Goal: Task Accomplishment & Management: Manage account settings

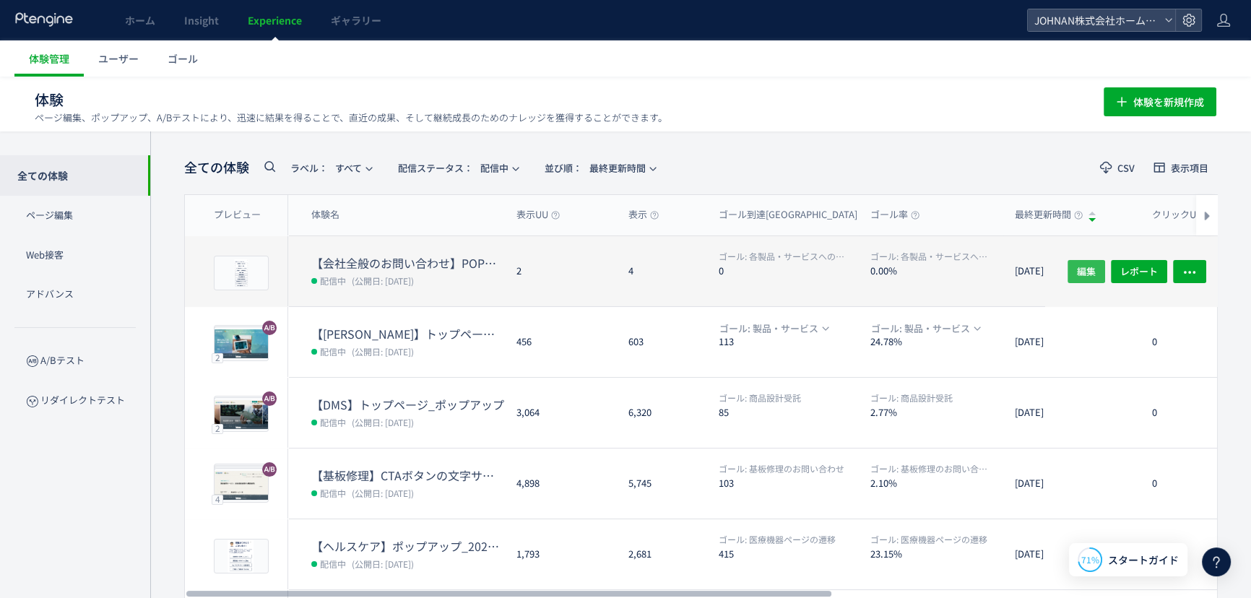
click at [1079, 272] on span "編集" at bounding box center [1086, 270] width 19 height 23
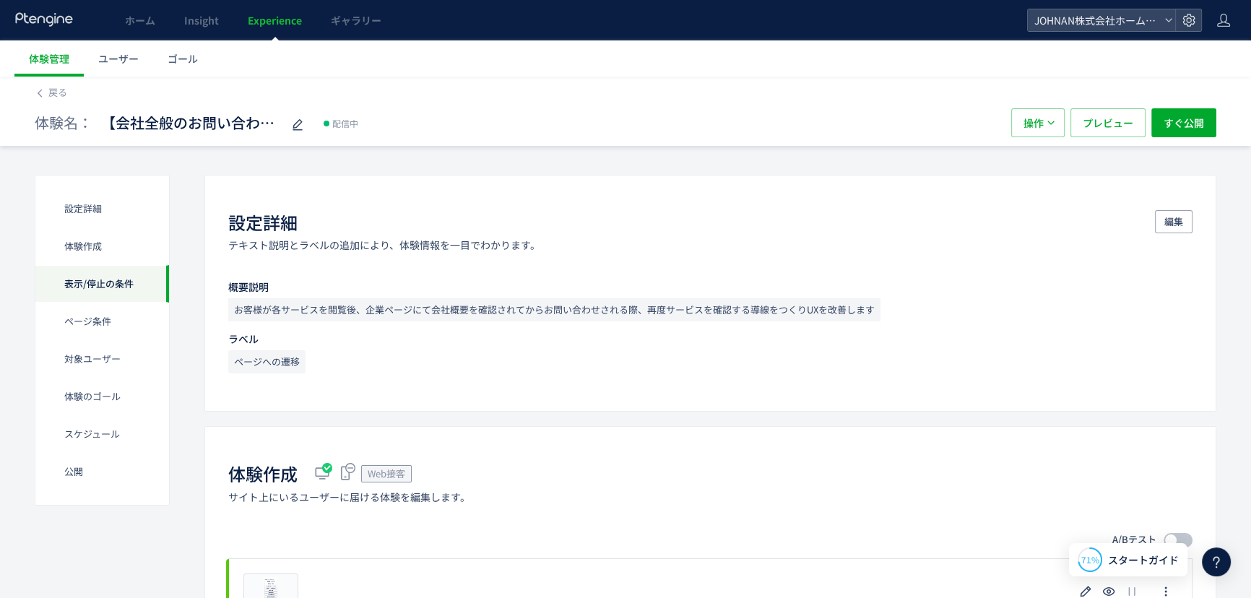
scroll to position [523, 0]
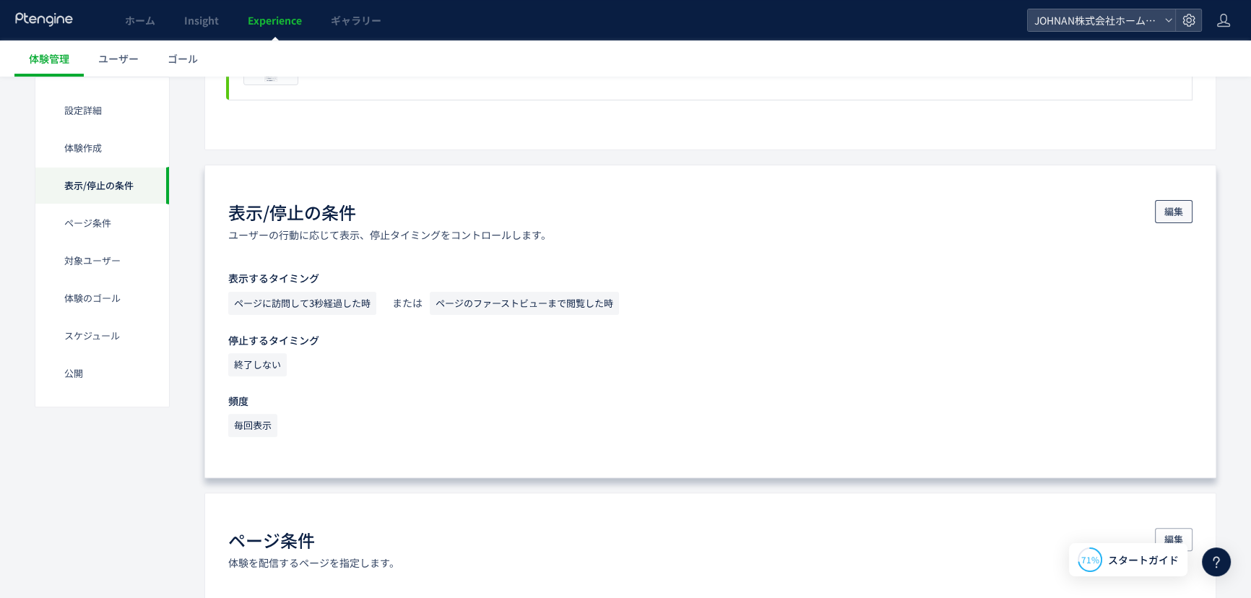
click at [1172, 210] on span "編集" at bounding box center [1174, 211] width 19 height 23
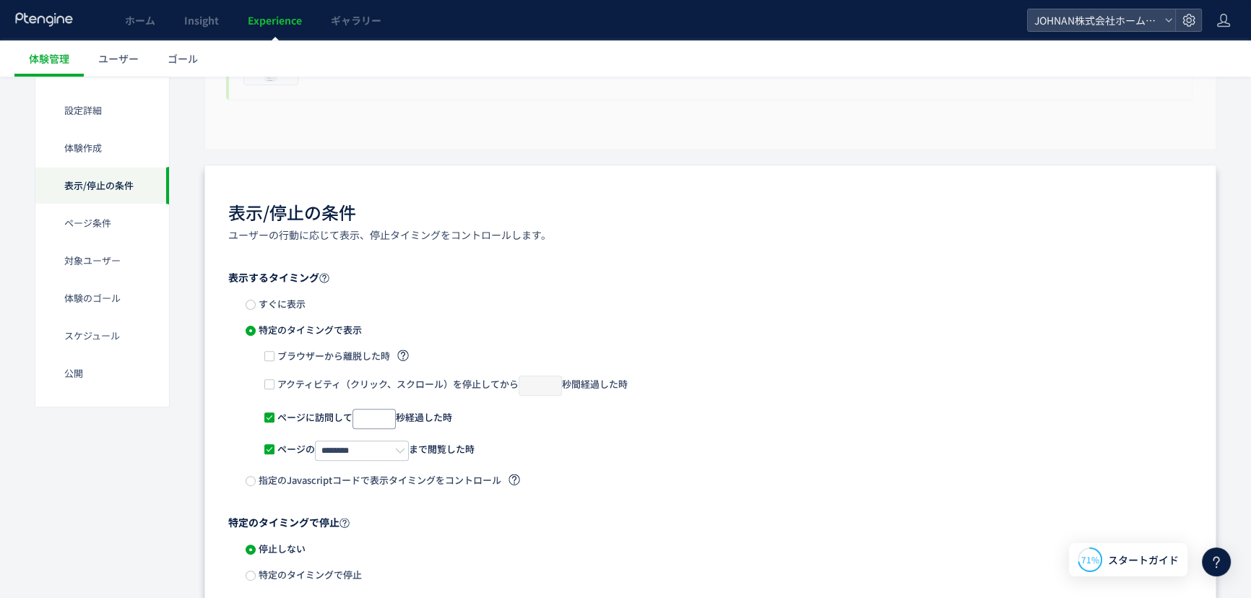
click at [369, 418] on input "*" at bounding box center [374, 419] width 43 height 20
click at [392, 420] on input "*" at bounding box center [374, 419] width 43 height 20
type input "*"
click at [392, 420] on input "*" at bounding box center [374, 419] width 43 height 20
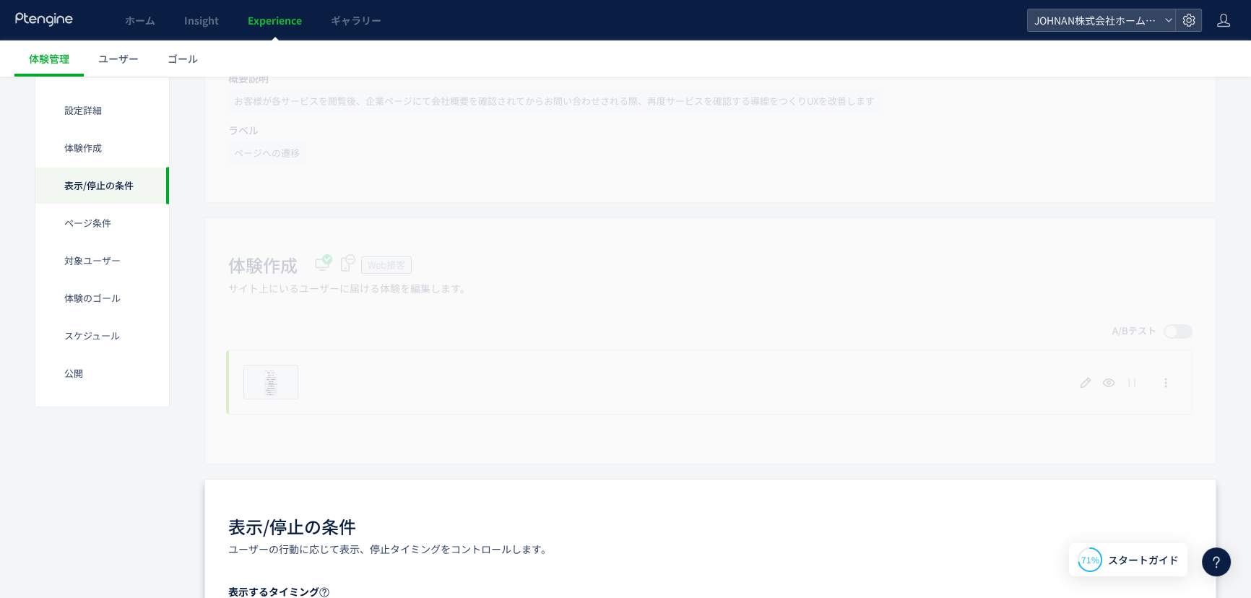
scroll to position [0, 0]
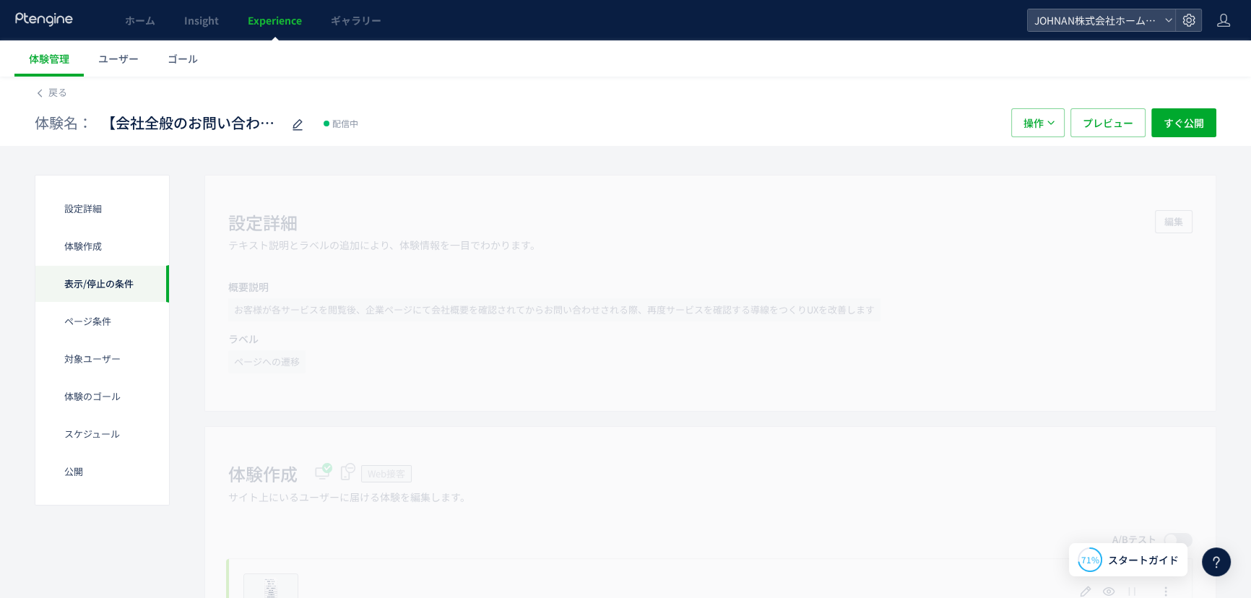
click at [86, 282] on div "表示/停止の条件" at bounding box center [102, 284] width 134 height 38
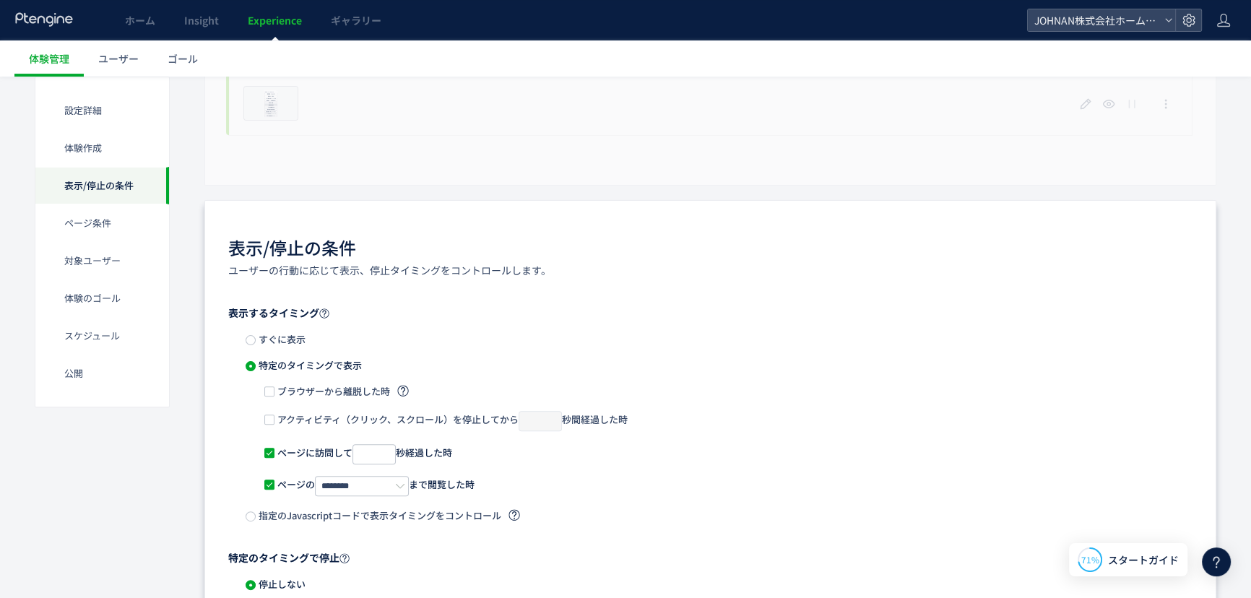
scroll to position [1011, 0]
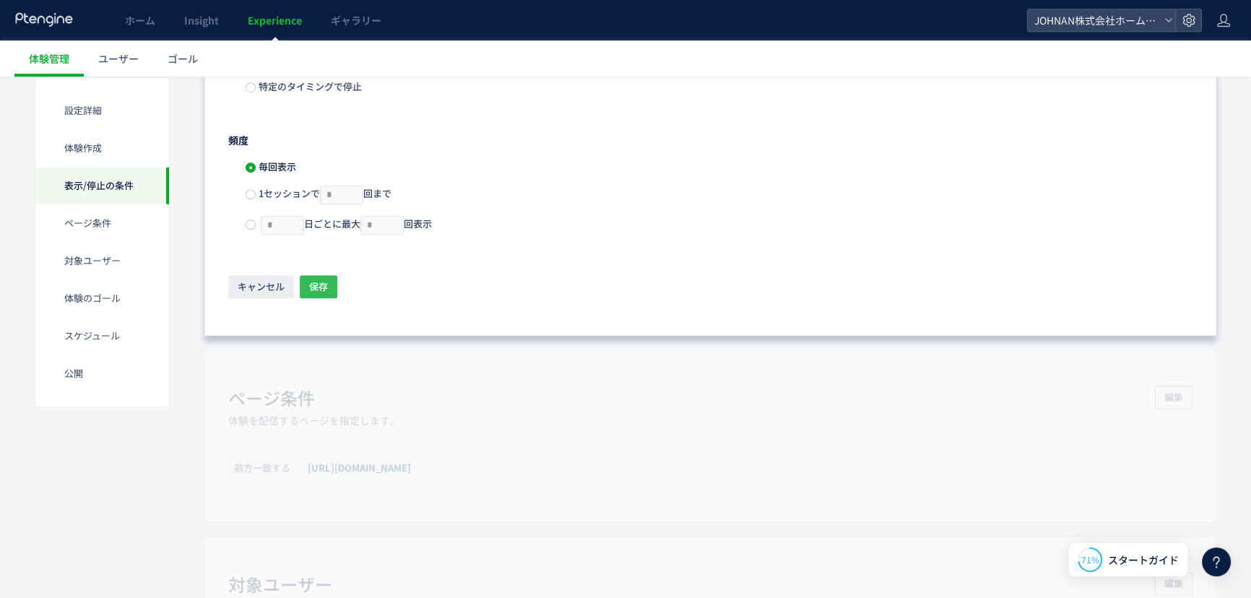
click at [322, 294] on span "保存" at bounding box center [318, 286] width 19 height 23
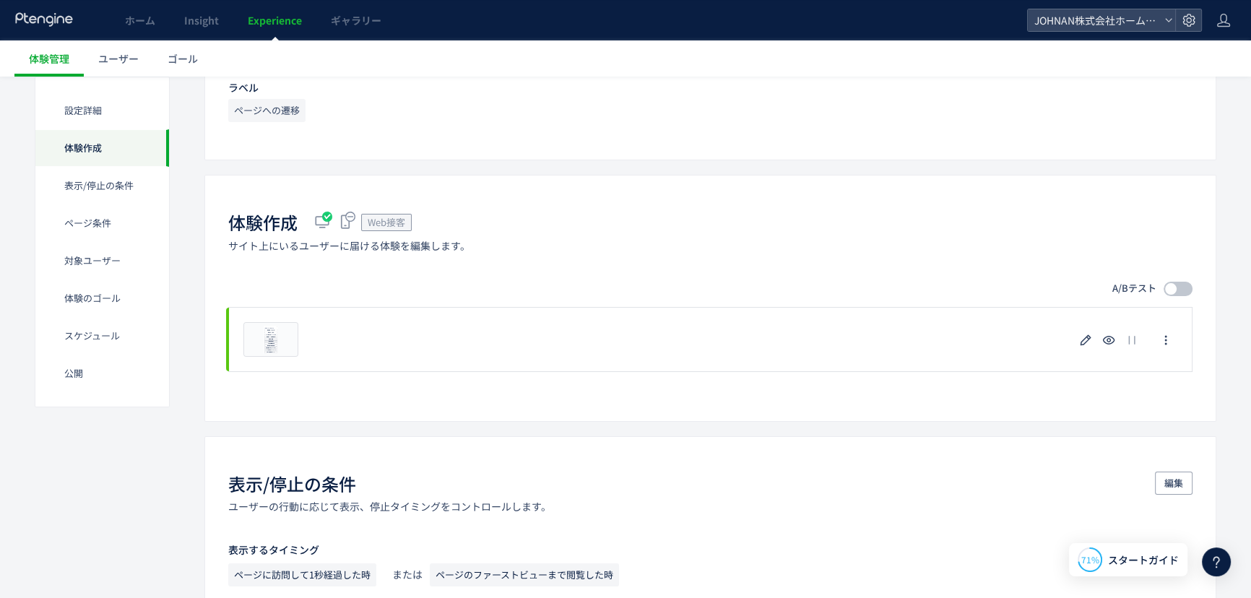
scroll to position [260, 0]
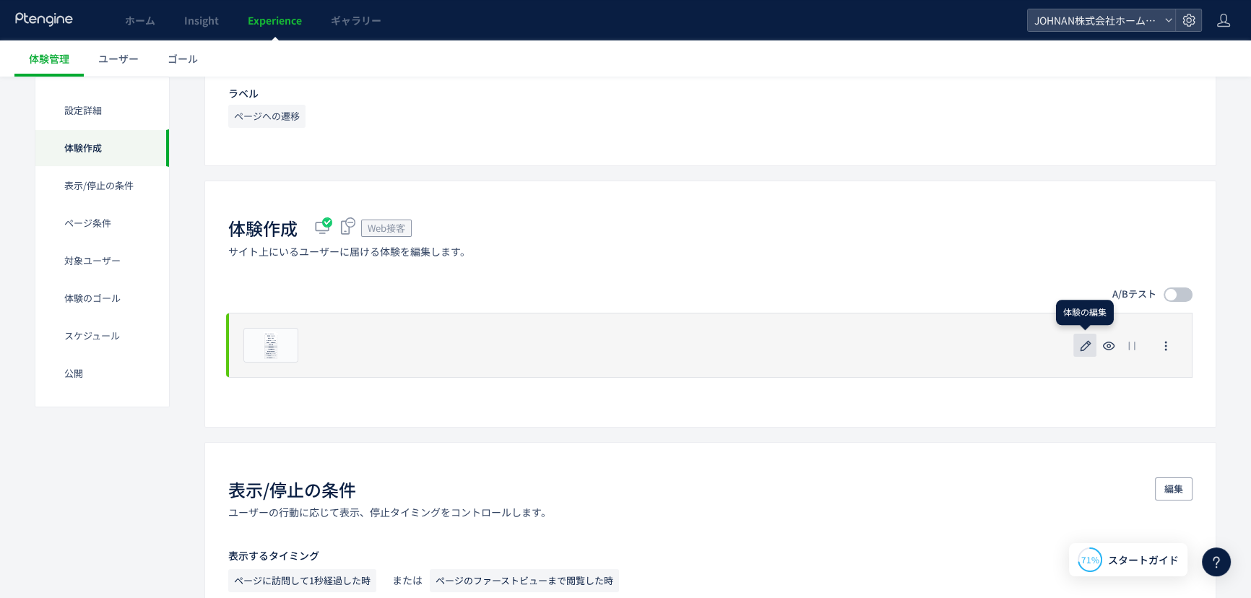
click at [1079, 347] on icon "button" at bounding box center [1085, 345] width 17 height 17
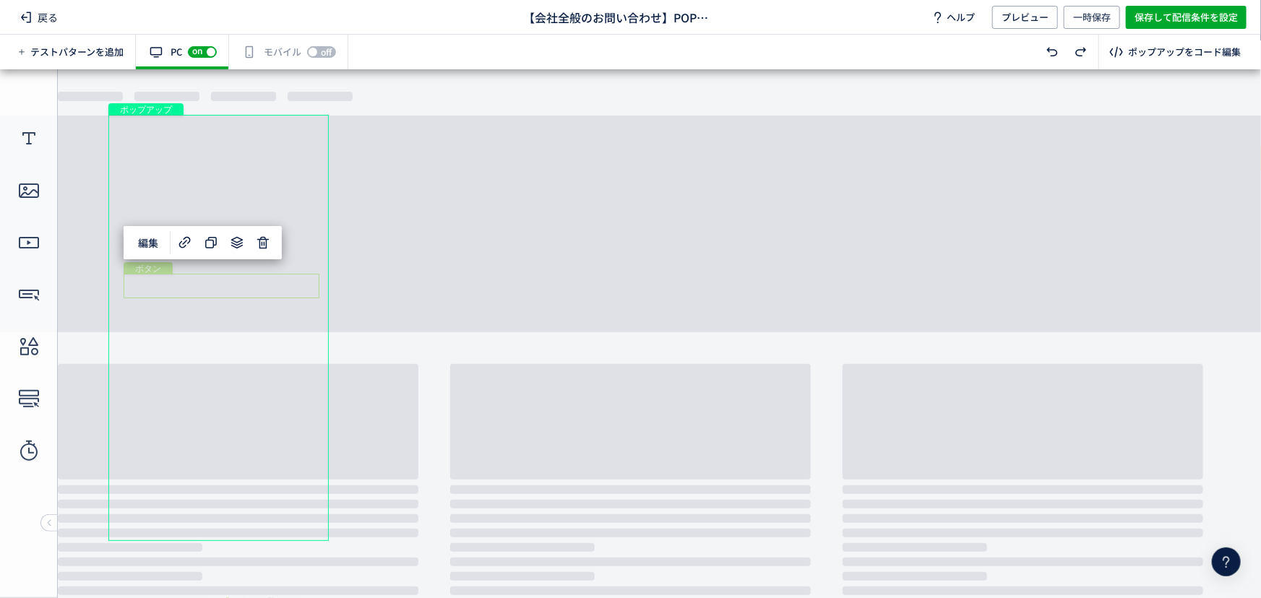
click at [202, 280] on div "ボタン" at bounding box center [222, 285] width 196 height 25
click at [134, 244] on span "編集" at bounding box center [148, 242] width 38 height 23
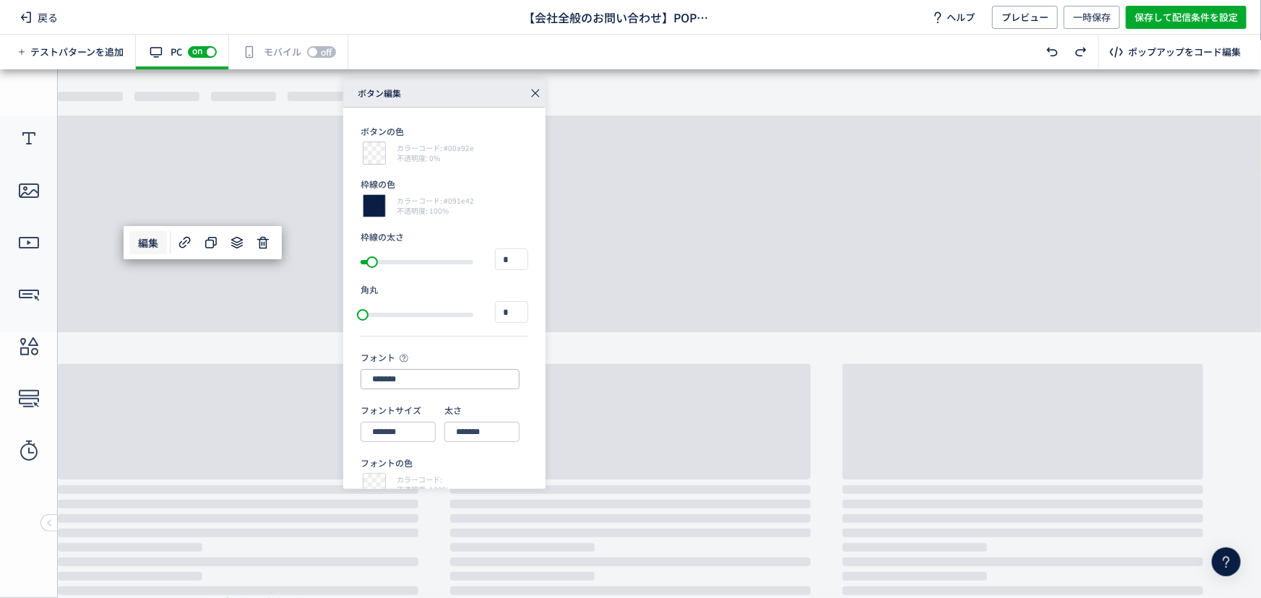
scroll to position [140, 0]
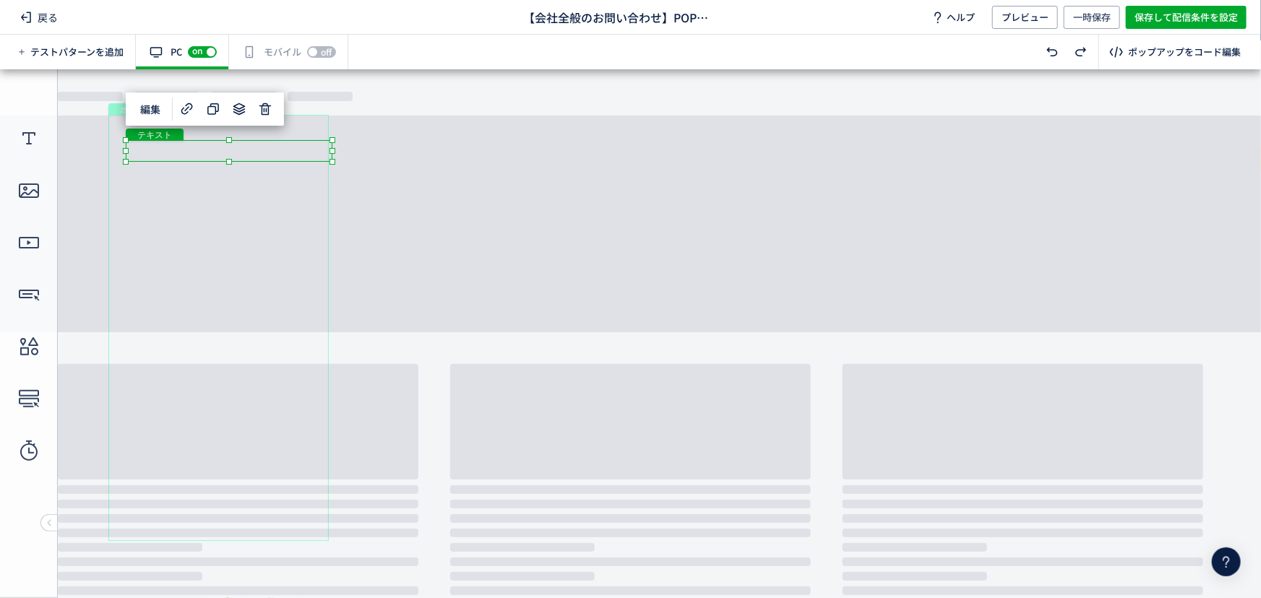
click at [214, 157] on div "テキスト" at bounding box center [229, 150] width 207 height 22
drag, startPoint x: 212, startPoint y: 142, endPoint x: 213, endPoint y: 122, distance: 20.2
click at [213, 122] on div "テキスト" at bounding box center [229, 132] width 207 height 22
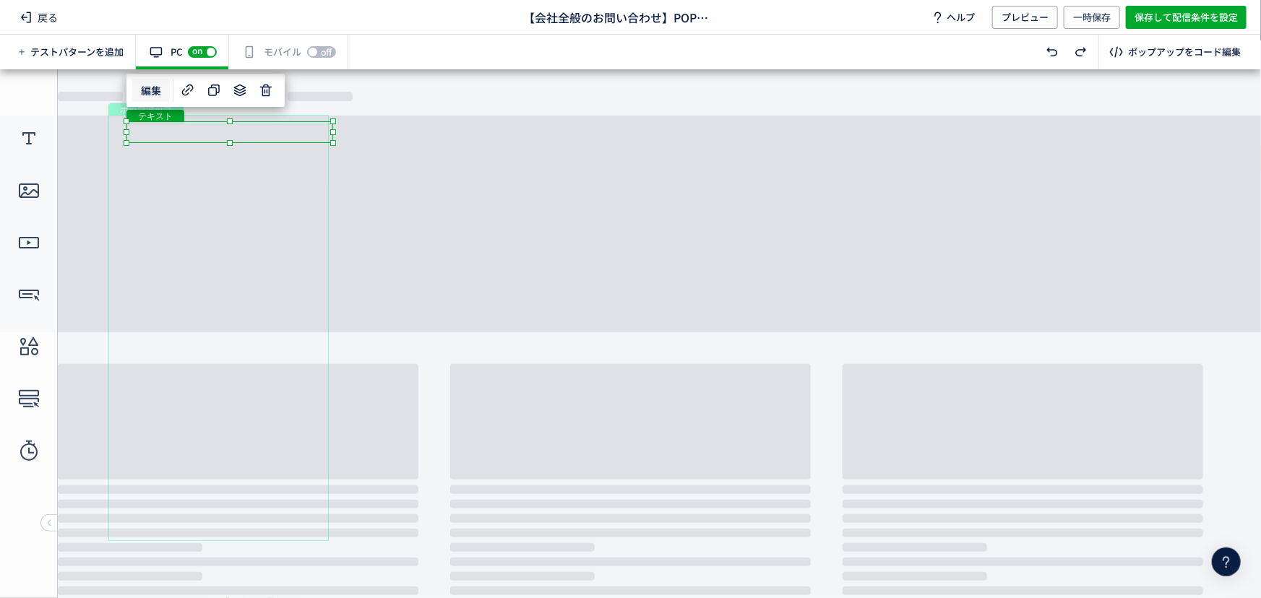
click at [157, 88] on span "編集" at bounding box center [151, 90] width 38 height 23
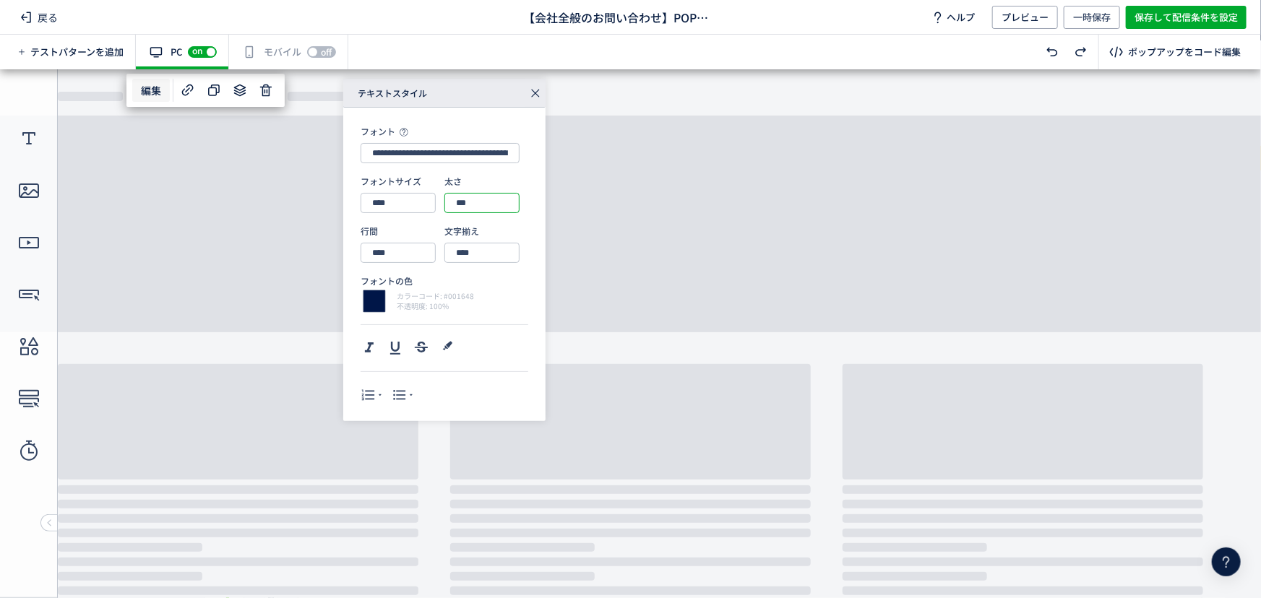
click at [475, 207] on input "***" at bounding box center [481, 203] width 75 height 20
click at [471, 267] on div "bold" at bounding box center [487, 266] width 55 height 25
type input "****"
click at [445, 350] on icon at bounding box center [447, 348] width 17 height 17
type input "******"
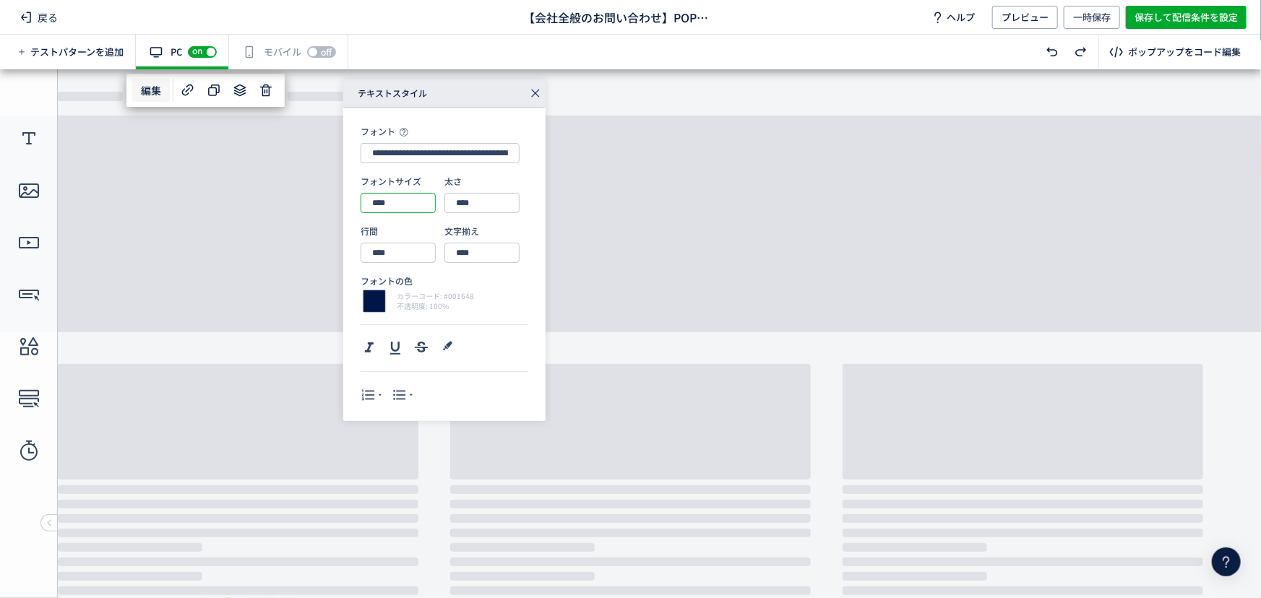
click at [401, 202] on input "****" at bounding box center [398, 203] width 75 height 20
click at [392, 342] on div "18px" at bounding box center [403, 340] width 55 height 25
click at [409, 196] on input "****" at bounding box center [398, 203] width 75 height 20
click at [389, 361] on div "20px" at bounding box center [403, 365] width 55 height 25
type input "****"
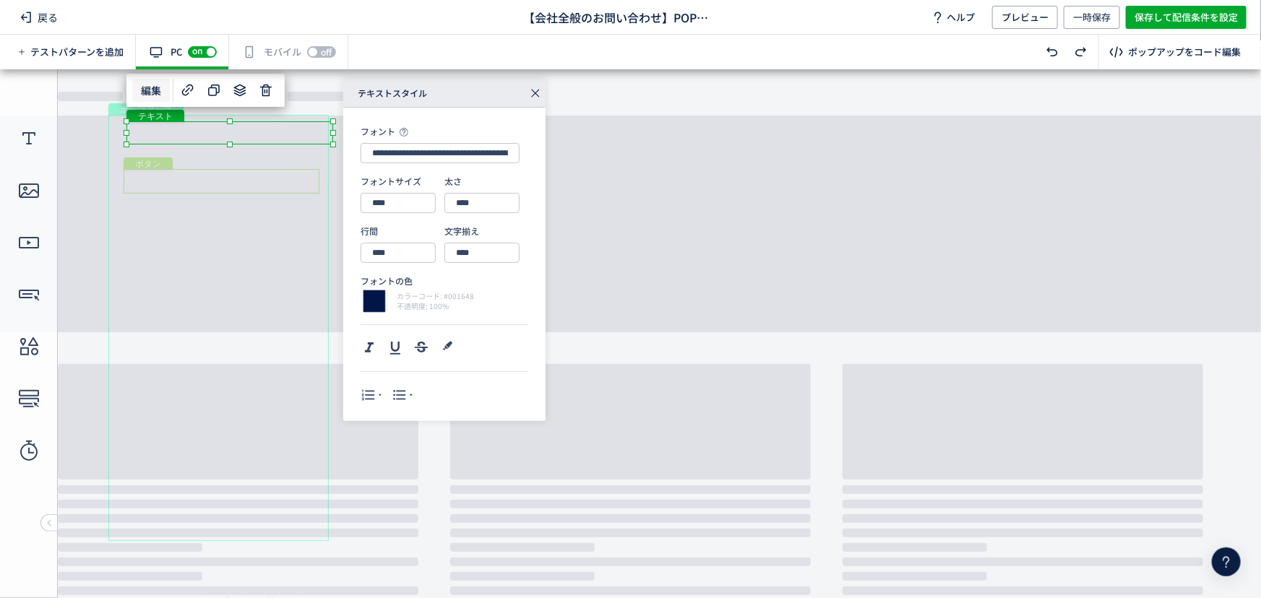
click at [217, 177] on div "ボタン" at bounding box center [222, 180] width 196 height 25
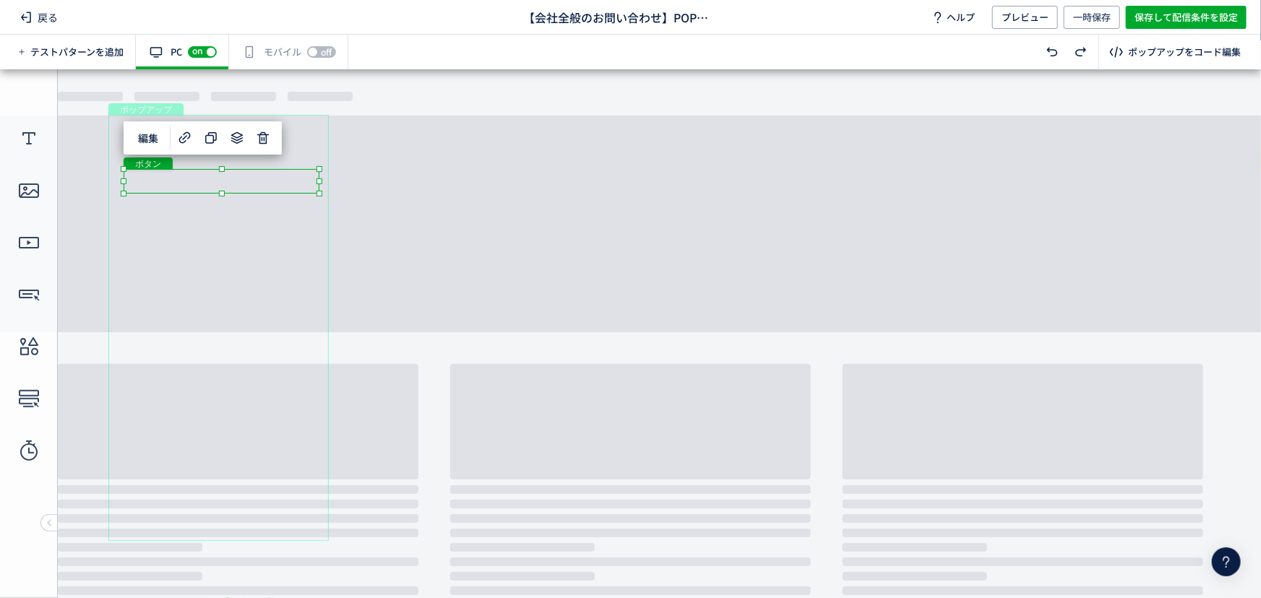
click at [262, 168] on div "ボタン" at bounding box center [222, 180] width 196 height 25
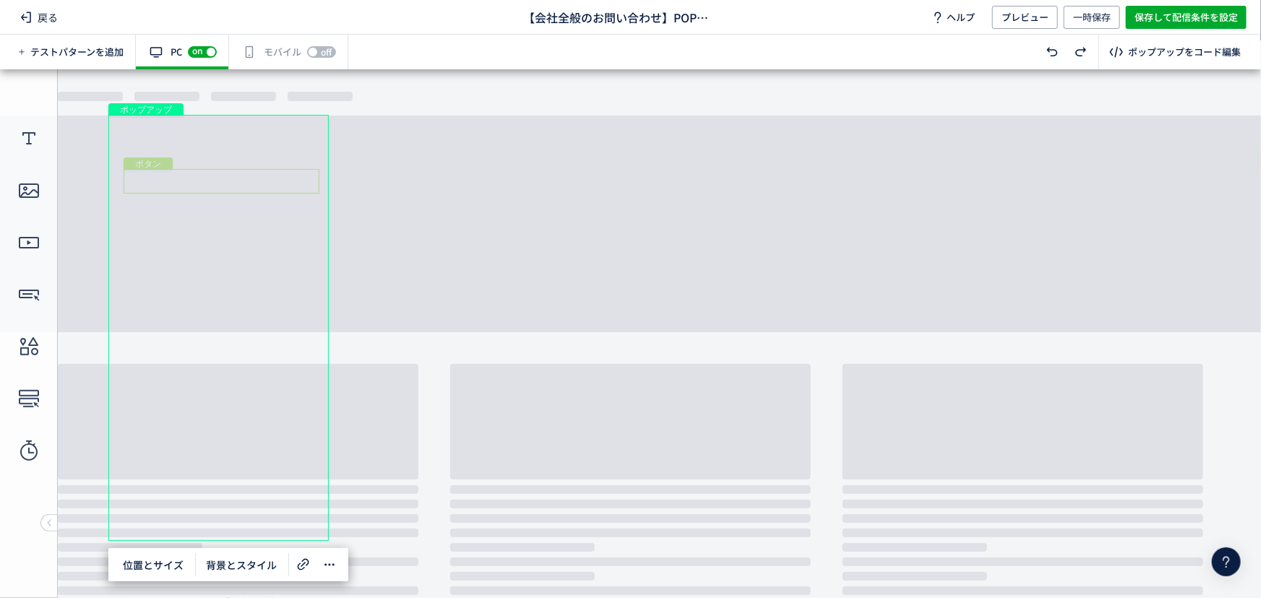
click at [269, 173] on div "ボタン" at bounding box center [222, 180] width 196 height 25
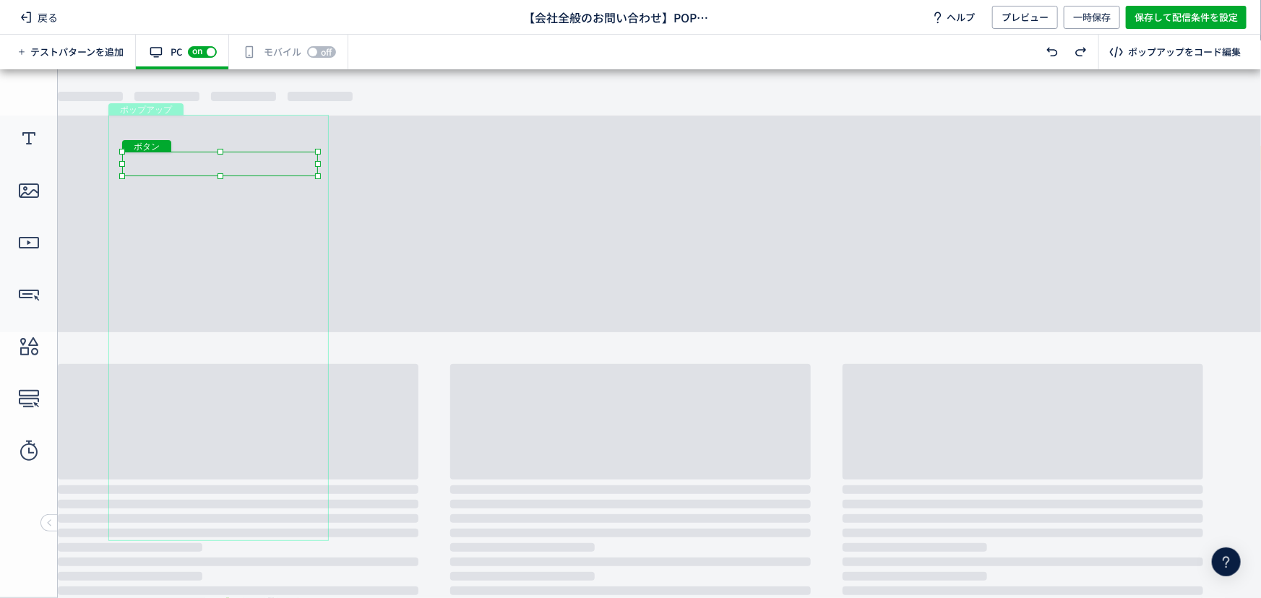
drag, startPoint x: 269, startPoint y: 171, endPoint x: 268, endPoint y: 153, distance: 18.1
click at [268, 153] on div "ボタン" at bounding box center [220, 163] width 196 height 25
click at [224, 175] on div "ポップアップ" at bounding box center [218, 327] width 220 height 426
click at [223, 204] on div "ボタン" at bounding box center [222, 216] width 196 height 25
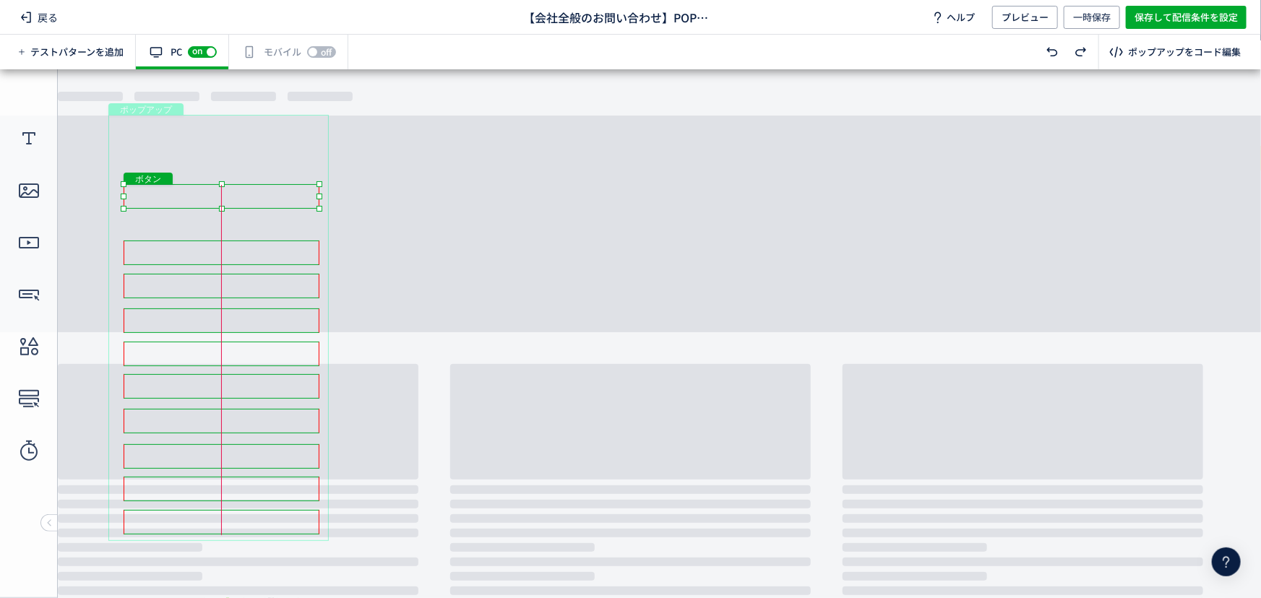
drag, startPoint x: 229, startPoint y: 205, endPoint x: 228, endPoint y: 184, distance: 21.7
click at [228, 184] on div "ボタン" at bounding box center [222, 196] width 196 height 25
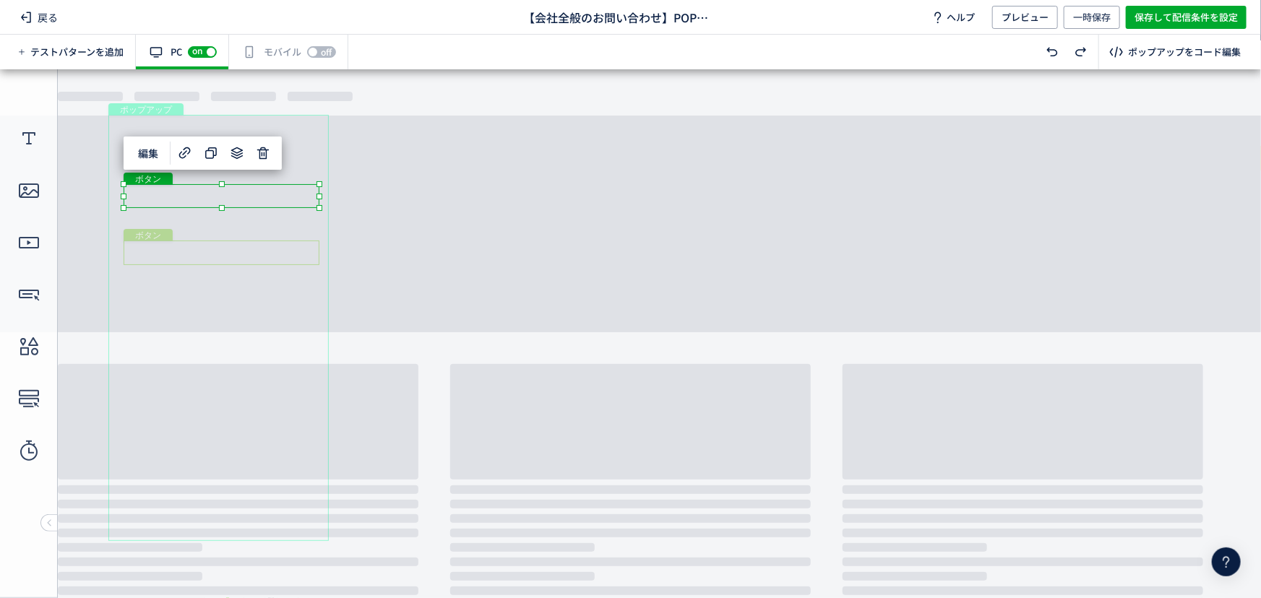
click at [217, 243] on div "ボタン" at bounding box center [222, 252] width 196 height 25
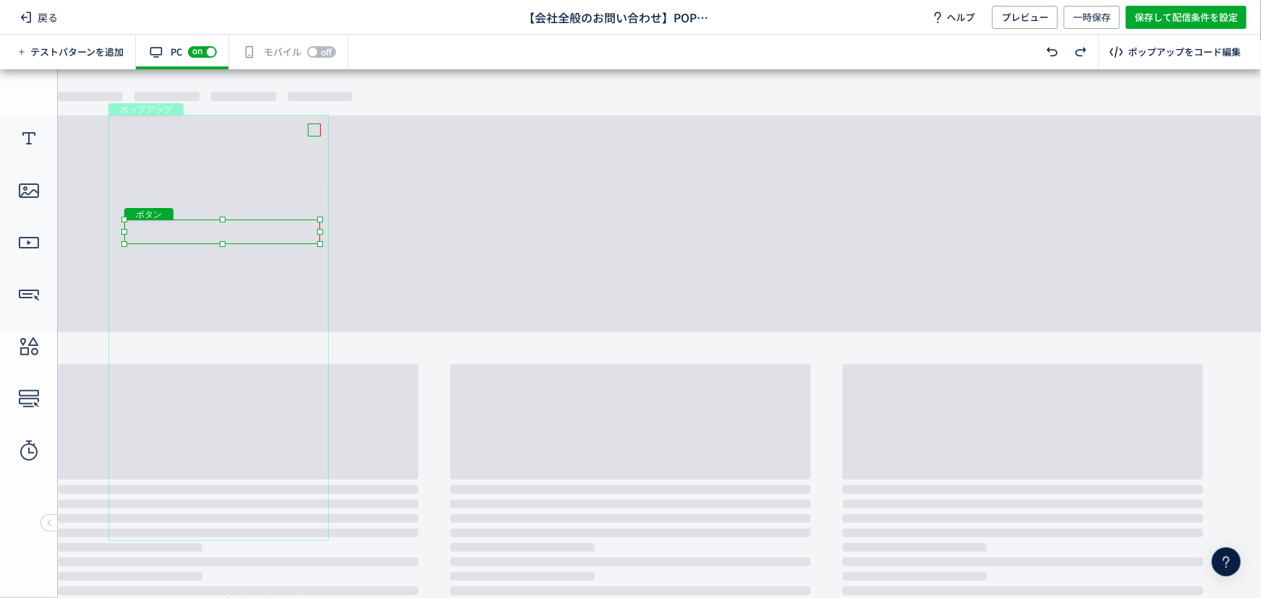
drag, startPoint x: 227, startPoint y: 242, endPoint x: 228, endPoint y: 220, distance: 22.4
click at [228, 220] on div "ボタン" at bounding box center [222, 231] width 196 height 25
click at [233, 220] on div "ボタン" at bounding box center [223, 231] width 196 height 24
click at [248, 219] on div "ボタン" at bounding box center [223, 231] width 196 height 24
click at [251, 274] on div "ボタン" at bounding box center [222, 285] width 196 height 25
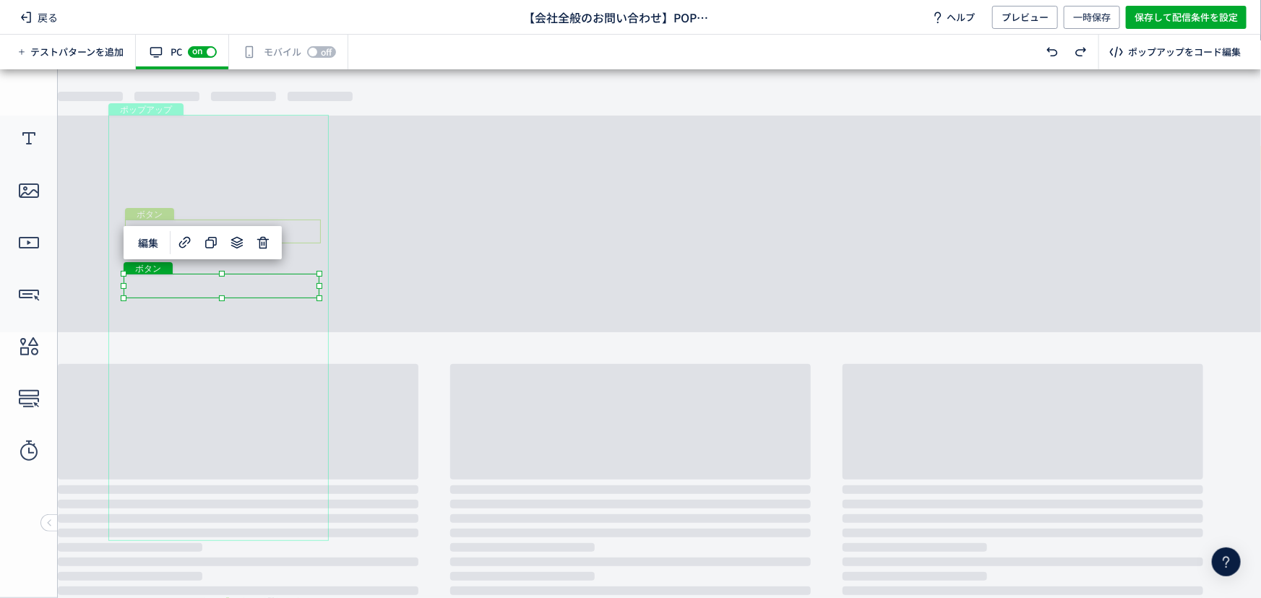
click at [305, 230] on div "ボタン" at bounding box center [223, 231] width 196 height 24
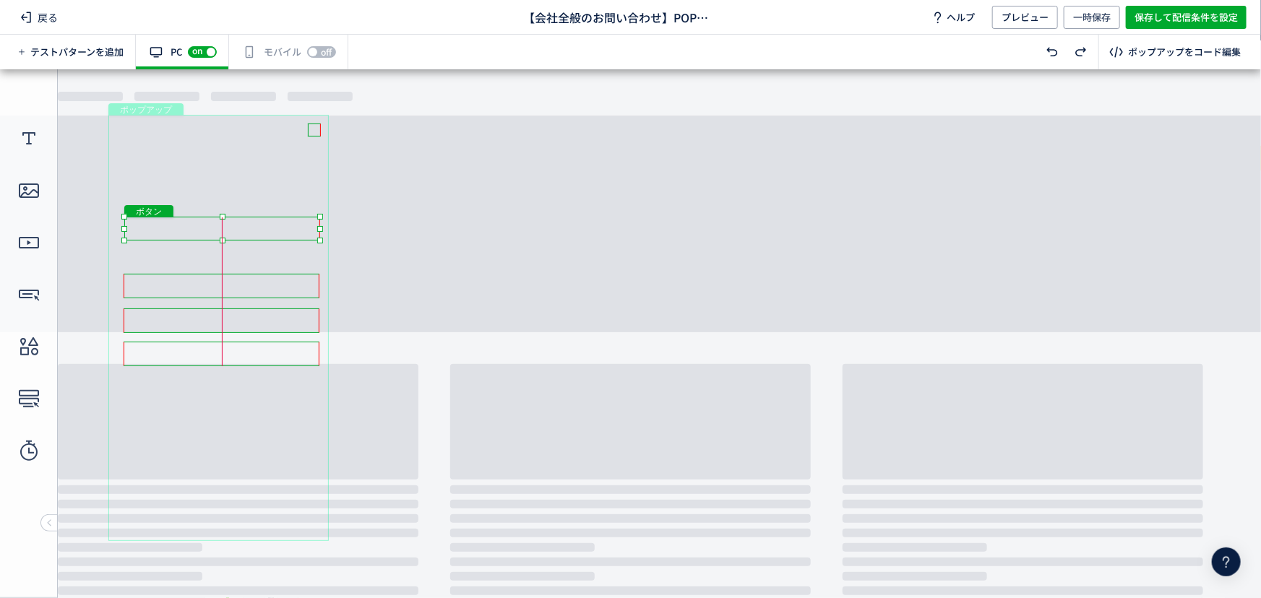
click at [304, 228] on div "ボタン" at bounding box center [222, 228] width 196 height 24
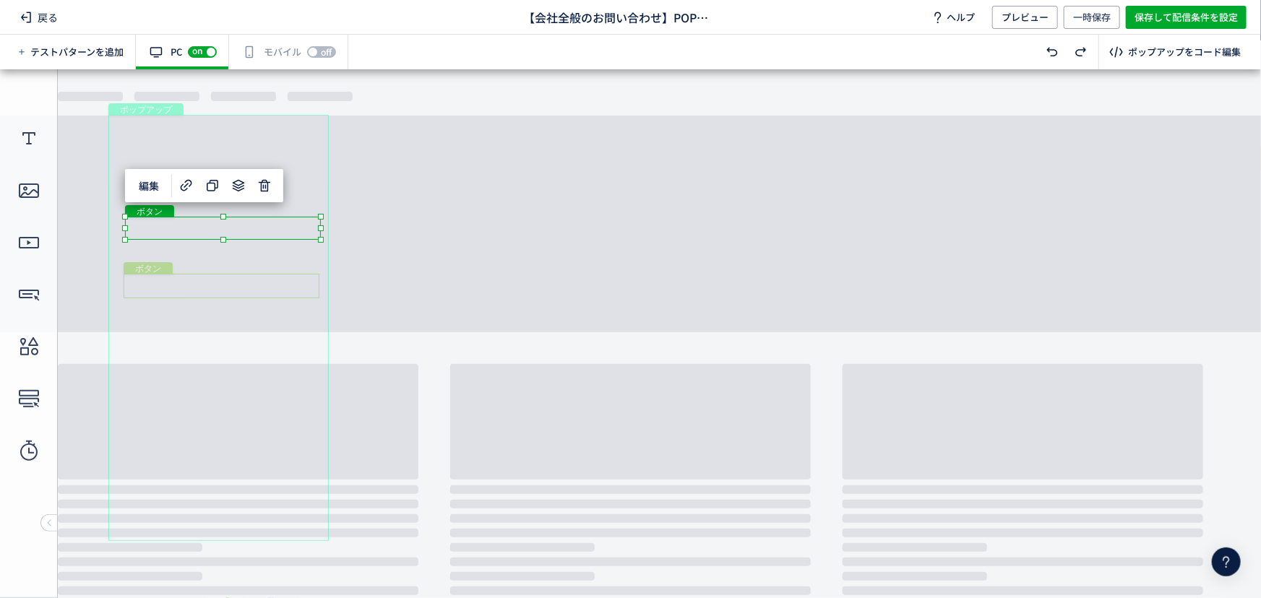
click at [287, 288] on div "ボタン" at bounding box center [222, 285] width 196 height 25
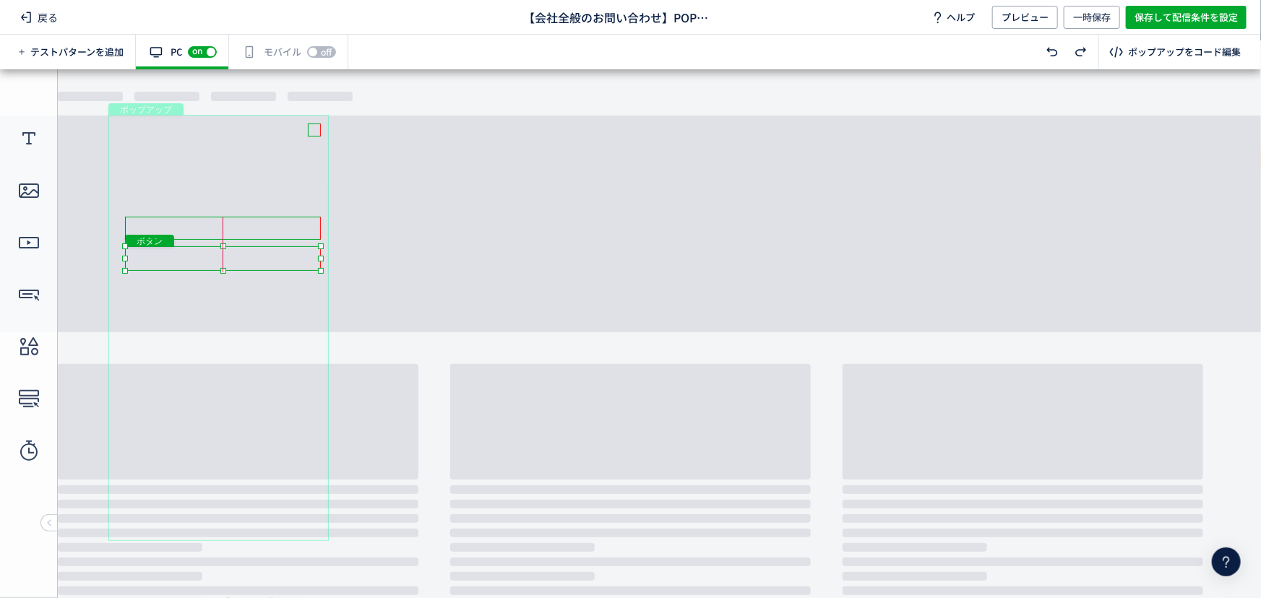
drag, startPoint x: 284, startPoint y: 288, endPoint x: 285, endPoint y: 259, distance: 28.2
click at [285, 259] on div "ボタン" at bounding box center [223, 258] width 196 height 25
click at [275, 295] on div "ポップアップ" at bounding box center [218, 327] width 220 height 426
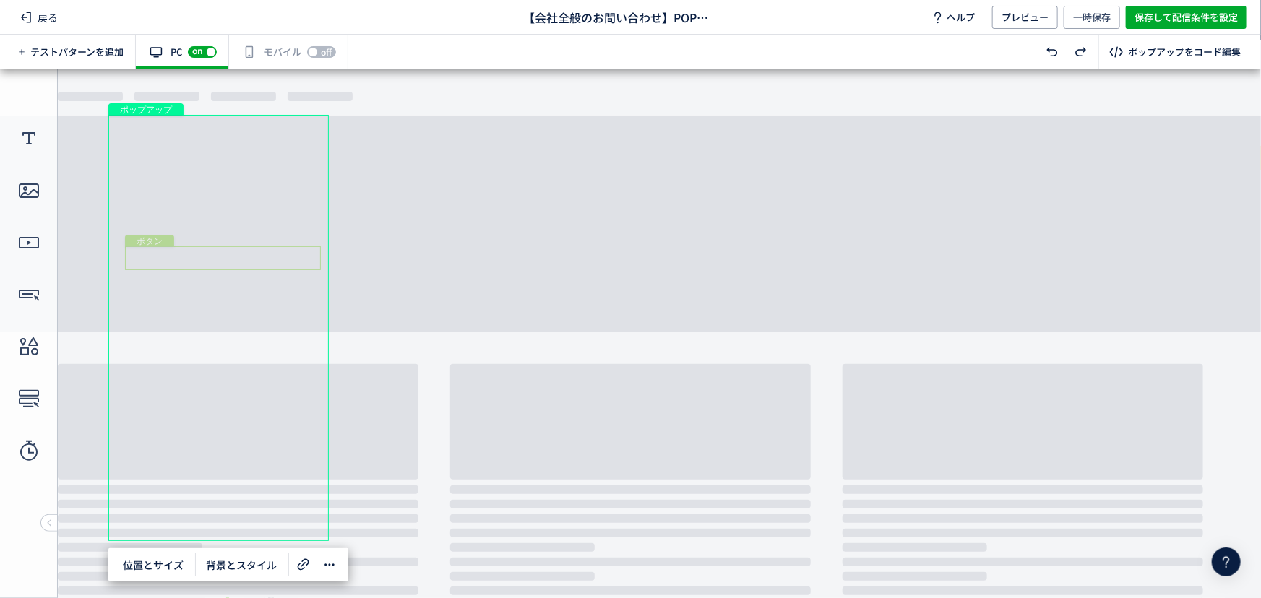
click at [289, 259] on div "ボタン" at bounding box center [223, 258] width 196 height 24
click at [250, 293] on div "ポップアップ" at bounding box center [218, 327] width 220 height 426
click at [258, 291] on div "ポップアップ" at bounding box center [218, 327] width 220 height 426
drag, startPoint x: 213, startPoint y: 281, endPoint x: 215, endPoint y: 262, distance: 19.6
click at [213, 281] on div "ポップアップ" at bounding box center [218, 327] width 220 height 426
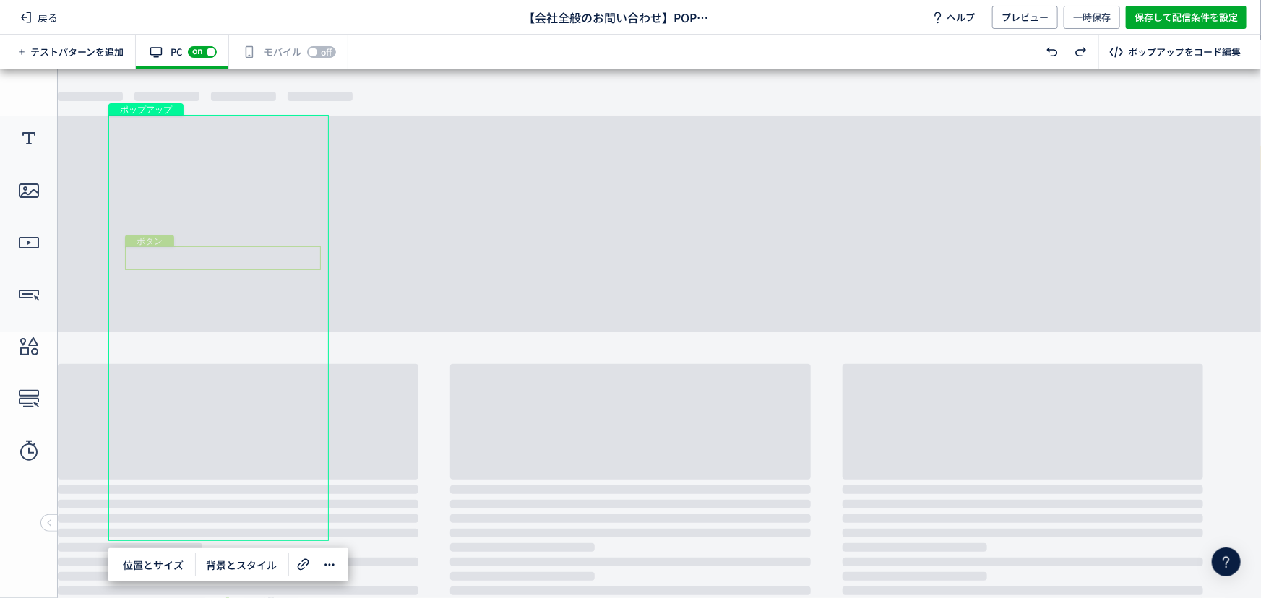
click at [213, 250] on div "ボタン" at bounding box center [223, 258] width 196 height 24
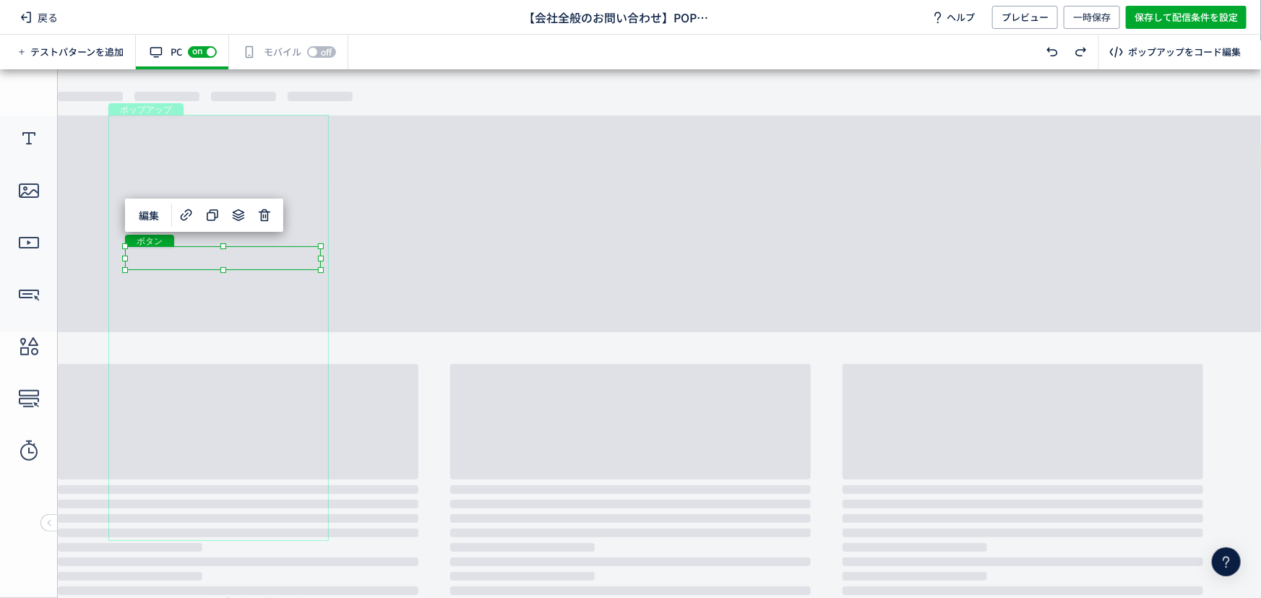
click at [213, 247] on div "ボタン" at bounding box center [223, 258] width 196 height 24
click at [207, 217] on icon at bounding box center [212, 215] width 17 height 17
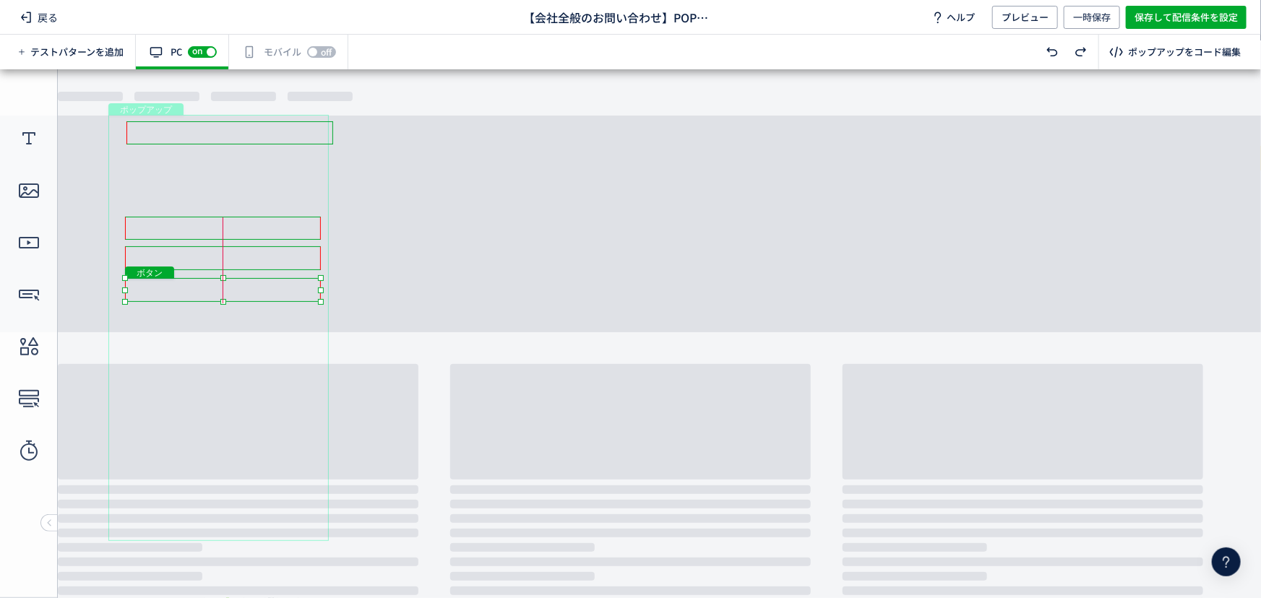
drag, startPoint x: 283, startPoint y: 258, endPoint x: 275, endPoint y: 279, distance: 22.7
click at [275, 279] on div "ボタン" at bounding box center [223, 289] width 196 height 24
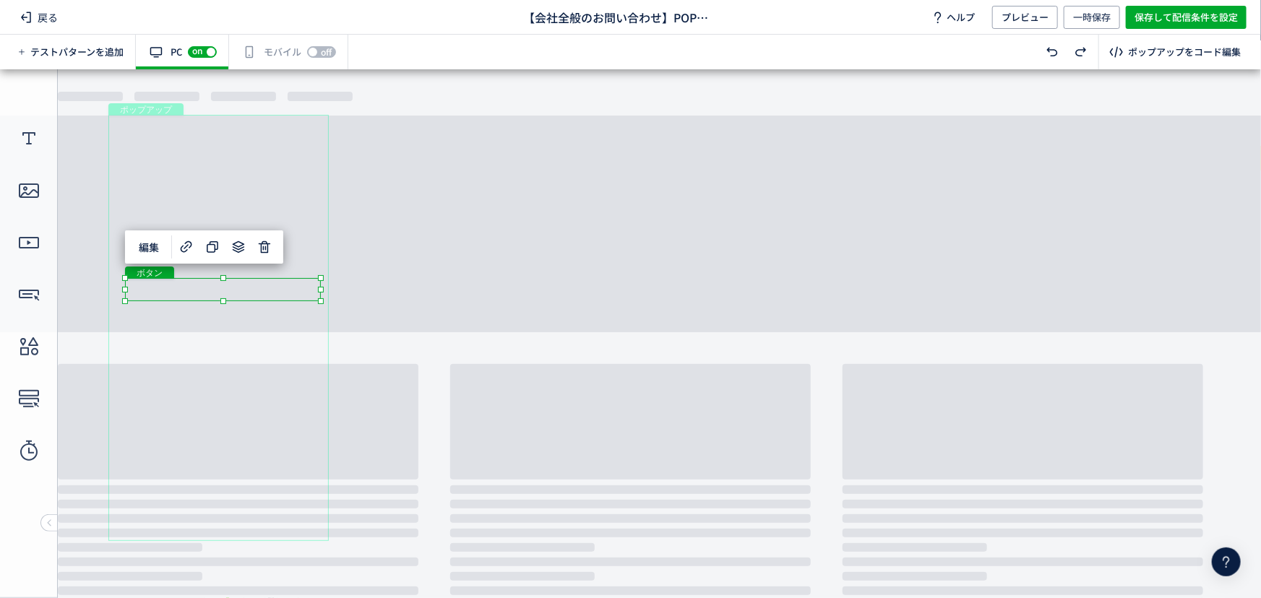
click at [172, 290] on div "ボタン" at bounding box center [223, 288] width 196 height 23
click at [321, 301] on div "ボタン" at bounding box center [223, 288] width 196 height 23
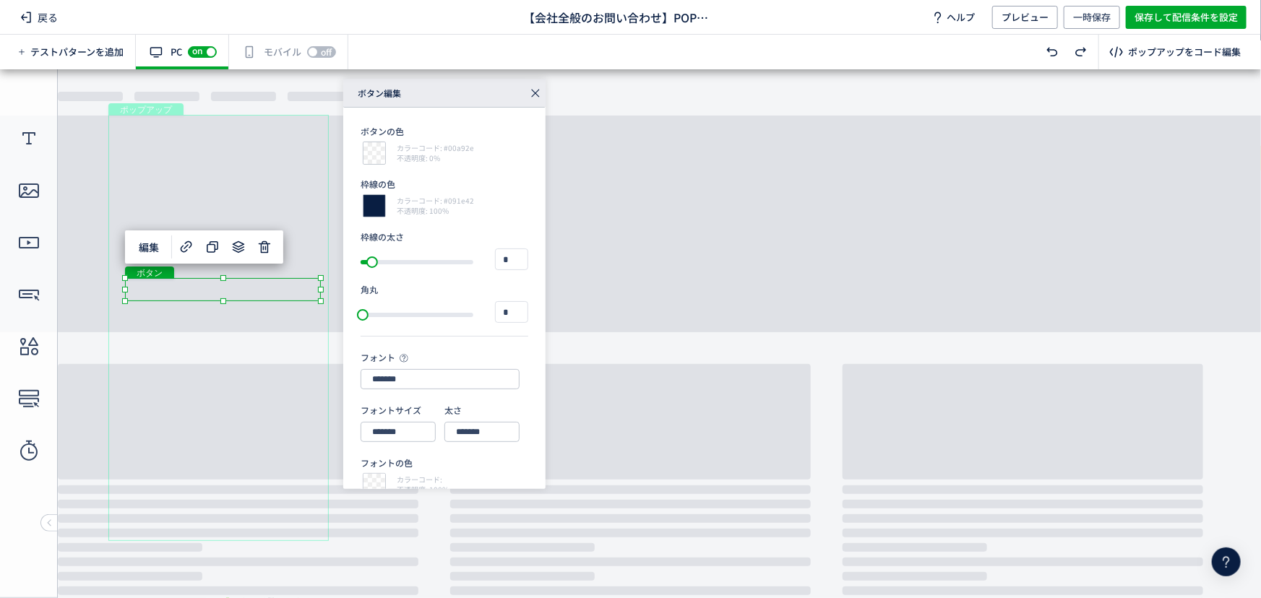
click at [246, 293] on div "ボタン" at bounding box center [223, 288] width 196 height 23
click at [190, 244] on use at bounding box center [186, 247] width 12 height 12
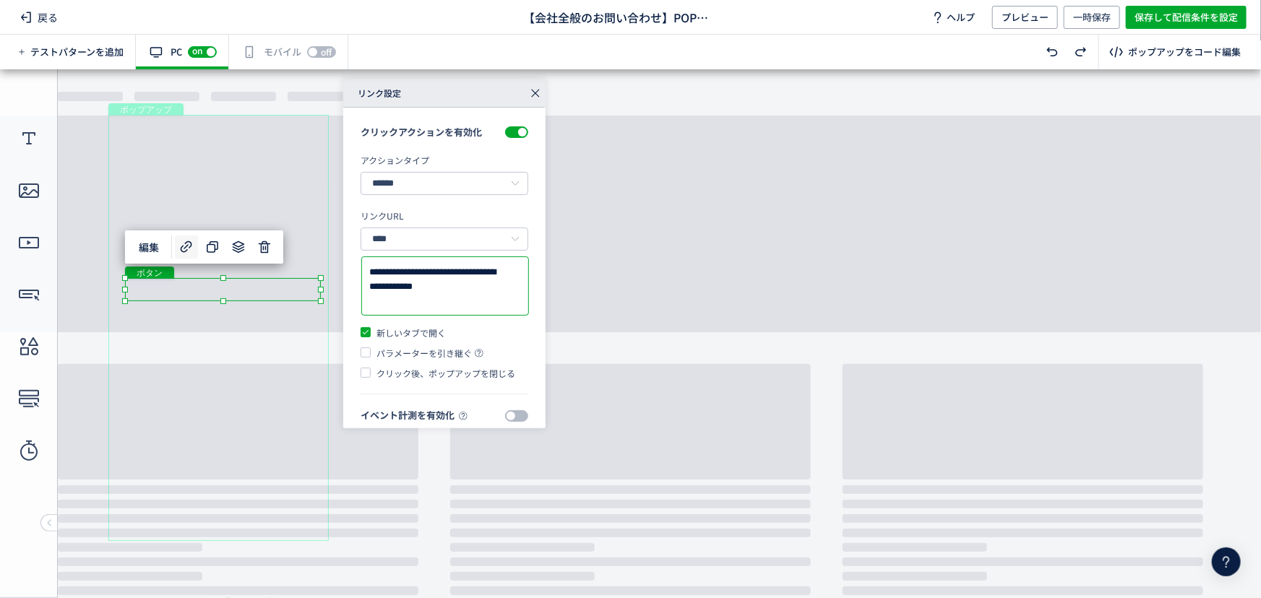
drag, startPoint x: 488, startPoint y: 358, endPoint x: 348, endPoint y: 326, distance: 143.0
paste textarea "**********"
type textarea "**********"
click at [623, 268] on div "**********" at bounding box center [739, 254] width 792 height 350
click at [614, 272] on div "**********" at bounding box center [739, 254] width 792 height 350
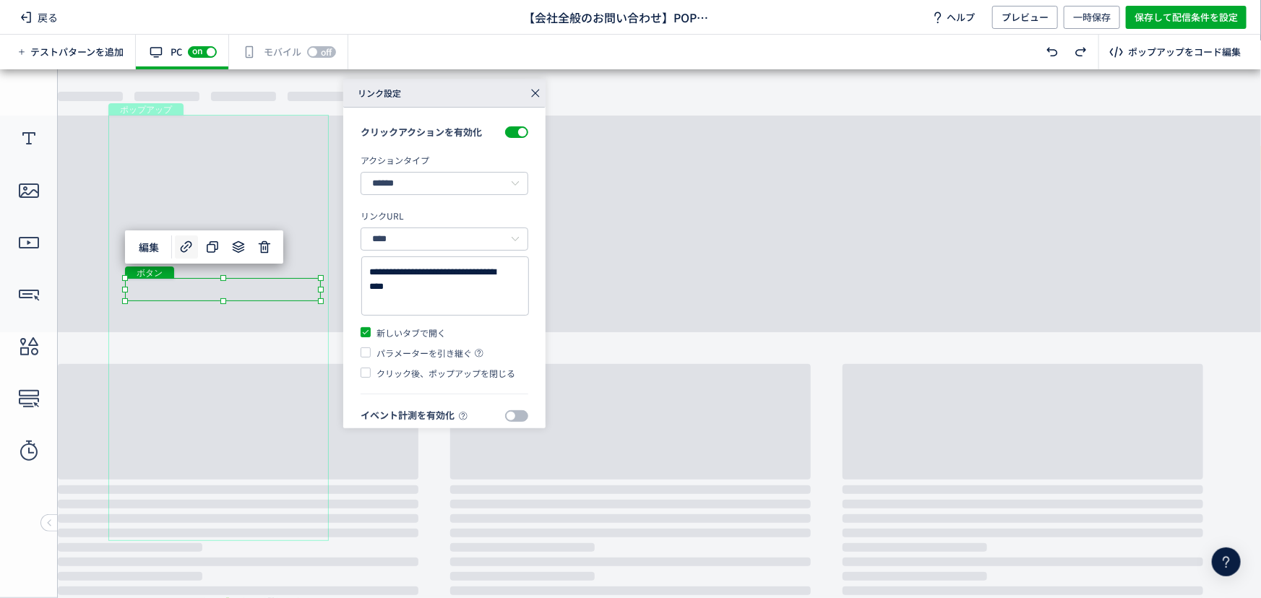
click at [539, 92] on icon at bounding box center [535, 93] width 20 height 20
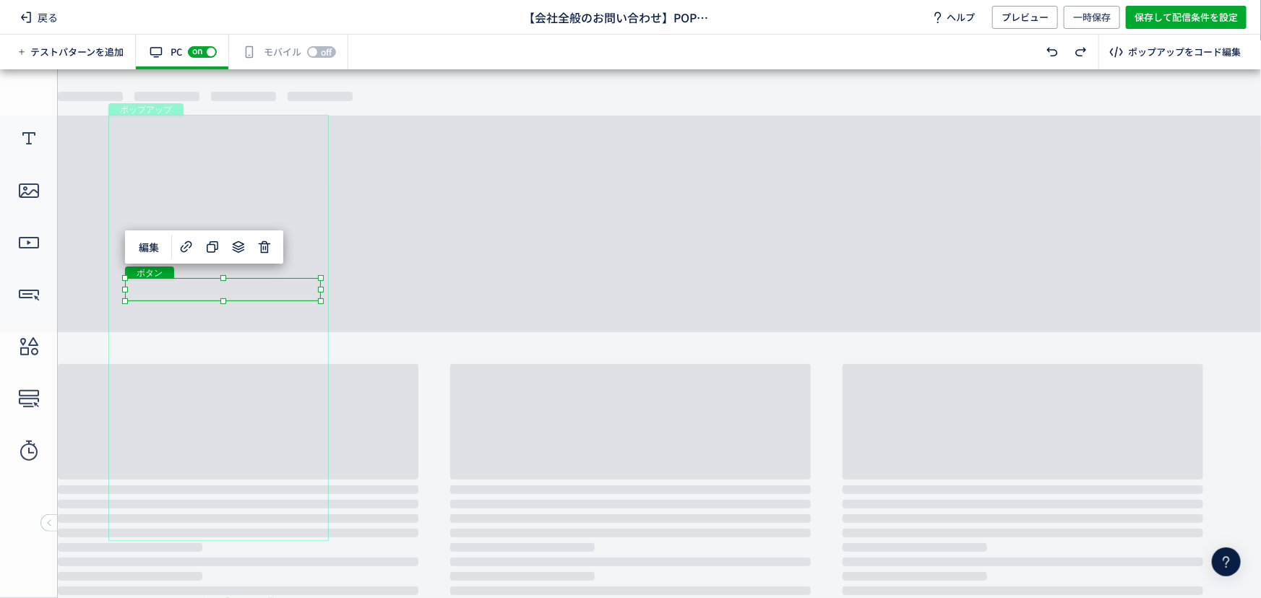
click at [220, 295] on div "ボタン" at bounding box center [223, 288] width 196 height 23
click at [545, 293] on body "undefined ポップアップ undefined ポップアップ テキスト ボタン ボタン ボタン クローズボタン ボタン" at bounding box center [630, 328] width 1261 height 519
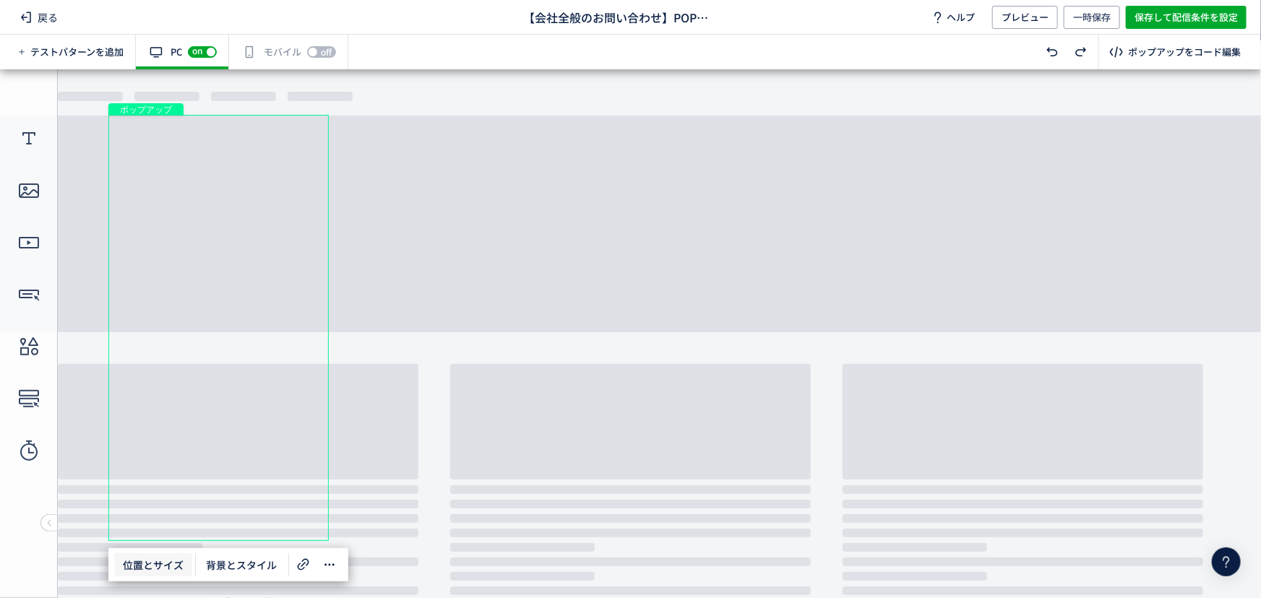
click at [166, 564] on span "位置とサイズ" at bounding box center [153, 564] width 78 height 23
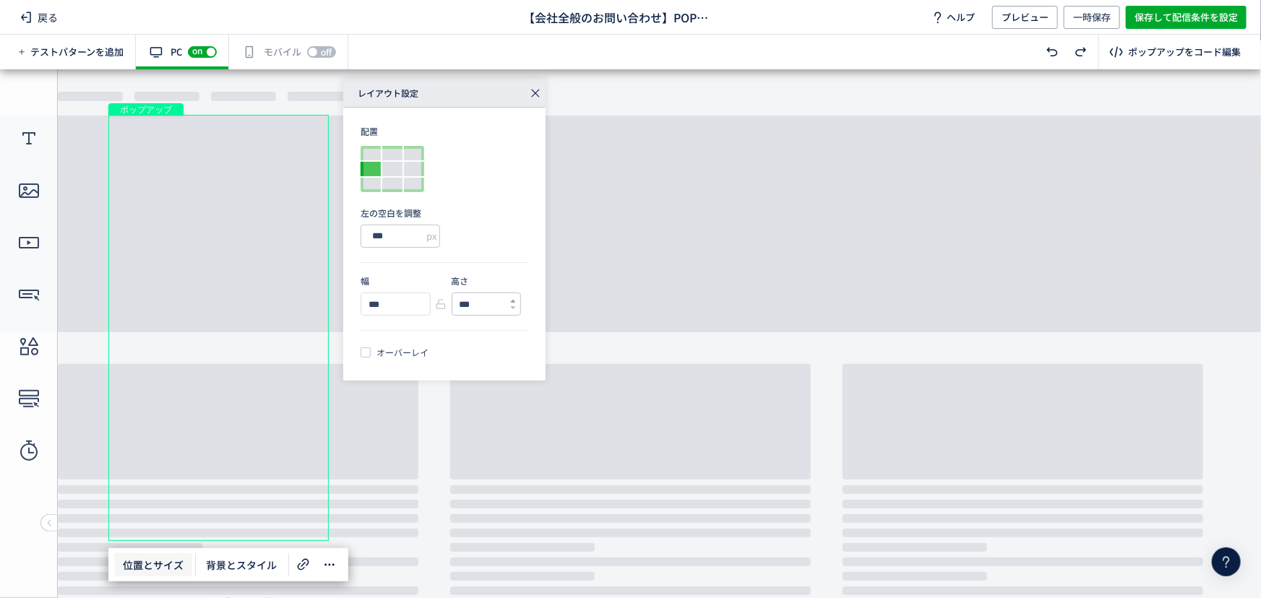
click at [513, 299] on icon at bounding box center [513, 301] width 6 height 6
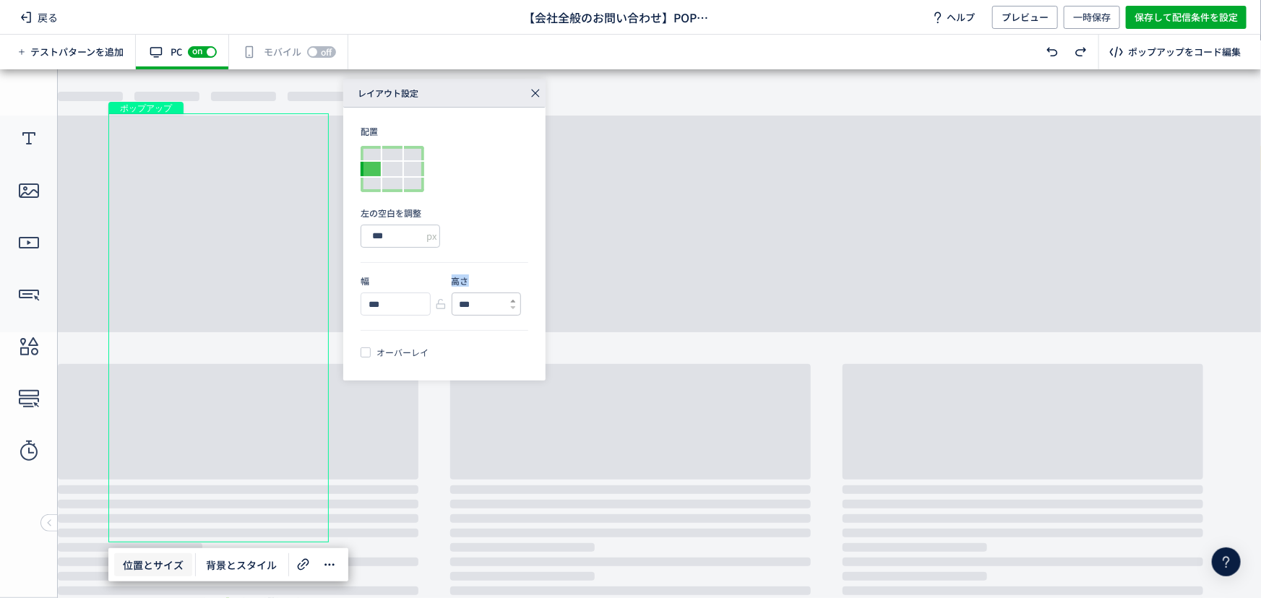
click at [513, 299] on icon at bounding box center [513, 301] width 6 height 6
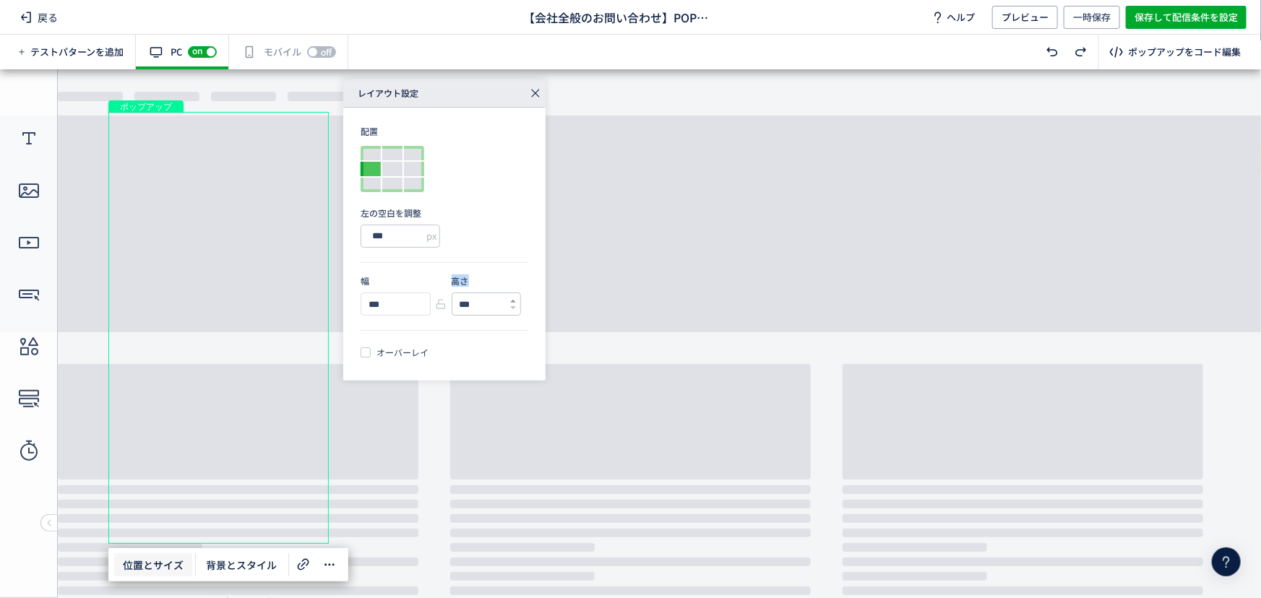
click at [513, 299] on icon at bounding box center [513, 301] width 6 height 6
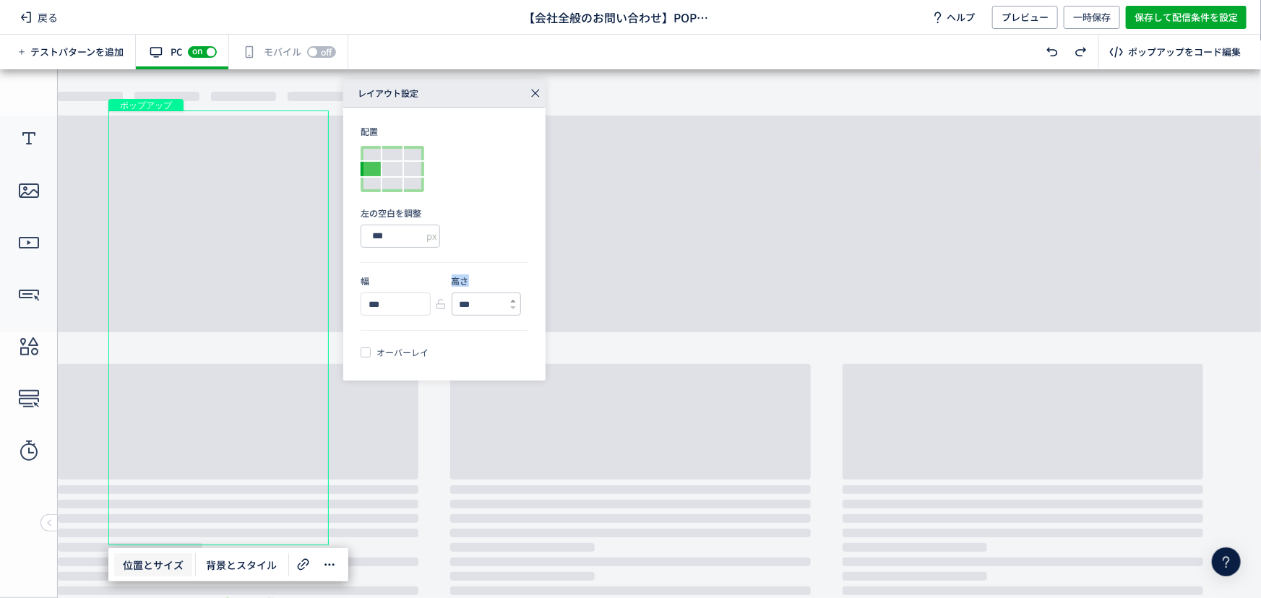
click at [513, 299] on icon at bounding box center [513, 301] width 6 height 6
type input "***"
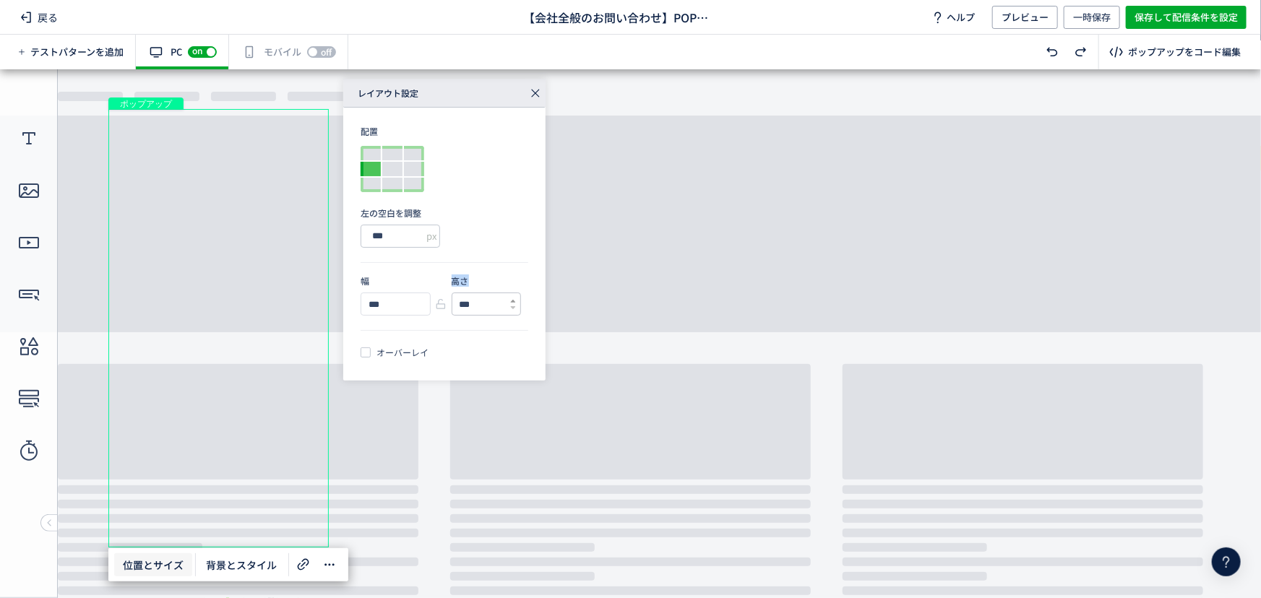
click at [513, 298] on icon at bounding box center [513, 301] width 6 height 6
click at [402, 514] on body "undefined ポップアップ undefined ポップアップ テキスト ボタン ボタン ボタン クローズボタン ボタン" at bounding box center [630, 328] width 1261 height 519
click at [542, 84] on icon at bounding box center [535, 87] width 20 height 20
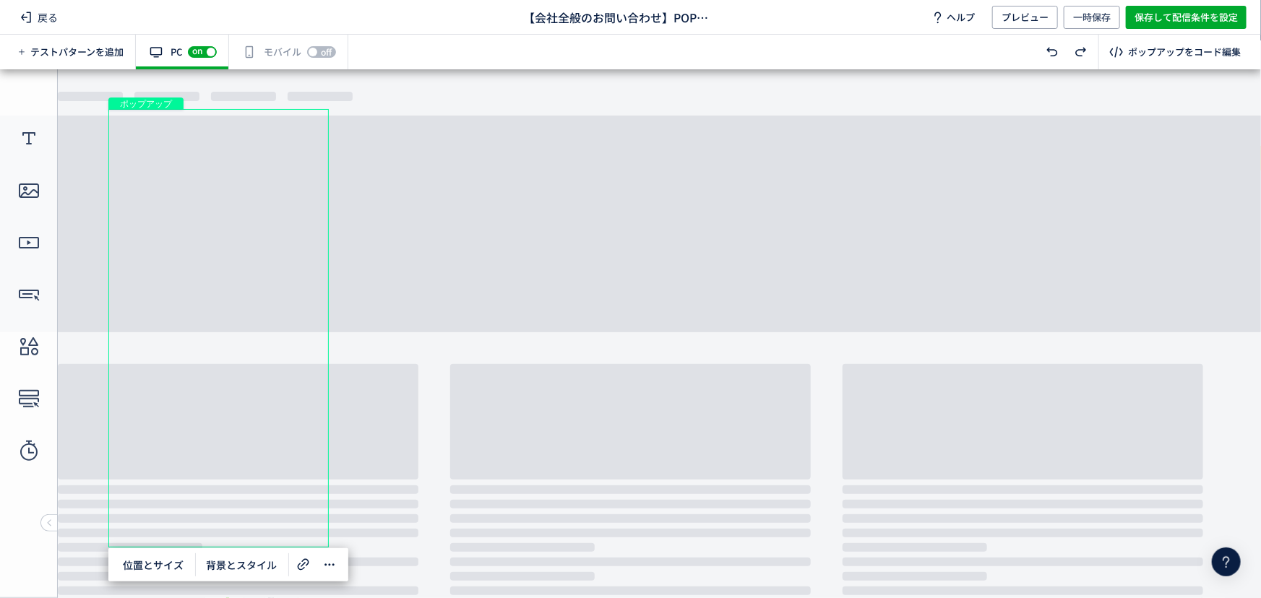
click at [469, 218] on body "undefined ポップアップ undefined ポップアップ テキスト ボタン ボタン ボタン クローズボタン ボタン" at bounding box center [630, 328] width 1261 height 519
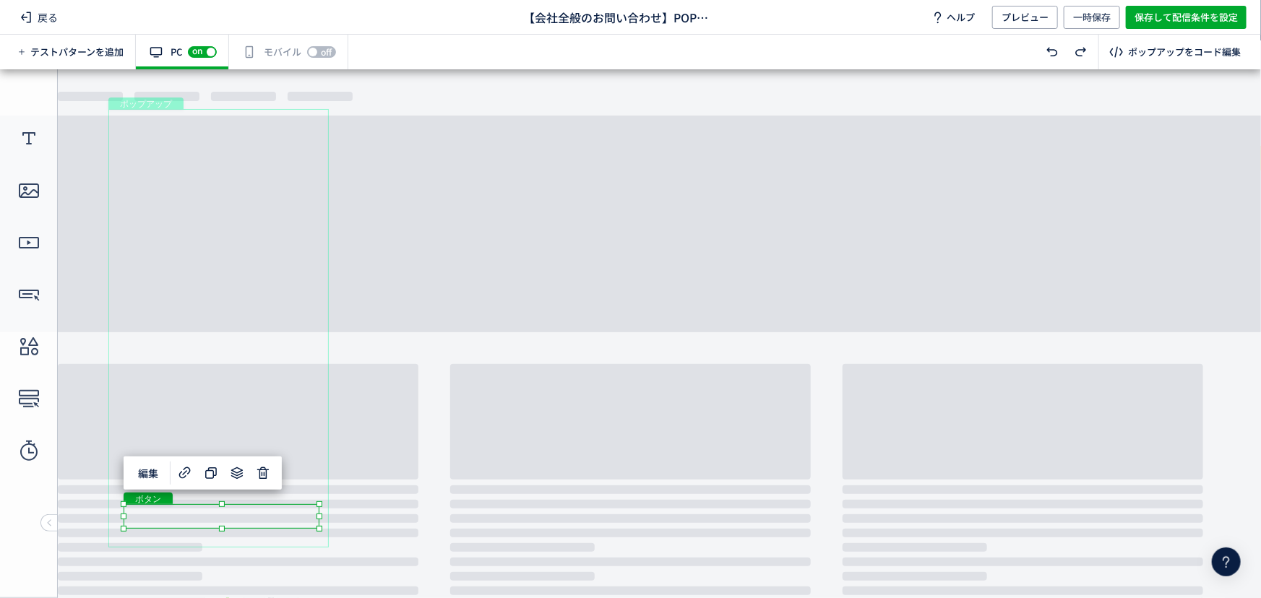
click at [277, 515] on div "ボタン" at bounding box center [222, 516] width 196 height 25
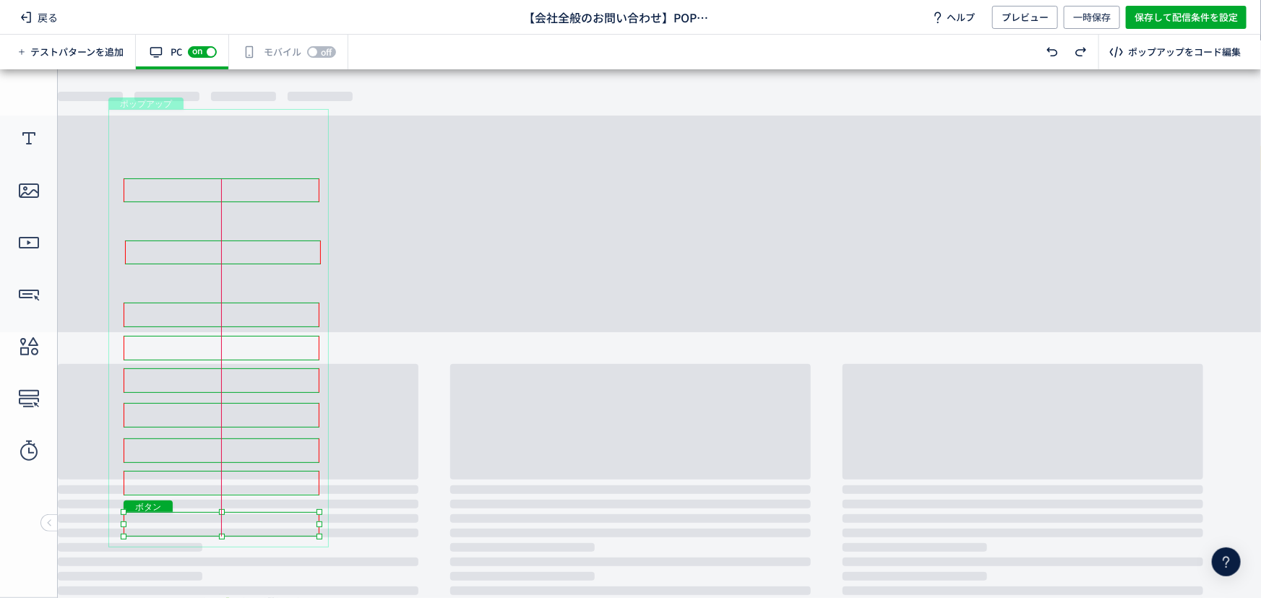
drag, startPoint x: 281, startPoint y: 505, endPoint x: 281, endPoint y: 514, distance: 8.7
click at [281, 514] on div "ボタン" at bounding box center [222, 524] width 196 height 25
drag, startPoint x: 294, startPoint y: 475, endPoint x: 293, endPoint y: 486, distance: 10.9
click at [293, 486] on div "ボタン" at bounding box center [222, 494] width 196 height 25
drag, startPoint x: 298, startPoint y: 444, endPoint x: 298, endPoint y: 456, distance: 12.3
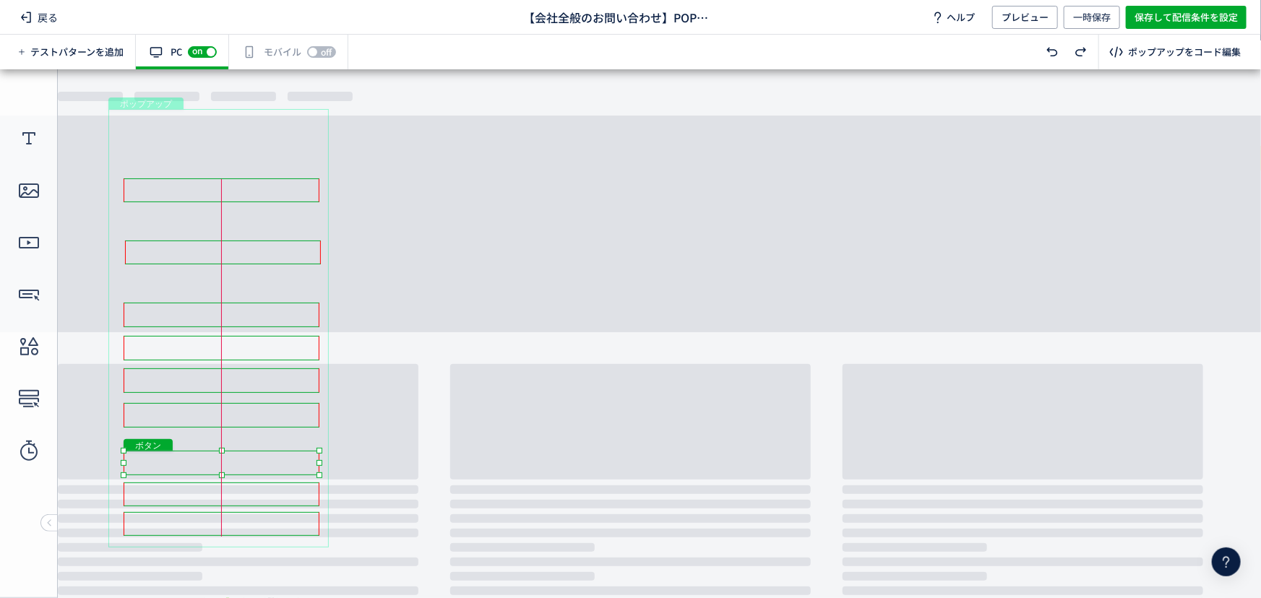
click at [298, 456] on div "ボタン" at bounding box center [222, 462] width 196 height 25
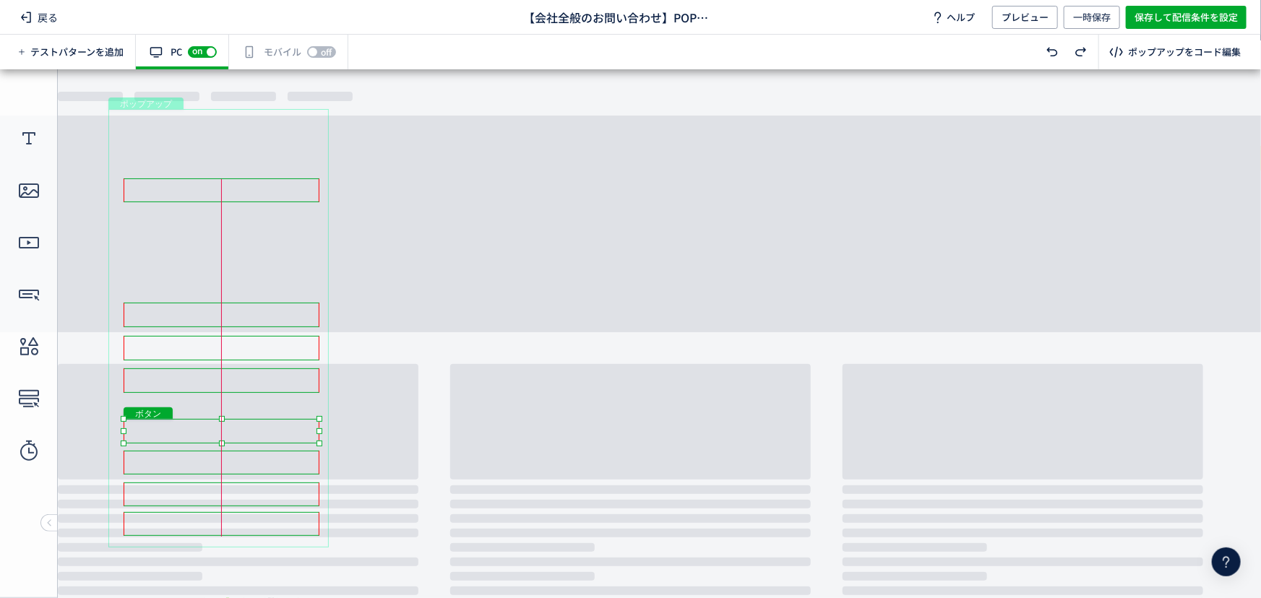
drag, startPoint x: 290, startPoint y: 421, endPoint x: 289, endPoint y: 438, distance: 16.6
click at [289, 438] on div "ボタン" at bounding box center [222, 430] width 196 height 25
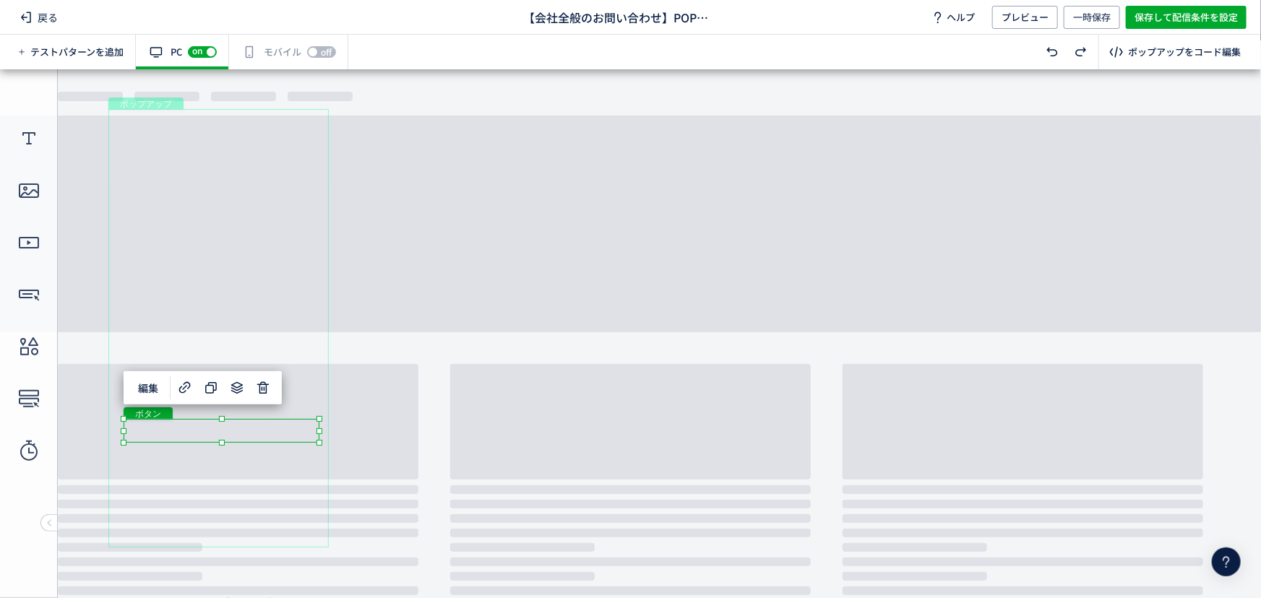
click at [303, 418] on div "ボタン" at bounding box center [222, 430] width 196 height 24
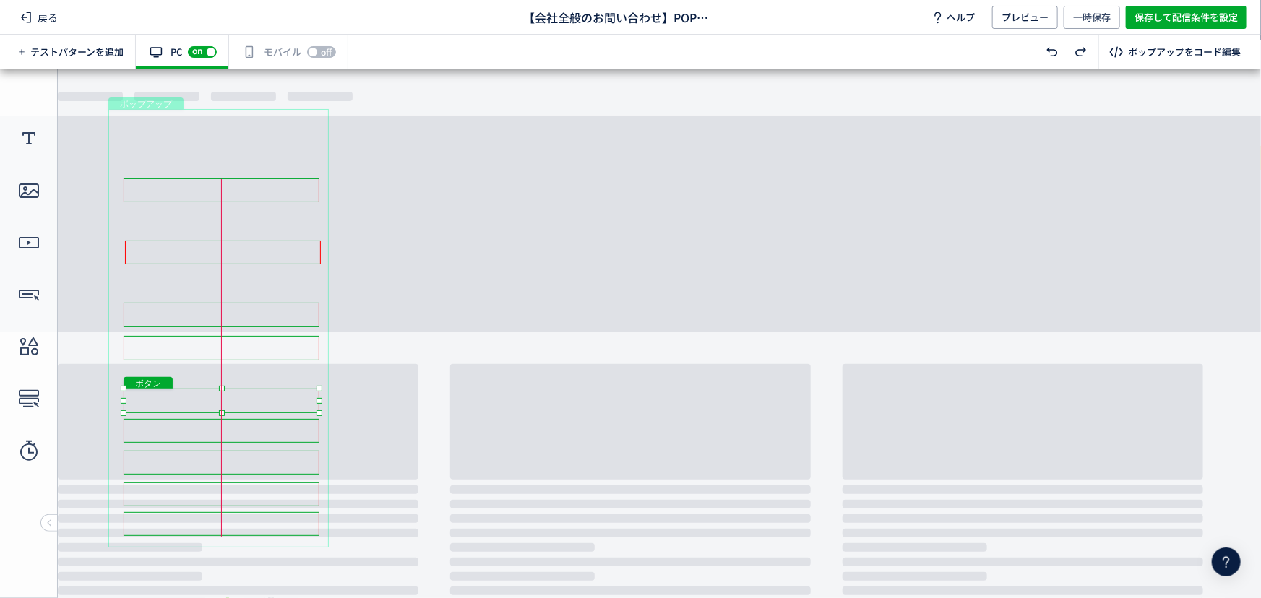
drag, startPoint x: 300, startPoint y: 381, endPoint x: 300, endPoint y: 402, distance: 21.7
click at [300, 402] on div "ボタン" at bounding box center [222, 400] width 196 height 25
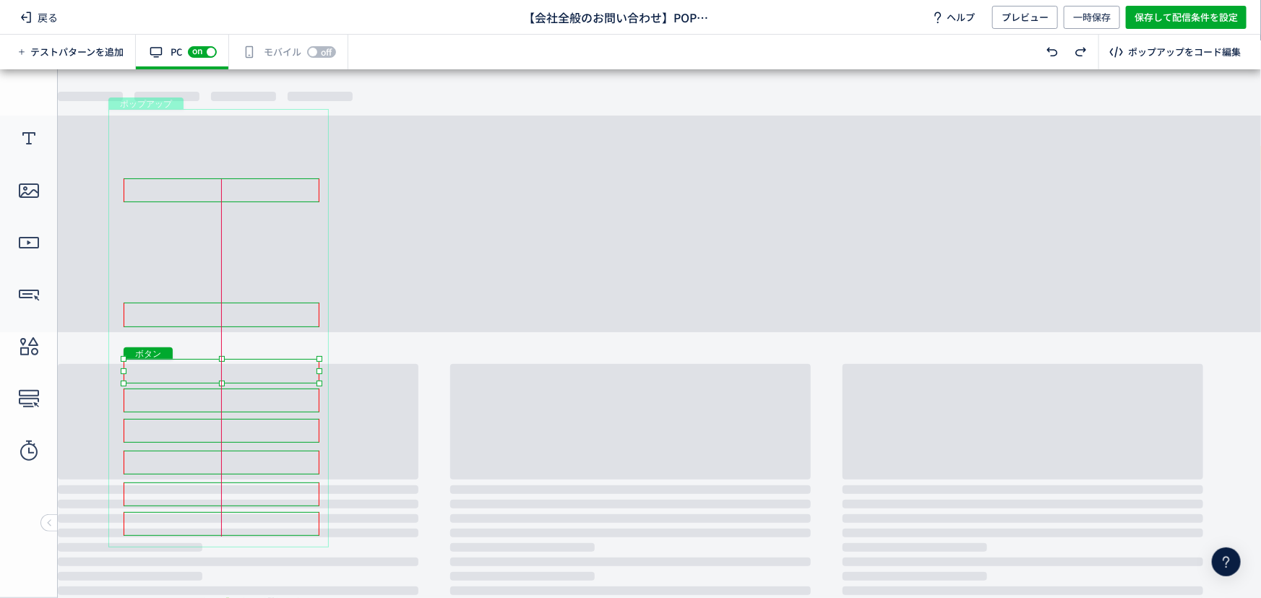
drag, startPoint x: 292, startPoint y: 345, endPoint x: 291, endPoint y: 368, distance: 23.9
click at [291, 368] on div "ボタン" at bounding box center [222, 370] width 196 height 25
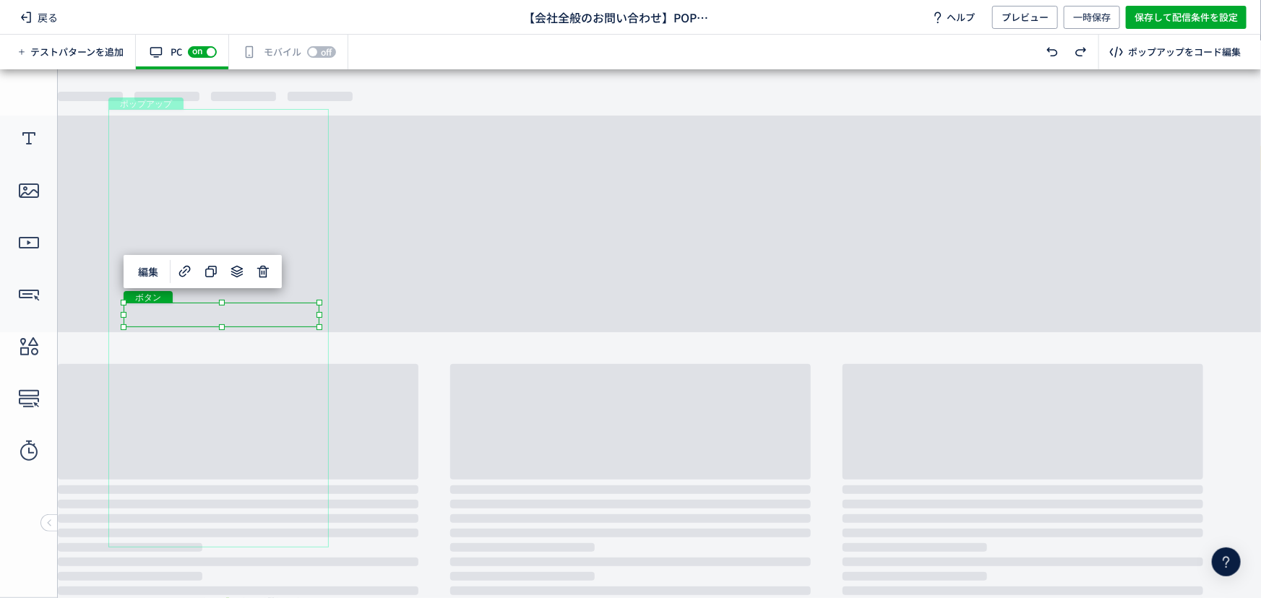
click at [287, 311] on div "ボタン" at bounding box center [222, 314] width 196 height 25
click at [308, 345] on div "ポップアップ" at bounding box center [218, 327] width 220 height 439
click at [295, 311] on div "ボタン" at bounding box center [222, 314] width 196 height 25
click at [527, 211] on body "undefined ポップアップ undefined ポップアップ テキスト ボタン ボタン ボタン クローズボタン ボタン" at bounding box center [630, 328] width 1261 height 519
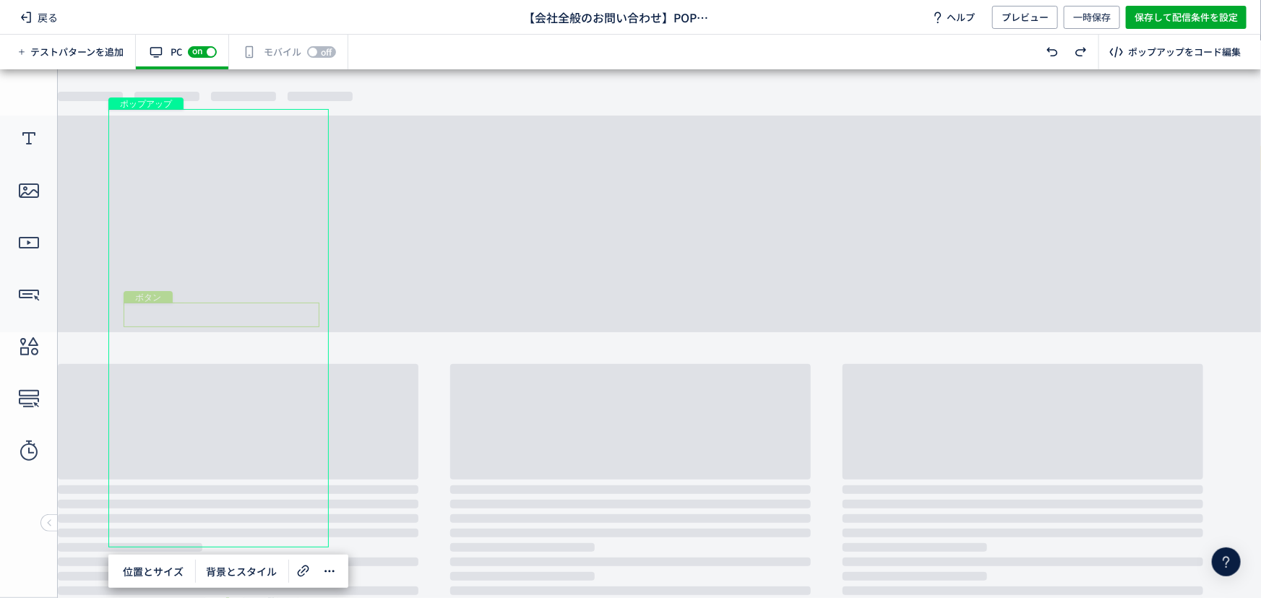
click at [262, 316] on div "ボタン" at bounding box center [222, 314] width 196 height 25
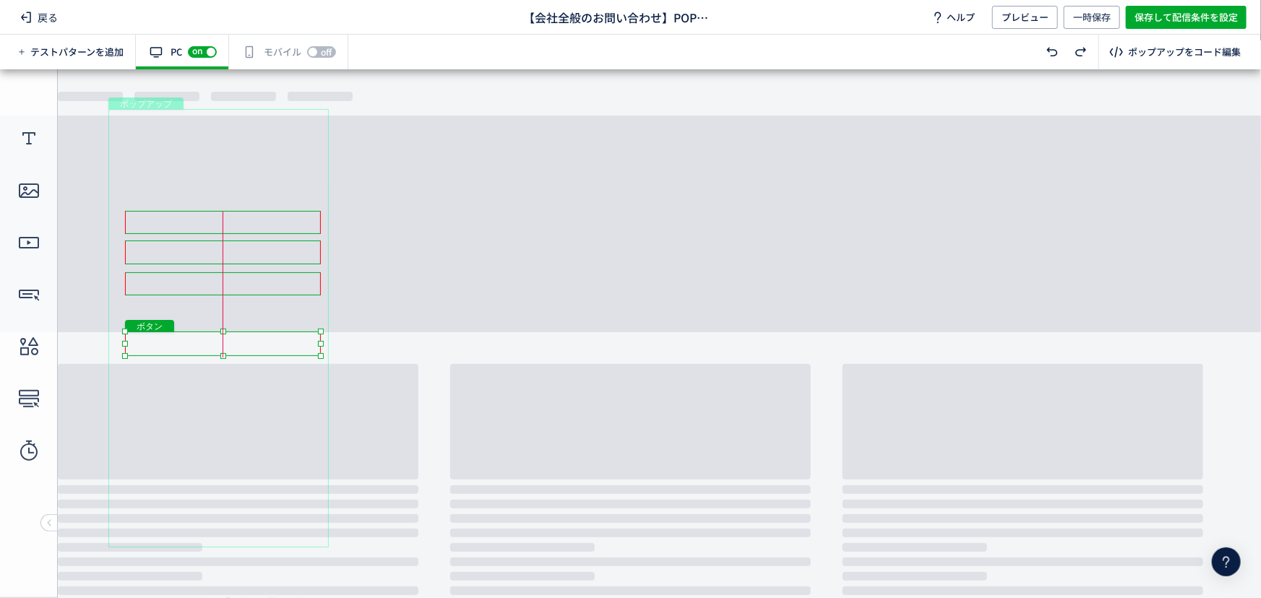
drag, startPoint x: 291, startPoint y: 316, endPoint x: 282, endPoint y: 334, distance: 20.0
click at [282, 334] on div "ボタン" at bounding box center [223, 343] width 196 height 25
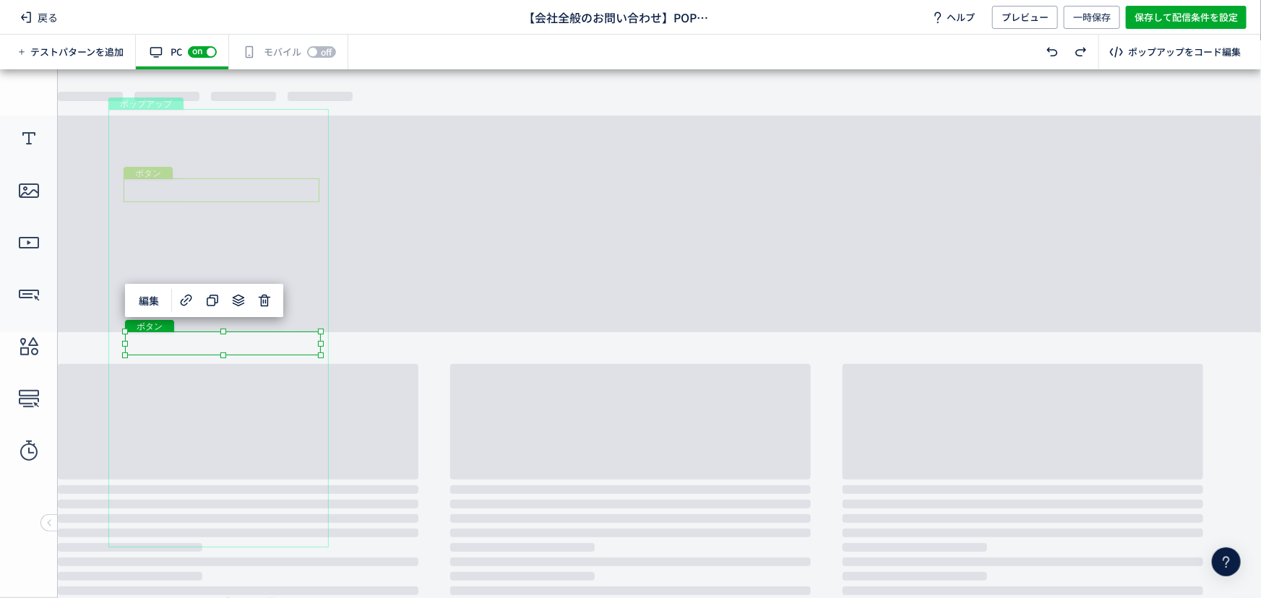
click at [249, 185] on div "ボタン" at bounding box center [222, 190] width 196 height 24
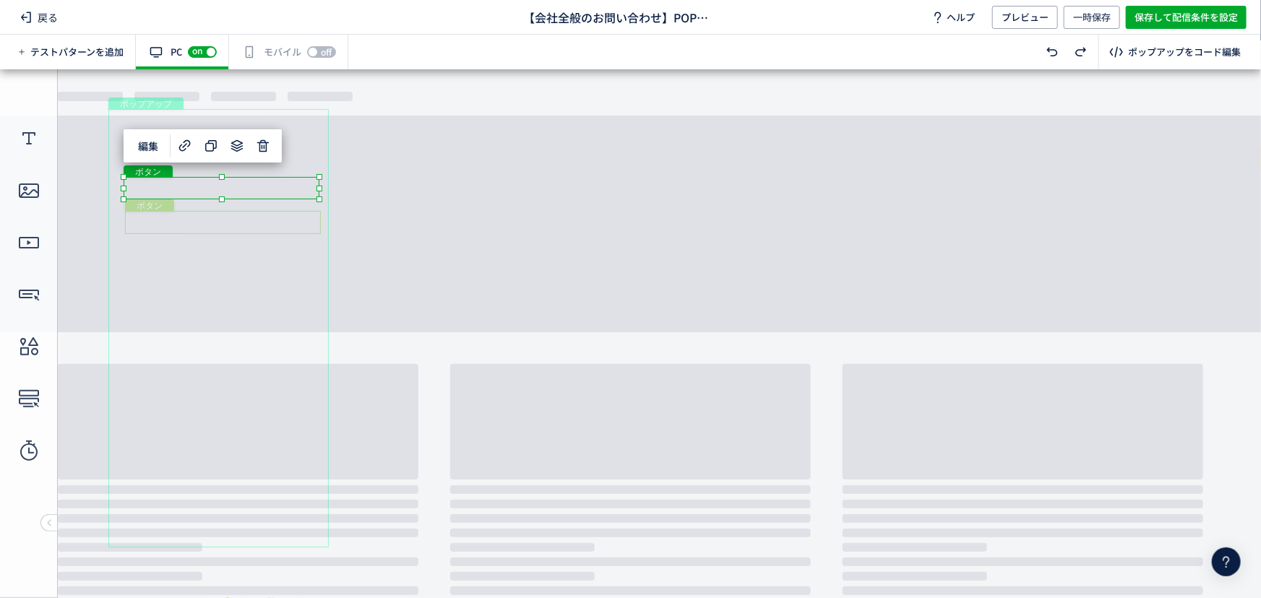
click at [295, 223] on div "ボタン" at bounding box center [223, 221] width 196 height 23
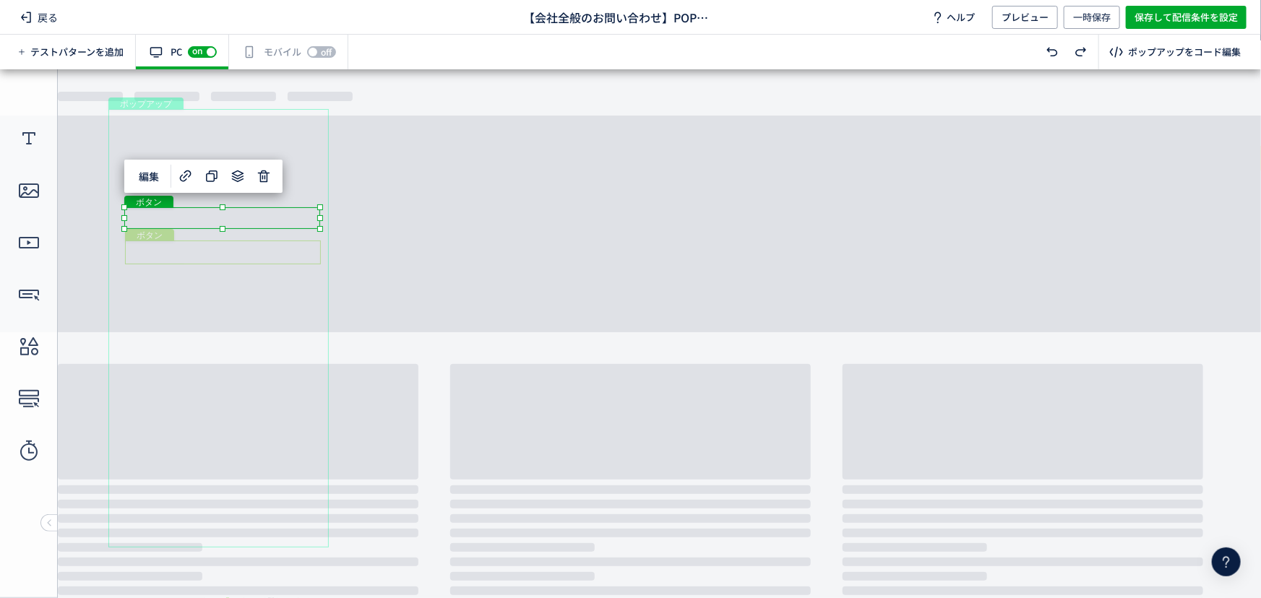
click at [296, 251] on div "ボタン" at bounding box center [223, 252] width 196 height 24
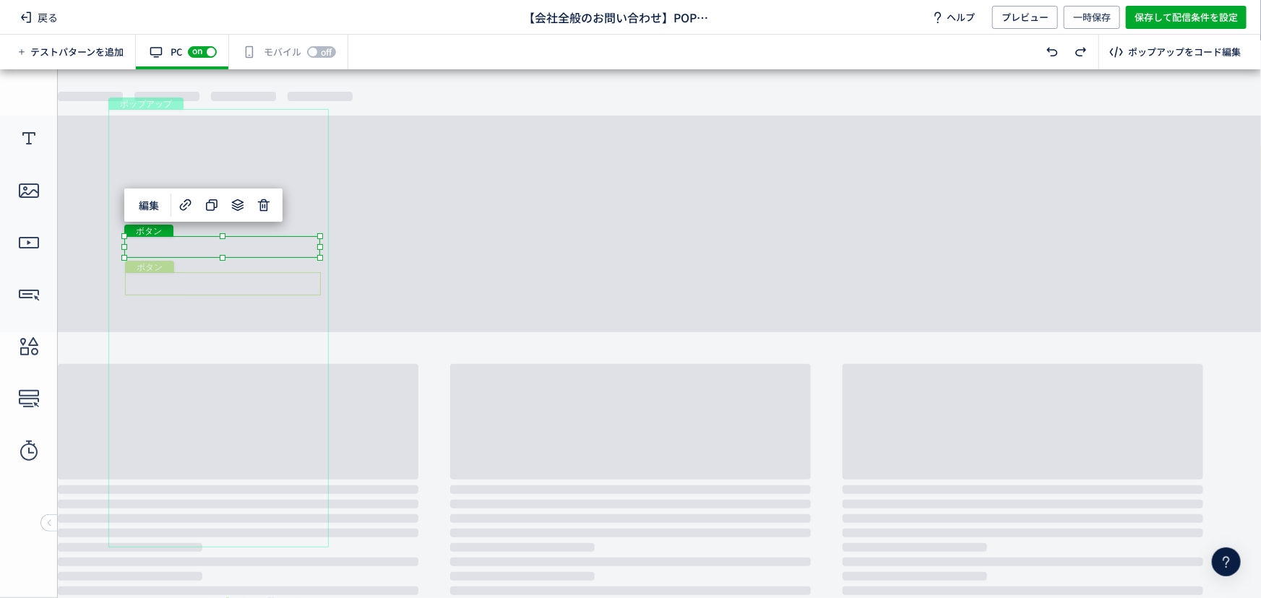
click at [304, 277] on div "ボタン" at bounding box center [223, 283] width 196 height 23
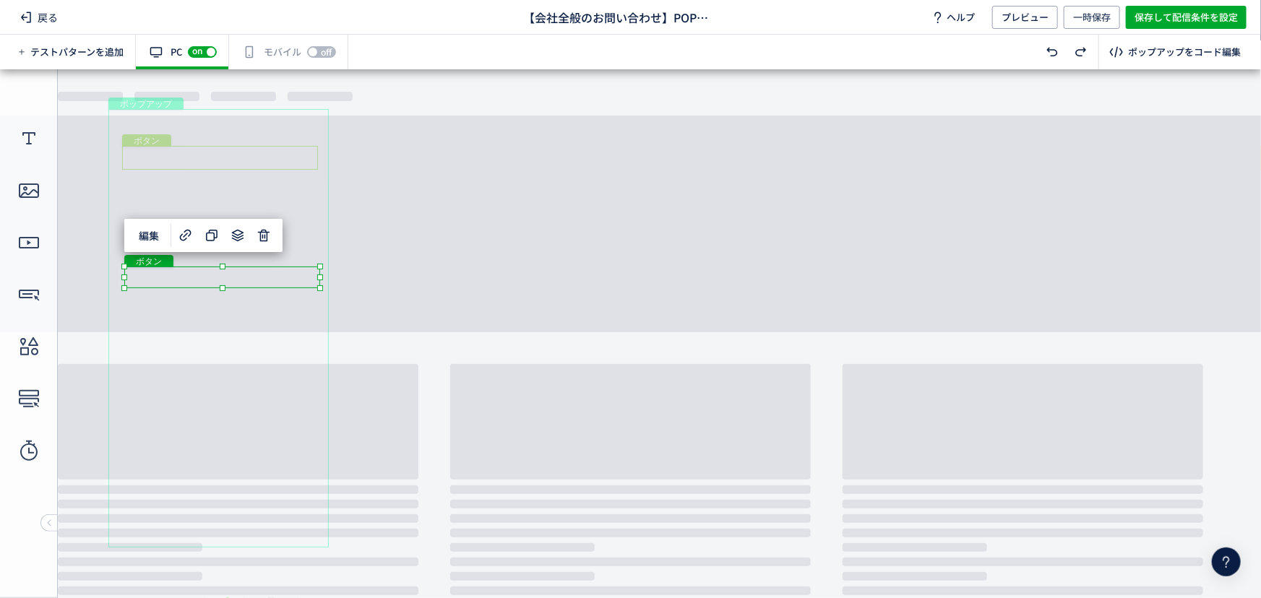
click at [277, 158] on div "ボタン" at bounding box center [220, 157] width 196 height 24
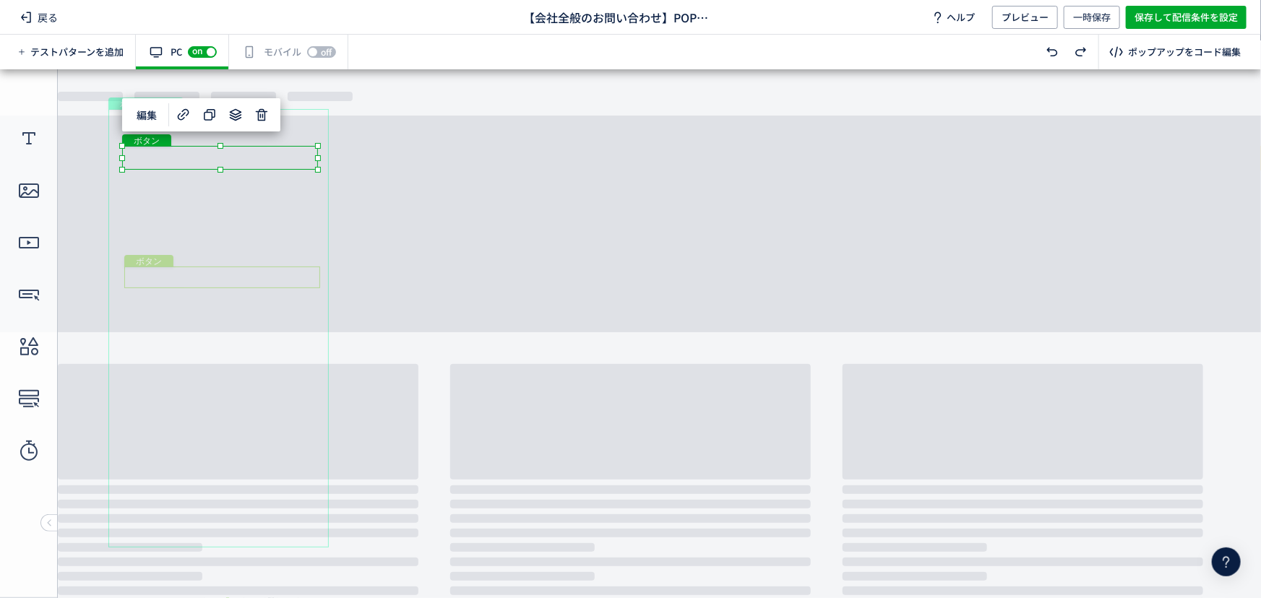
click at [281, 274] on div "ボタン" at bounding box center [222, 277] width 196 height 22
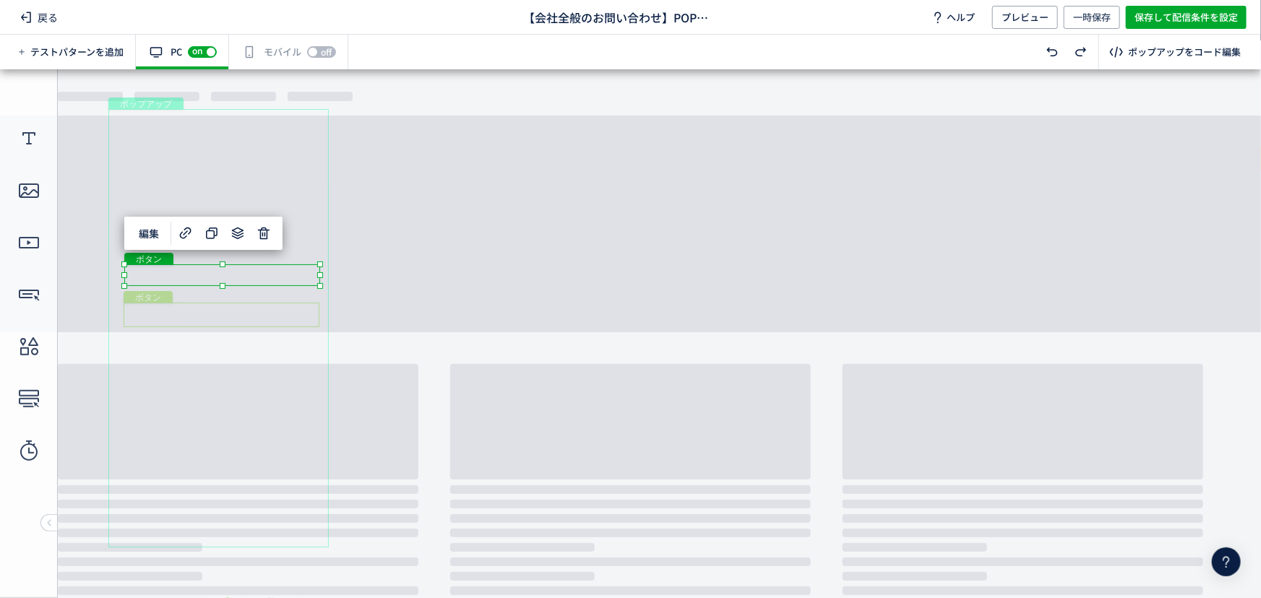
click at [291, 311] on div "ボタン" at bounding box center [222, 314] width 196 height 25
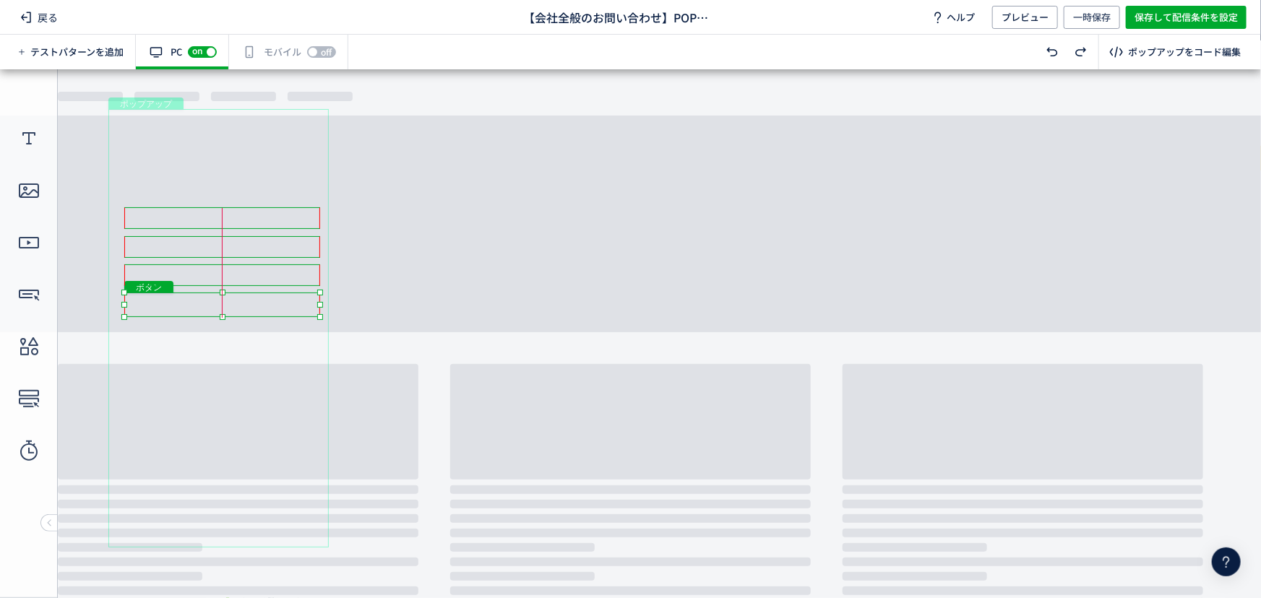
drag, startPoint x: 291, startPoint y: 311, endPoint x: 291, endPoint y: 301, distance: 10.1
click at [291, 301] on div "ボタン" at bounding box center [222, 304] width 196 height 25
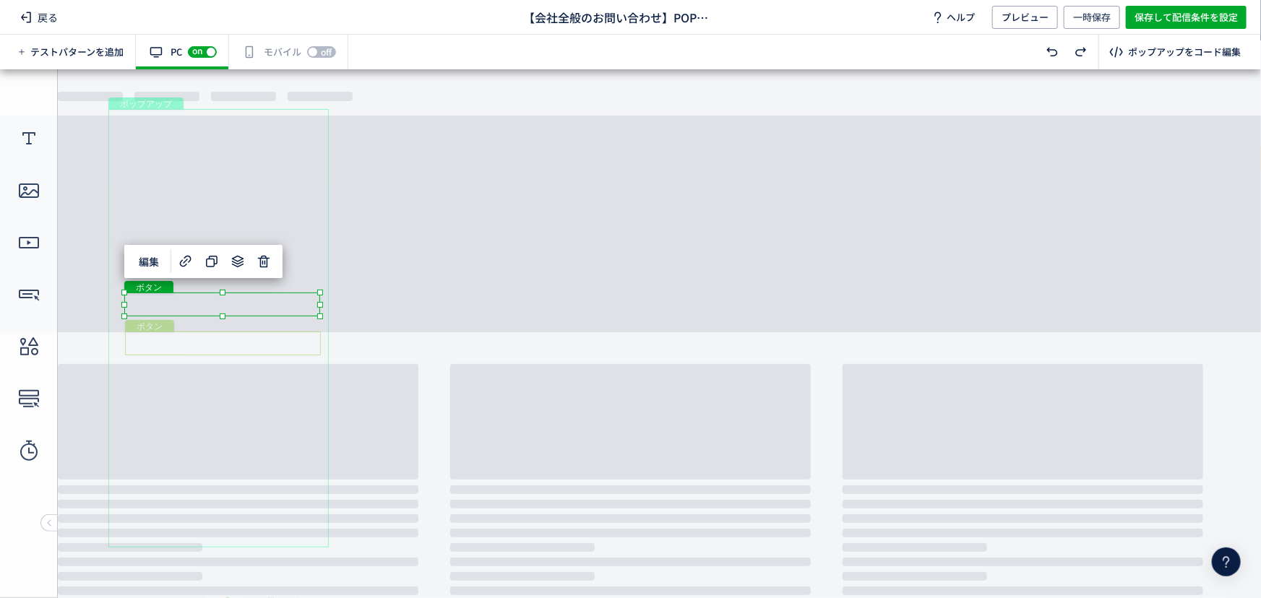
click at [258, 345] on div "ボタン" at bounding box center [223, 343] width 196 height 24
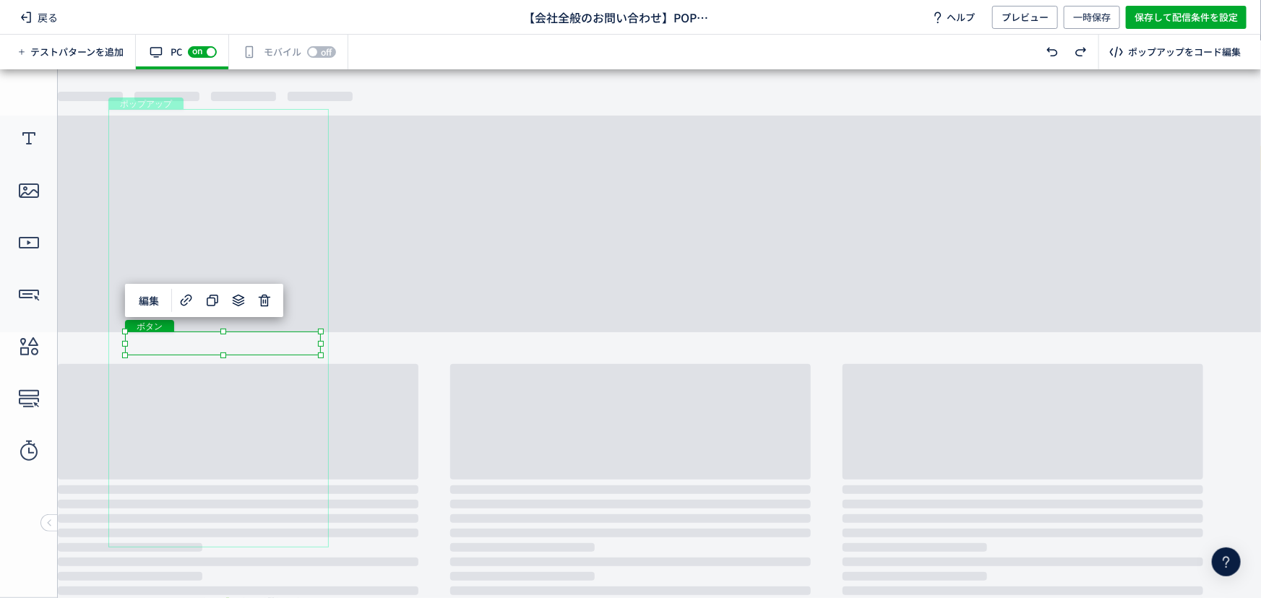
click at [256, 345] on div "ボタン" at bounding box center [223, 343] width 196 height 24
click at [321, 355] on div "ボタン" at bounding box center [223, 343] width 196 height 24
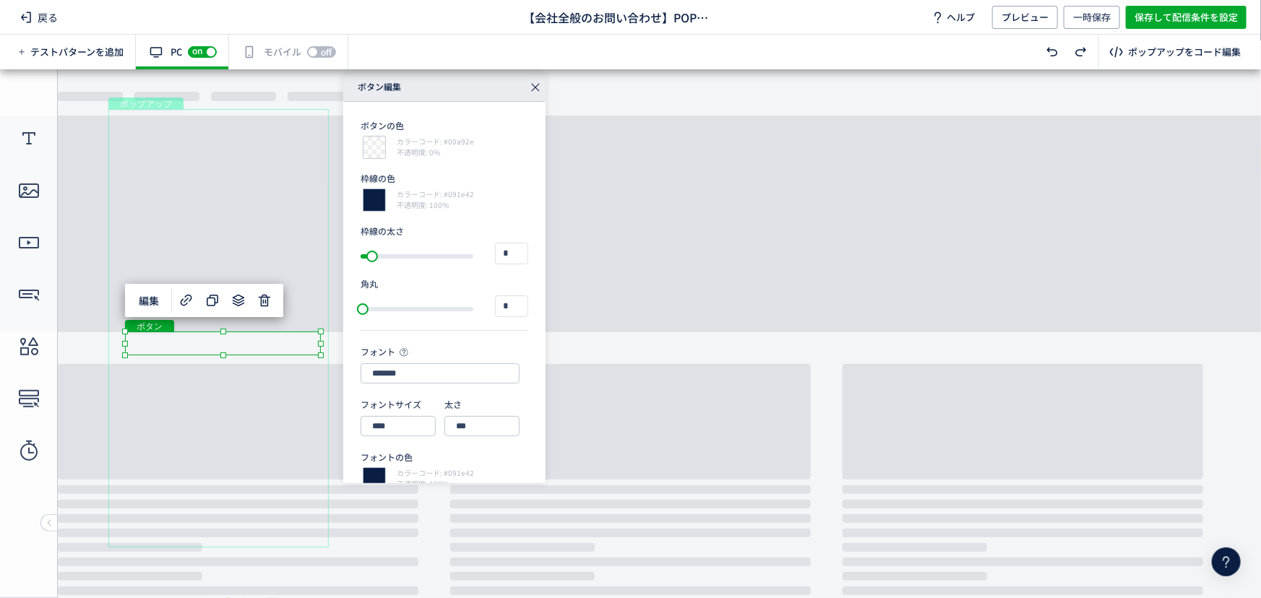
click at [408, 512] on body "undefined ポップアップ undefined ポップアップ テキスト ボタン ボタン ボタン クローズボタン ボタン" at bounding box center [630, 328] width 1261 height 519
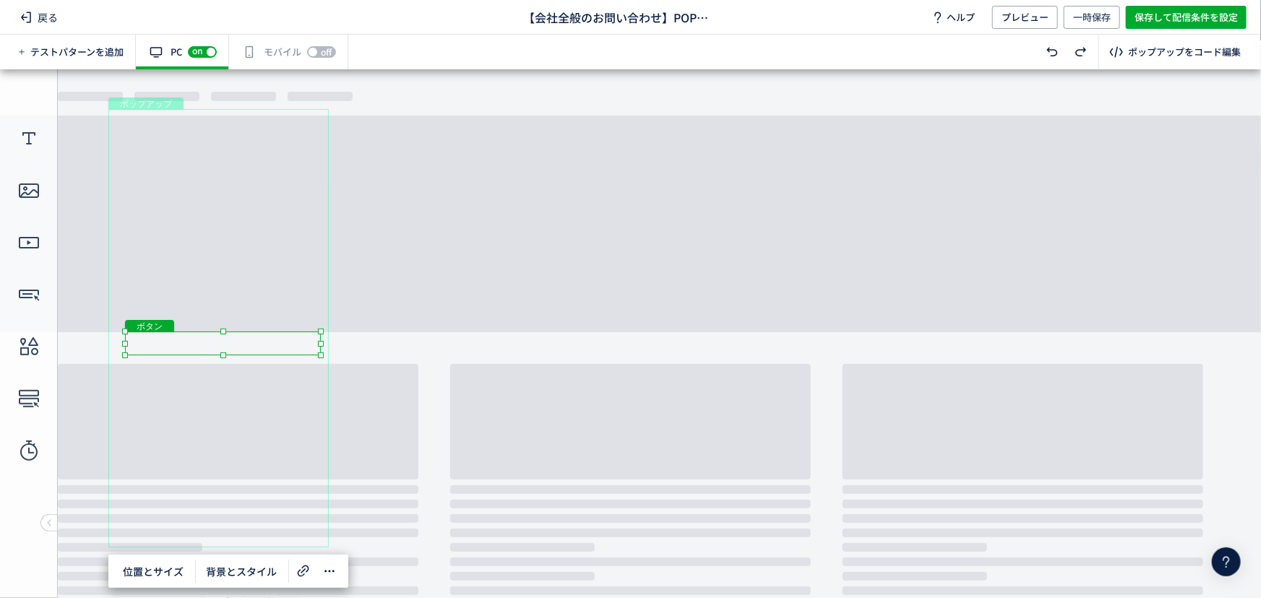
click at [253, 342] on div "ボタン" at bounding box center [223, 343] width 196 height 24
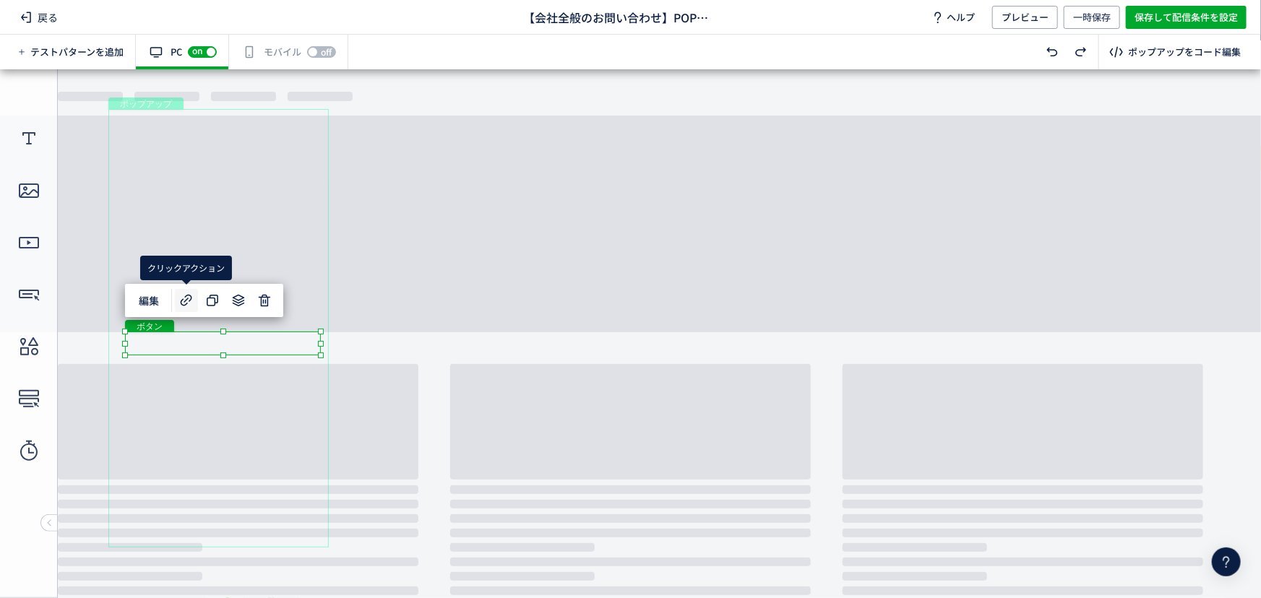
click at [189, 292] on icon at bounding box center [186, 300] width 17 height 17
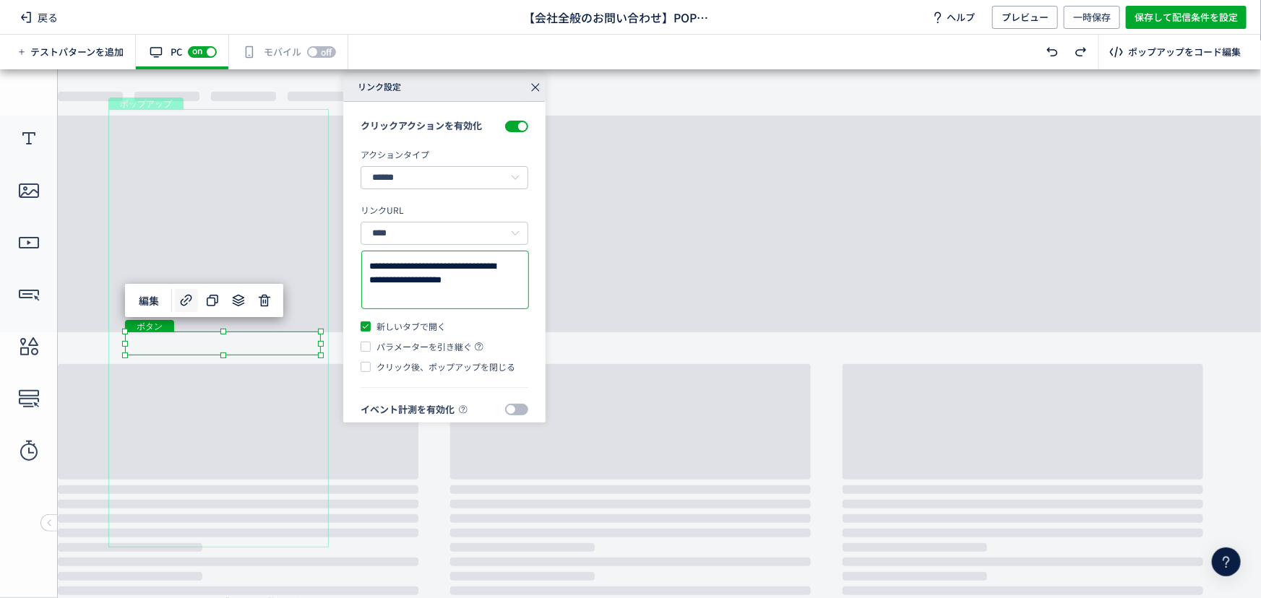
drag, startPoint x: 365, startPoint y: 282, endPoint x: 356, endPoint y: 252, distance: 31.6
click at [357, 252] on div "**********" at bounding box center [444, 268] width 202 height 333
click at [410, 258] on div at bounding box center [445, 280] width 166 height 57
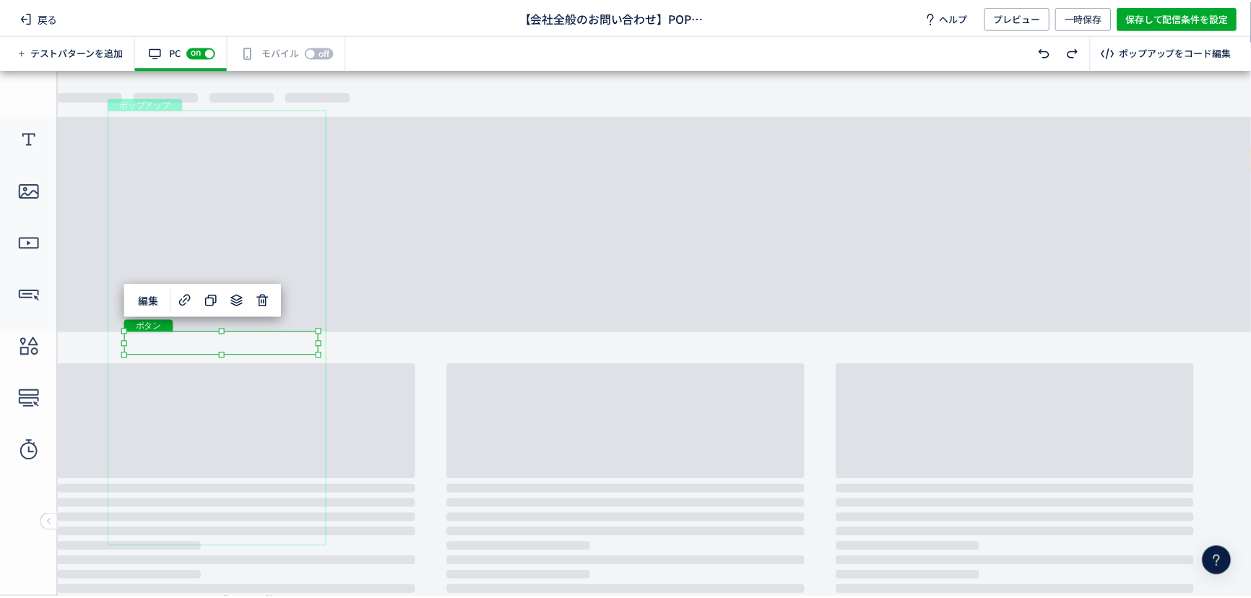
scroll to position [0, 0]
click at [241, 344] on div "ボタン" at bounding box center [223, 343] width 196 height 24
click at [189, 302] on icon at bounding box center [186, 300] width 17 height 17
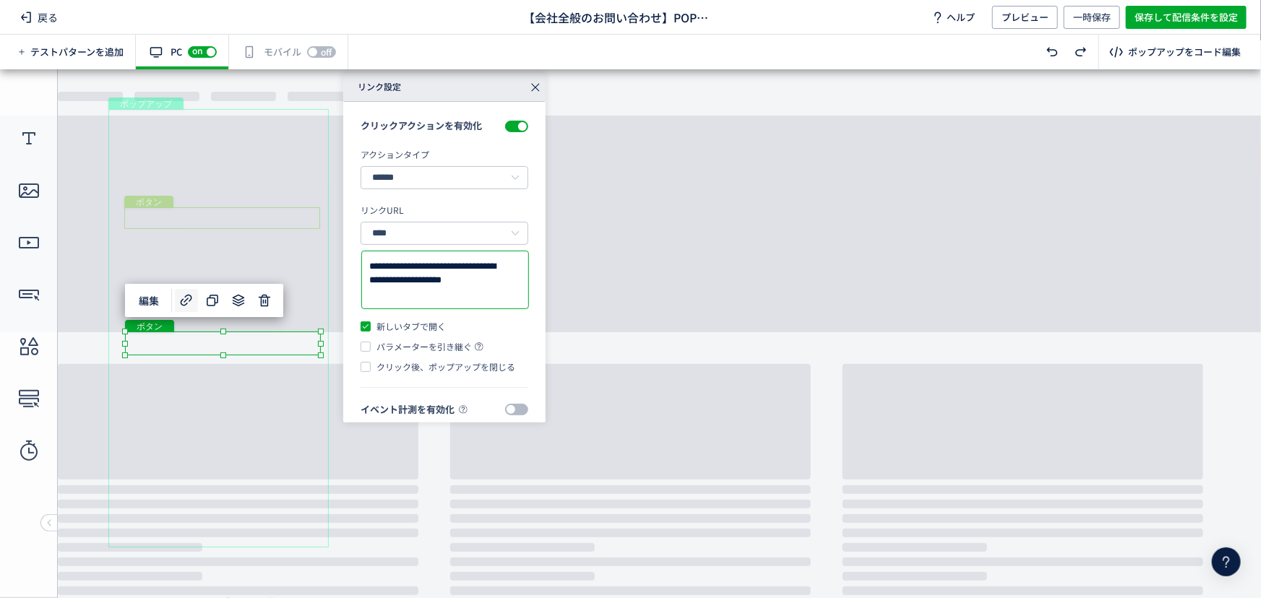
drag, startPoint x: 462, startPoint y: 368, endPoint x: 296, endPoint y: 223, distance: 220.1
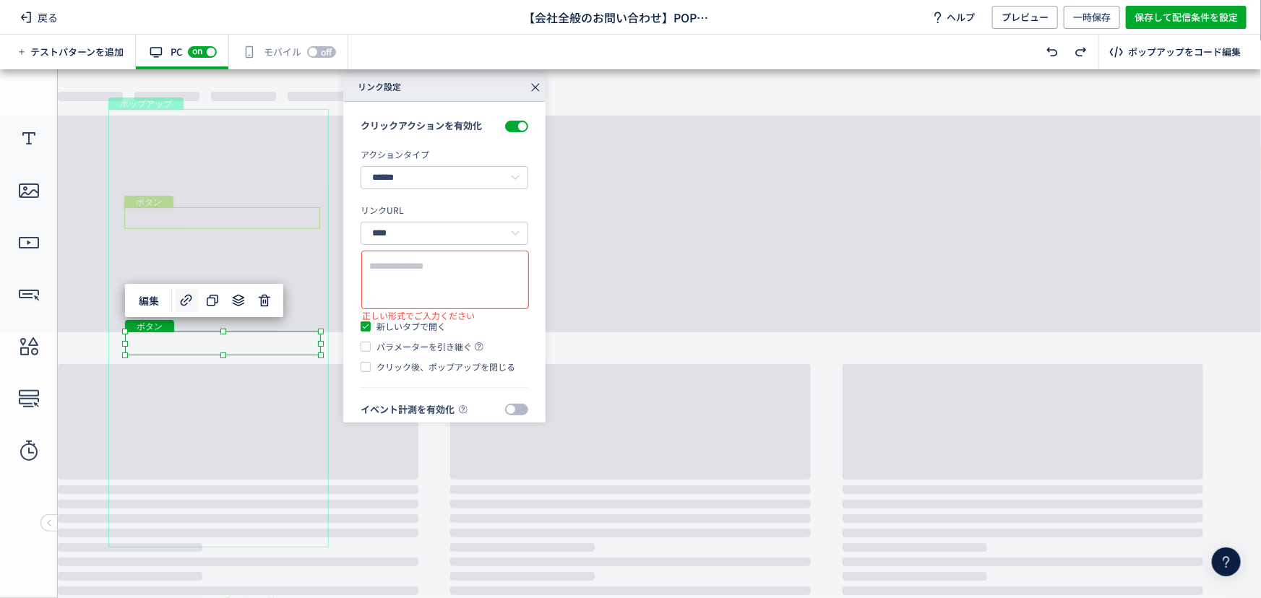
paste textarea "**********"
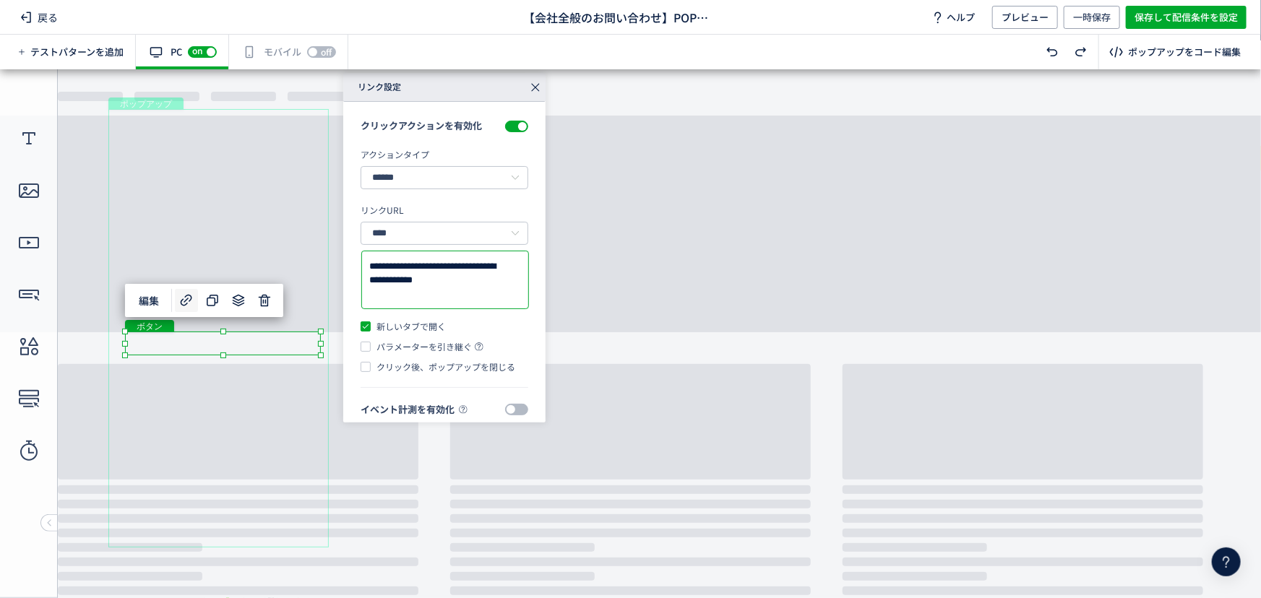
type textarea "**********"
click at [722, 203] on div "**********" at bounding box center [739, 248] width 792 height 350
drag, startPoint x: 535, startPoint y: 90, endPoint x: 535, endPoint y: 22, distance: 68.6
click at [535, 90] on icon at bounding box center [535, 87] width 20 height 20
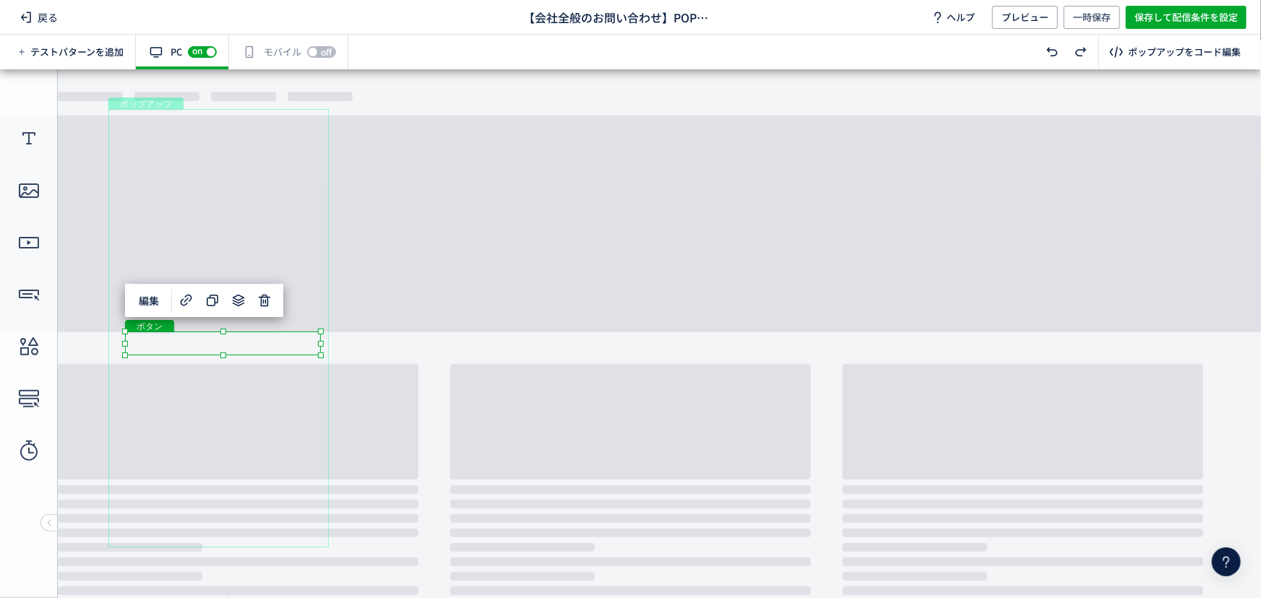
click at [515, 306] on body "undefined ポップアップ undefined ポップアップ テキスト ボタン ボタン ボタン クローズボタン ボタン" at bounding box center [630, 328] width 1261 height 519
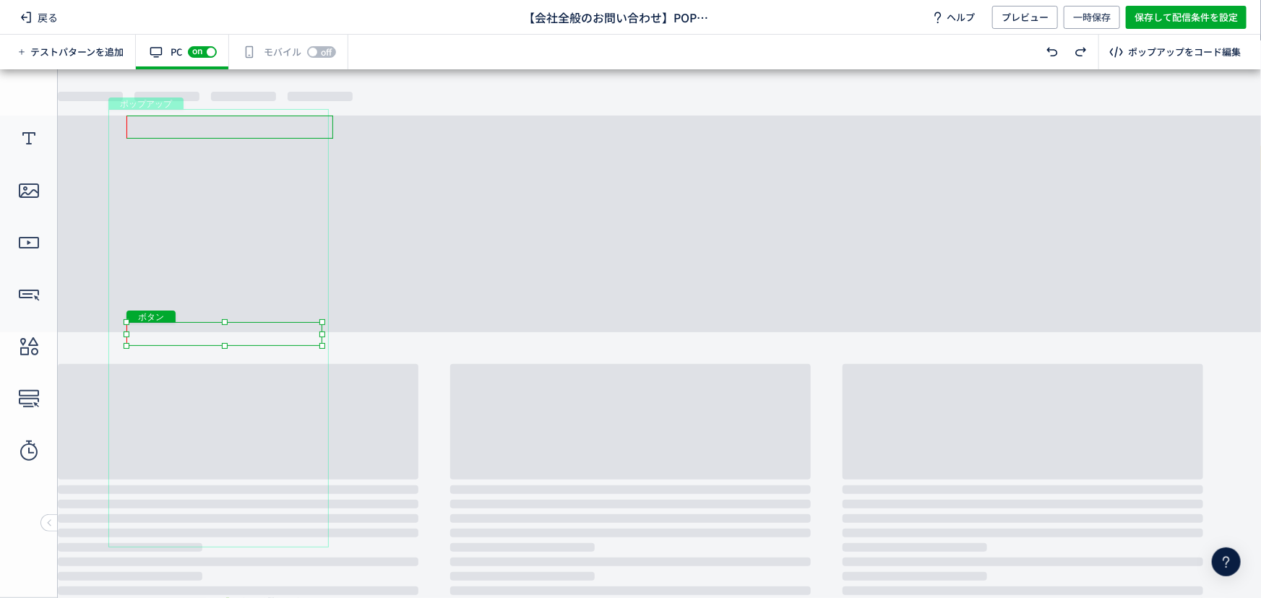
drag, startPoint x: 275, startPoint y: 333, endPoint x: 277, endPoint y: 323, distance: 10.3
click at [277, 323] on div "ボタン" at bounding box center [224, 334] width 196 height 24
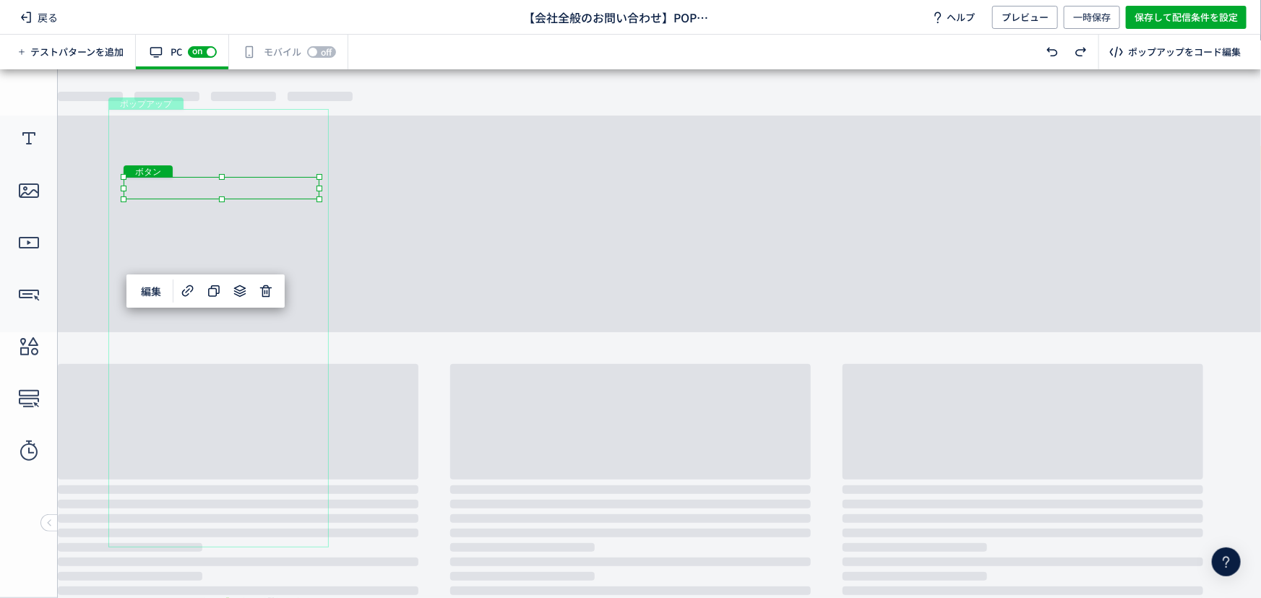
click at [230, 176] on div "ボタン" at bounding box center [222, 187] width 196 height 22
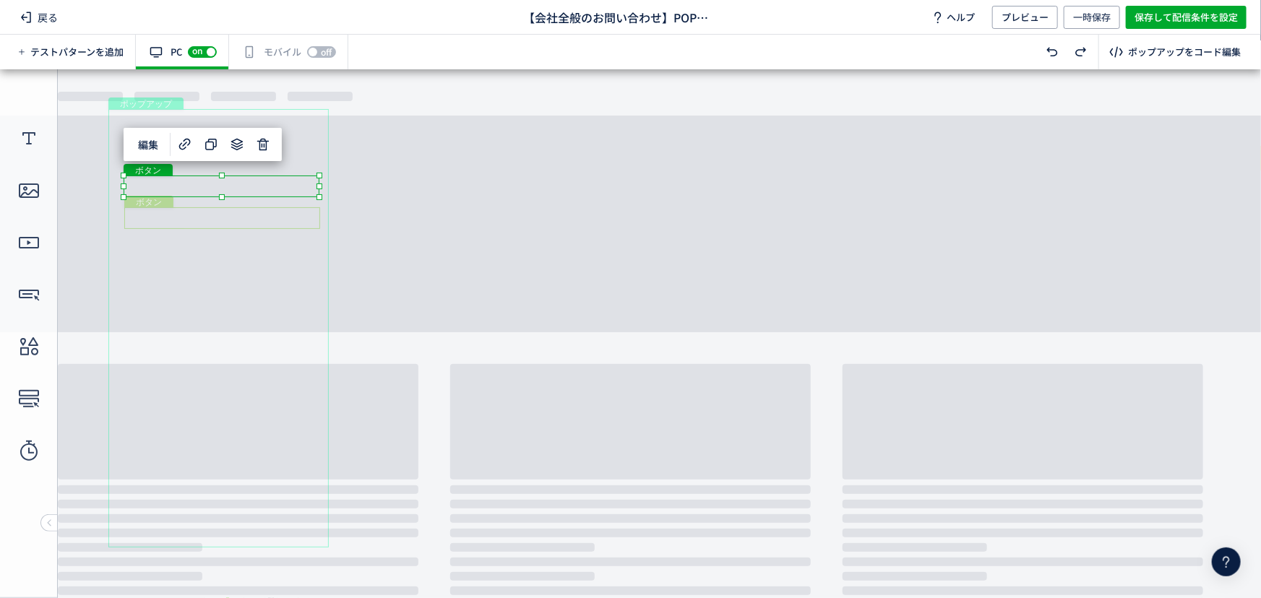
click at [287, 211] on div "ボタン" at bounding box center [222, 218] width 196 height 22
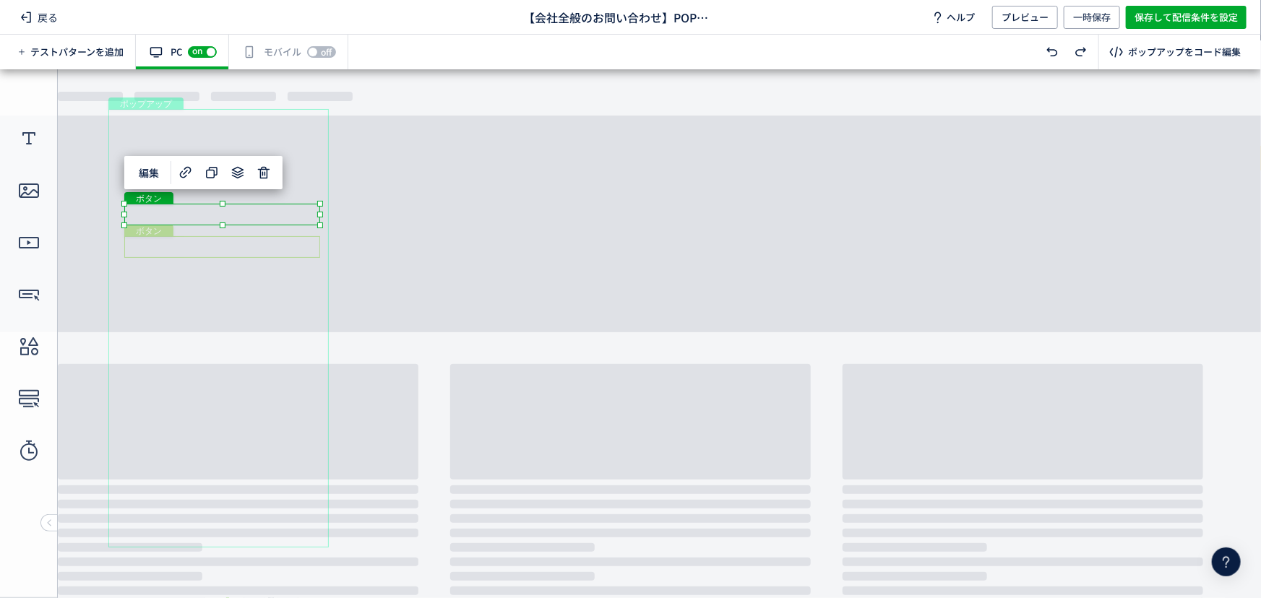
click at [299, 249] on div "ボタン" at bounding box center [222, 247] width 196 height 22
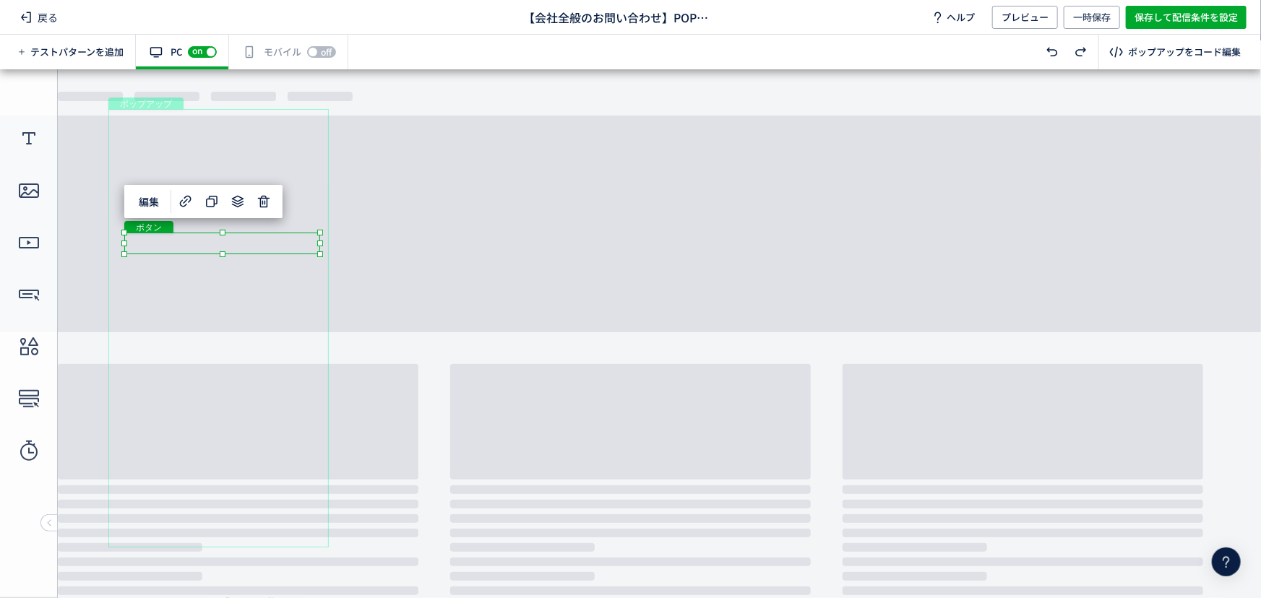
drag, startPoint x: 282, startPoint y: 274, endPoint x: 320, endPoint y: 259, distance: 40.9
click at [282, 274] on div "ボタン" at bounding box center [221, 274] width 194 height 20
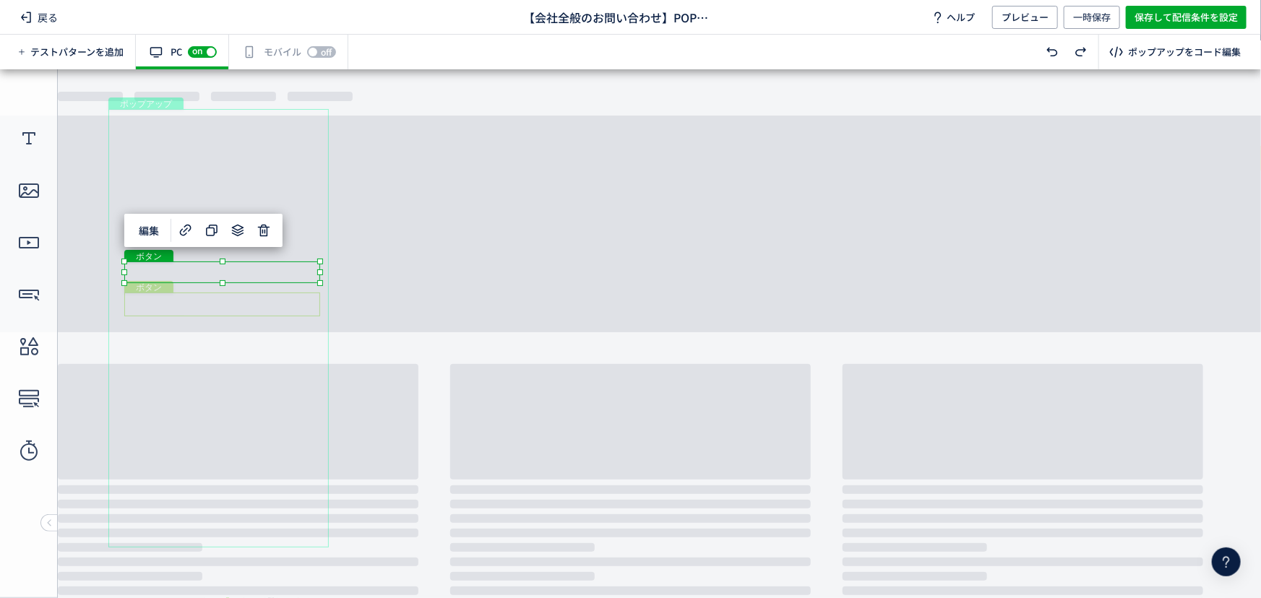
click at [295, 305] on div "ボタン" at bounding box center [222, 304] width 196 height 24
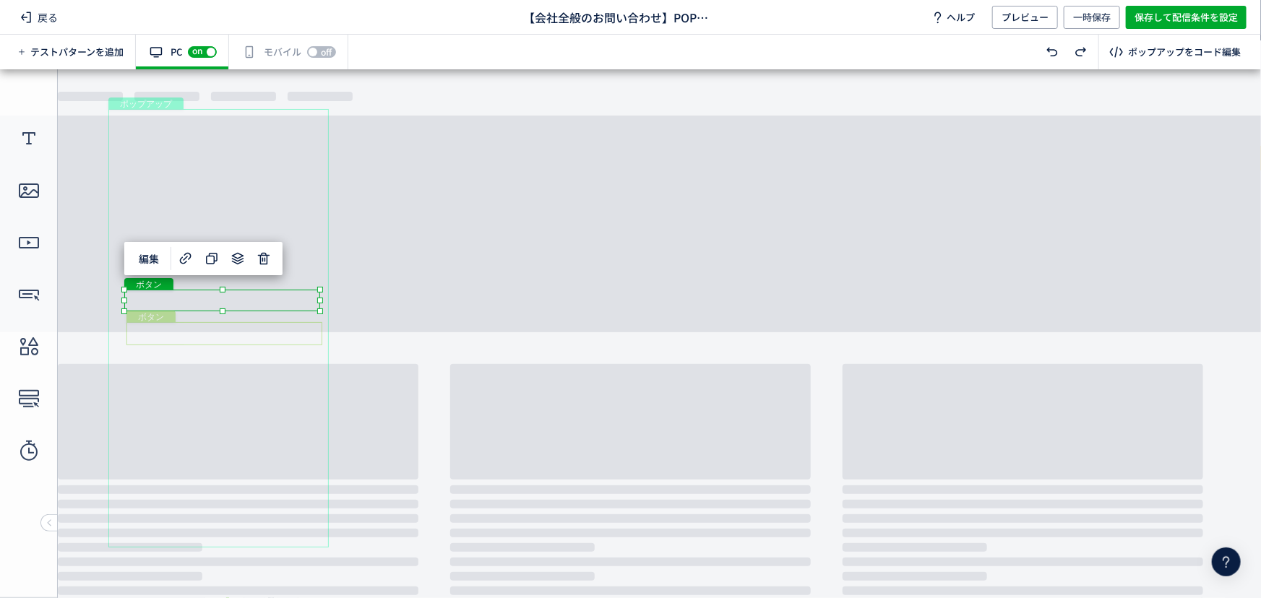
click at [291, 332] on div "ボタン" at bounding box center [224, 333] width 196 height 23
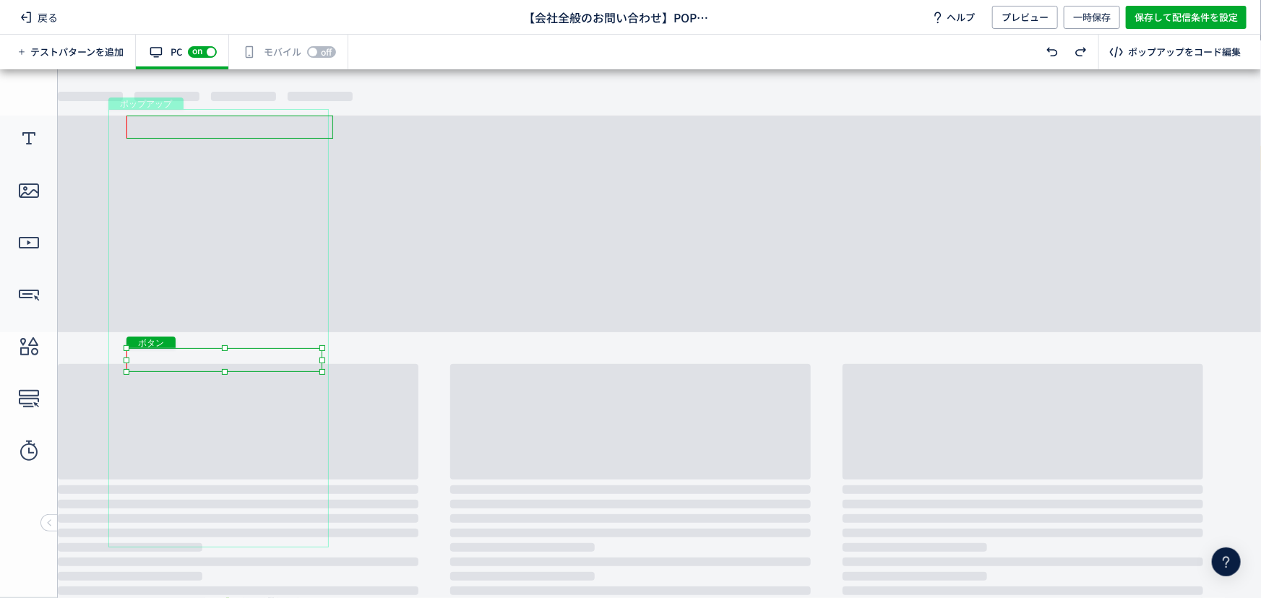
drag, startPoint x: 284, startPoint y: 367, endPoint x: 287, endPoint y: 355, distance: 12.6
click at [287, 355] on div "ボタン" at bounding box center [224, 360] width 196 height 24
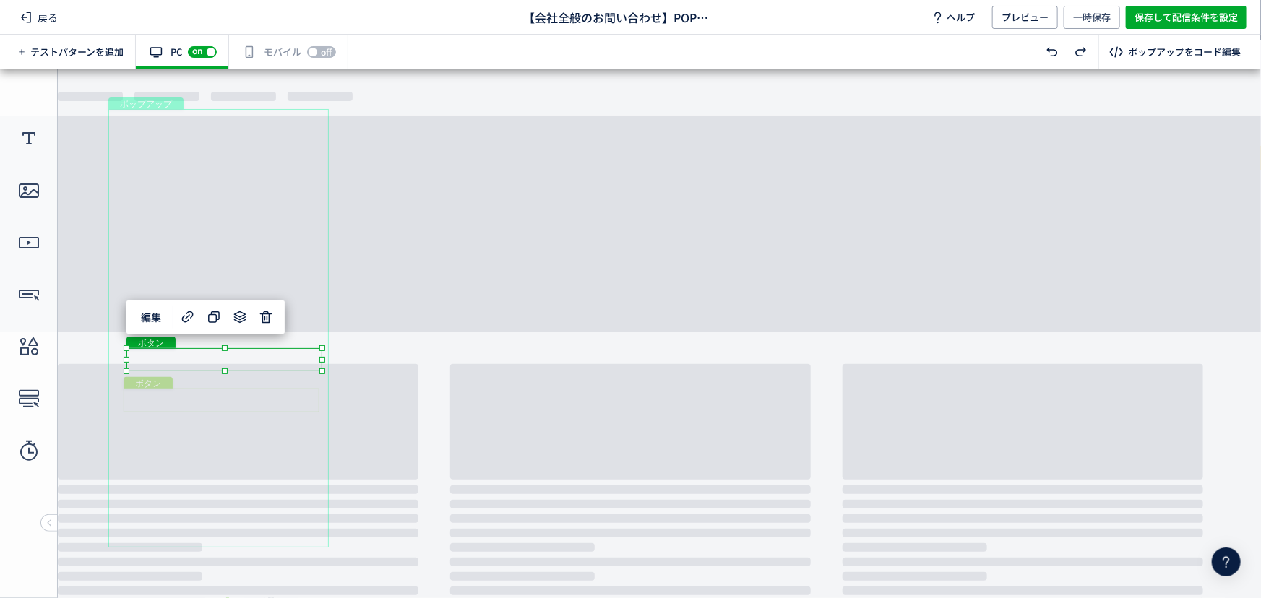
click at [281, 393] on div "ボタン" at bounding box center [222, 400] width 196 height 24
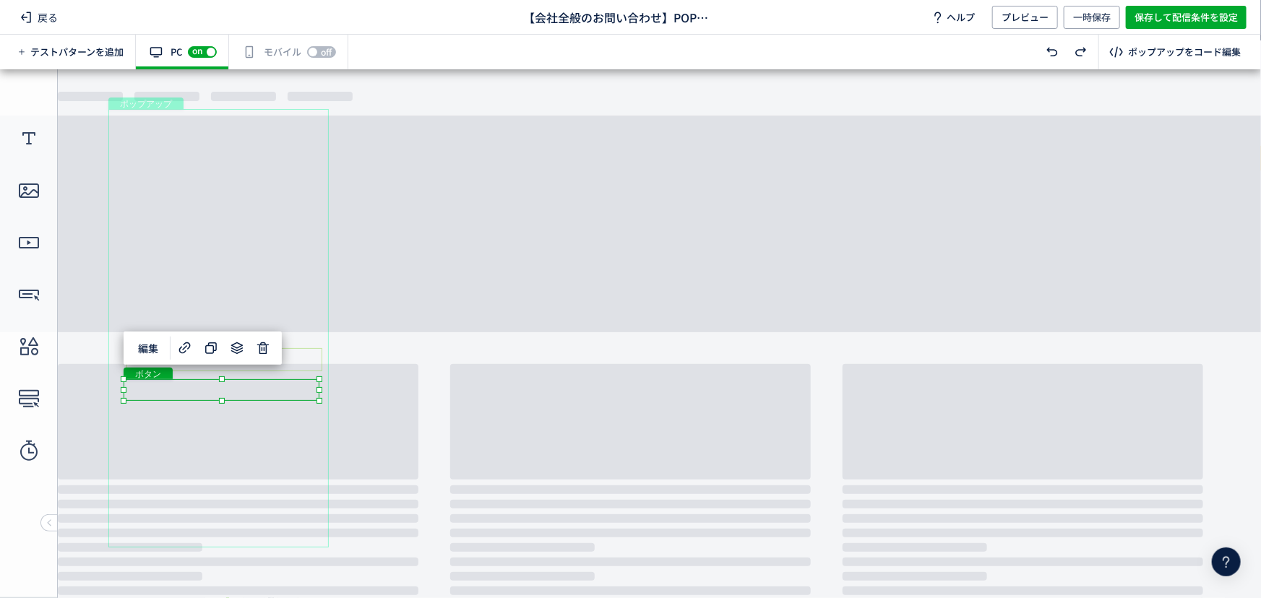
click at [311, 363] on div "ボタン" at bounding box center [224, 359] width 196 height 23
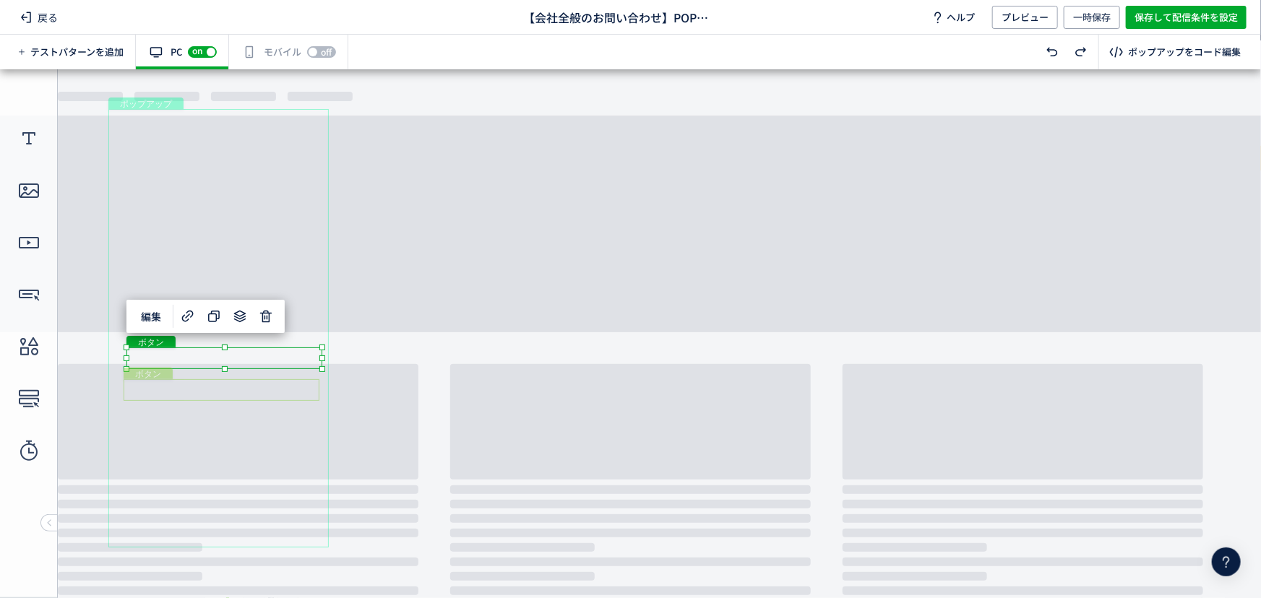
click at [311, 383] on div "ボタン" at bounding box center [222, 390] width 196 height 22
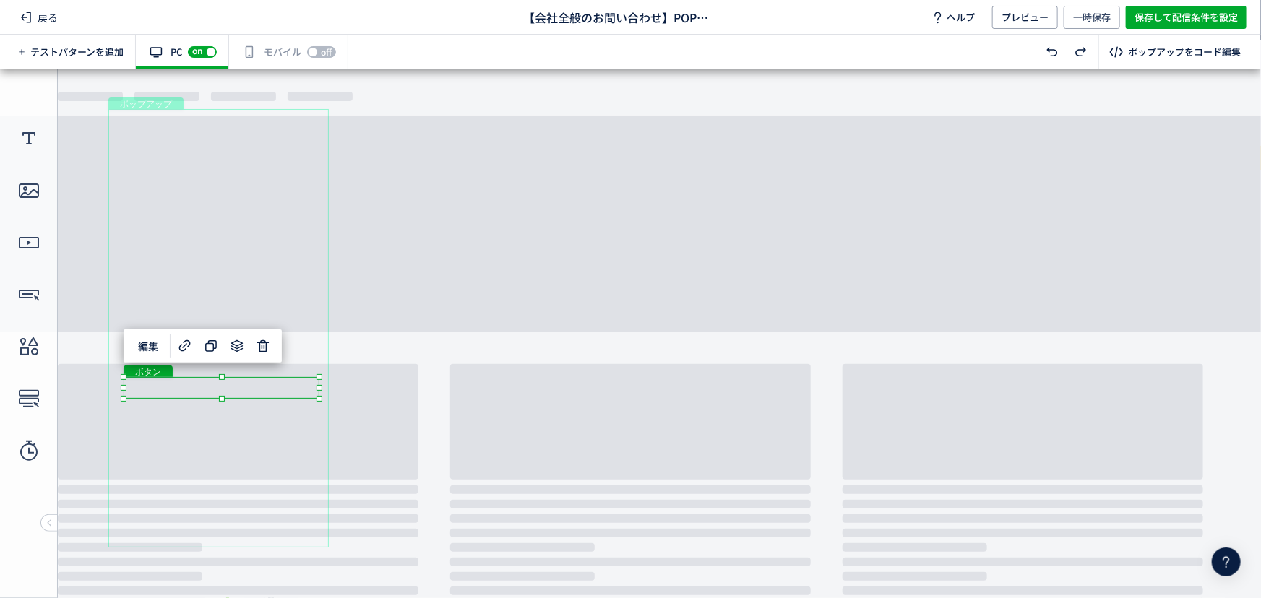
click at [349, 416] on body "undefined ポップアップ undefined ポップアップ テキスト ボタン ボタン ボタン クローズボタン ボタン" at bounding box center [630, 328] width 1261 height 519
click at [249, 389] on div "ボタン" at bounding box center [222, 387] width 196 height 22
click at [222, 400] on div at bounding box center [222, 400] width 6 height 6
click at [228, 360] on div "編集" at bounding box center [203, 345] width 158 height 33
click at [303, 361] on div "ボタン" at bounding box center [224, 358] width 196 height 22
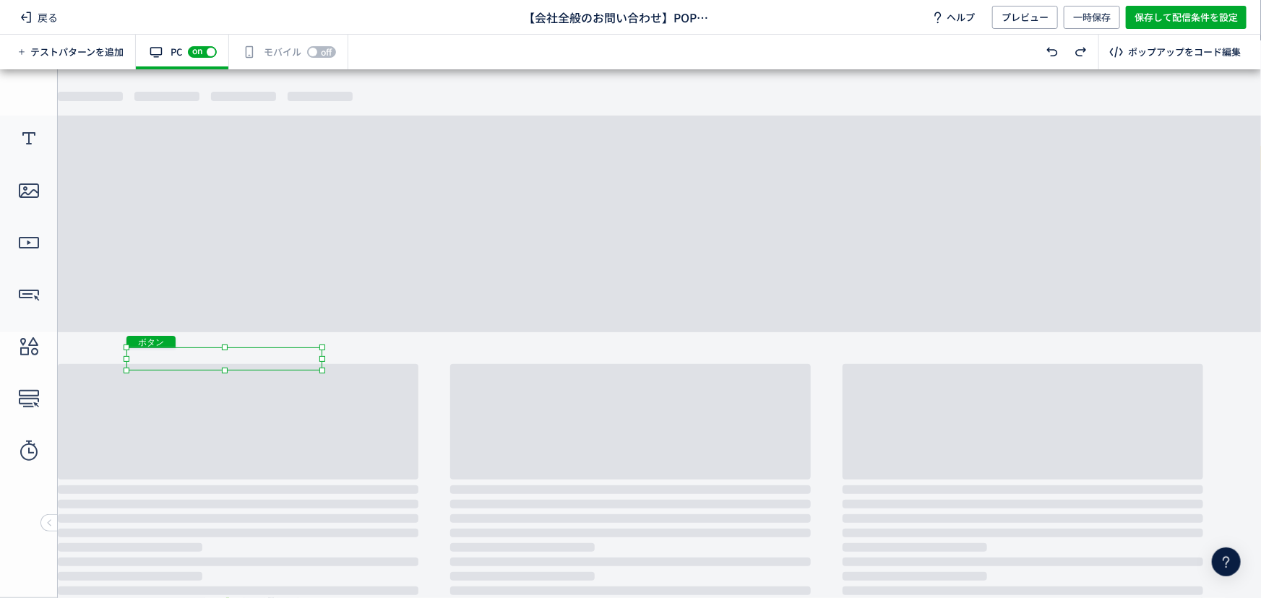
click at [224, 369] on div at bounding box center [225, 370] width 6 height 6
click at [227, 413] on div "ポップアップ" at bounding box center [218, 327] width 220 height 439
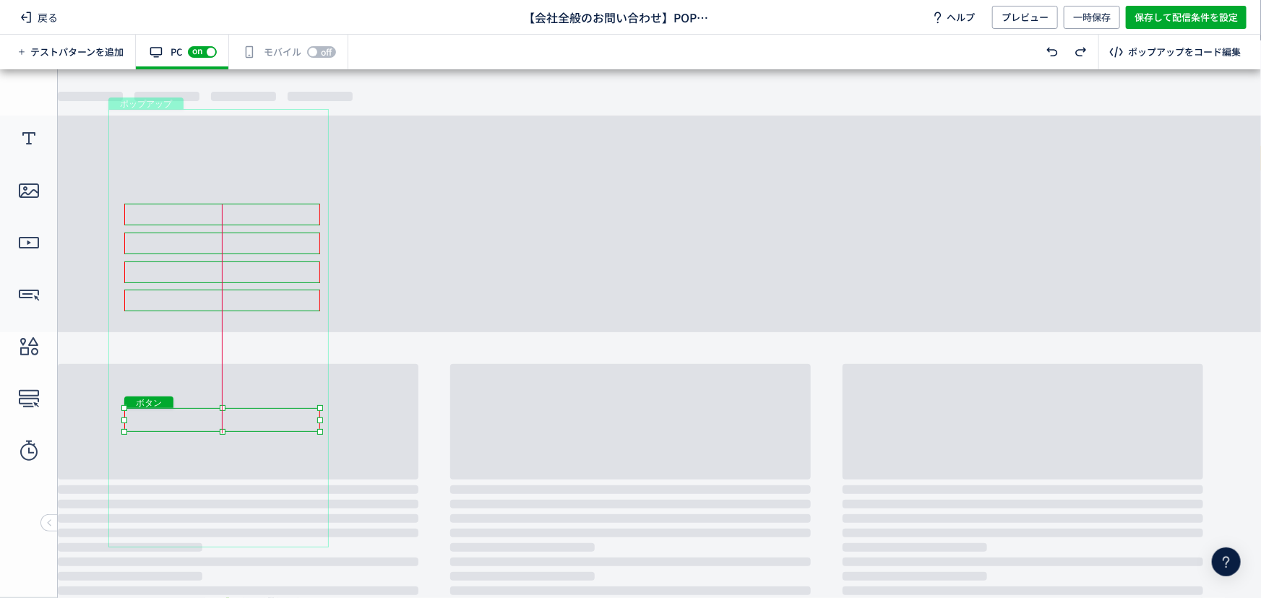
drag, startPoint x: 226, startPoint y: 423, endPoint x: 228, endPoint y: 410, distance: 12.4
click at [228, 410] on div "ボタン" at bounding box center [222, 419] width 196 height 24
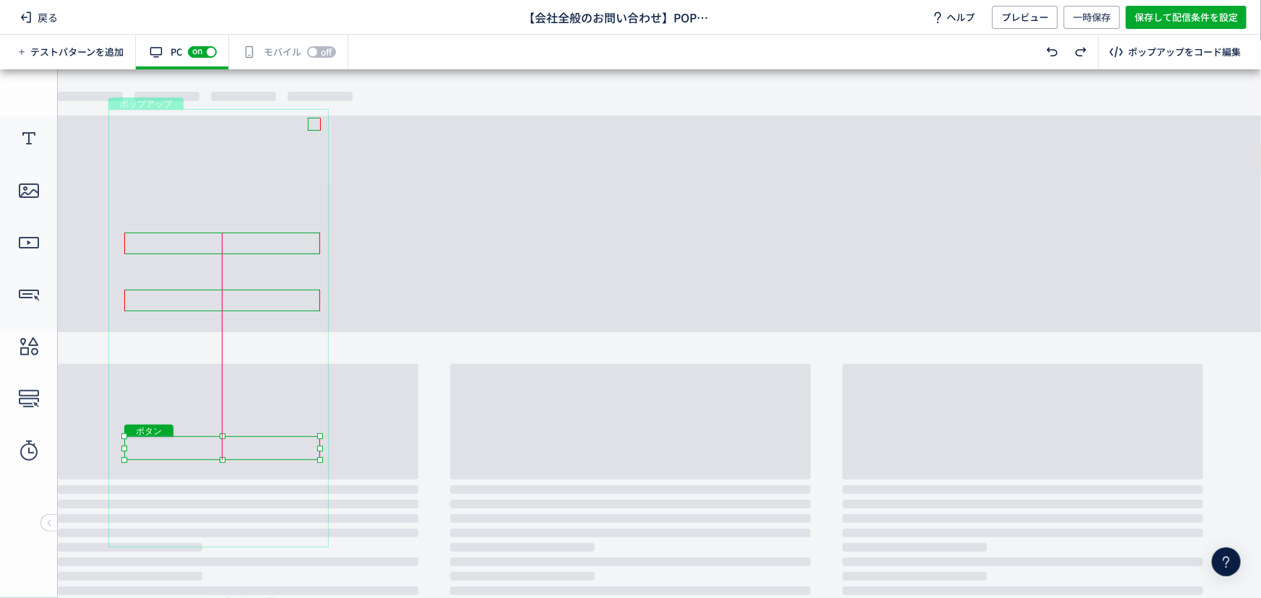
drag, startPoint x: 232, startPoint y: 467, endPoint x: 233, endPoint y: 452, distance: 15.2
click at [233, 452] on div "ボタン" at bounding box center [222, 448] width 196 height 24
drag, startPoint x: 238, startPoint y: 488, endPoint x: 239, endPoint y: 470, distance: 17.4
click at [239, 470] on div "ボタン" at bounding box center [223, 477] width 196 height 24
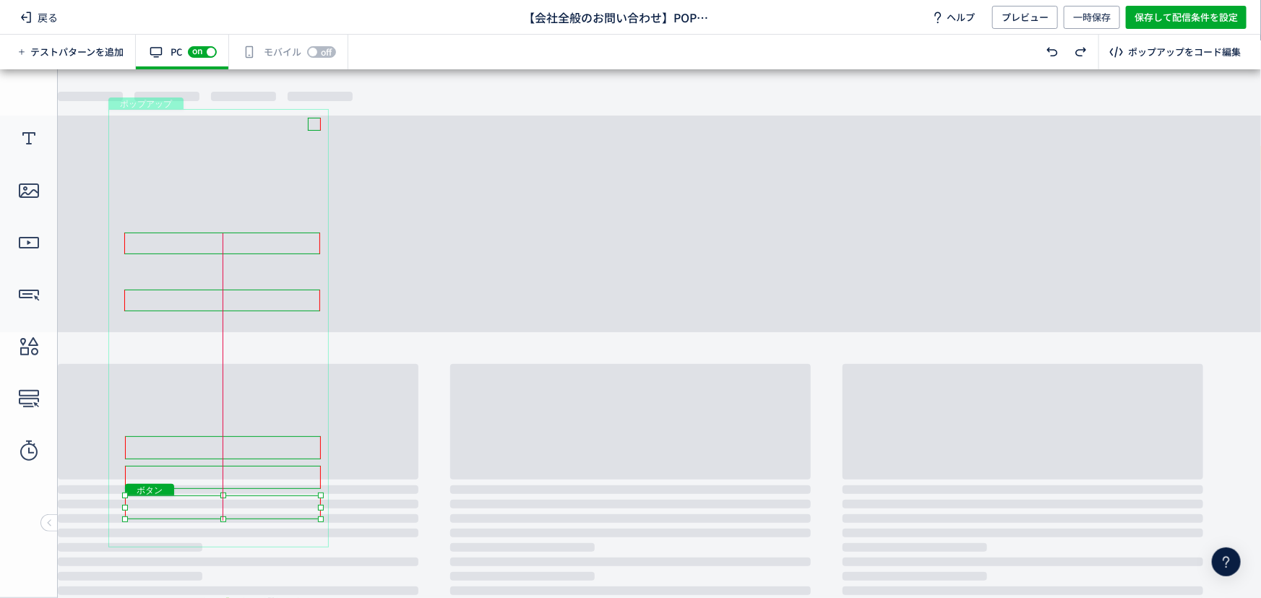
drag, startPoint x: 237, startPoint y: 513, endPoint x: 238, endPoint y: 498, distance: 15.2
click at [238, 498] on div "ボタン" at bounding box center [223, 507] width 196 height 24
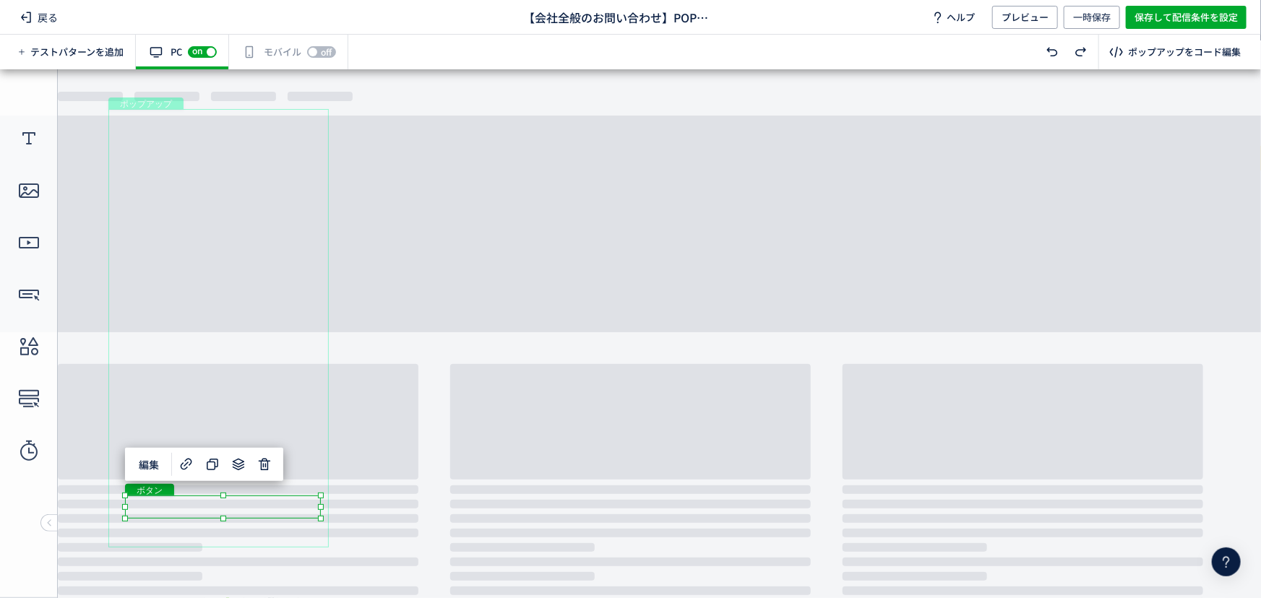
click at [448, 450] on body "undefined ポップアップ undefined ポップアップ テキスト ボタン ボタン ボタン クローズボタン ボタン" at bounding box center [630, 328] width 1261 height 519
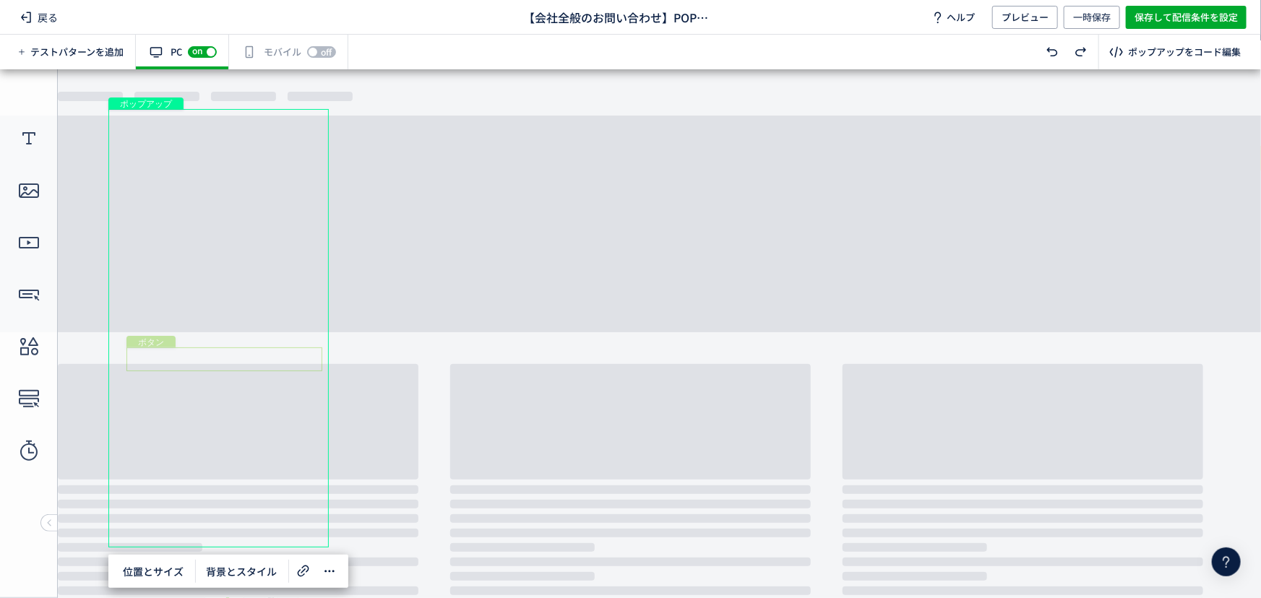
drag, startPoint x: 300, startPoint y: 360, endPoint x: 309, endPoint y: 361, distance: 9.4
click at [299, 360] on div "ボタン" at bounding box center [224, 359] width 196 height 24
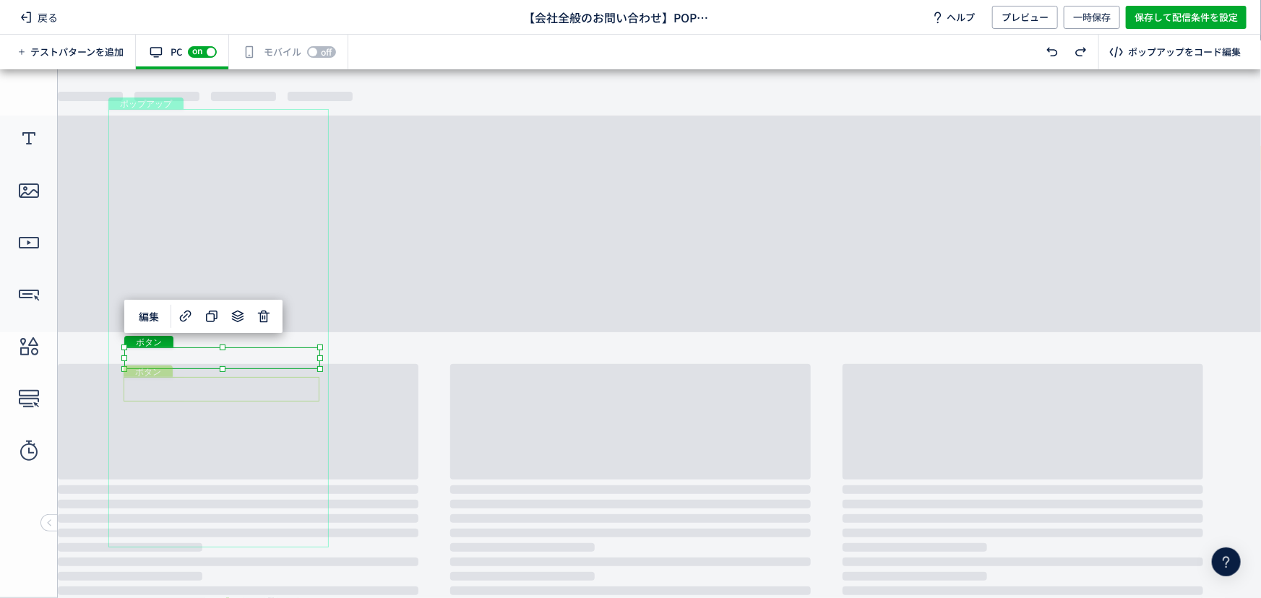
click at [295, 397] on div "ボタン" at bounding box center [222, 388] width 196 height 25
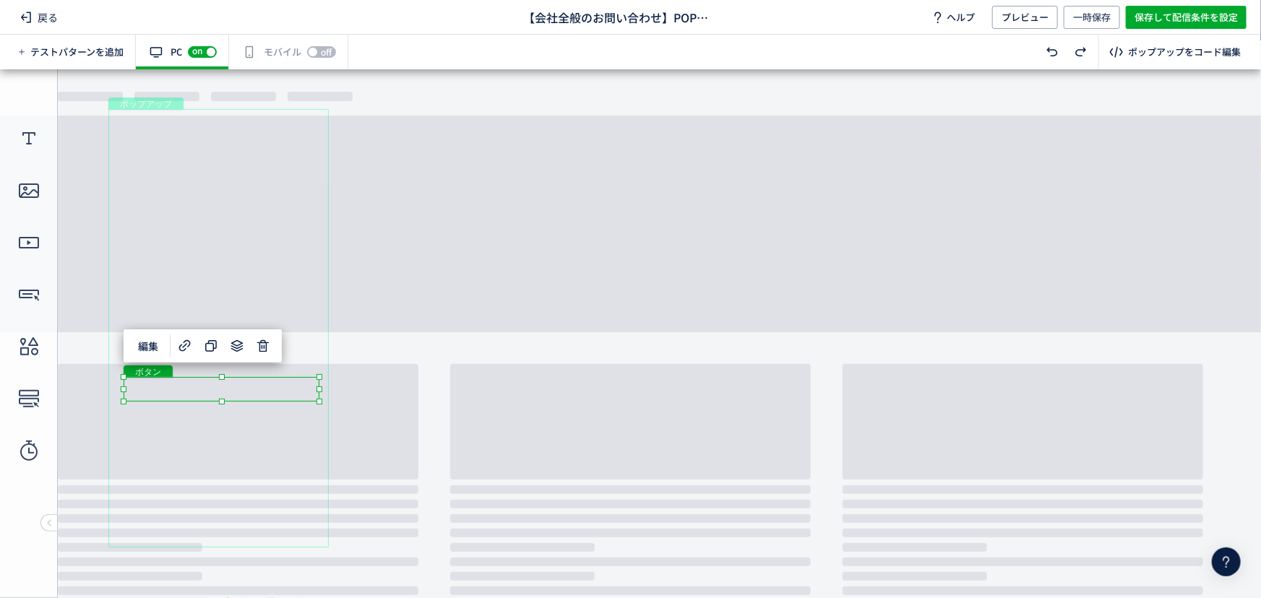
click at [420, 446] on body "undefined ポップアップ undefined ポップアップ テキスト ボタン ボタン ボタン クローズボタン ボタン" at bounding box center [630, 328] width 1261 height 519
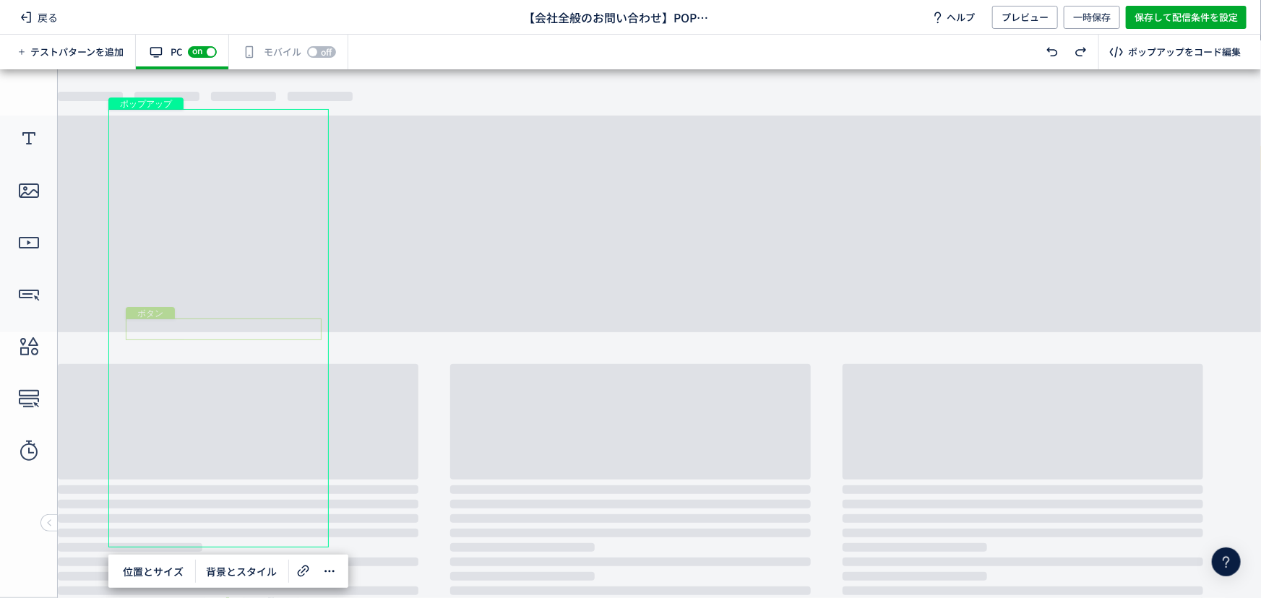
click at [285, 330] on div "ボタン" at bounding box center [224, 329] width 196 height 22
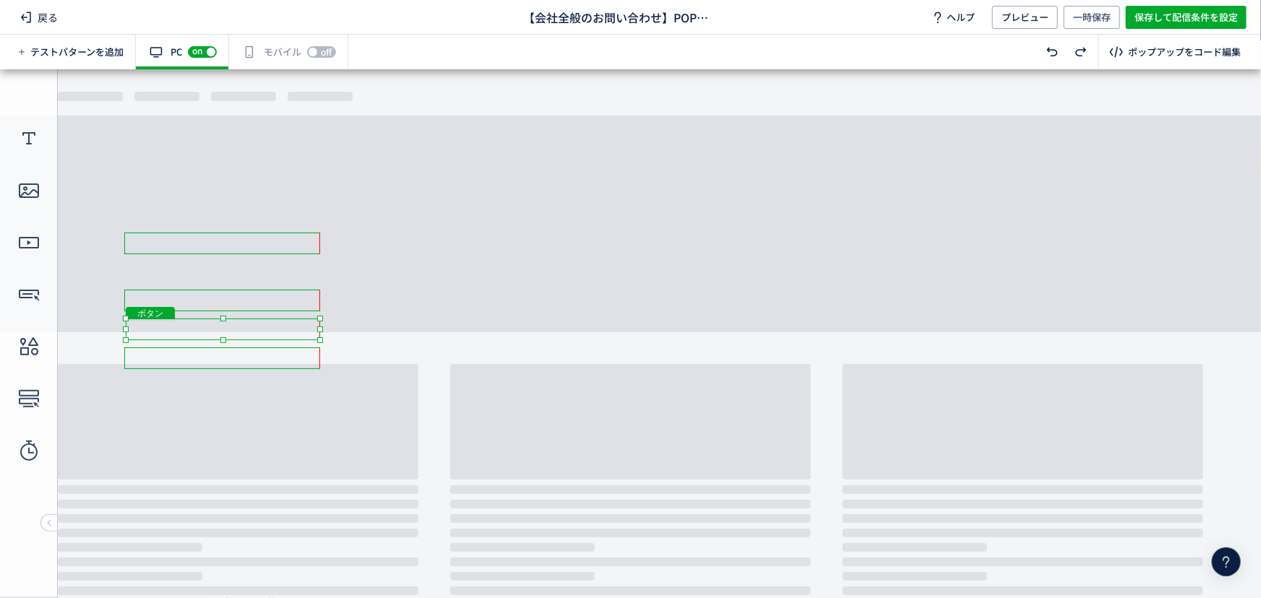
click at [318, 329] on div at bounding box center [320, 329] width 6 height 6
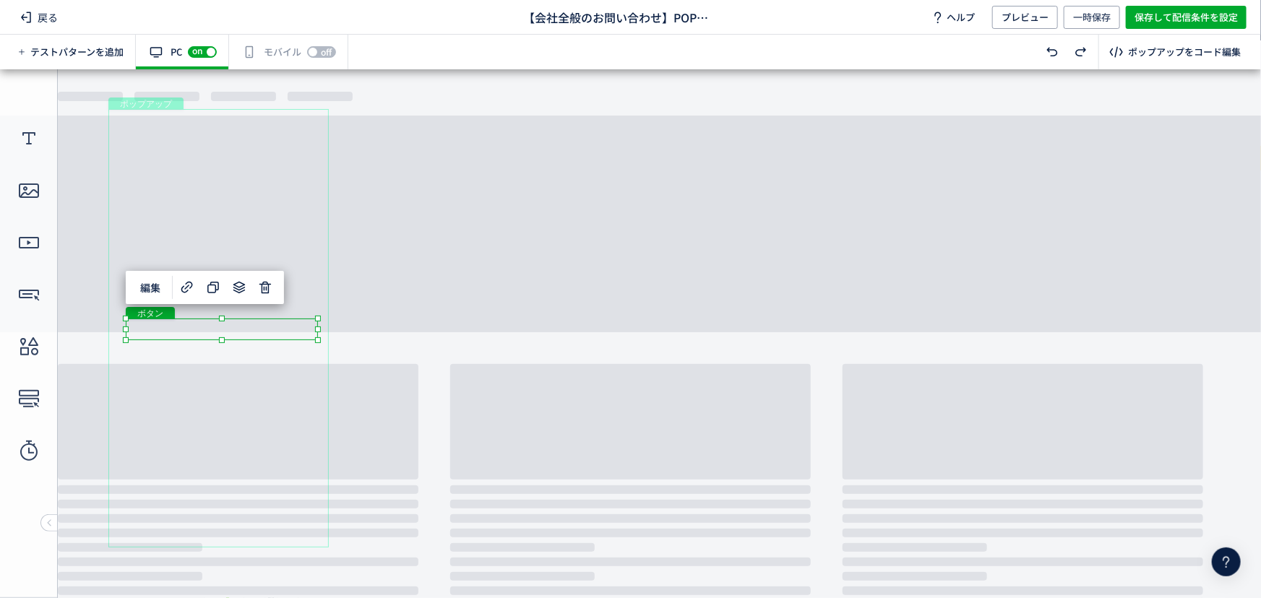
click at [333, 387] on body "undefined ポップアップ undefined ポップアップ テキスト ボタン ボタン ボタン クローズボタン ボタン" at bounding box center [630, 328] width 1261 height 519
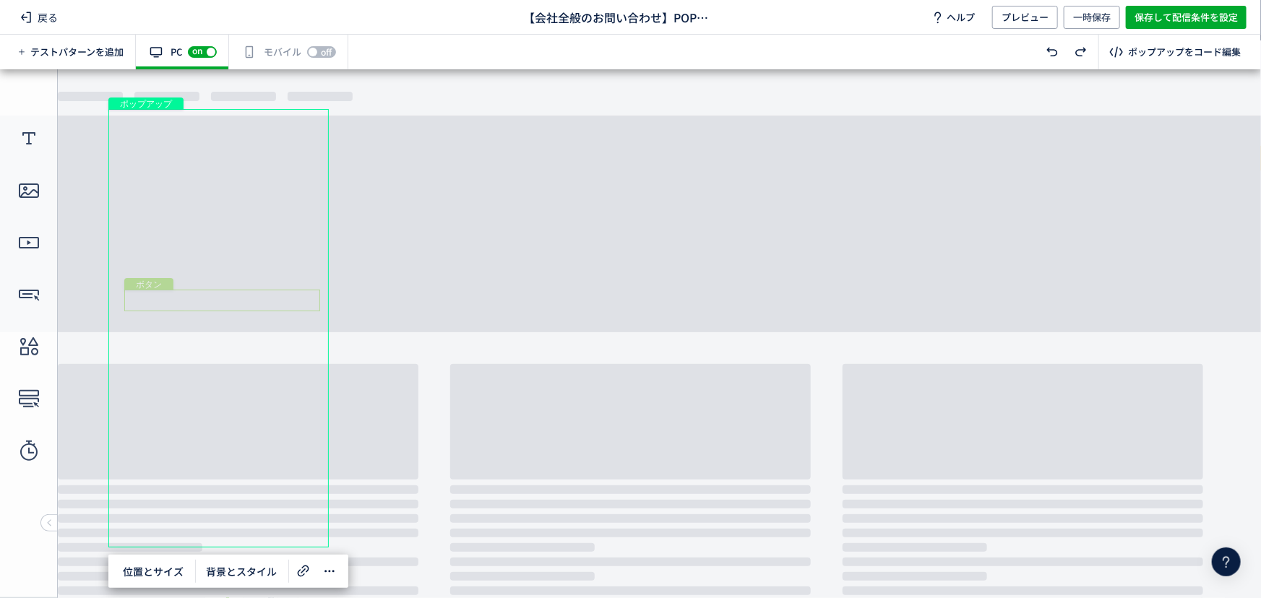
click at [311, 300] on div "ボタン" at bounding box center [222, 300] width 196 height 22
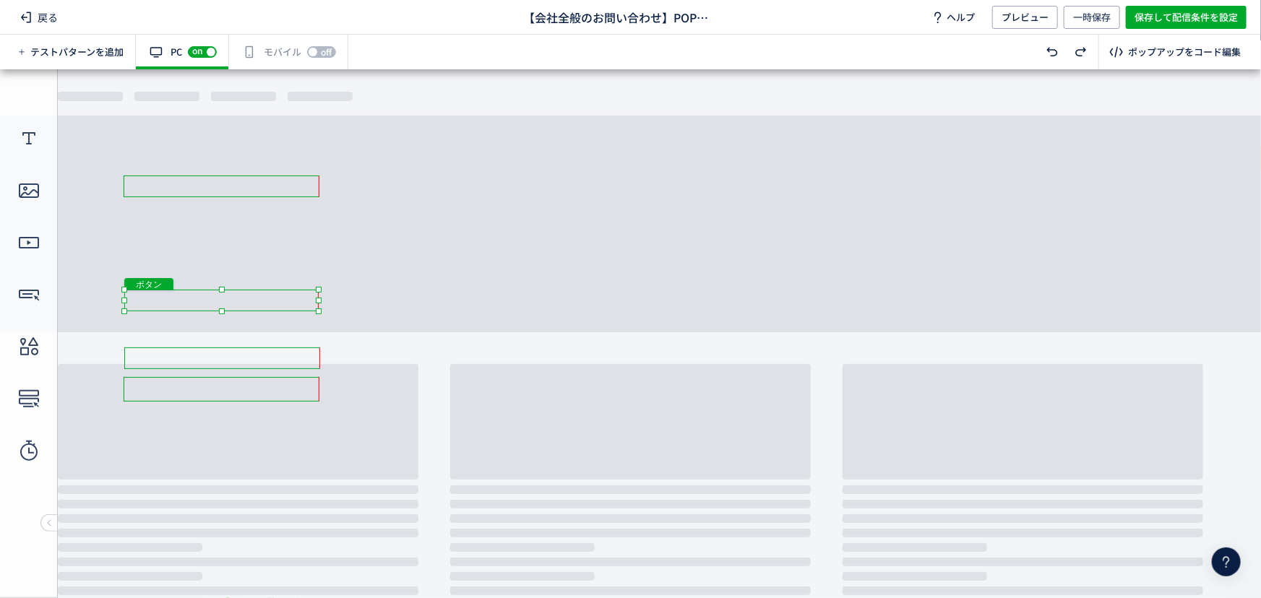
click at [319, 301] on div at bounding box center [319, 300] width 6 height 6
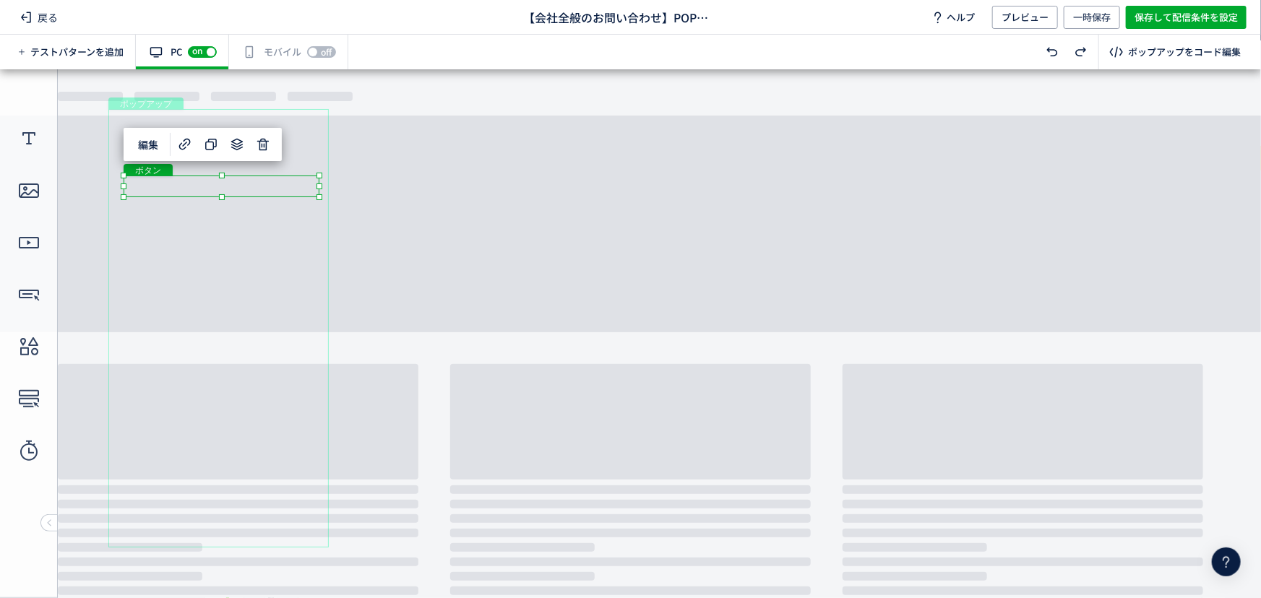
click at [306, 187] on div "ボタン" at bounding box center [222, 186] width 196 height 22
drag, startPoint x: 620, startPoint y: 223, endPoint x: 632, endPoint y: 252, distance: 31.4
click at [620, 223] on body "undefined ポップアップ undefined ポップアップ テキスト ボタン ボタン ボタン クローズボタン ボタン" at bounding box center [630, 328] width 1261 height 519
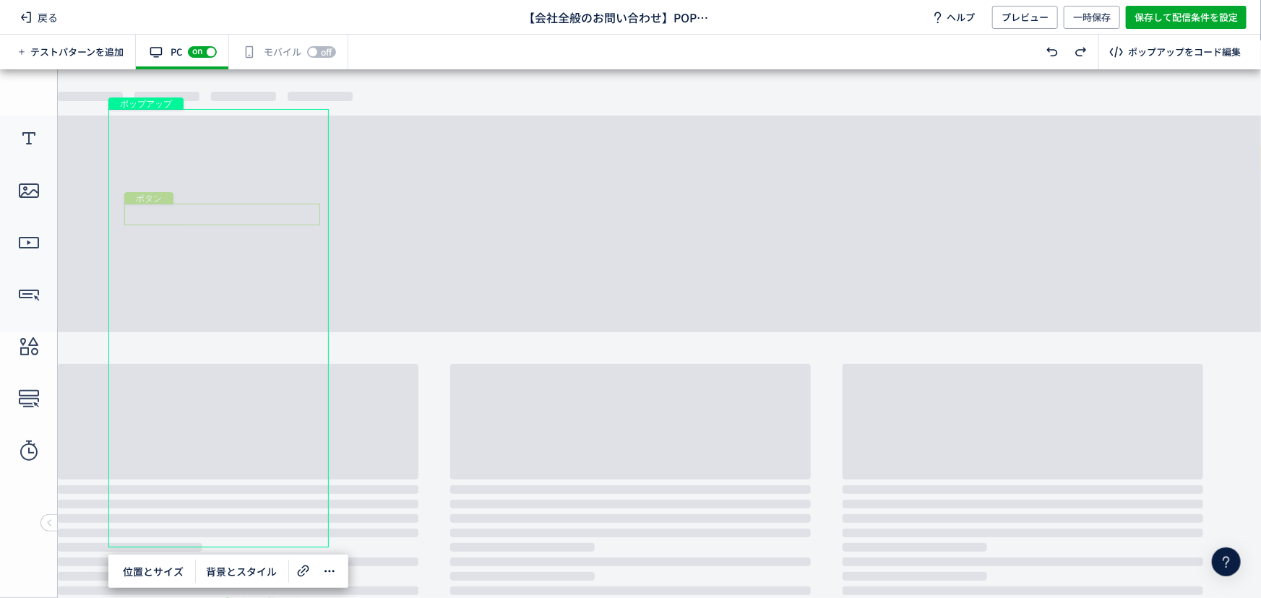
click at [311, 217] on div "ボタン" at bounding box center [222, 214] width 196 height 22
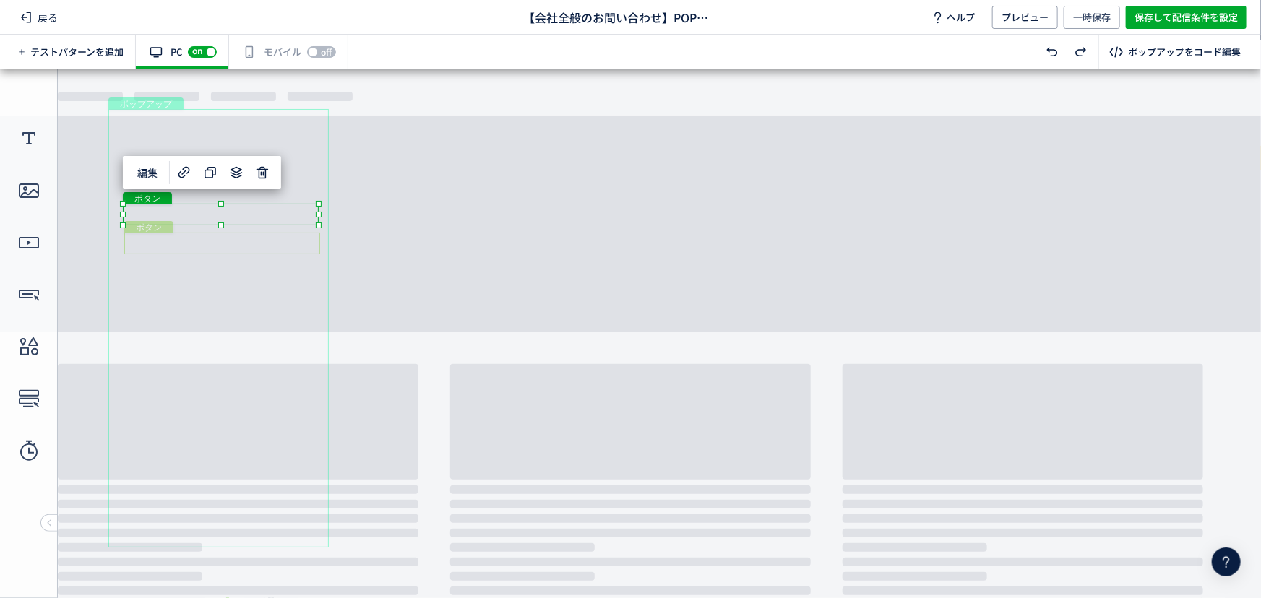
click at [296, 249] on div "ボタン" at bounding box center [222, 243] width 196 height 22
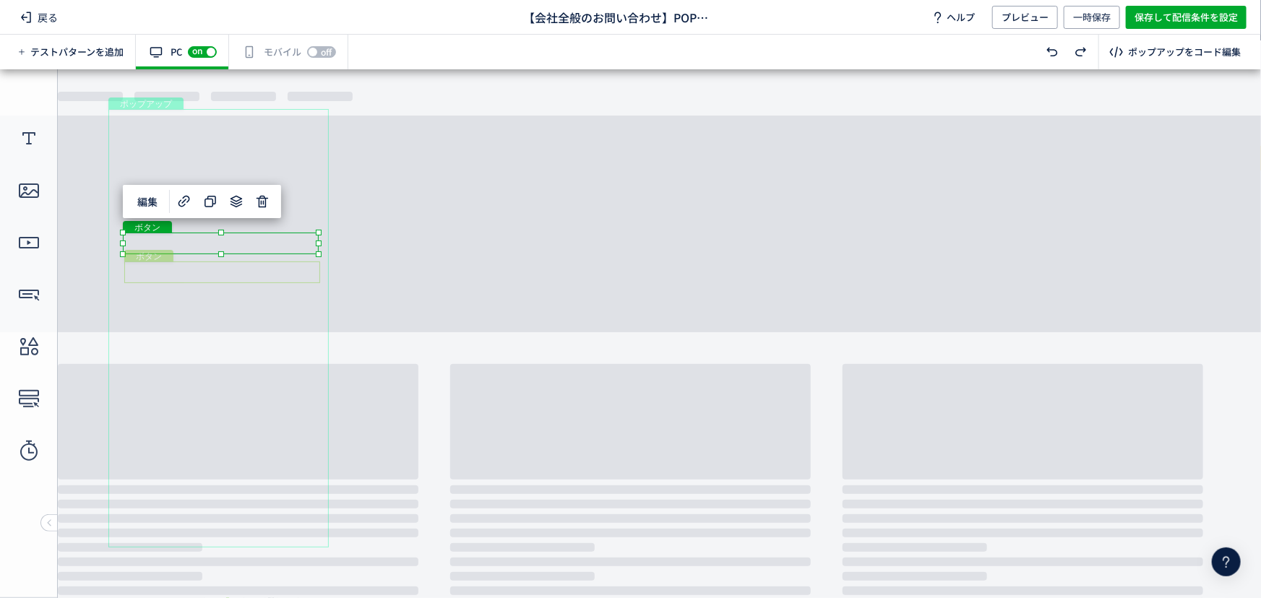
click at [306, 267] on div "ボタン" at bounding box center [222, 272] width 196 height 22
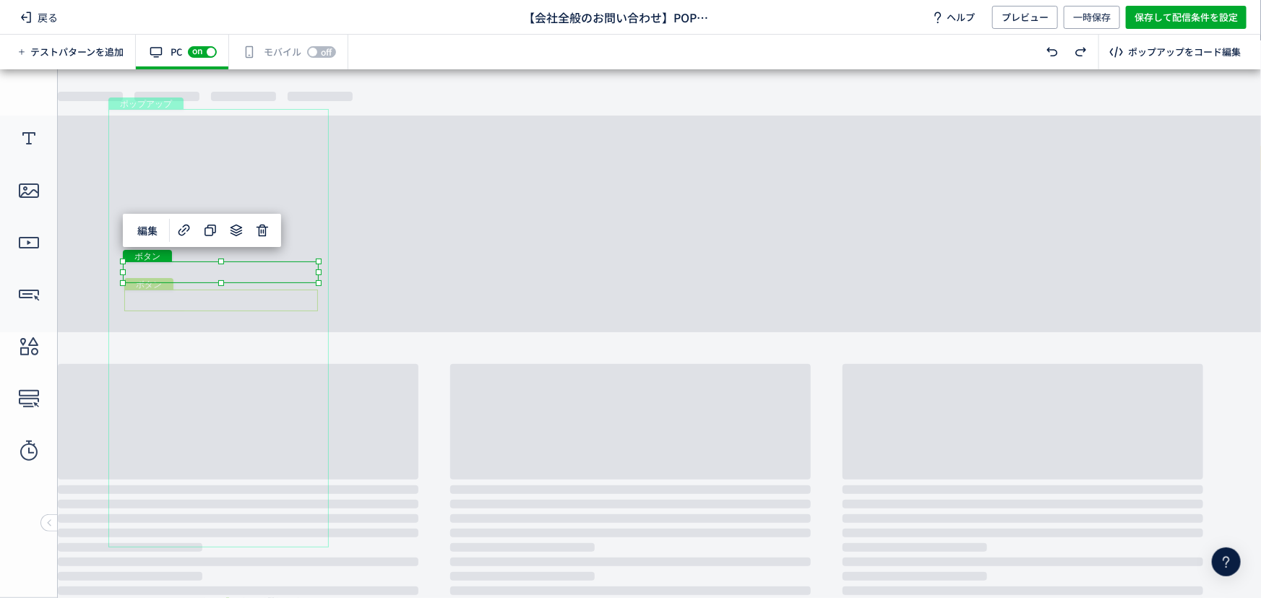
click at [310, 298] on div "ボタン" at bounding box center [221, 300] width 194 height 22
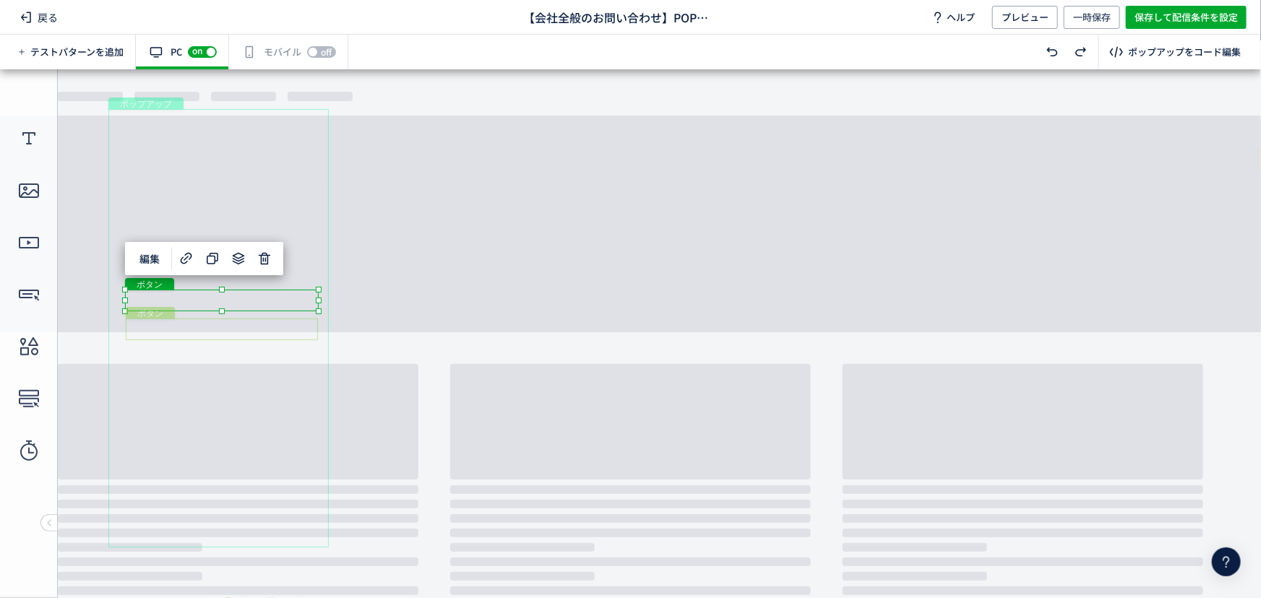
click at [312, 332] on div "ボタン" at bounding box center [222, 329] width 192 height 22
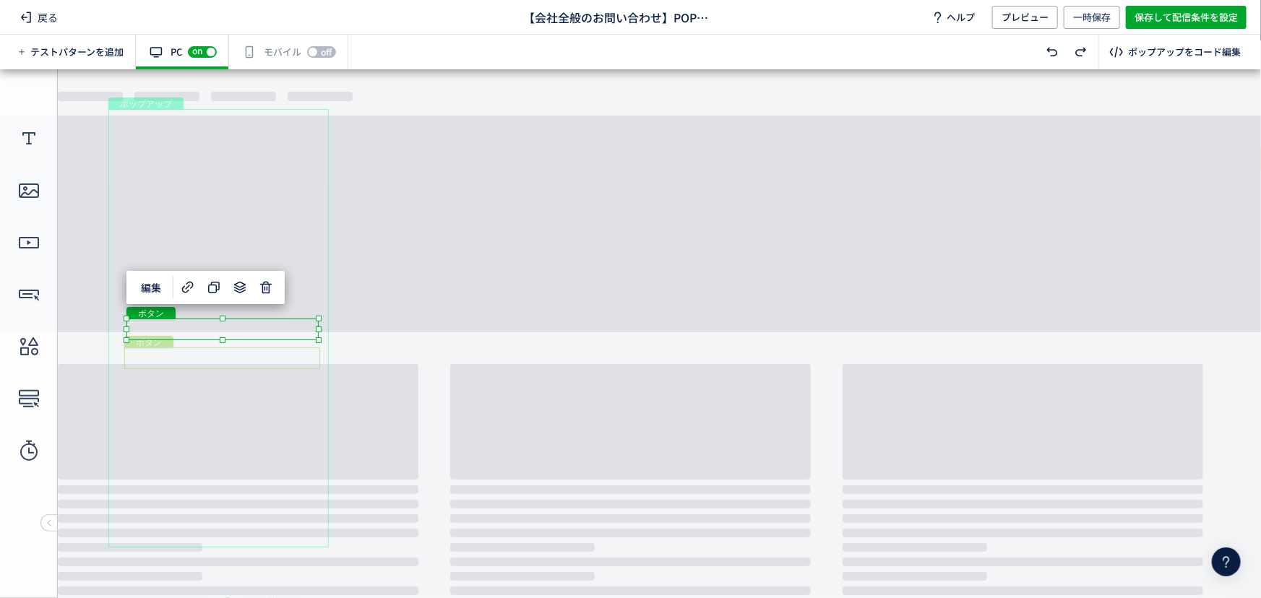
click at [295, 362] on div "ボタン" at bounding box center [222, 358] width 196 height 22
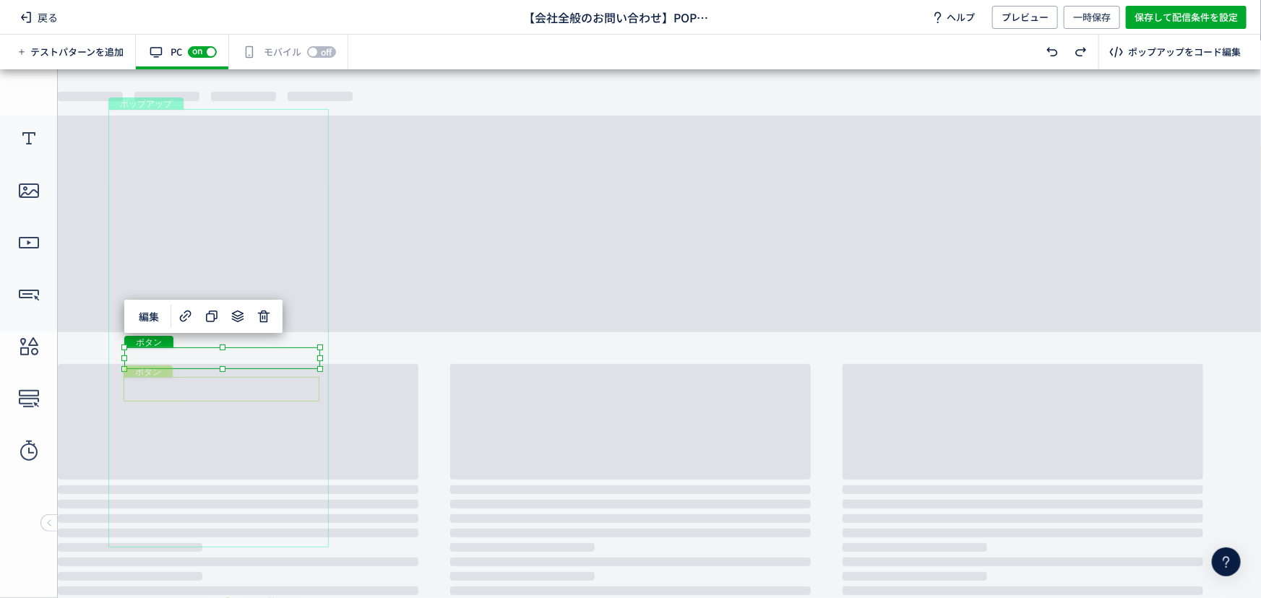
click at [292, 389] on div "ボタン" at bounding box center [222, 388] width 196 height 25
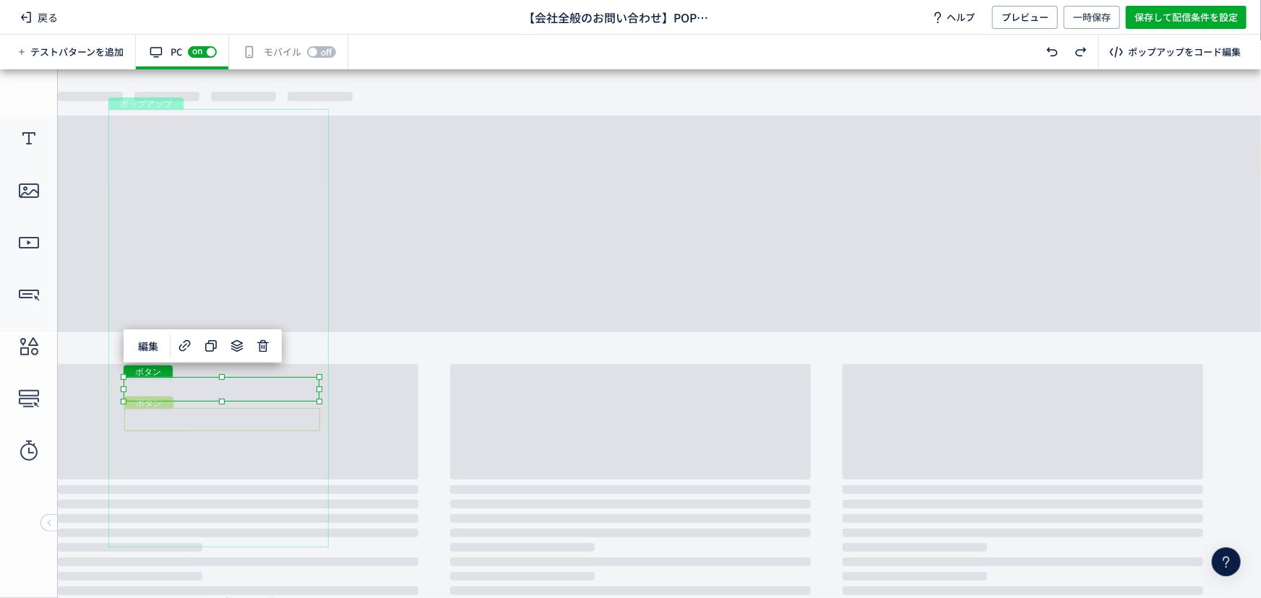
click at [284, 408] on div "ボタン" at bounding box center [222, 418] width 196 height 23
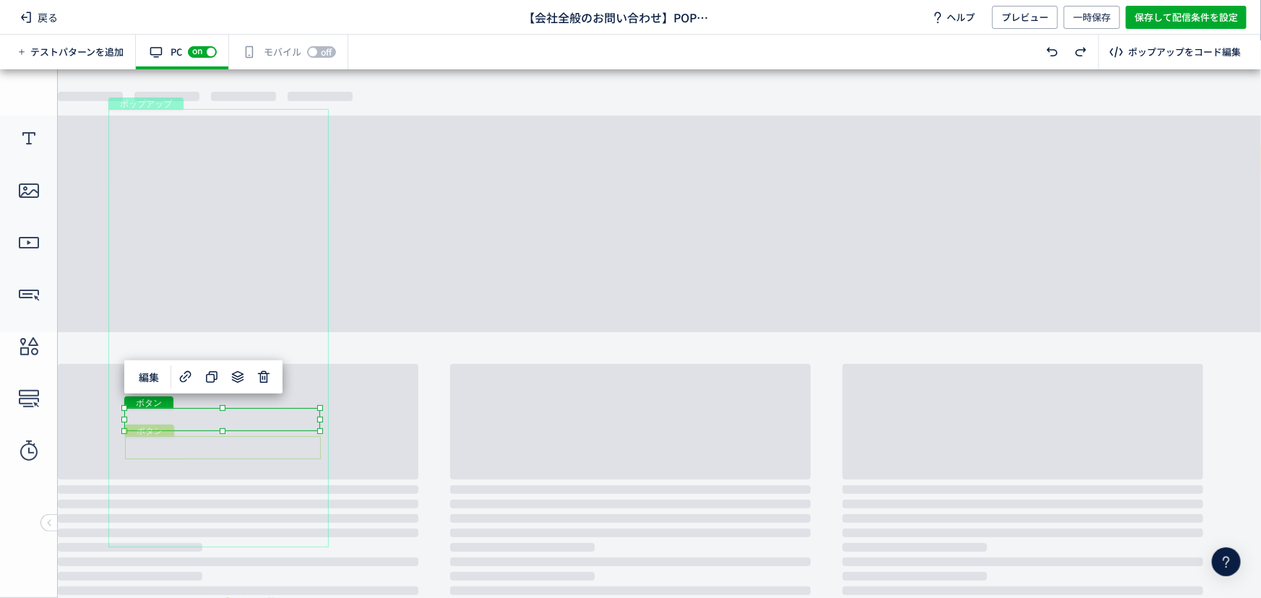
click at [281, 452] on div "ボタン" at bounding box center [223, 447] width 196 height 23
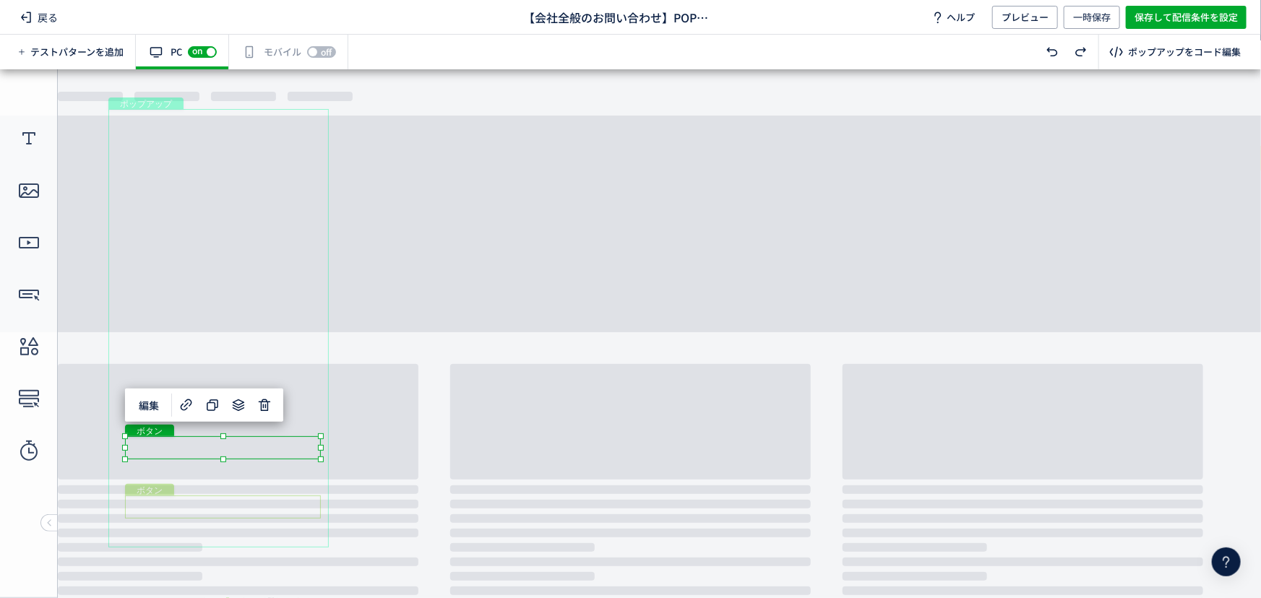
click at [264, 503] on div "ボタン" at bounding box center [223, 506] width 196 height 23
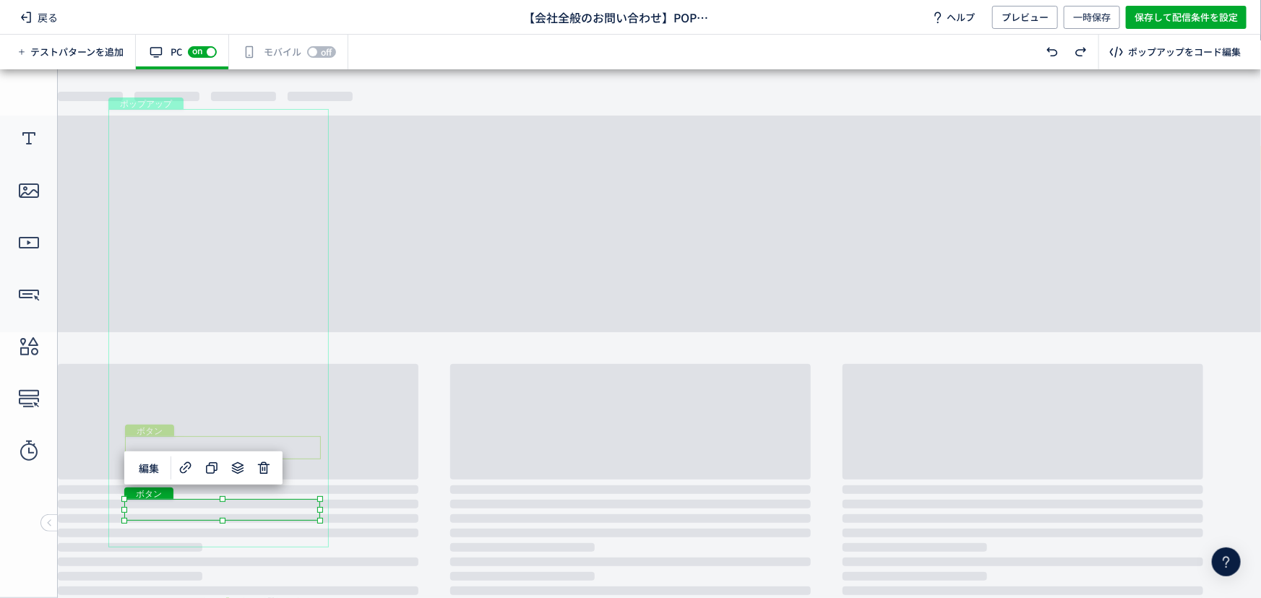
click at [241, 439] on div "ボタン" at bounding box center [223, 447] width 196 height 23
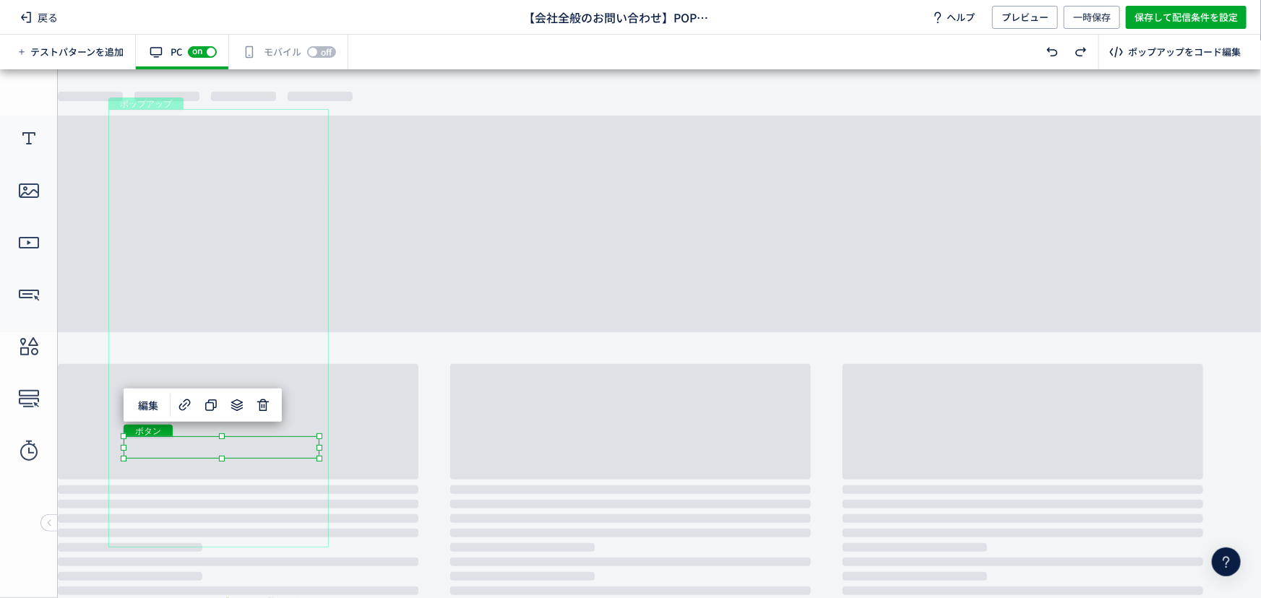
click at [288, 433] on div "ポップアップ" at bounding box center [218, 327] width 220 height 439
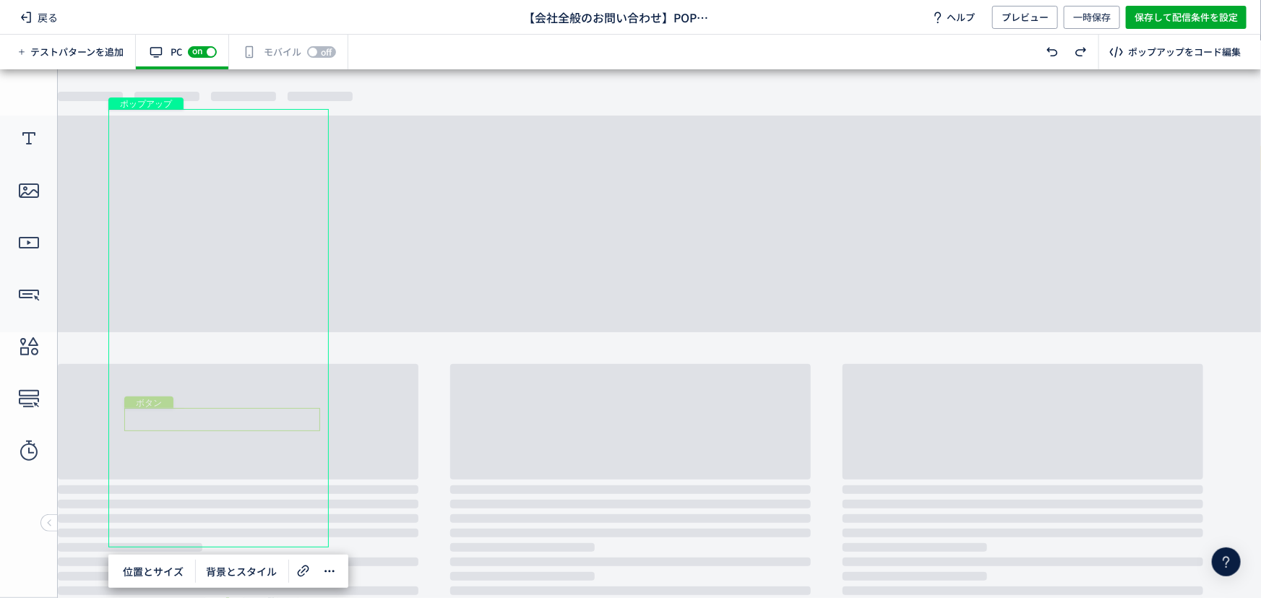
click at [289, 419] on div "ボタン" at bounding box center [222, 418] width 196 height 23
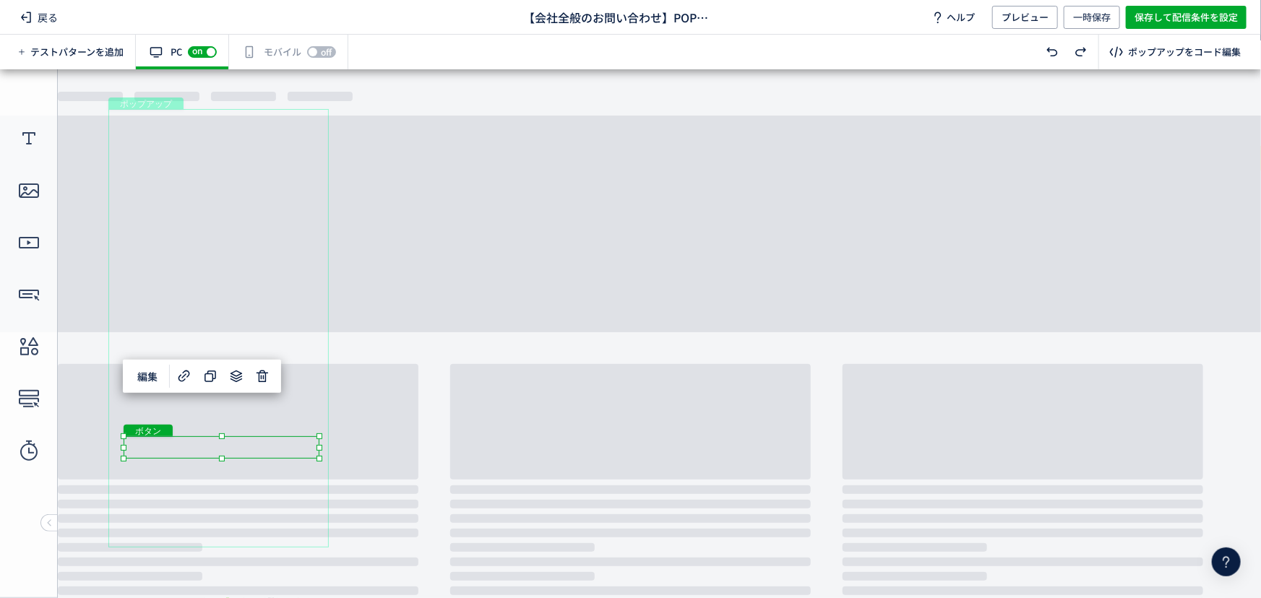
click at [260, 448] on div "ボタン" at bounding box center [222, 447] width 196 height 22
click at [258, 476] on div "ボタン" at bounding box center [223, 476] width 196 height 23
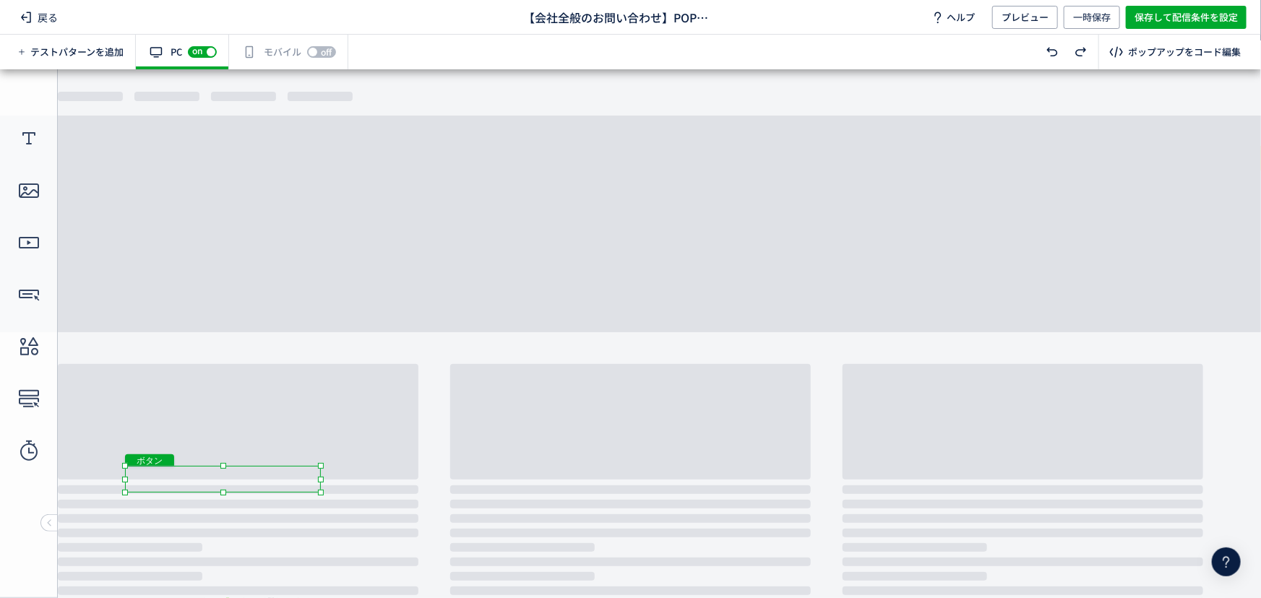
click at [223, 498] on body "undefined ポップアップ undefined ポップアップ テキスト ボタン ボタン ボタン クローズボタン ボタン" at bounding box center [630, 328] width 1261 height 519
click at [224, 510] on div "ボタン" at bounding box center [222, 510] width 196 height 22
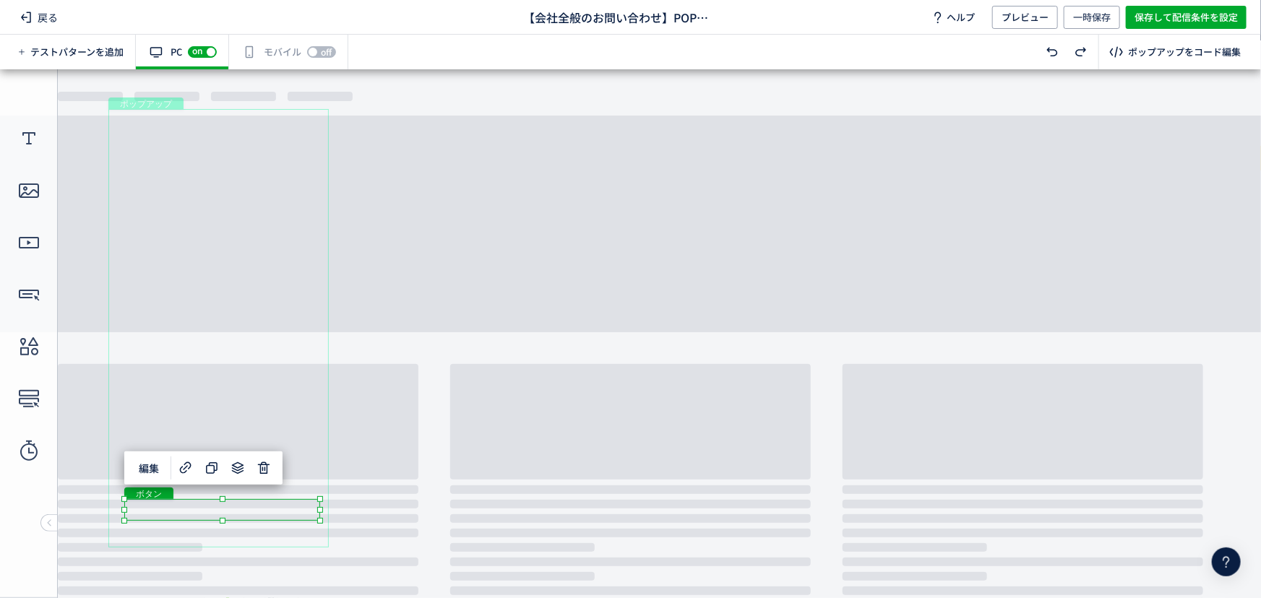
click at [408, 432] on body "undefined ポップアップ undefined ポップアップ テキスト ボタン ボタン ボタン クローズボタン ボタン" at bounding box center [630, 328] width 1261 height 519
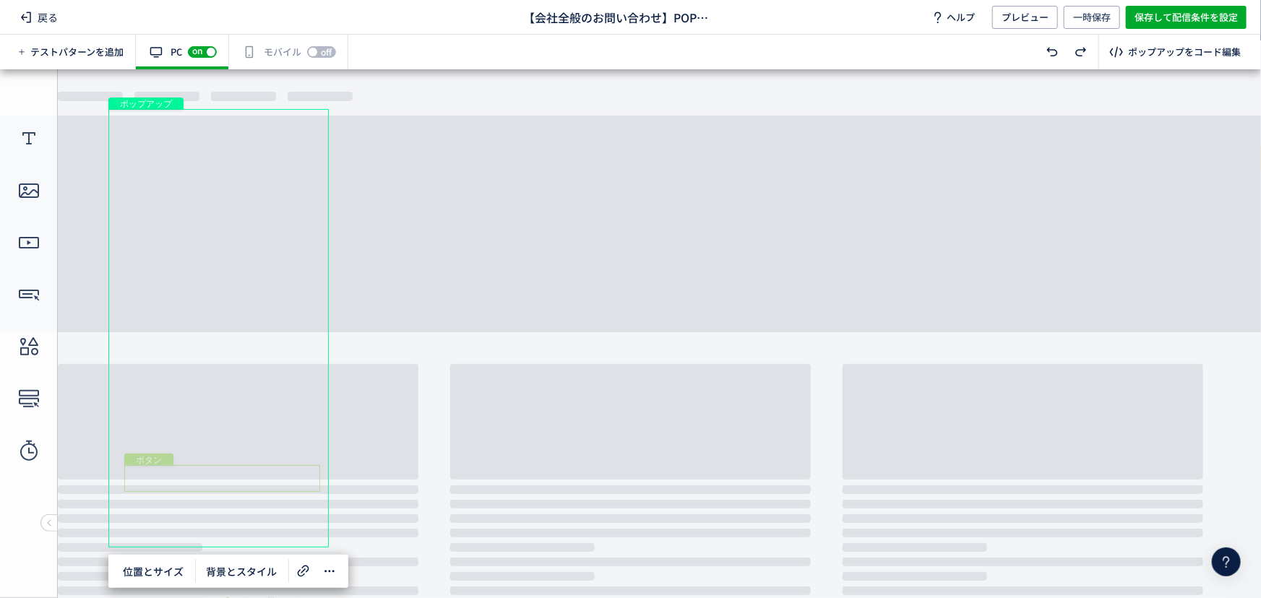
click at [260, 481] on div "ボタン" at bounding box center [222, 478] width 196 height 27
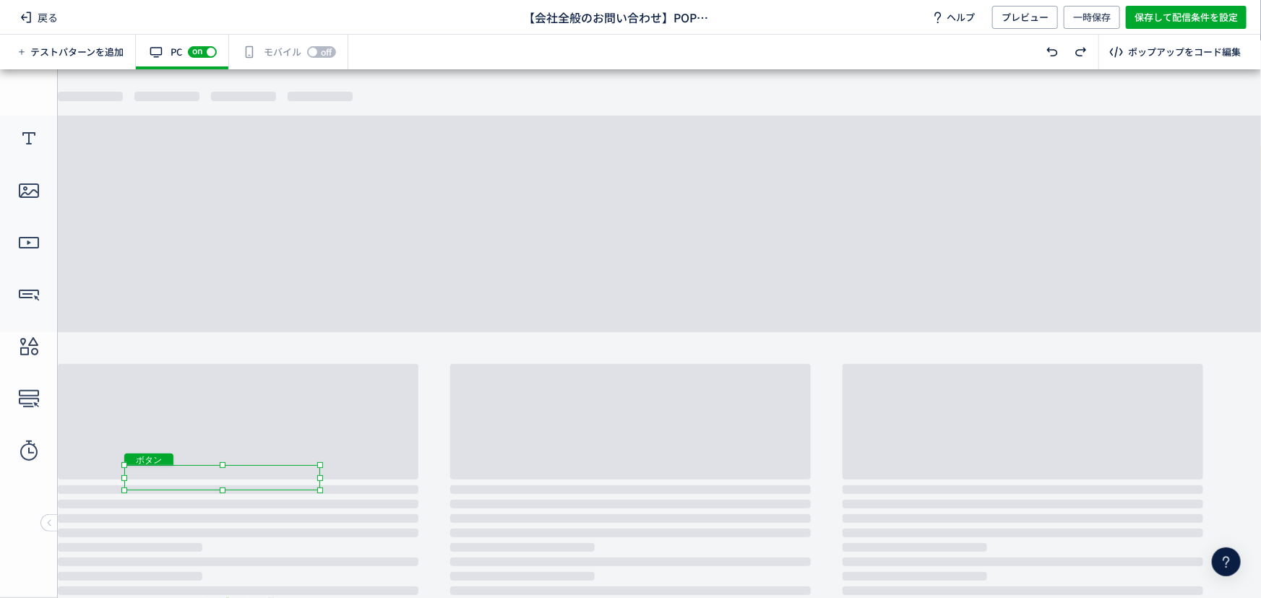
drag, startPoint x: 223, startPoint y: 491, endPoint x: 233, endPoint y: 504, distance: 16.9
click at [223, 488] on div at bounding box center [223, 490] width 6 height 6
click at [249, 512] on div "ボタン" at bounding box center [222, 510] width 196 height 22
click at [224, 496] on div at bounding box center [223, 497] width 6 height 6
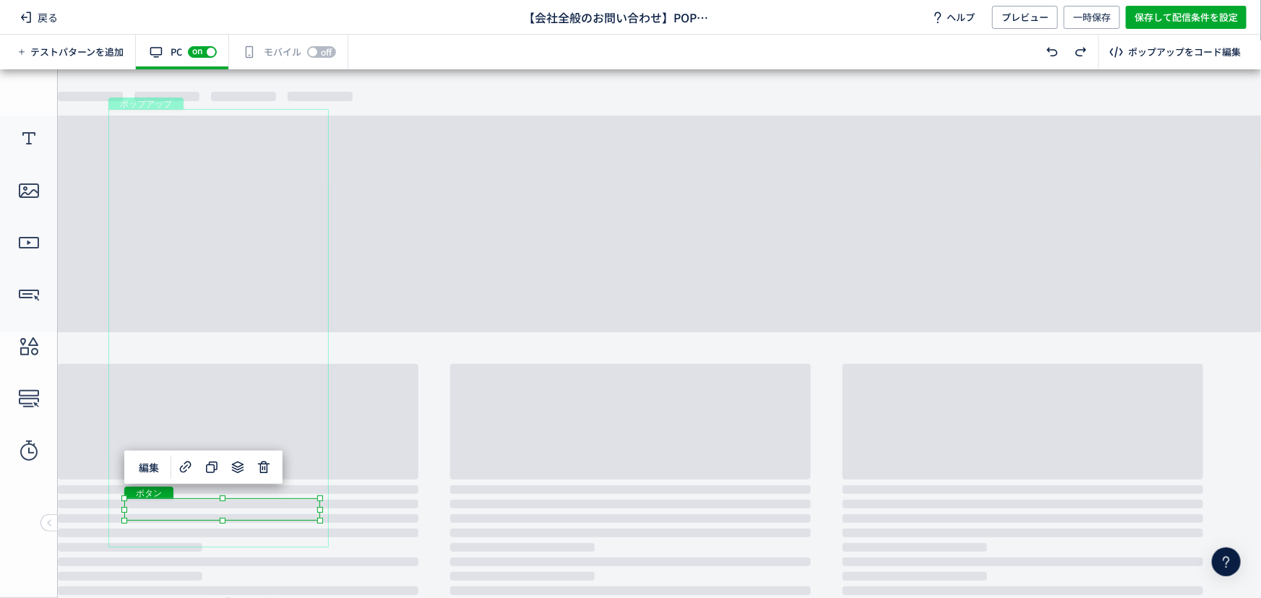
click at [285, 508] on div "ボタン" at bounding box center [222, 509] width 196 height 22
click at [224, 523] on body "undefined ポップアップ undefined ポップアップ テキスト ボタン ボタン ボタン クローズボタン ボタン" at bounding box center [630, 328] width 1261 height 519
click at [223, 518] on div at bounding box center [222, 517] width 6 height 6
click at [246, 501] on div "ボタン" at bounding box center [221, 505] width 195 height 21
click at [223, 520] on body "undefined ポップアップ undefined ポップアップ テキスト ボタン ボタン ボタン クローズボタン ボタン" at bounding box center [630, 328] width 1261 height 519
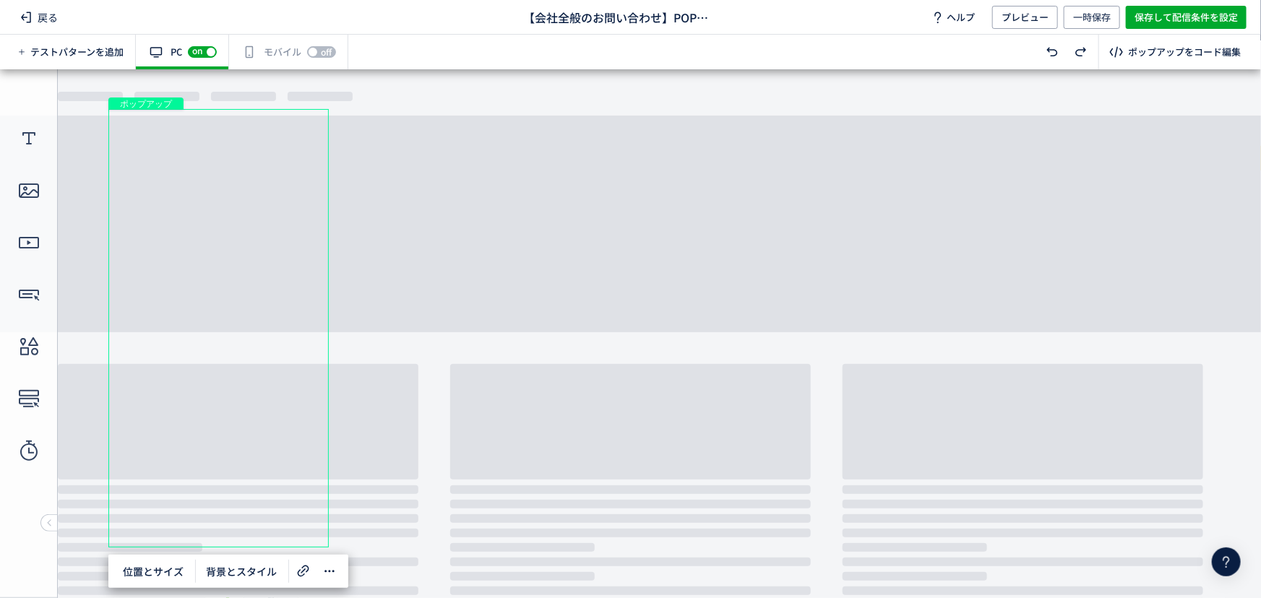
click at [228, 541] on div "ポップアップ" at bounding box center [218, 327] width 220 height 439
click at [158, 576] on span "位置とサイズ" at bounding box center [153, 571] width 78 height 23
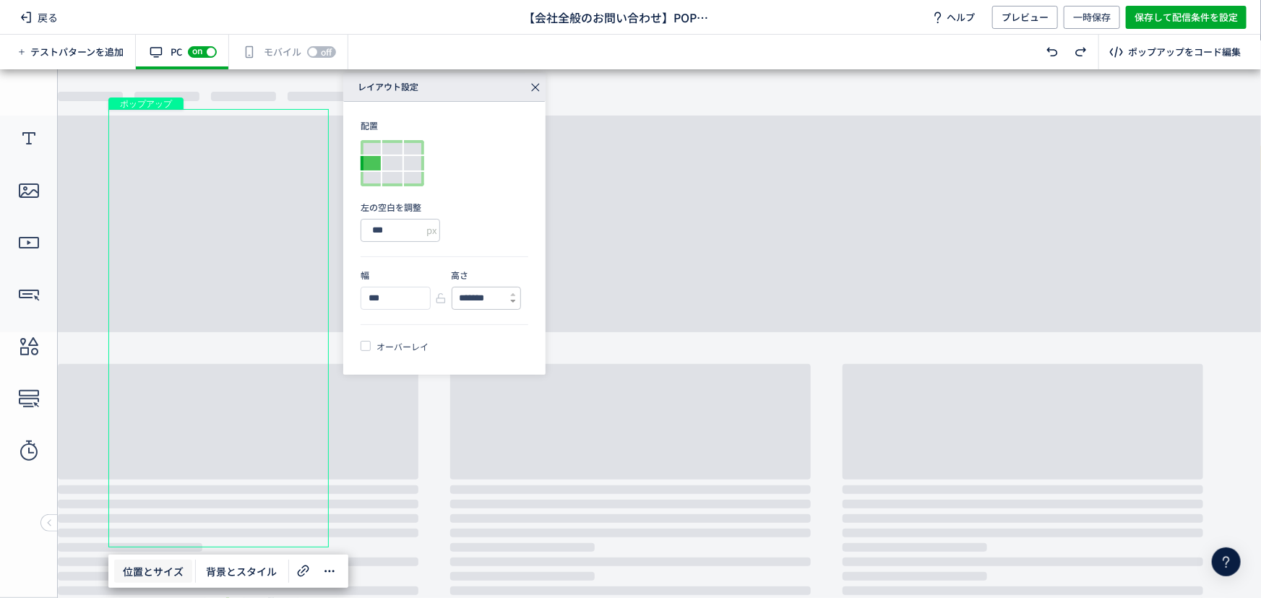
click at [514, 302] on icon at bounding box center [513, 301] width 6 height 6
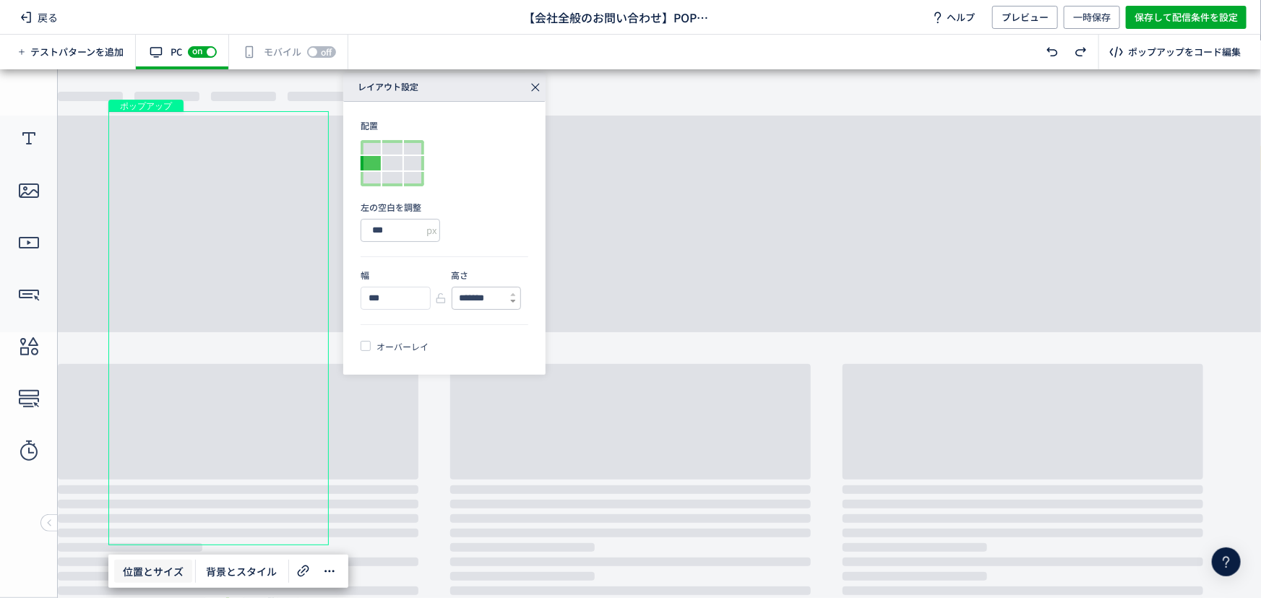
click at [514, 302] on icon at bounding box center [513, 301] width 6 height 6
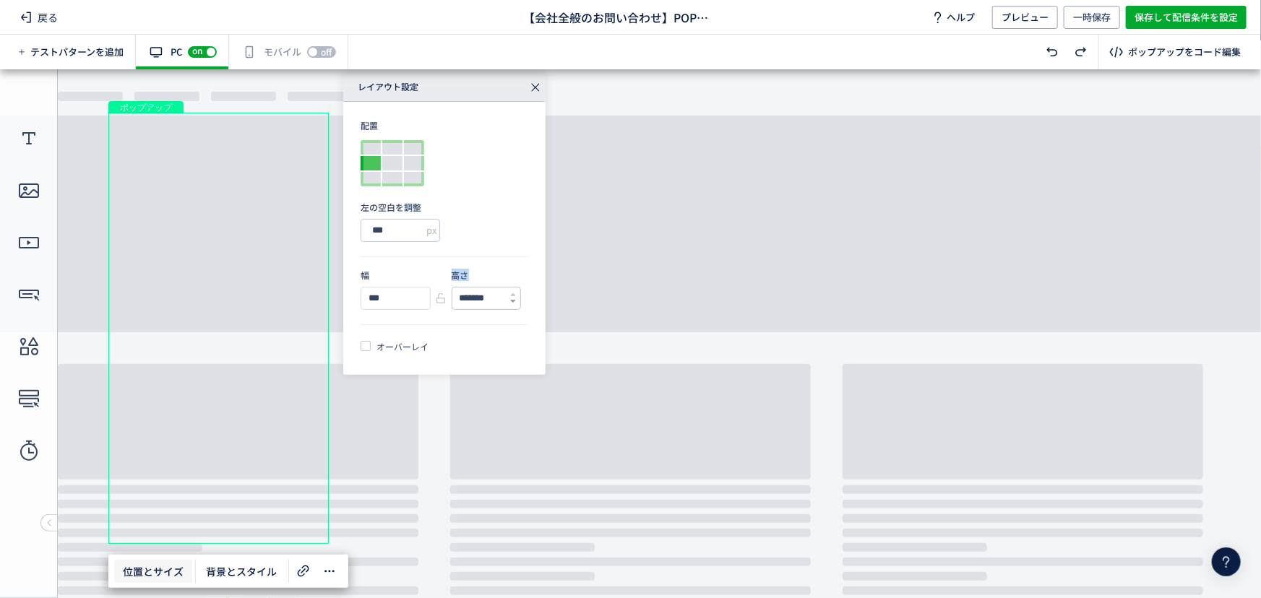
click at [514, 302] on icon at bounding box center [513, 301] width 6 height 6
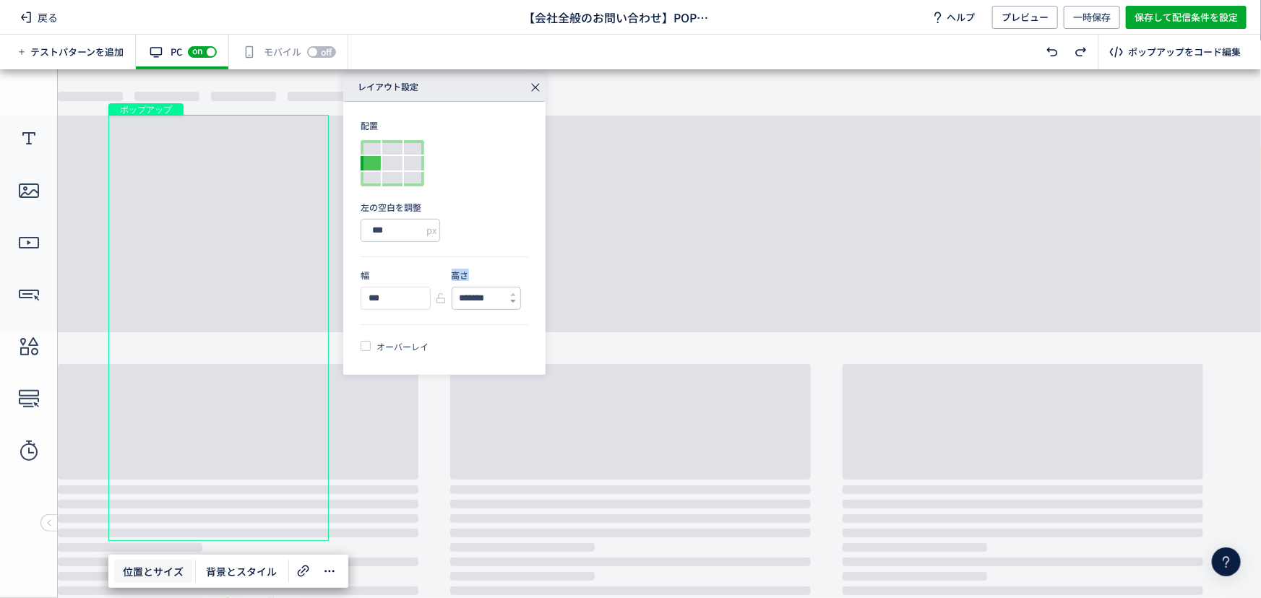
click at [514, 302] on icon at bounding box center [513, 301] width 6 height 6
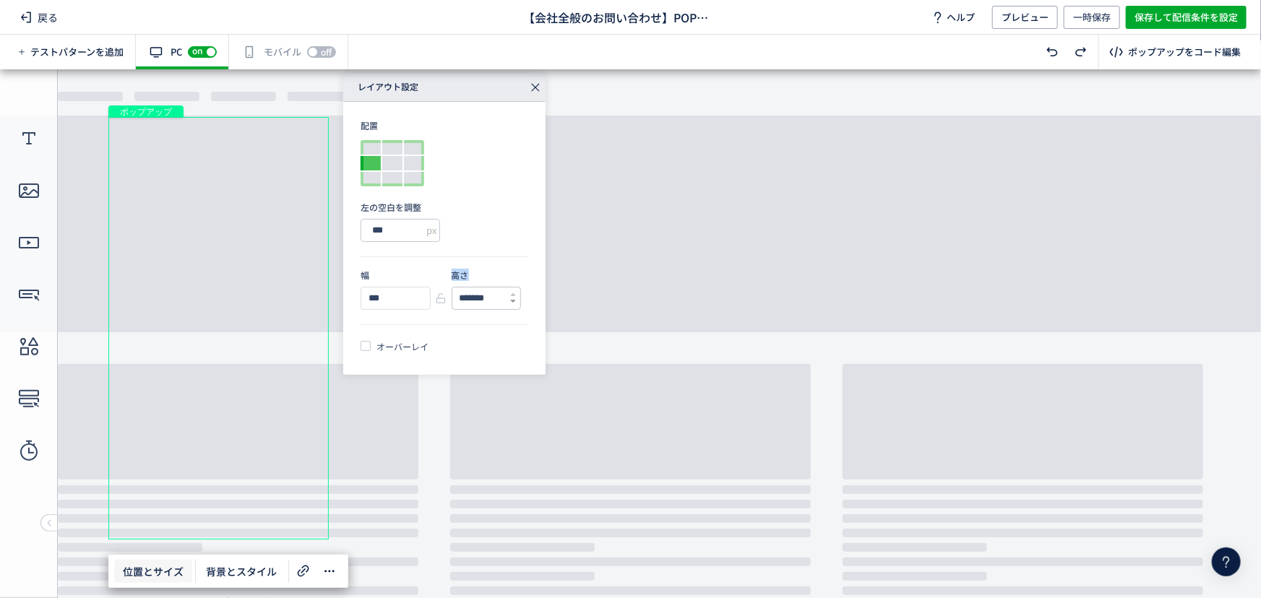
type input "*******"
click at [514, 302] on icon at bounding box center [513, 301] width 6 height 6
click at [170, 332] on div "ボタン" at bounding box center [222, 337] width 192 height 22
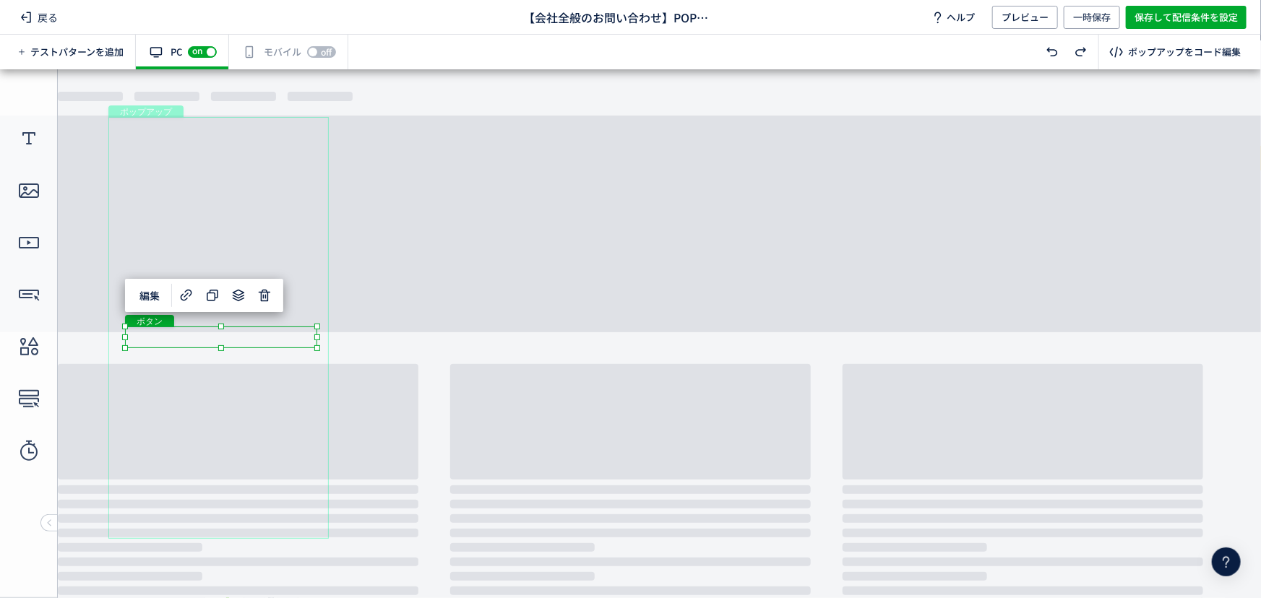
click at [447, 259] on body "undefined ポップアップ undefined ポップアップ テキスト ボタン ボタン ボタン クローズボタン ボタン" at bounding box center [630, 328] width 1261 height 519
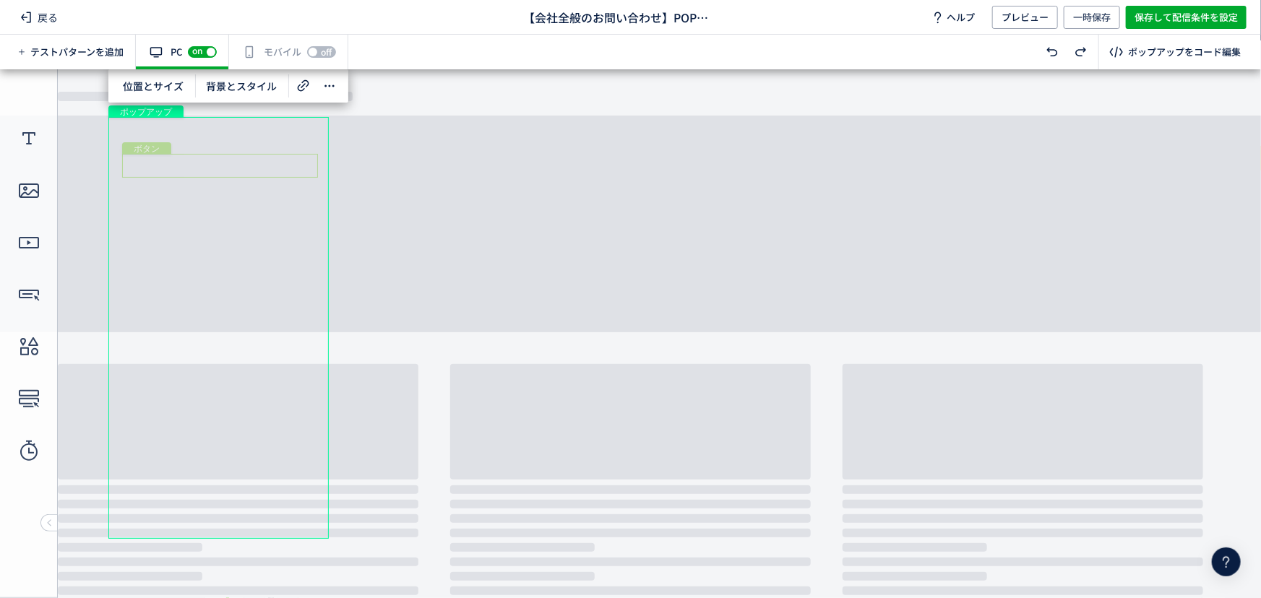
click at [225, 167] on div "ボタン" at bounding box center [220, 165] width 196 height 24
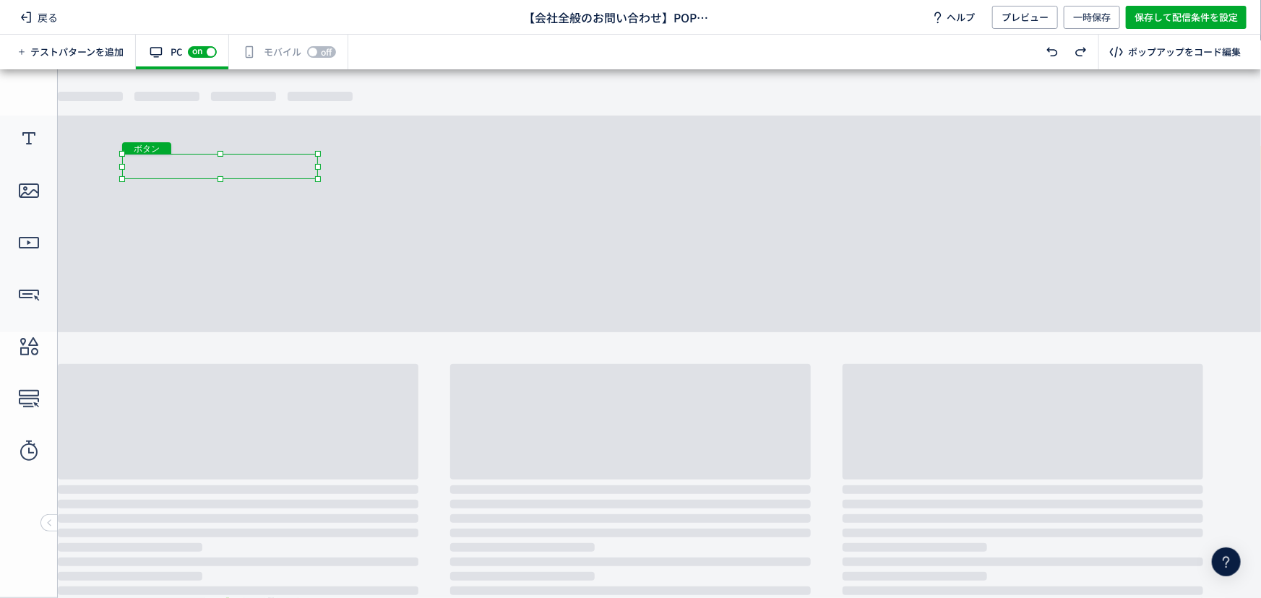
drag, startPoint x: 223, startPoint y: 177, endPoint x: 219, endPoint y: 184, distance: 8.1
click at [222, 179] on div at bounding box center [220, 179] width 6 height 6
click at [213, 195] on div "ボタン" at bounding box center [220, 194] width 196 height 22
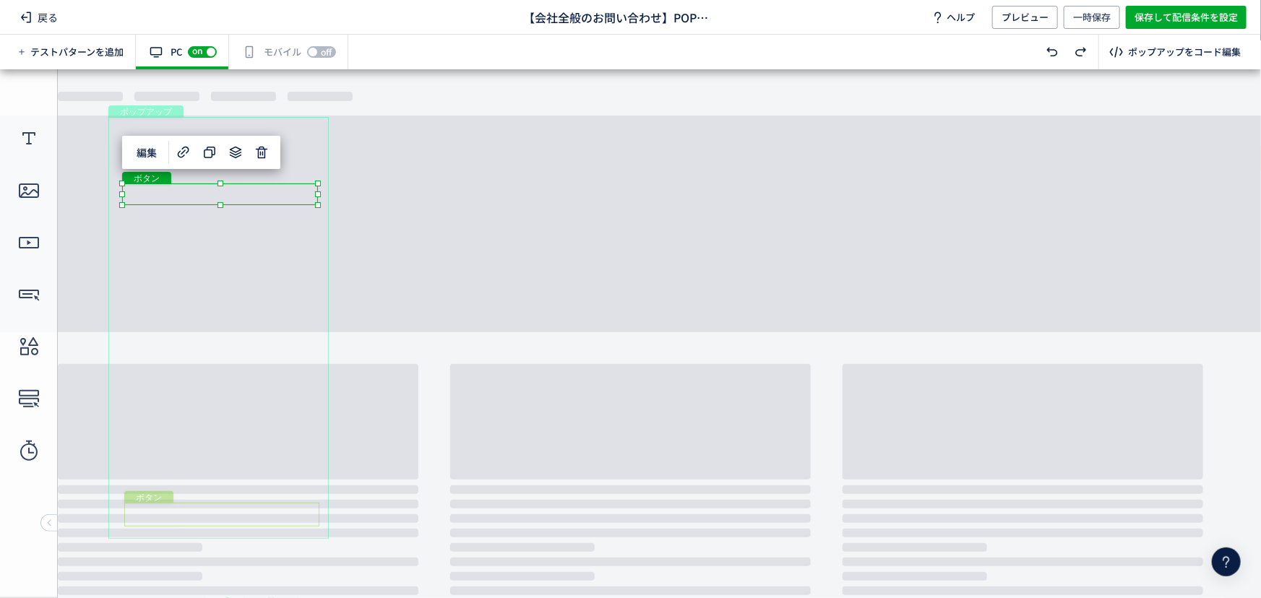
click at [217, 522] on div "ボタン" at bounding box center [221, 514] width 195 height 24
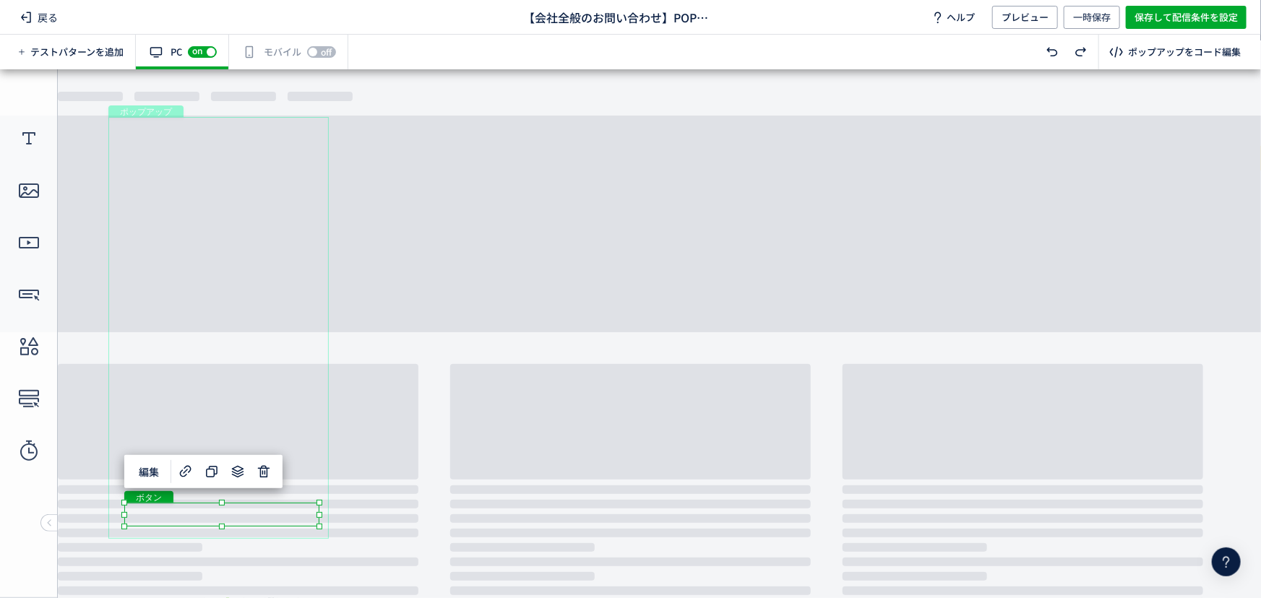
click at [230, 509] on div "ボタン" at bounding box center [221, 514] width 195 height 24
click at [223, 525] on div at bounding box center [222, 525] width 6 height 6
click at [221, 529] on div at bounding box center [222, 528] width 6 height 6
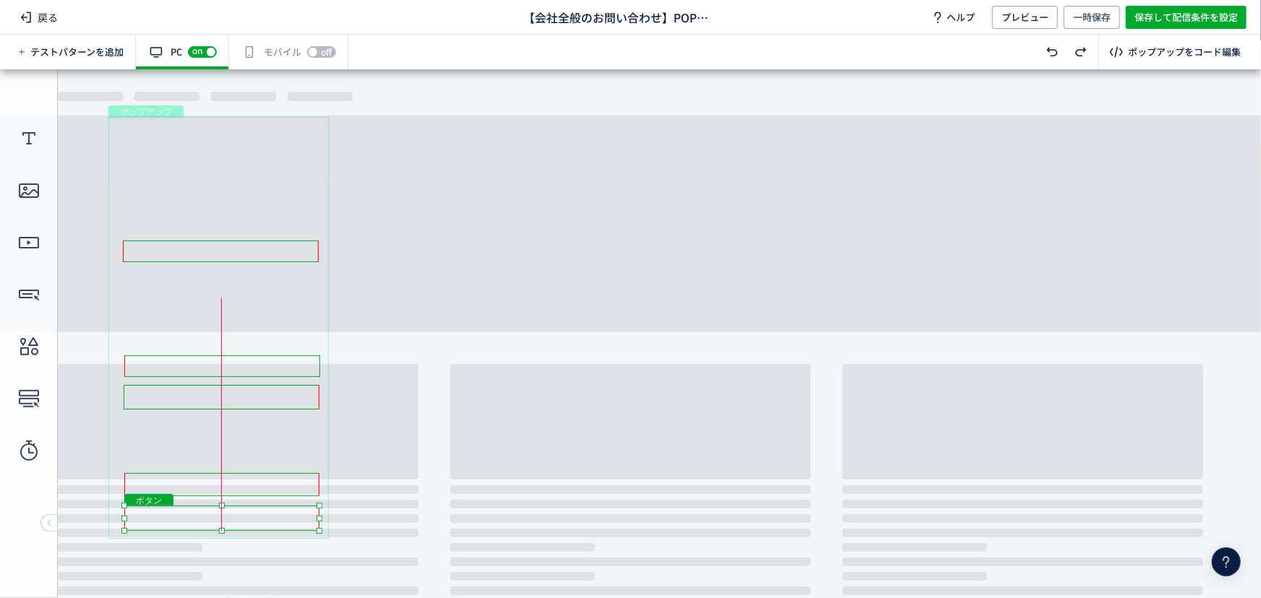
click at [259, 515] on div "ボタン" at bounding box center [221, 517] width 195 height 25
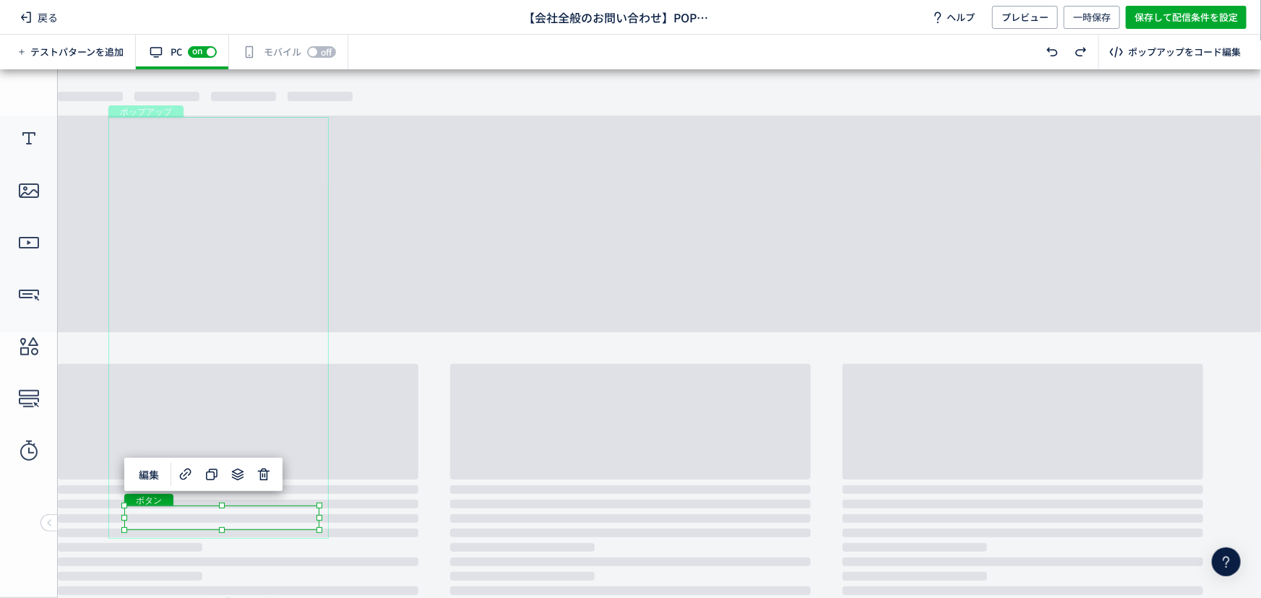
click at [259, 488] on div "編集" at bounding box center [203, 474] width 158 height 33
click at [311, 483] on div "ボタン" at bounding box center [221, 484] width 195 height 23
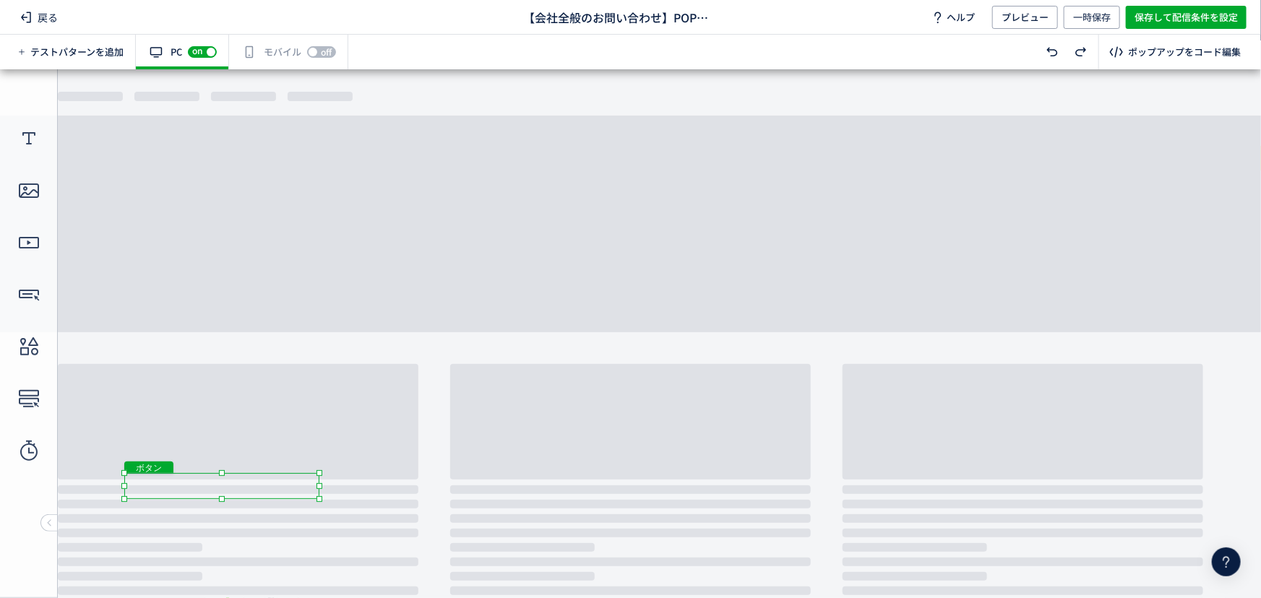
click at [221, 499] on div at bounding box center [222, 499] width 6 height 6
click at [268, 485] on div "ボタン" at bounding box center [221, 486] width 195 height 26
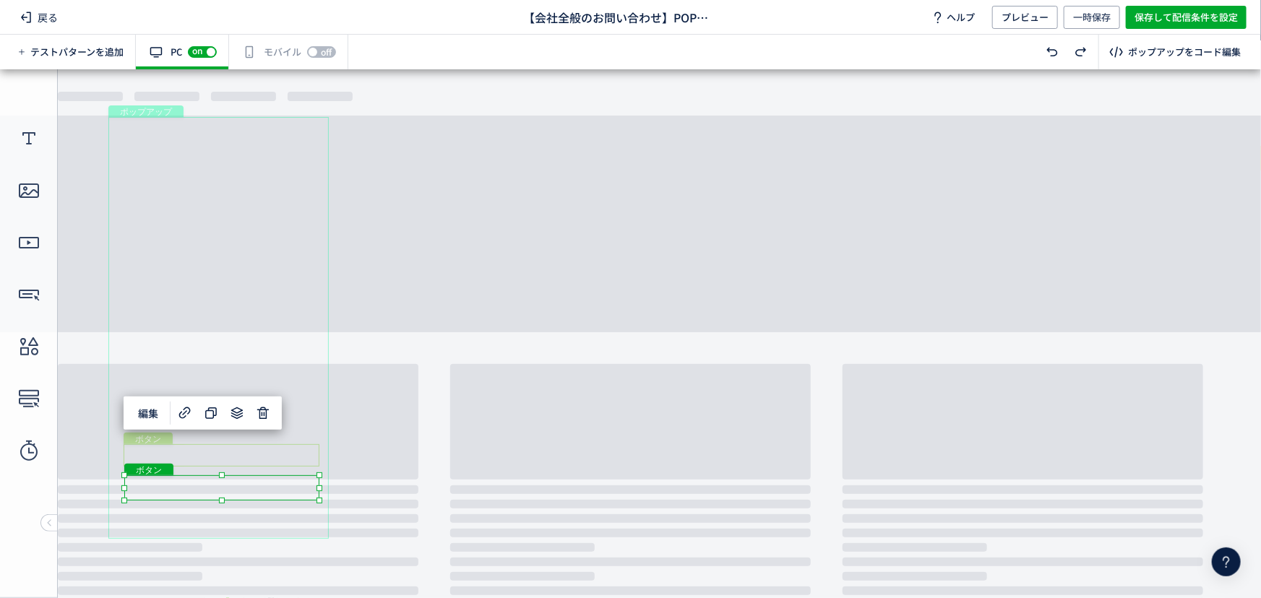
click at [296, 461] on div "ボタン" at bounding box center [222, 455] width 196 height 22
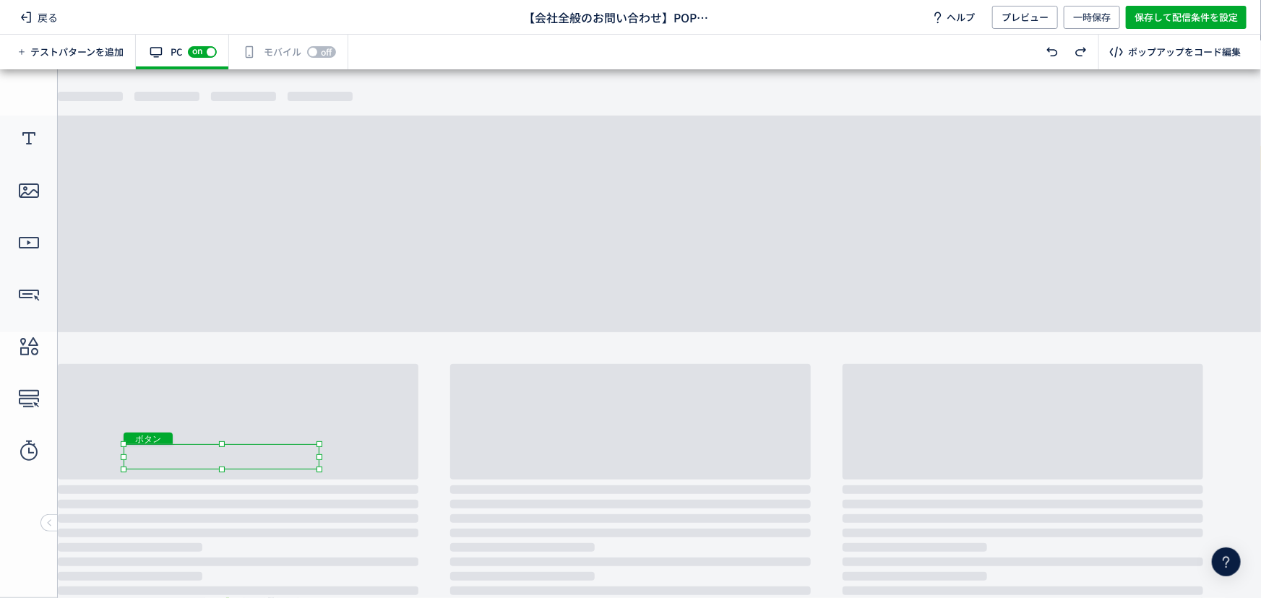
drag, startPoint x: 220, startPoint y: 467, endPoint x: 254, endPoint y: 447, distance: 40.1
click at [220, 469] on div at bounding box center [222, 469] width 6 height 6
drag, startPoint x: 220, startPoint y: 469, endPoint x: 260, endPoint y: 467, distance: 39.8
click at [220, 473] on div at bounding box center [222, 471] width 6 height 6
click at [346, 466] on body "undefined ポップアップ undefined ポップアップ テキスト ボタン ボタン ボタン クローズボタン ボタン" at bounding box center [630, 328] width 1261 height 519
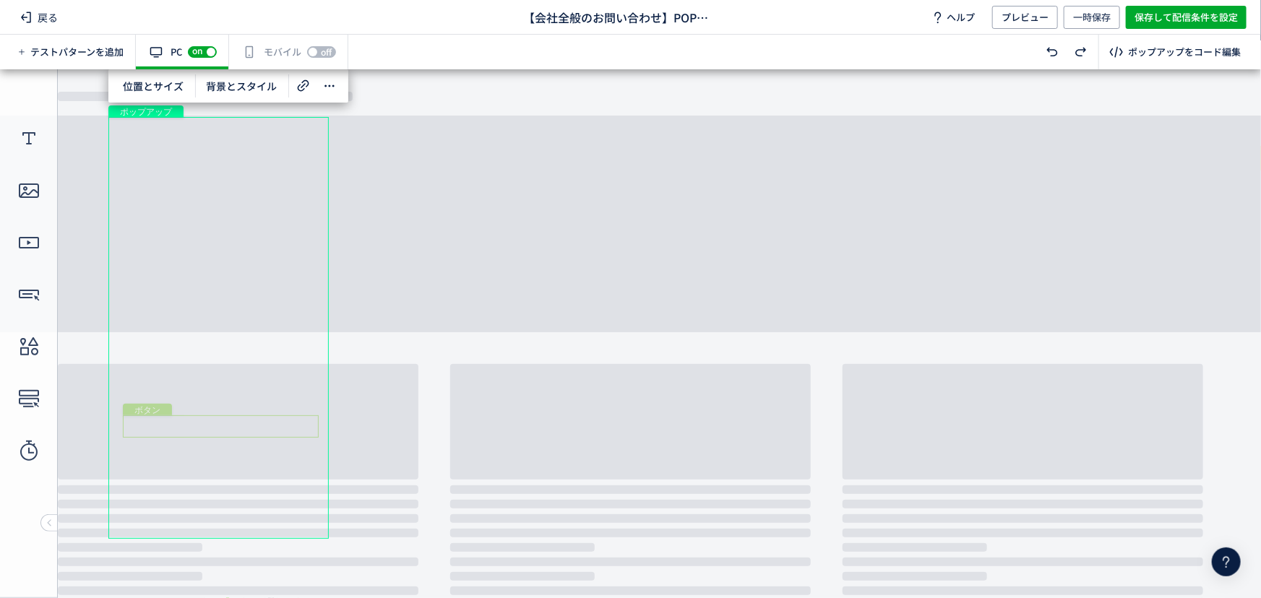
click at [246, 423] on div "ボタン" at bounding box center [221, 426] width 196 height 22
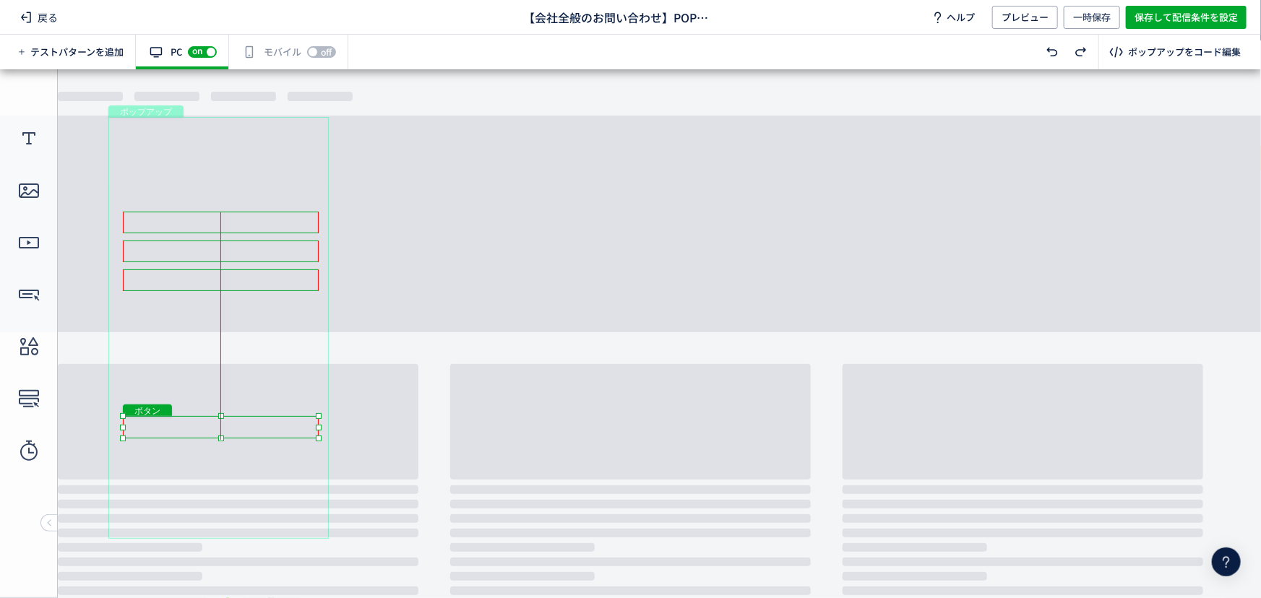
click at [223, 439] on div at bounding box center [221, 438] width 6 height 6
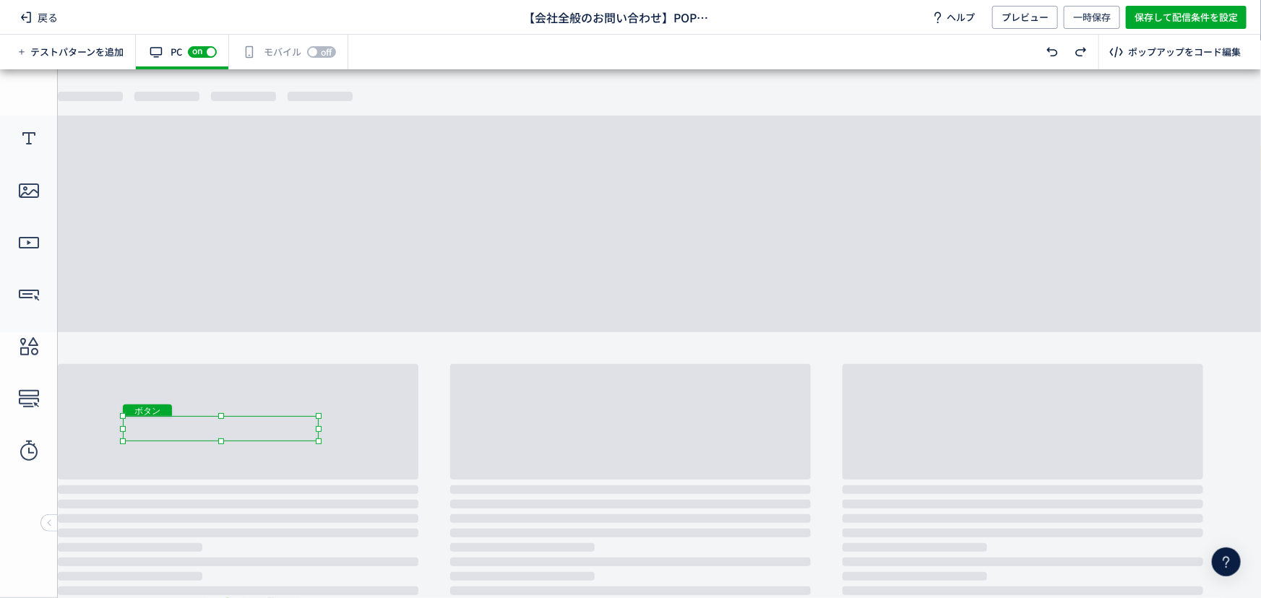
click at [221, 443] on div at bounding box center [221, 441] width 6 height 6
click at [296, 397] on div "ボタン" at bounding box center [222, 396] width 196 height 25
click at [222, 411] on div at bounding box center [222, 411] width 6 height 6
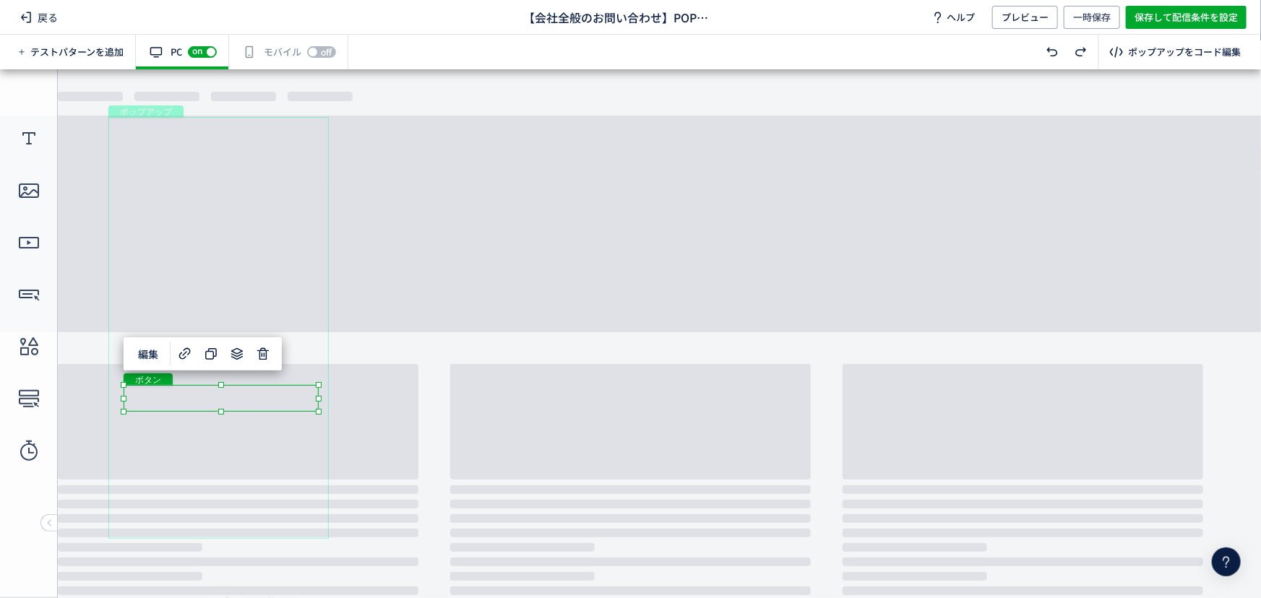
click at [259, 409] on div "ボタン" at bounding box center [221, 397] width 195 height 27
click at [303, 374] on div "ボタン" at bounding box center [222, 366] width 196 height 22
click at [223, 382] on div at bounding box center [223, 382] width 6 height 6
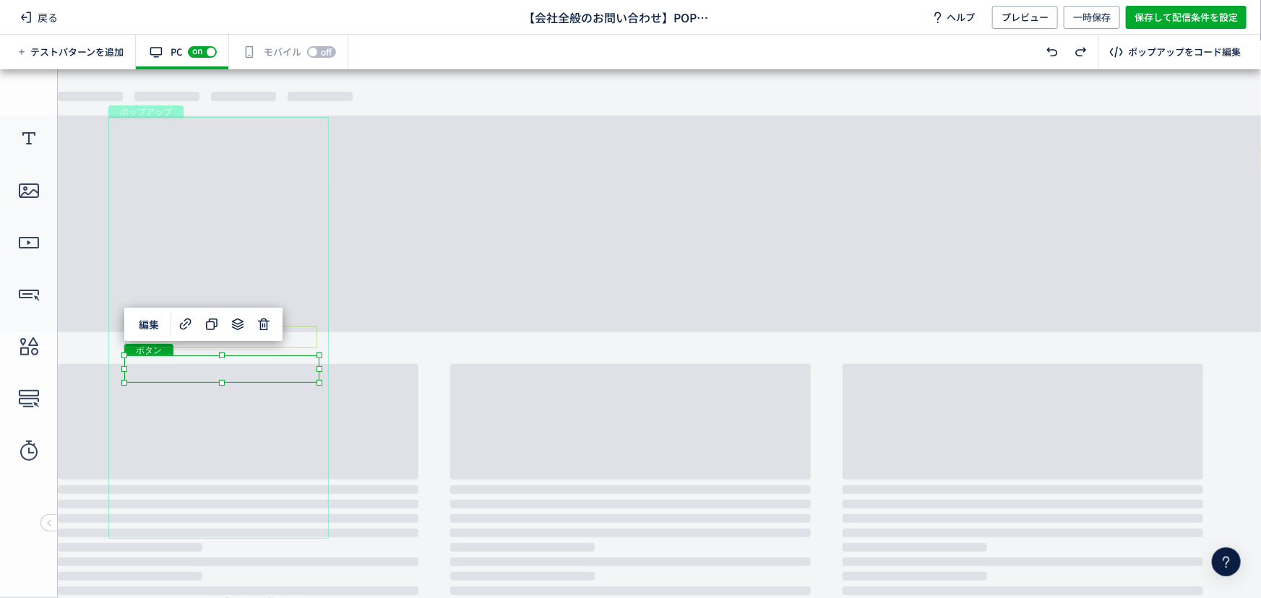
click at [273, 340] on div "ボタン" at bounding box center [221, 337] width 192 height 22
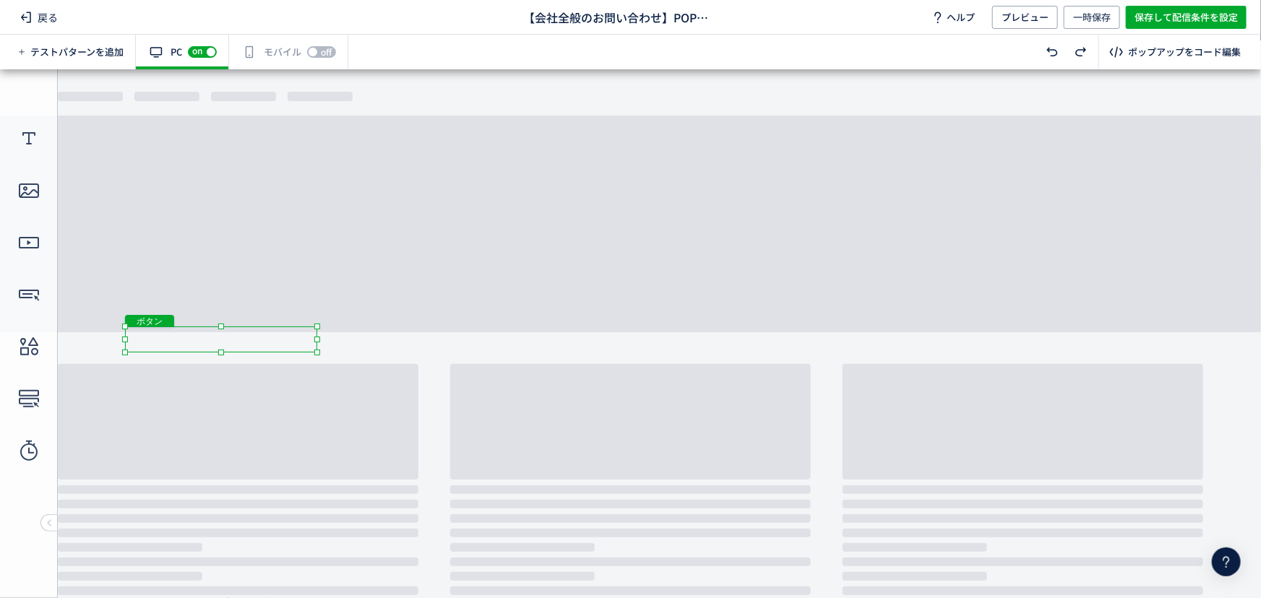
click at [220, 355] on body "undefined ポップアップ undefined ポップアップ テキスト ボタン ボタン ボタン クローズボタン ボタン" at bounding box center [630, 328] width 1261 height 519
click at [219, 351] on div at bounding box center [221, 352] width 6 height 6
click at [299, 309] on div "ボタン" at bounding box center [222, 308] width 194 height 22
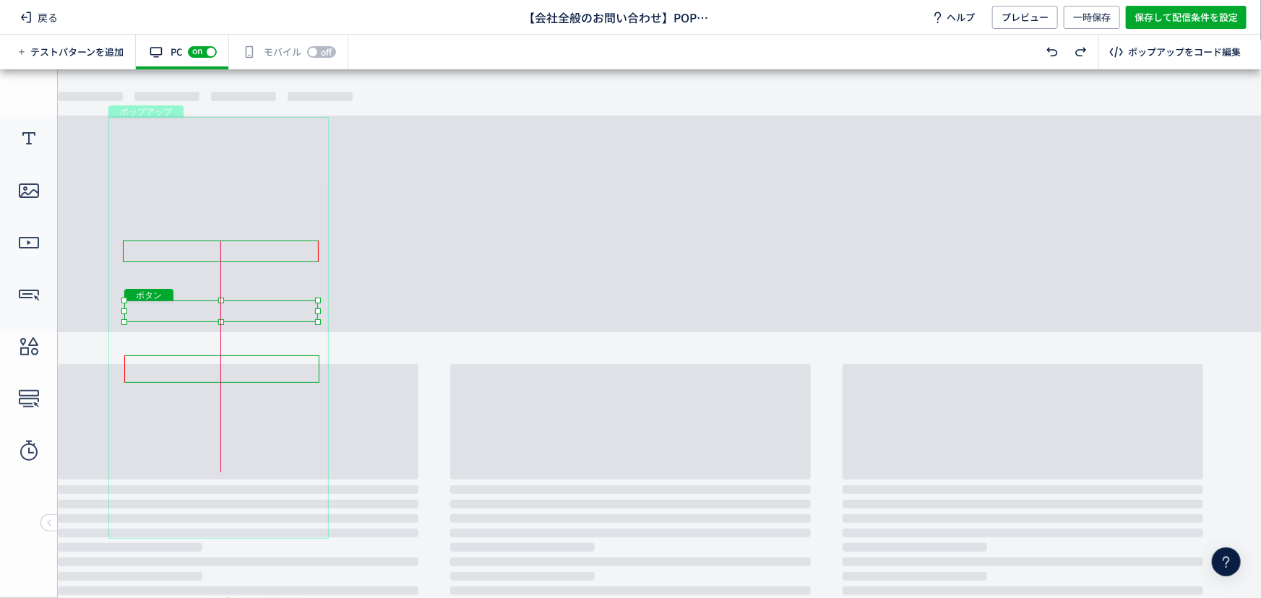
click at [223, 322] on div at bounding box center [221, 322] width 6 height 6
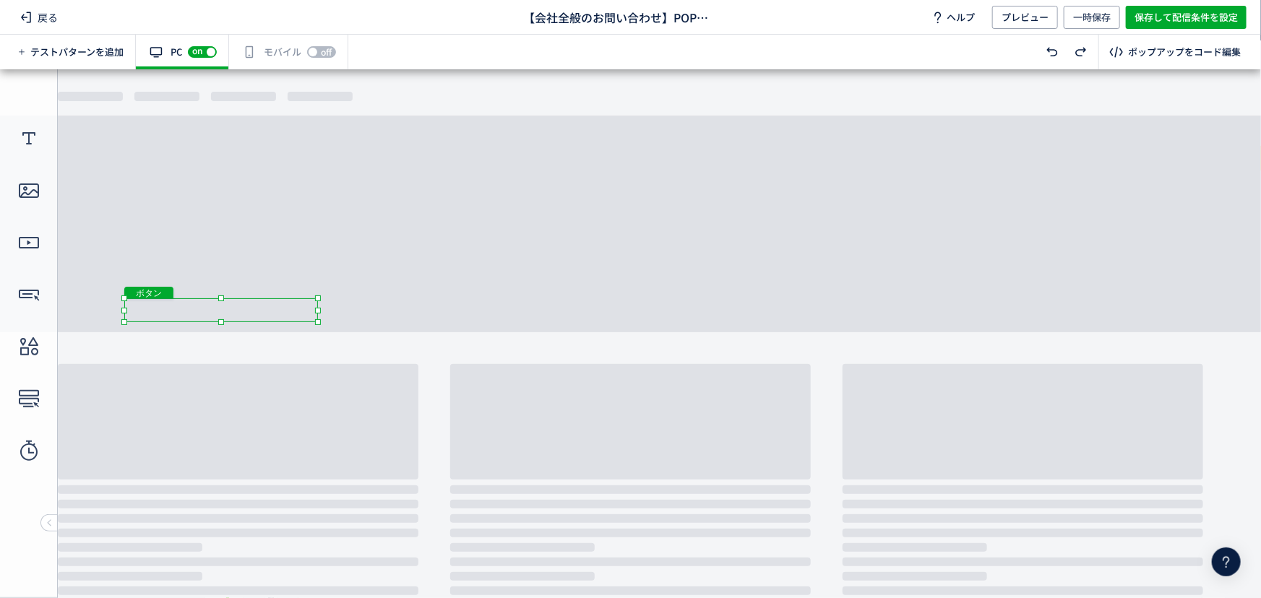
click at [221, 297] on div at bounding box center [221, 298] width 6 height 6
click at [272, 309] on div "ボタン" at bounding box center [220, 309] width 193 height 25
drag, startPoint x: 221, startPoint y: 322, endPoint x: 232, endPoint y: 314, distance: 13.4
click at [221, 324] on div at bounding box center [221, 321] width 6 height 6
click at [287, 280] on div "ボタン" at bounding box center [221, 280] width 196 height 22
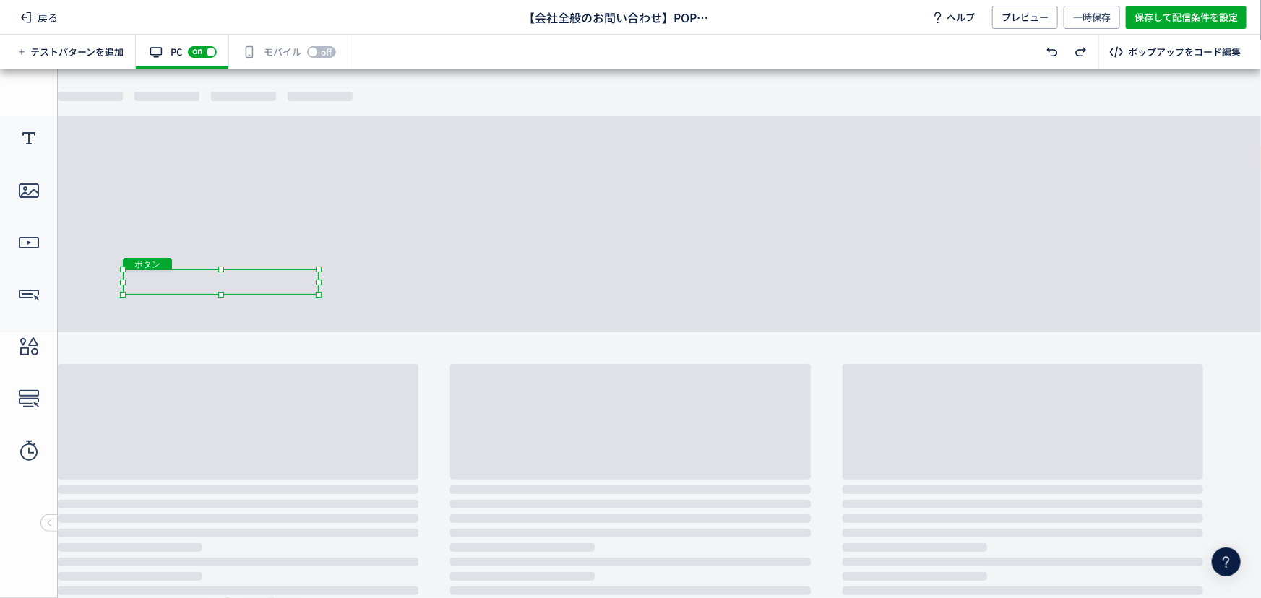
click at [220, 295] on div at bounding box center [221, 294] width 6 height 6
click at [319, 282] on div at bounding box center [319, 282] width 6 height 6
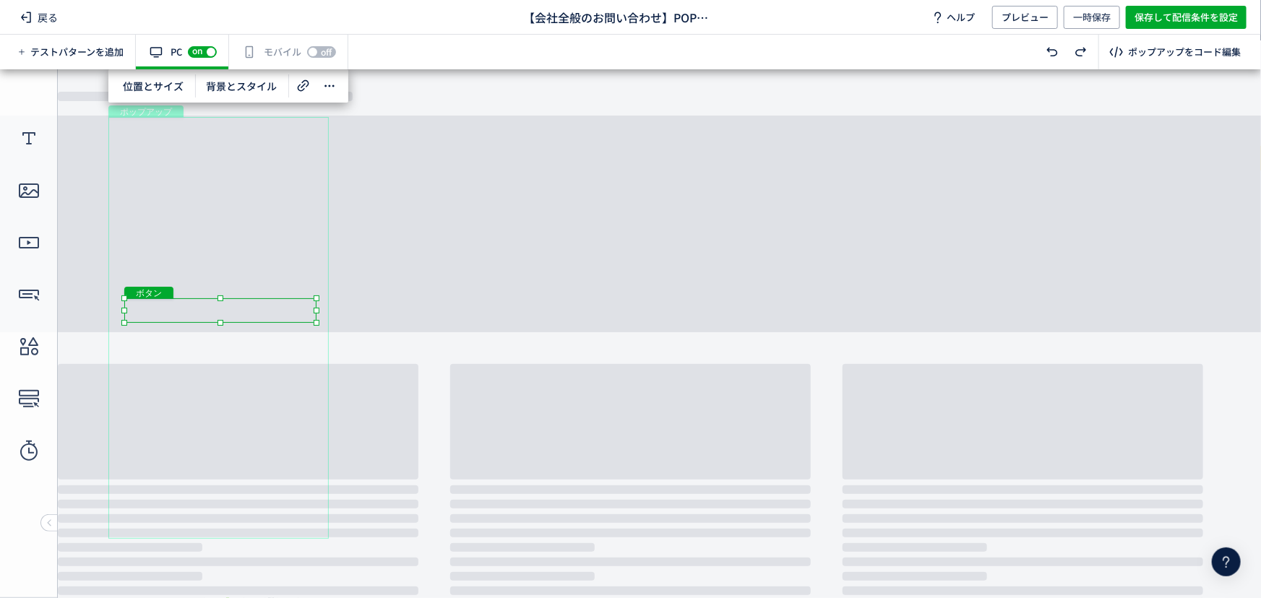
click at [306, 309] on div "ボタン" at bounding box center [220, 310] width 192 height 25
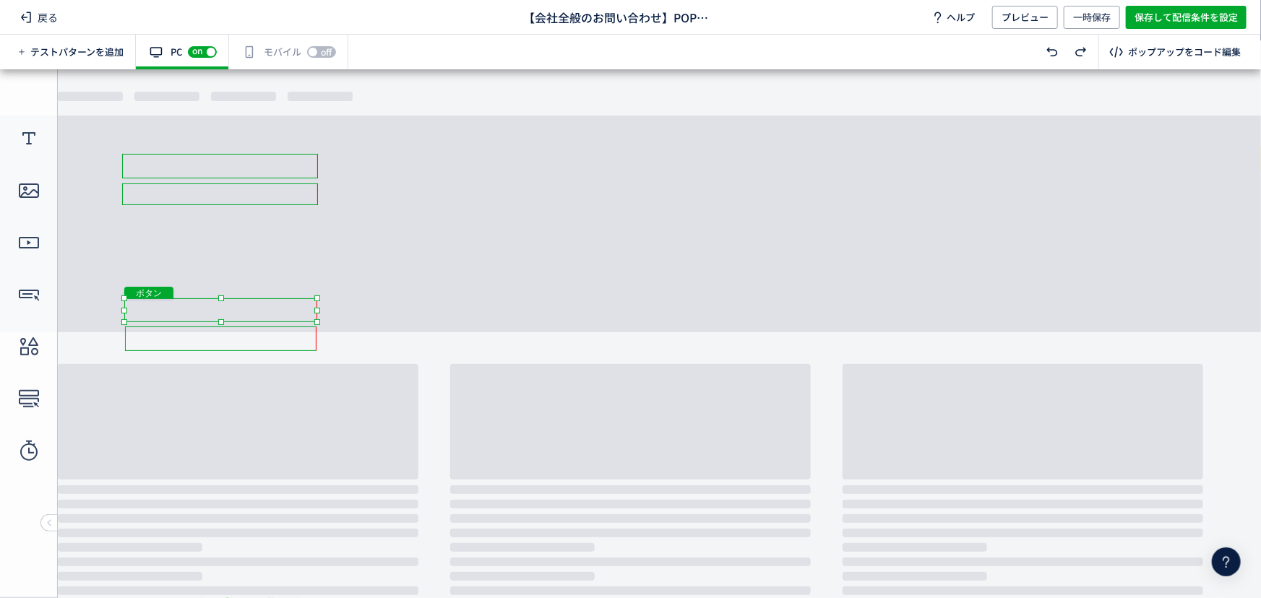
click at [319, 311] on div at bounding box center [317, 310] width 6 height 6
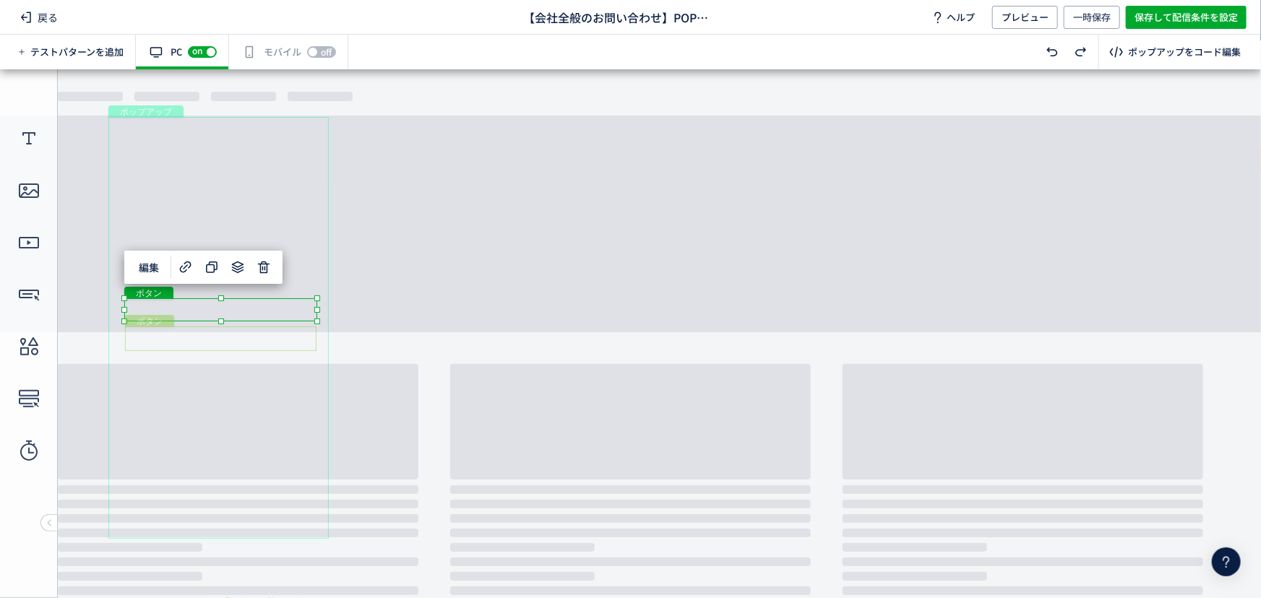
click at [308, 337] on div "ボタン" at bounding box center [220, 338] width 191 height 25
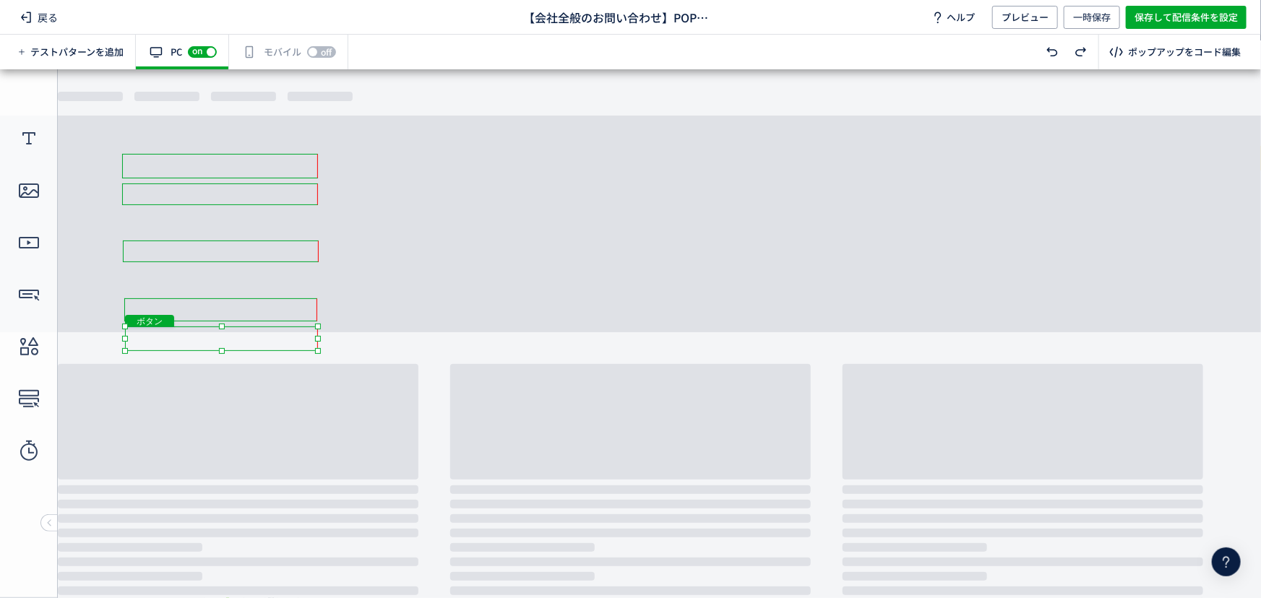
drag, startPoint x: 316, startPoint y: 335, endPoint x: 311, endPoint y: 330, distance: 7.7
click at [317, 335] on div at bounding box center [318, 338] width 6 height 6
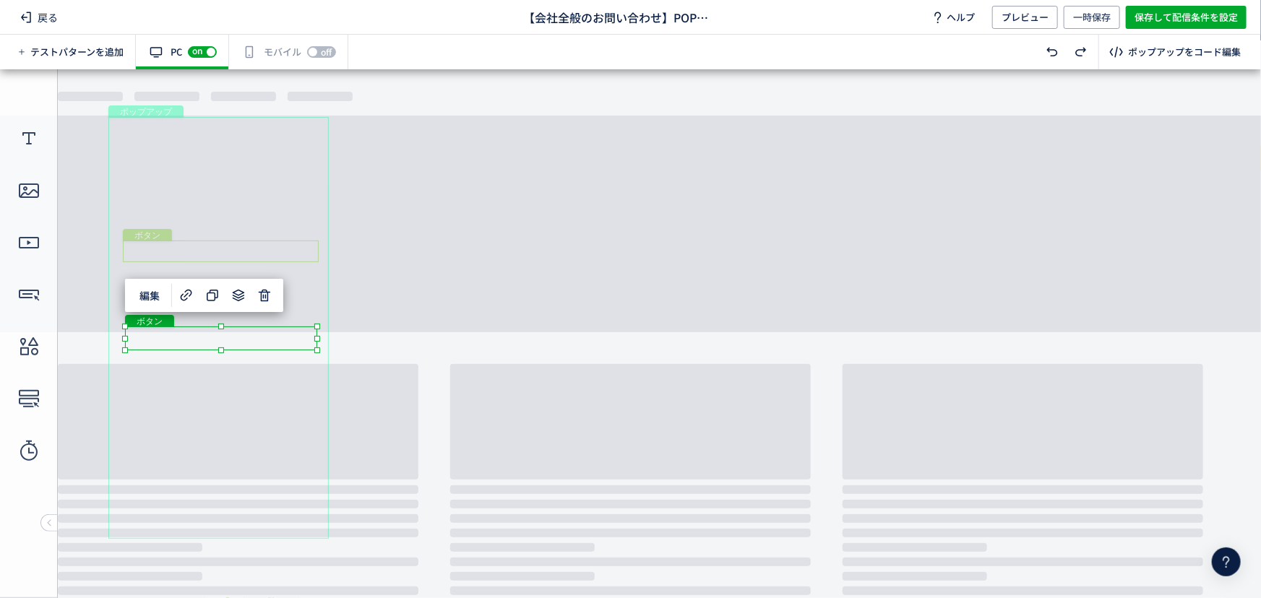
click at [275, 243] on div "ボタン" at bounding box center [221, 251] width 196 height 22
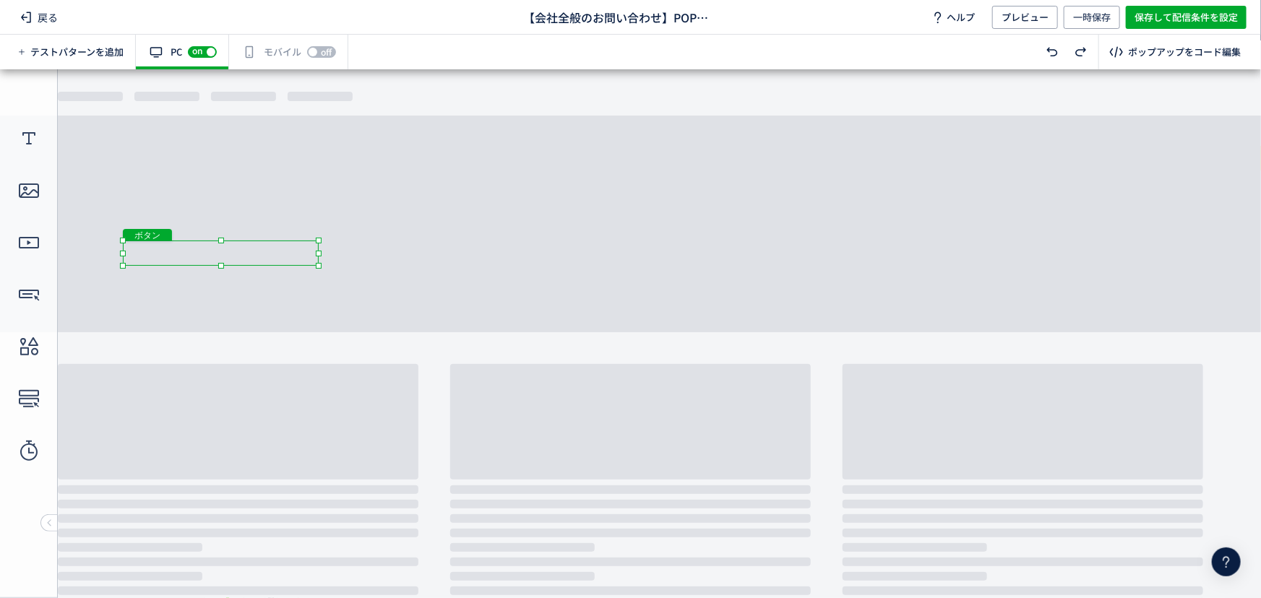
click at [222, 267] on div at bounding box center [221, 265] width 6 height 6
click at [246, 228] on div "ボタン" at bounding box center [221, 222] width 196 height 22
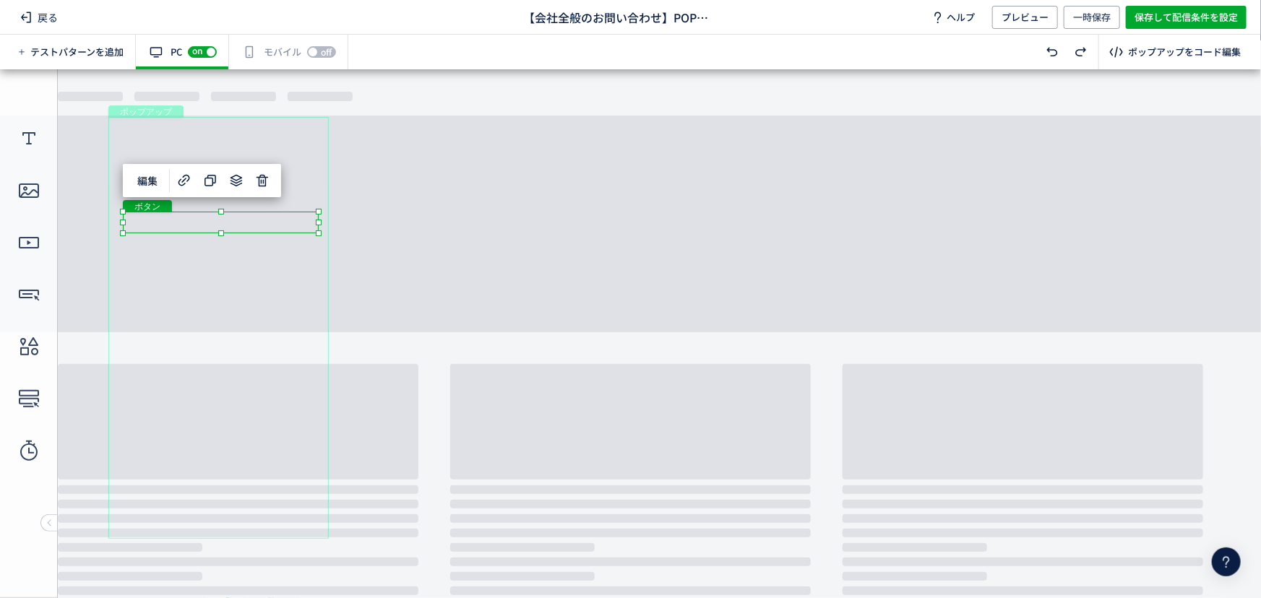
click at [245, 224] on div "ボタン" at bounding box center [221, 222] width 196 height 22
click at [222, 238] on div at bounding box center [221, 237] width 6 height 6
click at [230, 207] on div "ポップアップ" at bounding box center [218, 327] width 220 height 422
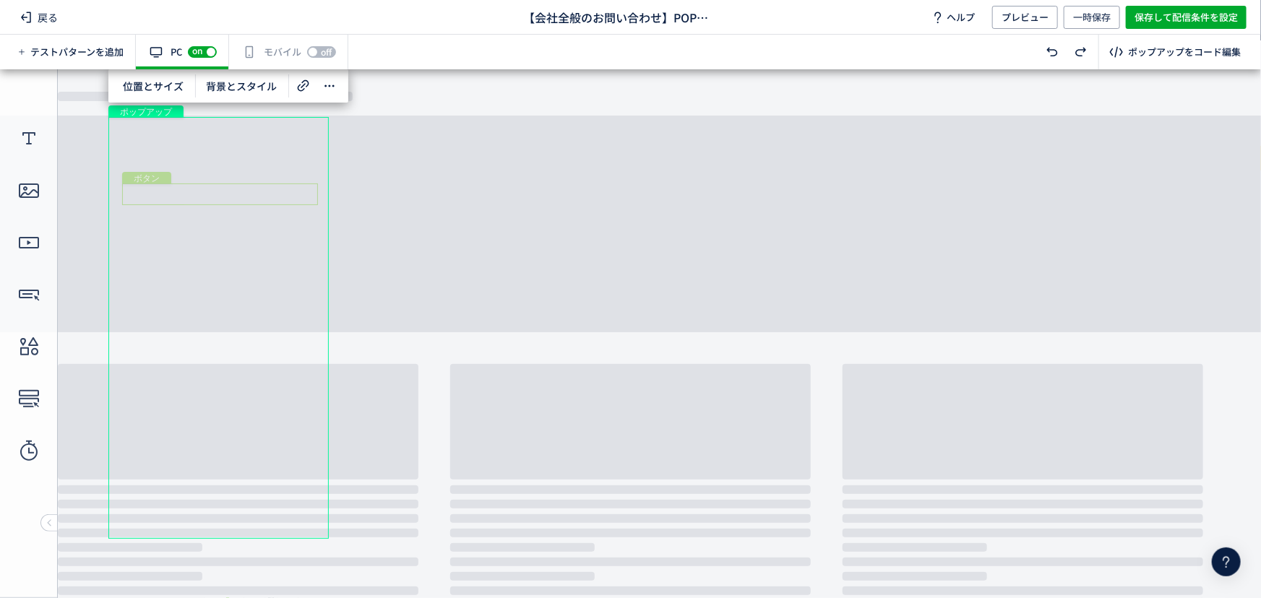
click at [234, 198] on div "ボタン" at bounding box center [220, 194] width 196 height 22
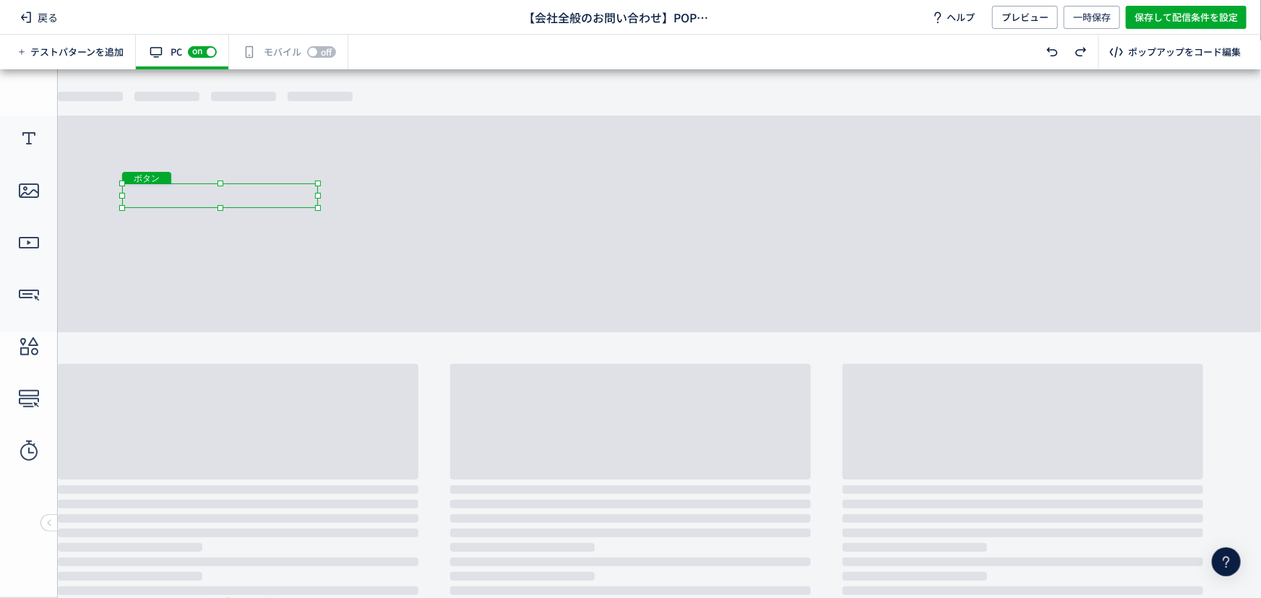
click at [220, 207] on div at bounding box center [220, 207] width 6 height 6
click at [243, 173] on div "ボタン" at bounding box center [220, 165] width 196 height 25
click at [219, 152] on div at bounding box center [220, 155] width 6 height 6
click at [223, 181] on body "undefined ポップアップ undefined ポップアップ テキスト ボタン ボタン ボタン クローズボタン ボタン" at bounding box center [630, 328] width 1261 height 519
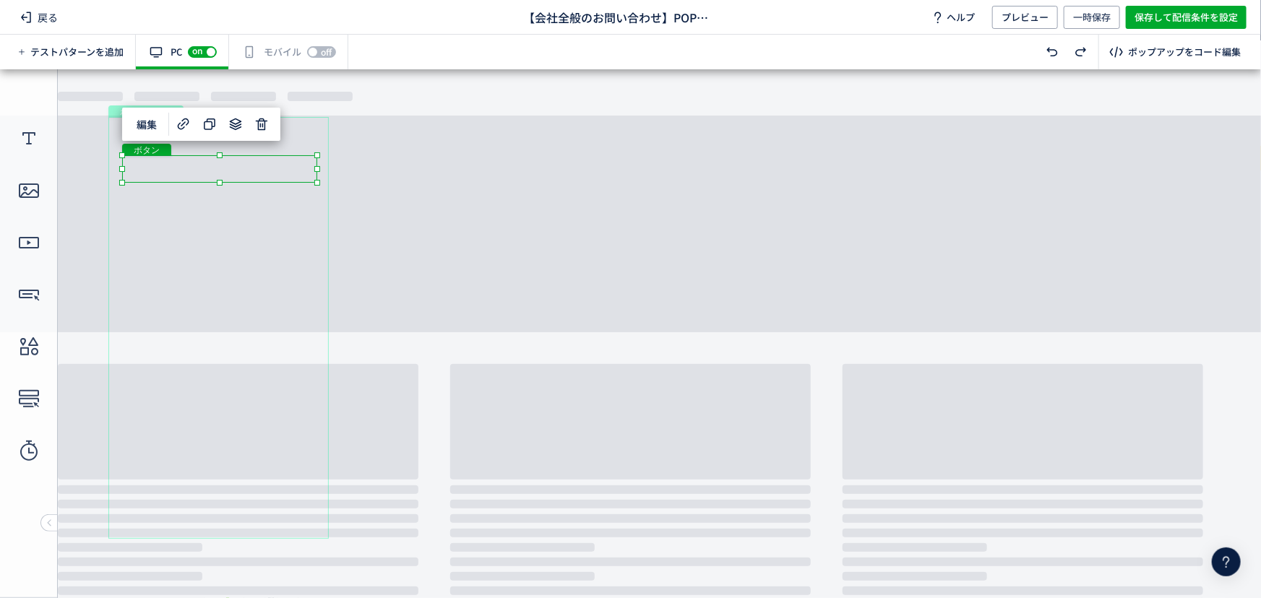
click at [352, 215] on body "undefined ポップアップ undefined ポップアップ テキスト ボタン ボタン ボタン クローズボタン ボタン" at bounding box center [630, 328] width 1261 height 519
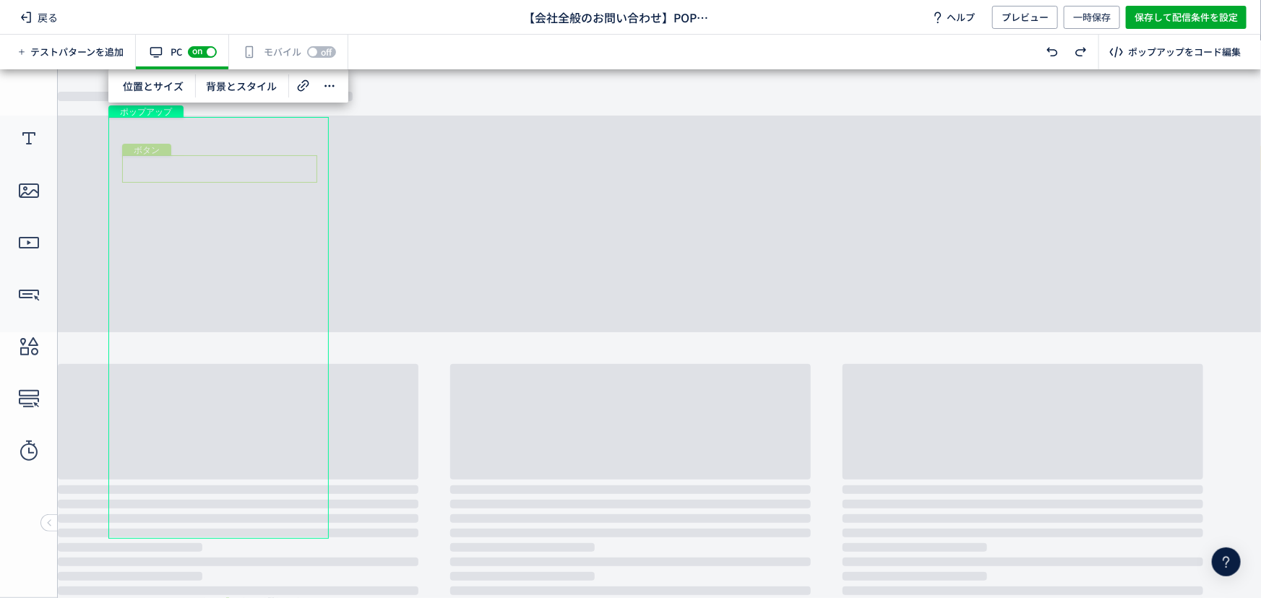
click at [244, 171] on div "ボタン" at bounding box center [219, 168] width 195 height 27
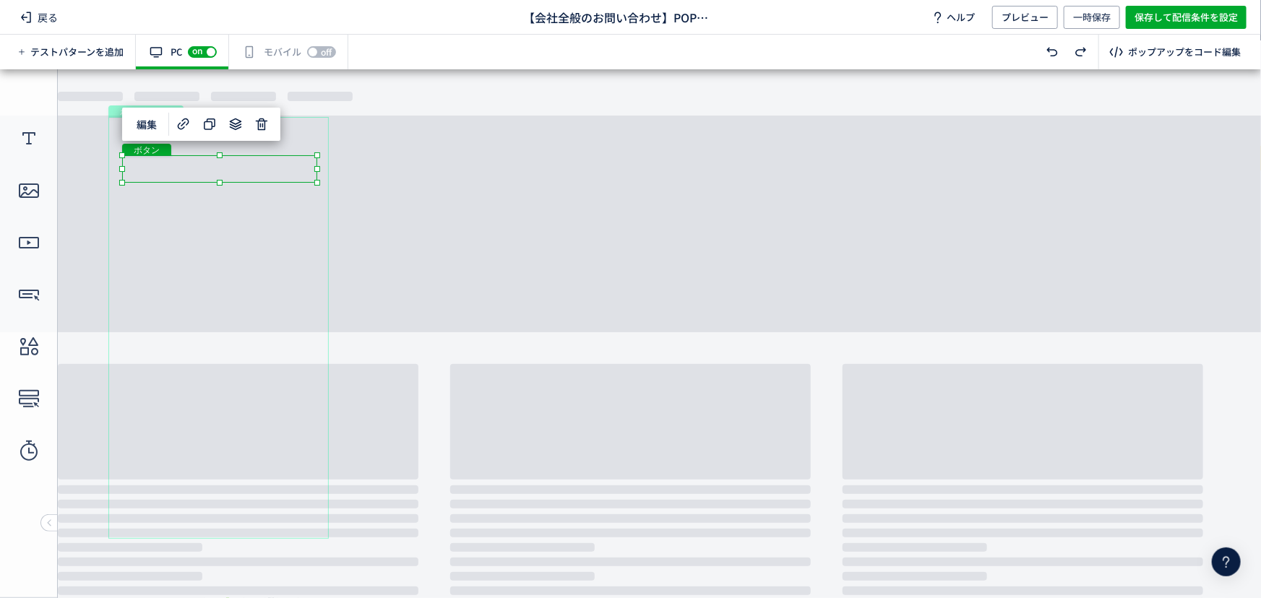
click at [231, 168] on div "ボタン" at bounding box center [219, 168] width 195 height 27
click at [220, 180] on div at bounding box center [220, 180] width 6 height 6
click at [342, 197] on body "undefined ポップアップ undefined ポップアップ テキスト ボタン ボタン ボタン クローズボタン ボタン" at bounding box center [630, 328] width 1261 height 519
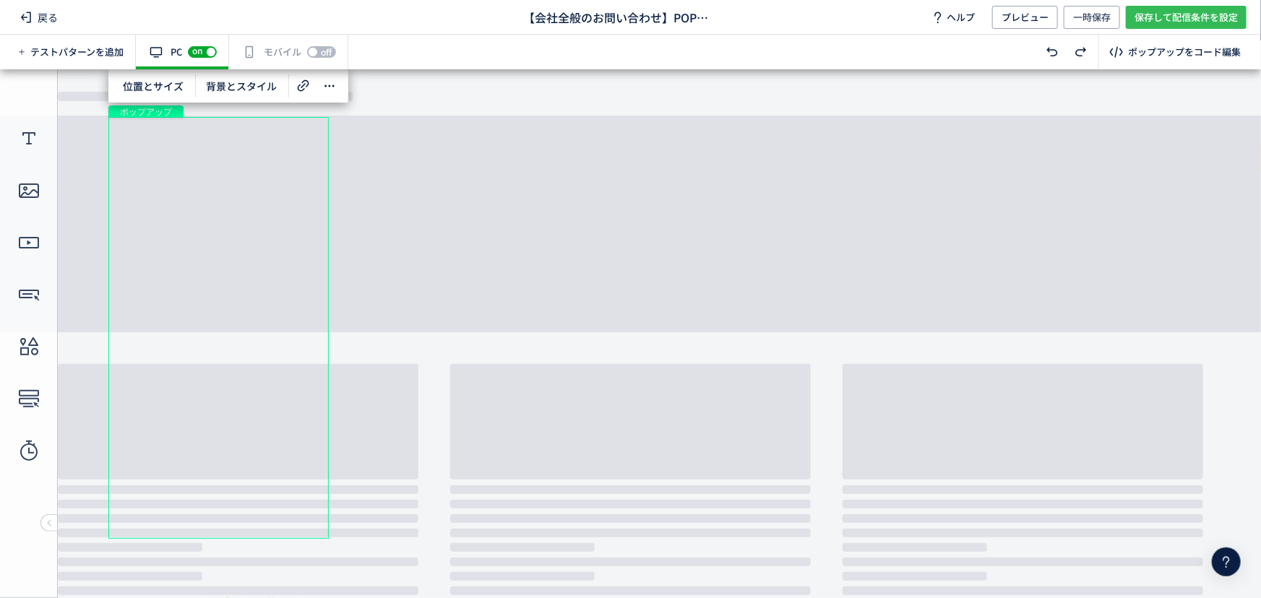
click at [1188, 15] on span "保存して配信条件を設定" at bounding box center [1185, 17] width 103 height 23
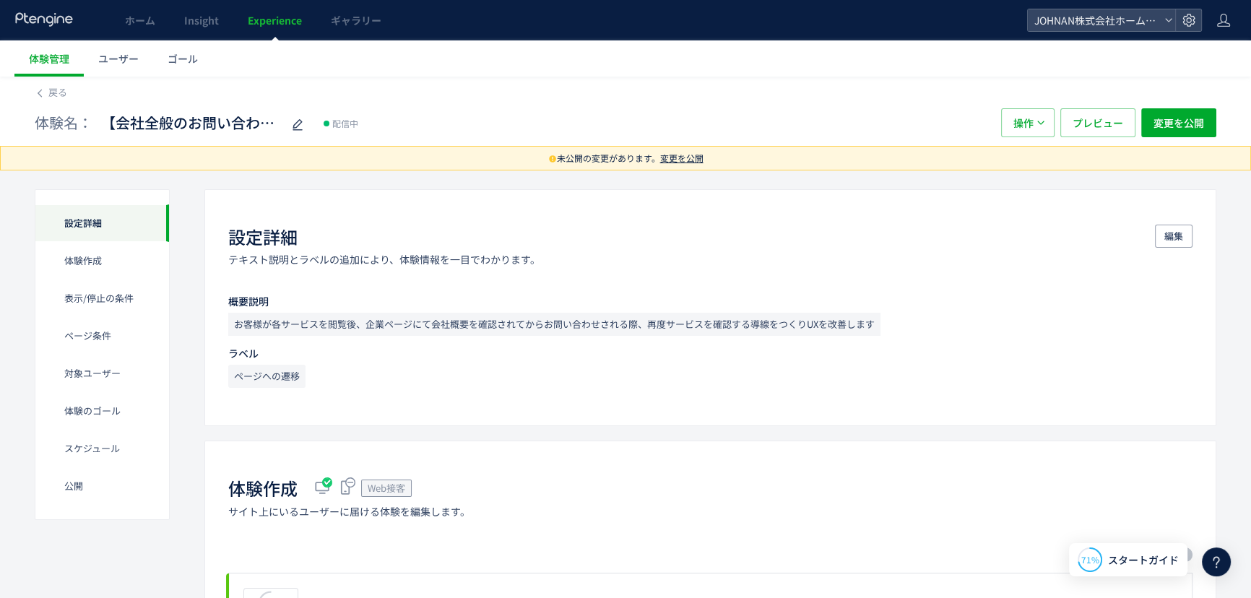
click at [692, 158] on span "変更を公開" at bounding box center [681, 158] width 43 height 12
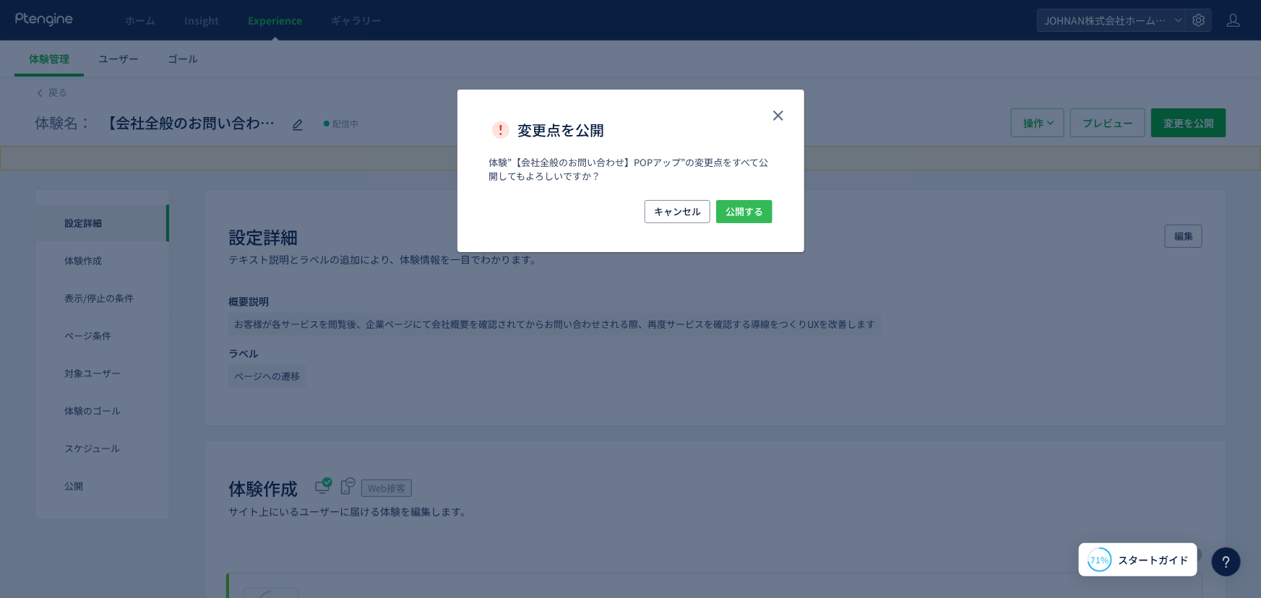
drag, startPoint x: 751, startPoint y: 213, endPoint x: 751, endPoint y: 230, distance: 17.3
click at [751, 215] on span "公開する" at bounding box center [744, 211] width 38 height 23
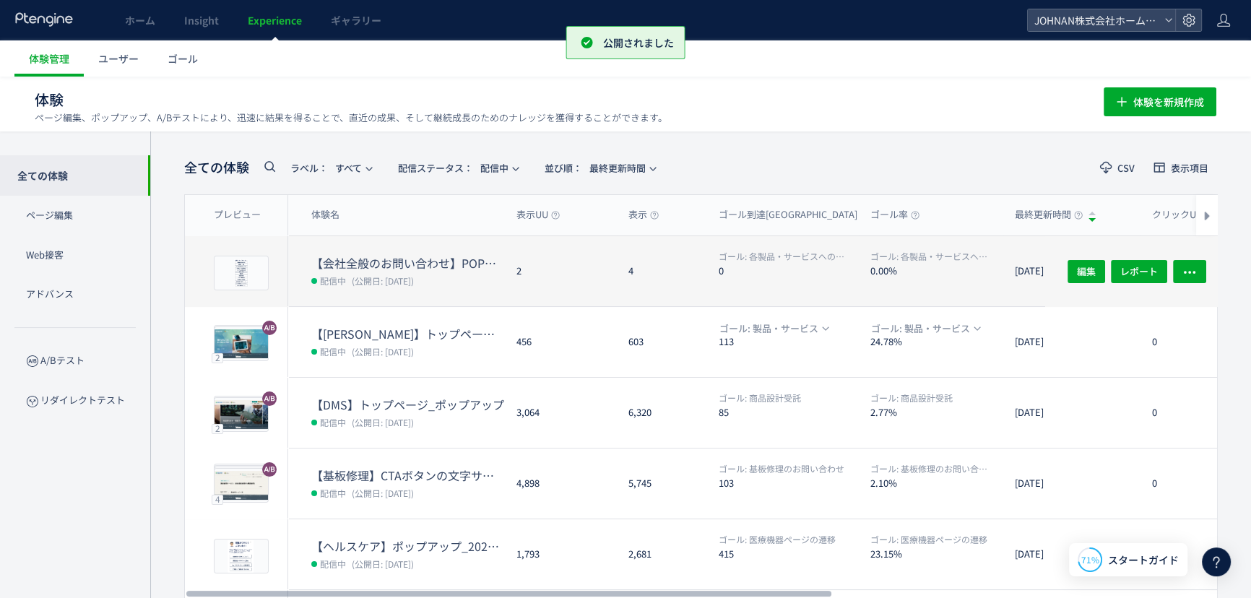
click at [497, 255] on dt "【会社全般のお問い合わせ】POPアップ" at bounding box center [408, 263] width 194 height 17
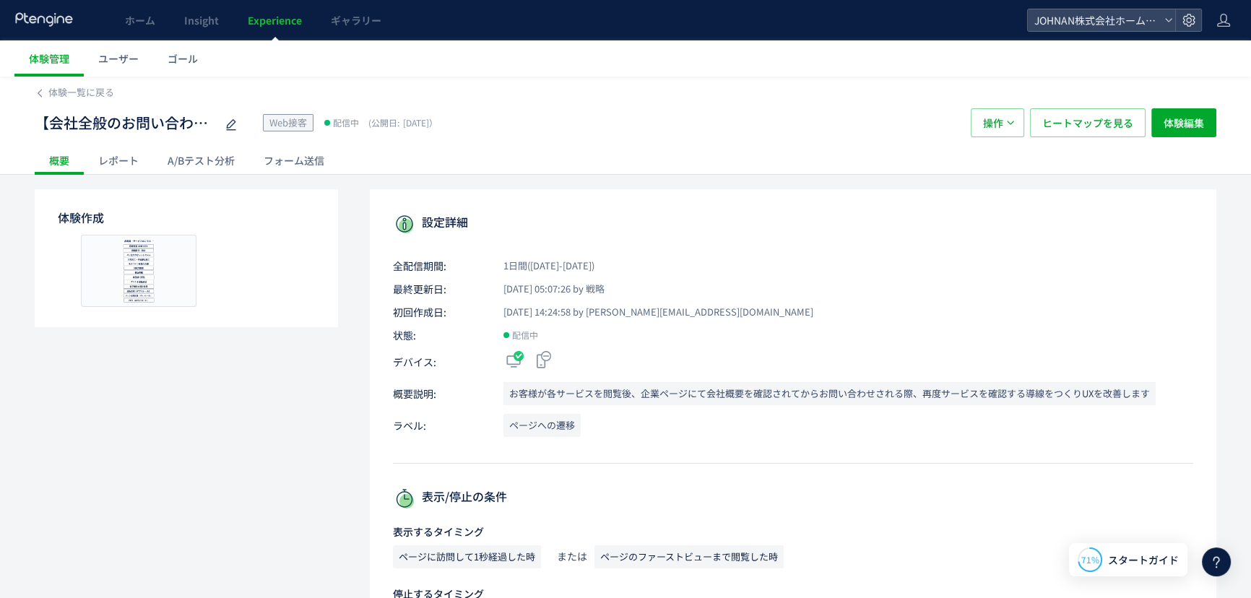
scroll to position [780, 0]
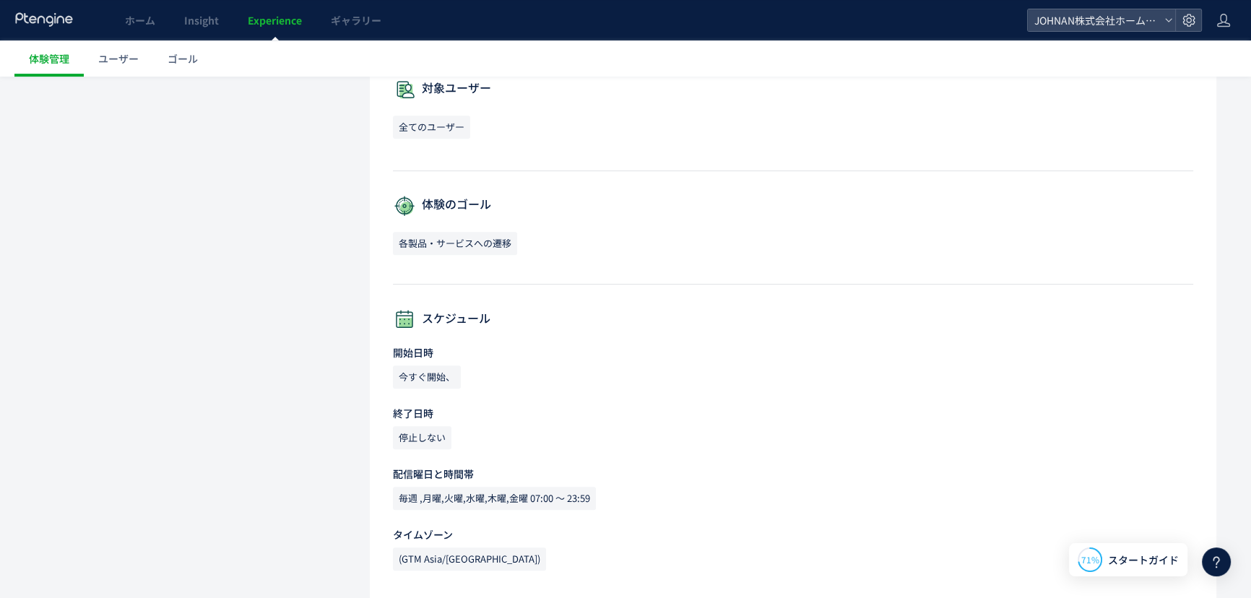
click at [506, 505] on span "毎週 ,月曜,火曜,水曜,木曜,金曜 07:00 〜 23:59" at bounding box center [494, 498] width 203 height 23
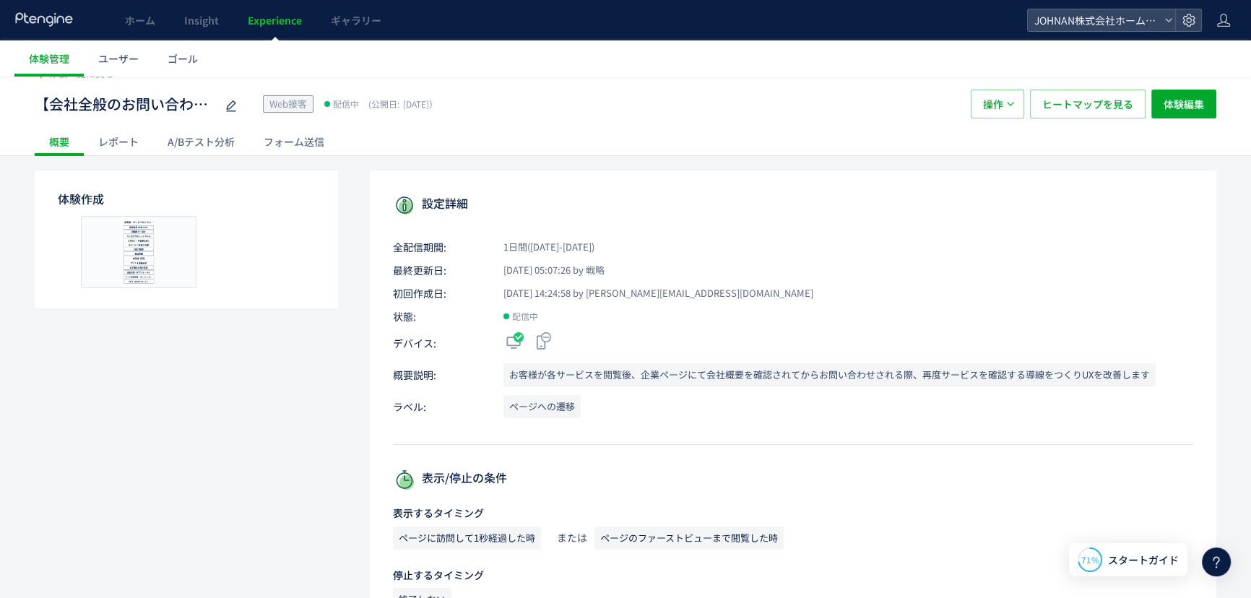
scroll to position [0, 0]
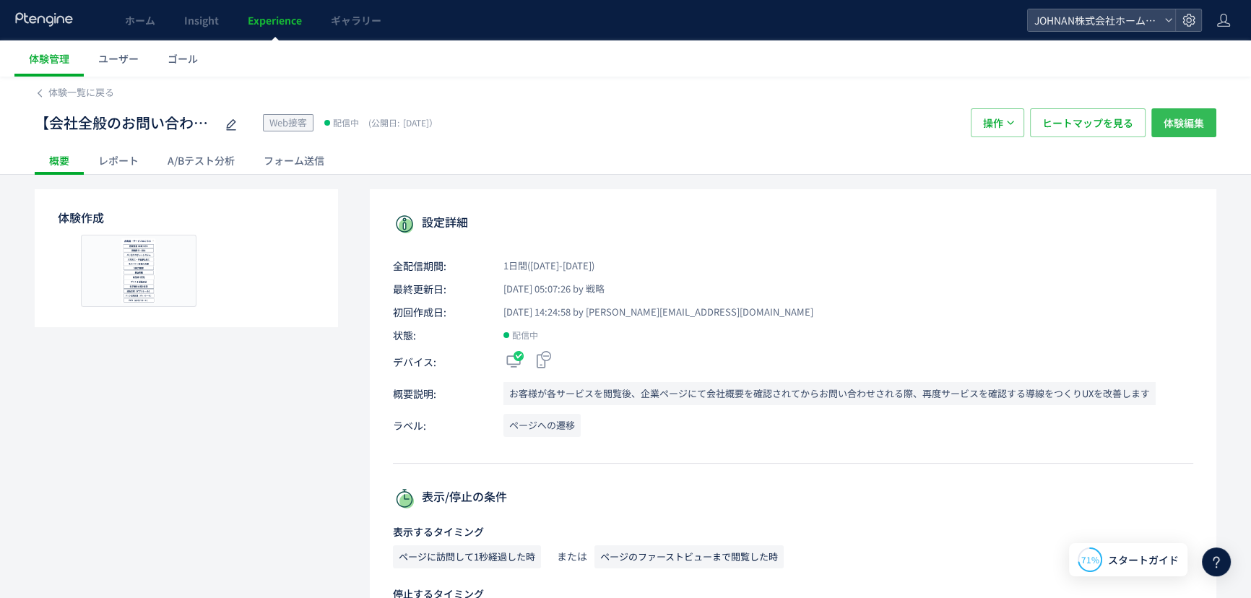
click at [1189, 125] on span "体験編集" at bounding box center [1184, 122] width 40 height 29
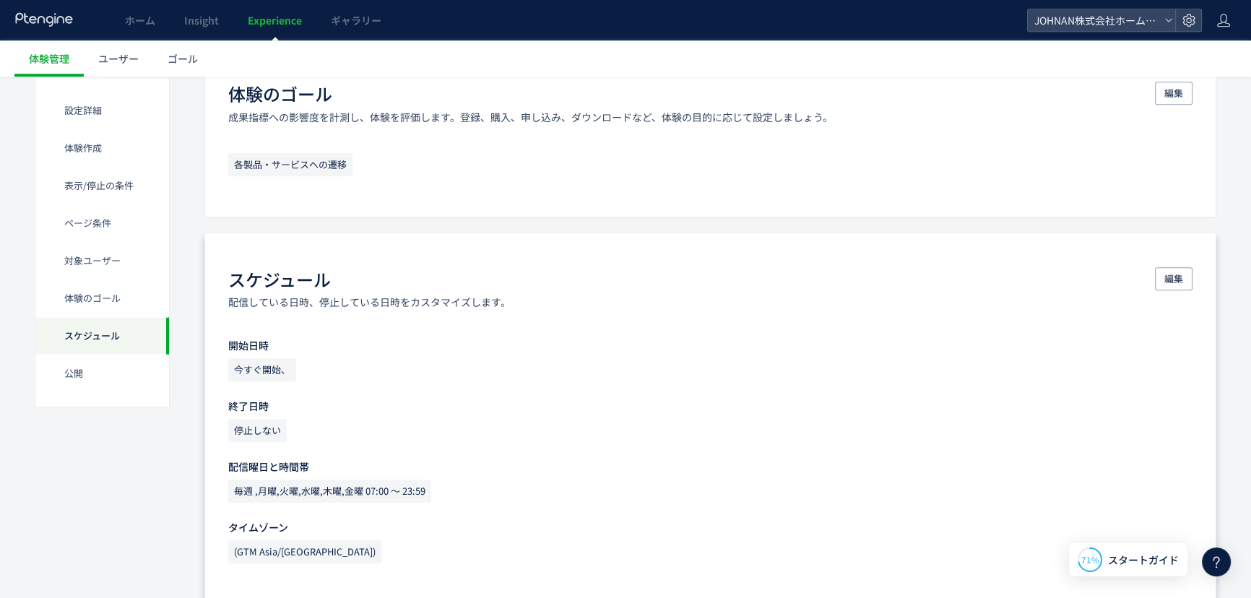
scroll to position [1350, 0]
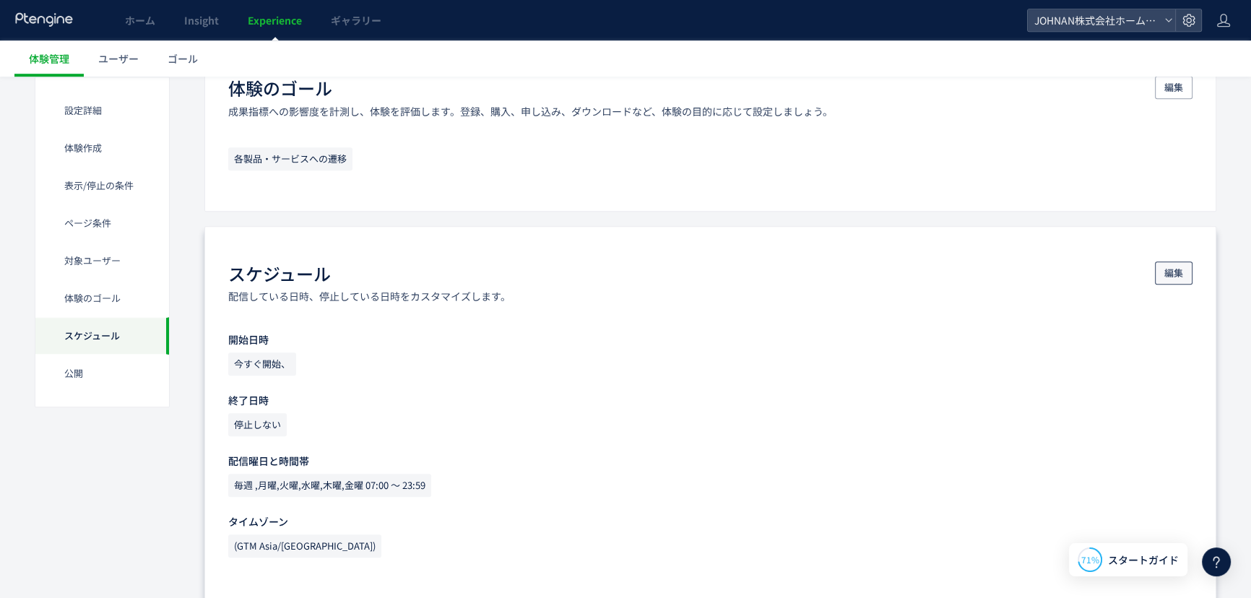
click at [1169, 270] on span "編集" at bounding box center [1174, 273] width 19 height 23
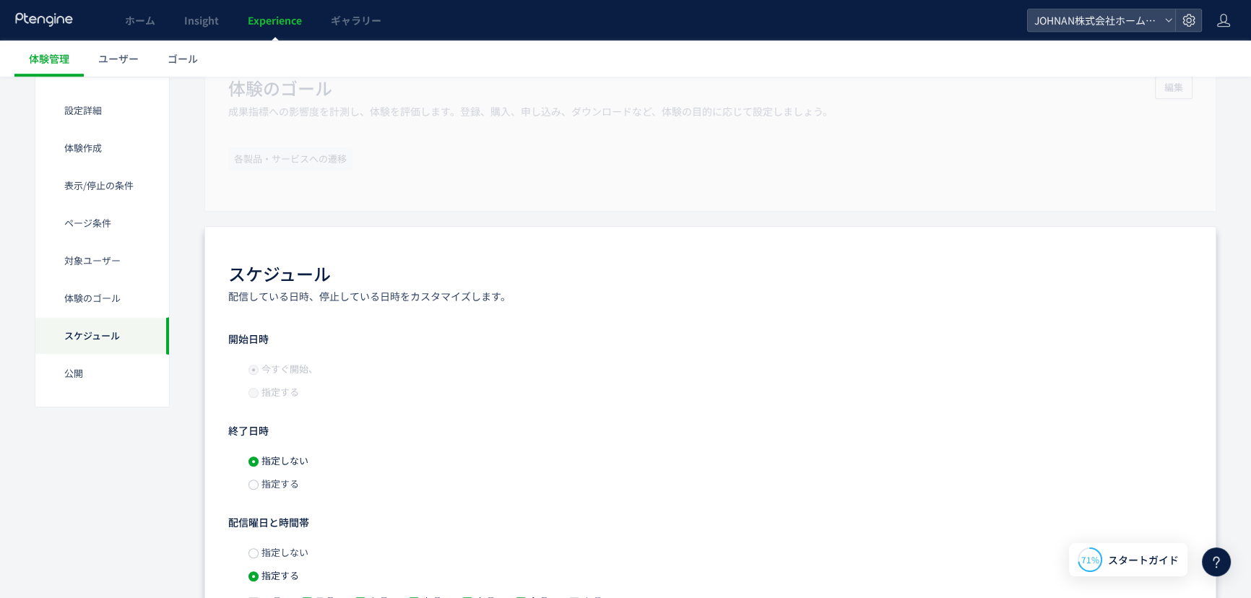
click at [273, 545] on span "指定しない" at bounding box center [284, 552] width 50 height 14
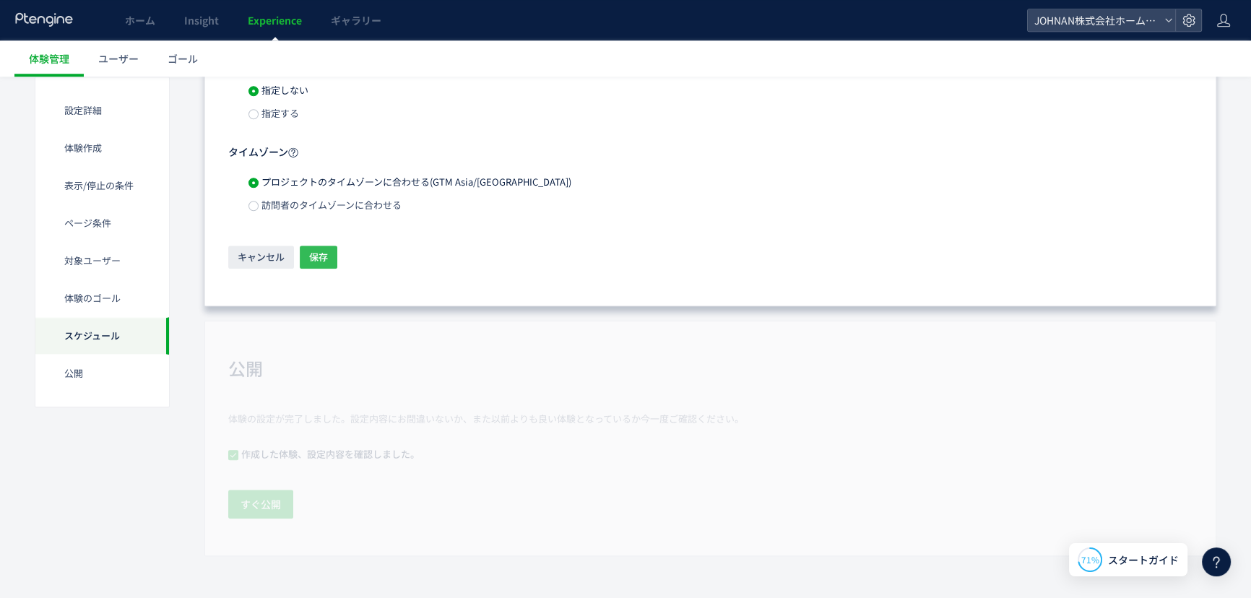
click at [319, 255] on span "保存" at bounding box center [318, 257] width 19 height 23
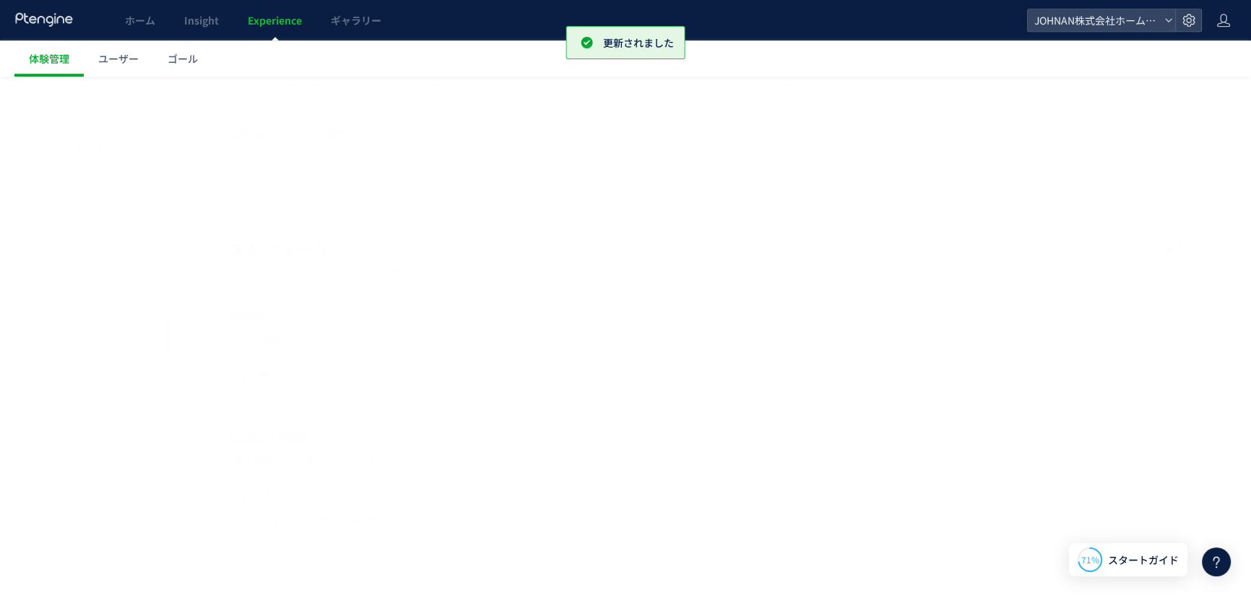
scroll to position [1389, 0]
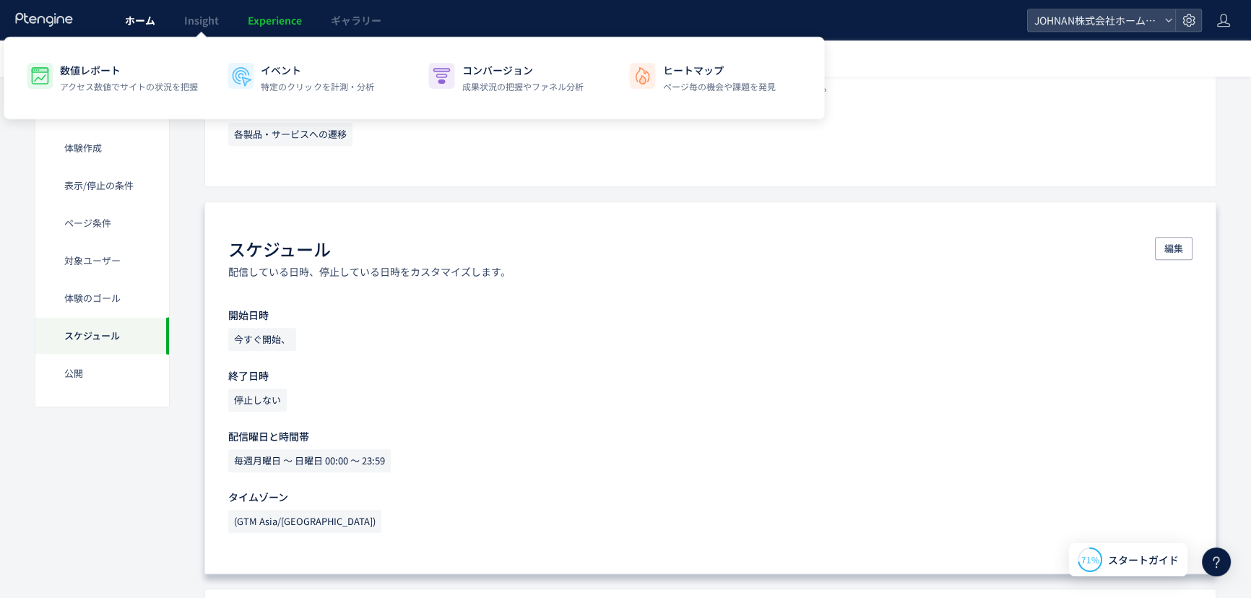
click at [163, 29] on link "ホーム" at bounding box center [140, 20] width 59 height 40
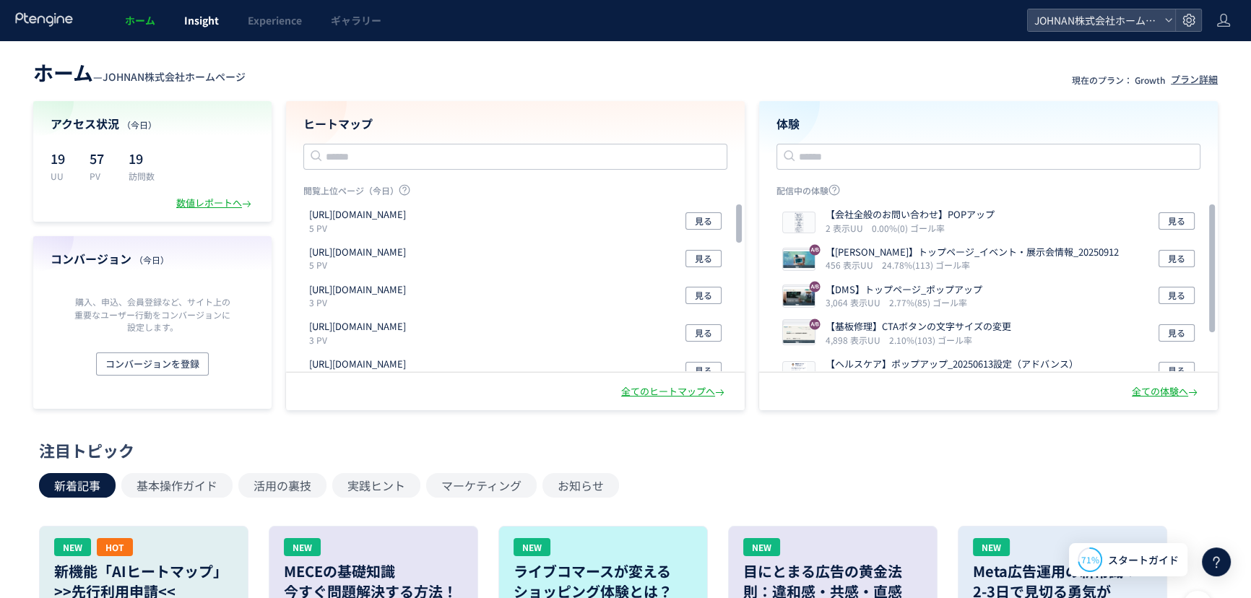
click at [195, 22] on span "Insight" at bounding box center [201, 20] width 35 height 14
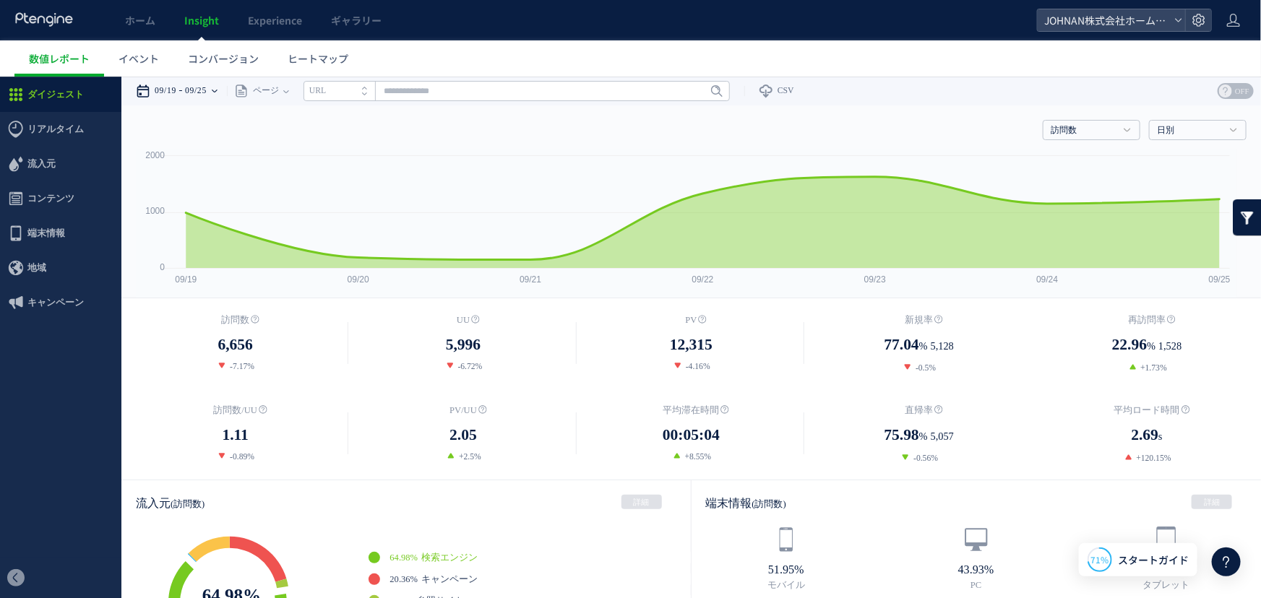
click at [217, 92] on icon at bounding box center [215, 90] width 6 height 29
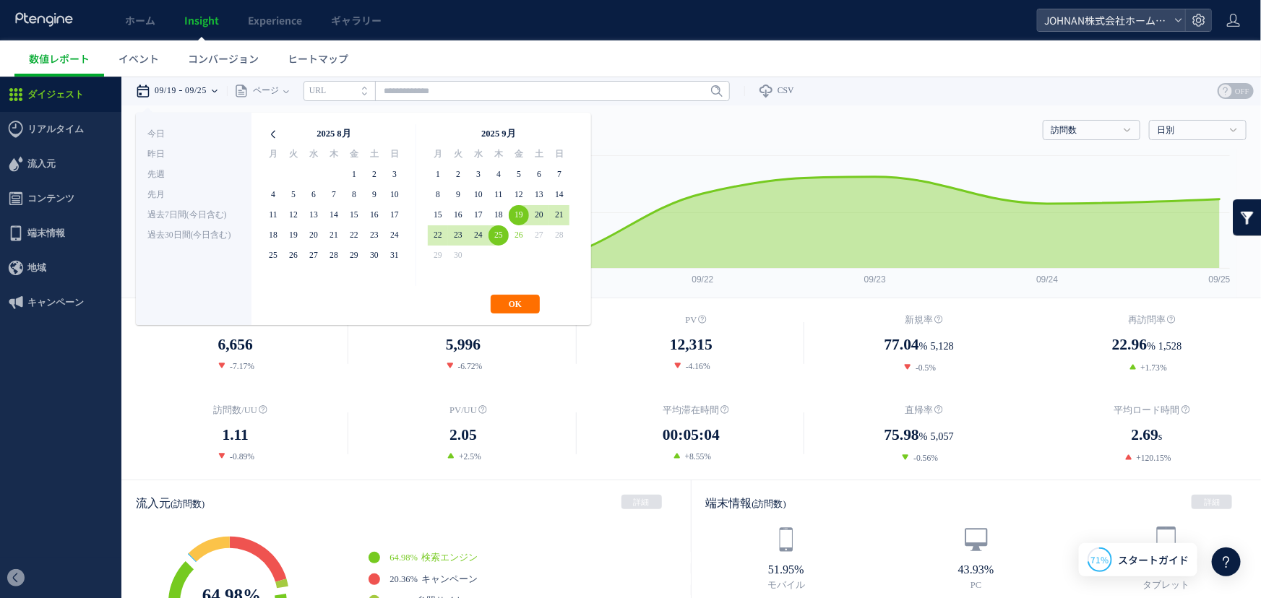
click at [272, 137] on icon at bounding box center [273, 134] width 20 height 20
click at [560, 133] on icon at bounding box center [559, 134] width 20 height 20
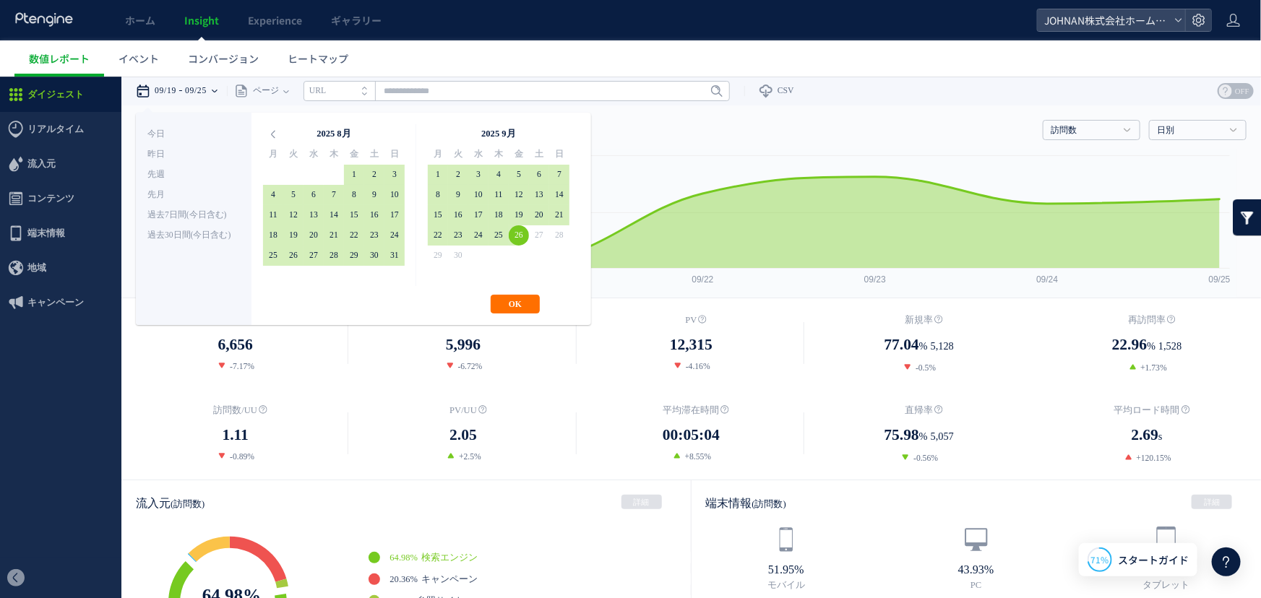
click at [520, 314] on div "**********" at bounding box center [363, 218] width 455 height 212
click at [521, 303] on button "OK" at bounding box center [515, 303] width 49 height 19
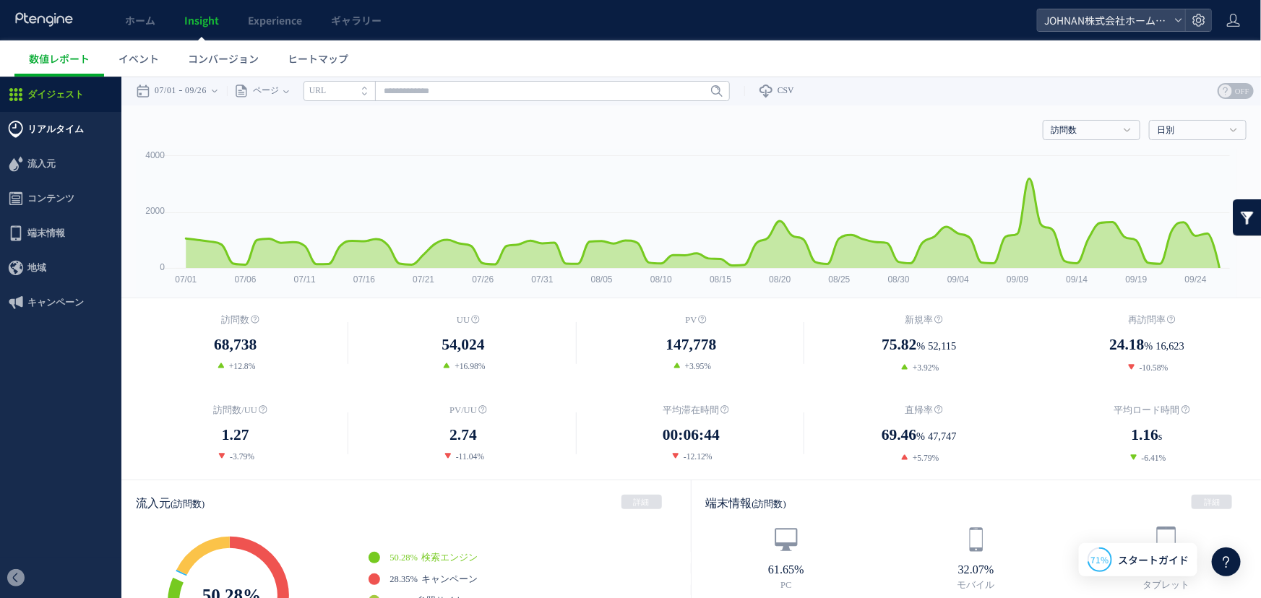
click at [69, 132] on span "リアルタイム" at bounding box center [55, 128] width 56 height 35
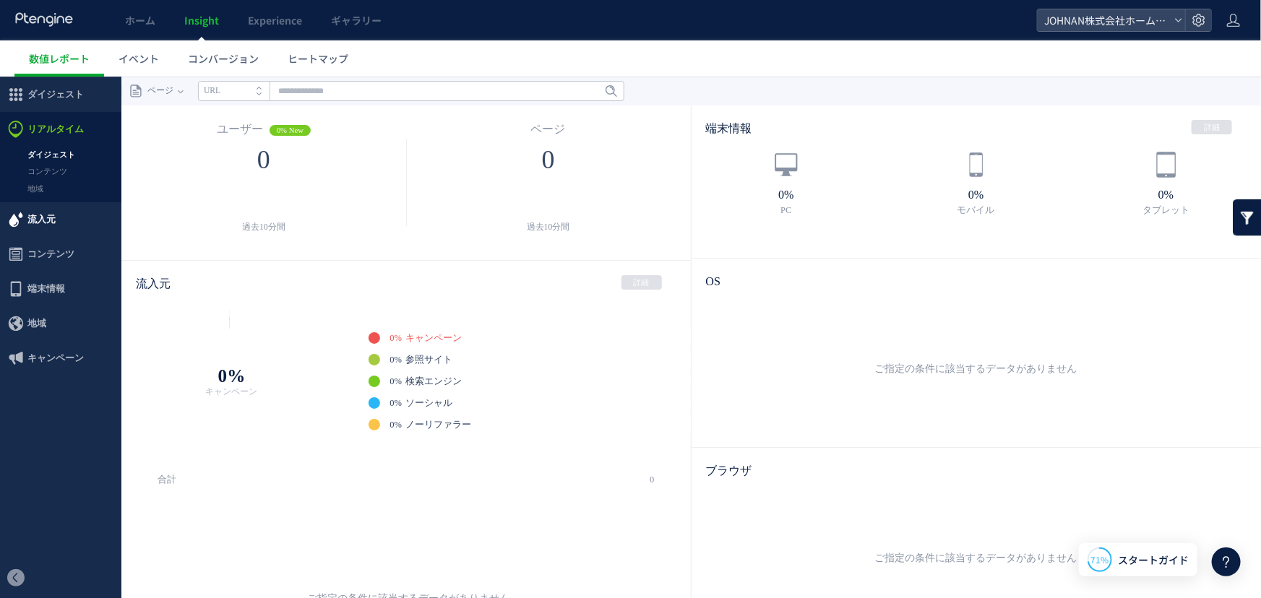
click at [43, 220] on span "流入元" at bounding box center [41, 219] width 28 height 35
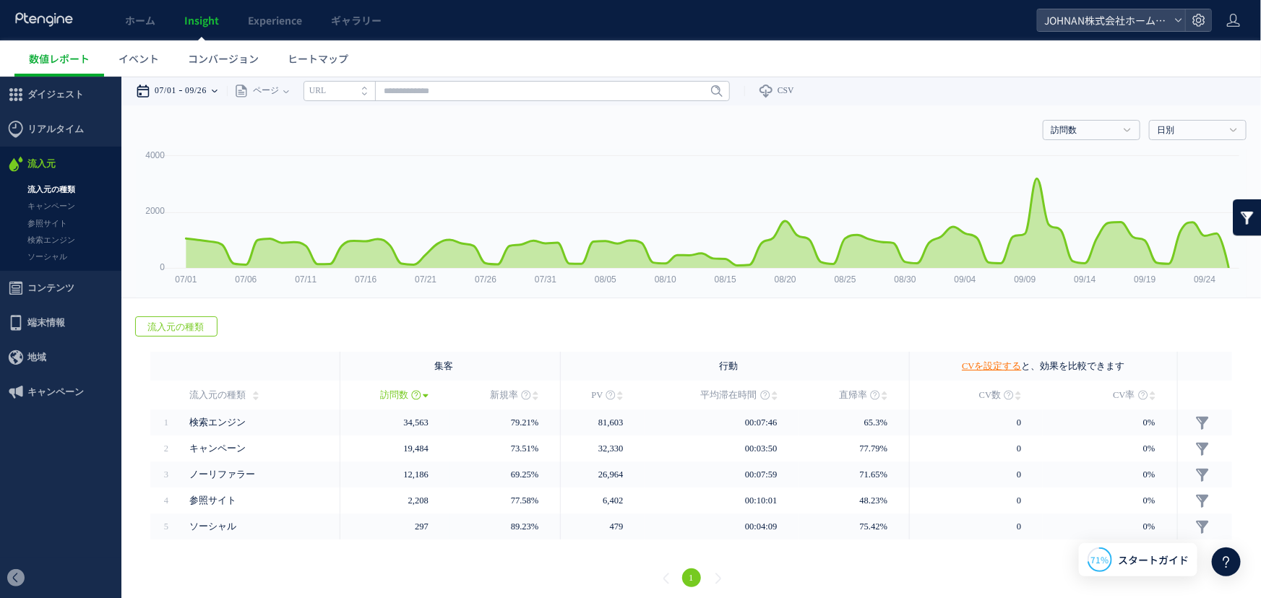
click at [227, 87] on div "07/01 09/26" at bounding box center [181, 90] width 91 height 29
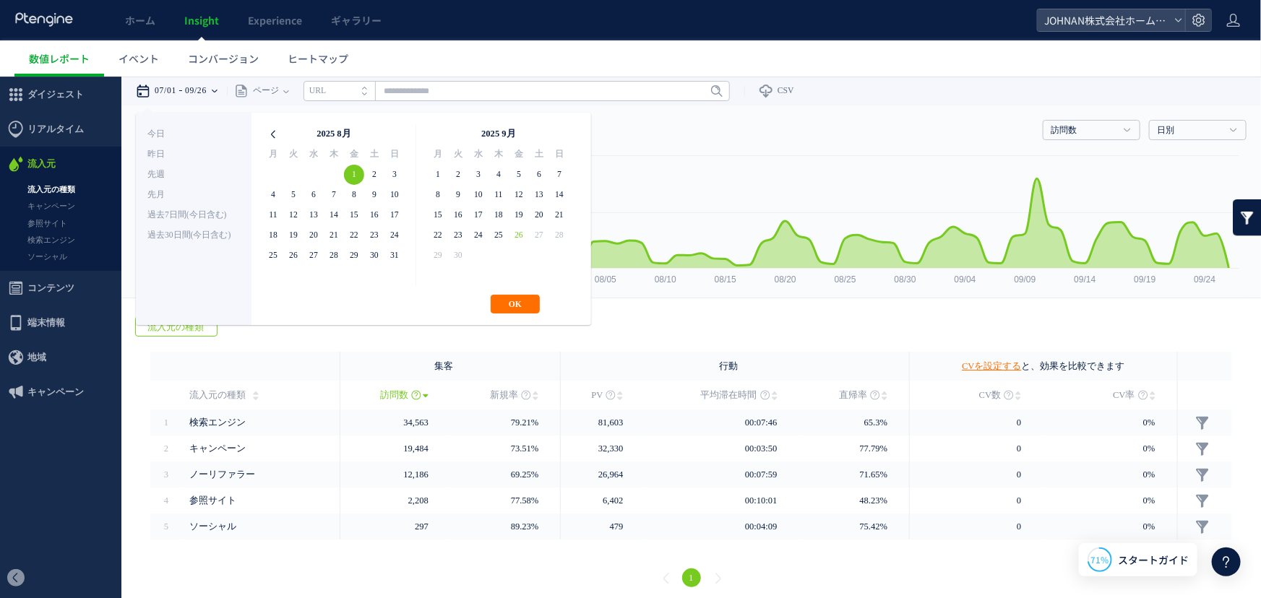
click at [273, 133] on icon at bounding box center [273, 134] width 20 height 20
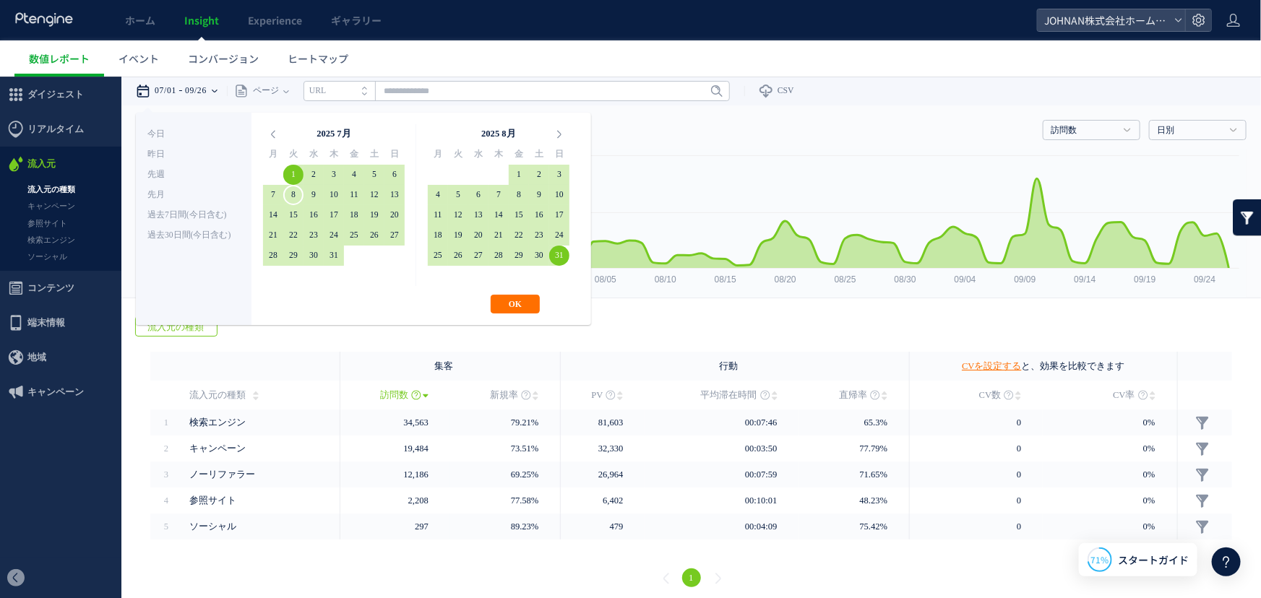
drag, startPoint x: 294, startPoint y: 173, endPoint x: 299, endPoint y: 185, distance: 13.3
click at [506, 303] on button "OK" at bounding box center [515, 303] width 49 height 19
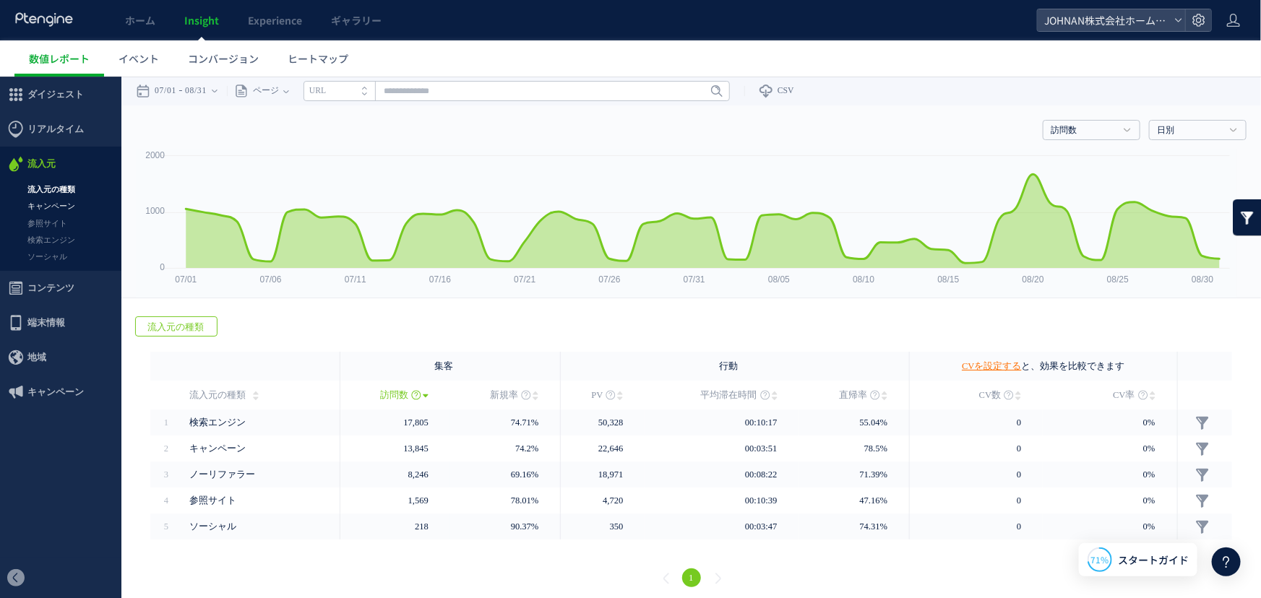
click at [49, 209] on link "キャンペーン" at bounding box center [60, 205] width 121 height 17
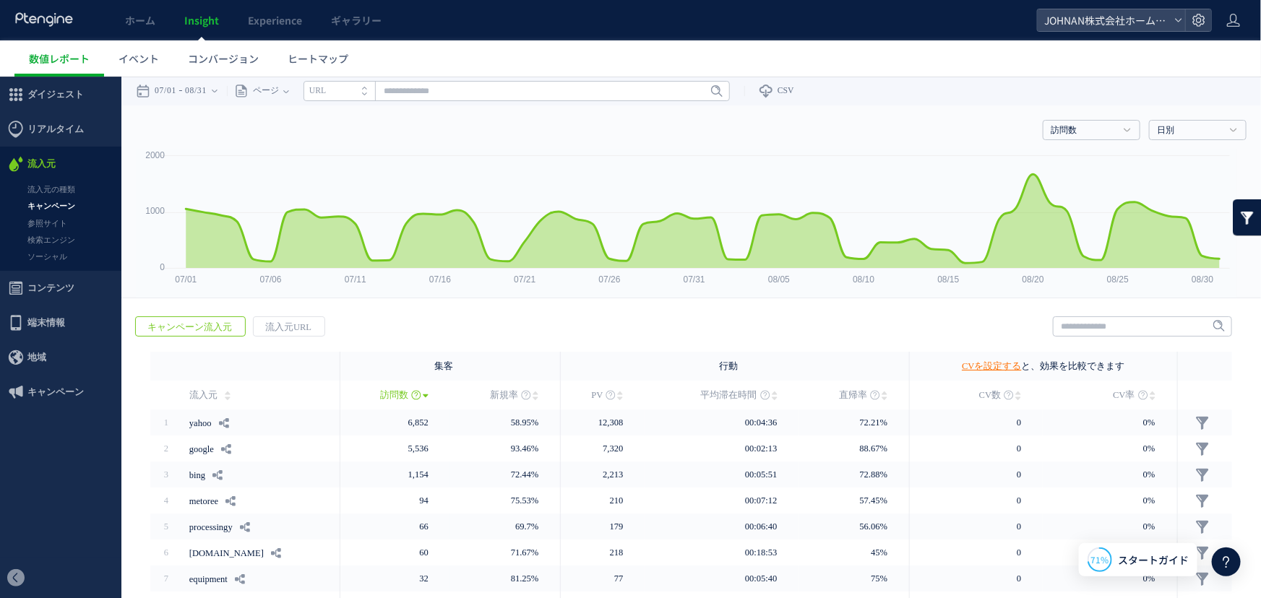
click at [44, 223] on link "参照サイト" at bounding box center [60, 223] width 121 height 17
click at [44, 236] on link "検索エンジン" at bounding box center [60, 239] width 121 height 17
click at [49, 254] on link "ソーシャル" at bounding box center [60, 256] width 121 height 17
click at [63, 279] on span "コンテンツ" at bounding box center [50, 287] width 47 height 35
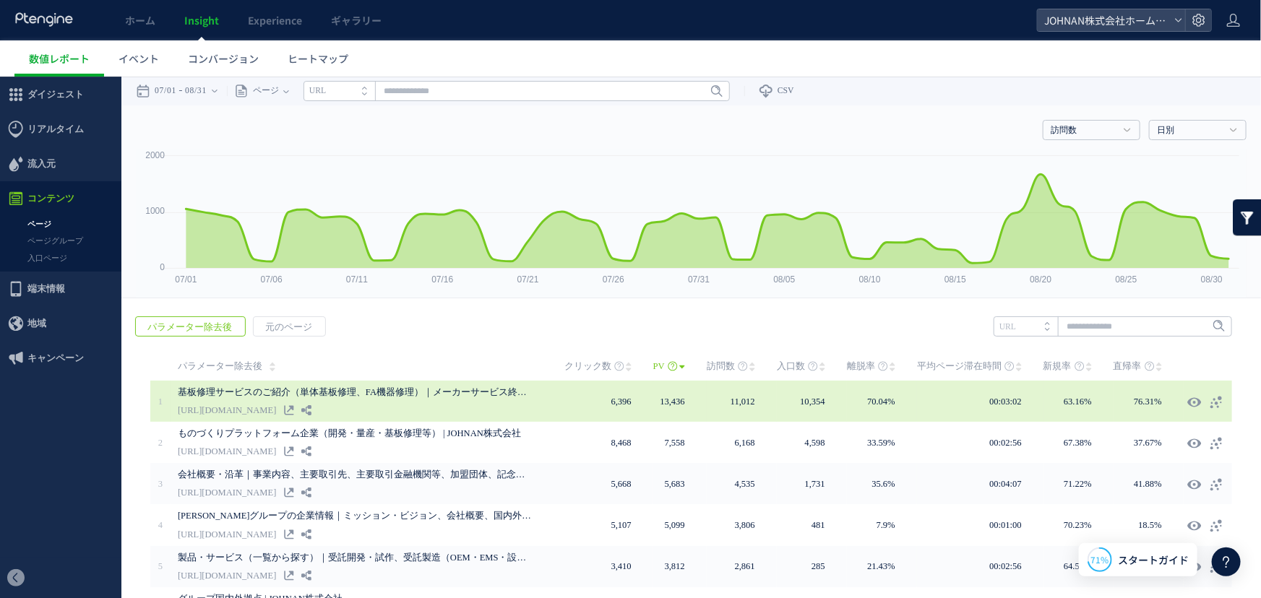
scroll to position [253, 0]
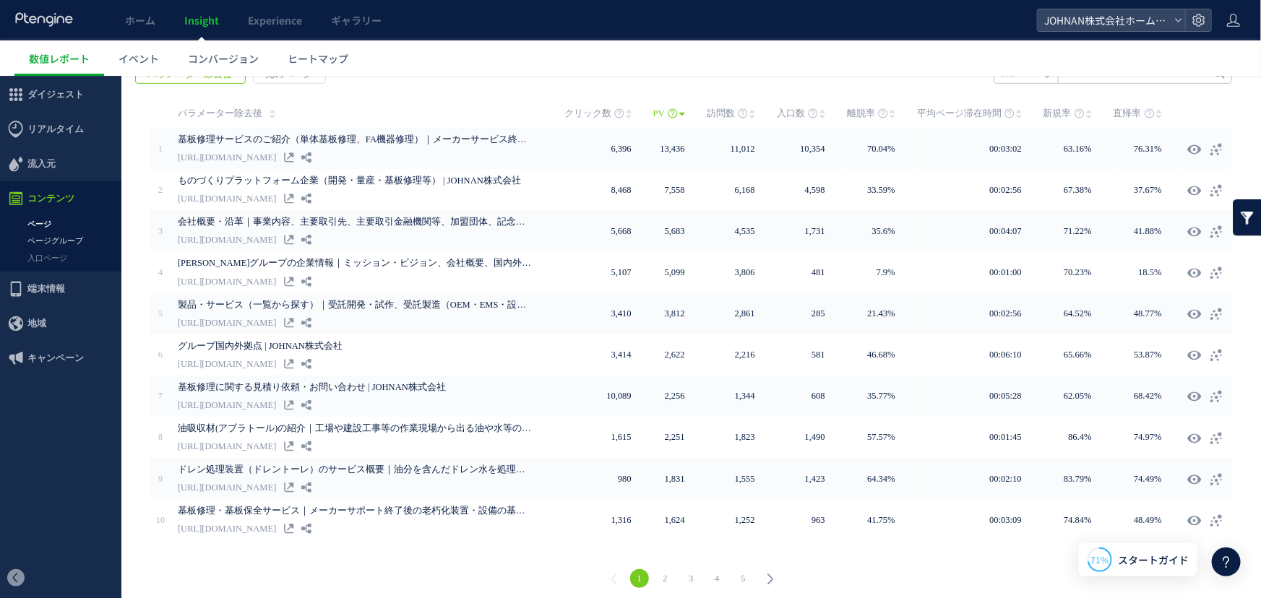
click at [74, 244] on link "ページグループ" at bounding box center [60, 240] width 121 height 17
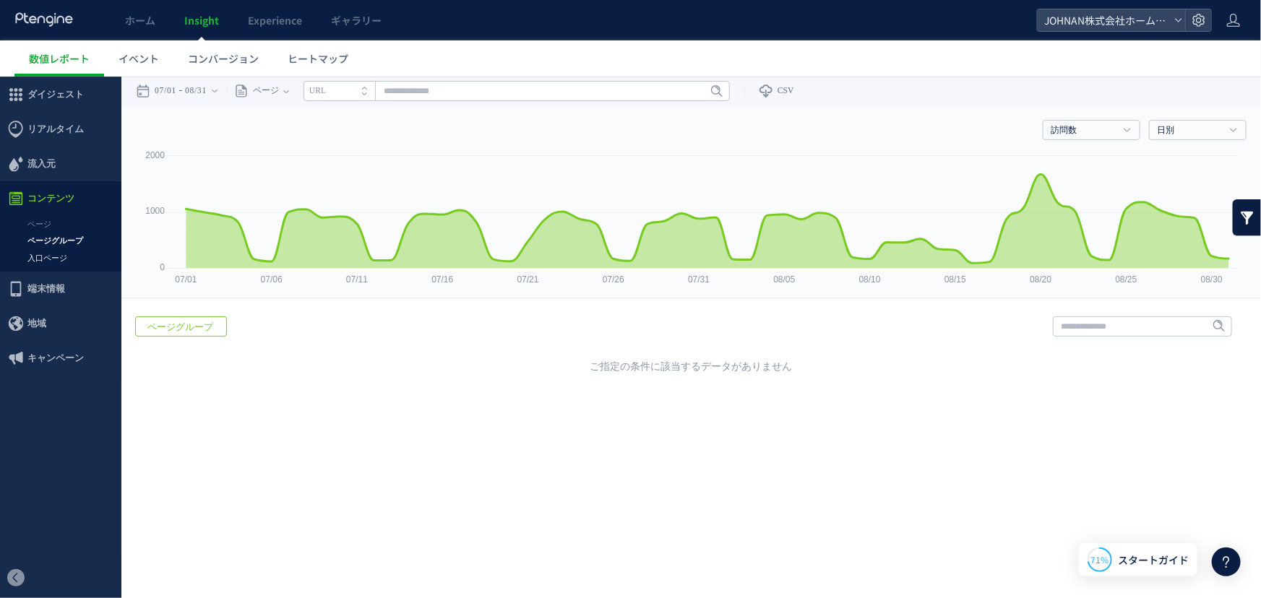
click at [71, 262] on link "入口ページ" at bounding box center [60, 257] width 121 height 17
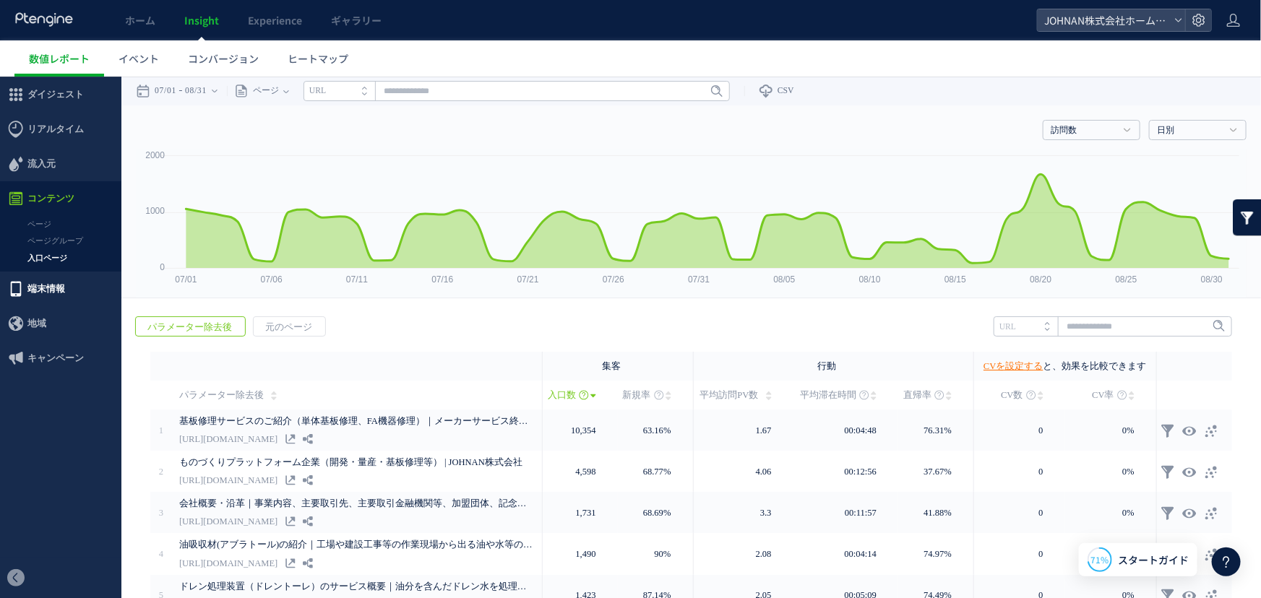
click at [51, 288] on span "端末情報" at bounding box center [46, 288] width 38 height 35
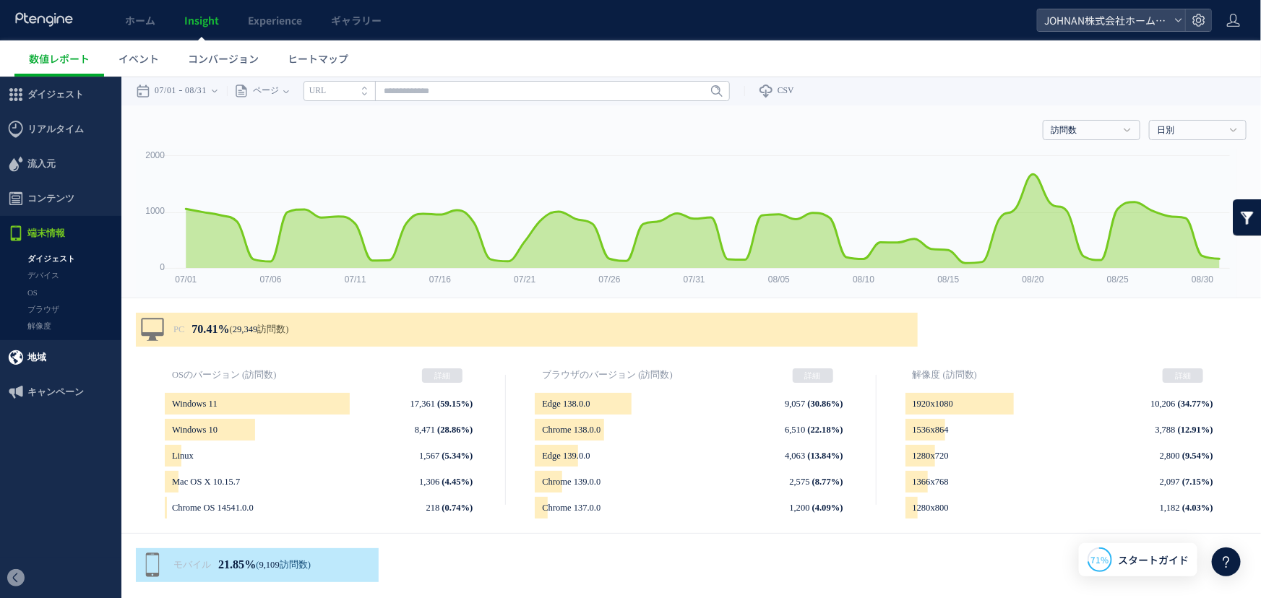
click at [43, 353] on span "地域" at bounding box center [36, 357] width 19 height 35
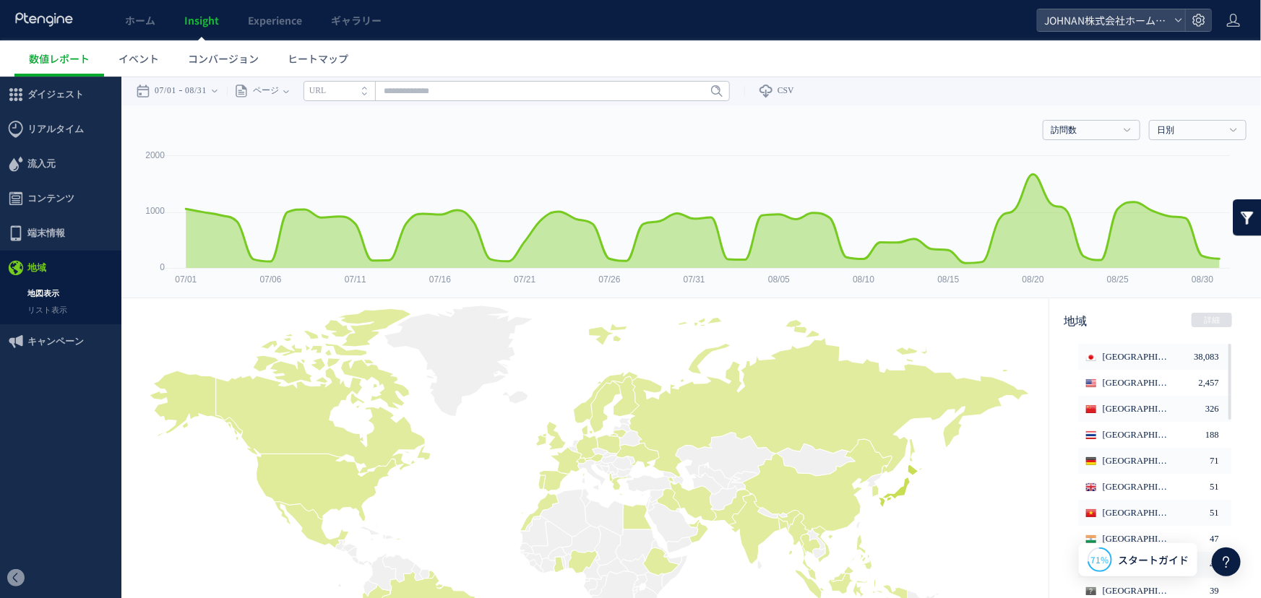
click at [46, 346] on span "キャンペーン" at bounding box center [55, 341] width 56 height 35
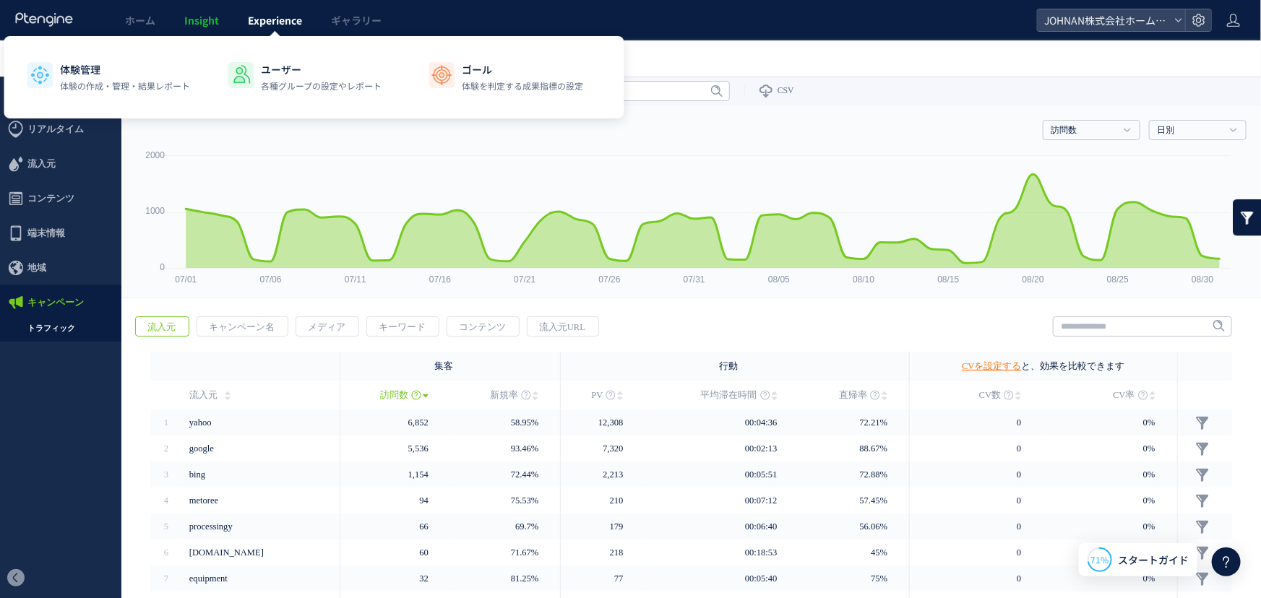
click at [279, 24] on span "Experience" at bounding box center [275, 20] width 54 height 14
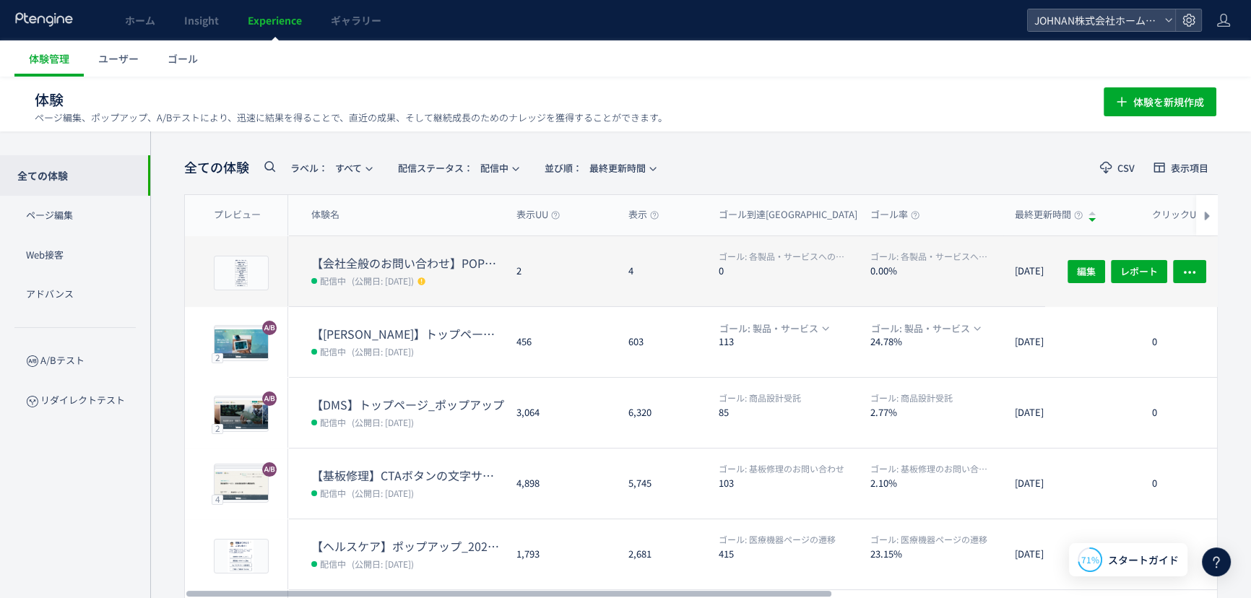
click at [617, 260] on div "4" at bounding box center [662, 271] width 90 height 70
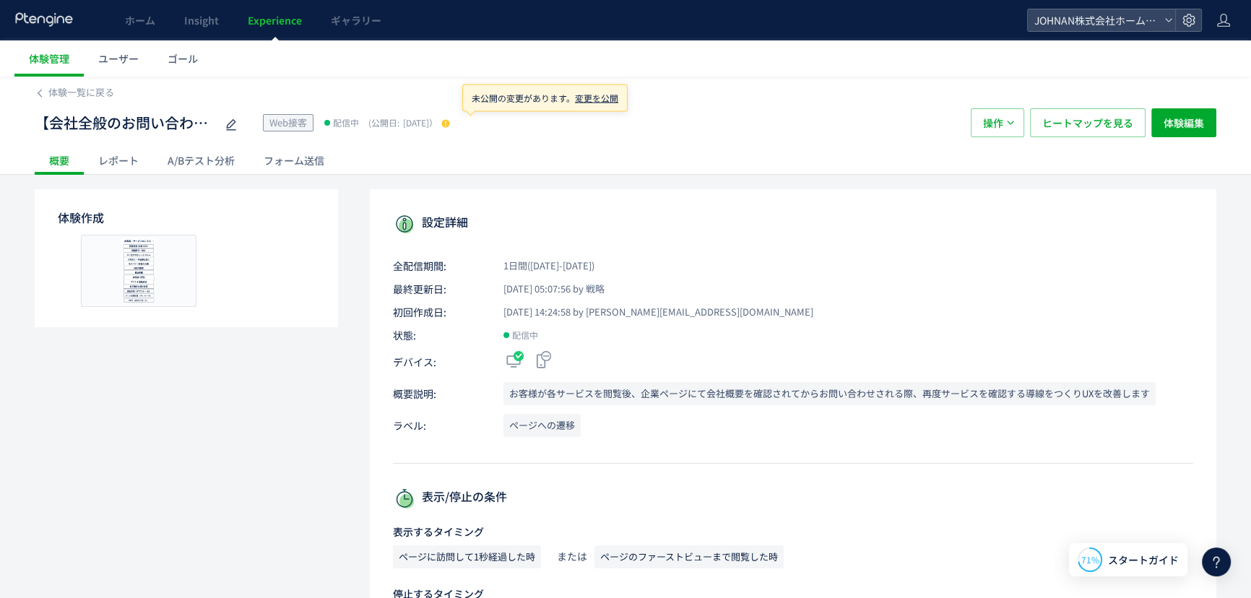
click at [449, 126] on use at bounding box center [445, 123] width 8 height 8
click at [600, 100] on div "【会社全般のお問い合わせ】POPアップ Web接客 配信中 (公開日: 2025/09/25） 操作 ヒートマップを見る 体験編集" at bounding box center [626, 123] width 1182 height 46
click at [449, 123] on use at bounding box center [445, 123] width 8 height 8
click at [586, 102] on div "未公開の変更があります。 変更を公開" at bounding box center [544, 97] width 165 height 27
click at [595, 94] on span "変更を公開" at bounding box center [596, 97] width 43 height 12
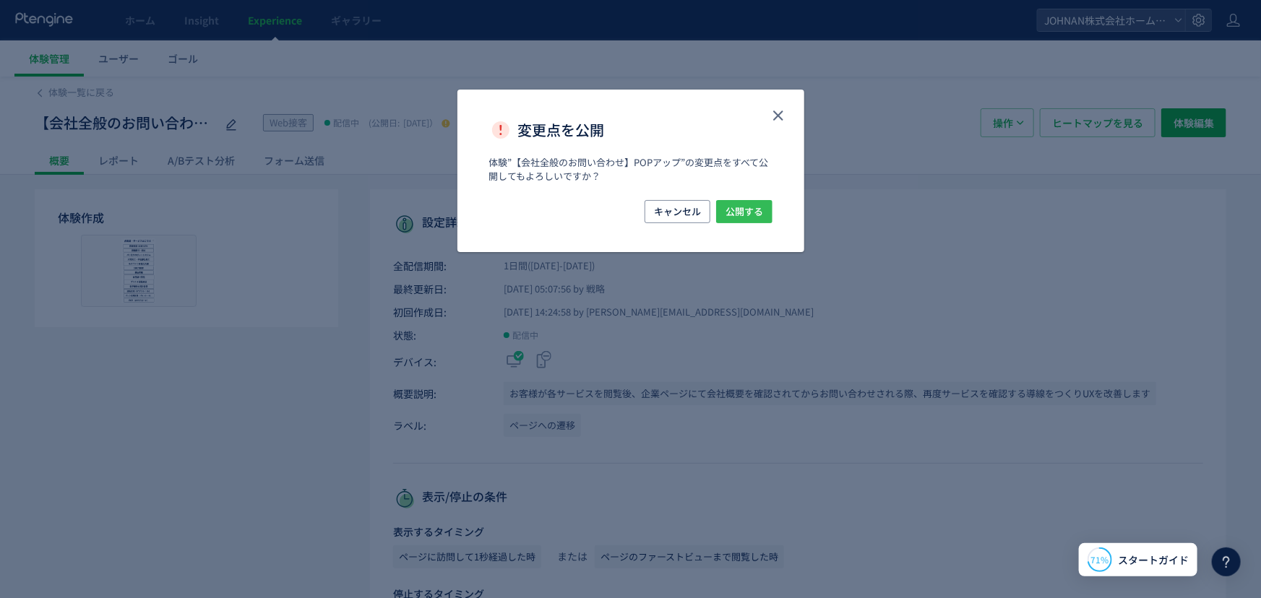
click at [752, 211] on span "公開する" at bounding box center [744, 211] width 38 height 23
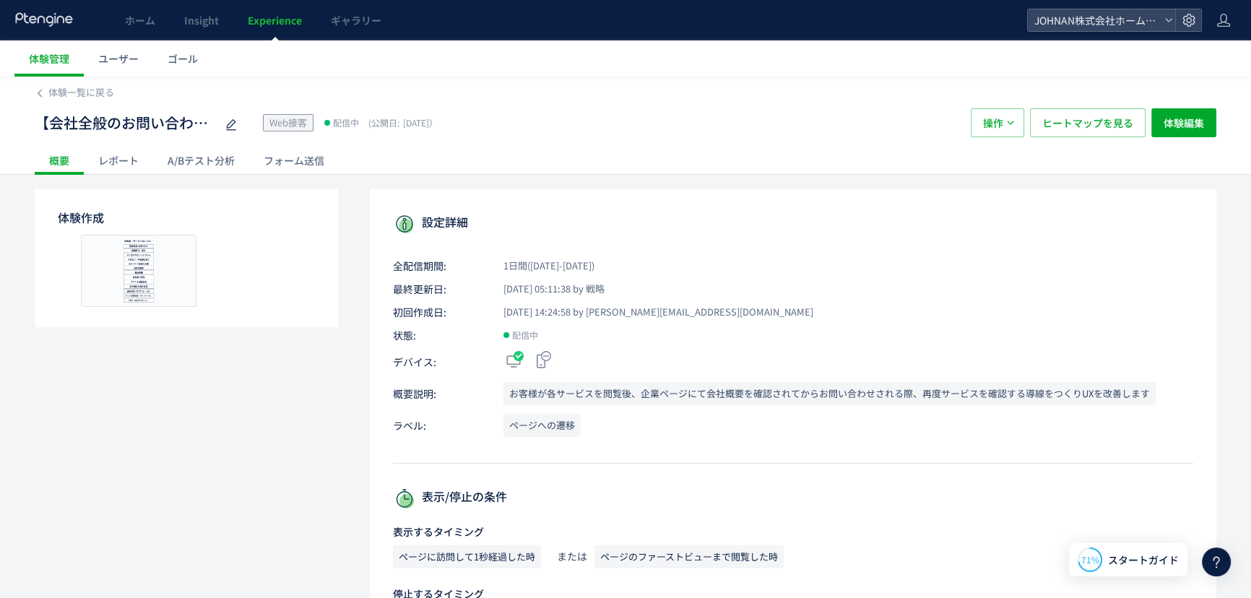
click at [267, 21] on span "Experience" at bounding box center [275, 20] width 54 height 14
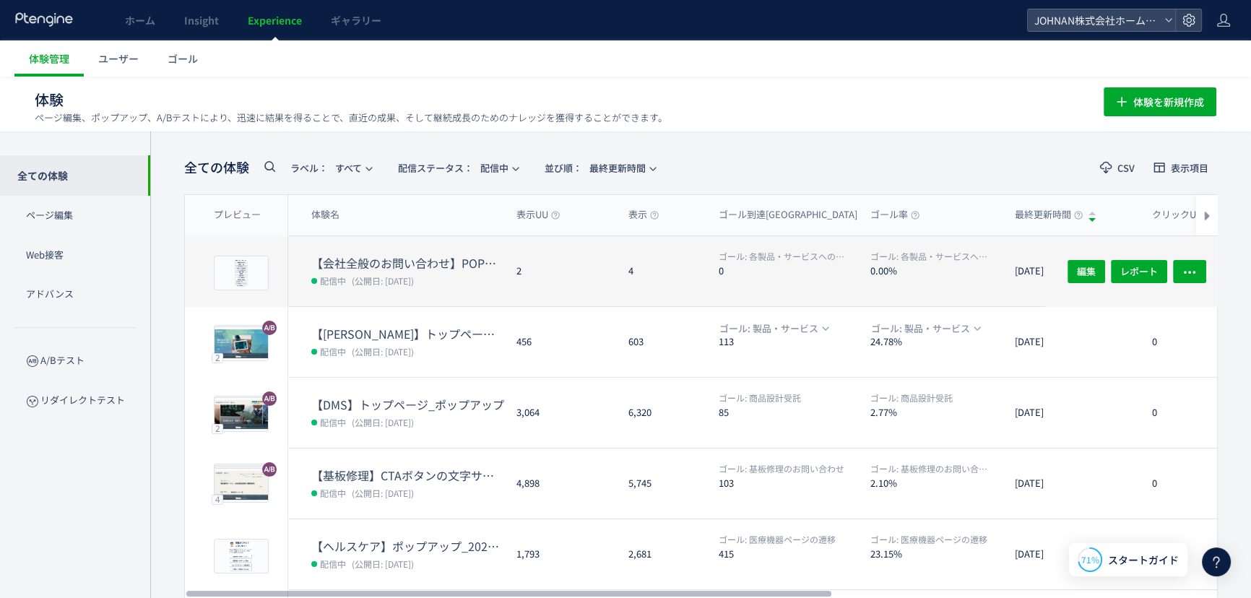
click at [897, 277] on dl "ゴール: 各製品・サービスへの遷移 0.00%" at bounding box center [937, 278] width 133 height 56
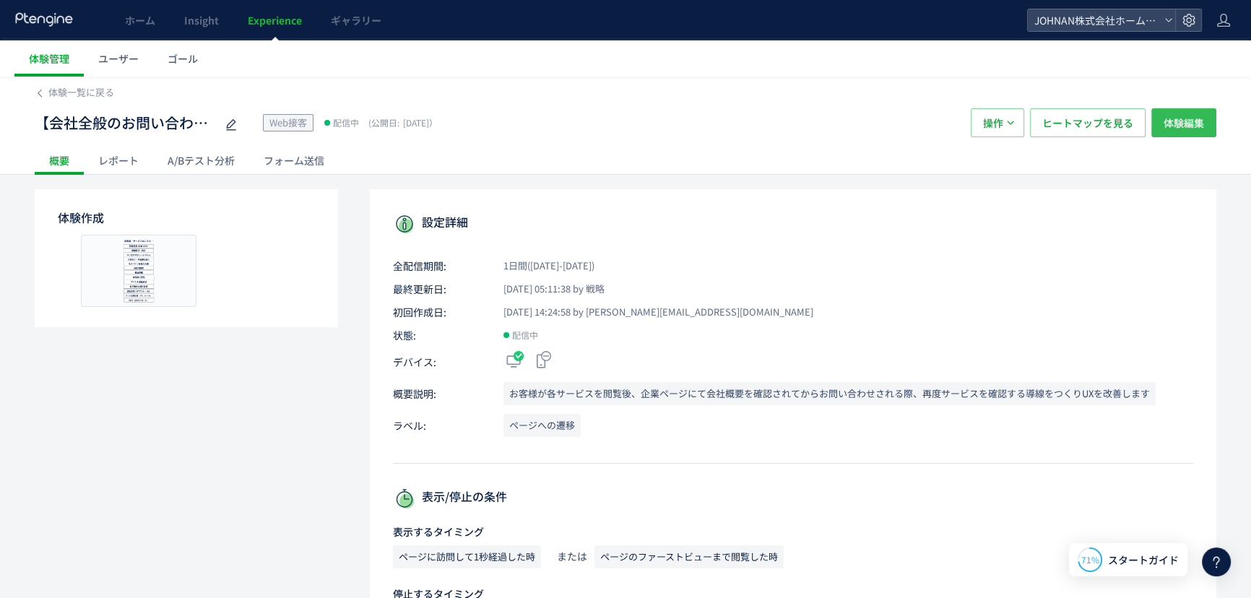
click at [1174, 119] on span "体験編集" at bounding box center [1184, 122] width 40 height 29
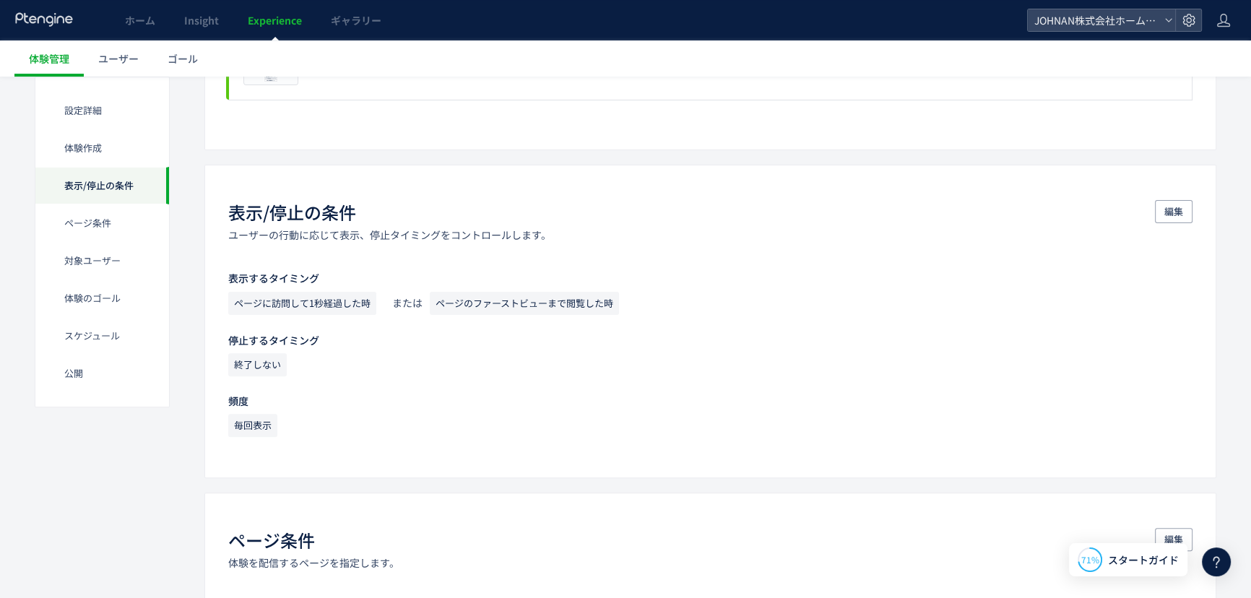
scroll to position [1047, 0]
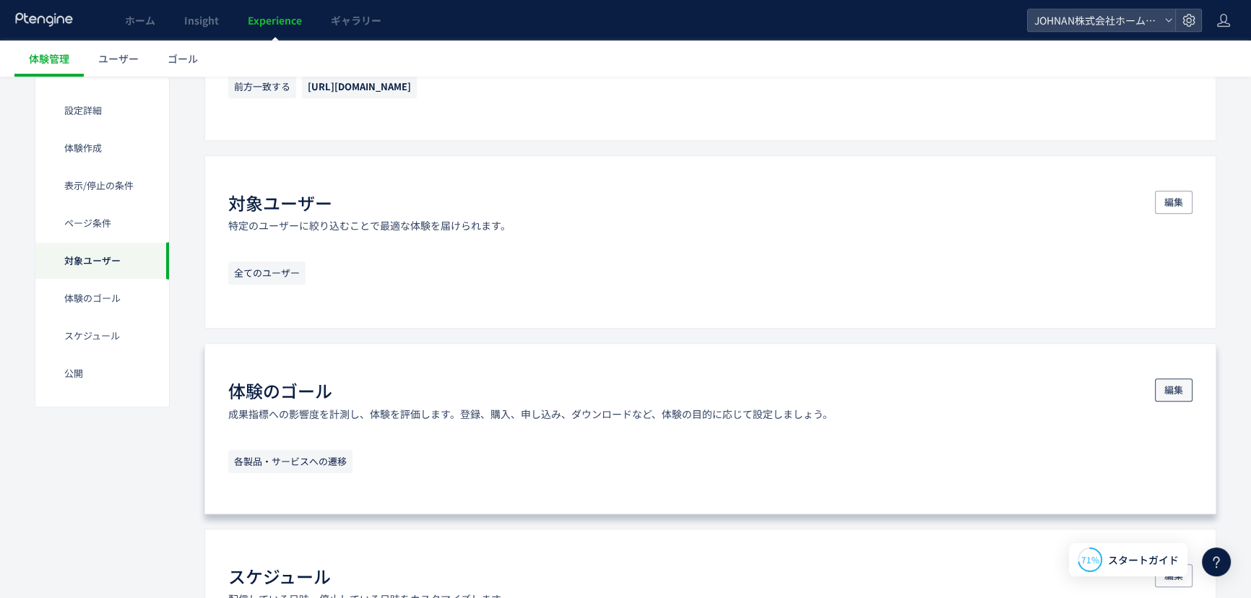
click at [1175, 394] on span "編集" at bounding box center [1174, 390] width 19 height 23
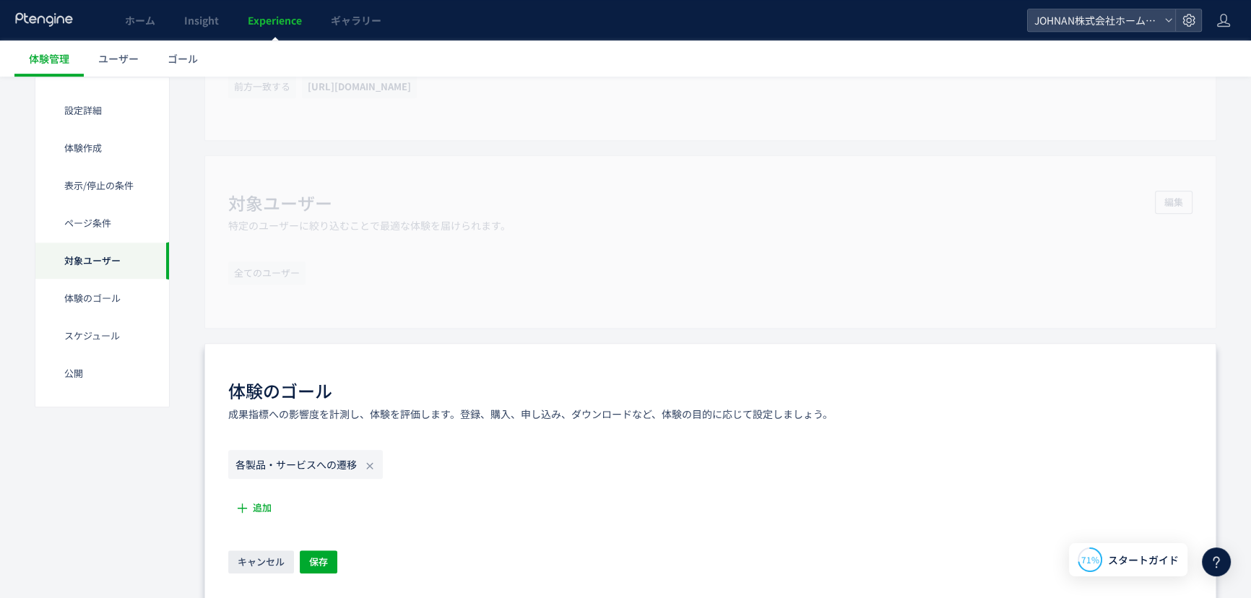
click at [368, 464] on icon at bounding box center [370, 466] width 12 height 12
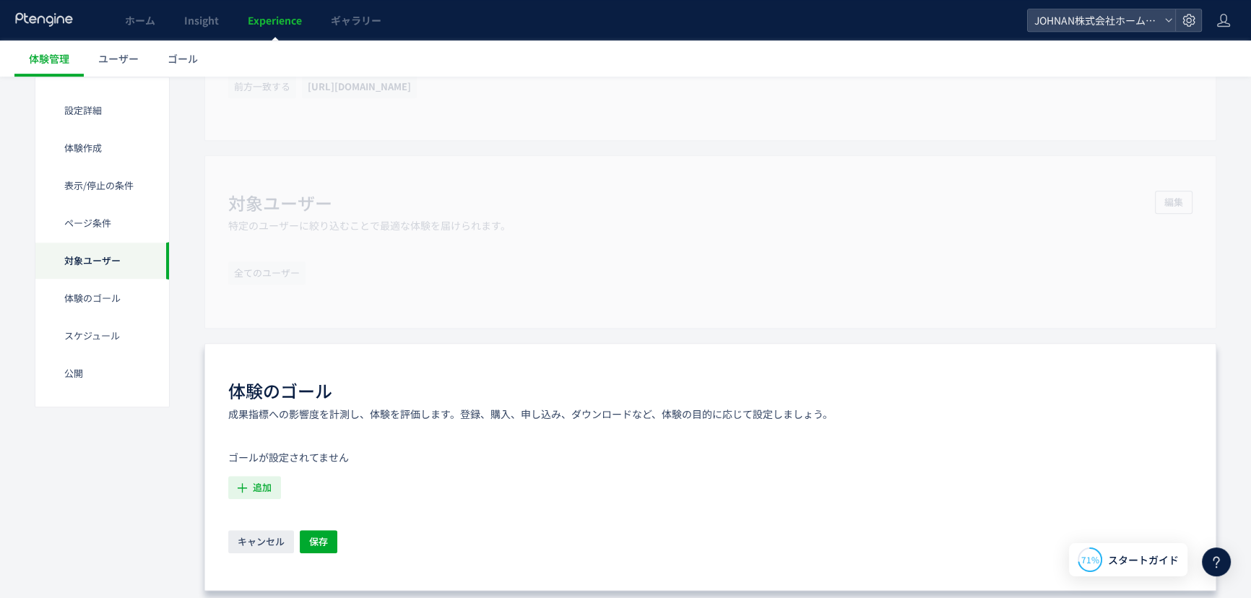
click at [262, 488] on span "追加" at bounding box center [262, 487] width 19 height 23
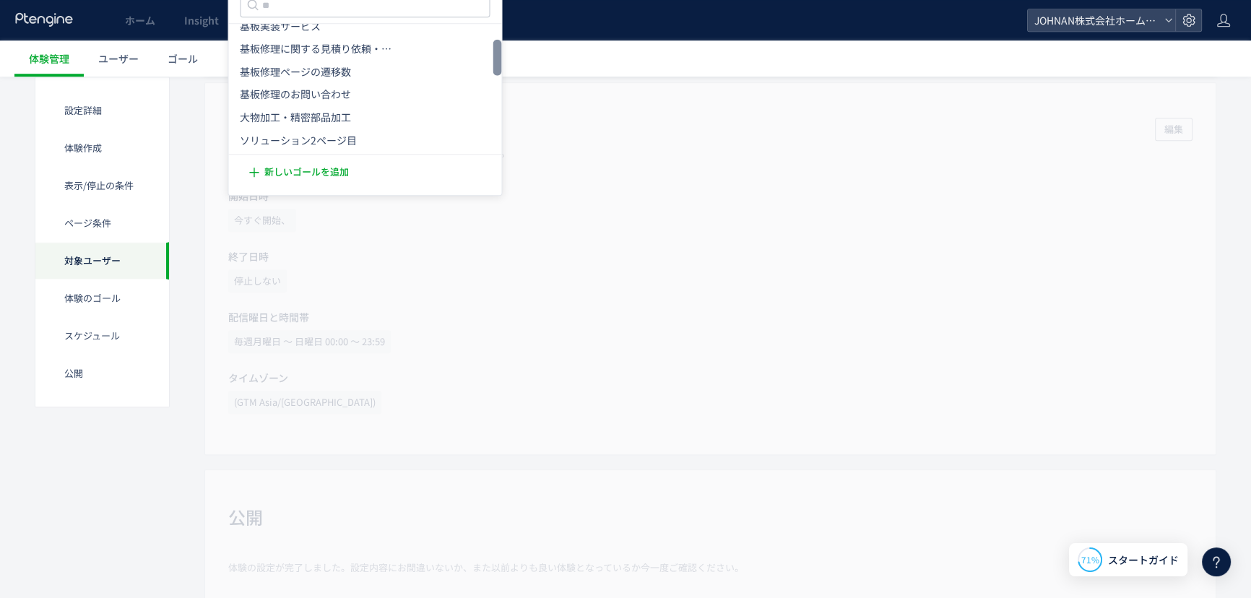
scroll to position [56, 0]
drag, startPoint x: 499, startPoint y: 43, endPoint x: 499, endPoint y: 59, distance: 15.9
click at [499, 59] on div at bounding box center [497, 57] width 9 height 36
click at [361, 90] on li "大物加工・精密部品加工 大物加工・精密部品加工 条件： 元のページページhttps://www.johnan.com/large-scale-processi…" at bounding box center [365, 98] width 262 height 23
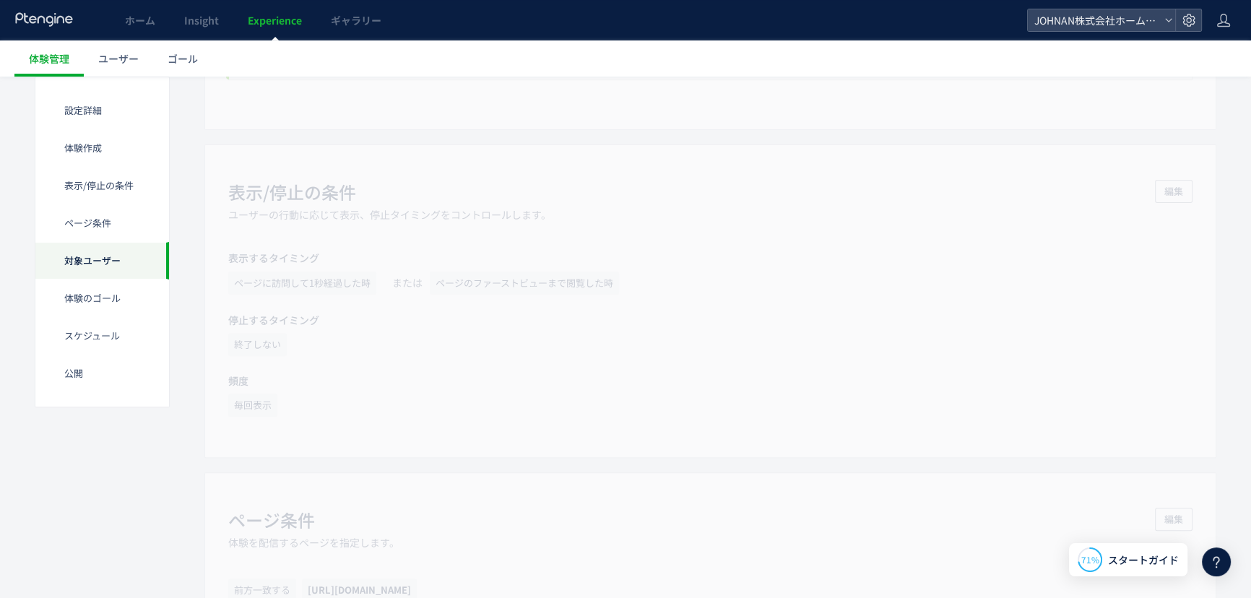
scroll to position [1067, 0]
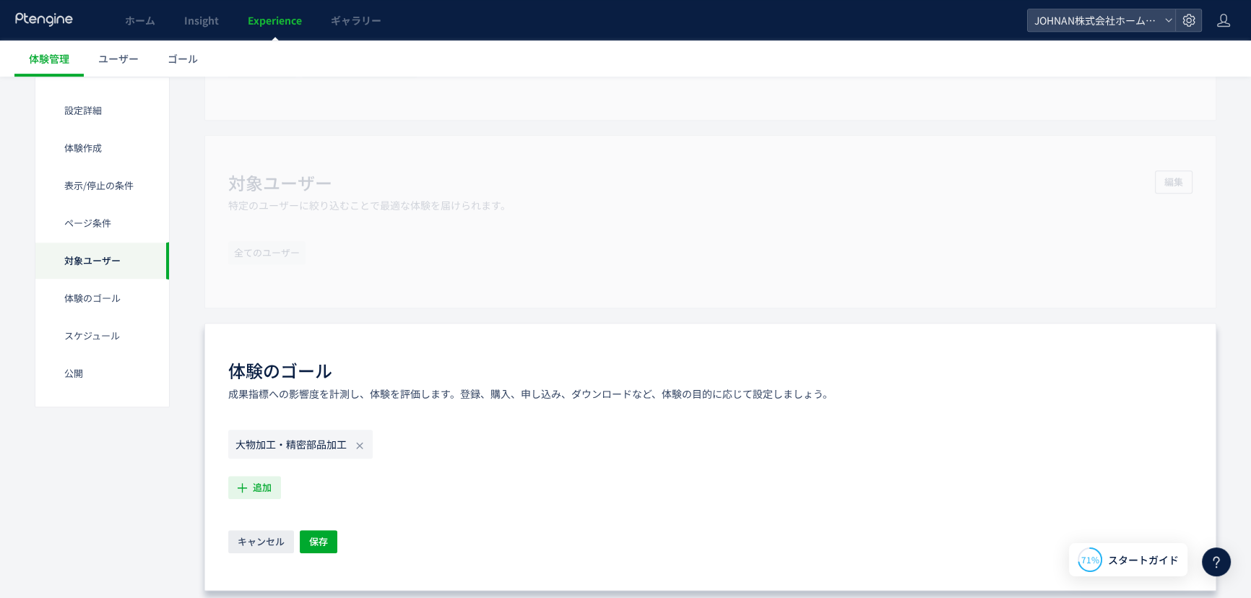
click at [253, 484] on span "追加" at bounding box center [262, 487] width 19 height 23
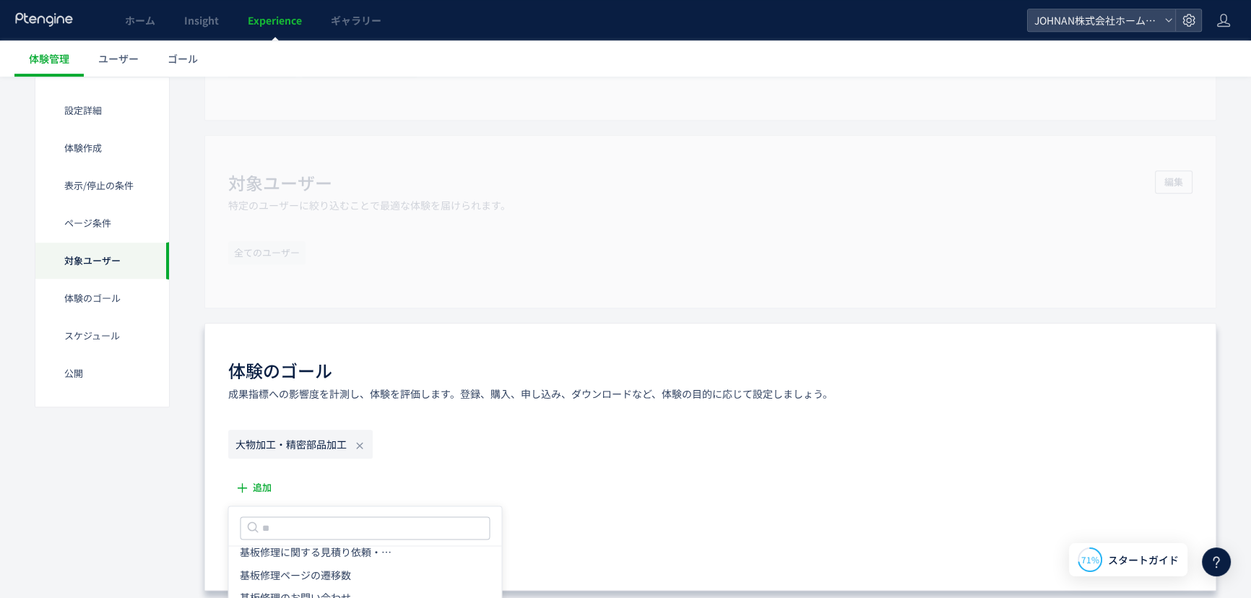
scroll to position [1590, 0]
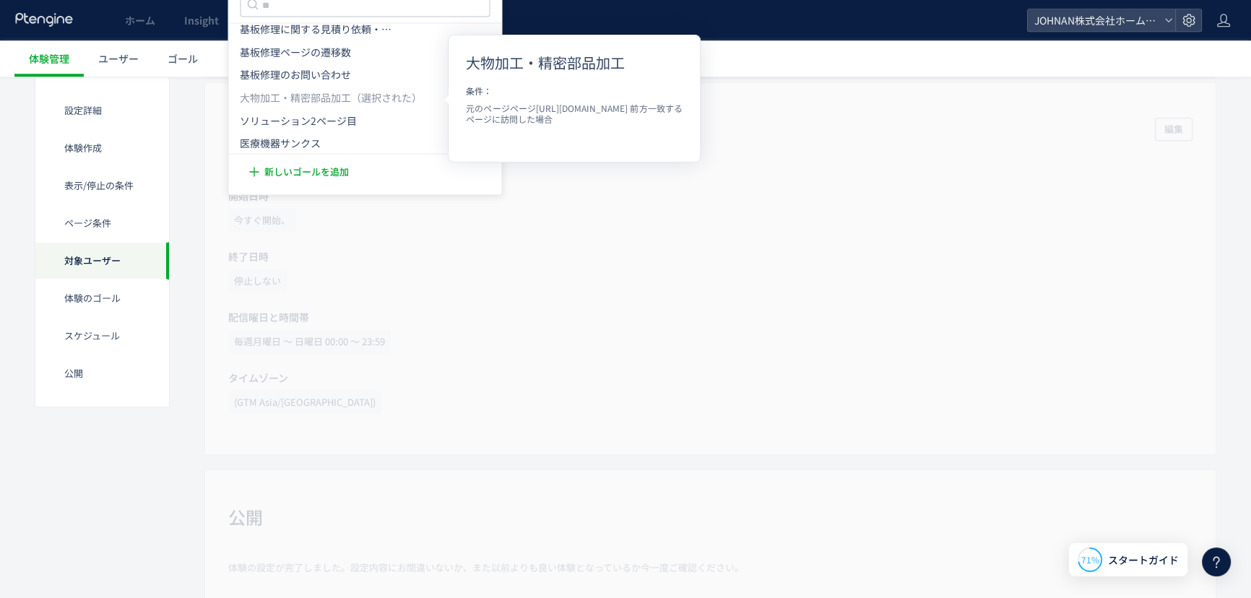
click at [678, 403] on div "スケジュール​ 配信している日時、停止している日時をカスタマイズします。 編集 開始日時 今すぐ開始、 終了日時 停止しない 配信曜日と時間帯 毎週月曜日 〜…" at bounding box center [710, 268] width 1012 height 373
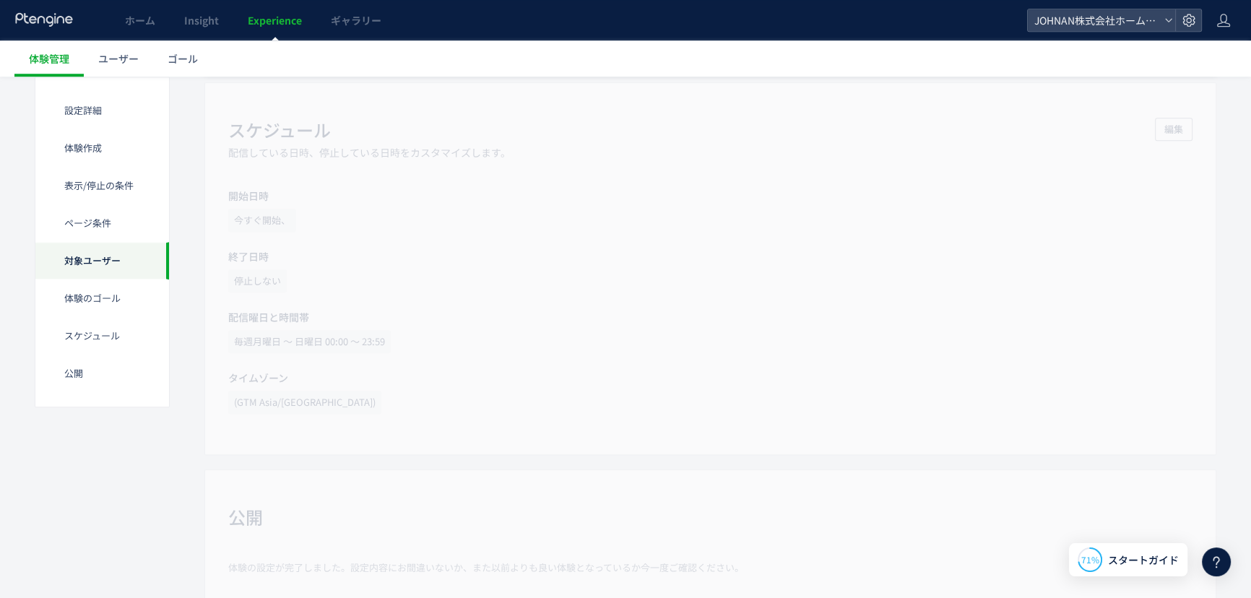
scroll to position [1067, 0]
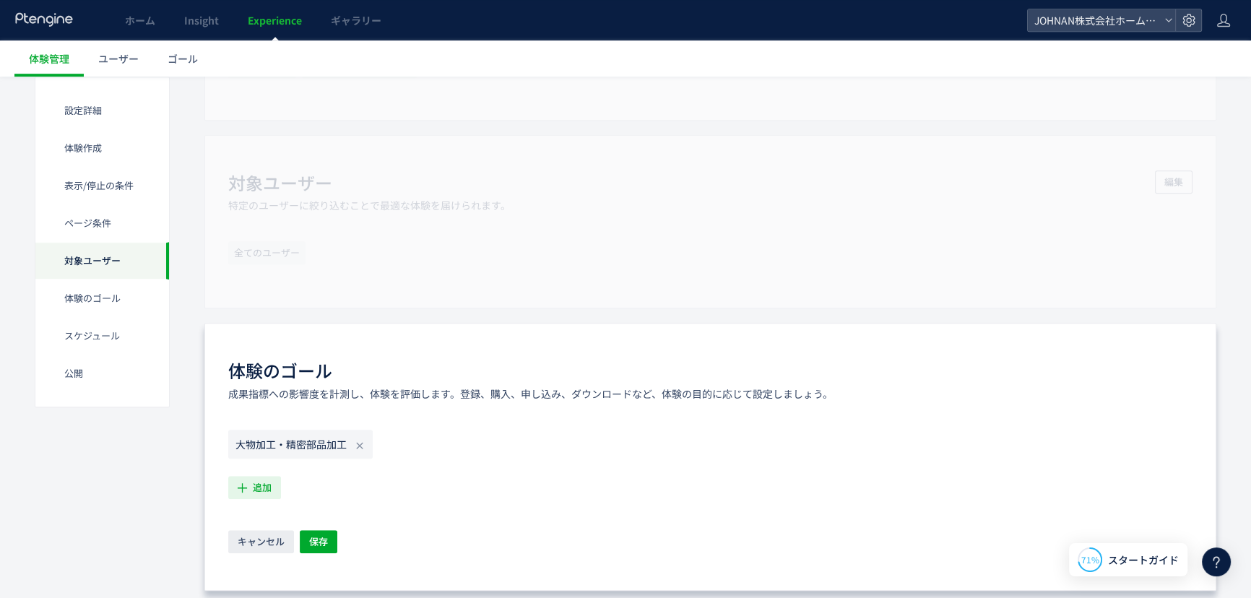
click at [259, 489] on span "追加" at bounding box center [262, 487] width 19 height 23
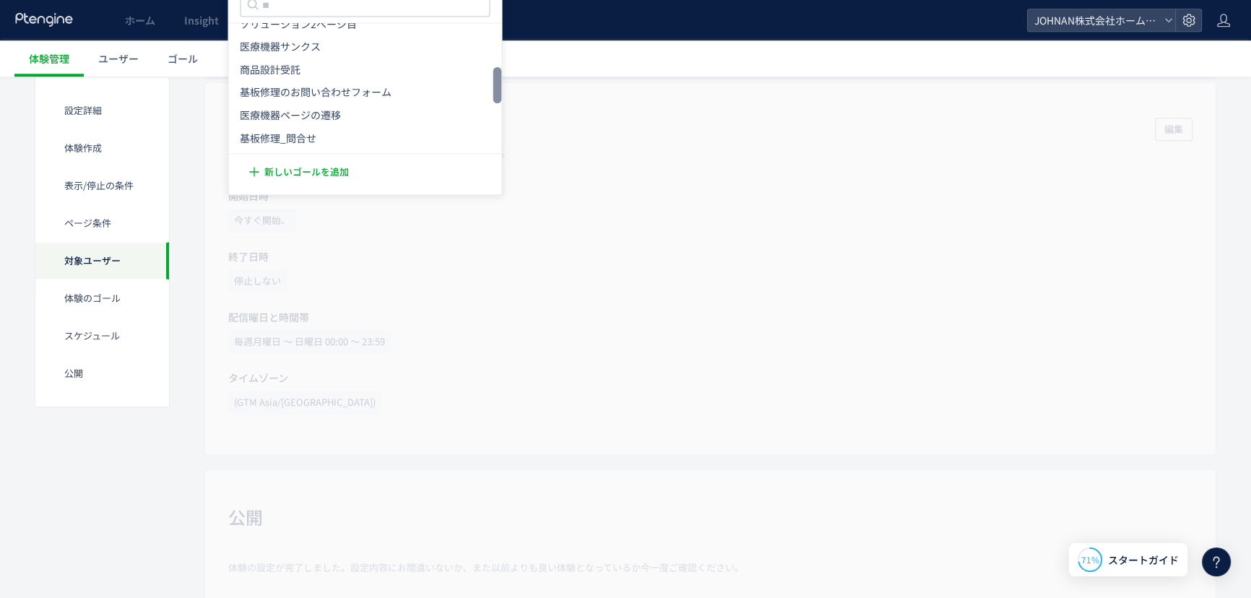
scroll to position [155, 0]
drag, startPoint x: 496, startPoint y: 57, endPoint x: 497, endPoint y: 85, distance: 27.5
click at [497, 85] on div at bounding box center [497, 85] width 9 height 36
click at [347, 109] on icon at bounding box center [353, 114] width 12 height 12
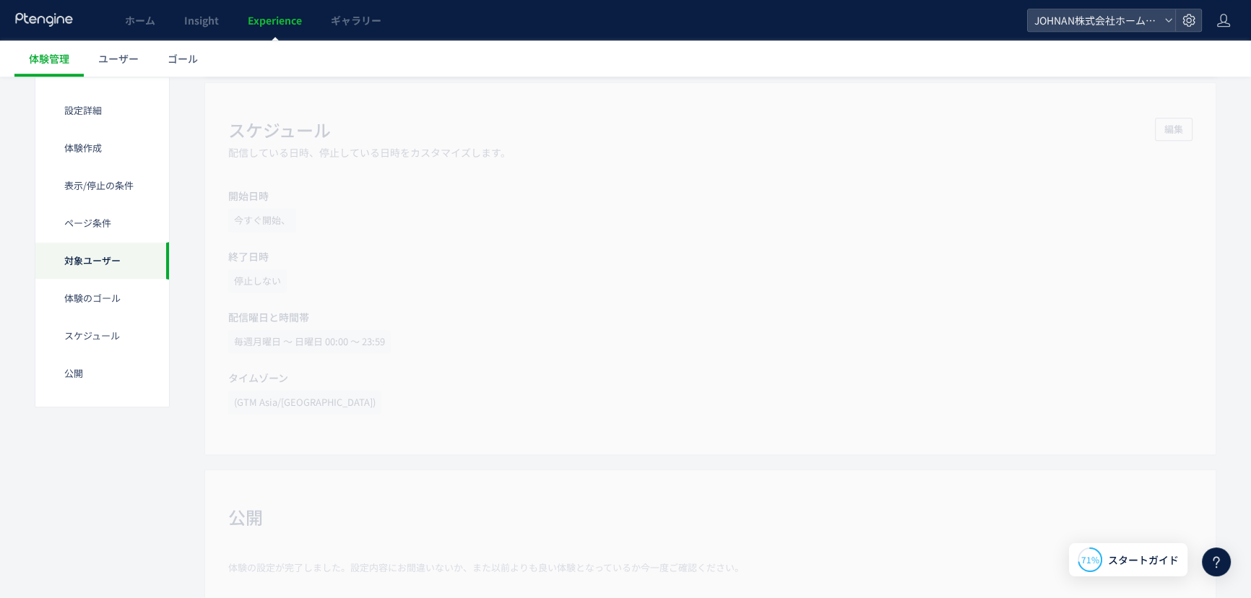
scroll to position [1067, 0]
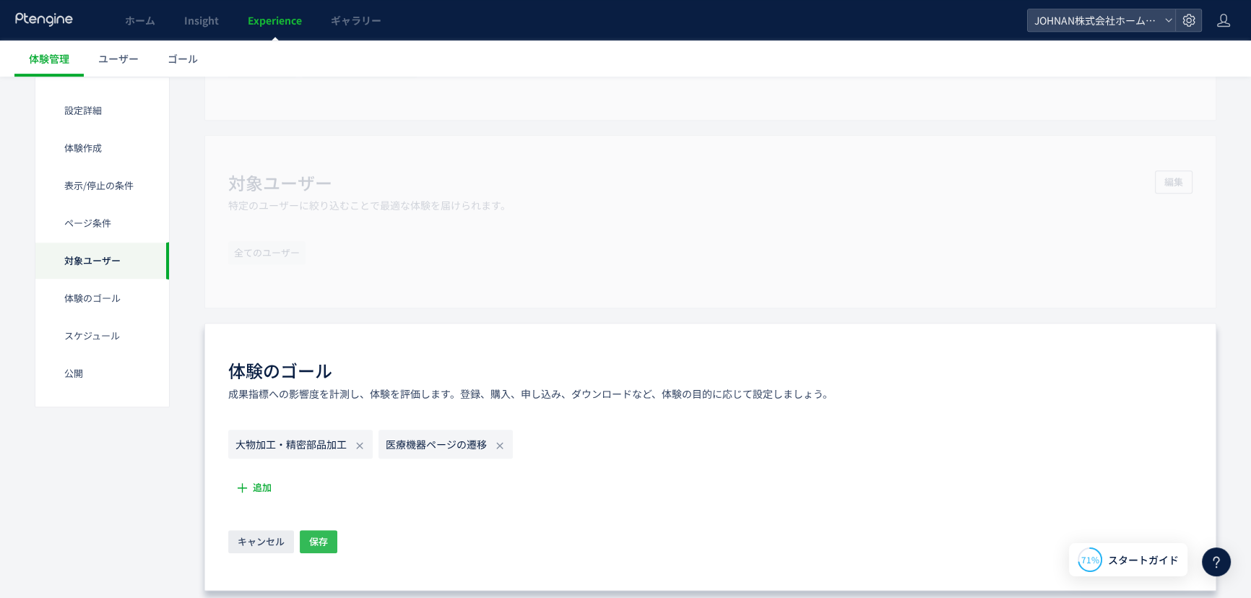
click at [328, 542] on button "保存" at bounding box center [319, 541] width 38 height 23
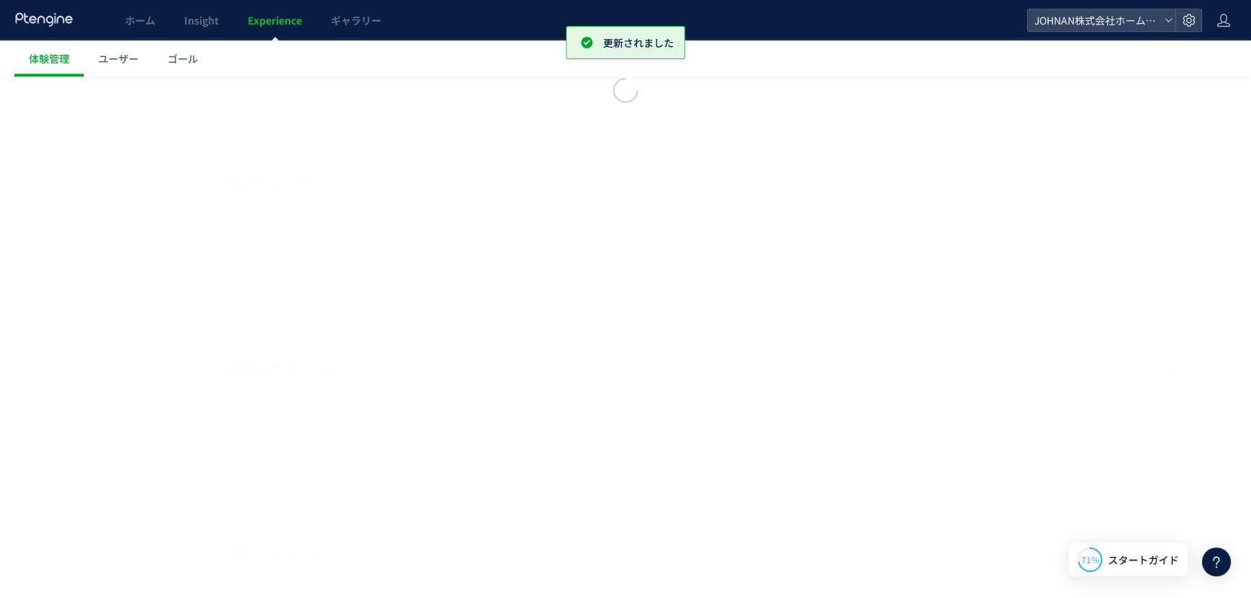
scroll to position [1189, 0]
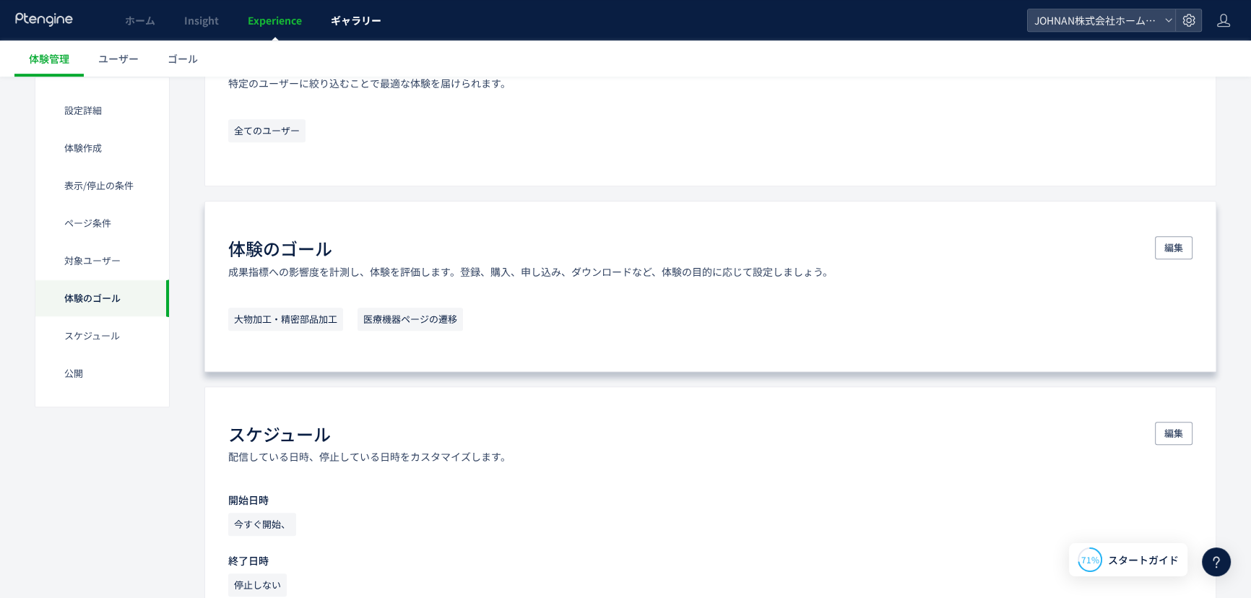
click at [350, 29] on link "ギャラリー" at bounding box center [355, 20] width 79 height 40
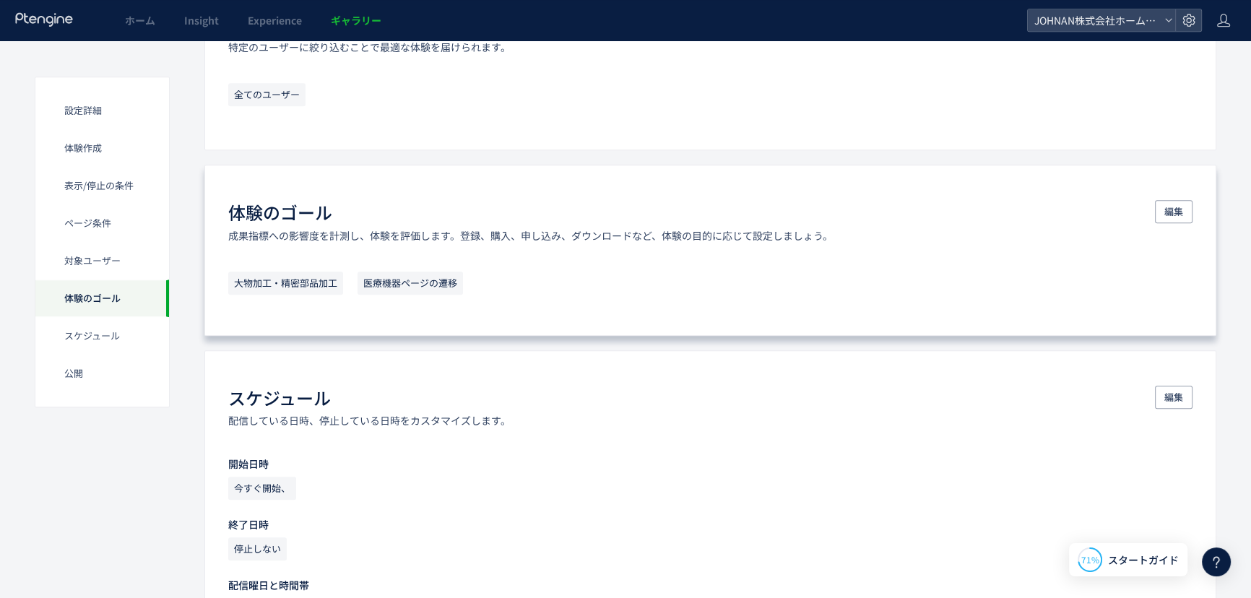
scroll to position [1153, 0]
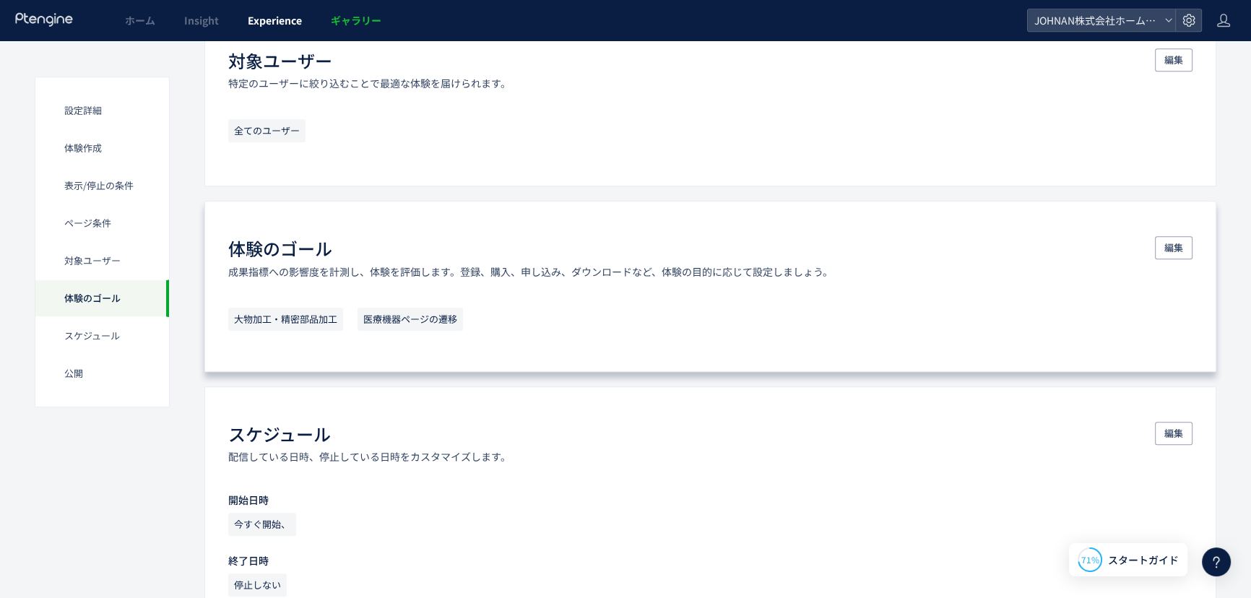
click at [280, 22] on span "Experience" at bounding box center [275, 20] width 54 height 14
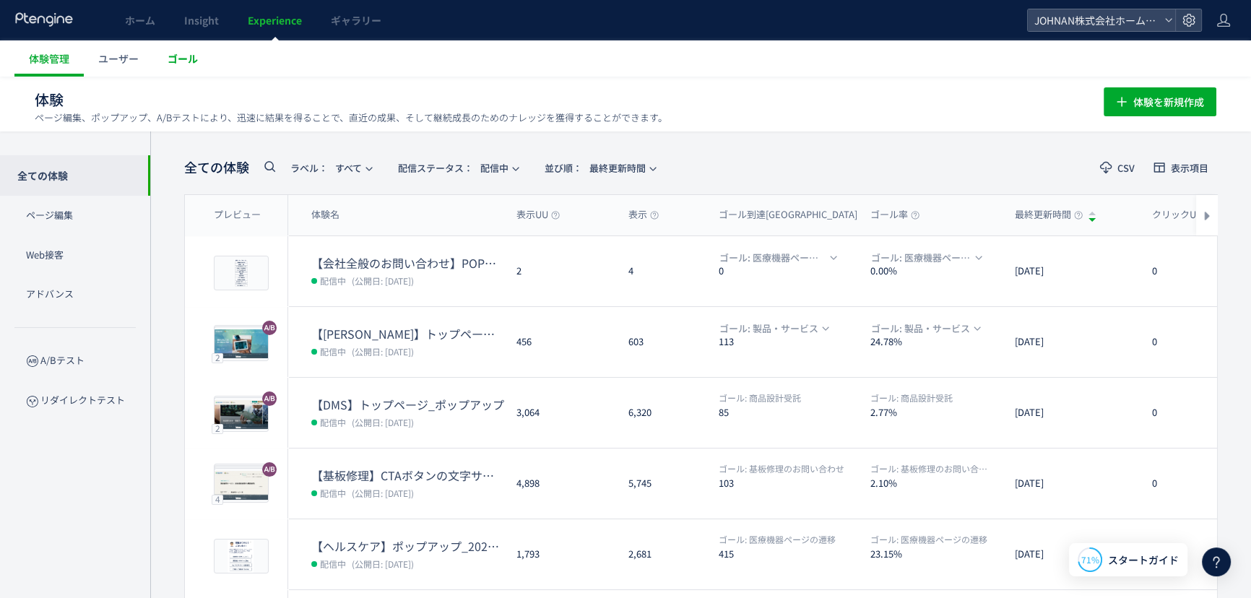
click at [170, 65] on span "ゴール" at bounding box center [183, 58] width 30 height 14
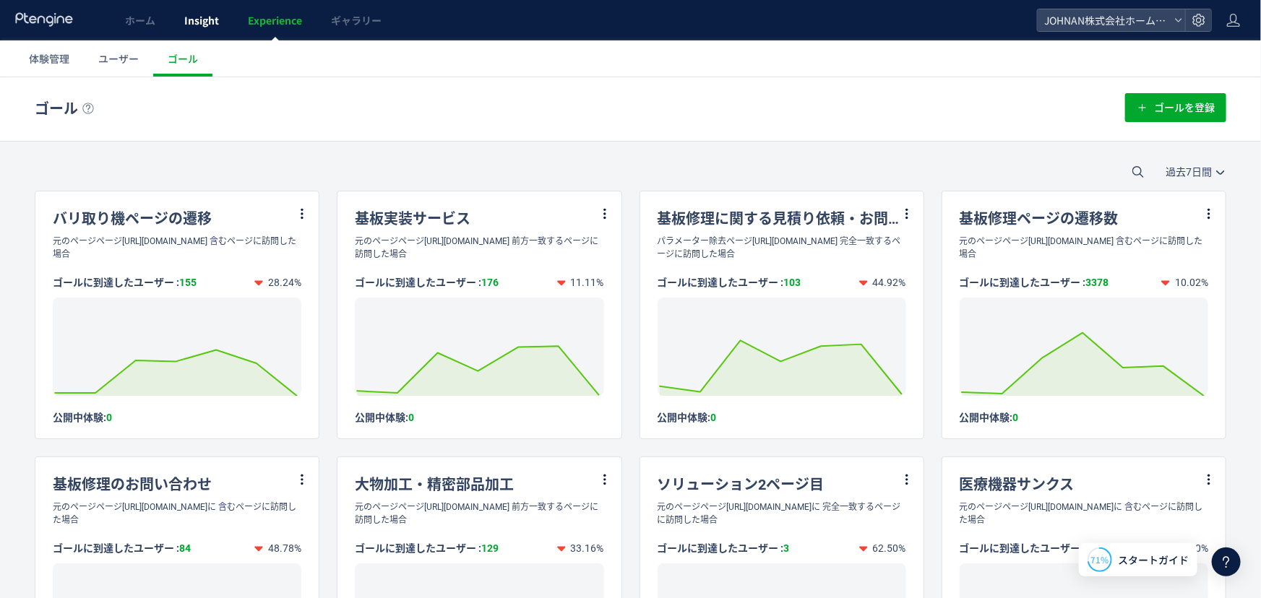
click at [212, 14] on span "Insight" at bounding box center [201, 20] width 35 height 14
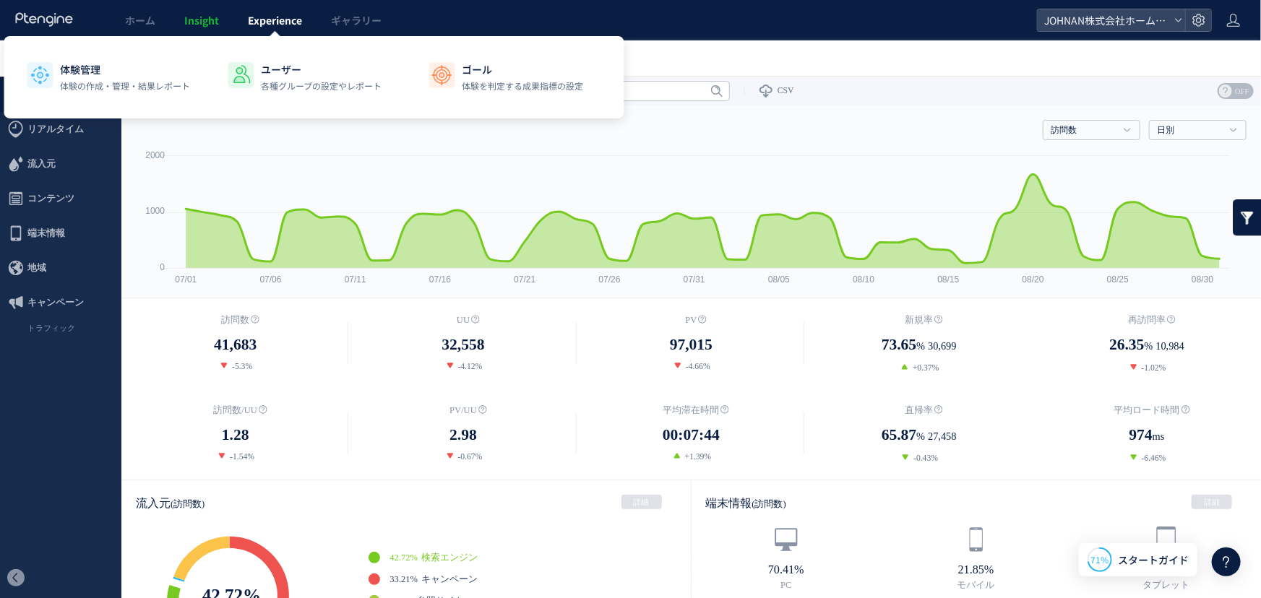
click at [266, 27] on link "Experience" at bounding box center [274, 20] width 83 height 40
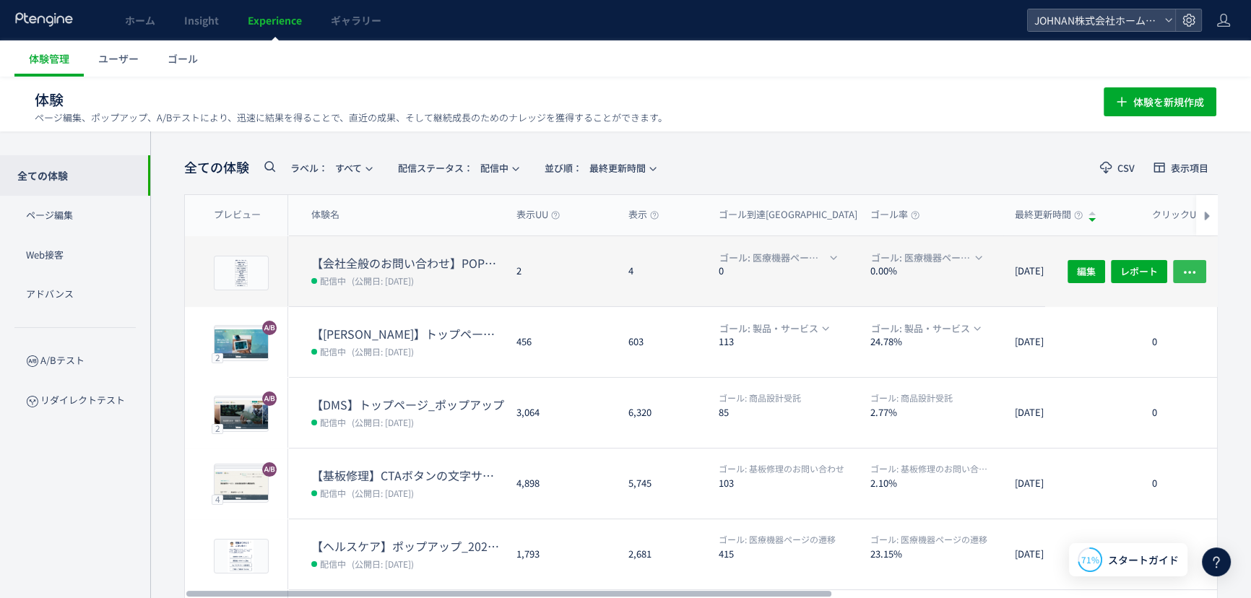
click at [1194, 272] on use "button" at bounding box center [1190, 272] width 12 height 3
click at [800, 289] on dl "ゴール: 医療機器ページの遷移 0" at bounding box center [789, 278] width 140 height 56
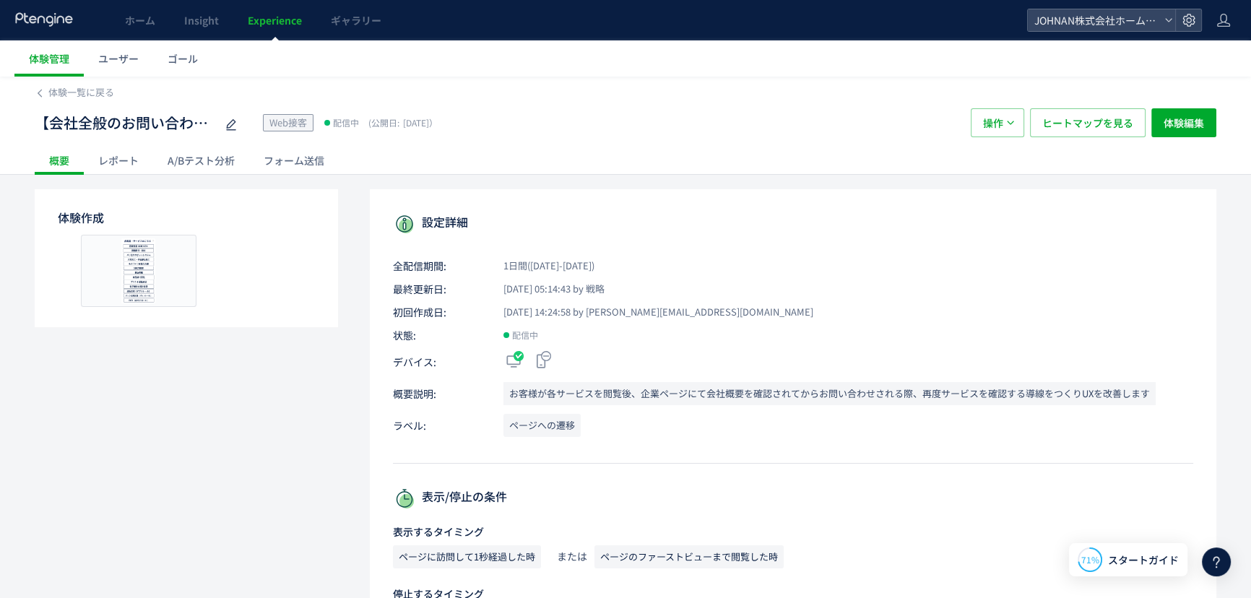
click at [212, 158] on div "A/Bテスト分析" at bounding box center [201, 160] width 96 height 29
click at [277, 14] on span "Experience" at bounding box center [275, 20] width 54 height 14
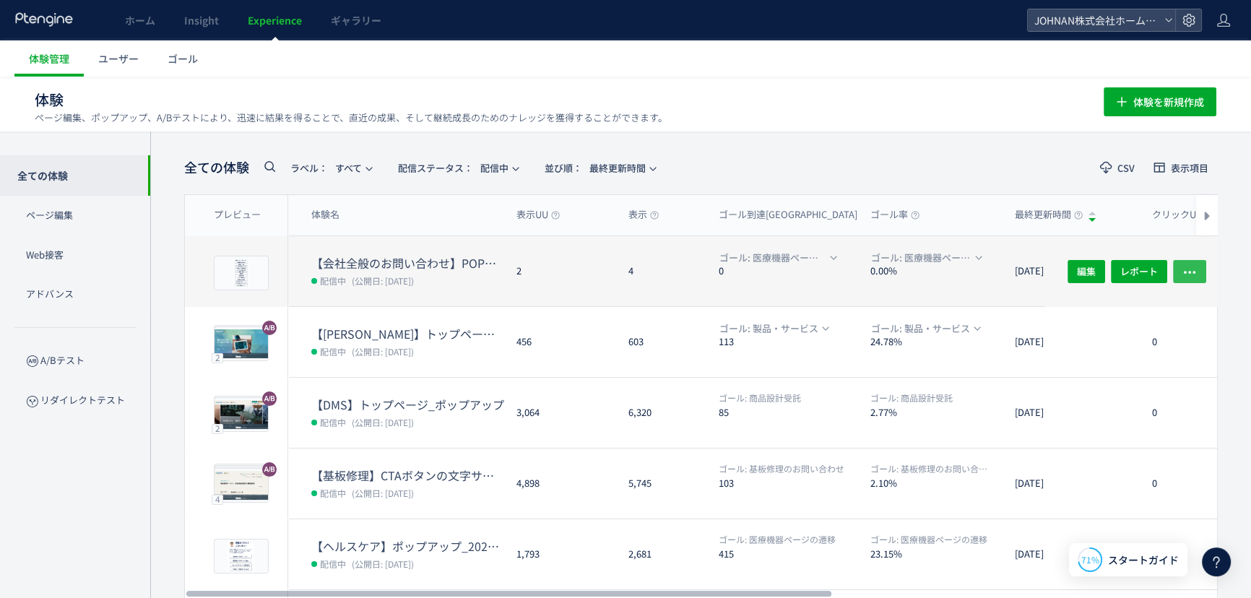
click at [1199, 269] on button "button" at bounding box center [1189, 270] width 33 height 23
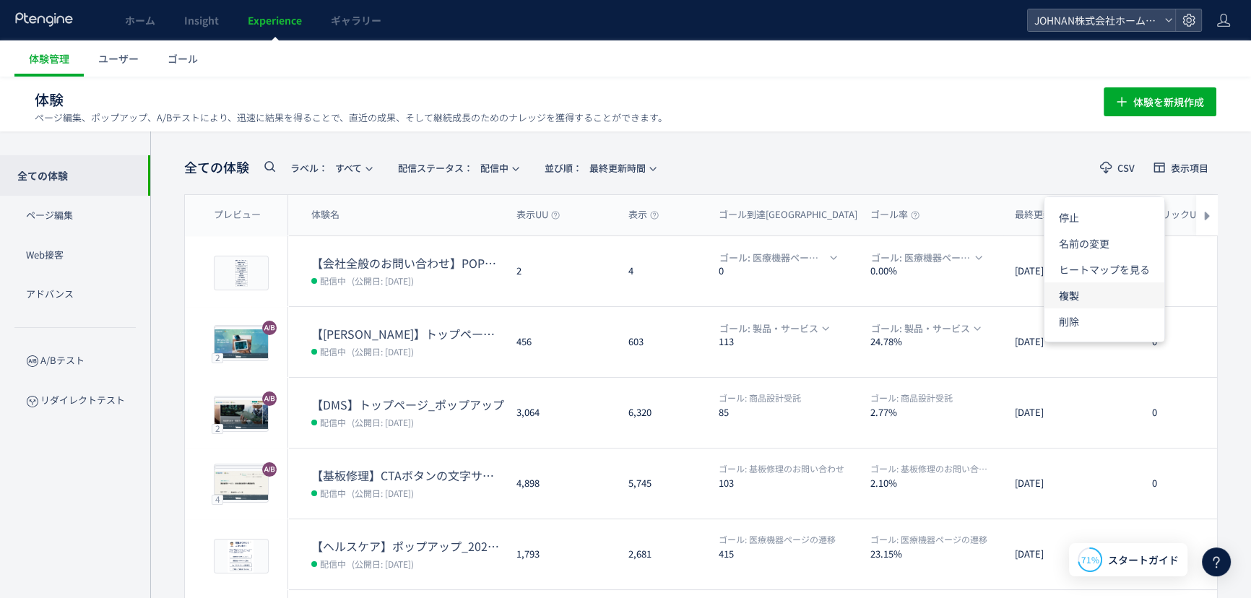
click at [1077, 301] on li "複製" at bounding box center [1105, 295] width 120 height 26
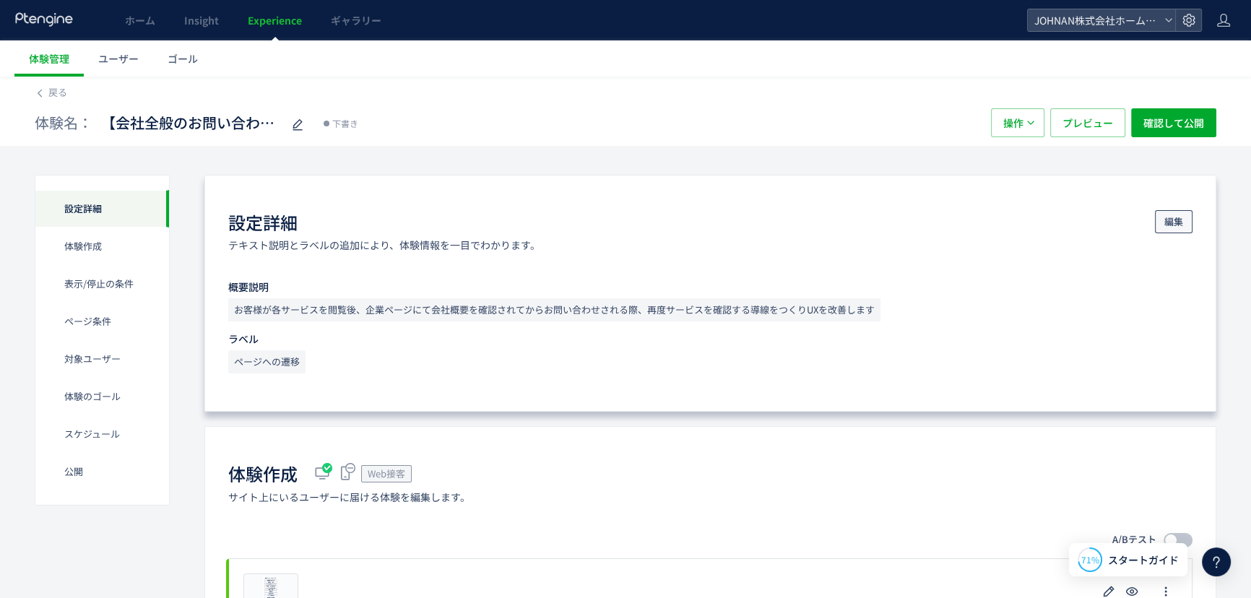
click at [1185, 225] on button "編集" at bounding box center [1174, 221] width 38 height 23
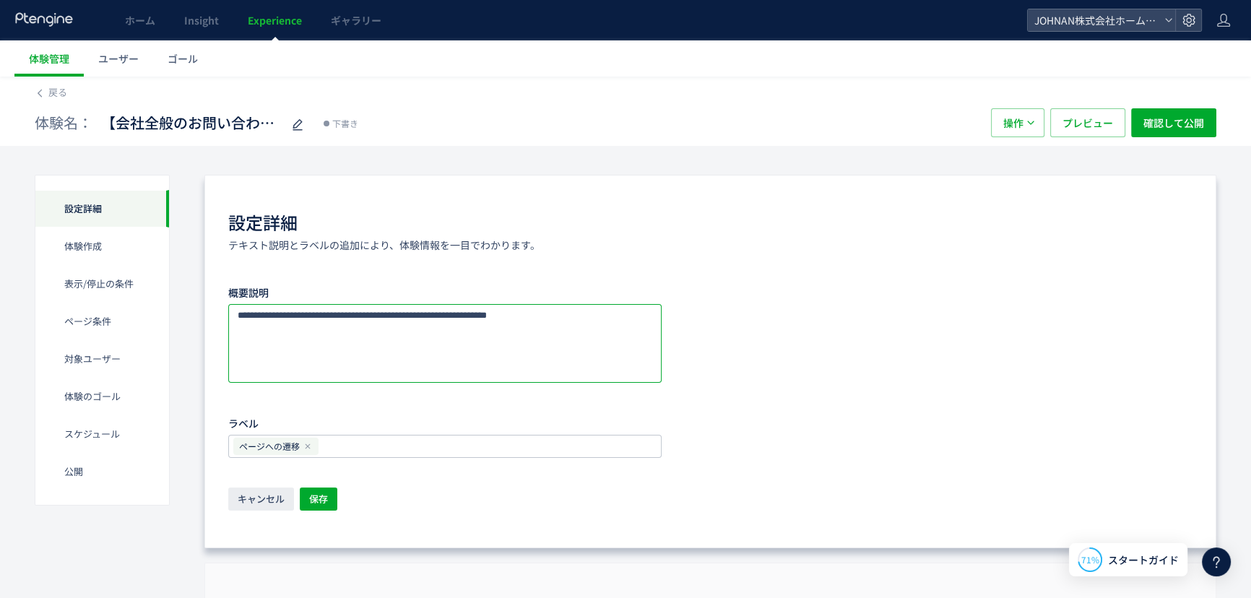
drag, startPoint x: 369, startPoint y: 312, endPoint x: 436, endPoint y: 314, distance: 66.5
click at [436, 314] on textarea at bounding box center [444, 343] width 433 height 79
click at [433, 348] on textarea at bounding box center [444, 343] width 433 height 79
drag, startPoint x: 496, startPoint y: 314, endPoint x: 371, endPoint y: 320, distance: 125.1
click at [371, 320] on textarea at bounding box center [444, 343] width 433 height 79
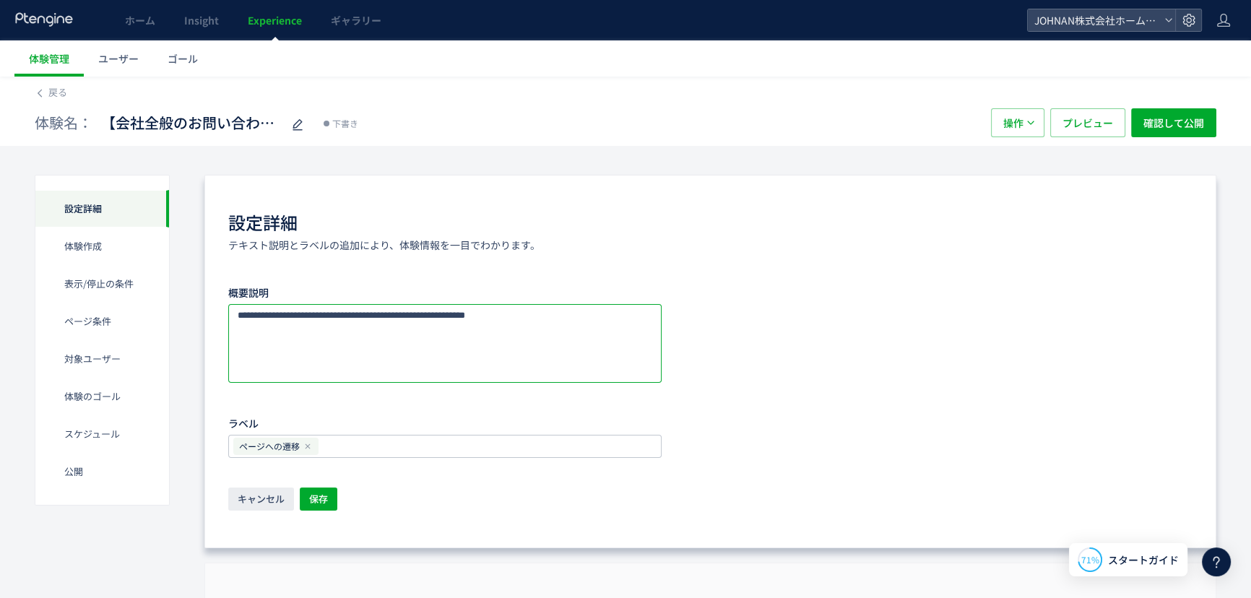
click at [393, 322] on textarea at bounding box center [444, 343] width 433 height 79
drag, startPoint x: 421, startPoint y: 316, endPoint x: 651, endPoint y: 316, distance: 229.8
click at [647, 317] on textarea at bounding box center [444, 343] width 433 height 79
click at [433, 335] on textarea at bounding box center [444, 343] width 433 height 79
type textarea "**********"
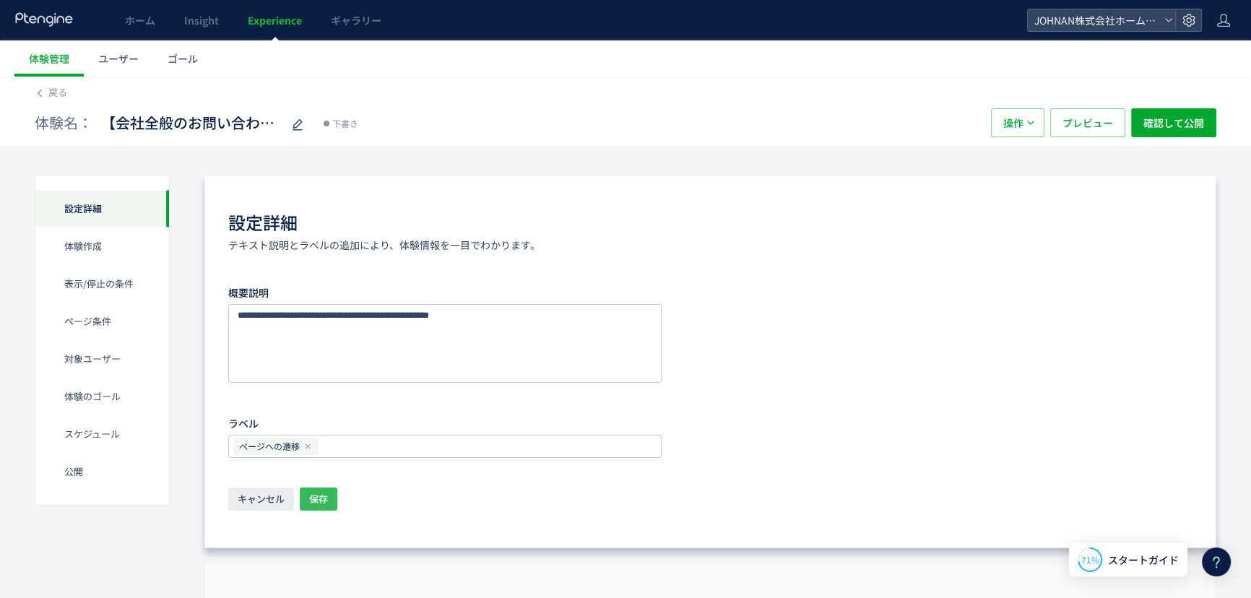
click at [324, 499] on span "保存" at bounding box center [318, 499] width 19 height 23
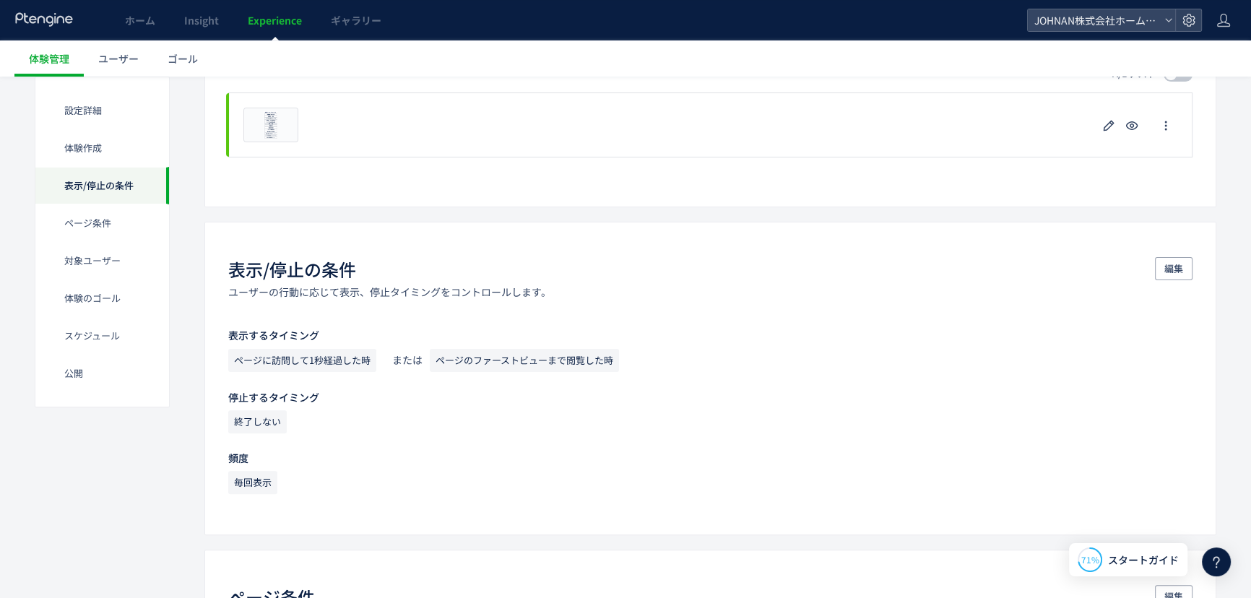
scroll to position [787, 0]
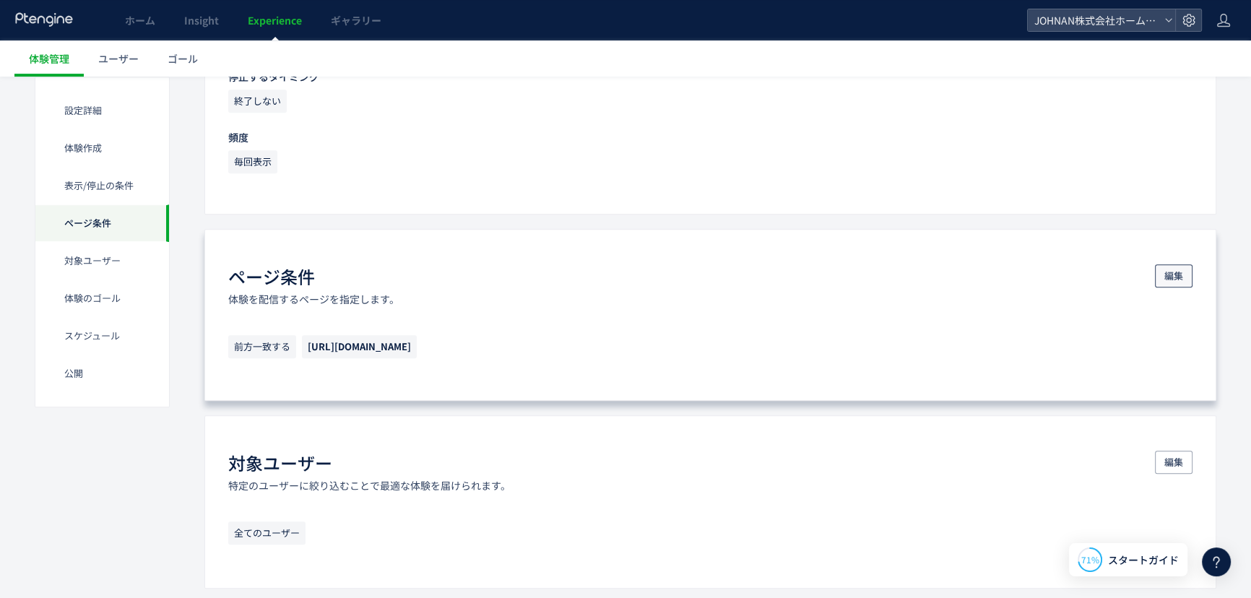
click at [1185, 277] on button "編集" at bounding box center [1174, 275] width 38 height 23
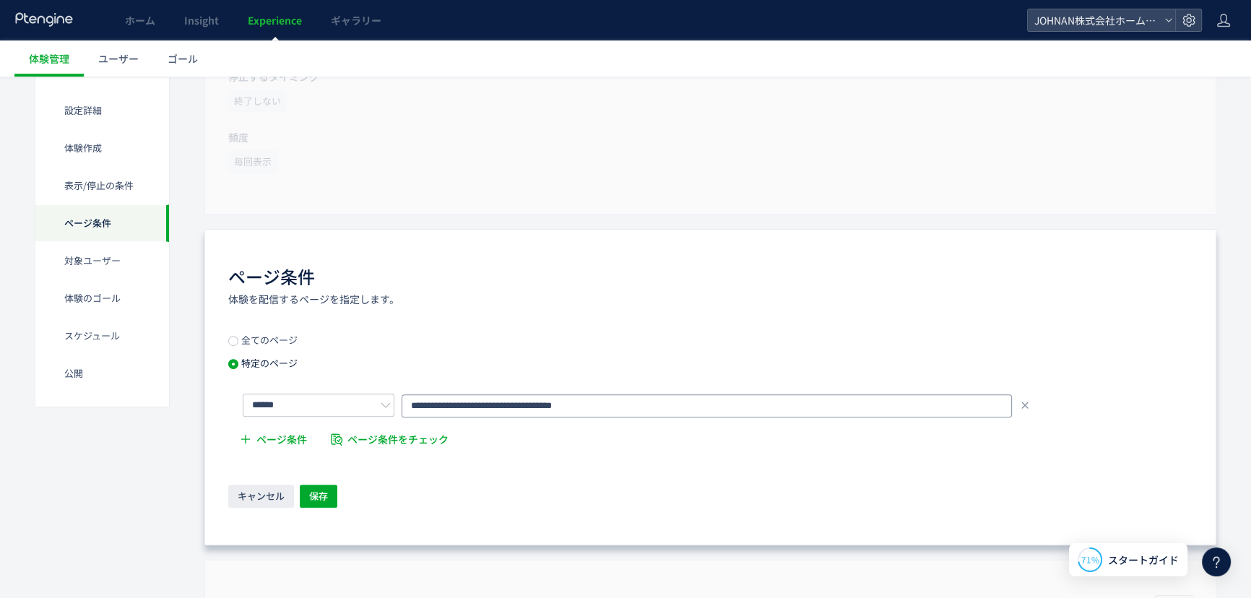
drag, startPoint x: 634, startPoint y: 405, endPoint x: 157, endPoint y: 394, distance: 477.7
click at [147, 402] on div "設定詳細 体験作成 表示/停止の条件 ページ条件 対象ユーザー 体験のゴール スケジュール​ 公開 設定詳細 テキスト説明とラベルの追加により、体験情報を一目…" at bounding box center [626, 479] width 1182 height 2240
paste input "**********"
type input "**********"
click at [291, 346] on div "全てのページ 特定のページ" at bounding box center [271, 358] width 87 height 46
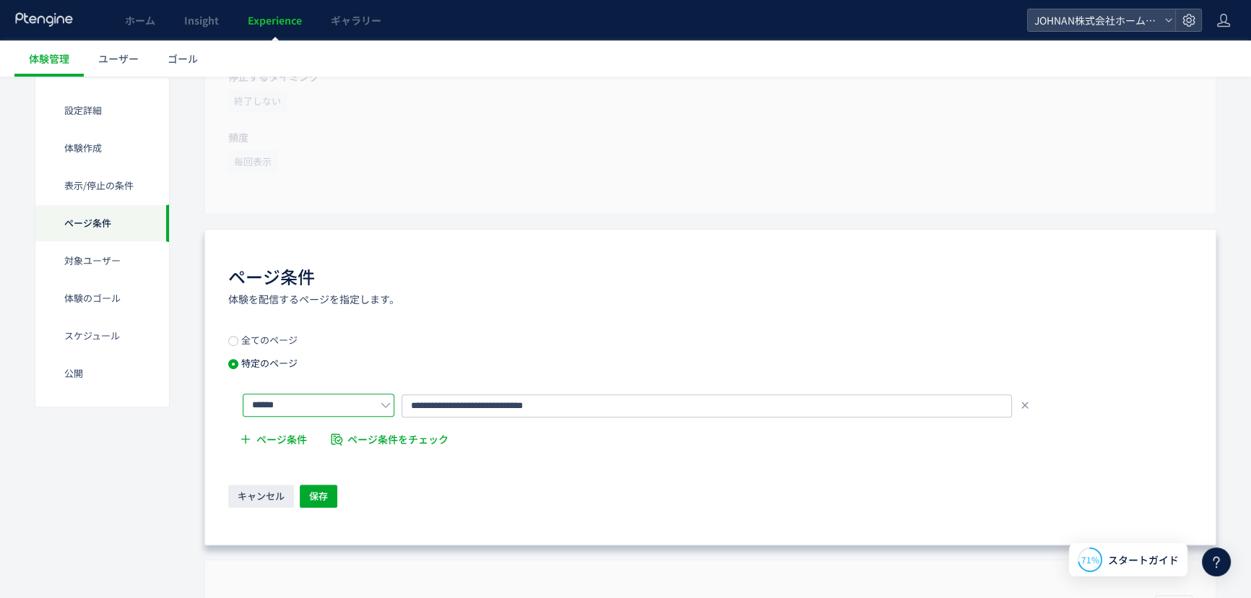
click at [363, 404] on input "******" at bounding box center [319, 405] width 152 height 23
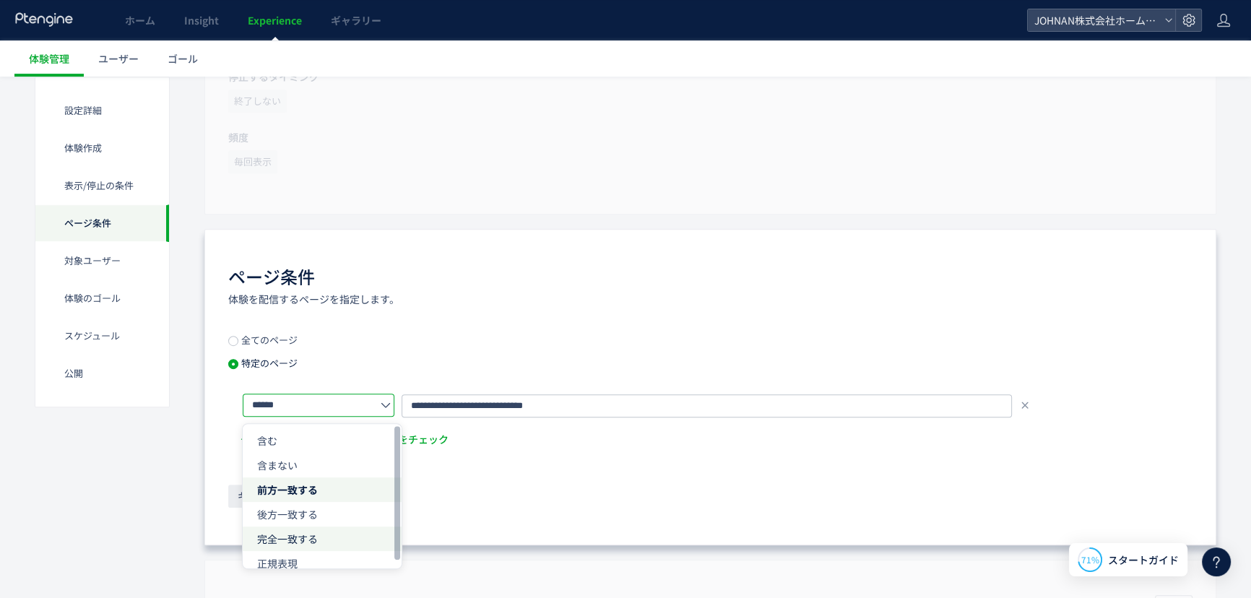
click at [294, 538] on span "完全一致する" at bounding box center [287, 539] width 61 height 14
type input "******"
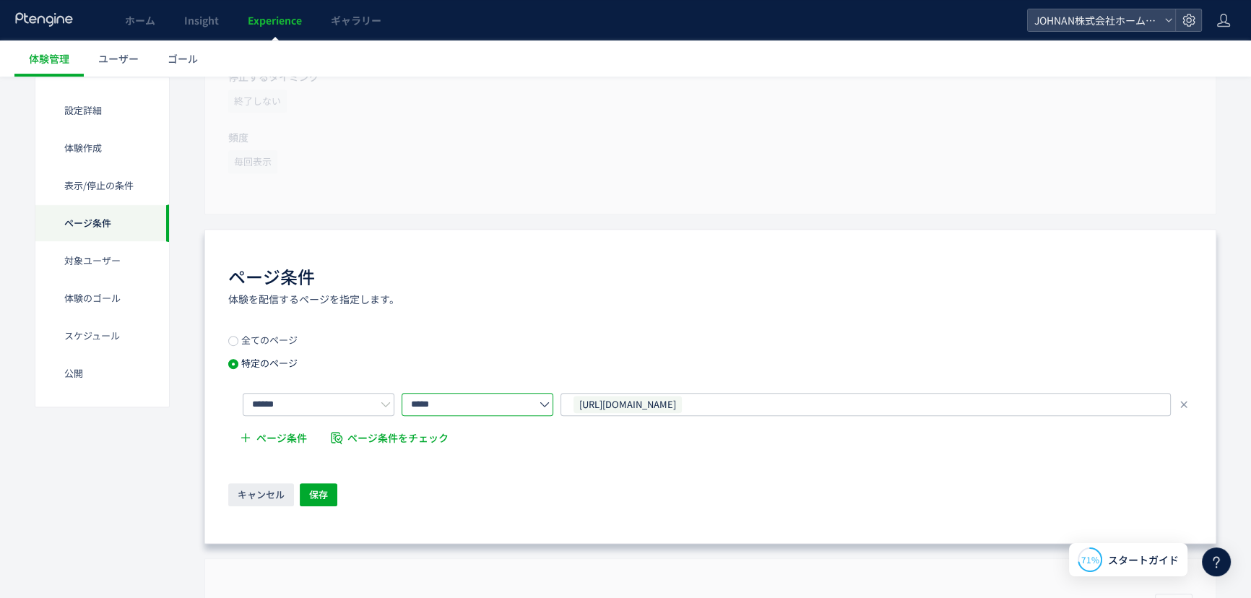
click at [498, 405] on input "*****" at bounding box center [478, 404] width 152 height 23
drag, startPoint x: 483, startPoint y: 460, endPoint x: 491, endPoint y: 460, distance: 8.0
click at [483, 460] on span "パラメータ除去後のURL" at bounding box center [471, 465] width 111 height 14
type input "**********"
click at [326, 492] on span "保存" at bounding box center [318, 494] width 19 height 23
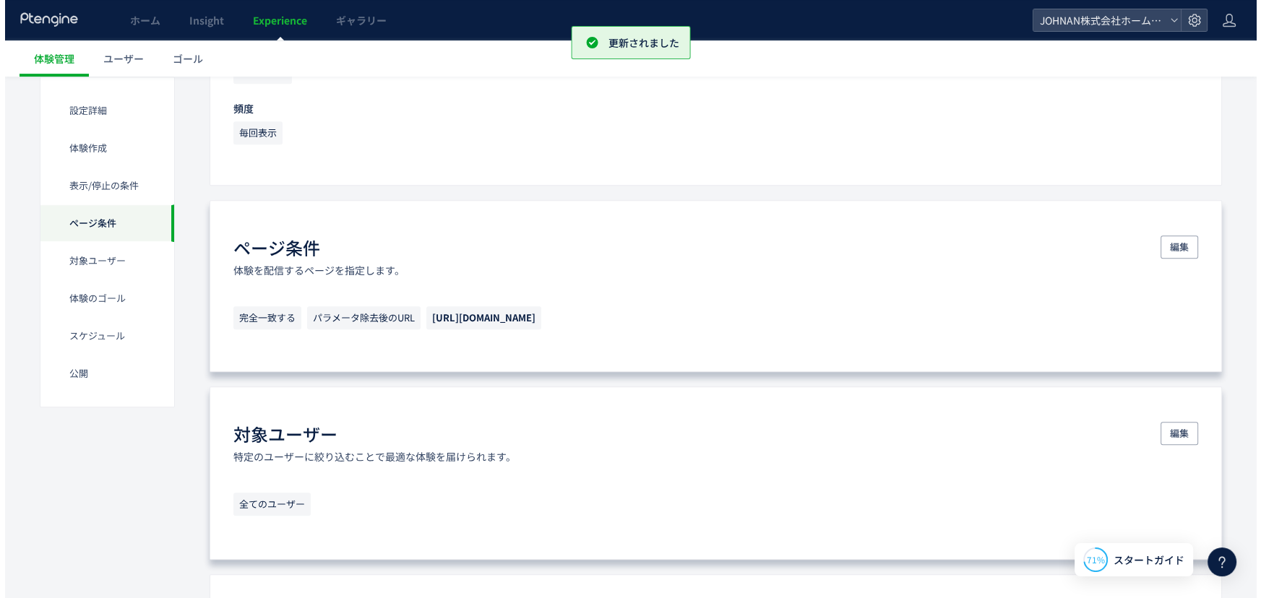
scroll to position [1642, 0]
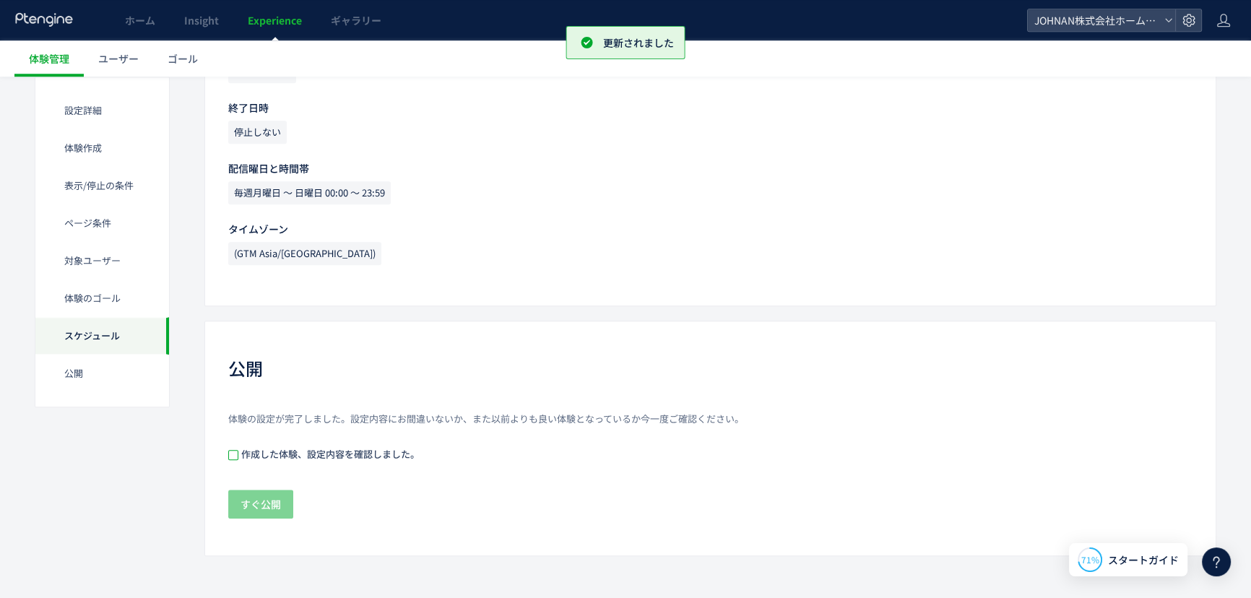
click at [238, 454] on span at bounding box center [233, 455] width 10 height 10
click at [259, 509] on span "すぐ公開" at bounding box center [261, 504] width 40 height 29
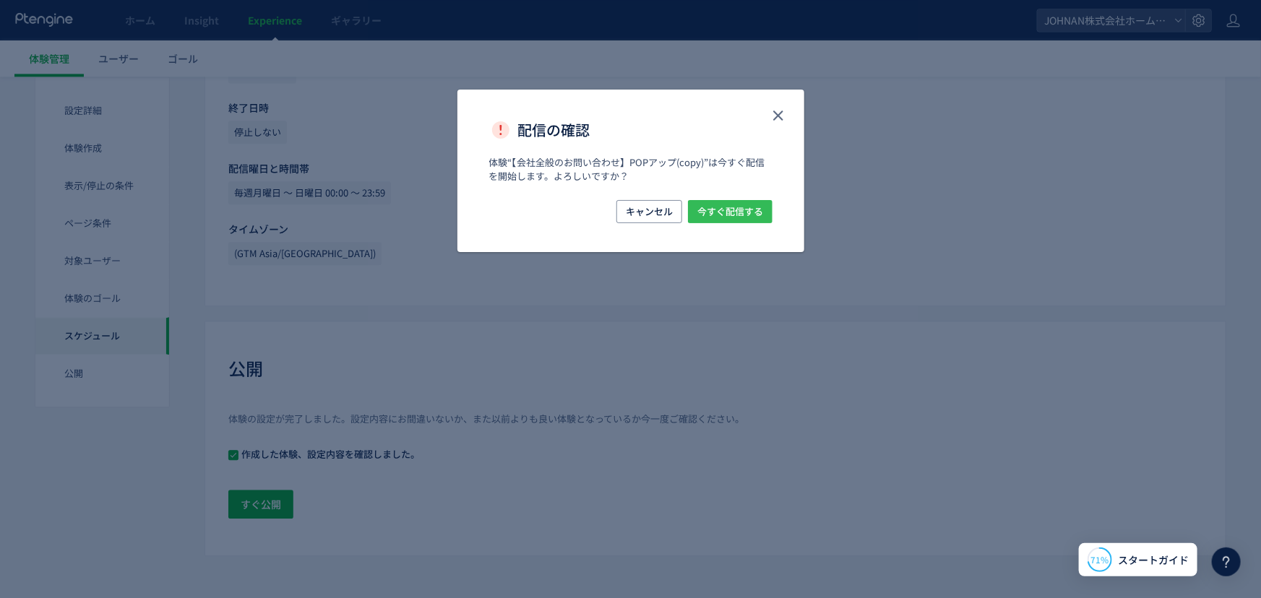
drag, startPoint x: 746, startPoint y: 220, endPoint x: 792, endPoint y: 267, distance: 64.9
click at [746, 222] on span "今すぐ配信する" at bounding box center [730, 211] width 66 height 23
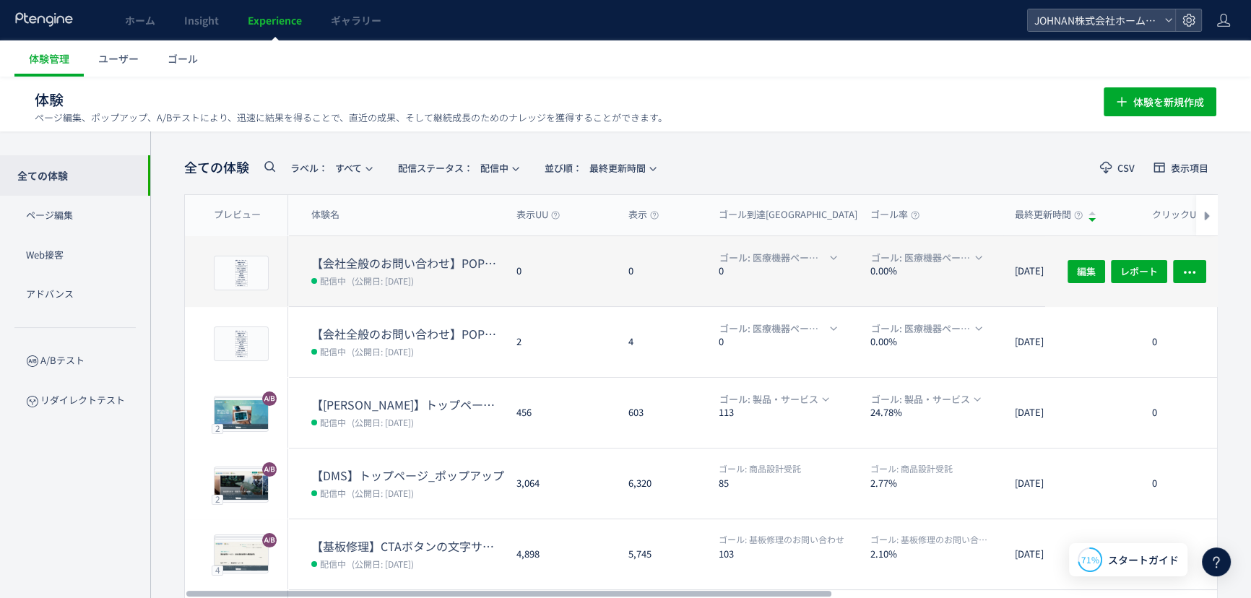
click at [483, 275] on dd "配信中 (公開日: 2025/09/26)" at bounding box center [408, 280] width 194 height 19
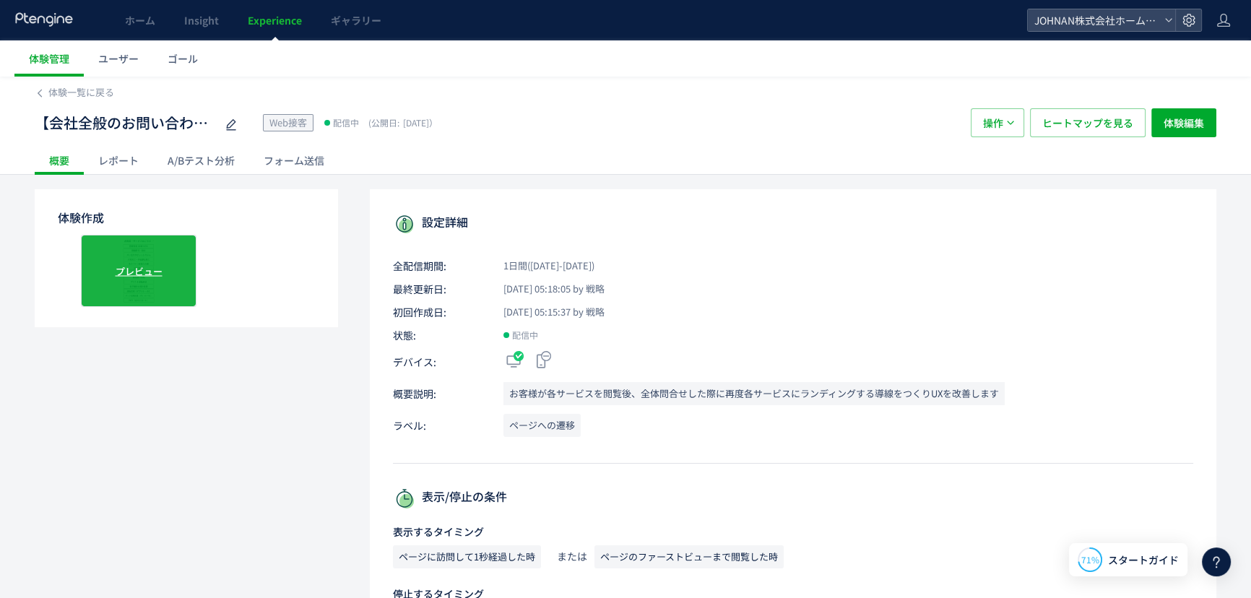
click at [194, 262] on div "プレビュー" at bounding box center [139, 271] width 116 height 72
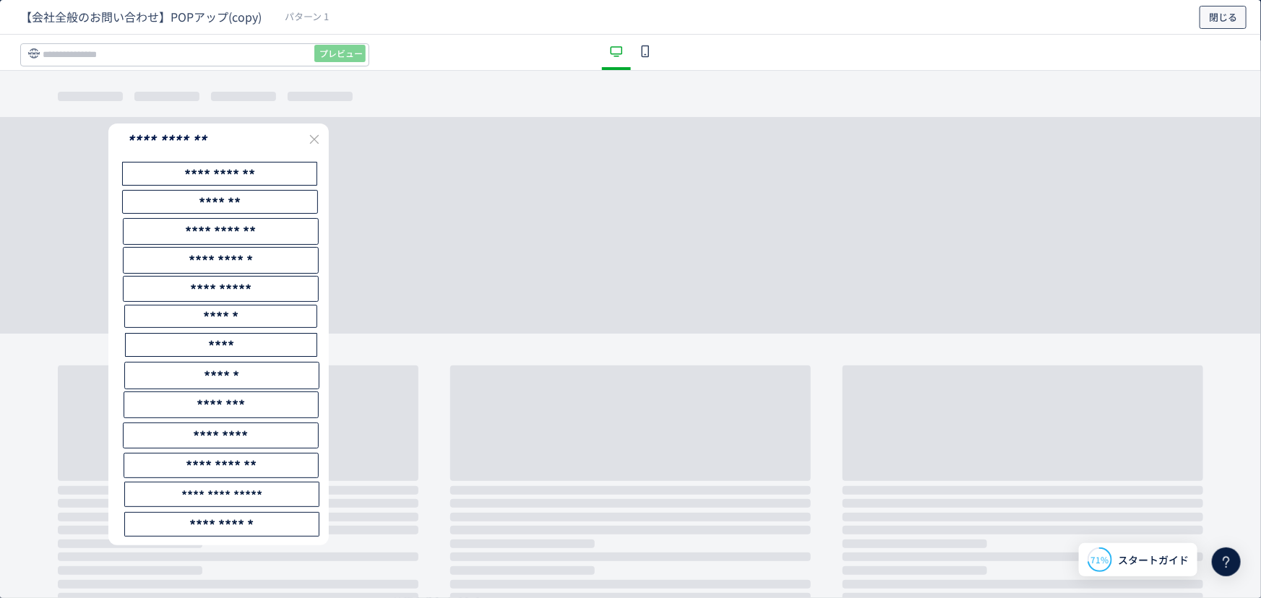
click at [1217, 14] on span "閉じる" at bounding box center [1223, 17] width 28 height 23
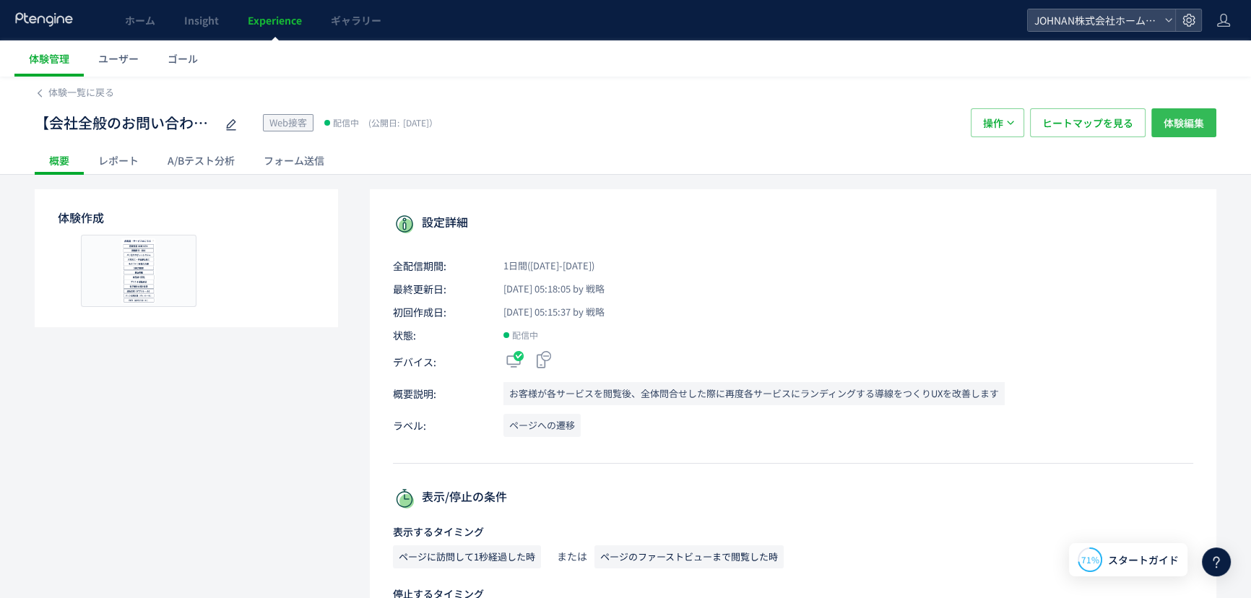
click at [1194, 121] on span "体験編集" at bounding box center [1184, 122] width 40 height 29
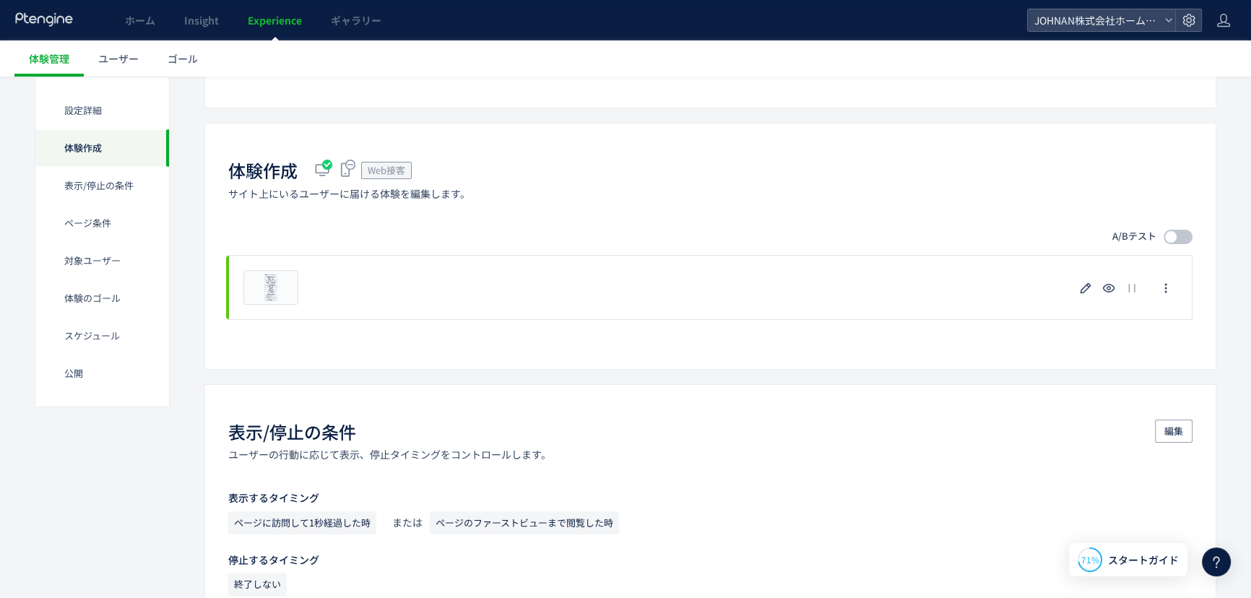
scroll to position [298, 0]
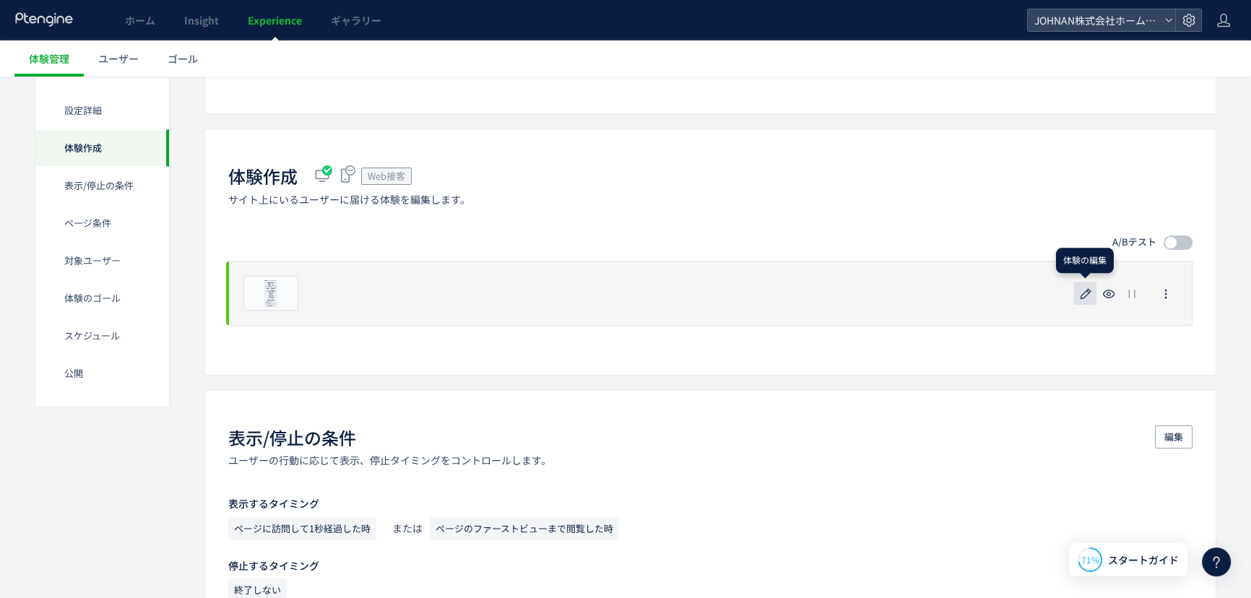
click at [1084, 294] on icon "button" at bounding box center [1085, 293] width 17 height 17
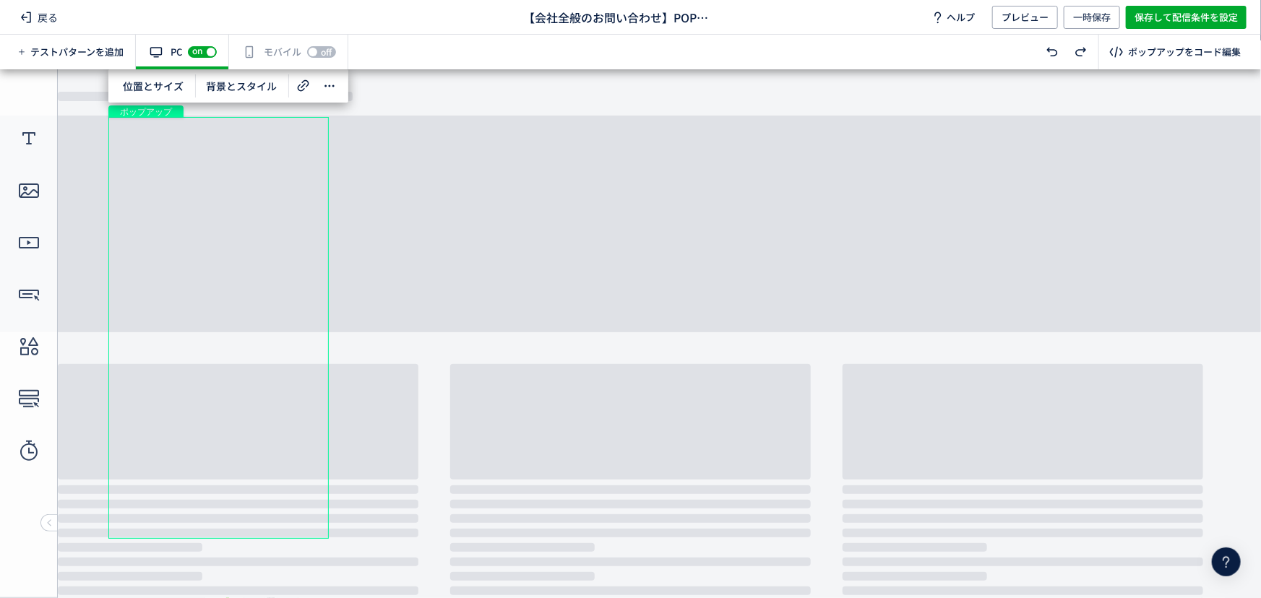
click at [333, 55] on span "off" at bounding box center [326, 52] width 19 height 12
drag, startPoint x: 1170, startPoint y: 6, endPoint x: 1181, endPoint y: 40, distance: 36.1
click at [1170, 7] on span "保存して配信条件を設定" at bounding box center [1185, 17] width 103 height 23
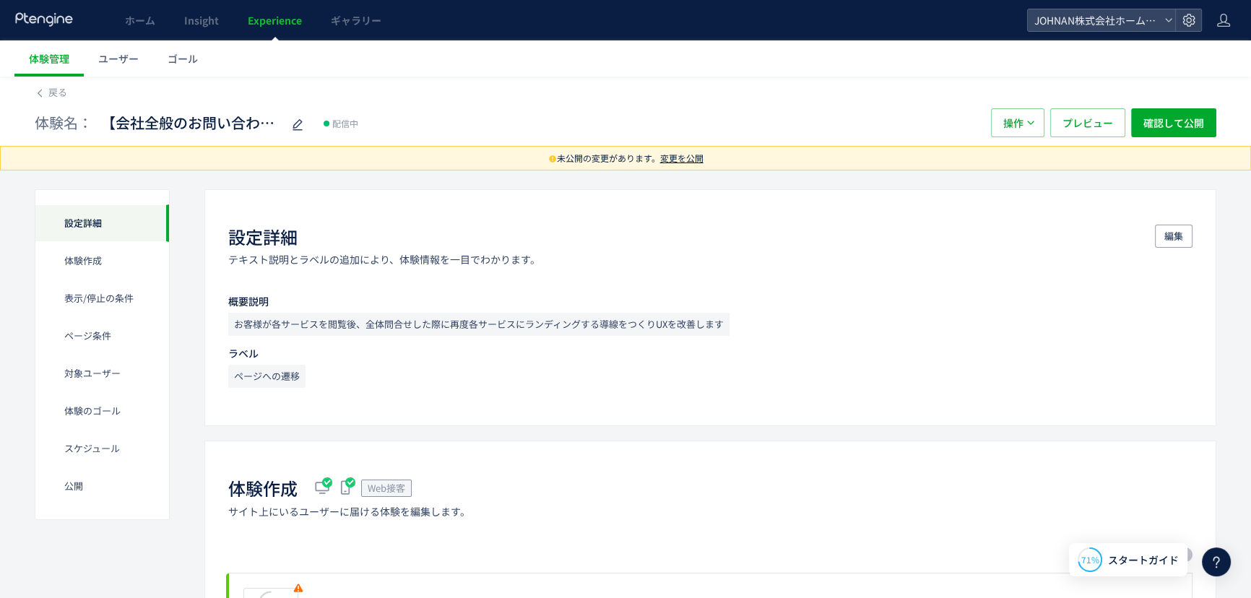
click at [683, 154] on span "変更を公開" at bounding box center [681, 158] width 43 height 12
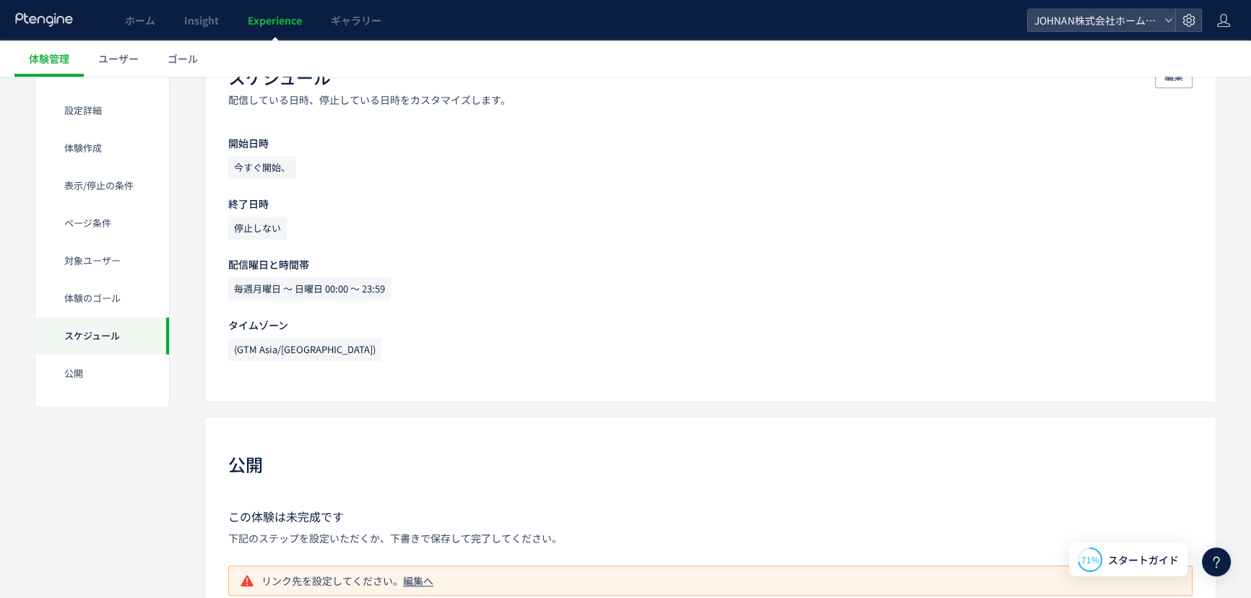
scroll to position [1635, 0]
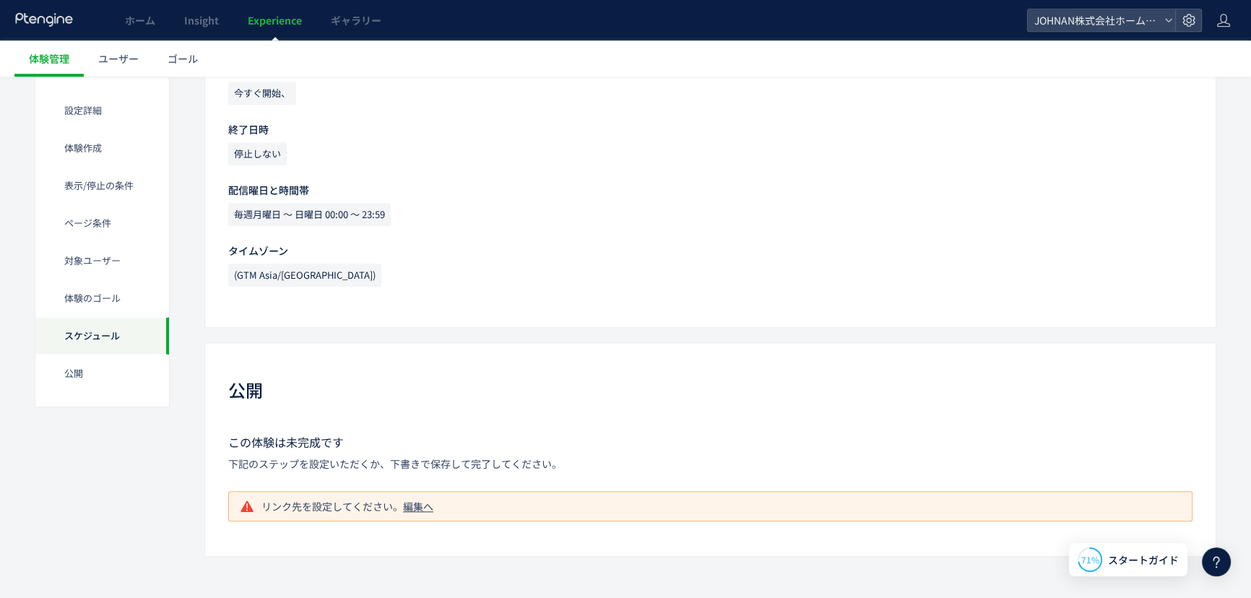
click at [428, 512] on li "リンク先を設定してください。 編集へ" at bounding box center [710, 506] width 965 height 30
click at [419, 508] on div "編集へ" at bounding box center [418, 506] width 30 height 14
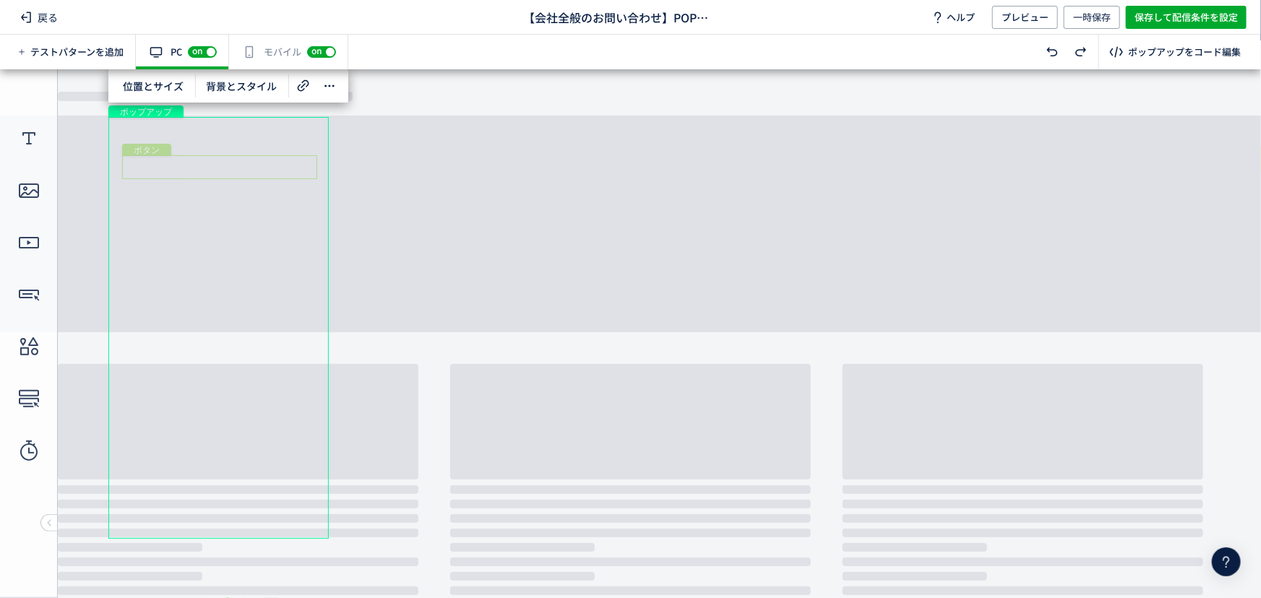
click at [228, 165] on div "ボタン" at bounding box center [219, 167] width 195 height 24
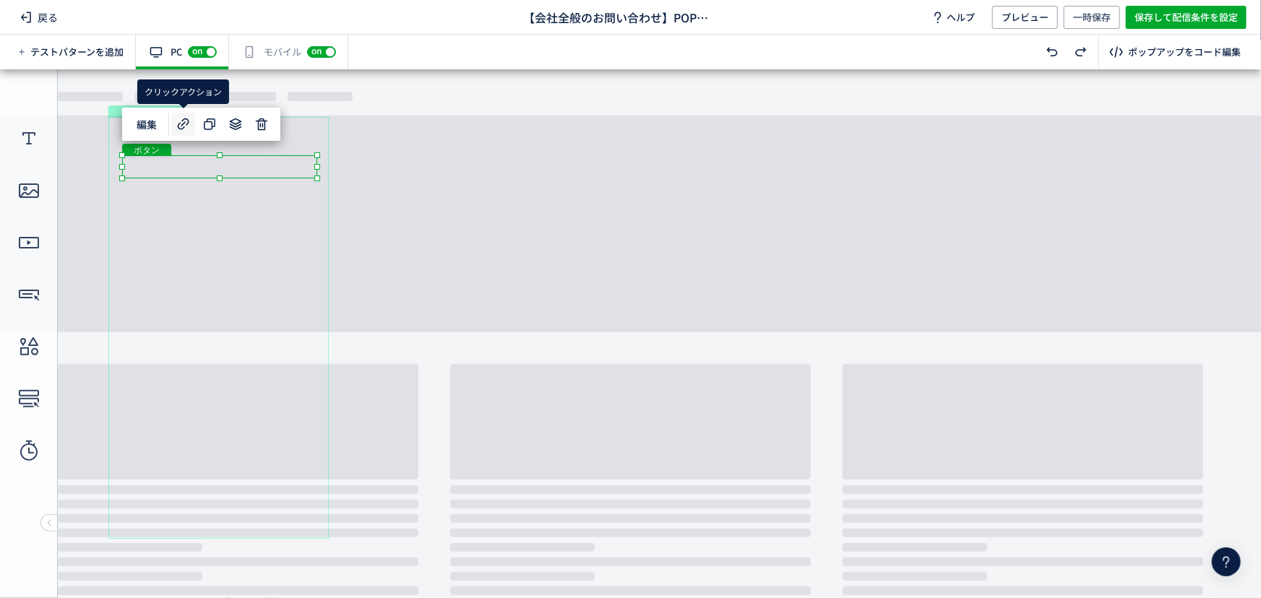
click at [185, 121] on icon at bounding box center [183, 124] width 17 height 17
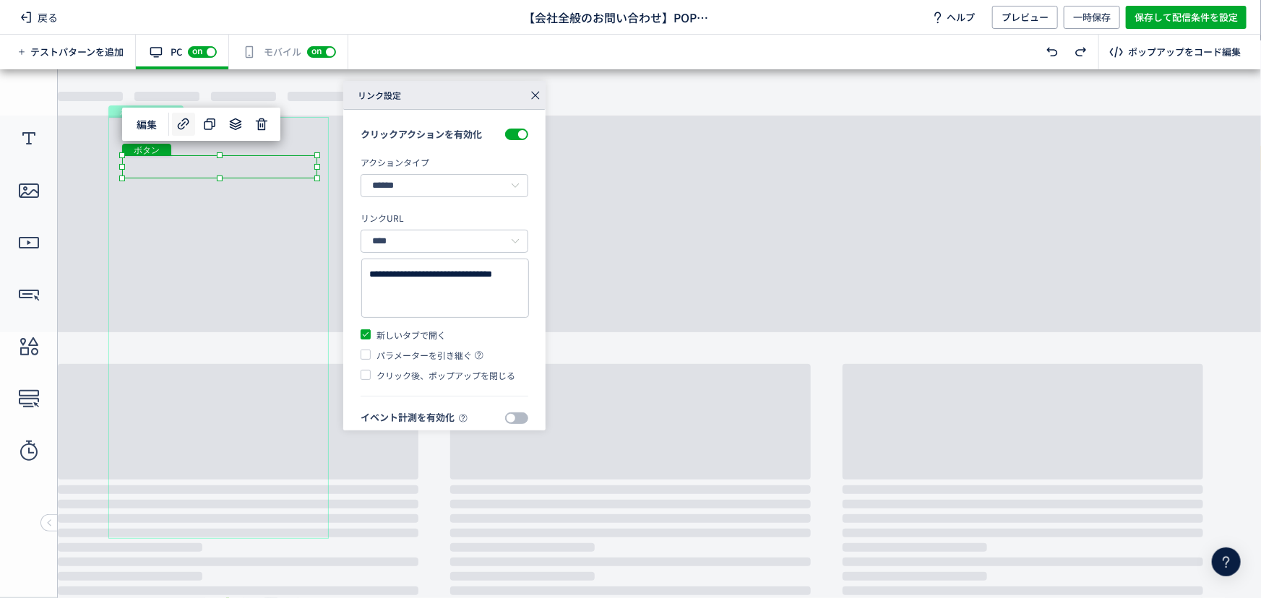
click at [538, 94] on icon at bounding box center [535, 95] width 20 height 20
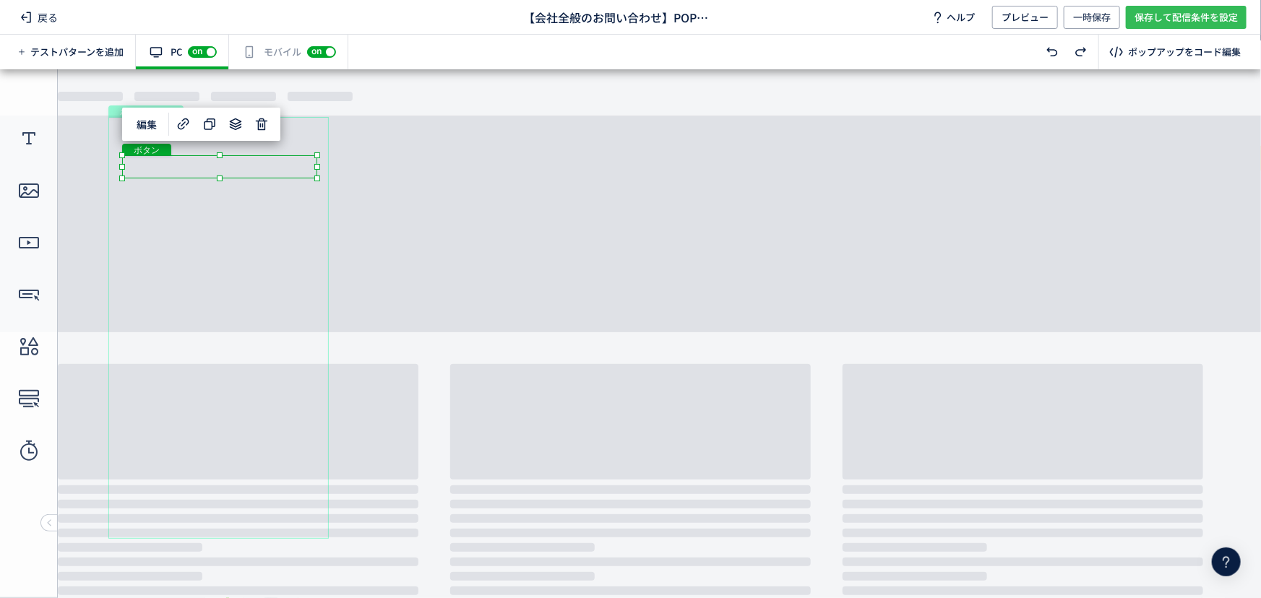
click at [1187, 22] on span "保存して配信条件を設定" at bounding box center [1185, 17] width 103 height 23
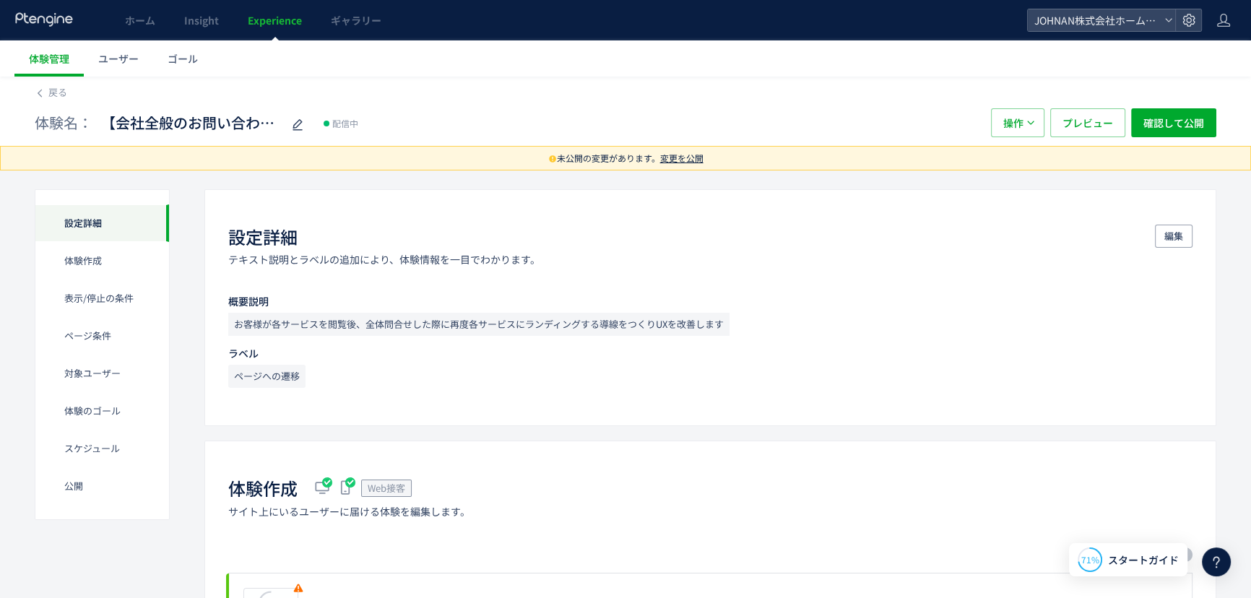
click at [682, 155] on span "変更を公開" at bounding box center [681, 158] width 43 height 12
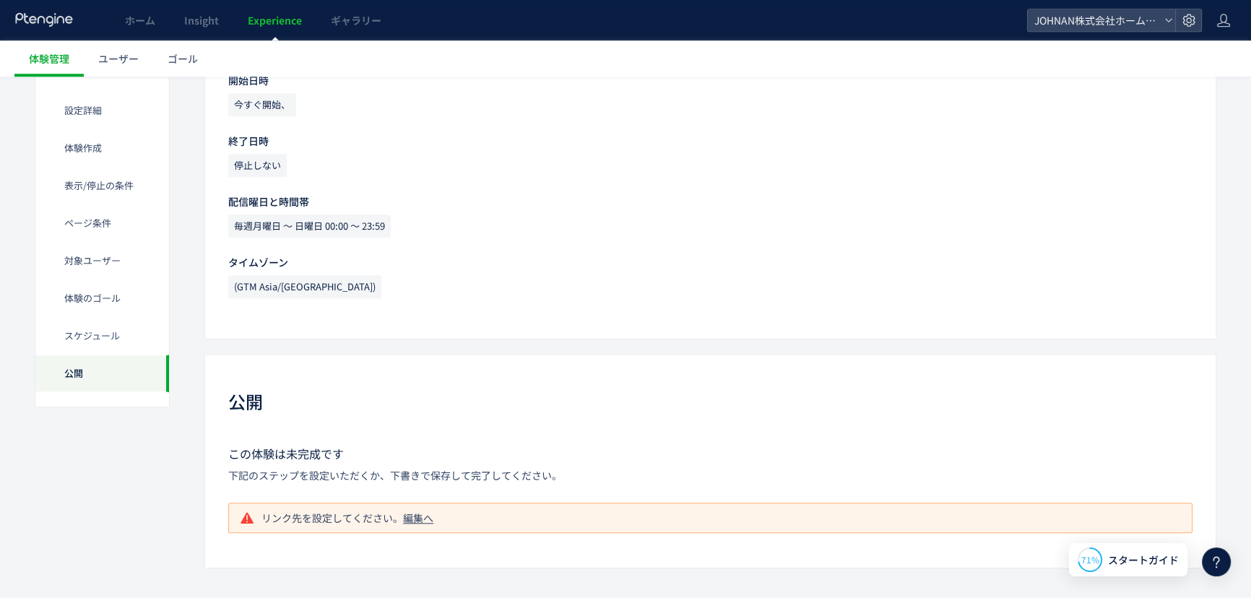
scroll to position [1635, 0]
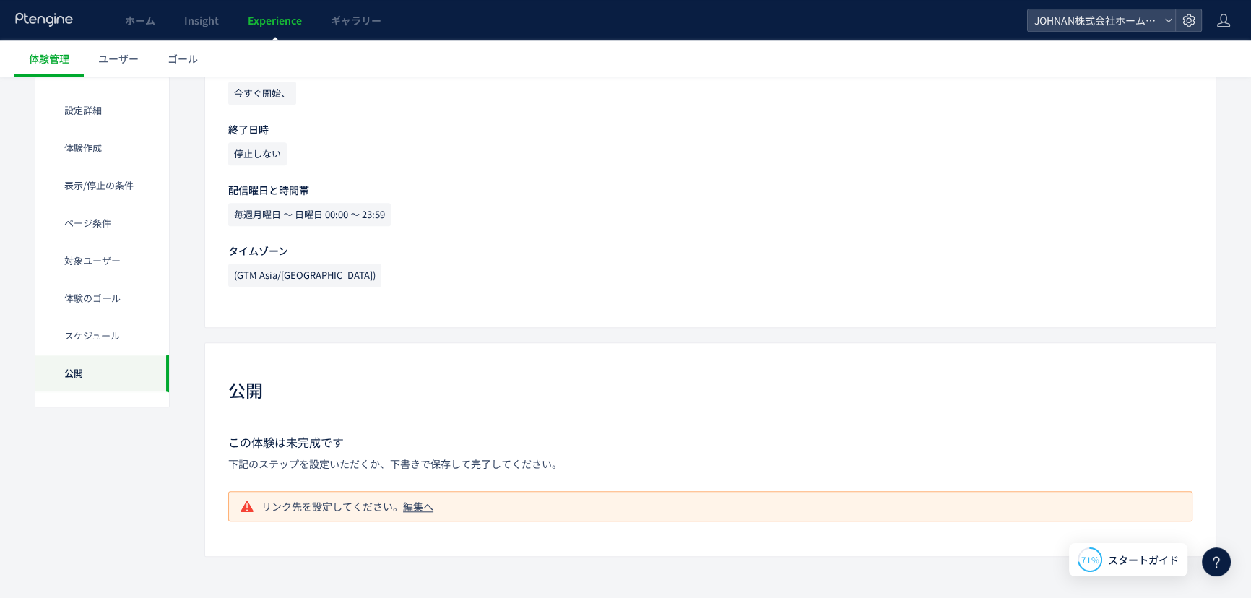
click at [324, 512] on li "リンク先を設定してください。 編集へ" at bounding box center [710, 506] width 965 height 30
click at [415, 502] on div "編集へ" at bounding box center [418, 506] width 30 height 14
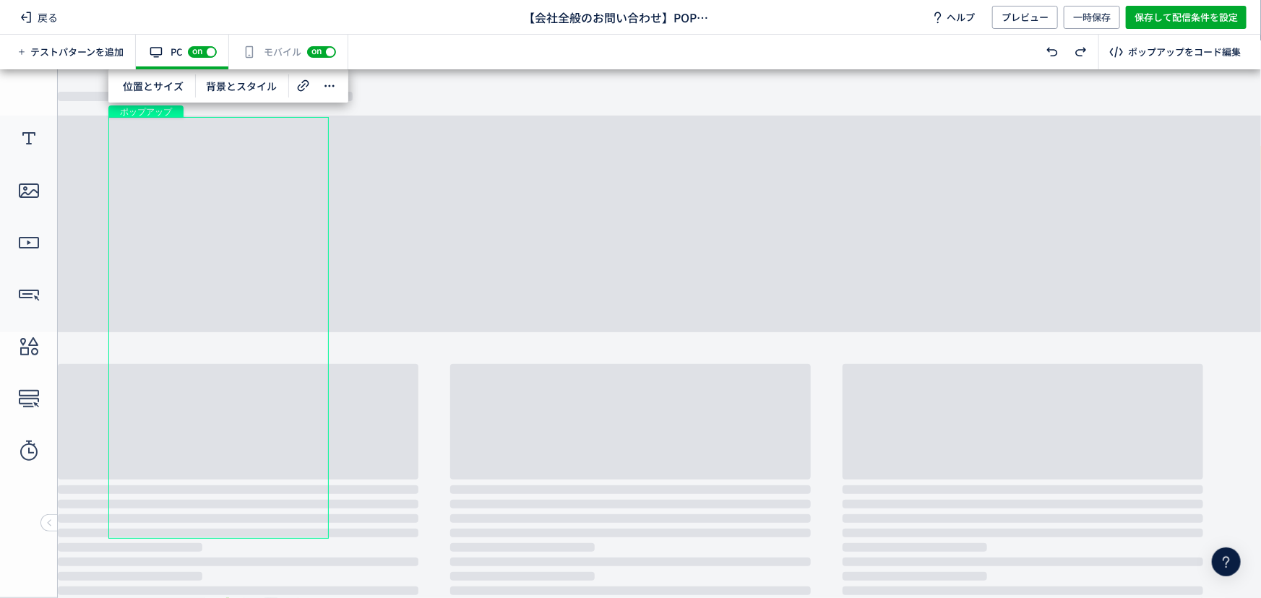
click at [254, 350] on div "ポップアップ" at bounding box center [218, 327] width 220 height 422
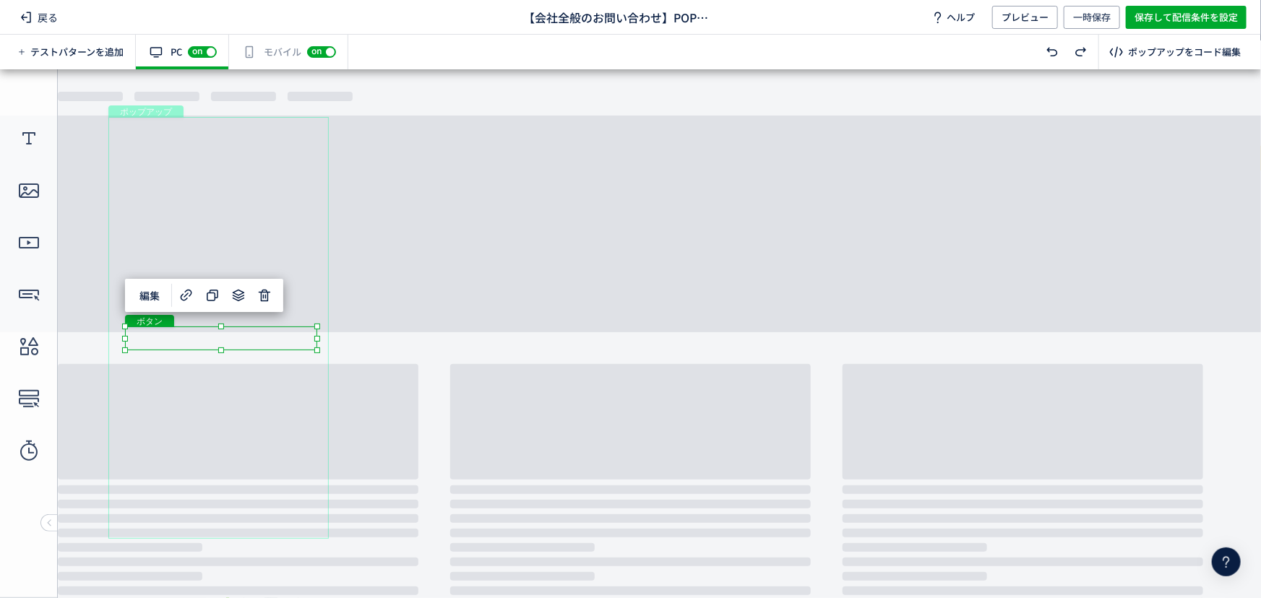
click at [237, 341] on div "ボタン" at bounding box center [221, 338] width 192 height 24
click at [182, 289] on icon at bounding box center [186, 295] width 17 height 17
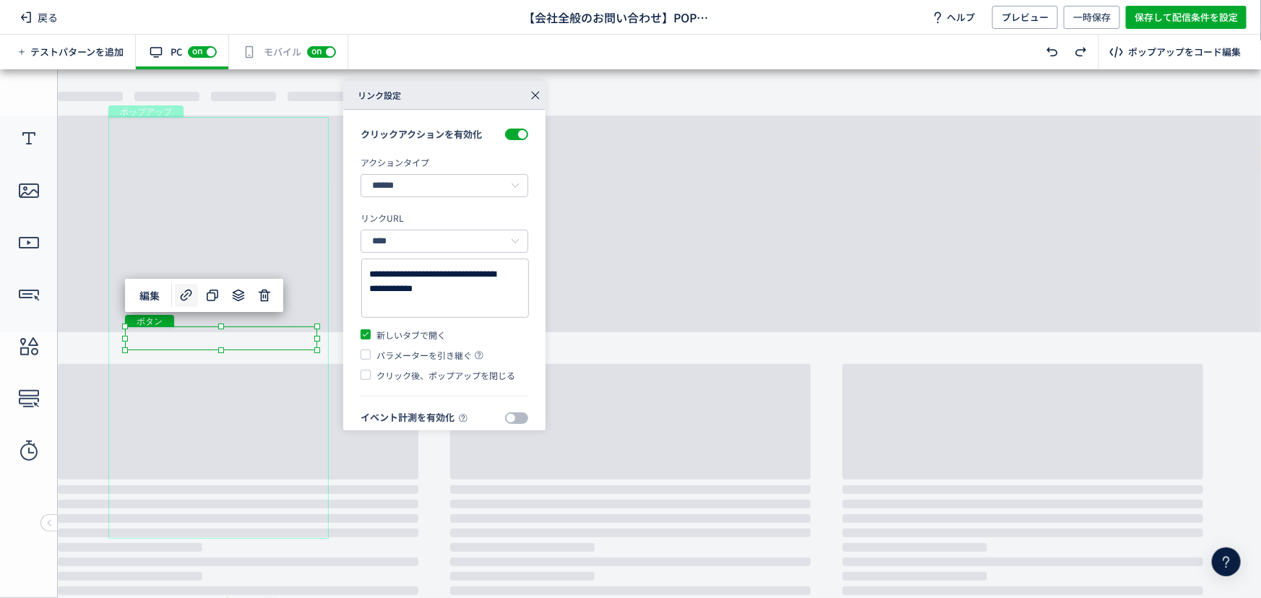
drag, startPoint x: 535, startPoint y: 96, endPoint x: 527, endPoint y: 27, distance: 69.7
click at [535, 96] on icon at bounding box center [535, 95] width 20 height 20
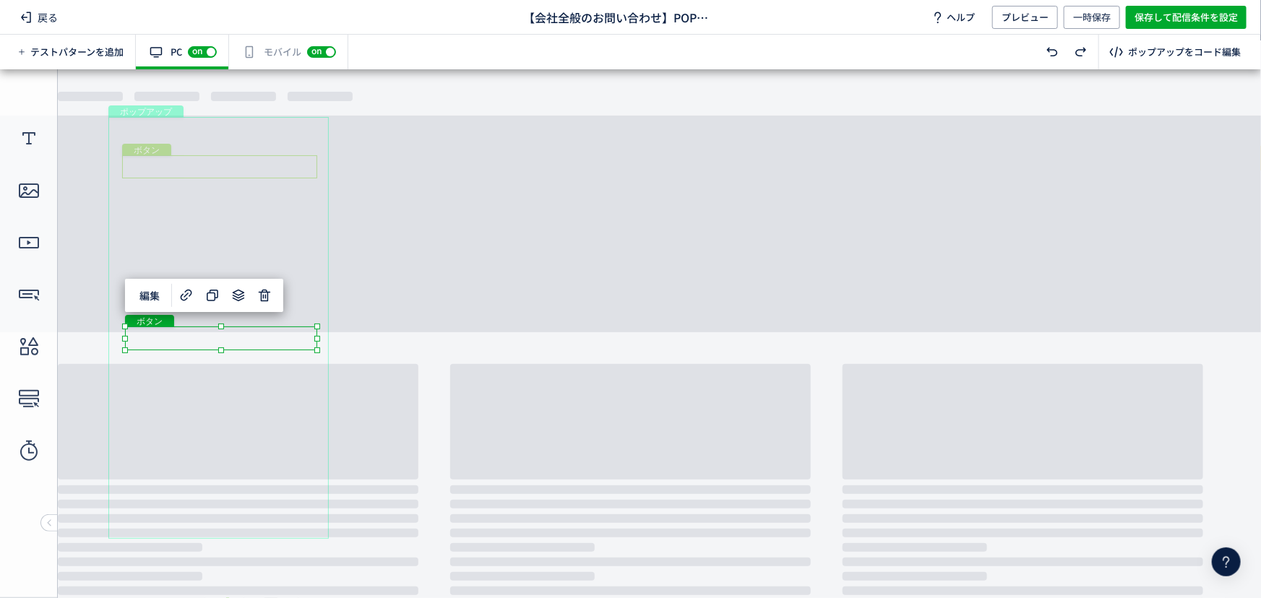
click at [203, 164] on div "ボタン" at bounding box center [219, 166] width 195 height 23
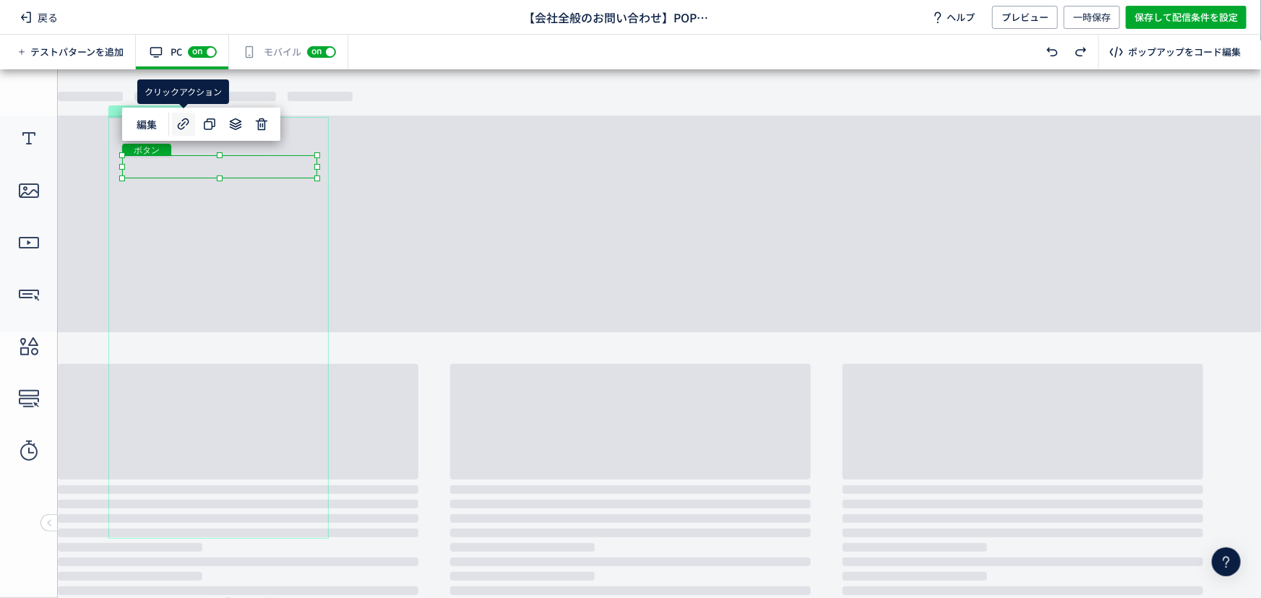
click at [188, 119] on icon at bounding box center [183, 124] width 17 height 17
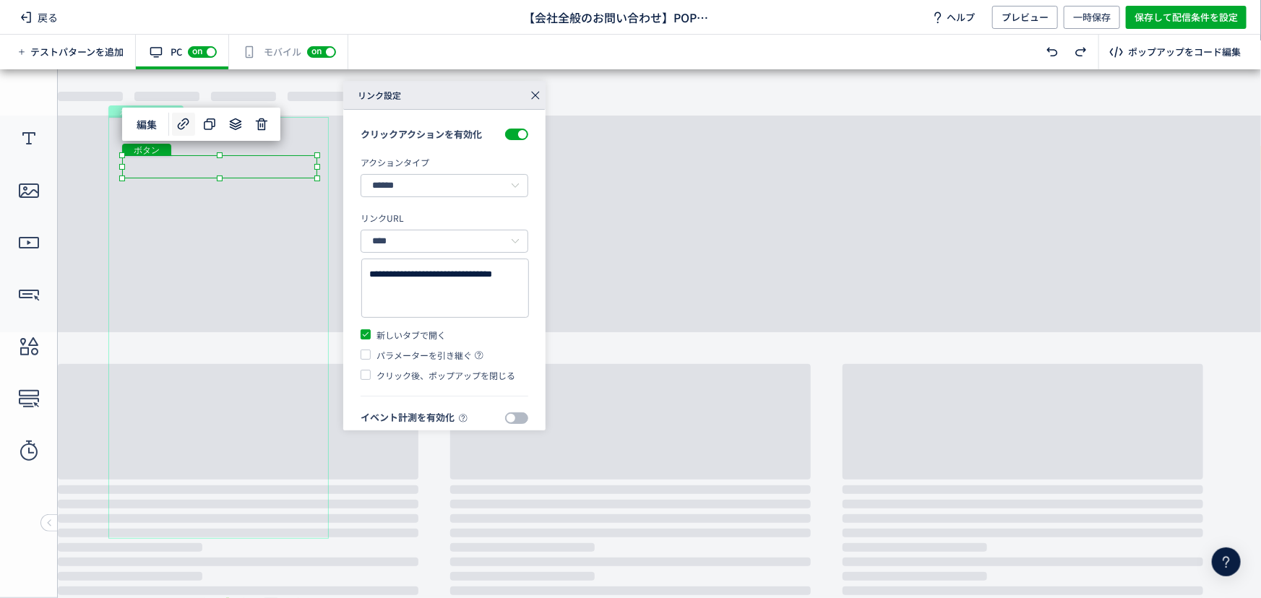
drag, startPoint x: 536, startPoint y: 97, endPoint x: 414, endPoint y: 268, distance: 210.3
click at [536, 97] on use at bounding box center [536, 96] width 8 height 8
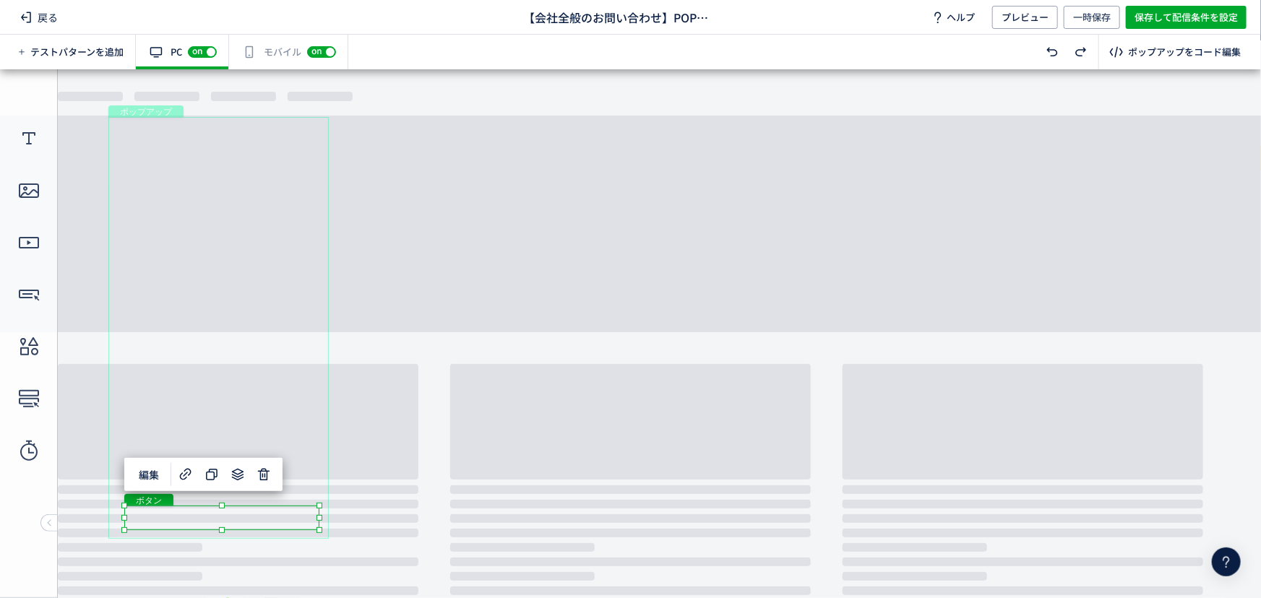
click at [246, 518] on div "ボタン" at bounding box center [221, 517] width 195 height 25
click at [187, 476] on icon at bounding box center [185, 474] width 17 height 17
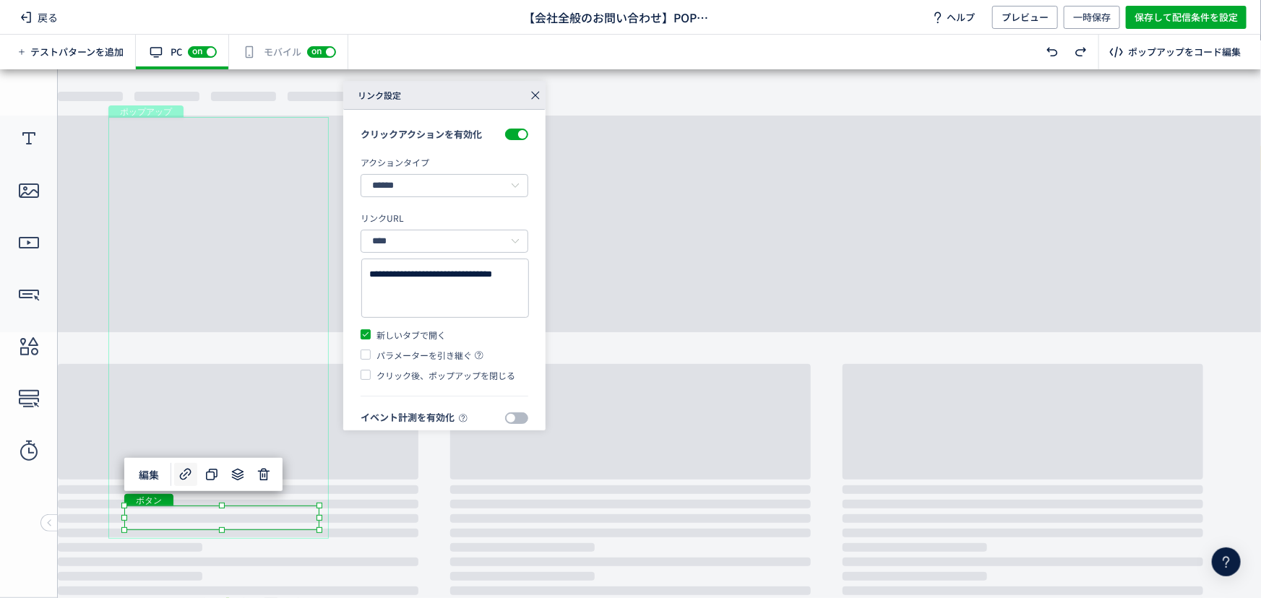
drag, startPoint x: 535, startPoint y: 92, endPoint x: 405, endPoint y: 208, distance: 174.0
click at [535, 92] on icon at bounding box center [535, 95] width 20 height 20
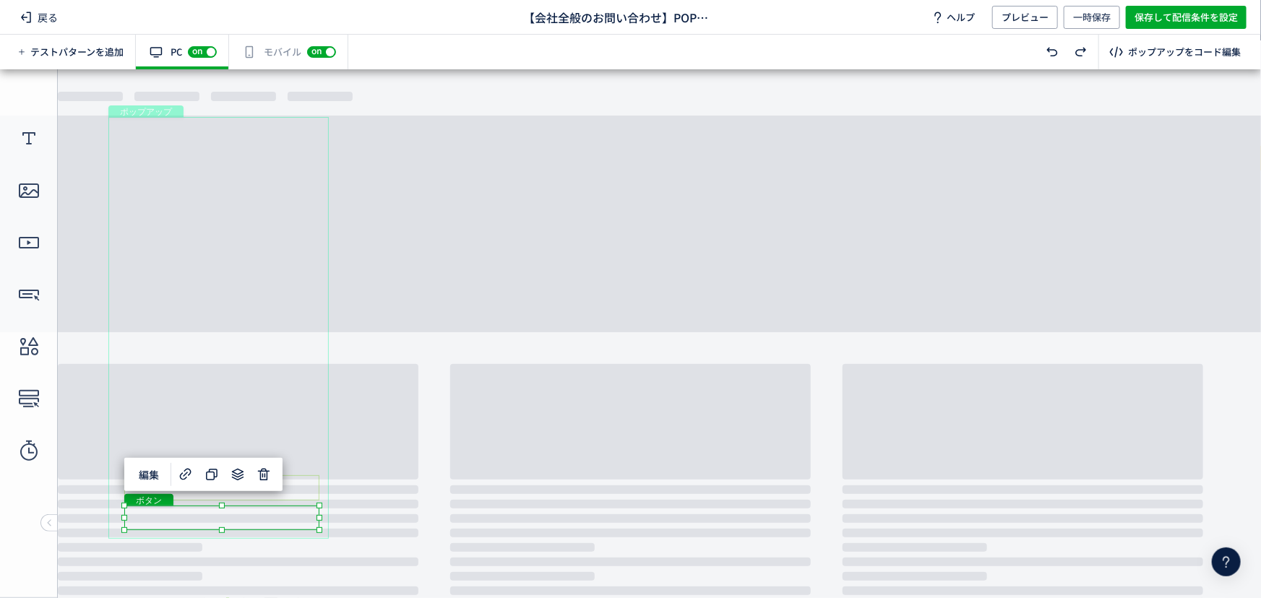
click at [301, 483] on div "ボタン" at bounding box center [221, 487] width 195 height 25
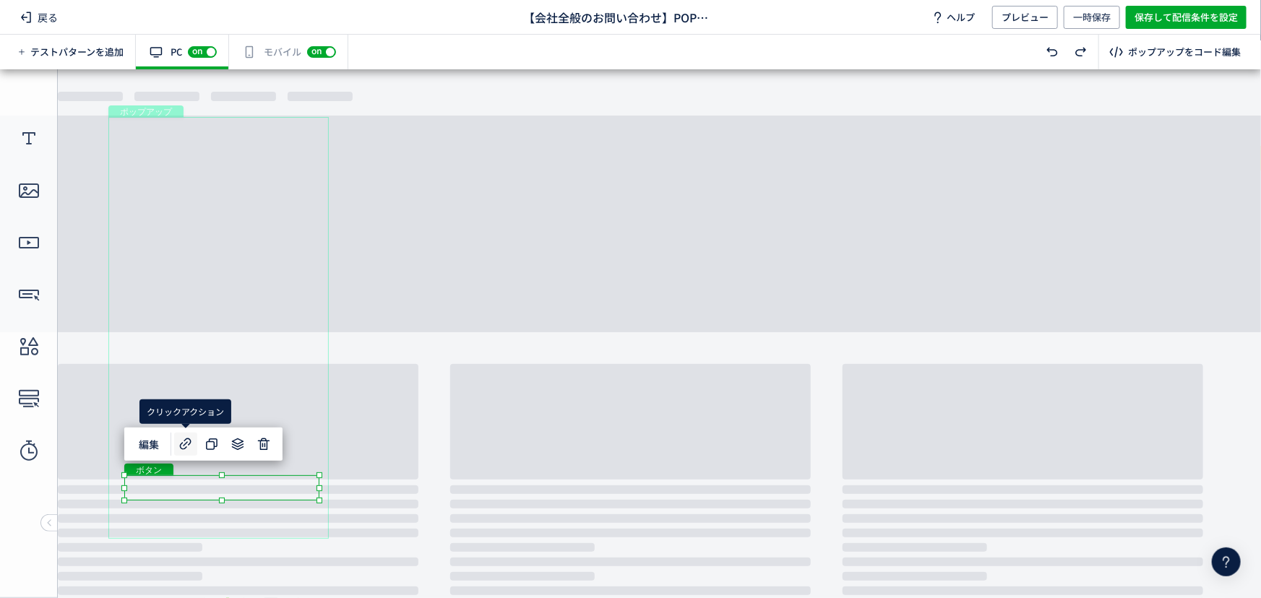
click at [183, 442] on icon at bounding box center [185, 444] width 17 height 17
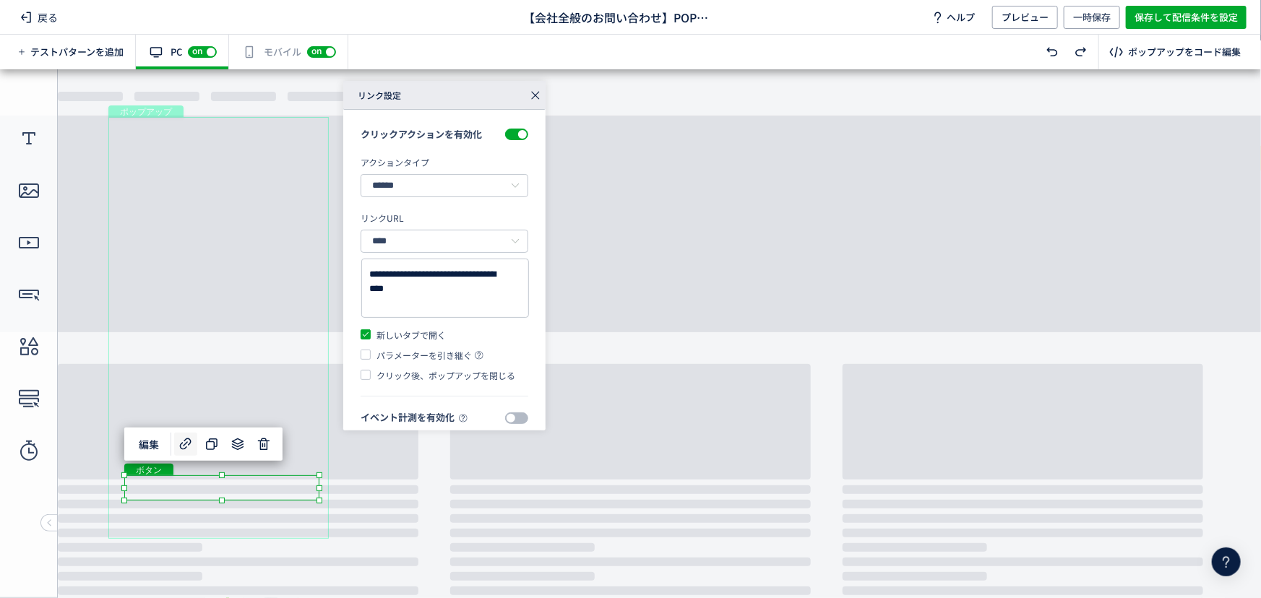
click at [535, 99] on icon at bounding box center [535, 95] width 20 height 20
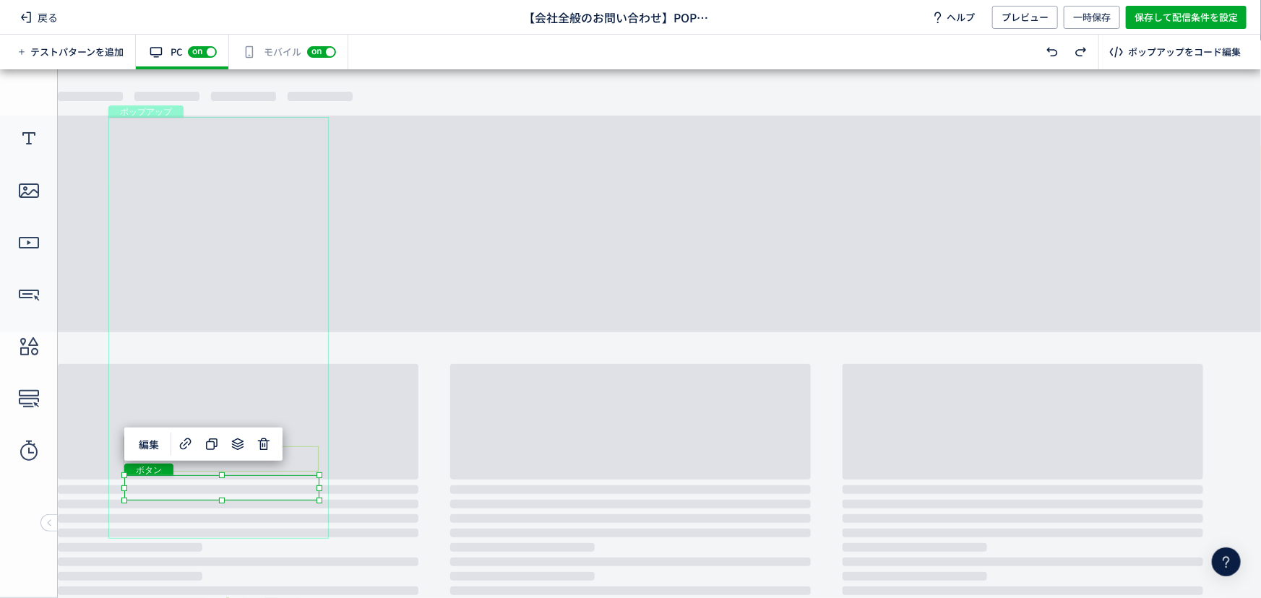
click at [295, 465] on div "ボタン" at bounding box center [221, 458] width 195 height 25
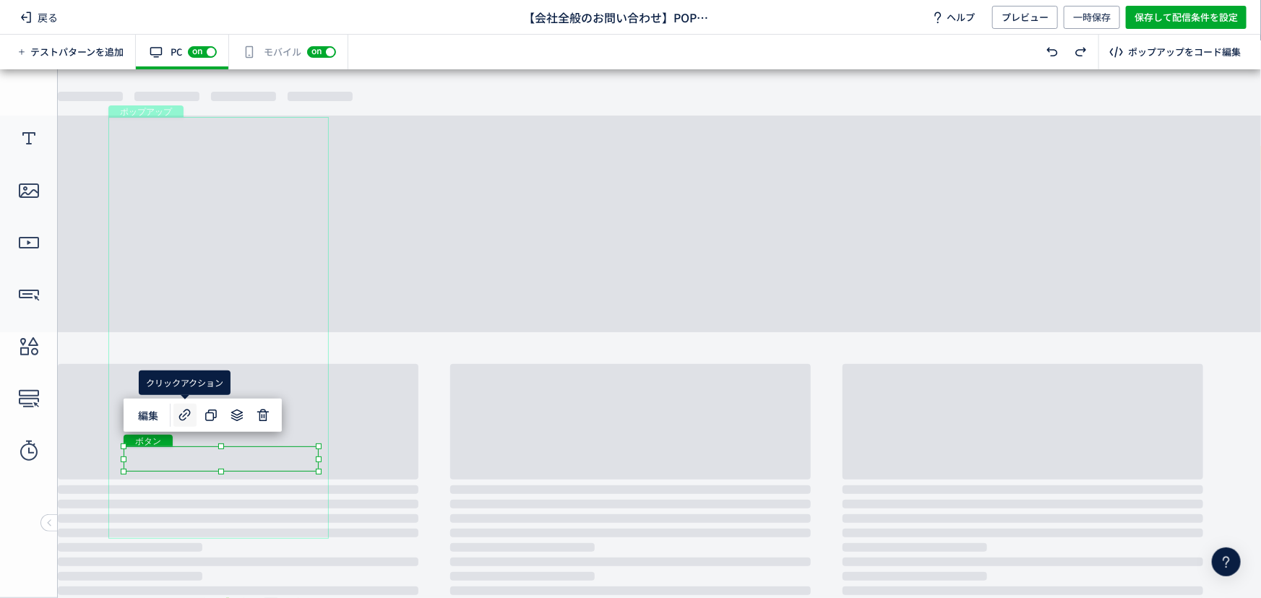
click at [183, 421] on icon at bounding box center [184, 415] width 17 height 17
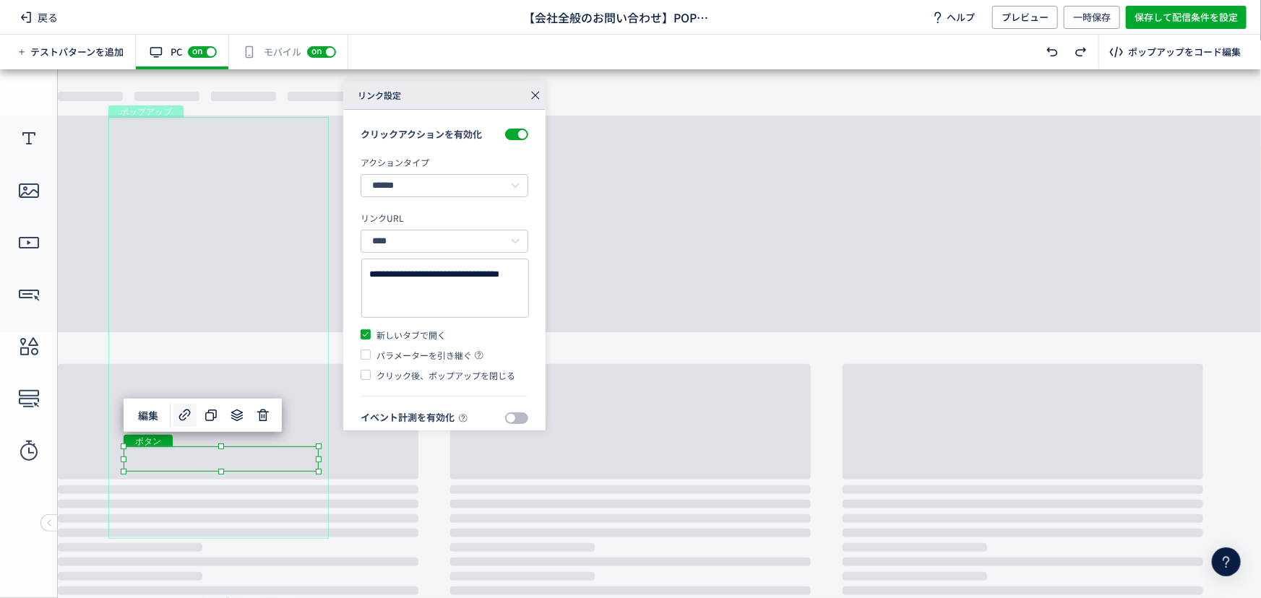
drag, startPoint x: 532, startPoint y: 92, endPoint x: 451, endPoint y: 121, distance: 85.9
click at [532, 92] on use at bounding box center [536, 96] width 8 height 8
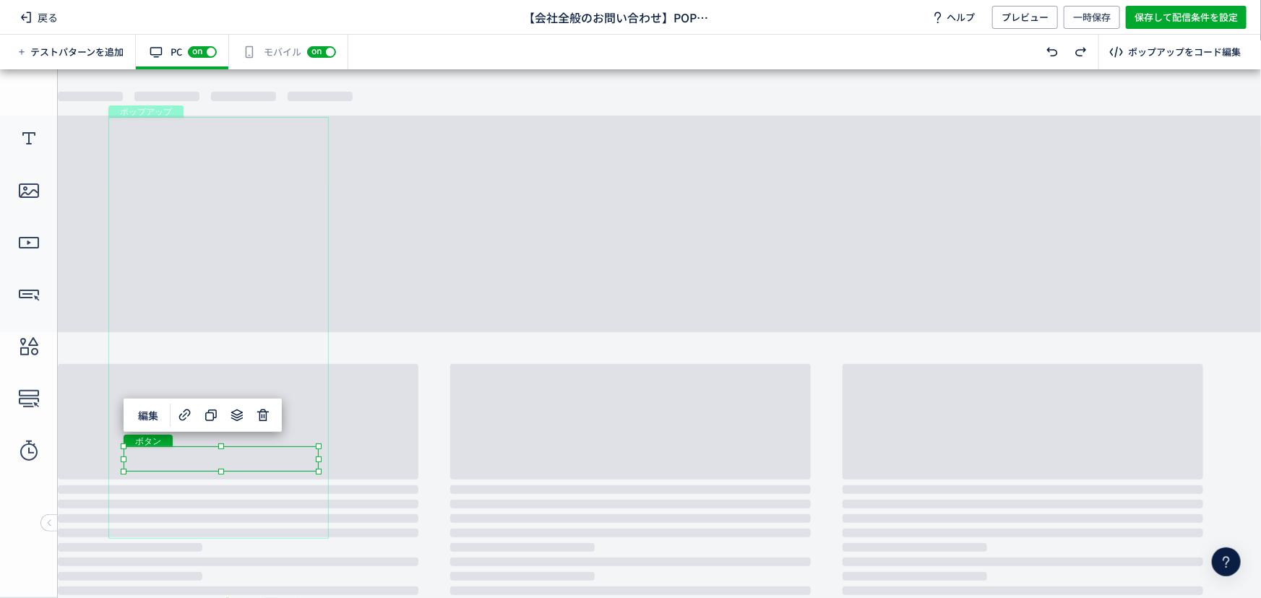
click at [277, 428] on div "編集" at bounding box center [203, 415] width 158 height 33
click at [295, 431] on div "ボタン" at bounding box center [221, 428] width 196 height 26
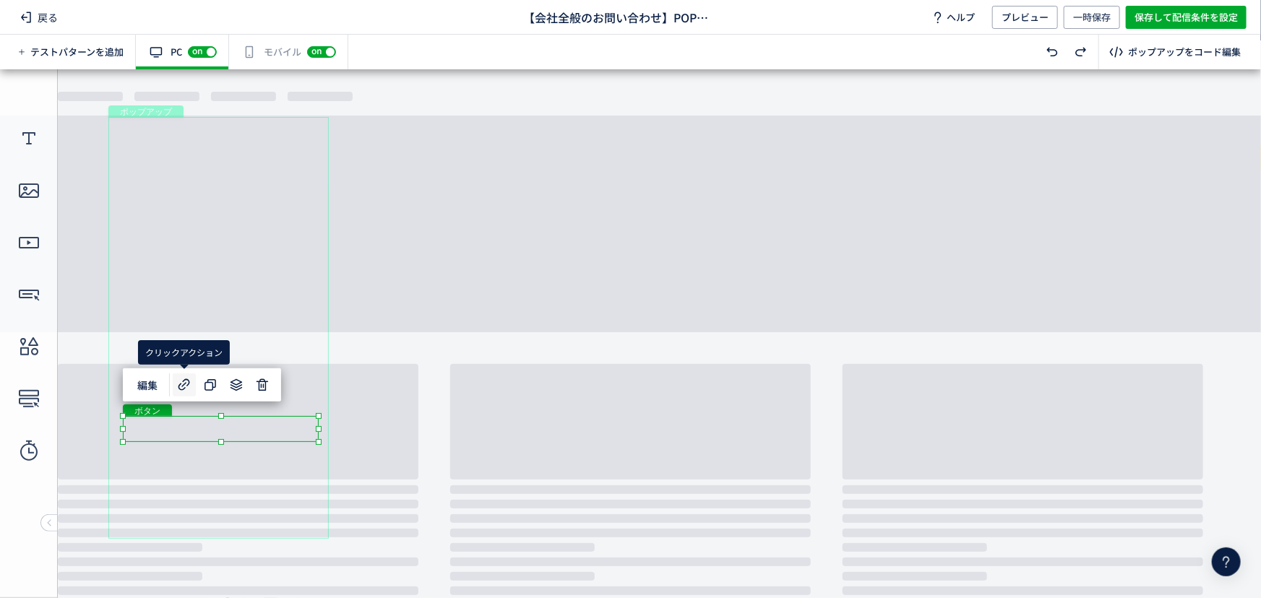
click at [176, 382] on icon at bounding box center [184, 384] width 17 height 17
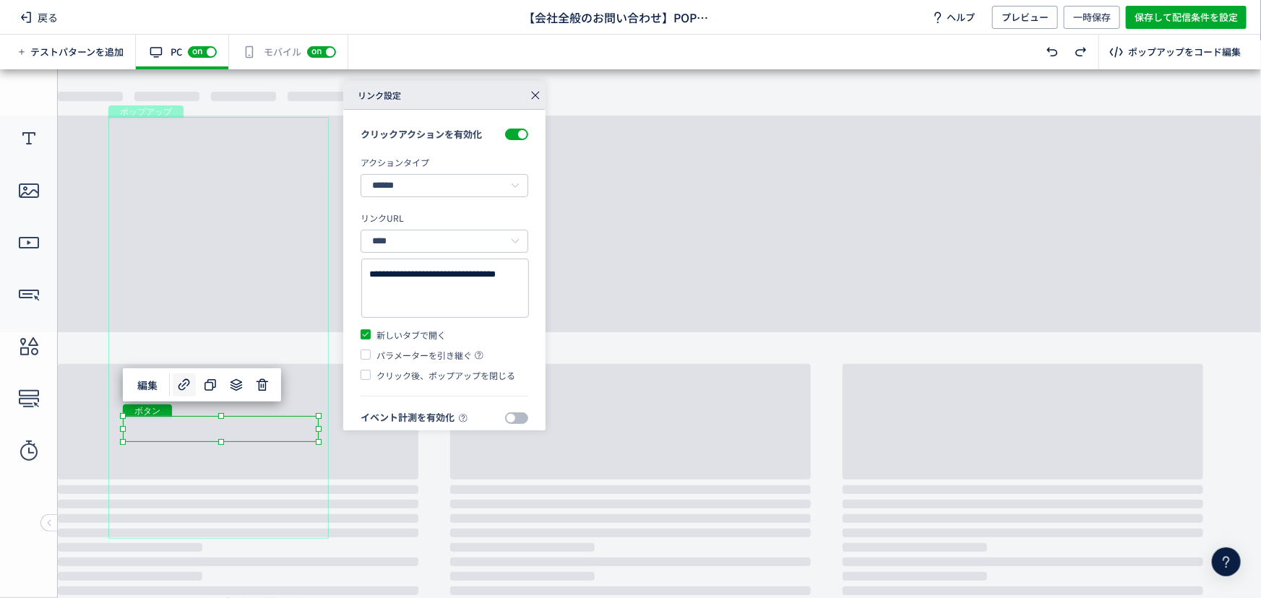
click at [538, 90] on icon at bounding box center [535, 95] width 20 height 20
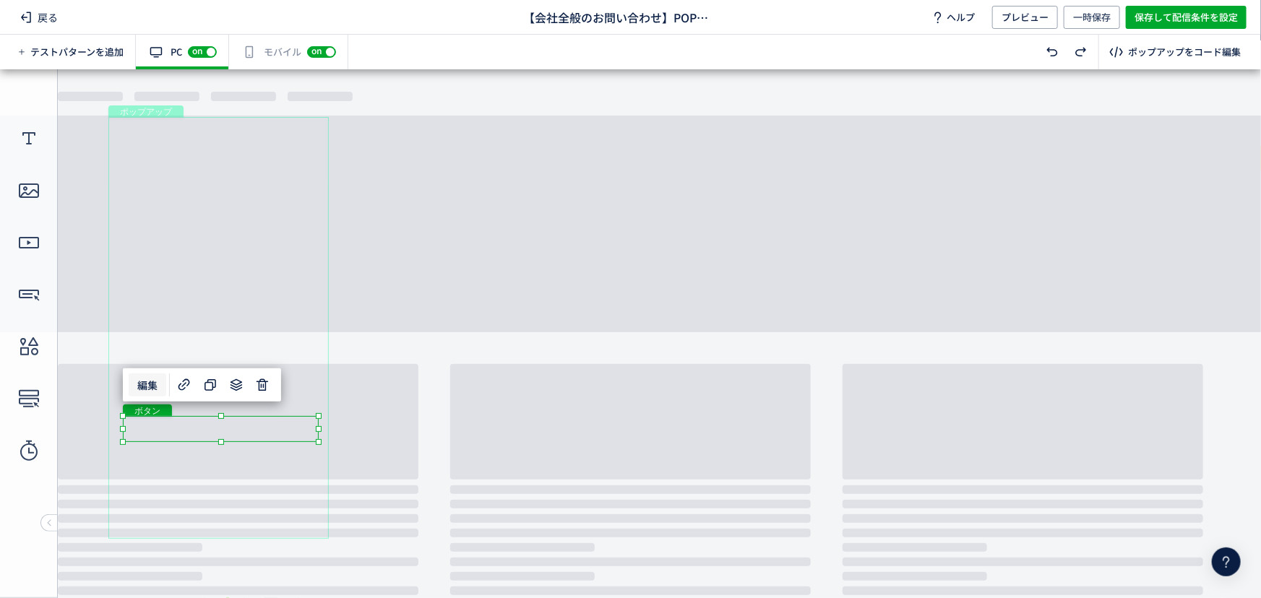
click at [144, 384] on span "編集" at bounding box center [148, 385] width 38 height 23
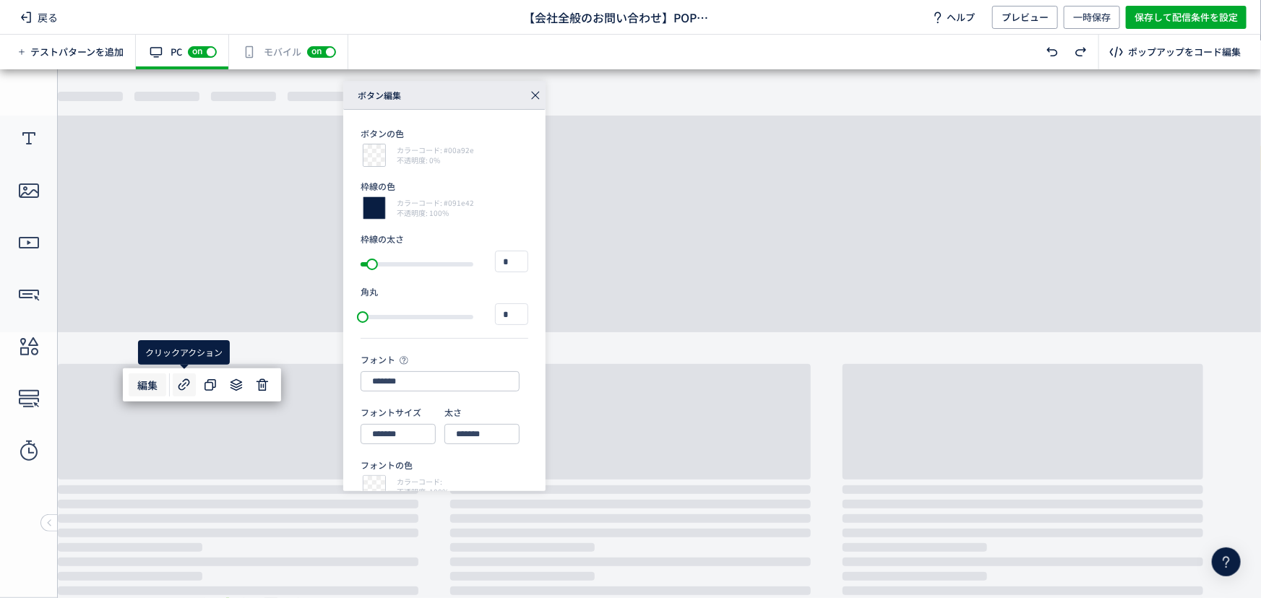
click at [176, 381] on icon at bounding box center [184, 384] width 17 height 17
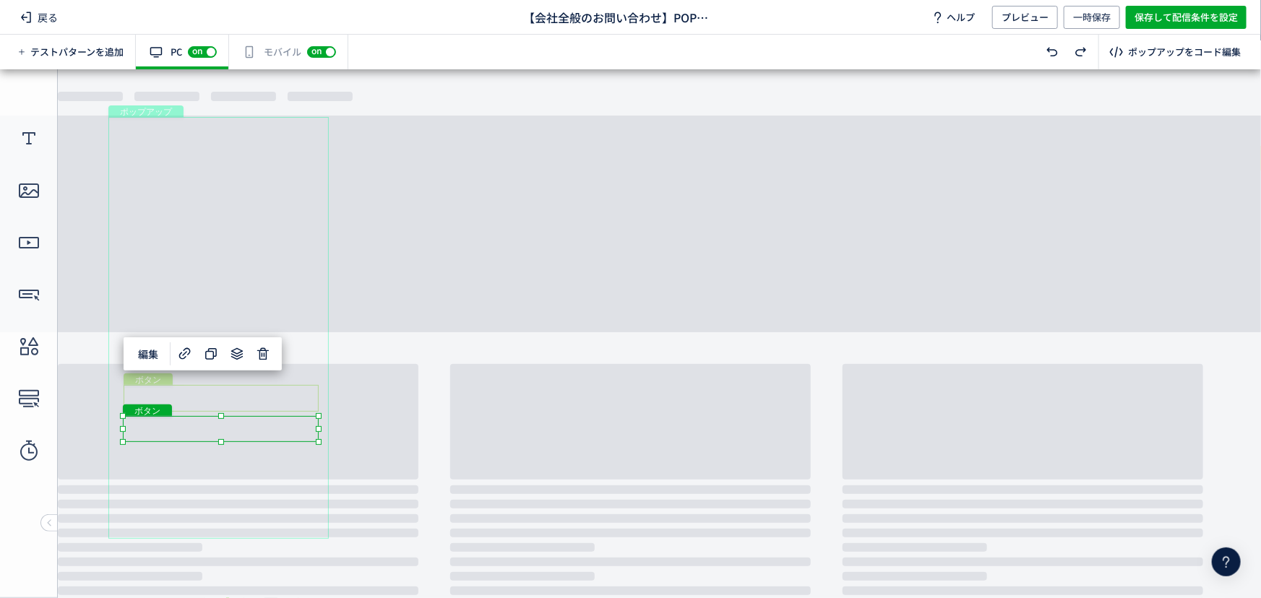
click at [286, 397] on div "ボタン" at bounding box center [221, 397] width 195 height 27
click at [182, 360] on icon at bounding box center [184, 353] width 17 height 17
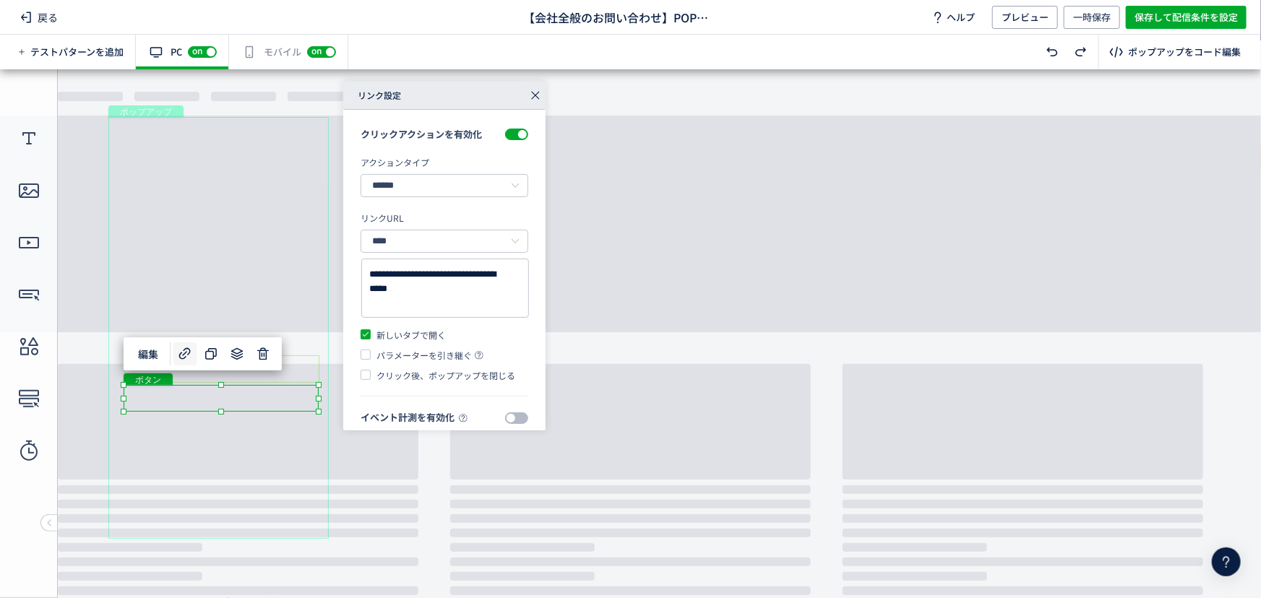
click at [293, 366] on div "ボタン" at bounding box center [221, 368] width 195 height 27
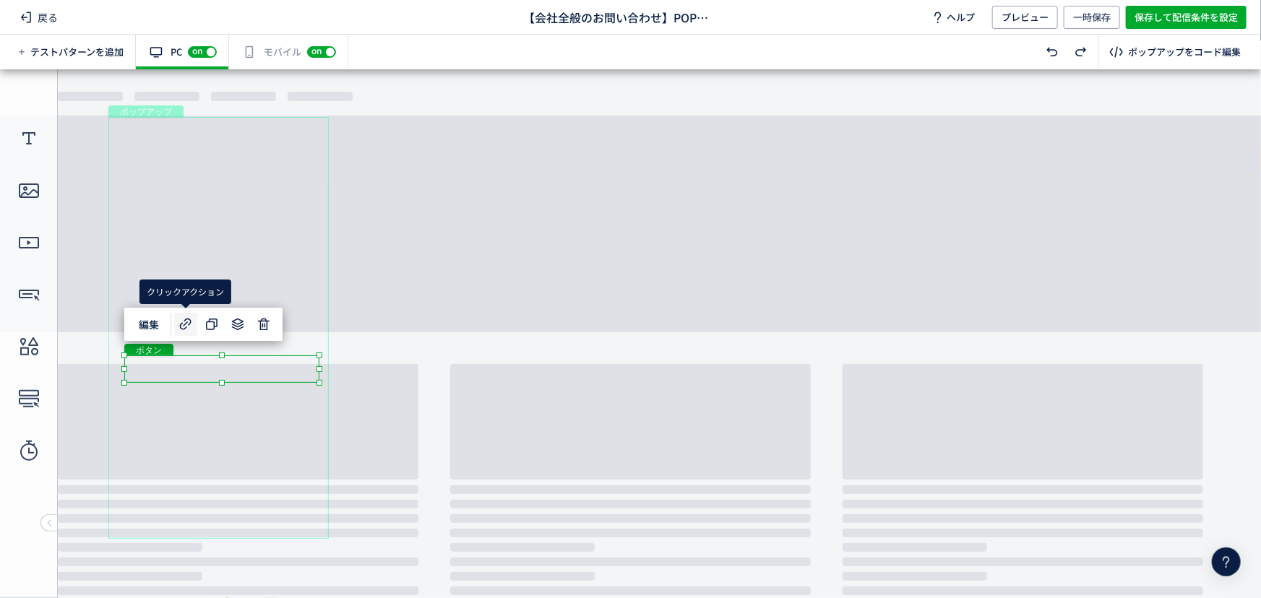
click at [184, 324] on icon at bounding box center [185, 324] width 17 height 17
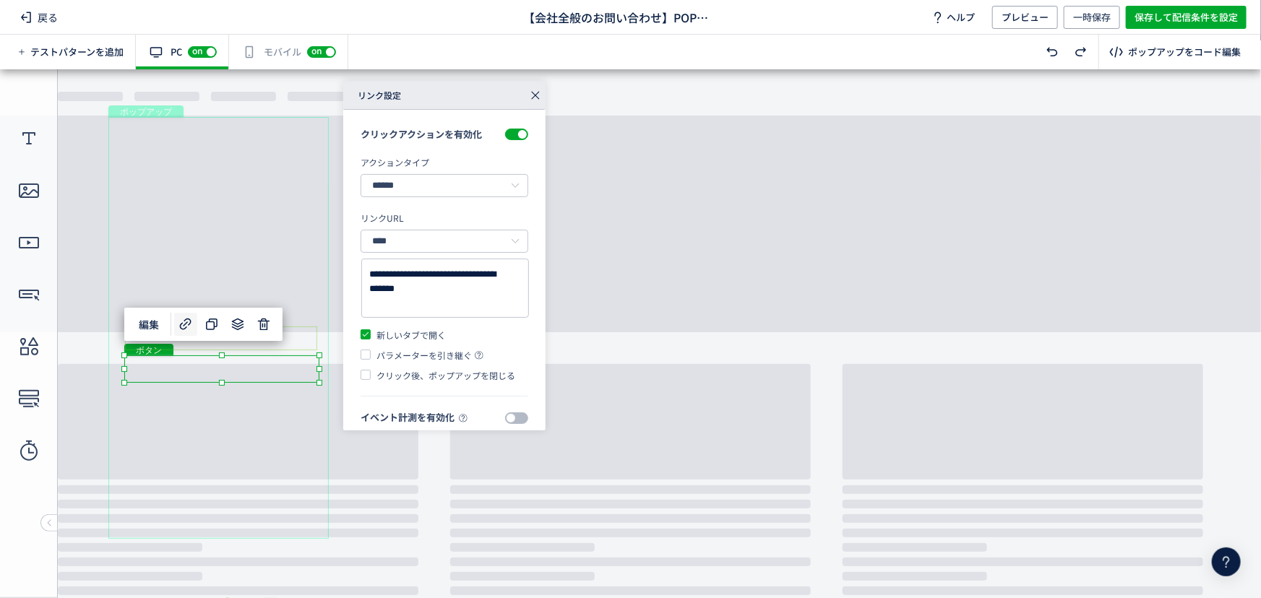
click at [298, 336] on div "ボタン" at bounding box center [221, 338] width 192 height 24
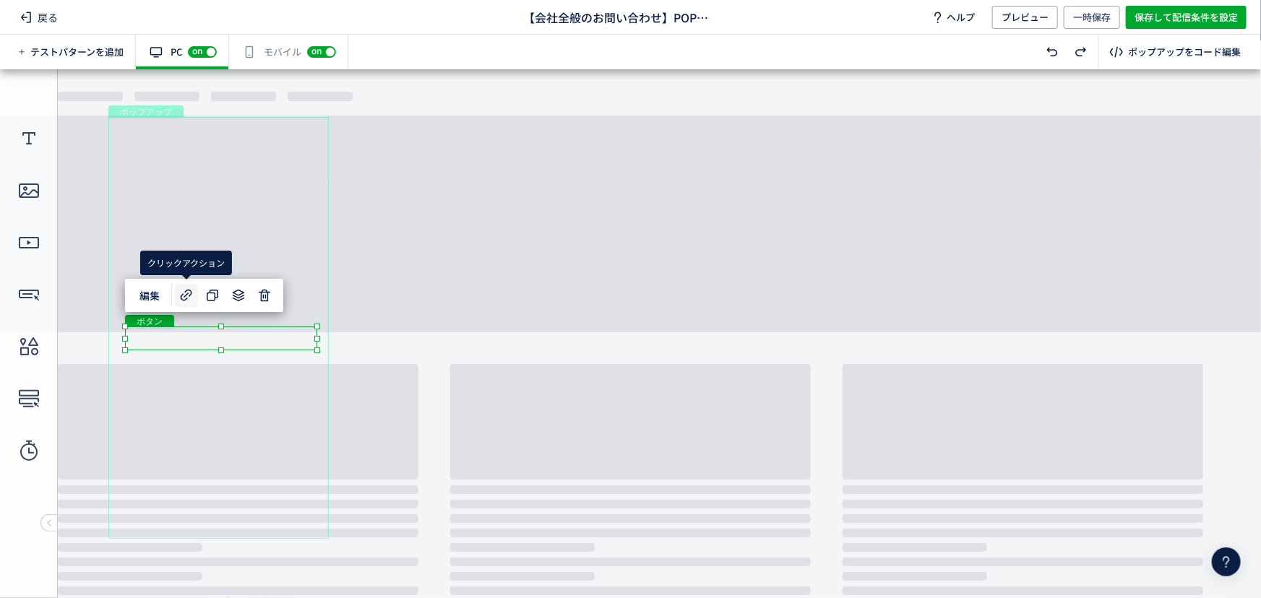
click at [184, 297] on icon at bounding box center [186, 295] width 17 height 17
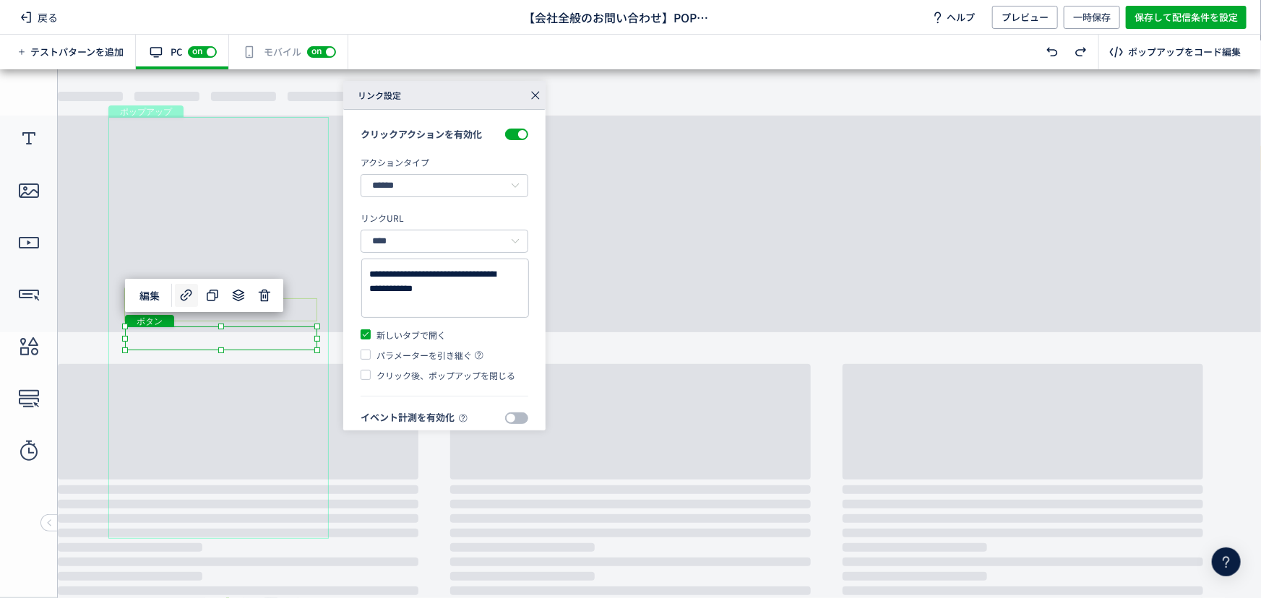
click at [296, 309] on div "ボタン" at bounding box center [220, 309] width 193 height 23
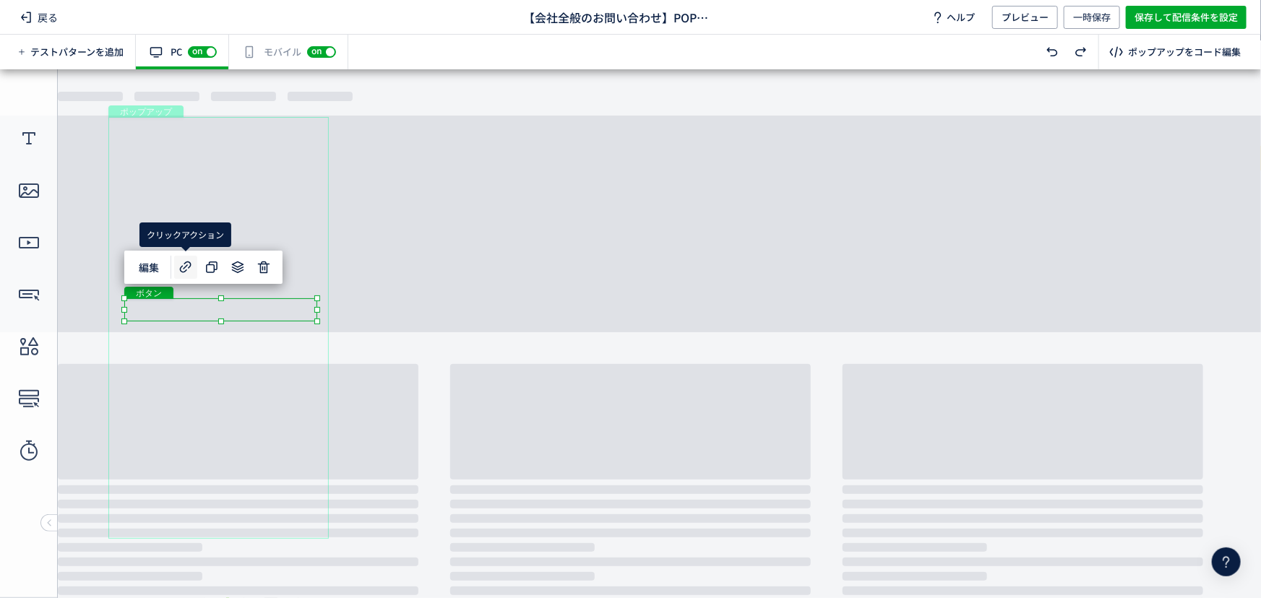
click at [186, 267] on icon at bounding box center [185, 267] width 17 height 17
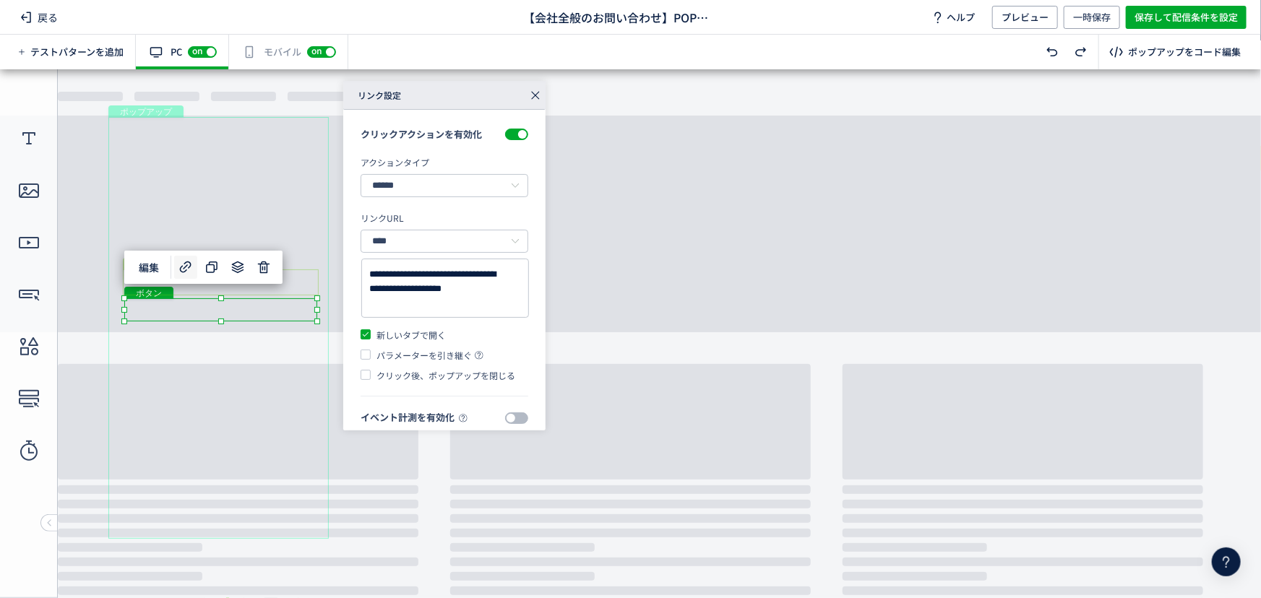
click at [294, 281] on div "ボタン" at bounding box center [221, 282] width 196 height 26
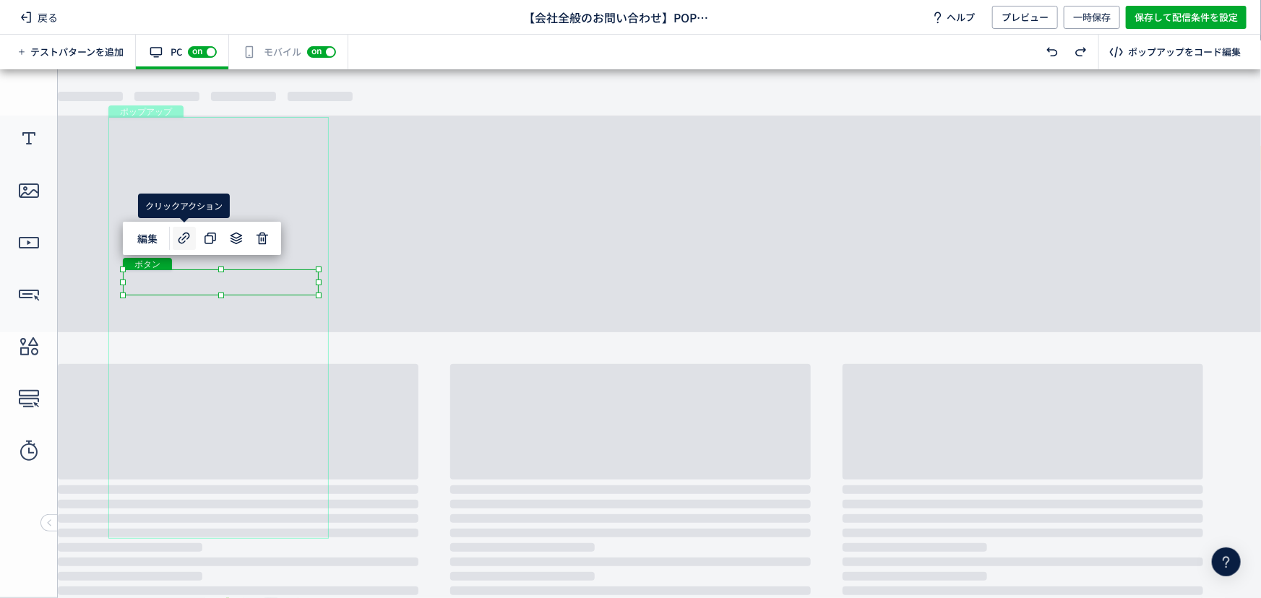
click at [174, 235] on span at bounding box center [184, 238] width 23 height 23
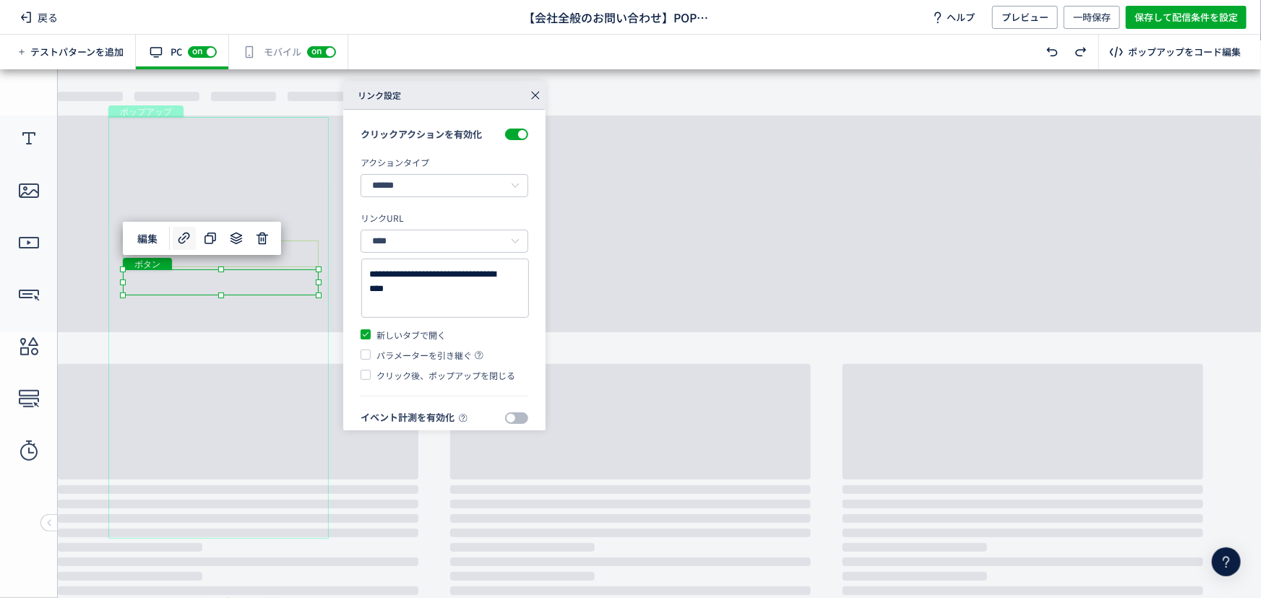
click at [300, 252] on div "ボタン" at bounding box center [221, 253] width 196 height 27
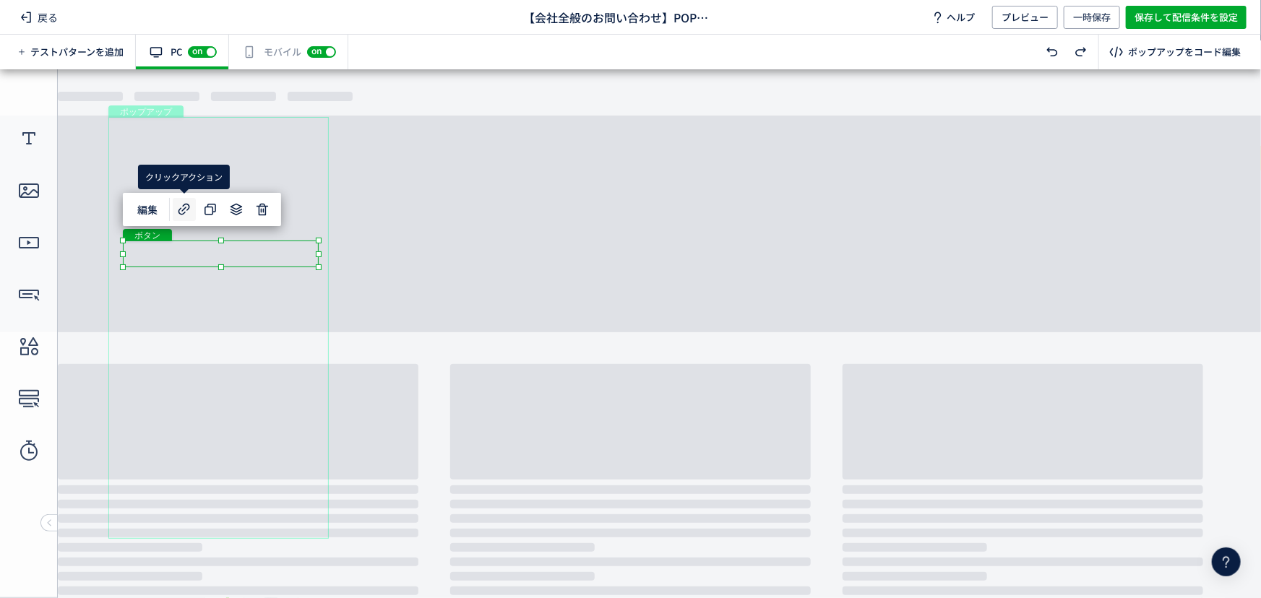
click at [184, 214] on icon at bounding box center [184, 209] width 17 height 17
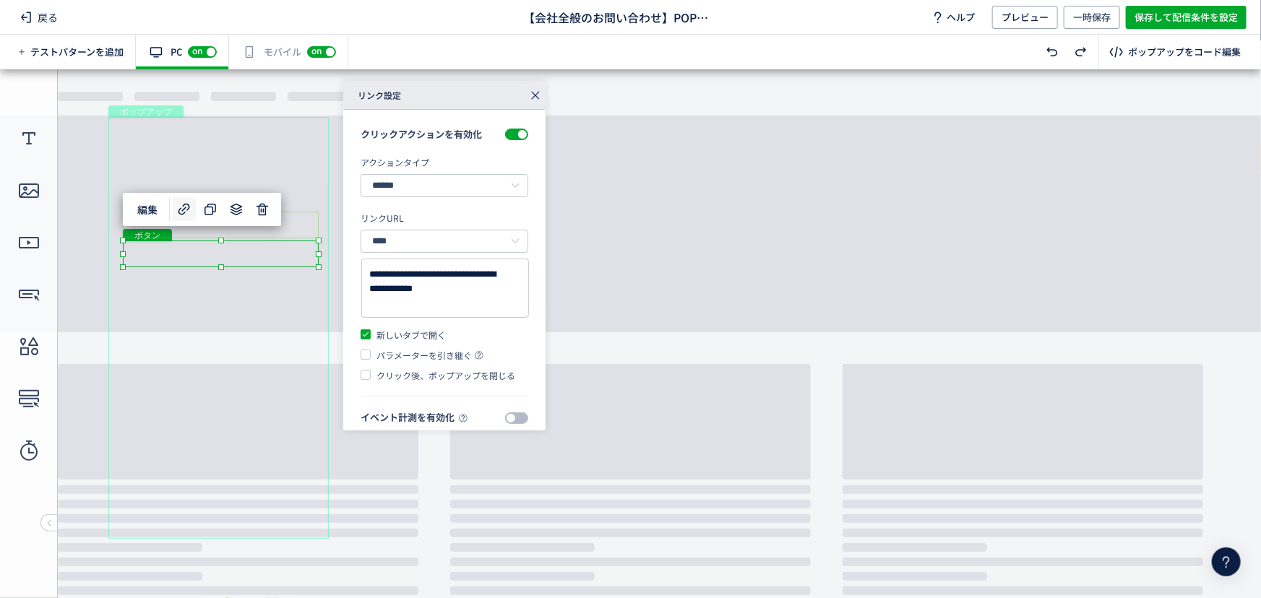
click at [301, 233] on div "ボタン" at bounding box center [221, 224] width 196 height 27
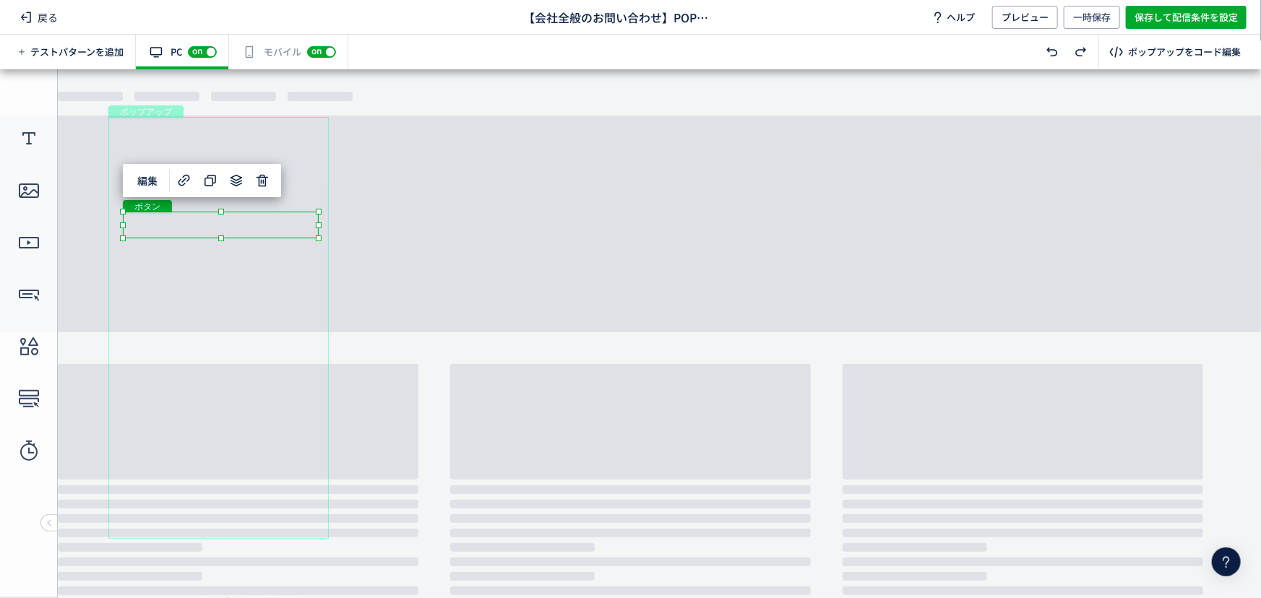
click at [300, 220] on div "ボタン" at bounding box center [221, 224] width 196 height 27
click at [181, 183] on icon at bounding box center [184, 180] width 17 height 17
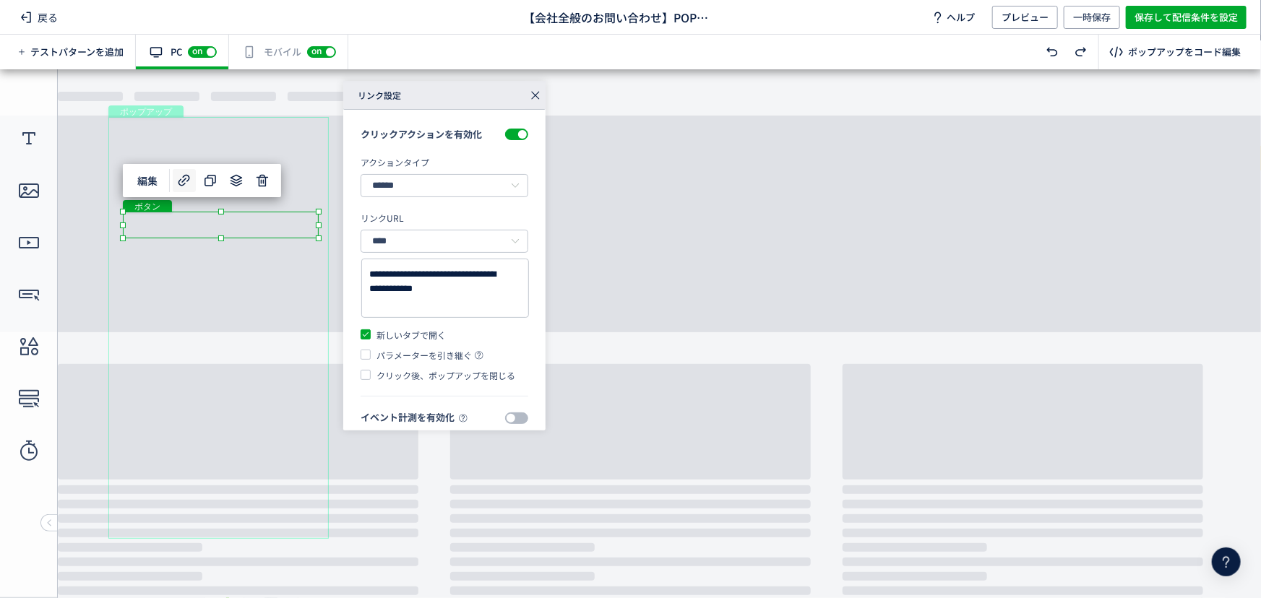
click at [537, 99] on icon at bounding box center [535, 95] width 20 height 20
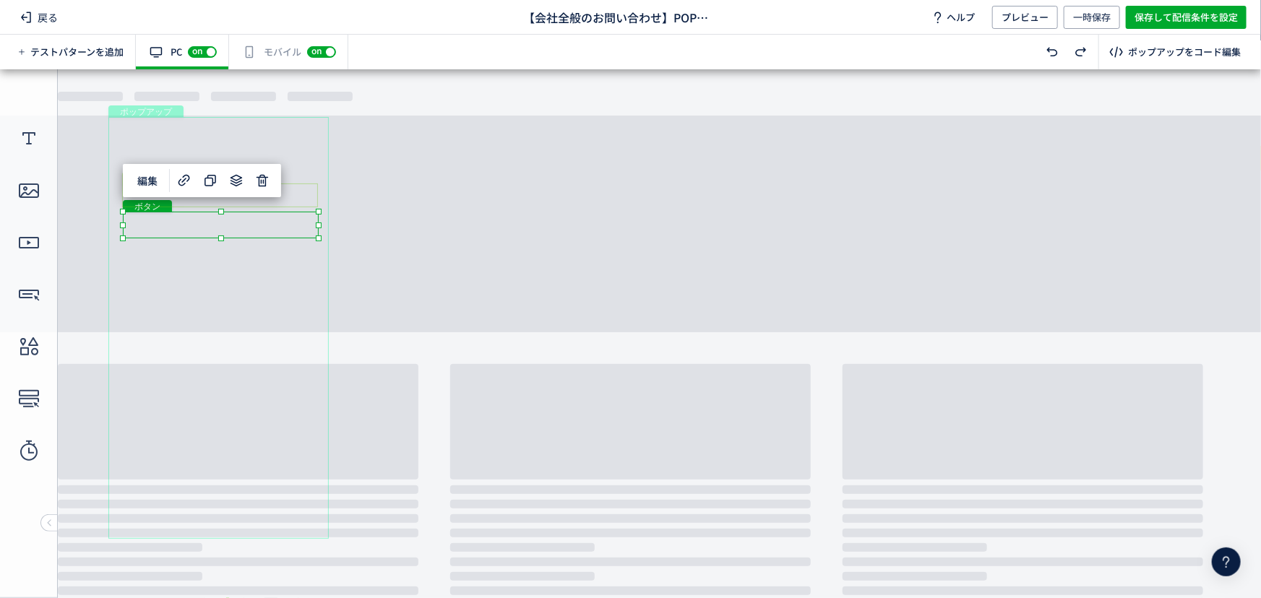
click at [303, 197] on div "ボタン" at bounding box center [220, 195] width 196 height 24
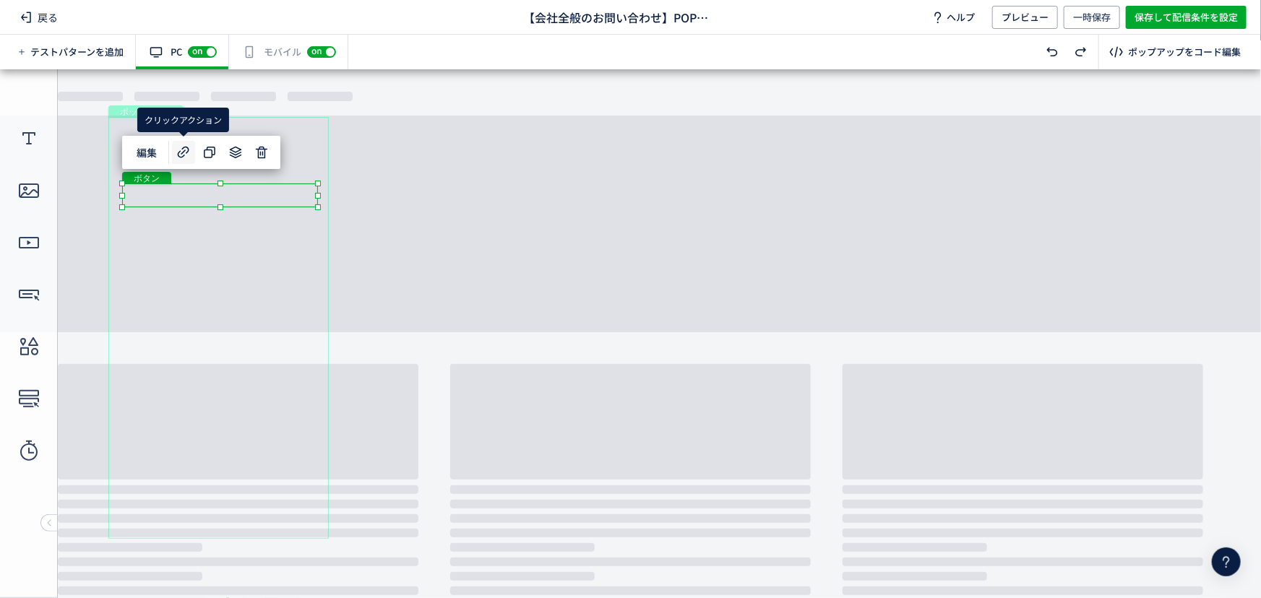
click at [181, 152] on use at bounding box center [184, 153] width 12 height 12
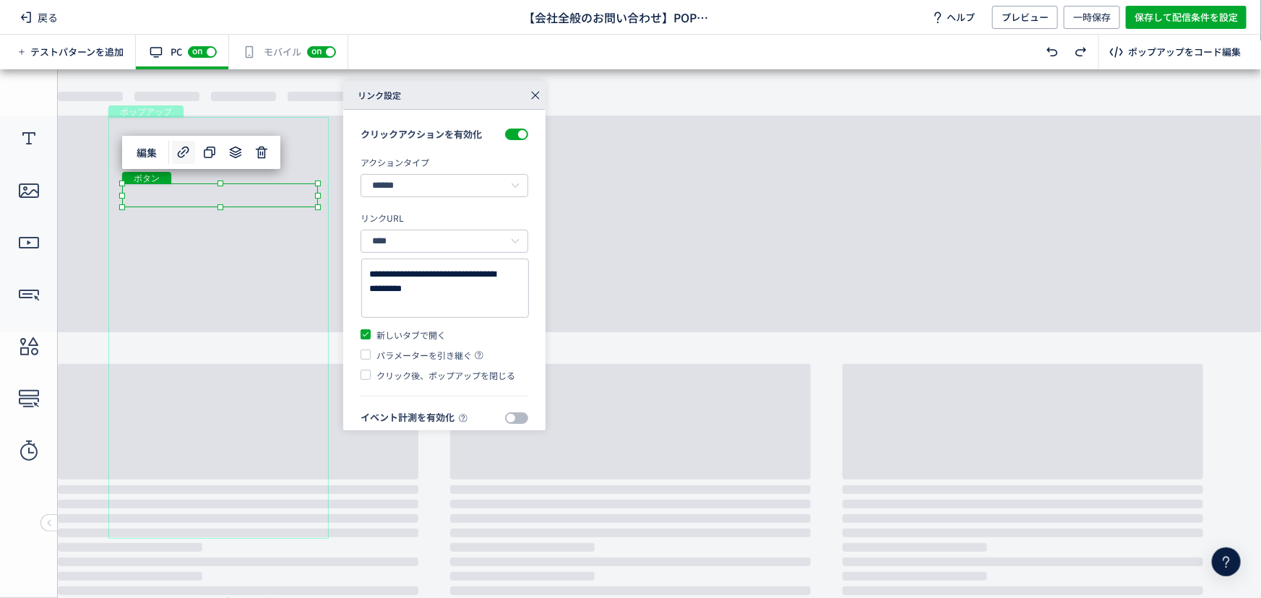
click at [541, 100] on icon at bounding box center [535, 95] width 20 height 20
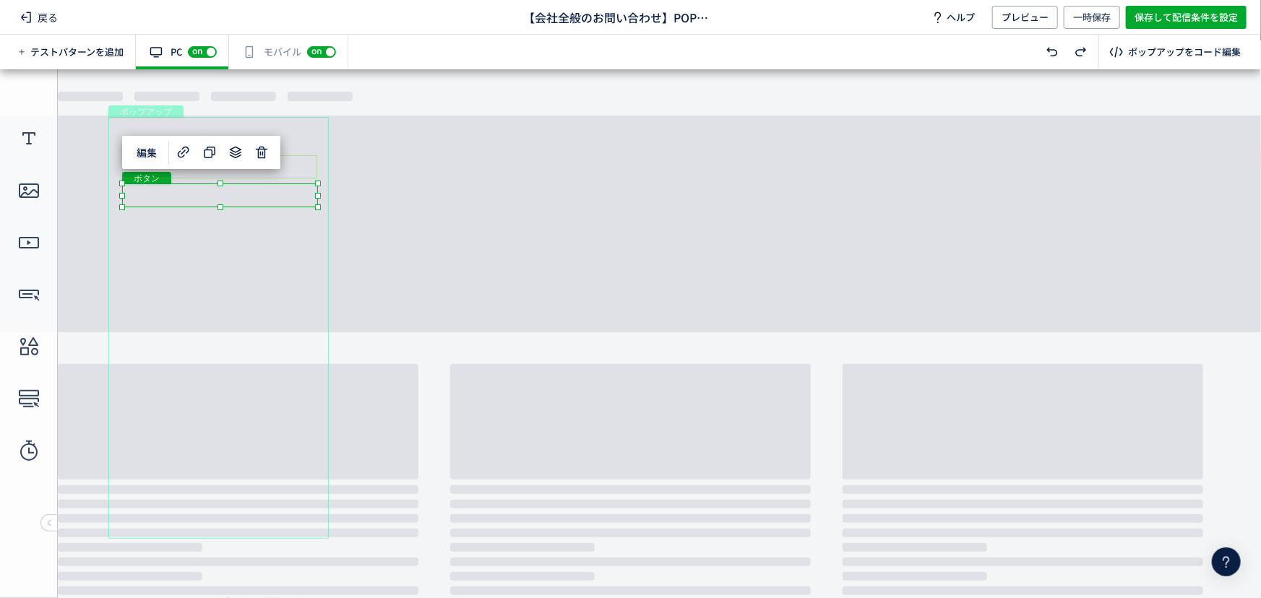
click at [308, 162] on div "ボタン" at bounding box center [219, 166] width 195 height 23
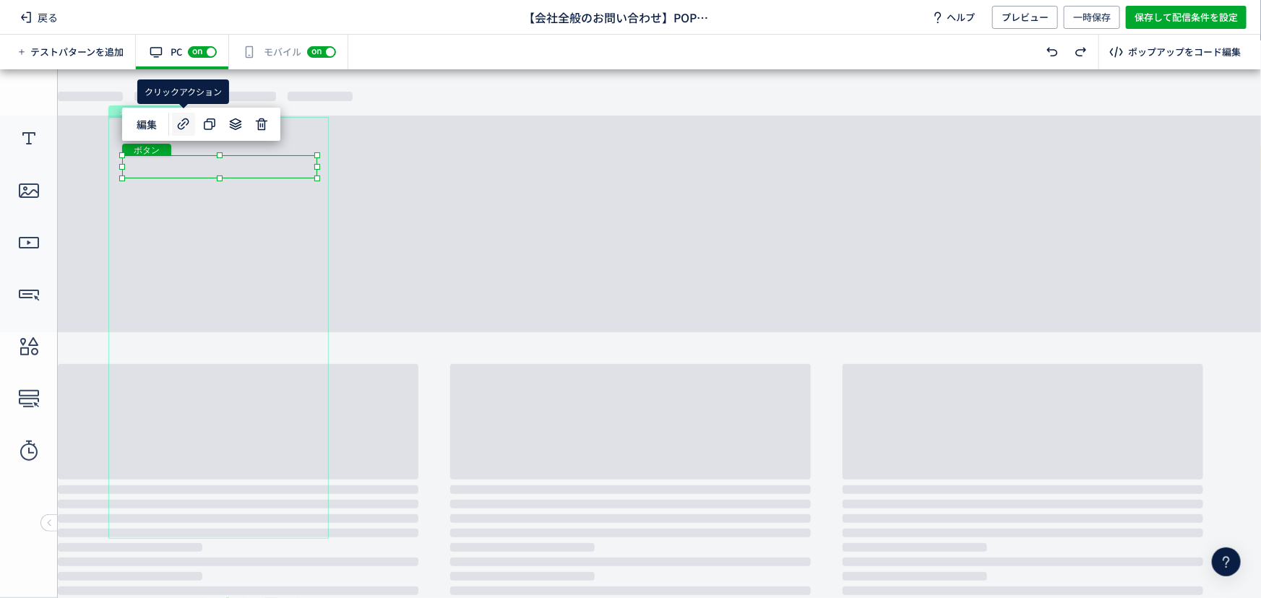
click at [185, 123] on icon at bounding box center [183, 124] width 17 height 17
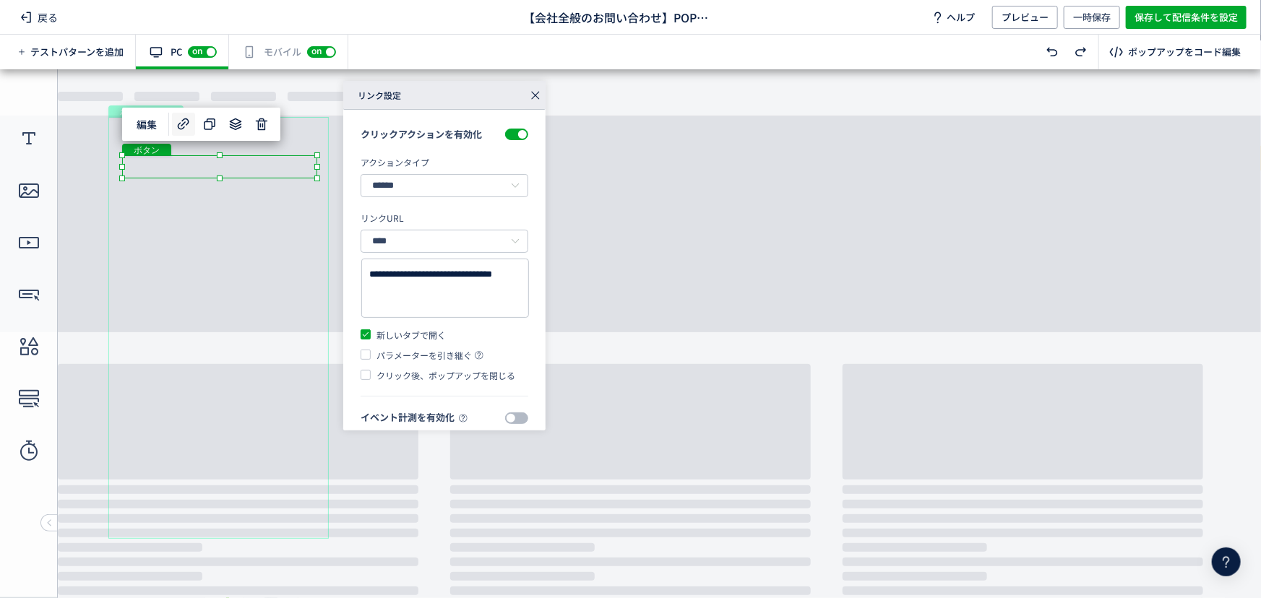
click at [536, 93] on icon at bounding box center [535, 95] width 20 height 20
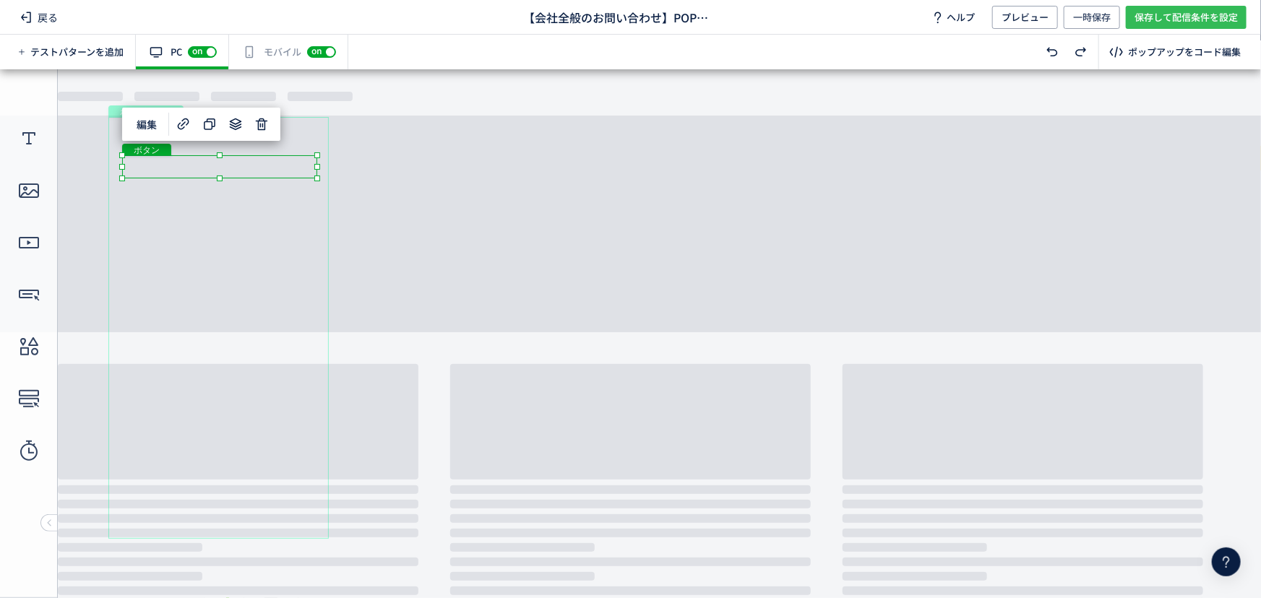
click at [1177, 14] on span "保存して配信条件を設定" at bounding box center [1185, 17] width 103 height 23
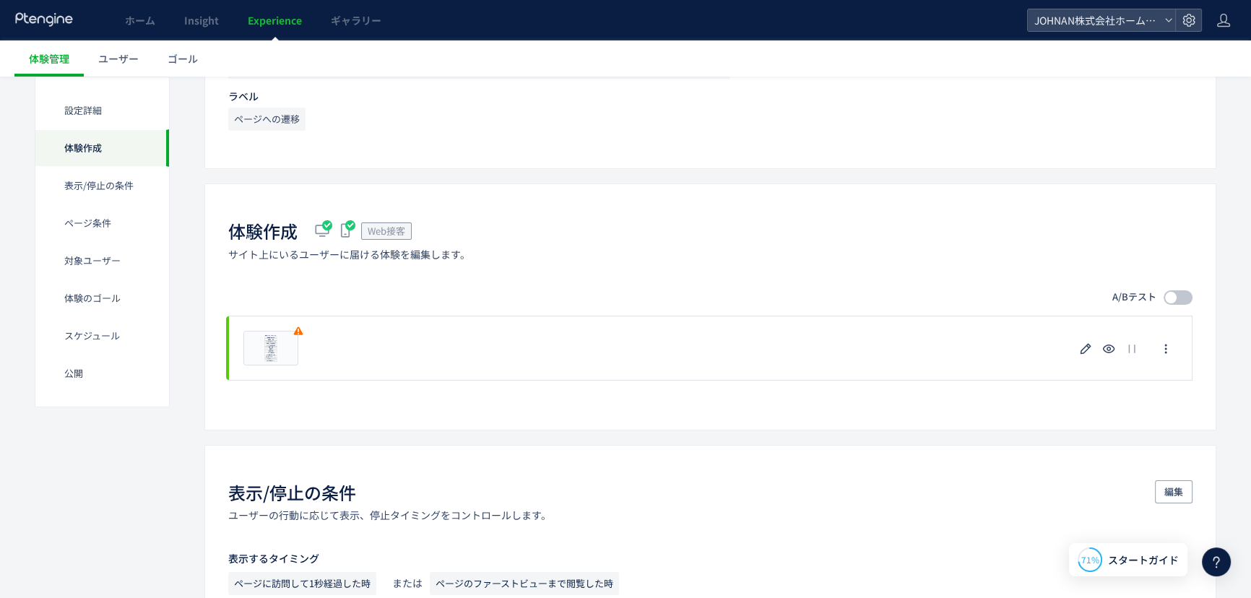
scroll to position [260, 0]
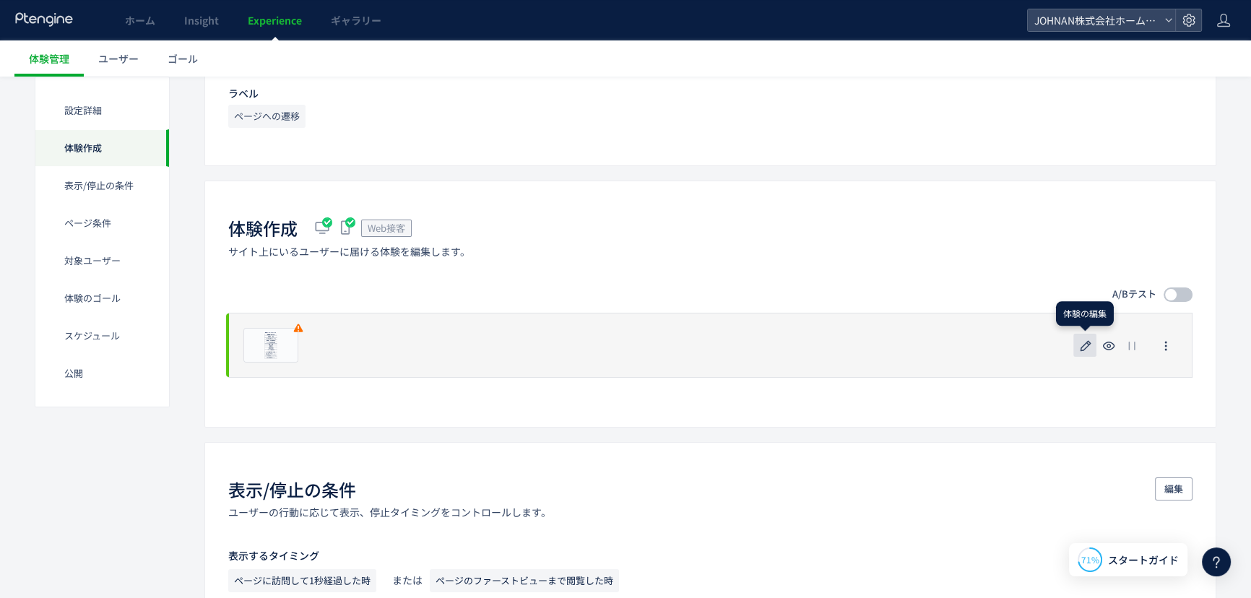
click at [1084, 346] on icon "button" at bounding box center [1085, 345] width 17 height 17
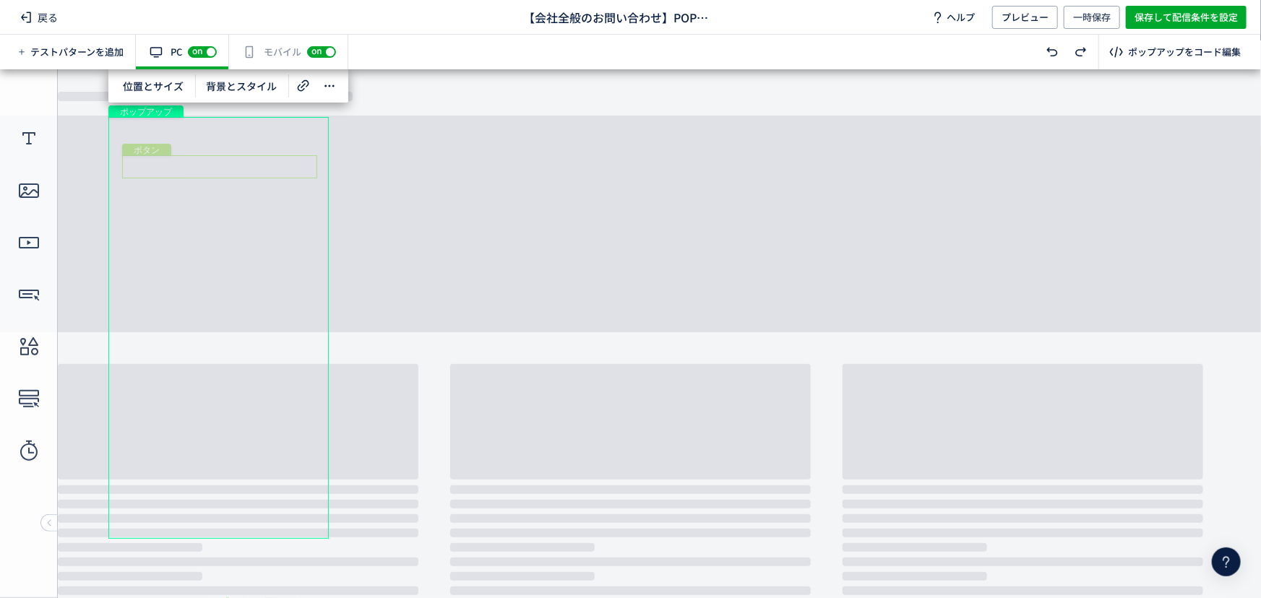
click at [283, 169] on div "ボタン" at bounding box center [219, 166] width 195 height 23
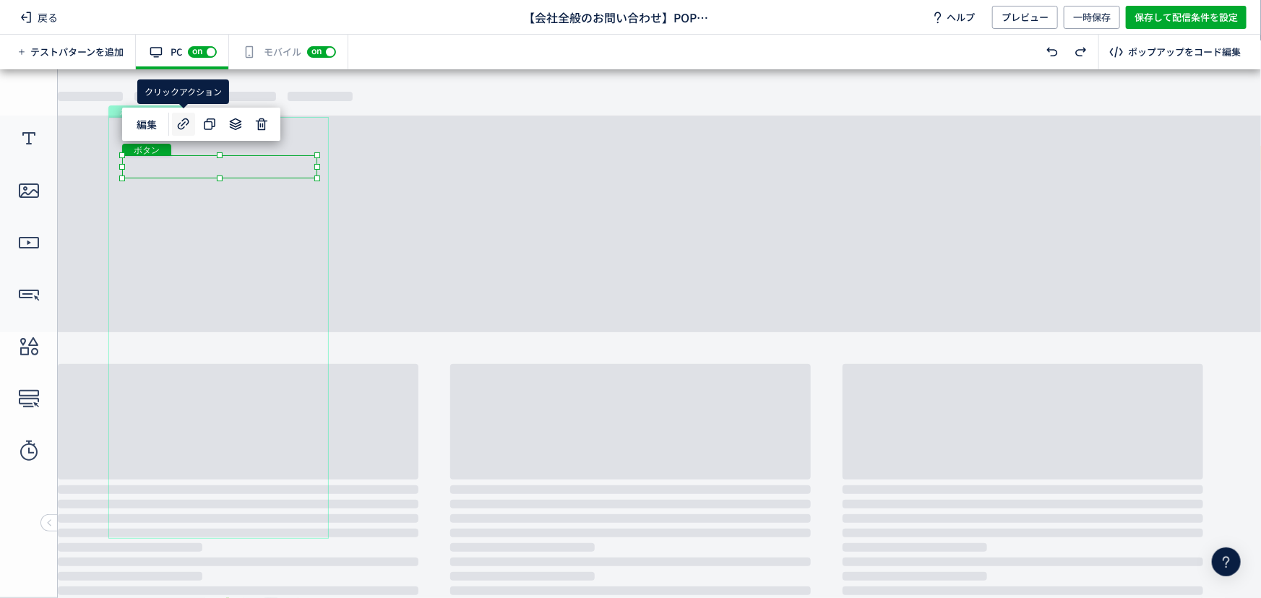
click at [176, 120] on icon at bounding box center [183, 124] width 17 height 17
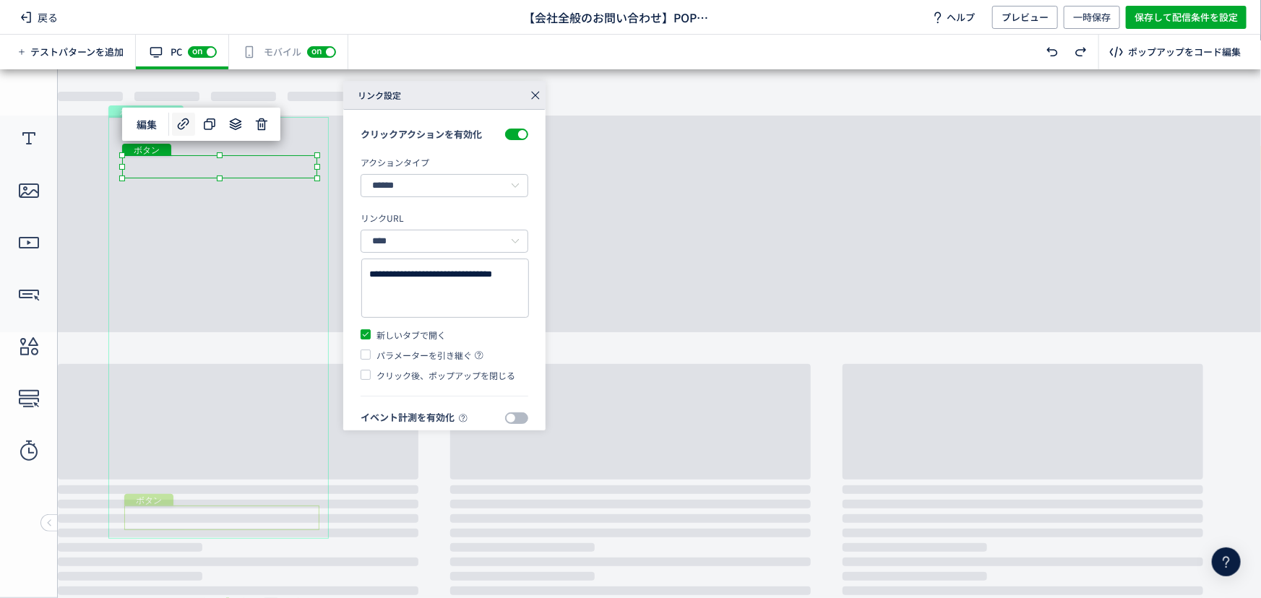
click at [197, 520] on div "ボタン" at bounding box center [221, 517] width 195 height 25
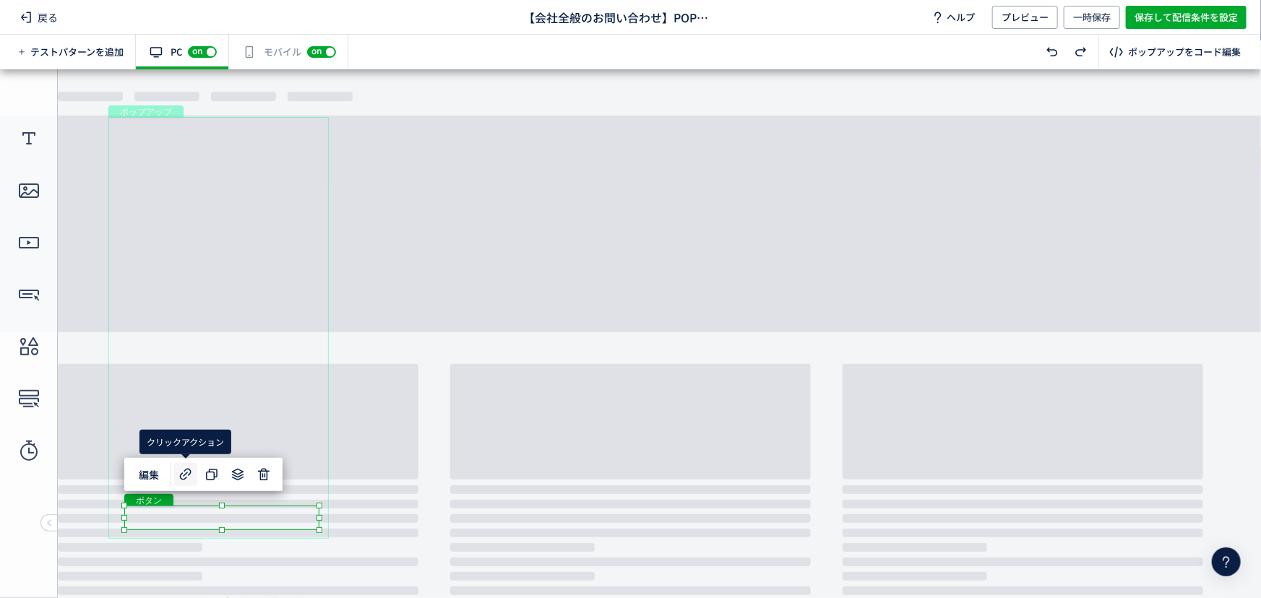
click at [182, 474] on icon at bounding box center [185, 474] width 17 height 17
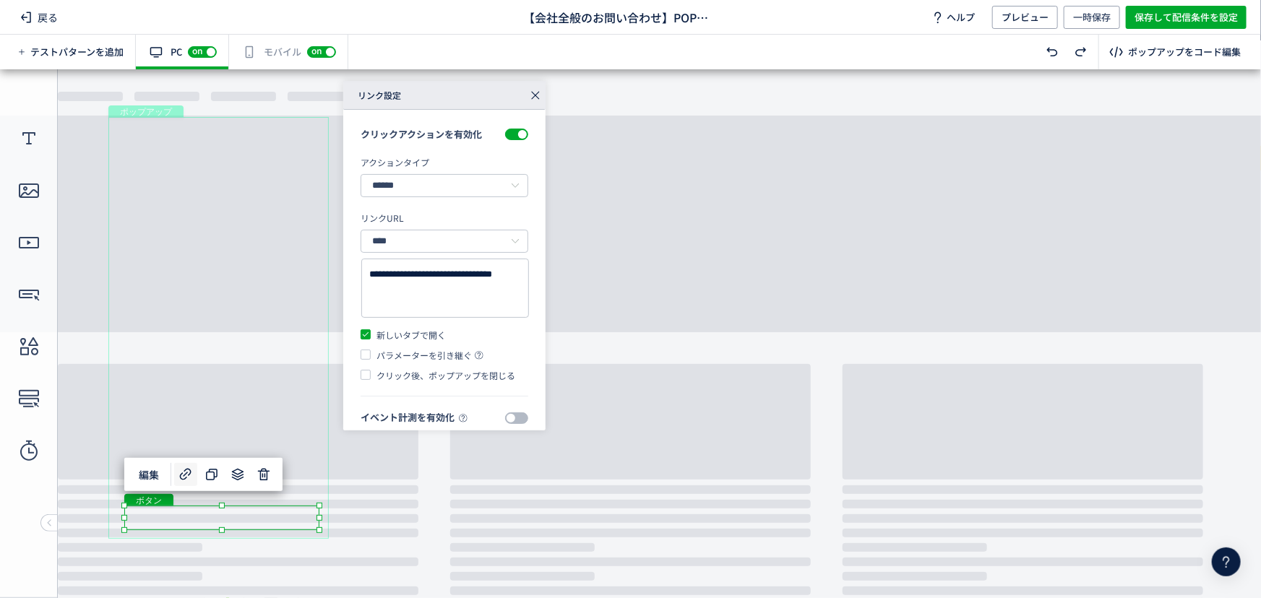
drag, startPoint x: 535, startPoint y: 103, endPoint x: 535, endPoint y: 39, distance: 63.6
click at [535, 103] on icon at bounding box center [535, 95] width 20 height 20
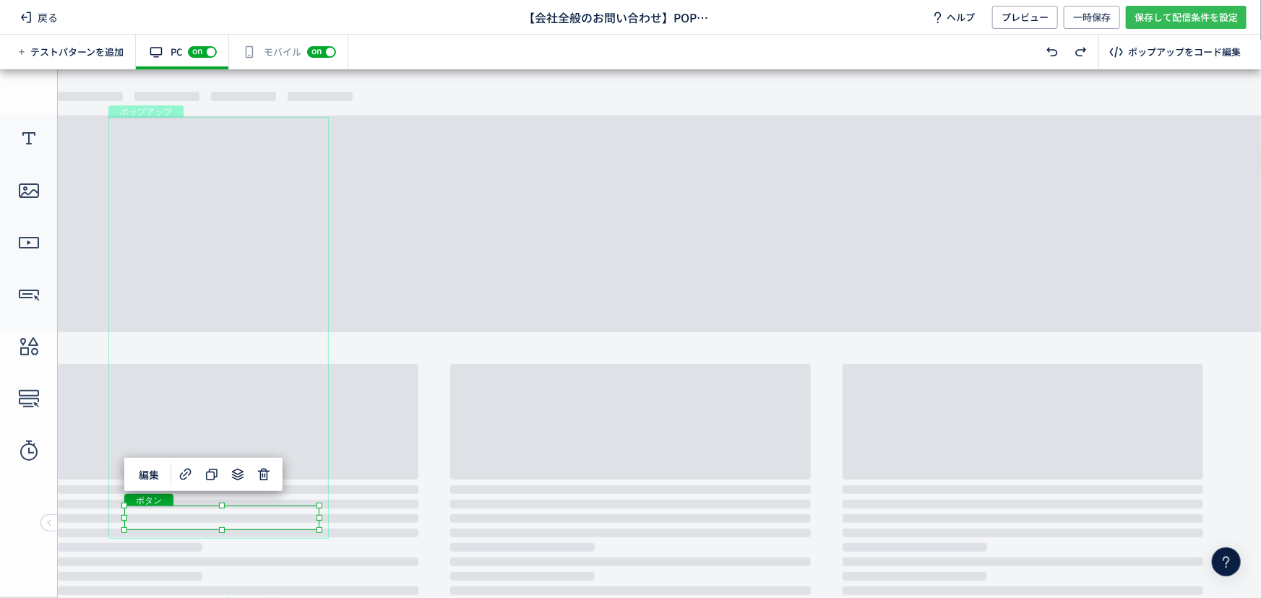
click at [1135, 14] on span "保存して配信条件を設定" at bounding box center [1185, 17] width 103 height 23
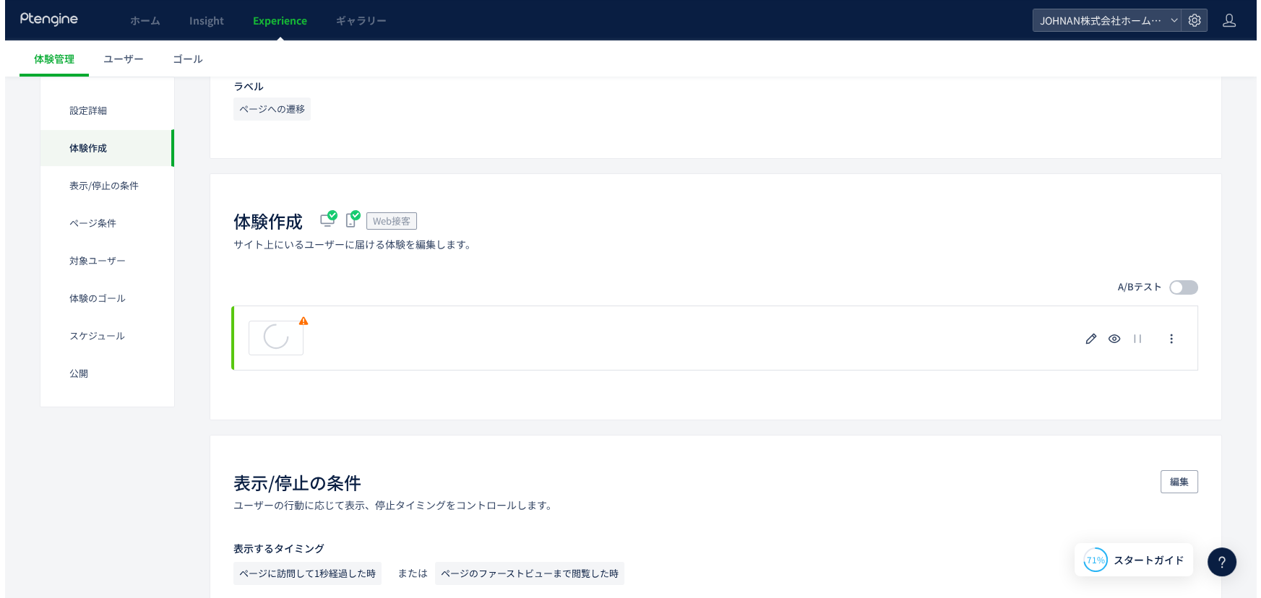
scroll to position [273, 0]
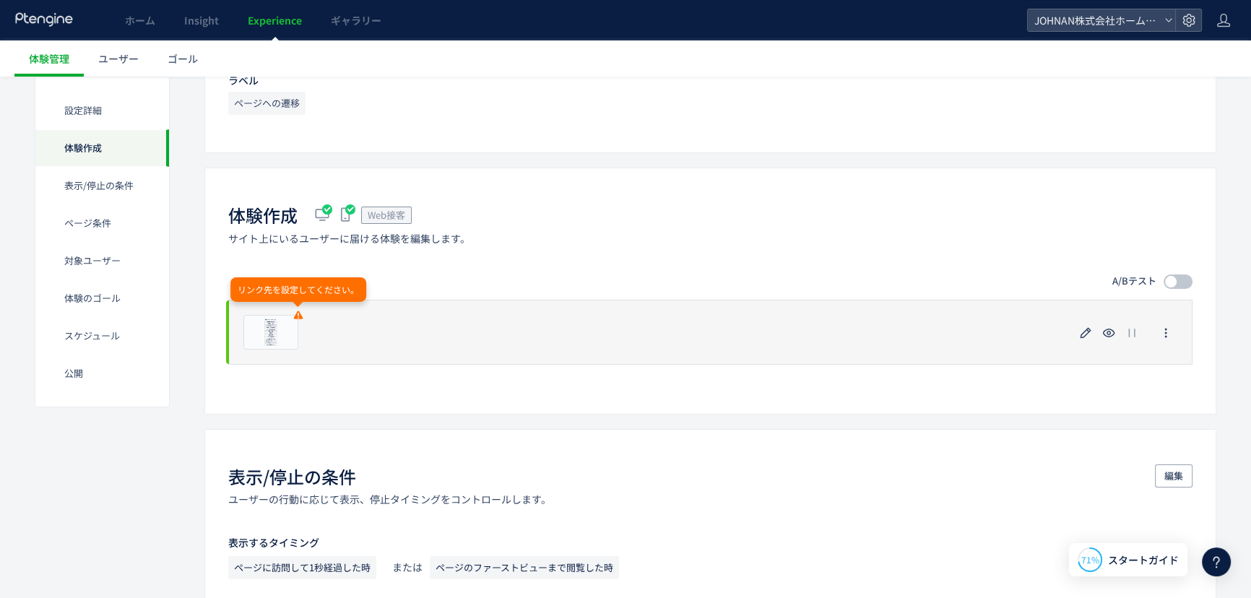
click at [297, 312] on use at bounding box center [298, 315] width 9 height 8
click at [297, 311] on use at bounding box center [298, 315] width 9 height 8
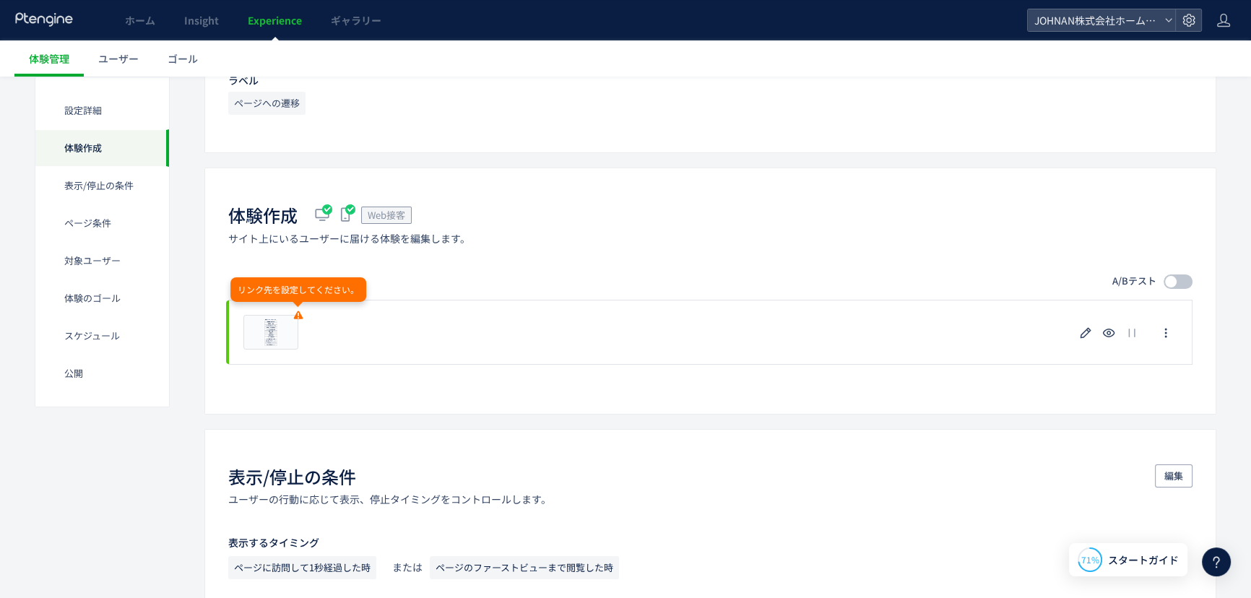
click at [285, 278] on div "リンク先を設定してください。" at bounding box center [298, 289] width 136 height 25
click at [284, 282] on div "リンク先を設定してください。" at bounding box center [298, 289] width 136 height 25
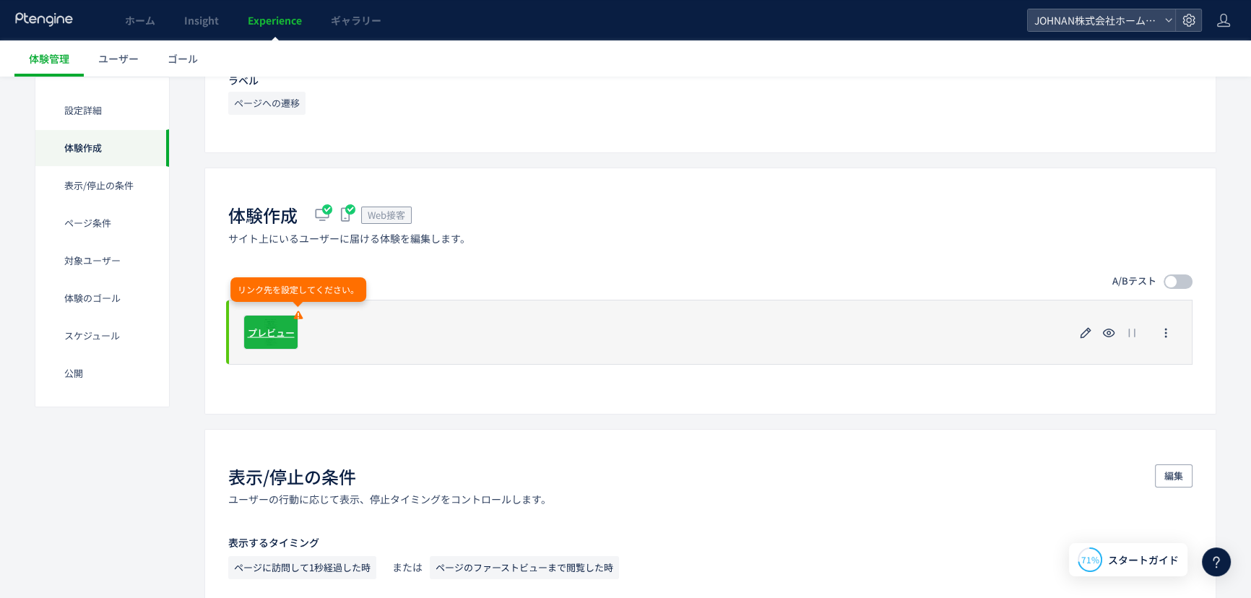
click at [269, 325] on span "プレビュー" at bounding box center [271, 332] width 47 height 14
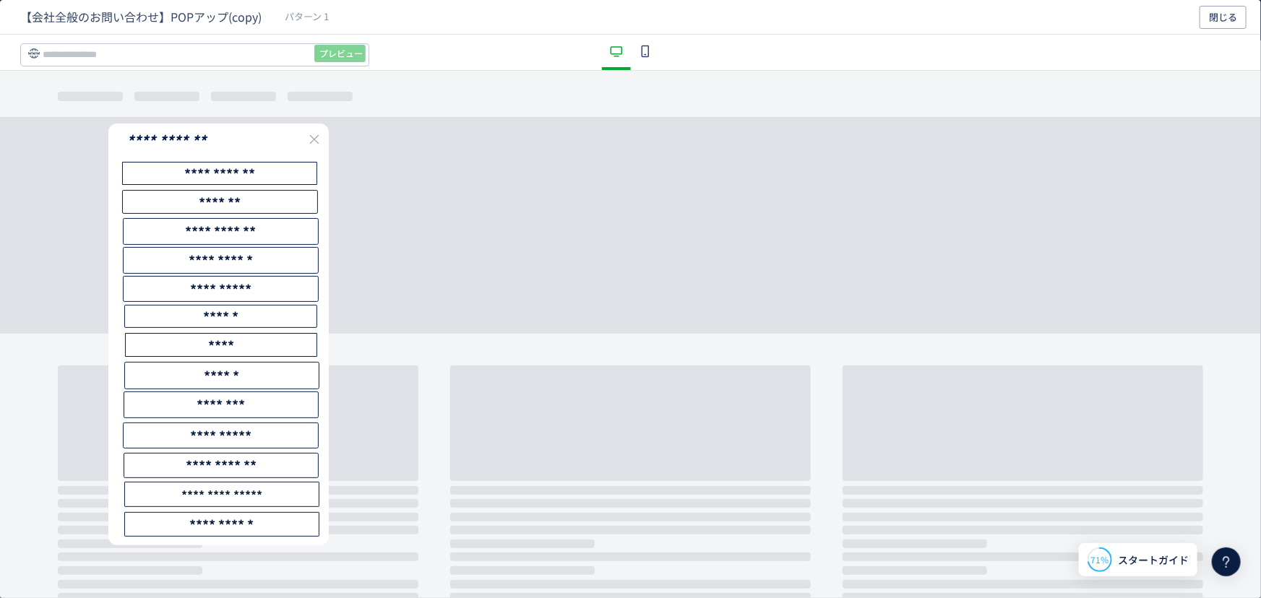
click at [282, 319] on div "******" at bounding box center [220, 316] width 193 height 23
drag, startPoint x: 282, startPoint y: 319, endPoint x: 243, endPoint y: 318, distance: 39.0
click at [238, 318] on span "******" at bounding box center [220, 316] width 35 height 19
click at [220, 316] on span "******" at bounding box center [220, 316] width 35 height 19
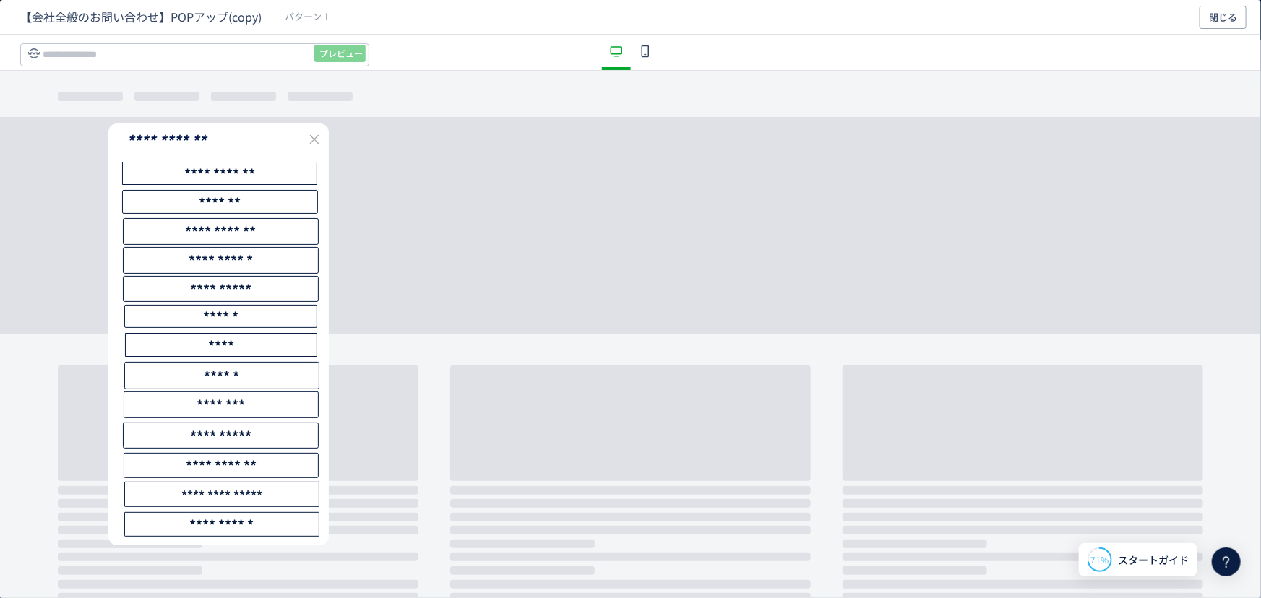
click at [220, 316] on span "******" at bounding box center [220, 316] width 35 height 19
click at [468, 195] on div "**********" at bounding box center [630, 334] width 1261 height 527
click at [257, 186] on div "**********" at bounding box center [218, 335] width 220 height 422
click at [252, 179] on span "**********" at bounding box center [219, 173] width 71 height 19
click at [250, 180] on span "**********" at bounding box center [219, 173] width 71 height 19
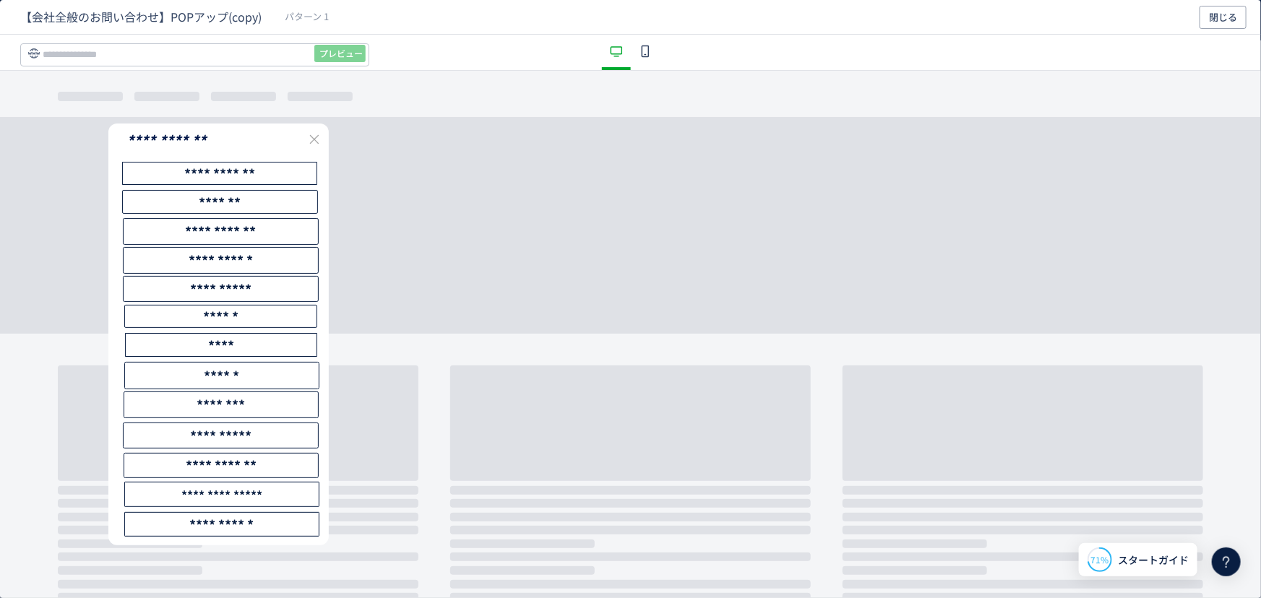
click at [1228, 3] on div "【会社全般のお問い合わせ】POPアップ(copy) パターン 1 閉じる" at bounding box center [630, 17] width 1261 height 35
click at [1225, 7] on span "閉じる" at bounding box center [1223, 17] width 28 height 23
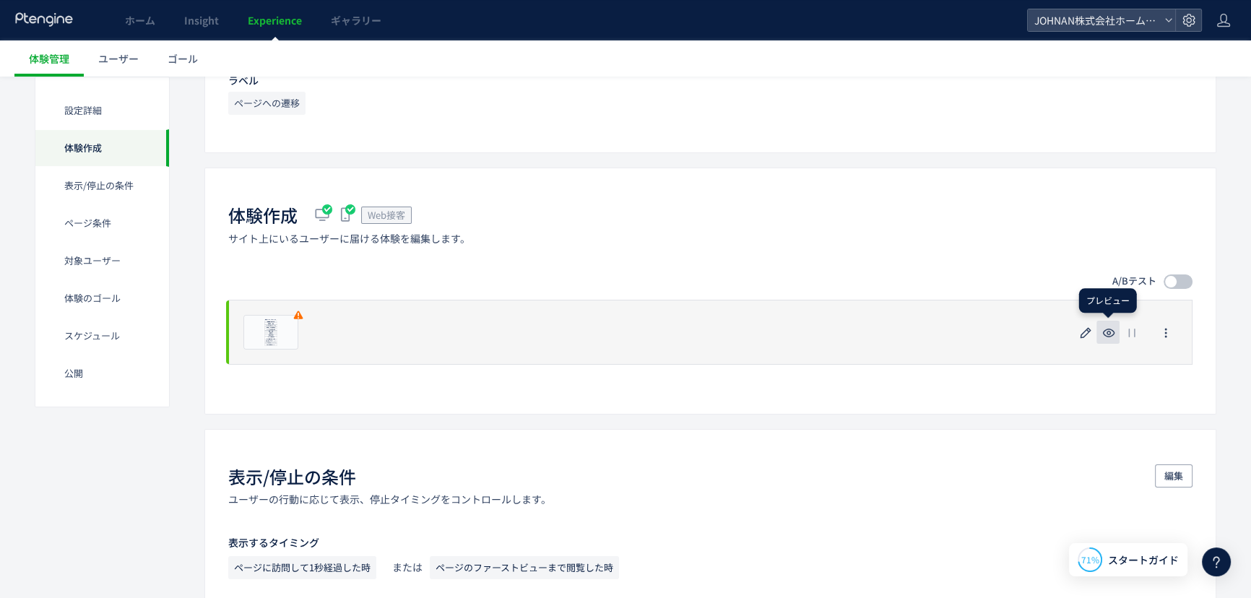
click at [1107, 330] on use "button" at bounding box center [1109, 333] width 12 height 9
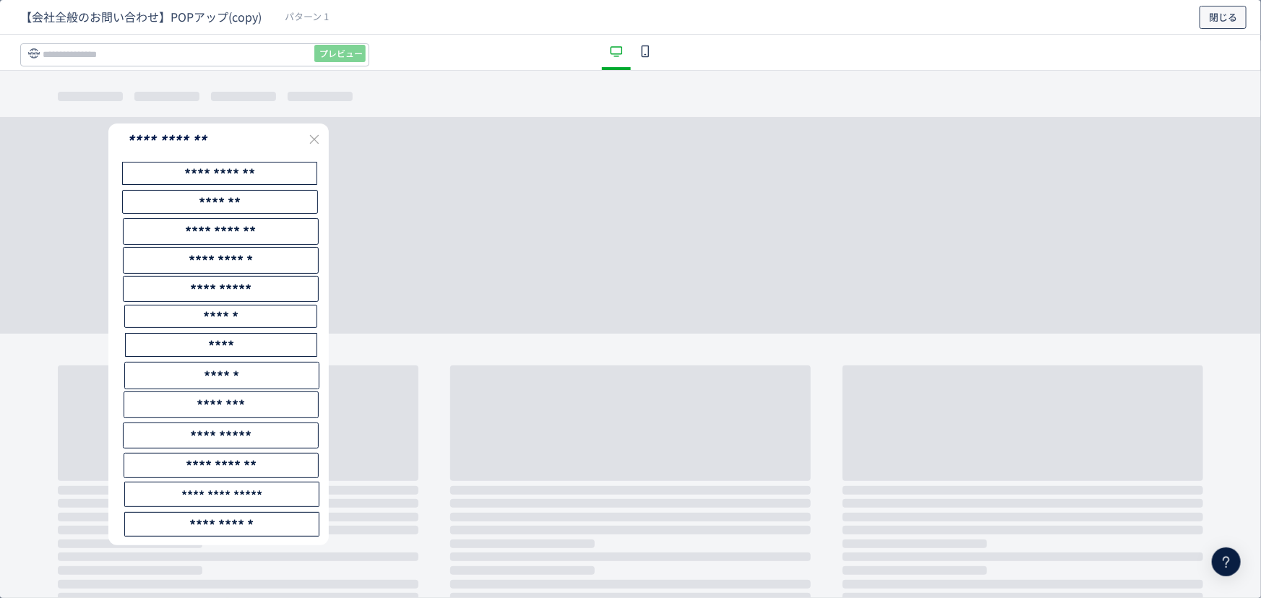
click at [1233, 14] on span "閉じる" at bounding box center [1223, 17] width 28 height 23
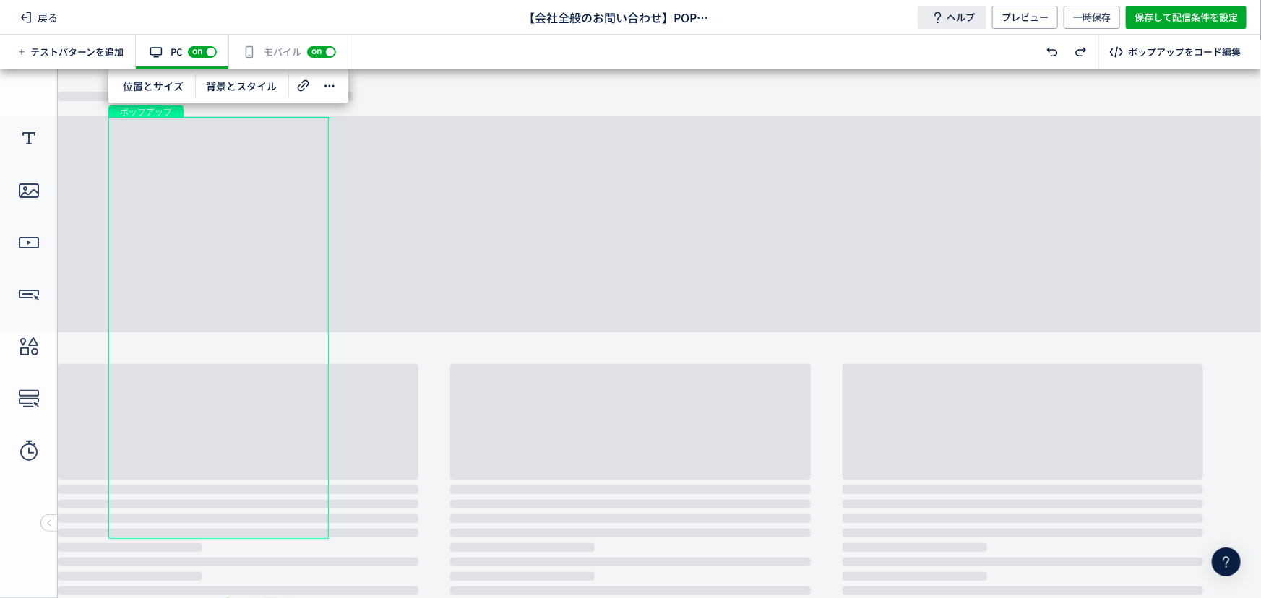
click at [950, 12] on span "ヘルプ" at bounding box center [960, 17] width 28 height 23
click at [1177, 14] on span "保存して配信条件を設定" at bounding box center [1185, 17] width 103 height 23
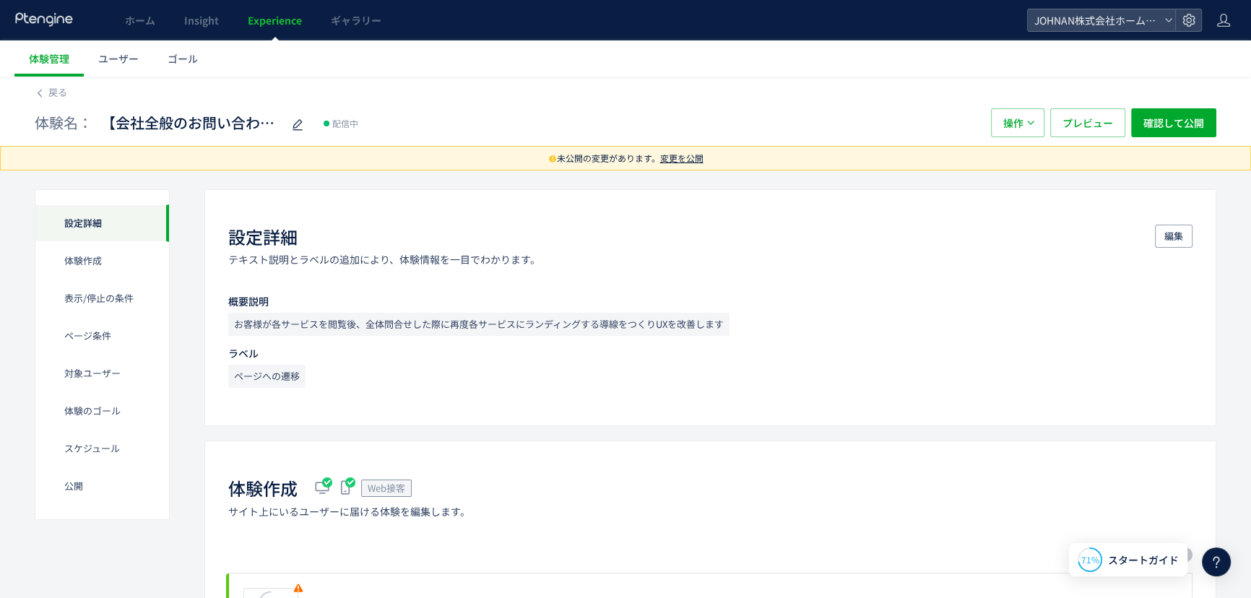
click at [692, 158] on span "変更を公開" at bounding box center [681, 158] width 43 height 12
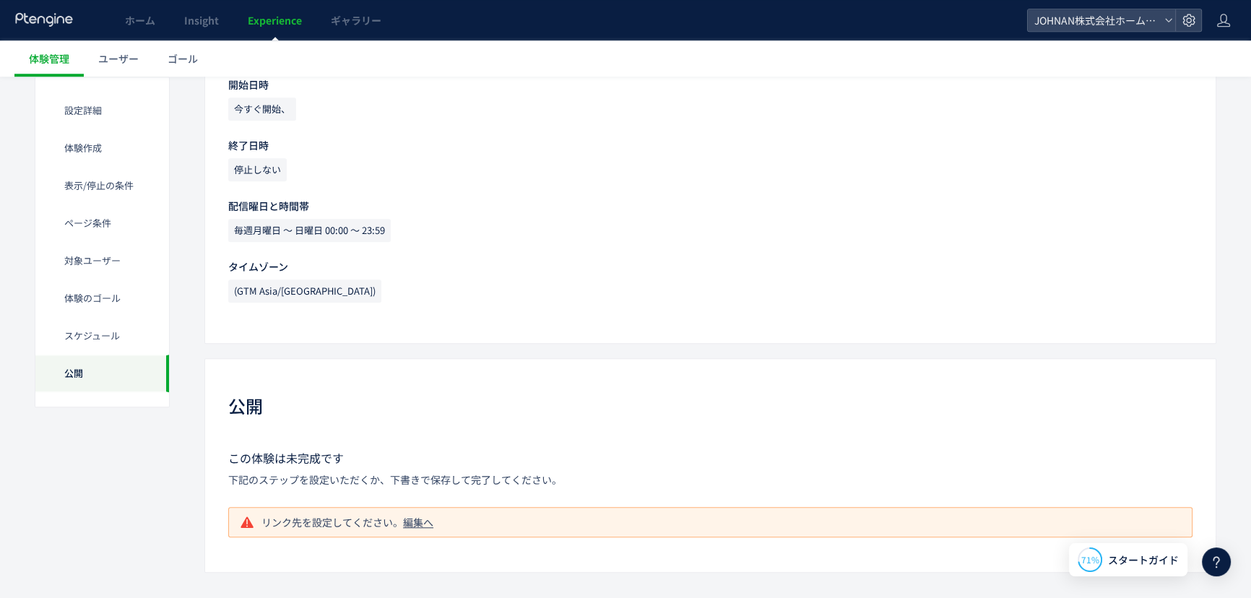
scroll to position [1635, 0]
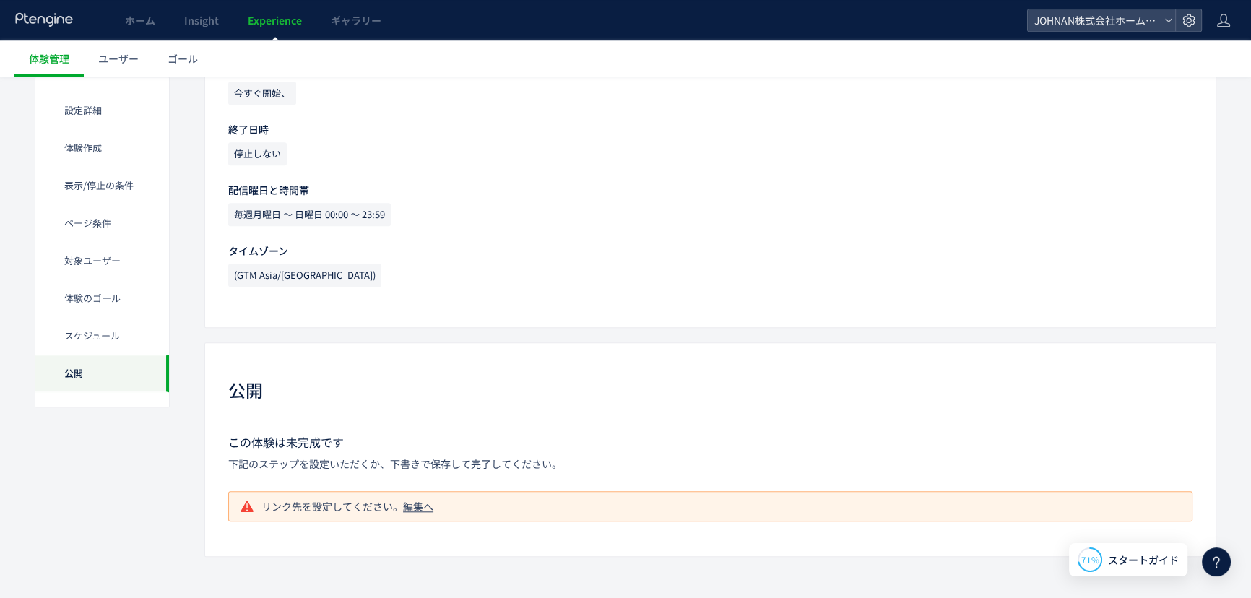
click at [412, 504] on div "編集へ" at bounding box center [418, 506] width 30 height 14
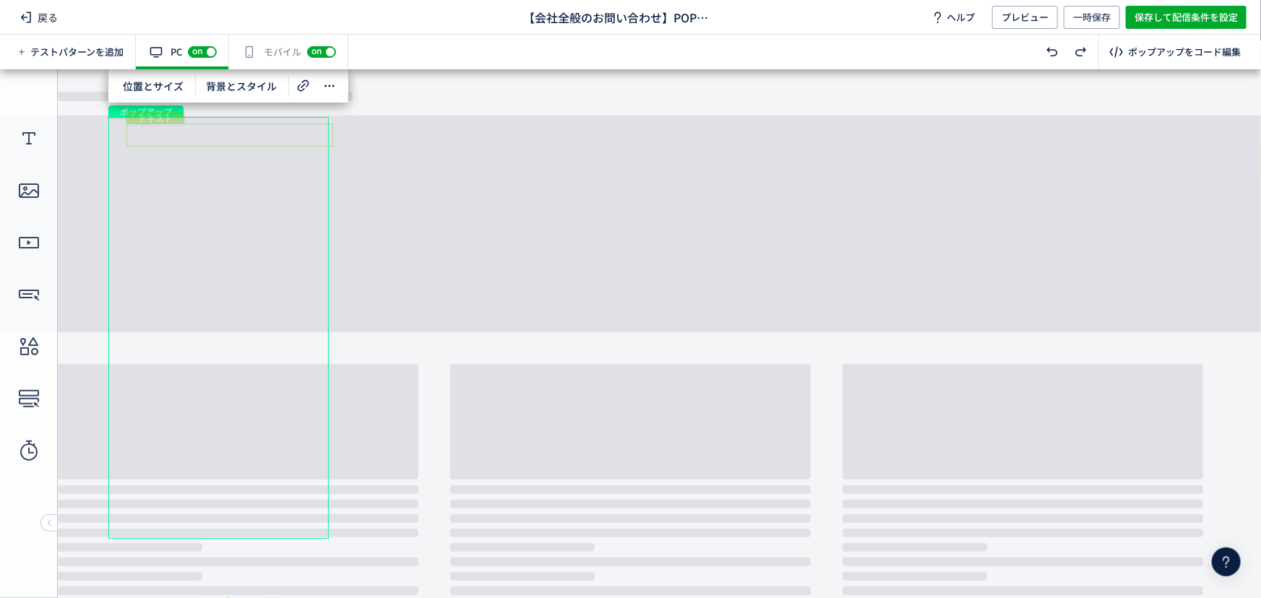
click at [264, 130] on div "テキスト" at bounding box center [229, 134] width 207 height 23
click at [155, 94] on span "編集" at bounding box center [151, 92] width 38 height 23
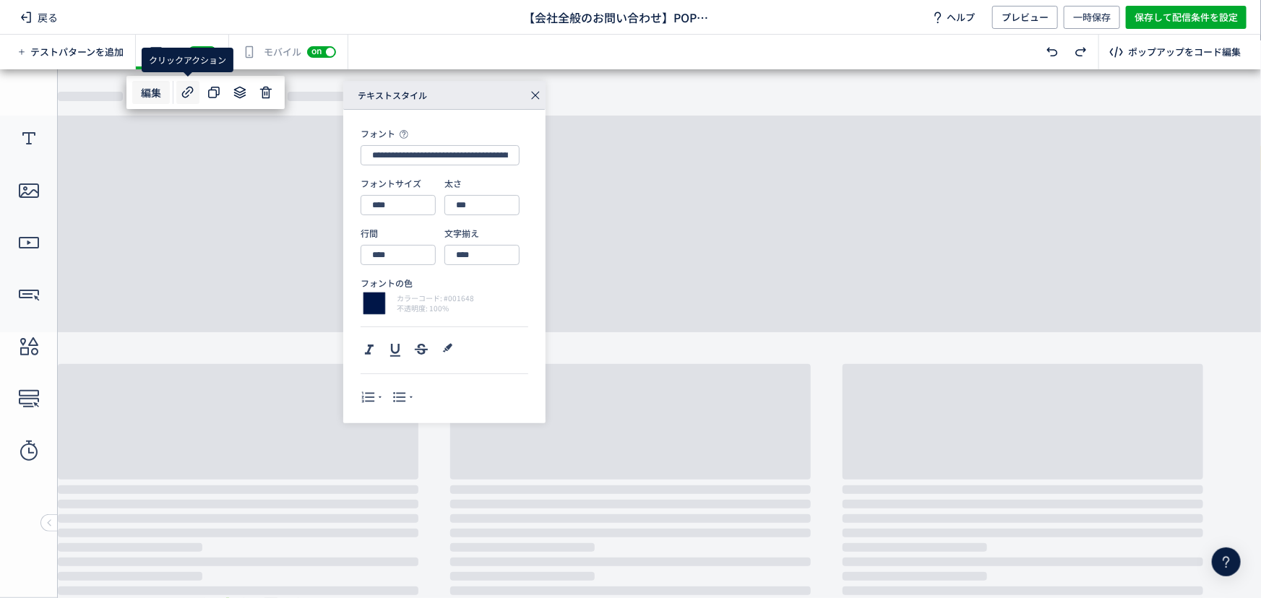
click at [184, 92] on icon at bounding box center [187, 92] width 17 height 17
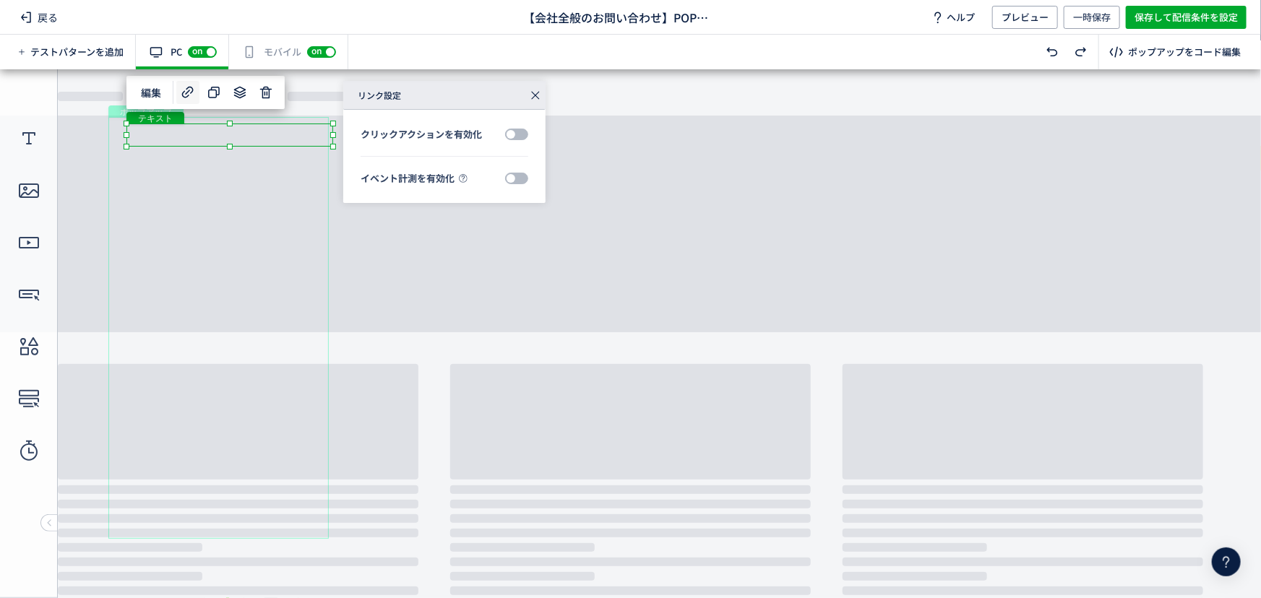
click at [401, 281] on body "undefined ポップアップ undefined ポップアップ テキスト ボタン ボタン ボタン クローズボタン ボタン" at bounding box center [630, 328] width 1261 height 519
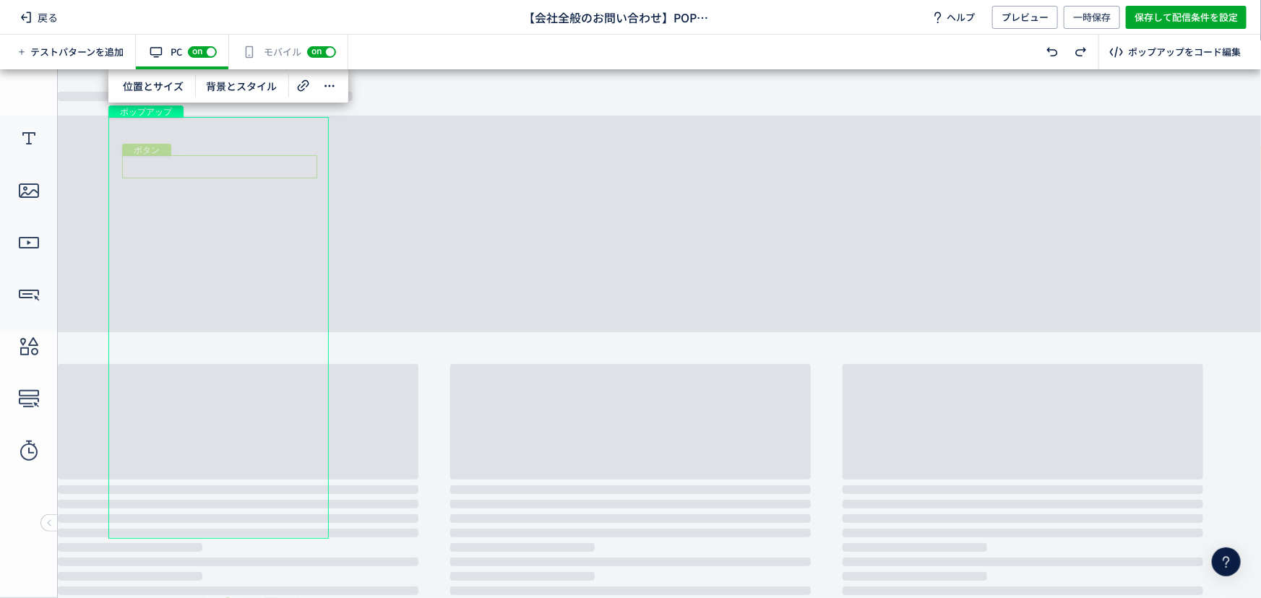
click at [284, 168] on div "ボタン" at bounding box center [219, 166] width 195 height 23
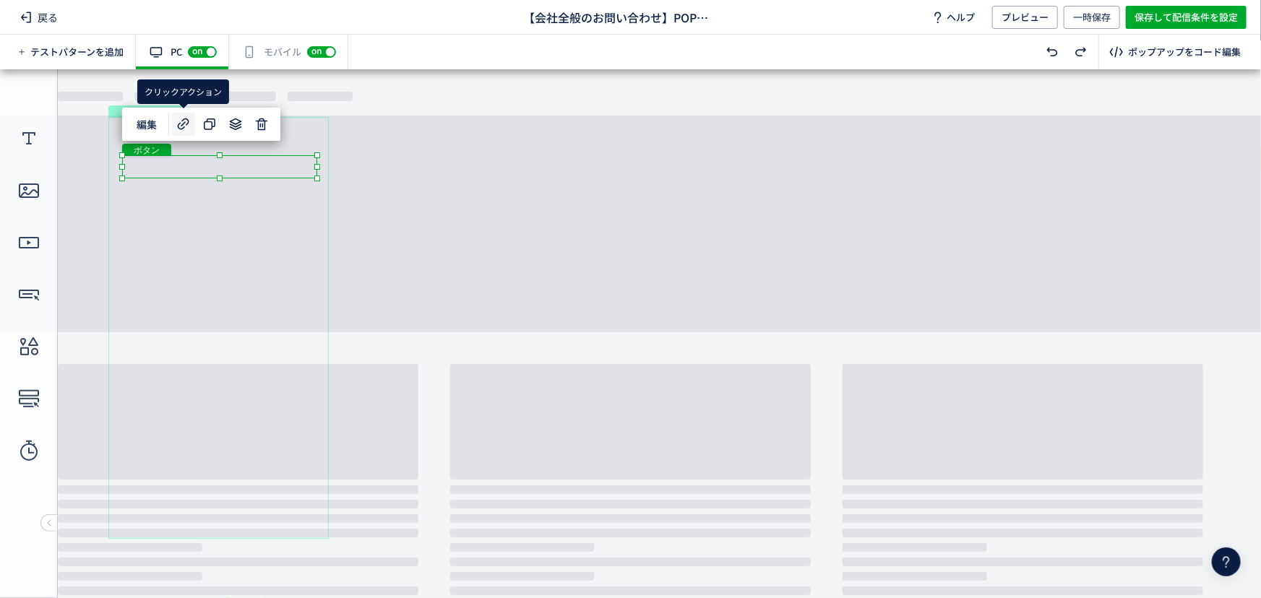
click at [189, 125] on icon at bounding box center [183, 124] width 17 height 17
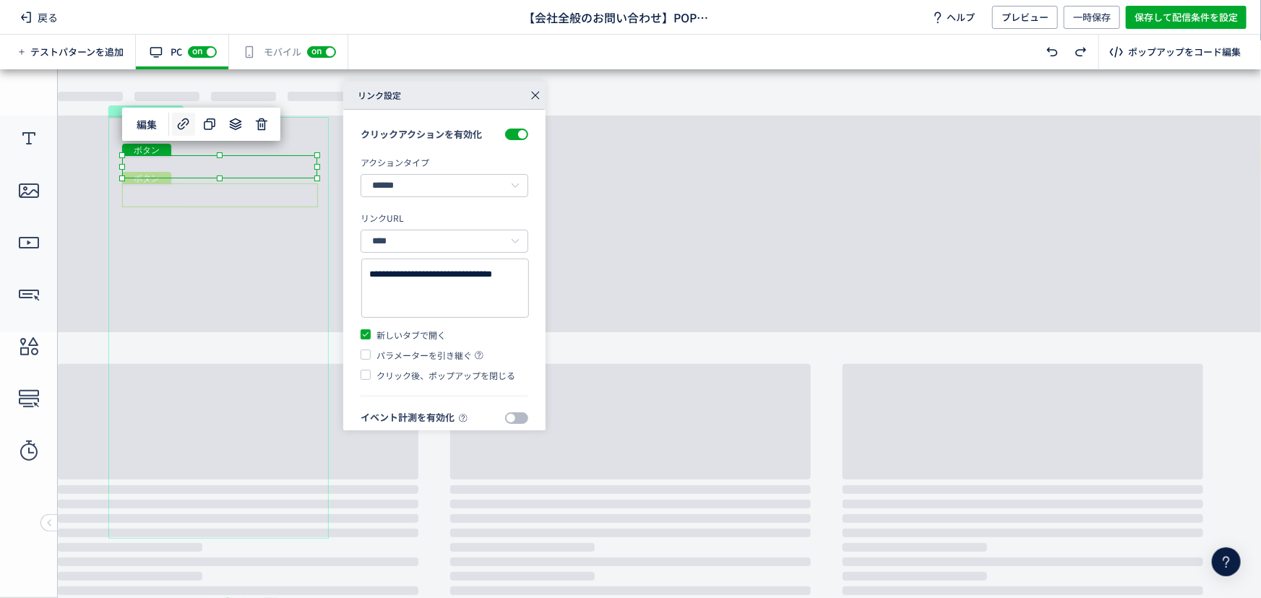
click at [176, 189] on div "ボタン" at bounding box center [220, 195] width 196 height 24
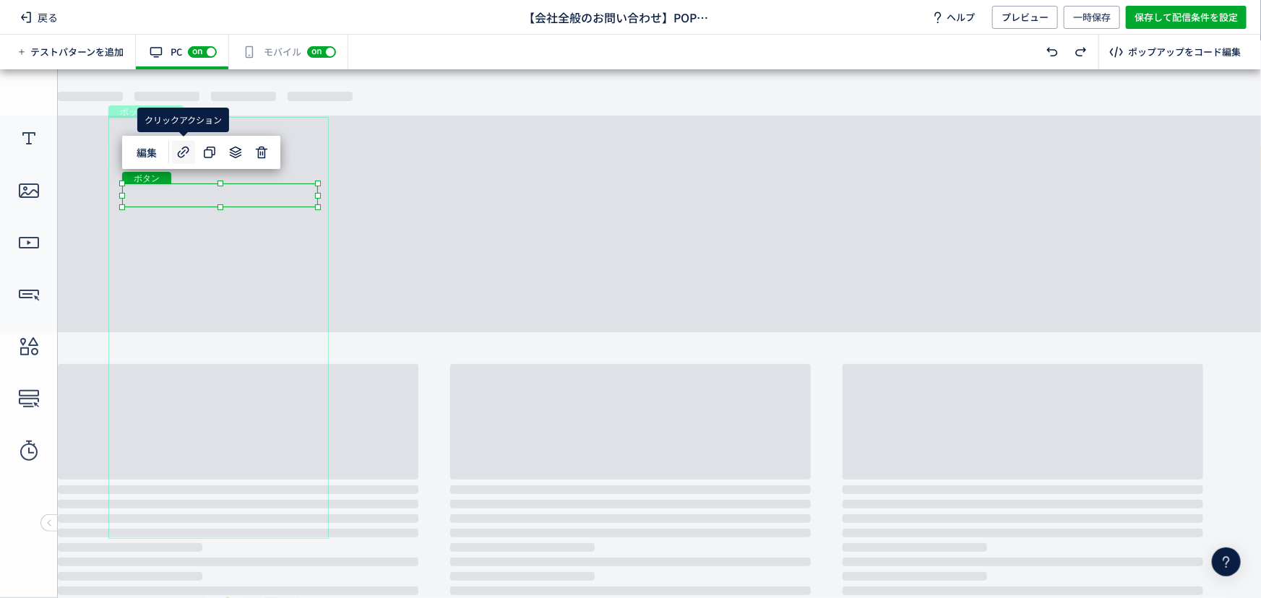
click at [175, 144] on icon at bounding box center [183, 152] width 17 height 17
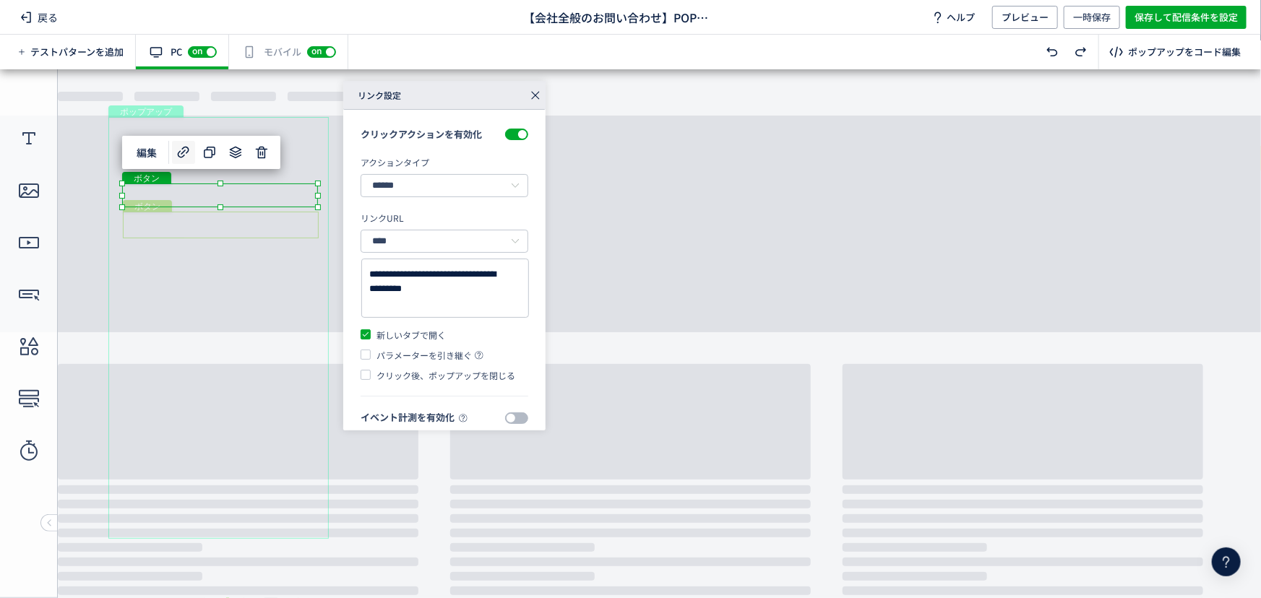
click at [186, 231] on div "ボタン" at bounding box center [221, 224] width 196 height 27
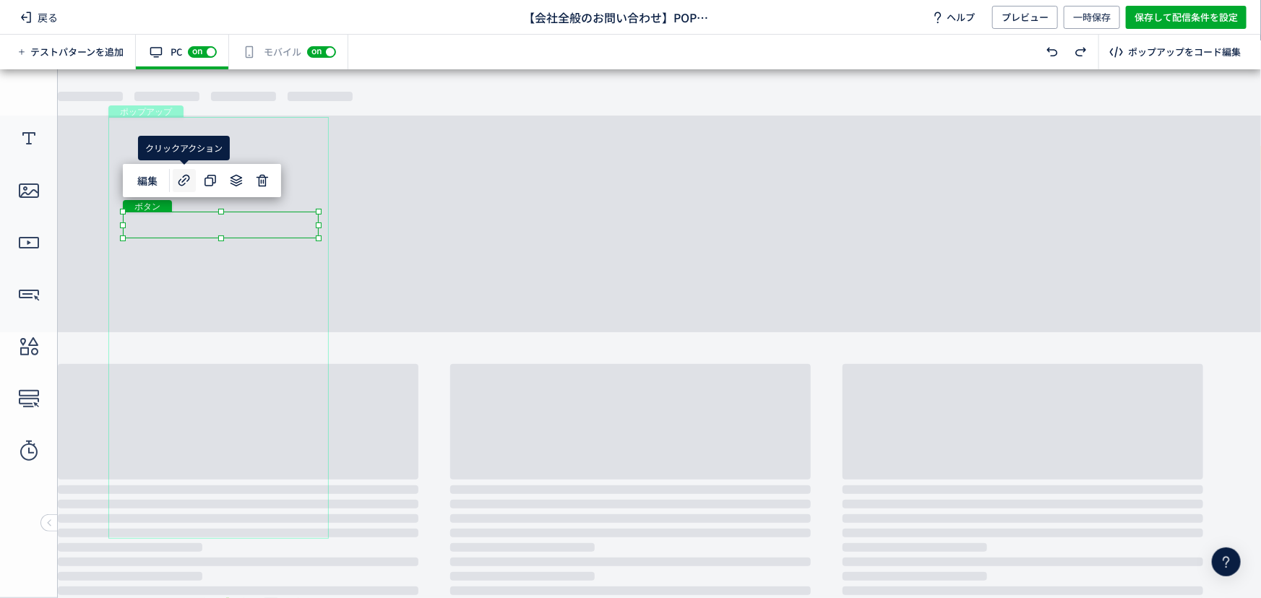
click at [189, 185] on icon at bounding box center [184, 180] width 17 height 17
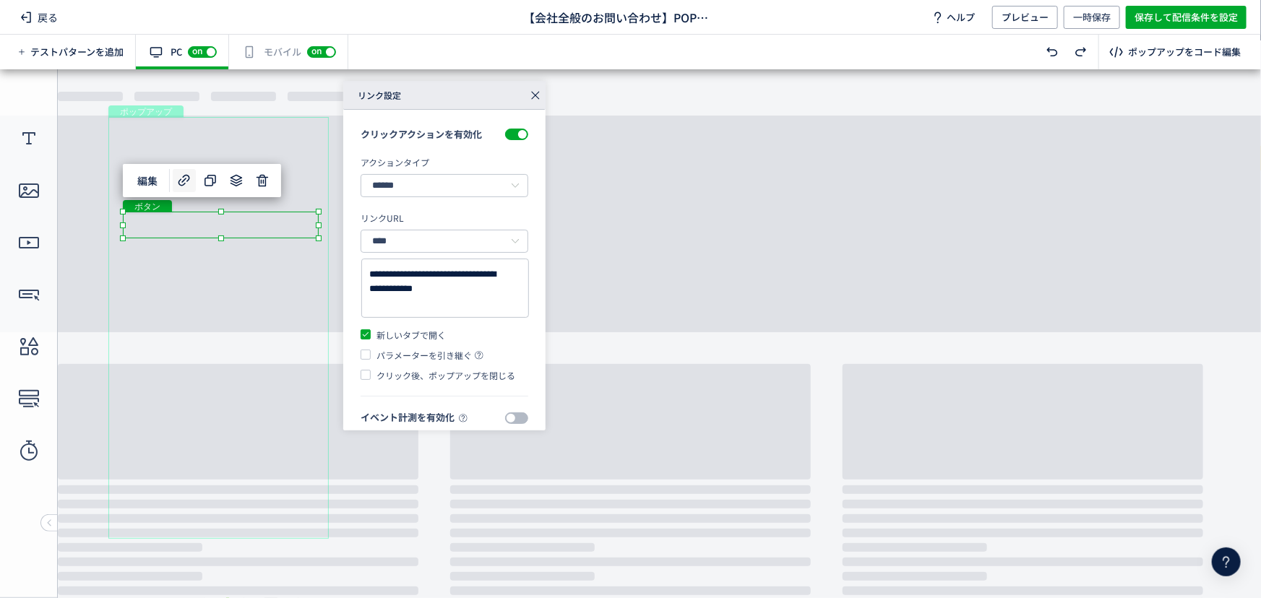
click at [332, 195] on body "undefined ポップアップ undefined ポップアップ テキスト ボタン ボタン ボタン クローズボタン ボタン" at bounding box center [630, 328] width 1261 height 519
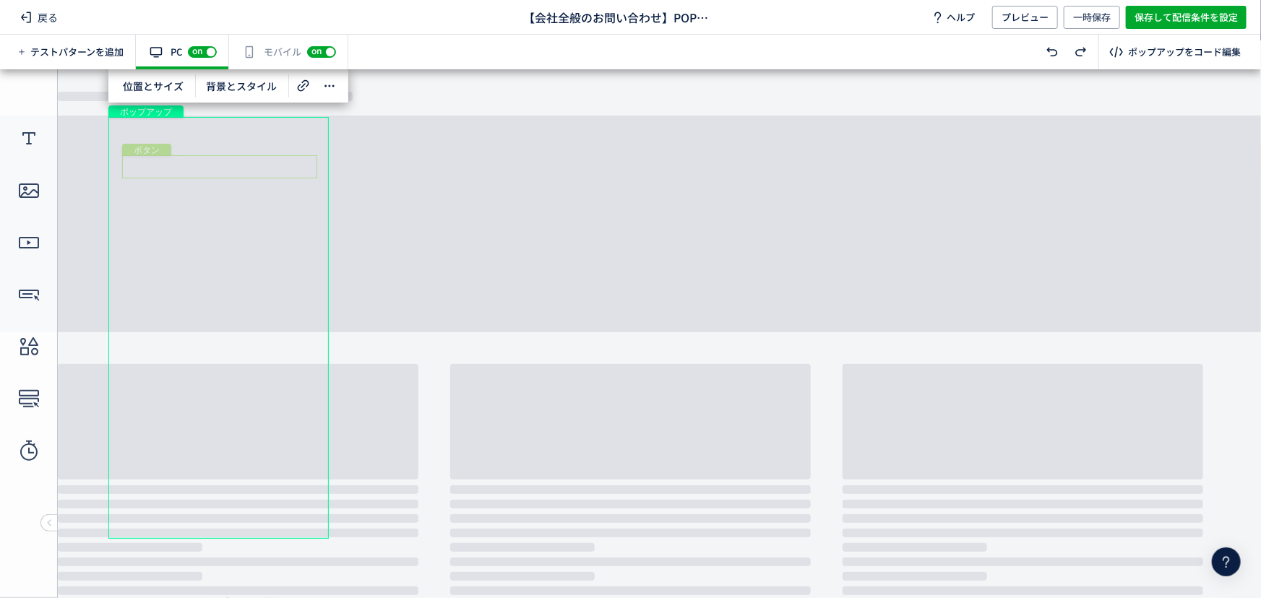
click at [309, 165] on div "ボタン" at bounding box center [219, 166] width 195 height 23
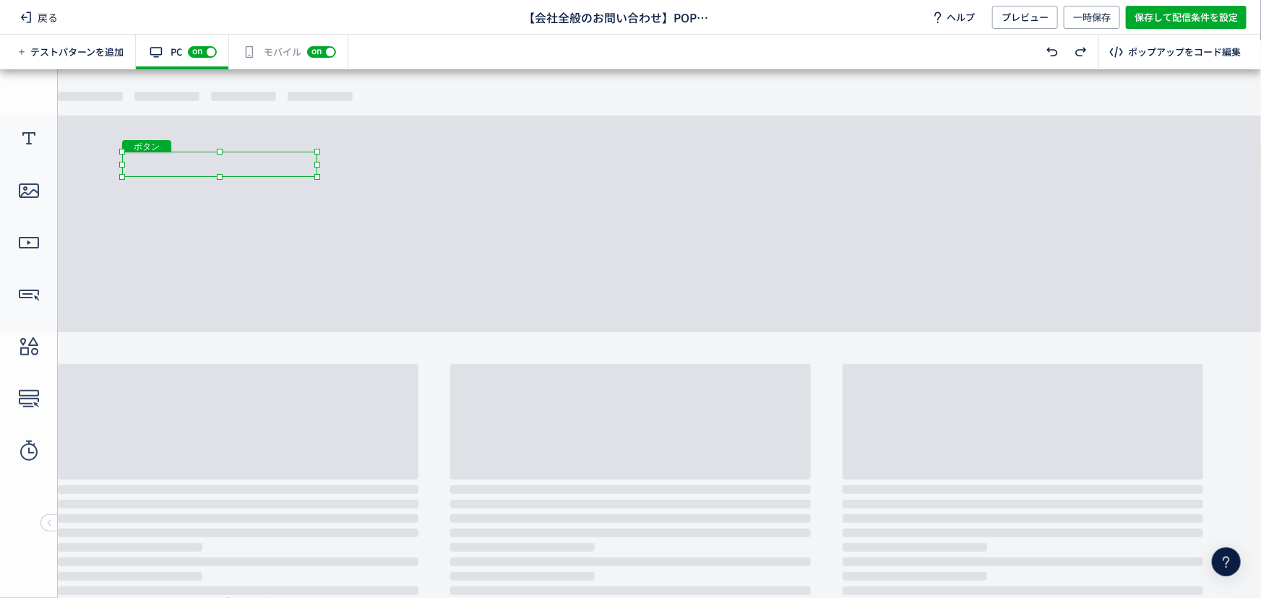
click at [217, 181] on body "undefined ポップアップ undefined ポップアップ テキスト ボタン ボタン ボタン クローズボタン ボタン" at bounding box center [630, 328] width 1261 height 519
click at [270, 187] on div "ボタン" at bounding box center [220, 195] width 196 height 24
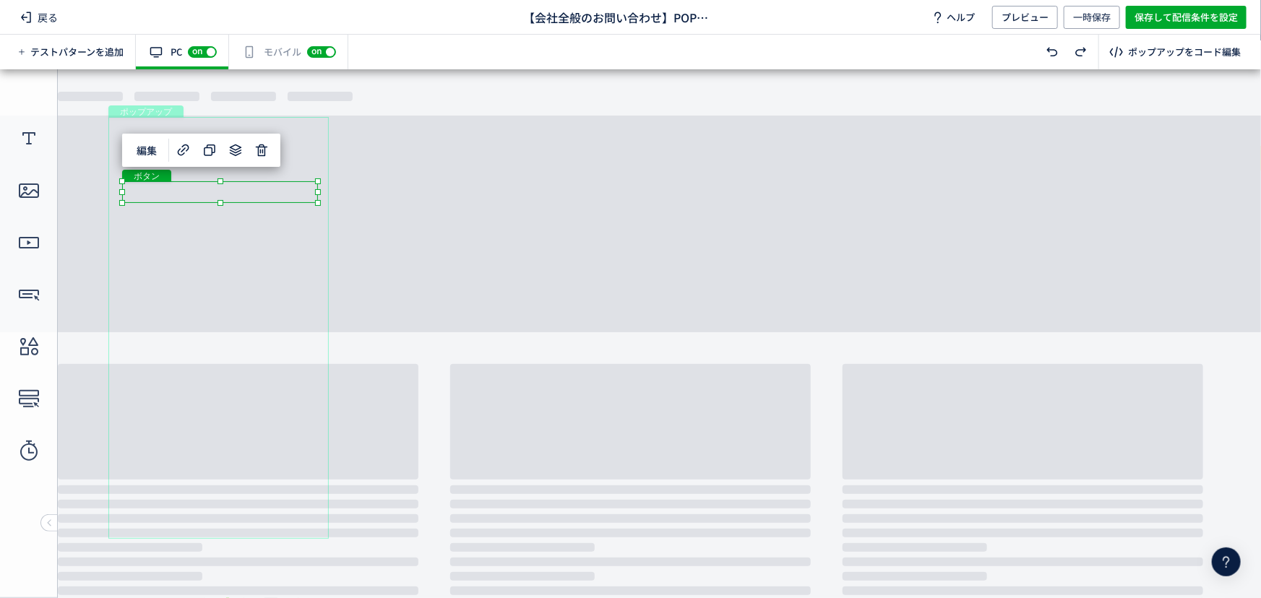
click at [216, 202] on div "ボタン" at bounding box center [220, 192] width 196 height 22
drag, startPoint x: 221, startPoint y: 205, endPoint x: 501, endPoint y: 180, distance: 280.7
click at [222, 207] on body "undefined ポップアップ undefined ポップアップ テキスト ボタン ボタン ボタン クローズボタン ボタン" at bounding box center [630, 328] width 1261 height 519
click at [223, 207] on body "undefined ポップアップ undefined ポップアップ テキスト ボタン ボタン ボタン クローズボタン ボタン" at bounding box center [630, 328] width 1261 height 519
click at [455, 209] on body "undefined ポップアップ undefined ポップアップ テキスト ボタン ボタン ボタン クローズボタン ボタン" at bounding box center [630, 328] width 1261 height 519
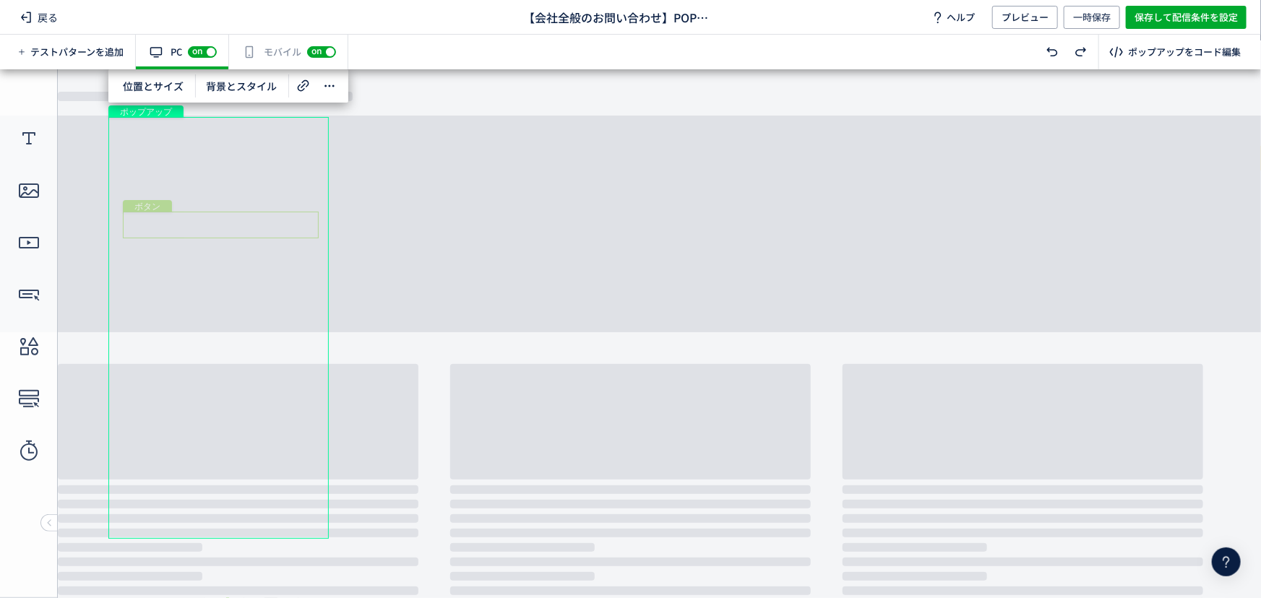
click at [296, 217] on div "ボタン" at bounding box center [221, 224] width 196 height 27
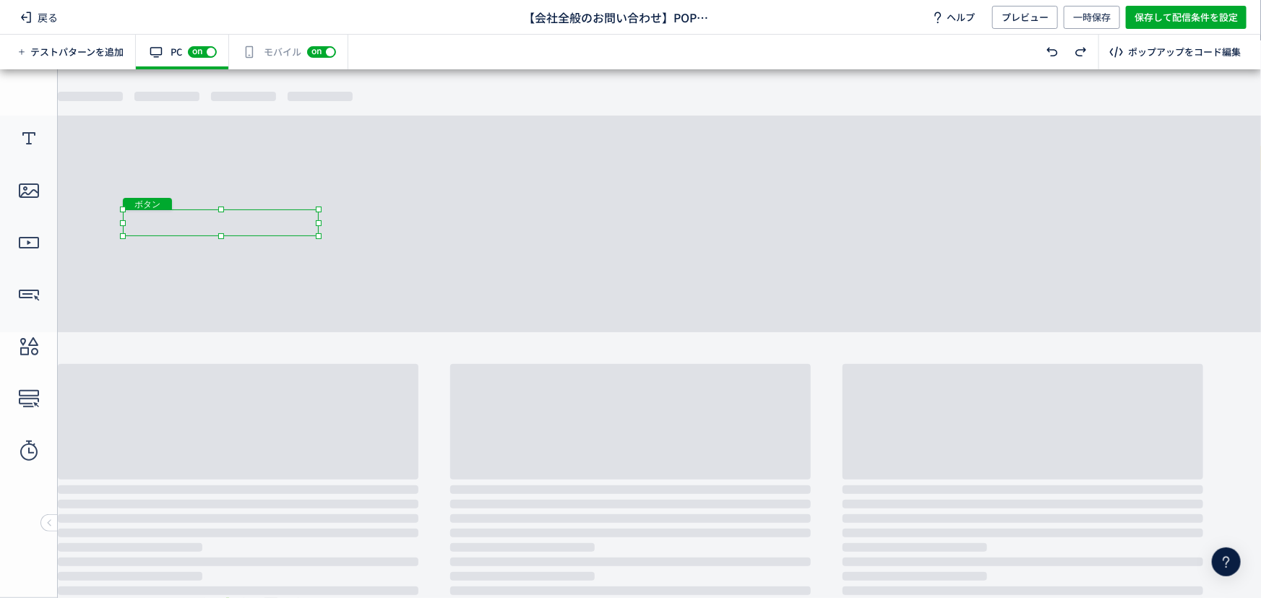
drag, startPoint x: 223, startPoint y: 237, endPoint x: 422, endPoint y: 249, distance: 199.8
click at [224, 238] on body "undefined ポップアップ undefined ポップアップ テキスト ボタン ボタン ボタン クローズボタン ボタン" at bounding box center [630, 328] width 1261 height 519
click at [558, 257] on body "undefined ポップアップ undefined ポップアップ テキスト ボタン ボタン ボタン クローズボタン ボタン" at bounding box center [630, 328] width 1261 height 519
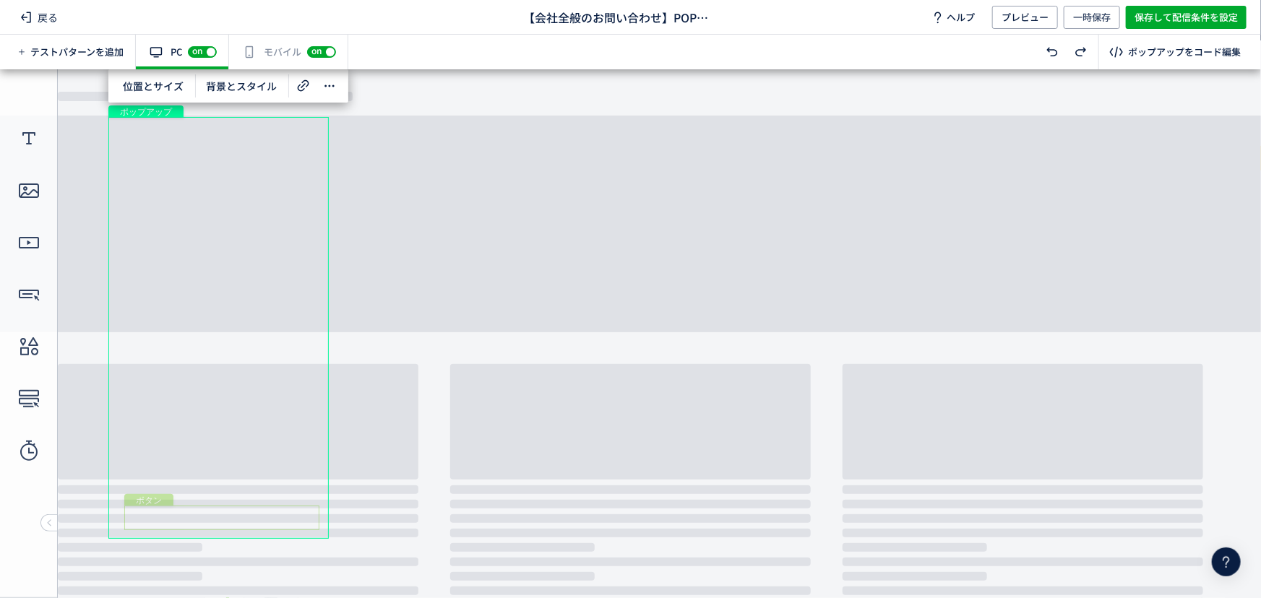
click at [224, 512] on div "ボタン" at bounding box center [221, 517] width 195 height 25
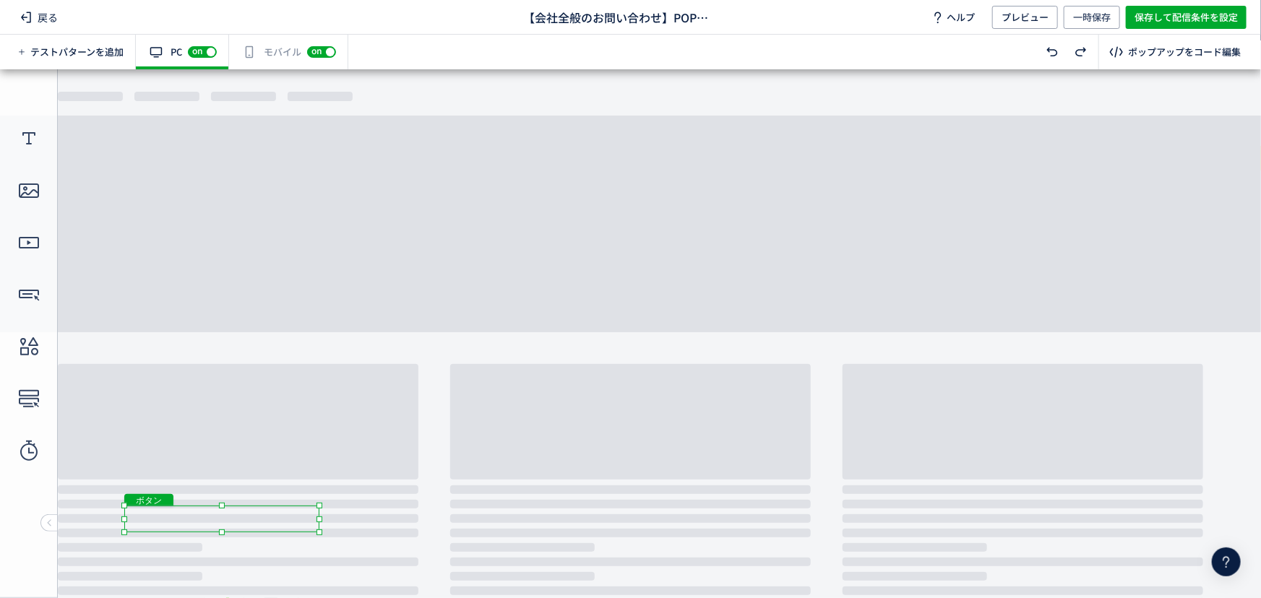
click at [225, 533] on body "undefined ポップアップ undefined ポップアップ テキスト ボタン ボタン ボタン クローズボタン ボタン" at bounding box center [630, 328] width 1261 height 519
click at [228, 537] on div "ポップアップ" at bounding box center [218, 327] width 220 height 422
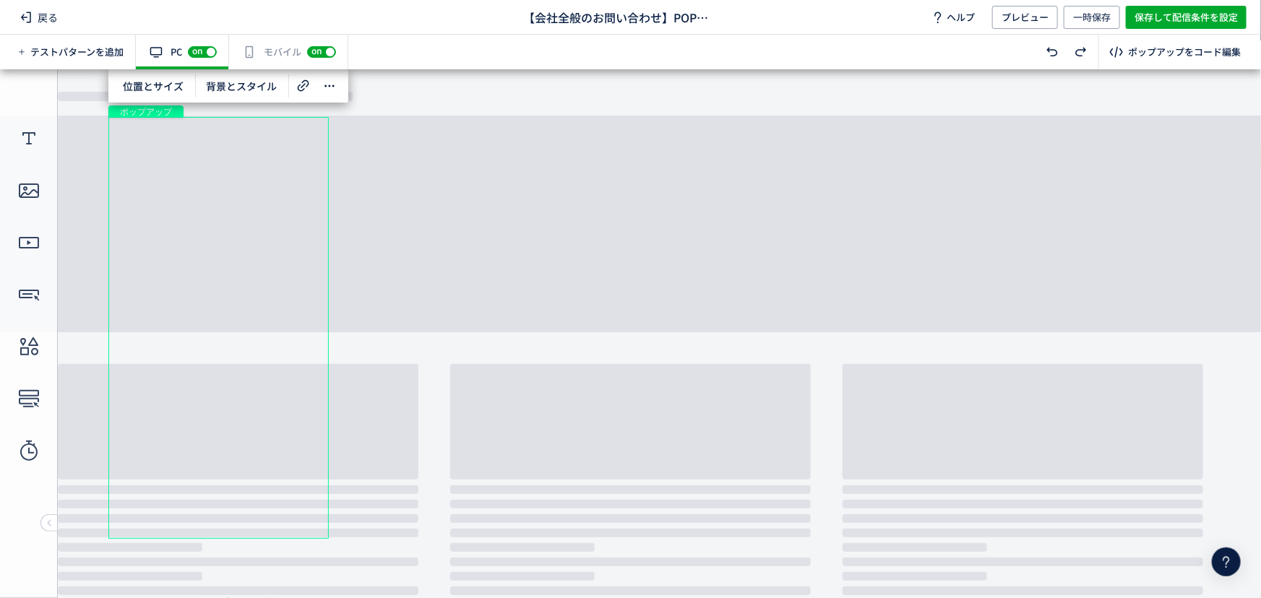
click at [228, 538] on div "ポップアップ" at bounding box center [218, 327] width 220 height 422
click at [110, 500] on div "ポップアップ" at bounding box center [218, 327] width 220 height 422
click at [121, 503] on div "ポップアップ" at bounding box center [218, 327] width 220 height 422
click at [226, 535] on div "ポップアップ" at bounding box center [218, 327] width 220 height 422
click at [277, 366] on div "ボタン" at bounding box center [221, 368] width 195 height 27
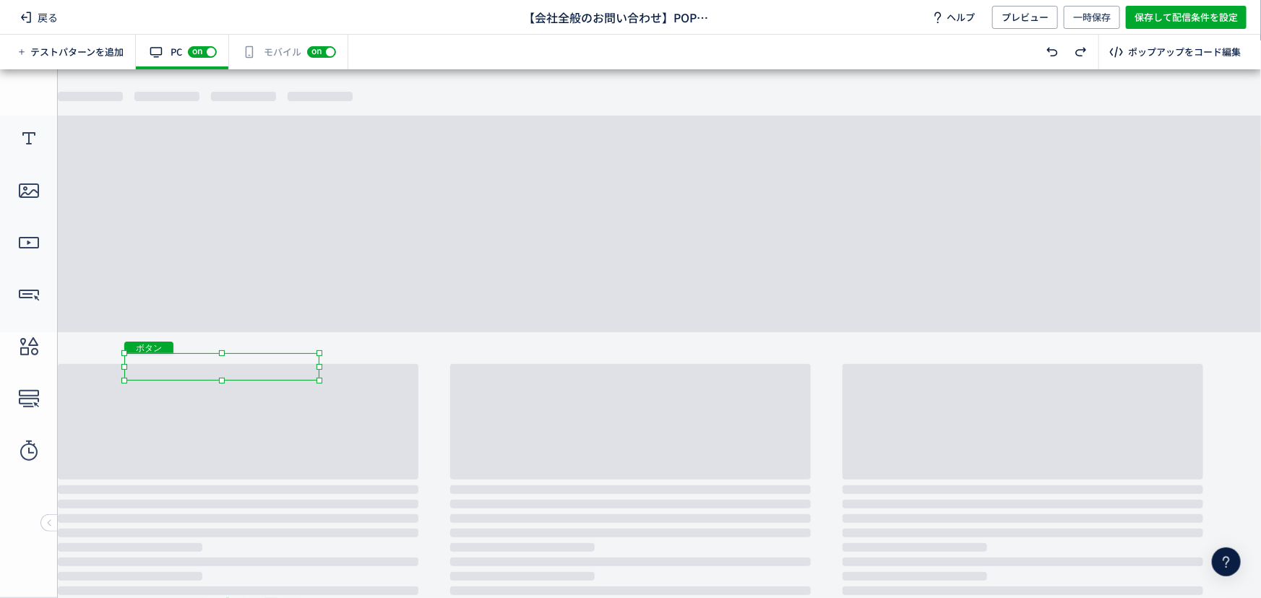
click at [220, 381] on div at bounding box center [222, 380] width 6 height 6
click at [375, 394] on body "undefined ポップアップ undefined ポップアップ テキスト ボタン ボタン ボタン クローズボタン ボタン" at bounding box center [630, 328] width 1261 height 519
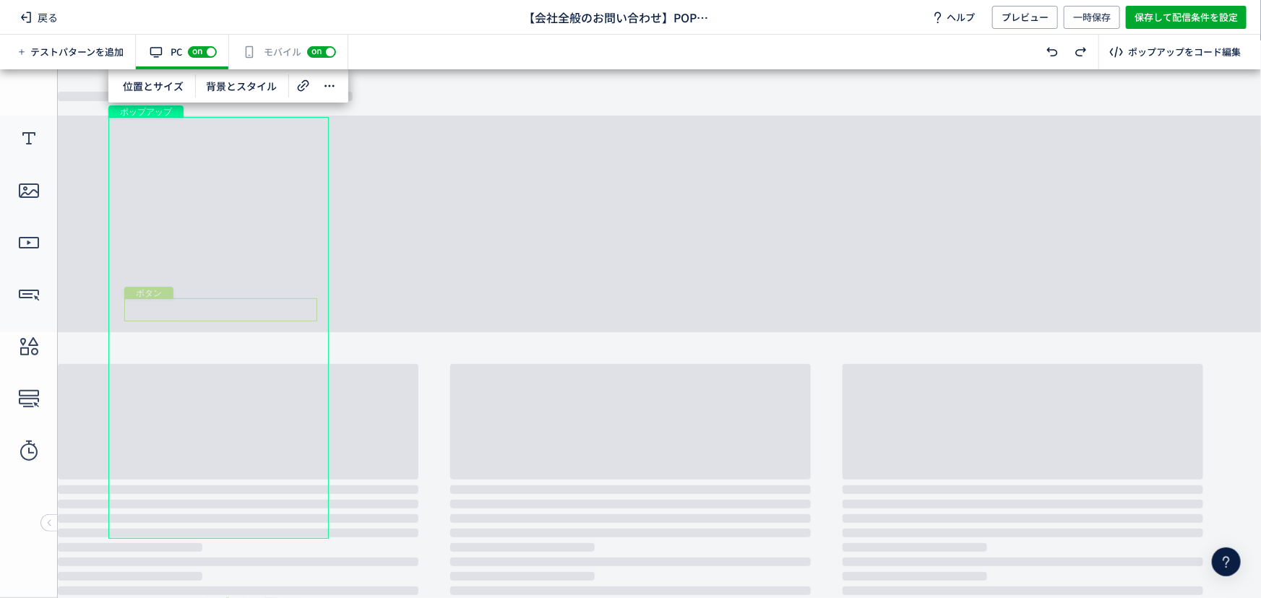
drag, startPoint x: 293, startPoint y: 309, endPoint x: 303, endPoint y: 311, distance: 10.3
click at [294, 310] on div "ボタン" at bounding box center [220, 309] width 193 height 23
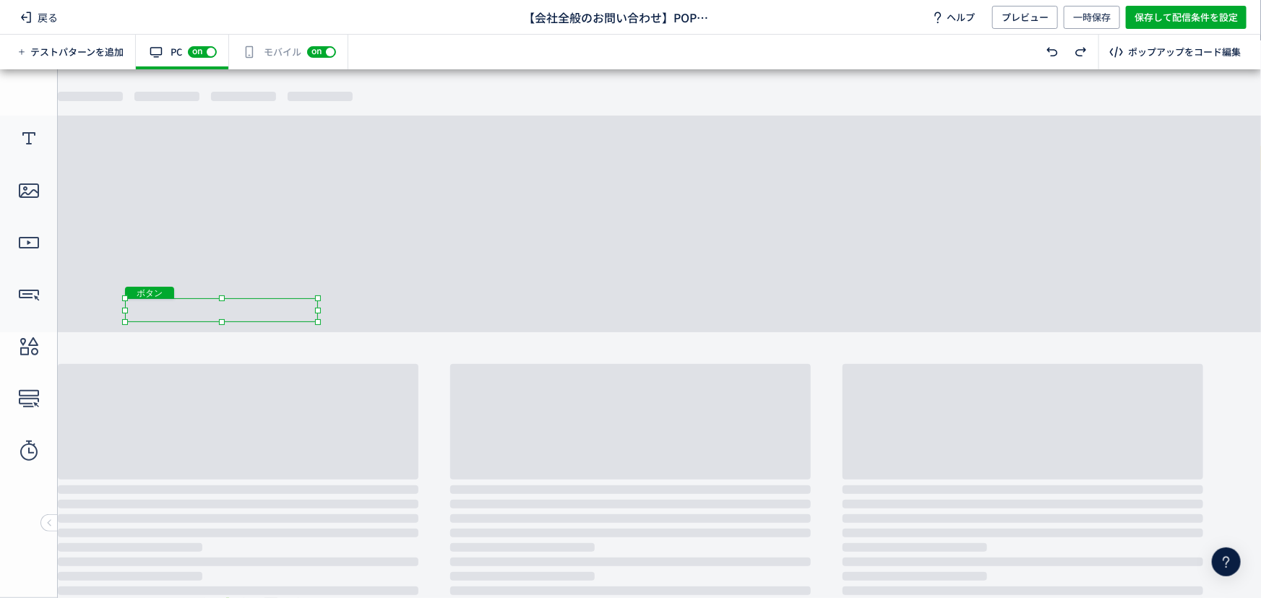
click at [225, 324] on body "undefined ポップアップ undefined ポップアップ テキスト ボタン ボタン ボタン クローズボタン ボタン" at bounding box center [630, 328] width 1261 height 519
click at [272, 307] on div "ボタン" at bounding box center [221, 310] width 192 height 25
click at [319, 309] on div at bounding box center [318, 310] width 6 height 6
click at [420, 291] on body "undefined ポップアップ undefined ポップアップ テキスト ボタン ボタン ボタン クローズボタン ボタン" at bounding box center [630, 328] width 1261 height 519
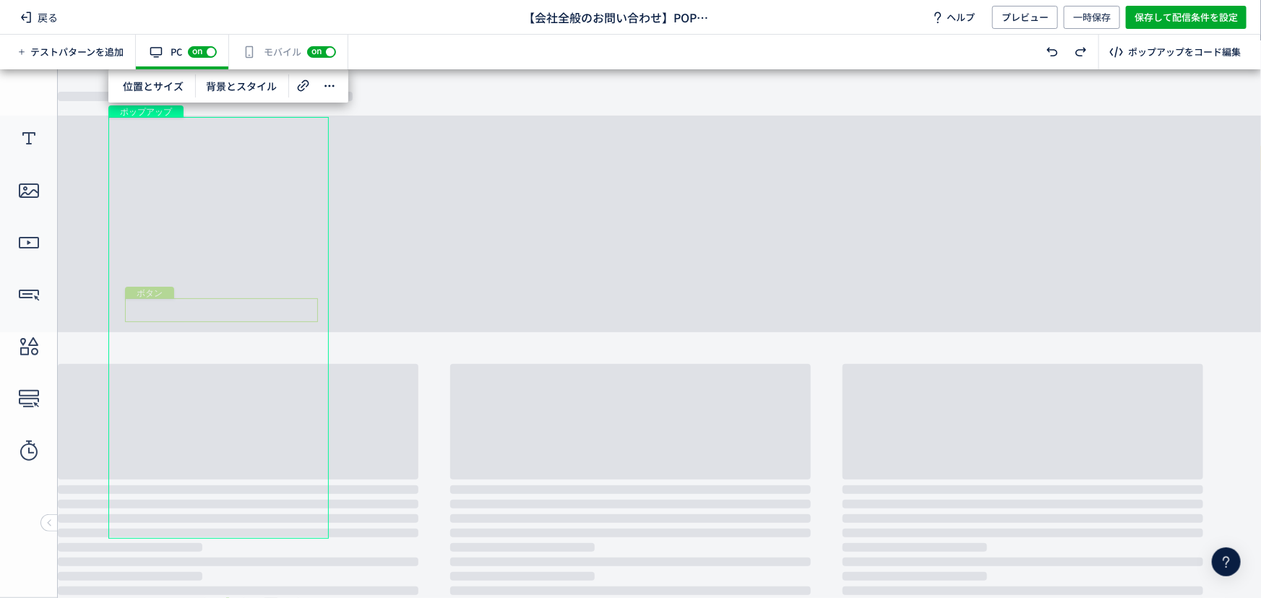
click at [164, 299] on div "ボタン" at bounding box center [221, 310] width 193 height 24
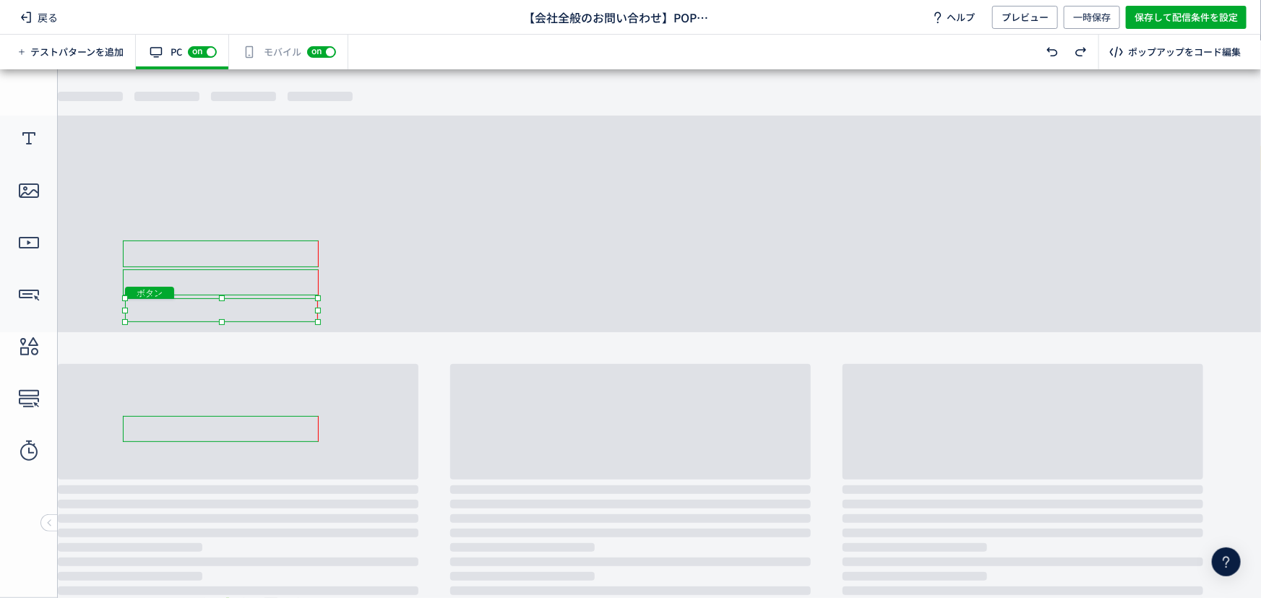
click at [165, 303] on div "ボタン" at bounding box center [221, 310] width 193 height 24
click at [222, 323] on div at bounding box center [220, 322] width 6 height 6
drag, startPoint x: 317, startPoint y: 311, endPoint x: 221, endPoint y: 341, distance: 100.6
click at [319, 311] on div at bounding box center [319, 311] width 6 height 6
click at [221, 329] on body "undefined ポップアップ undefined ポップアップ テキスト ボタン ボタン ボタン クローズボタン ボタン" at bounding box center [630, 328] width 1261 height 519
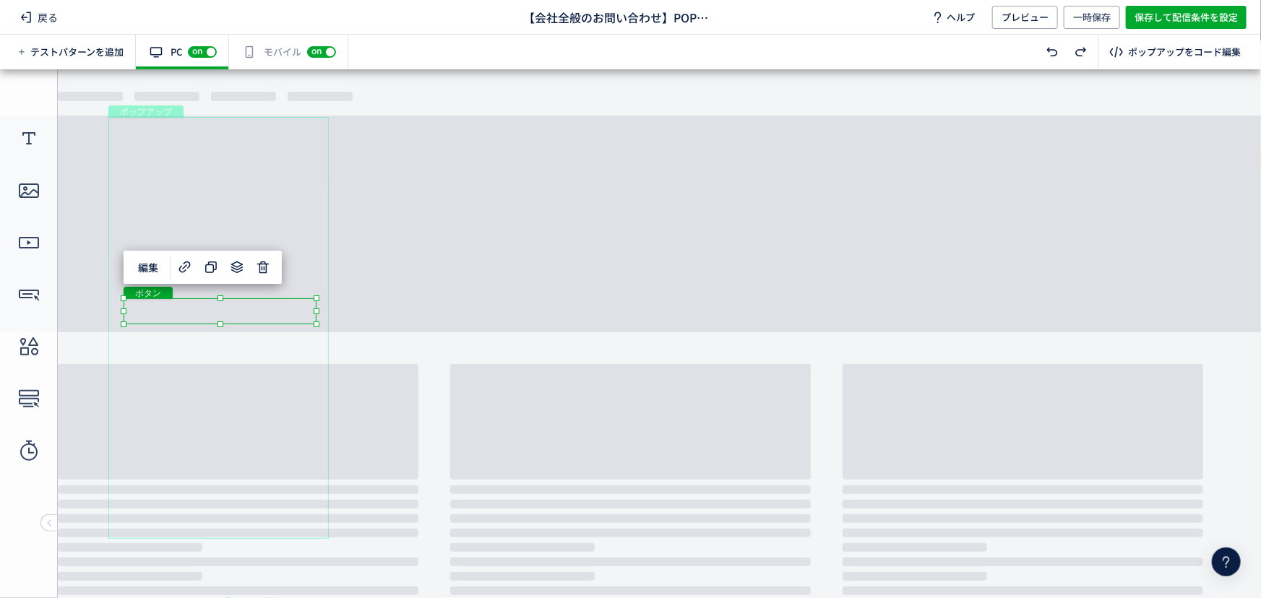
click at [403, 314] on body "undefined ポップアップ undefined ポップアップ テキスト ボタン ボタン ボタン クローズボタン ボタン" at bounding box center [630, 328] width 1261 height 519
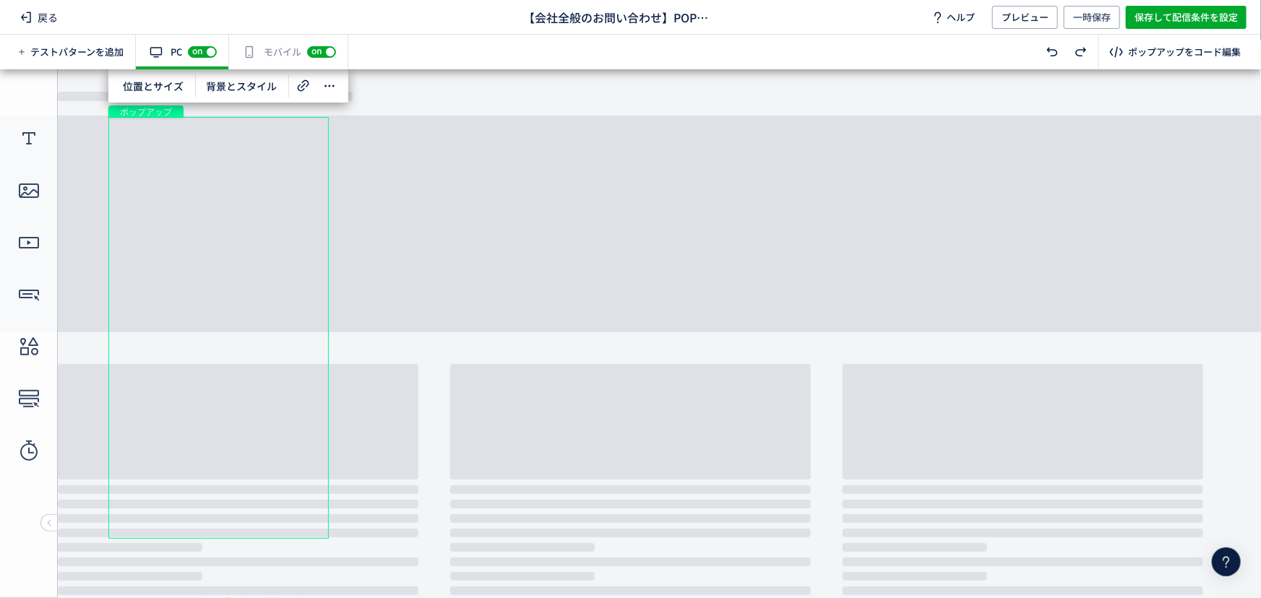
click at [413, 297] on body "undefined ポップアップ undefined ポップアップ テキスト ボタン ボタン ボタン クローズボタン ボタン" at bounding box center [630, 328] width 1261 height 519
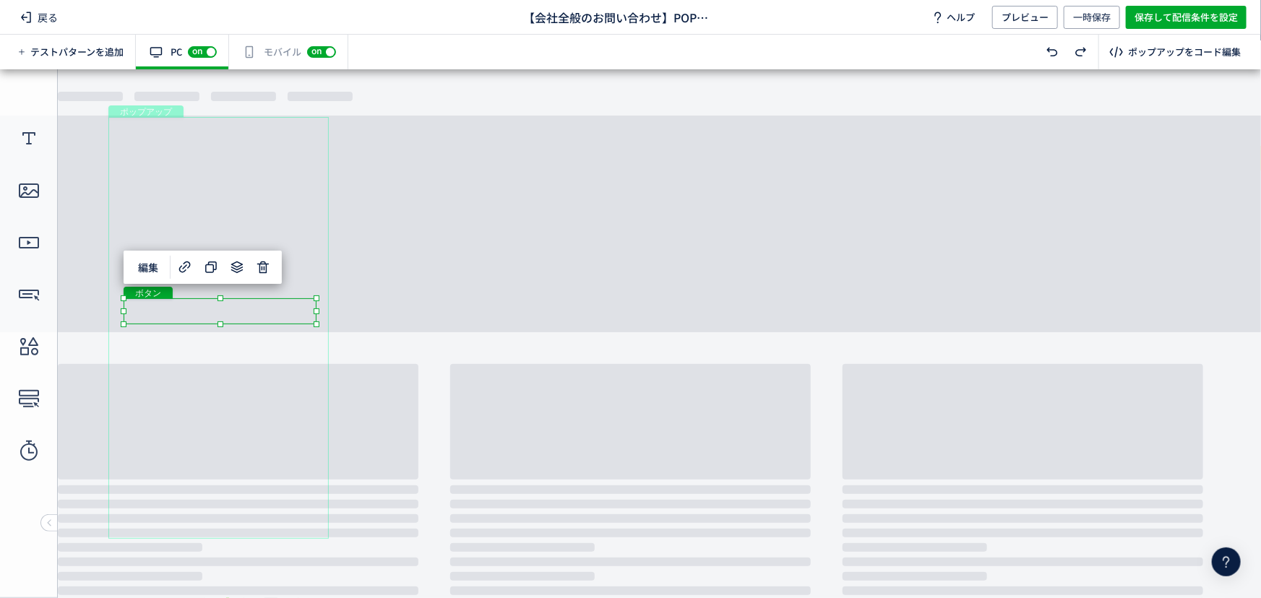
click at [264, 319] on div "ボタン" at bounding box center [220, 311] width 193 height 26
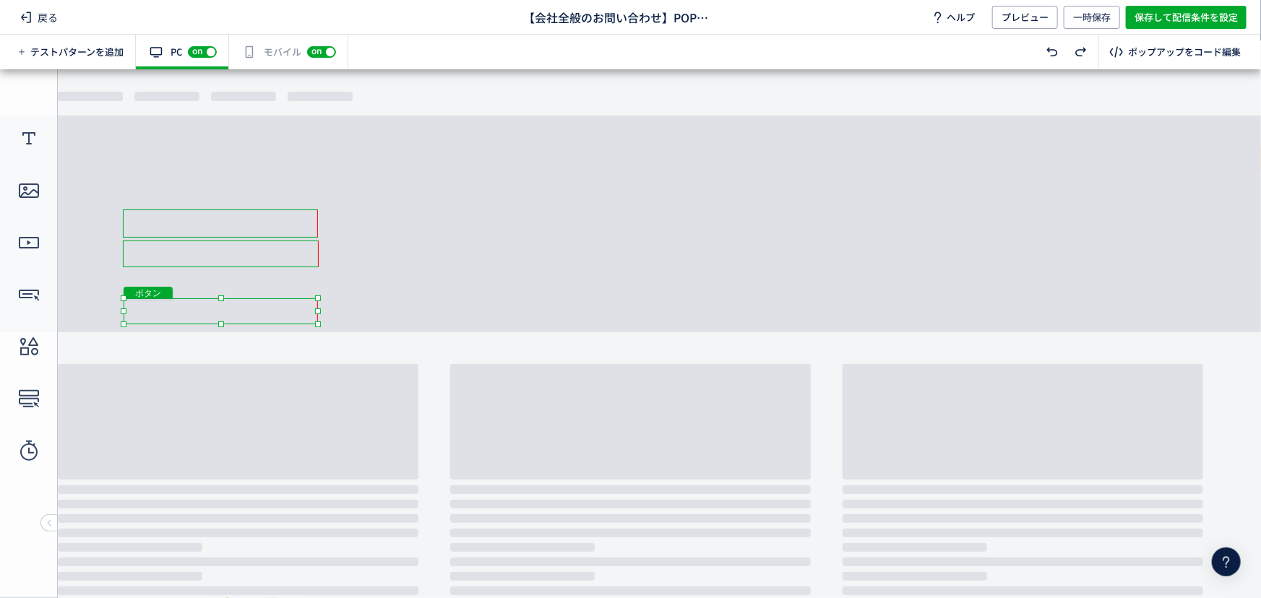
click at [323, 314] on body "undefined ポップアップ undefined ポップアップ テキスト ボタン ボタン ボタン クローズボタン ボタン" at bounding box center [630, 328] width 1261 height 519
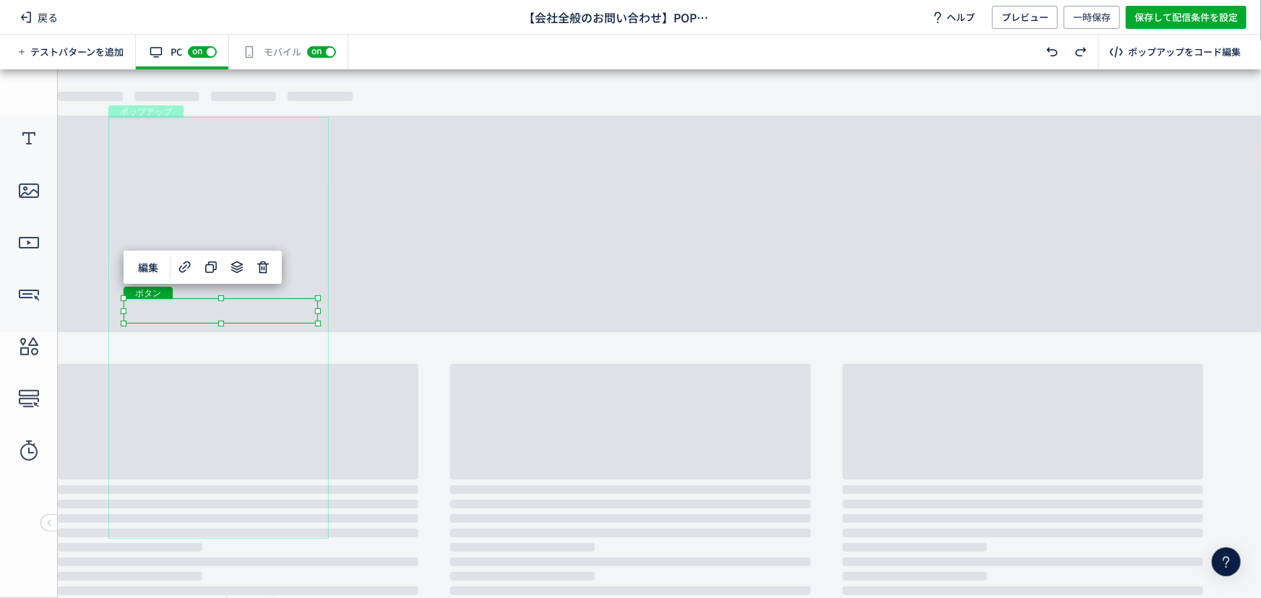
click at [413, 299] on body "undefined ポップアップ undefined ポップアップ テキスト ボタン ボタン ボタン クローズボタン ボタン" at bounding box center [630, 328] width 1261 height 519
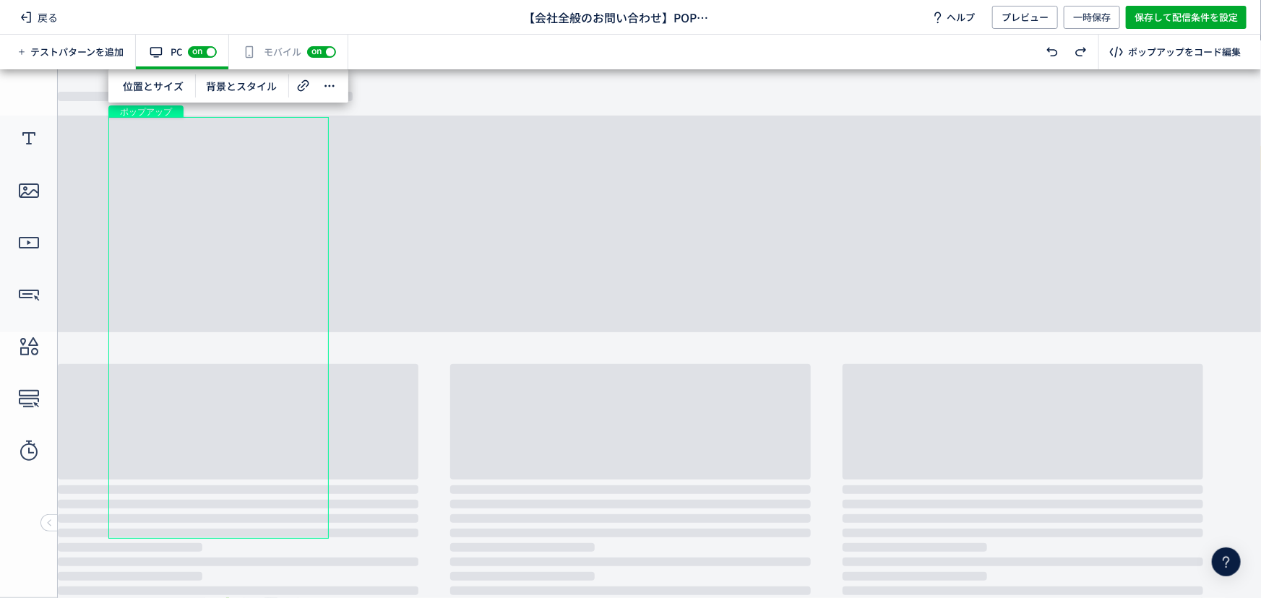
click at [558, 246] on body "undefined ポップアップ undefined ポップアップ テキスト ボタン ボタン ボタン クローズボタン ボタン" at bounding box center [630, 328] width 1261 height 519
click at [303, 81] on use at bounding box center [304, 86] width 12 height 12
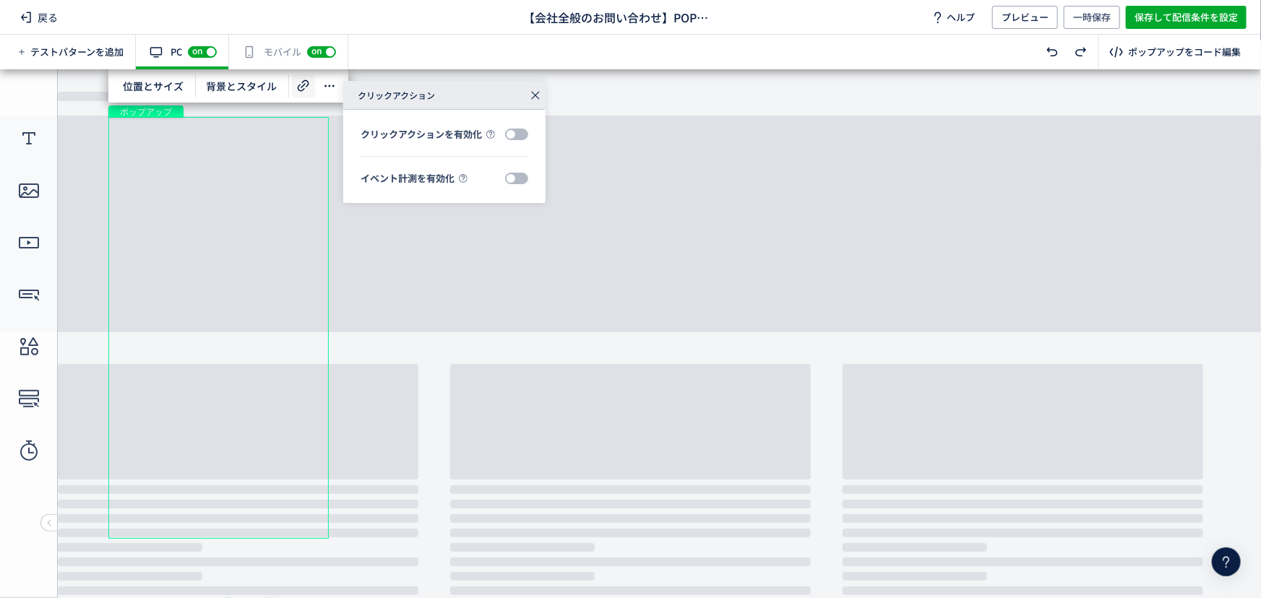
drag, startPoint x: 536, startPoint y: 93, endPoint x: 374, endPoint y: 24, distance: 176.7
click at [536, 93] on icon at bounding box center [535, 95] width 20 height 20
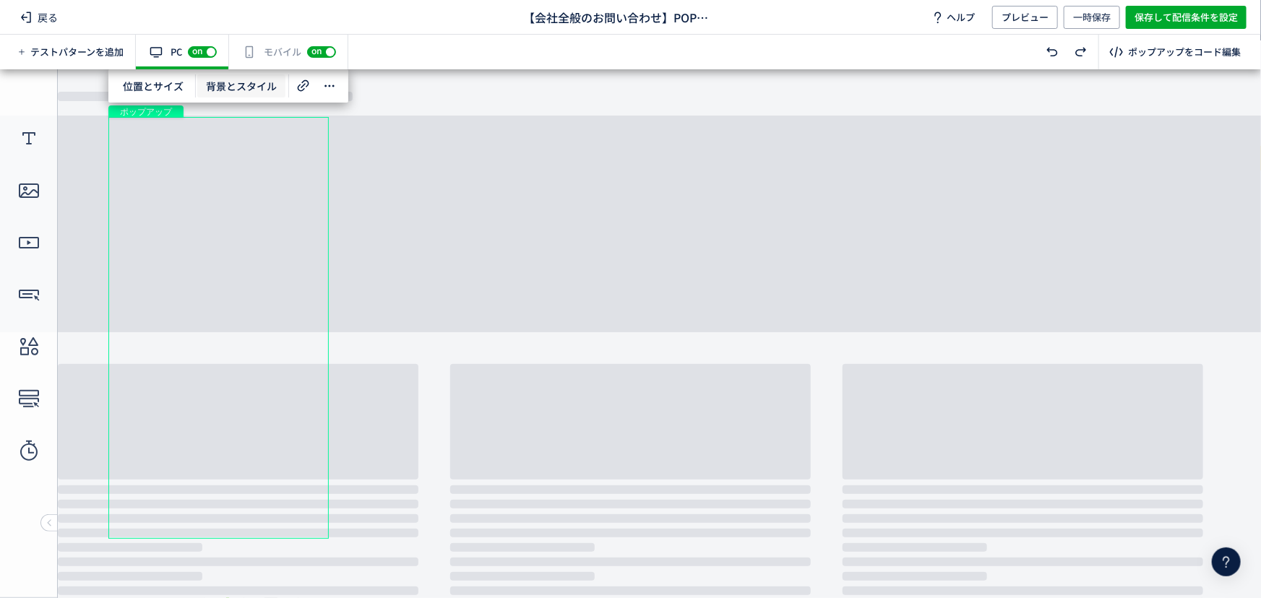
click at [234, 90] on span "背景とスタイル" at bounding box center [241, 85] width 88 height 23
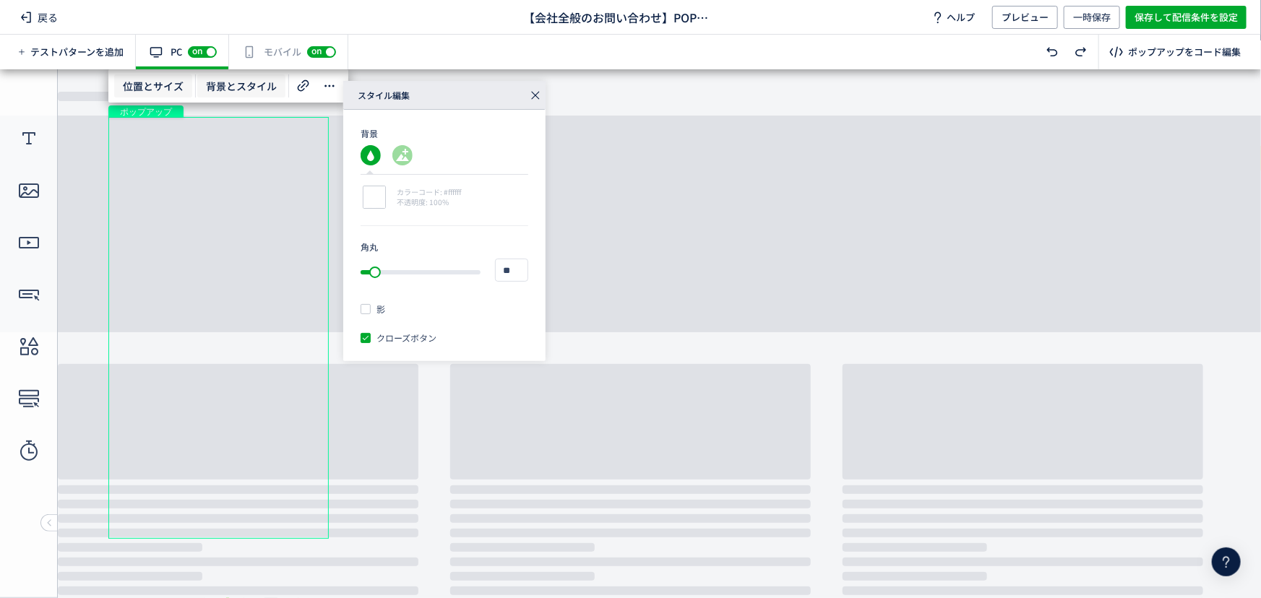
click at [173, 87] on span "位置とサイズ" at bounding box center [153, 85] width 78 height 23
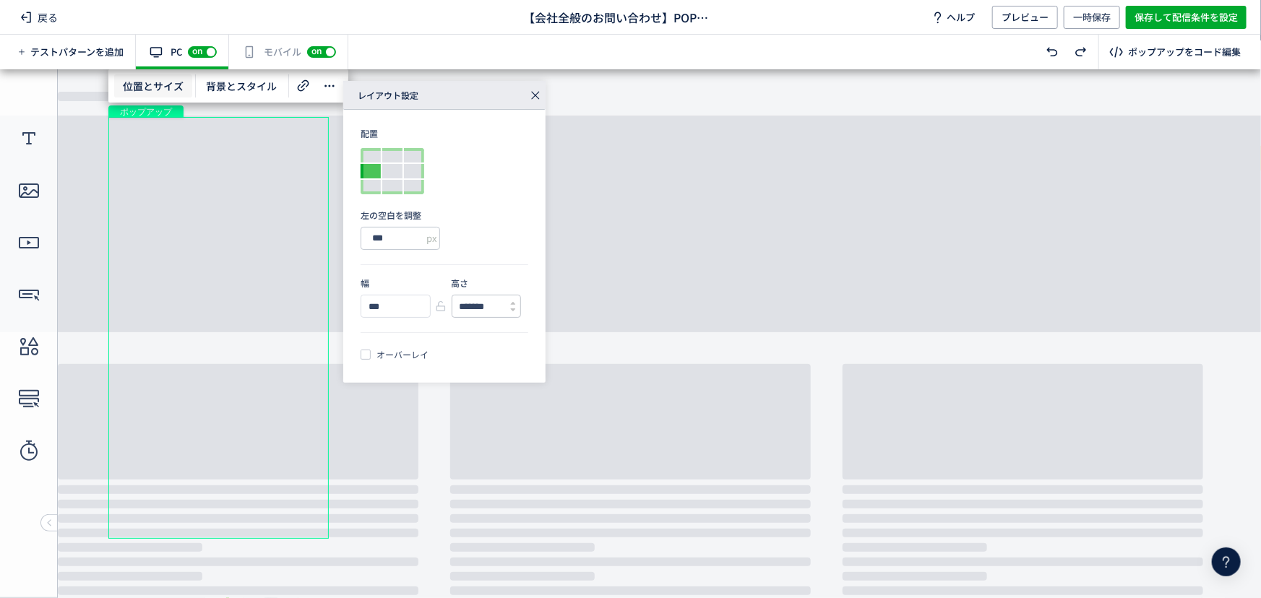
click at [514, 297] on div at bounding box center [513, 306] width 6 height 22
click at [514, 296] on div at bounding box center [513, 306] width 6 height 22
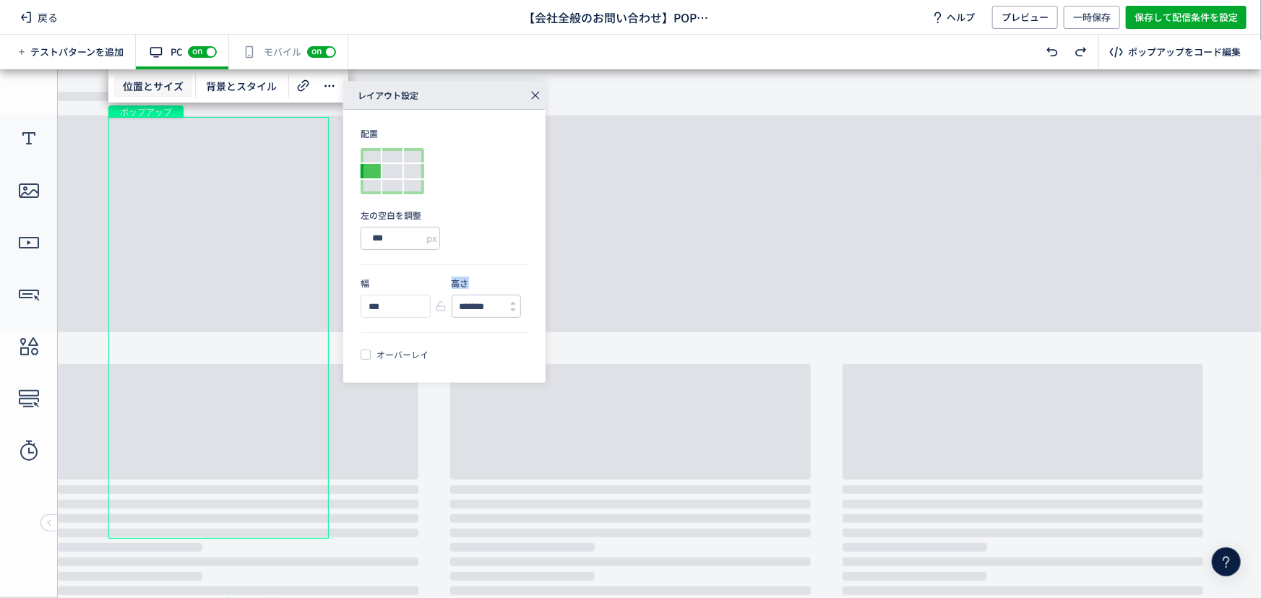
click at [514, 296] on div at bounding box center [513, 306] width 6 height 22
click at [513, 296] on div at bounding box center [513, 306] width 6 height 22
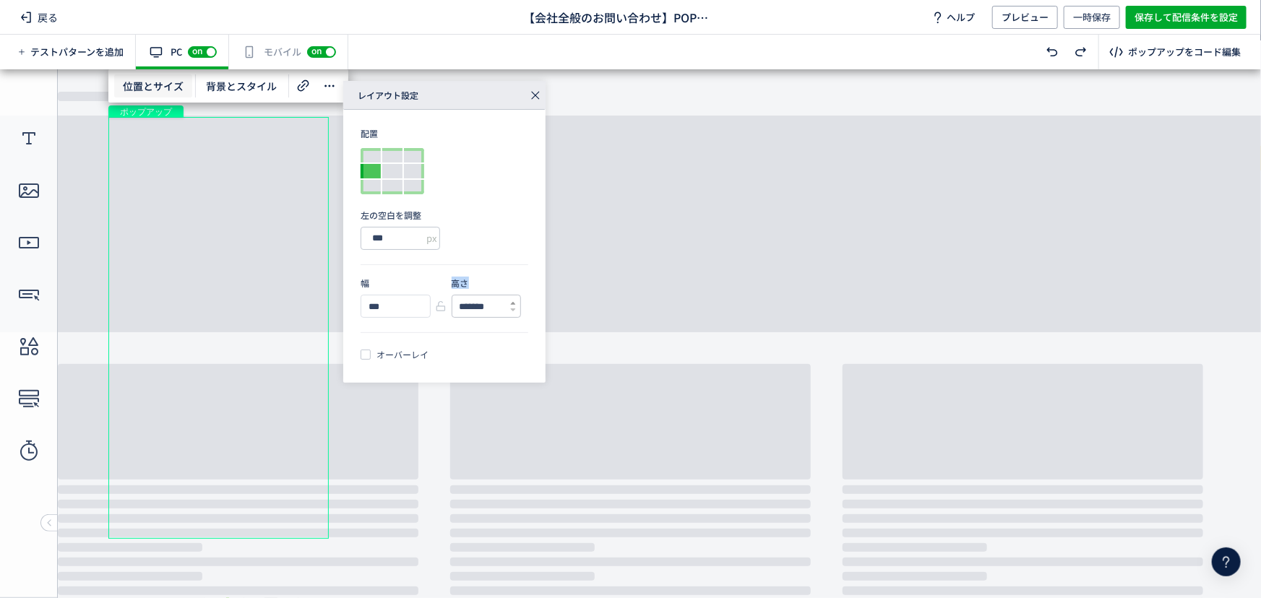
click at [513, 301] on icon at bounding box center [513, 304] width 6 height 6
click at [514, 302] on icon at bounding box center [513, 304] width 6 height 6
click at [513, 302] on icon at bounding box center [513, 304] width 6 height 6
click at [513, 302] on use at bounding box center [513, 303] width 5 height 3
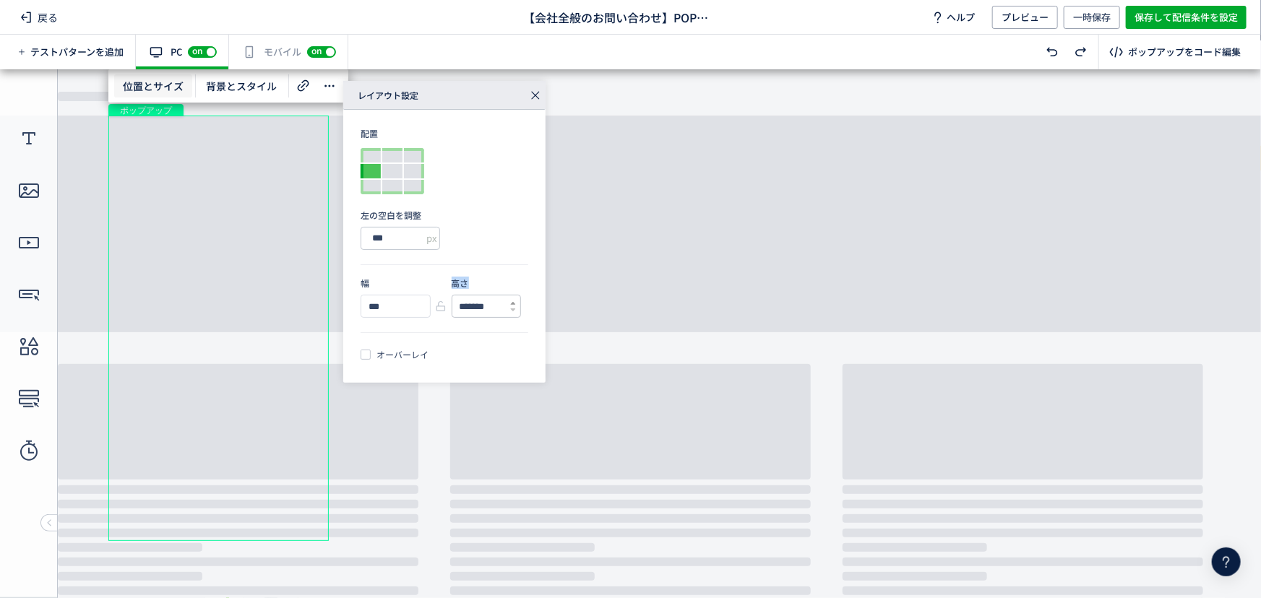
click at [512, 301] on icon at bounding box center [513, 304] width 6 height 6
type input "*******"
click at [512, 301] on icon at bounding box center [513, 304] width 6 height 6
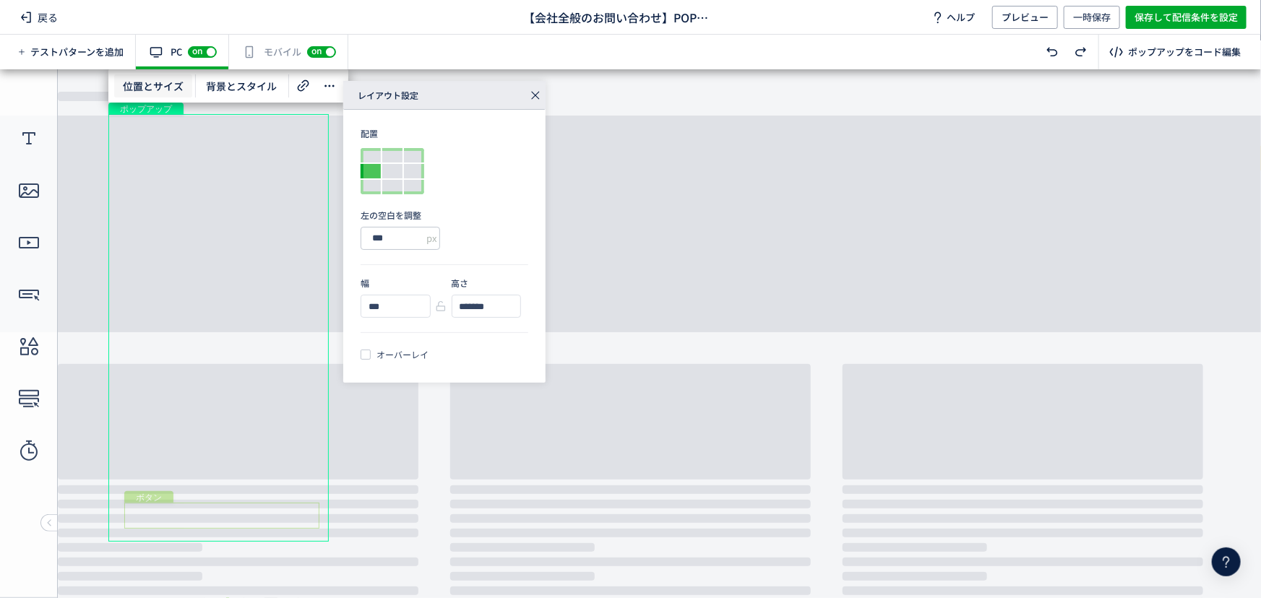
click at [238, 515] on div "ボタン" at bounding box center [221, 515] width 195 height 26
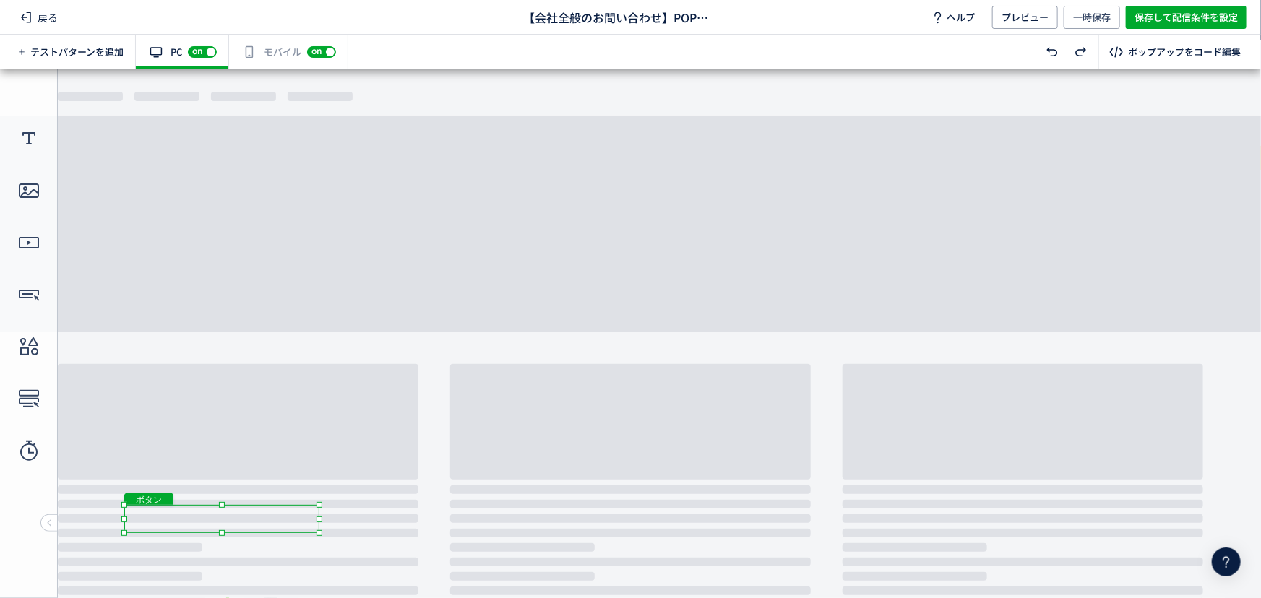
click at [221, 534] on div at bounding box center [222, 533] width 6 height 6
click at [224, 505] on body "undefined ポップアップ undefined ポップアップ テキスト ボタン ボタン ボタン クローズボタン ボタン" at bounding box center [630, 328] width 1261 height 519
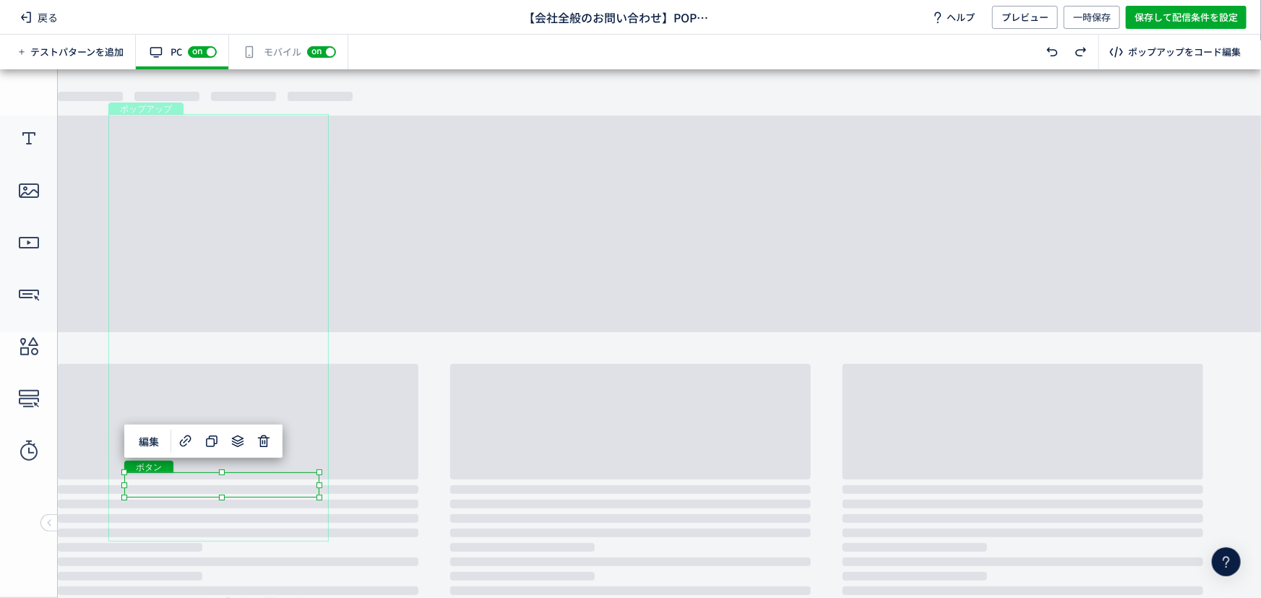
click at [295, 486] on div "ボタン" at bounding box center [221, 484] width 195 height 25
click at [224, 476] on div at bounding box center [222, 476] width 6 height 6
click at [296, 454] on div "ボタン" at bounding box center [221, 455] width 195 height 25
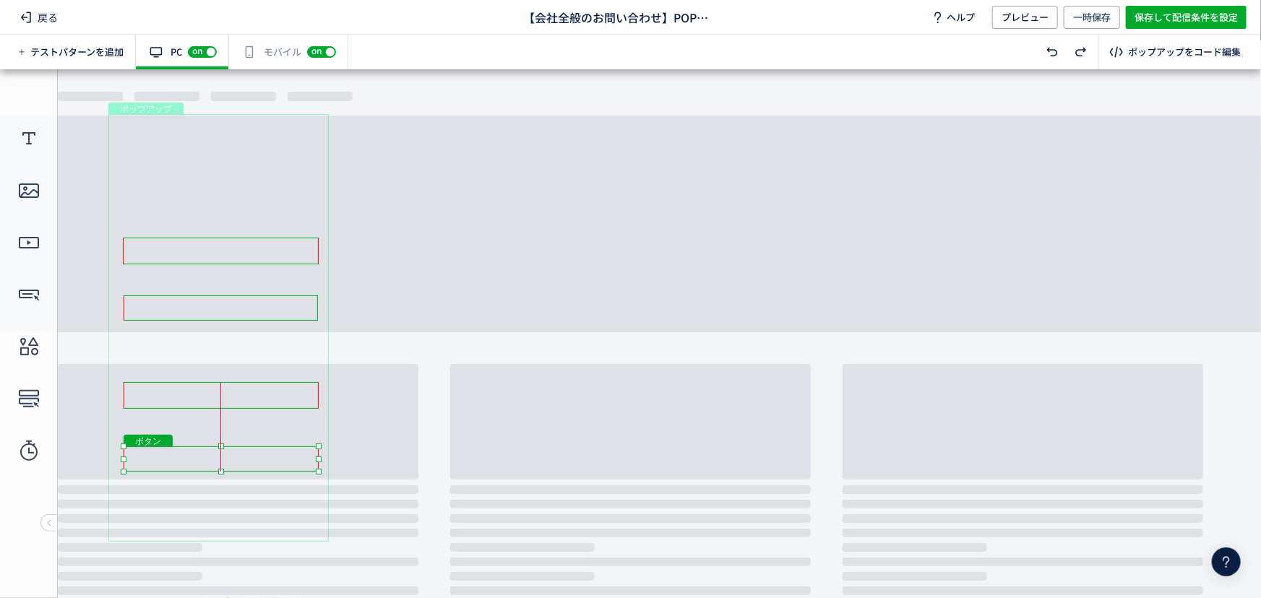
click at [293, 457] on div "ボタン" at bounding box center [221, 458] width 195 height 25
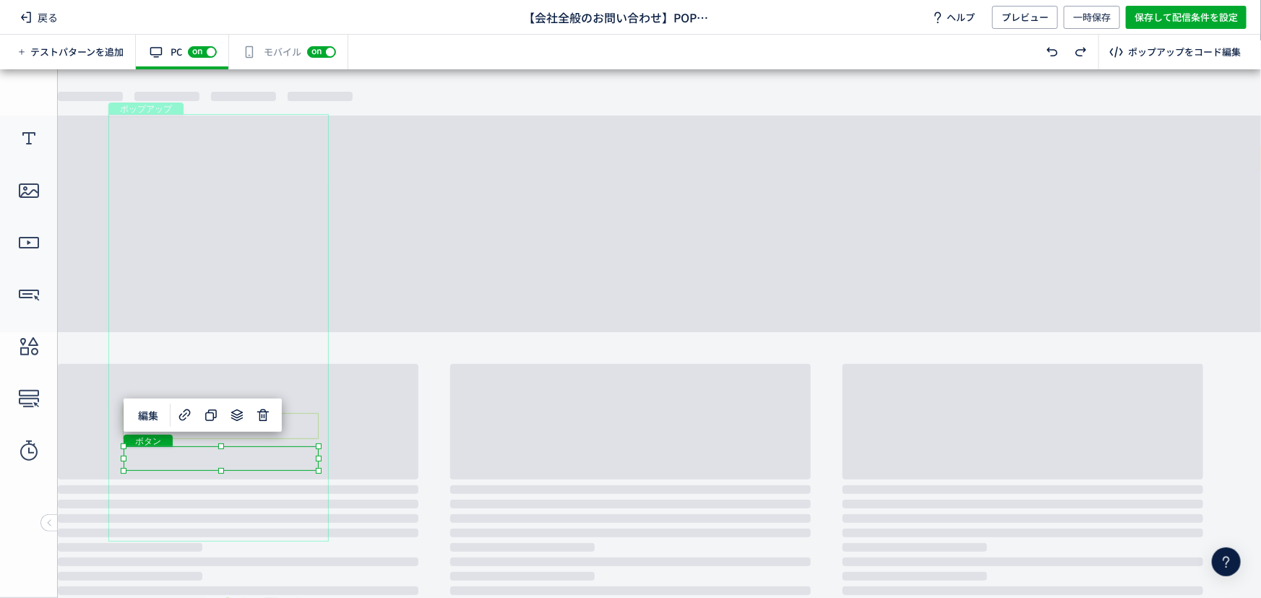
click at [293, 428] on div "ボタン" at bounding box center [221, 426] width 196 height 26
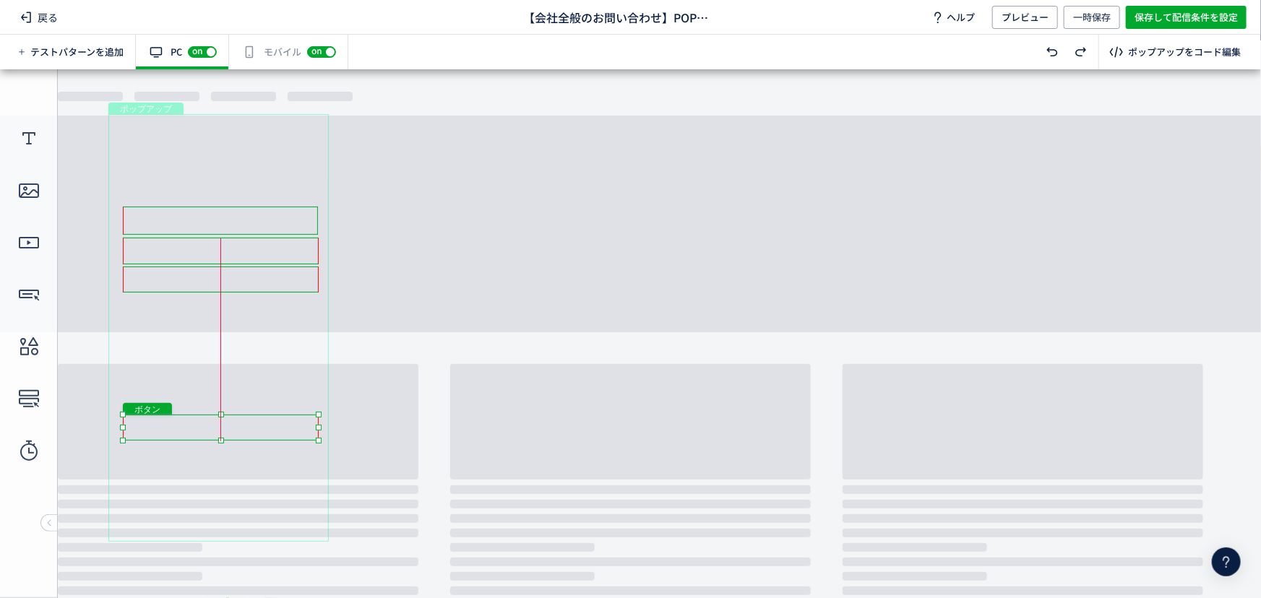
click at [222, 440] on div at bounding box center [221, 440] width 6 height 6
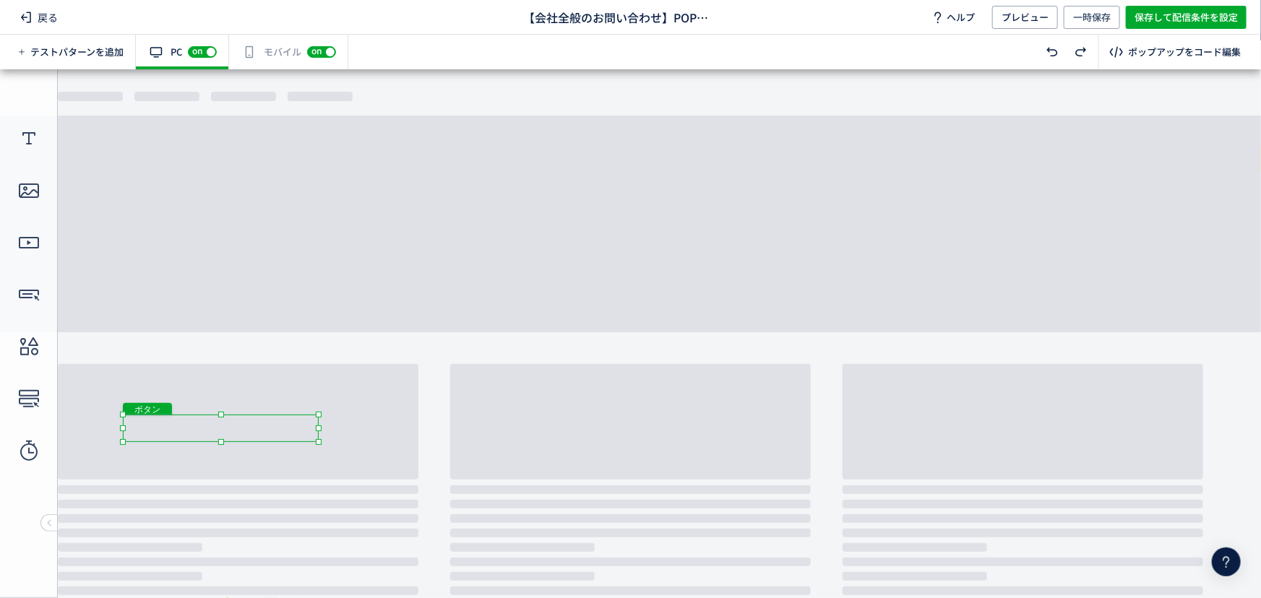
click at [220, 442] on div at bounding box center [221, 442] width 6 height 6
click at [233, 472] on div "ポップアップ" at bounding box center [218, 327] width 220 height 428
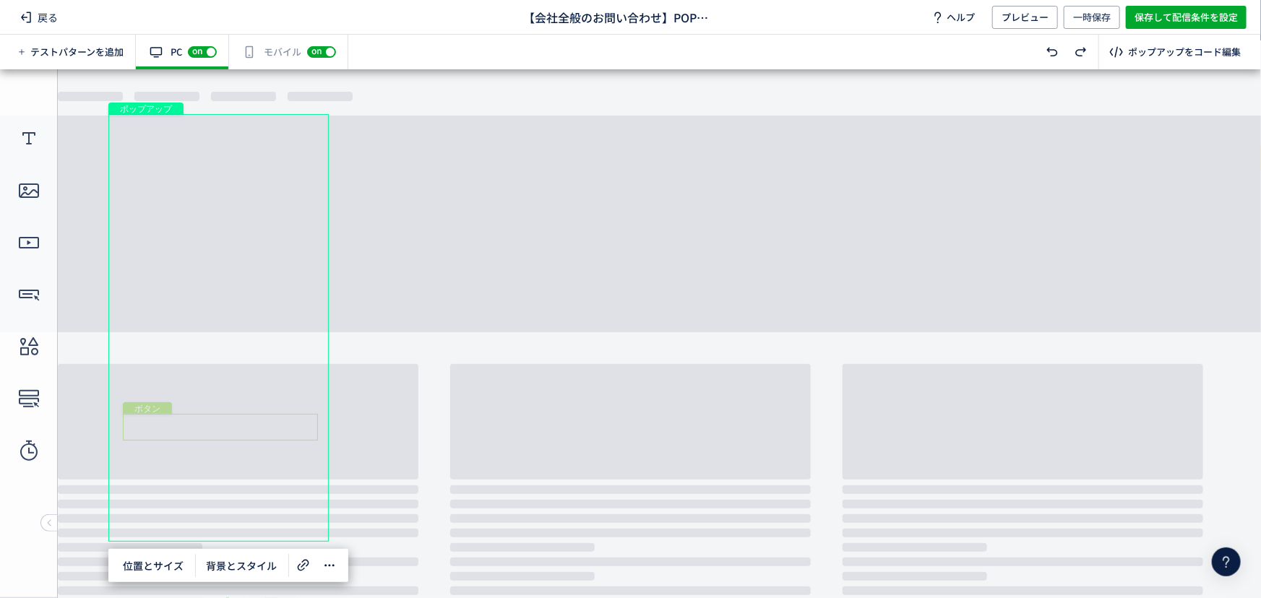
click at [267, 428] on div "ボタン" at bounding box center [220, 426] width 195 height 27
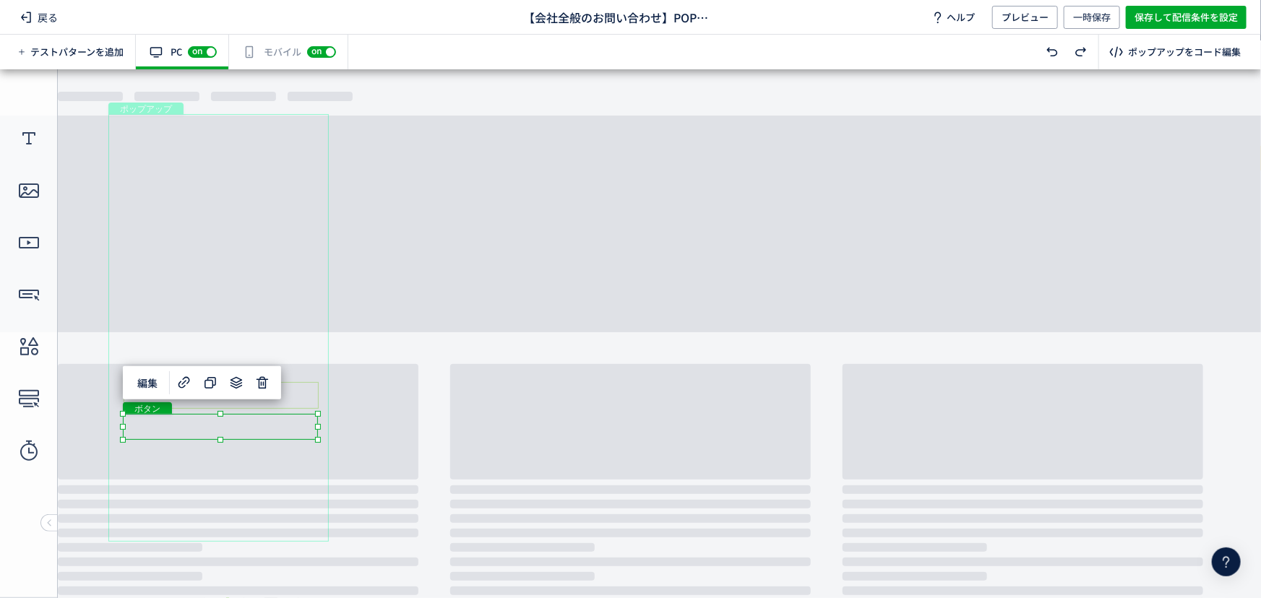
click at [296, 400] on div "ボタン" at bounding box center [221, 394] width 195 height 27
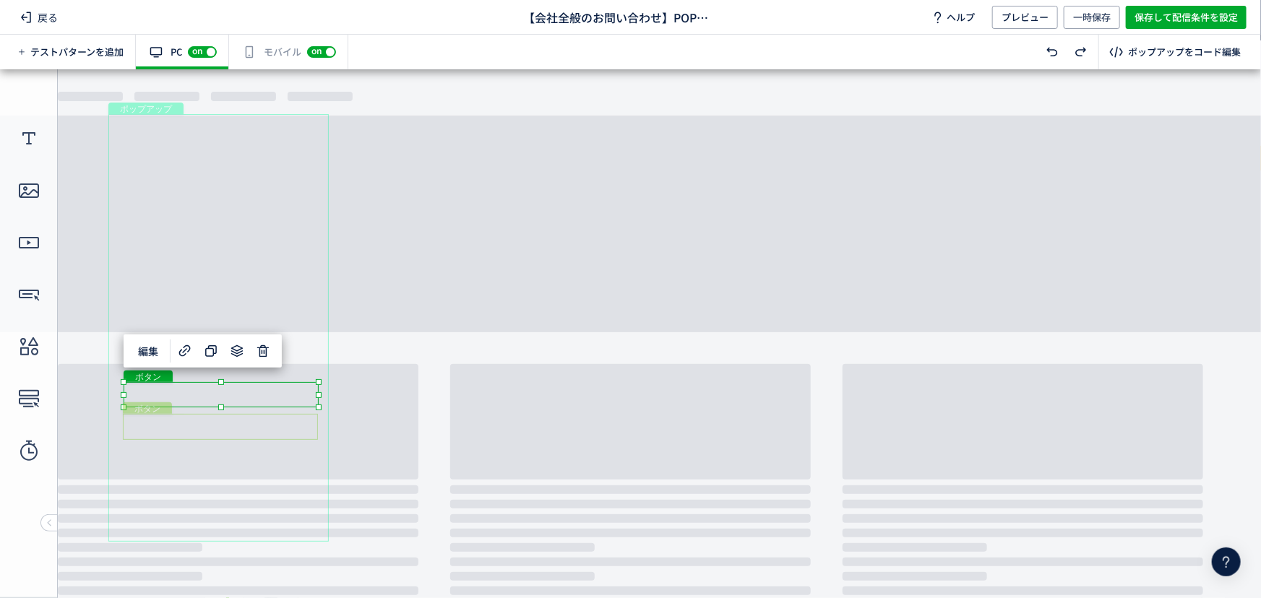
click at [291, 418] on div "ボタン" at bounding box center [220, 426] width 195 height 26
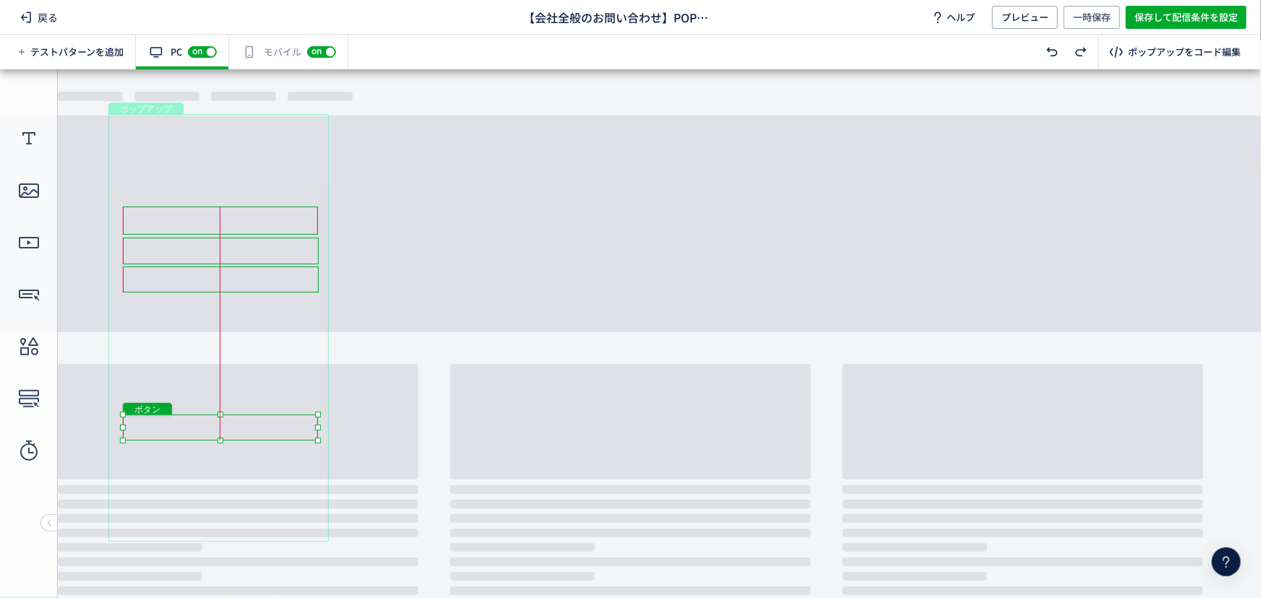
click at [294, 422] on div "ボタン" at bounding box center [220, 427] width 195 height 26
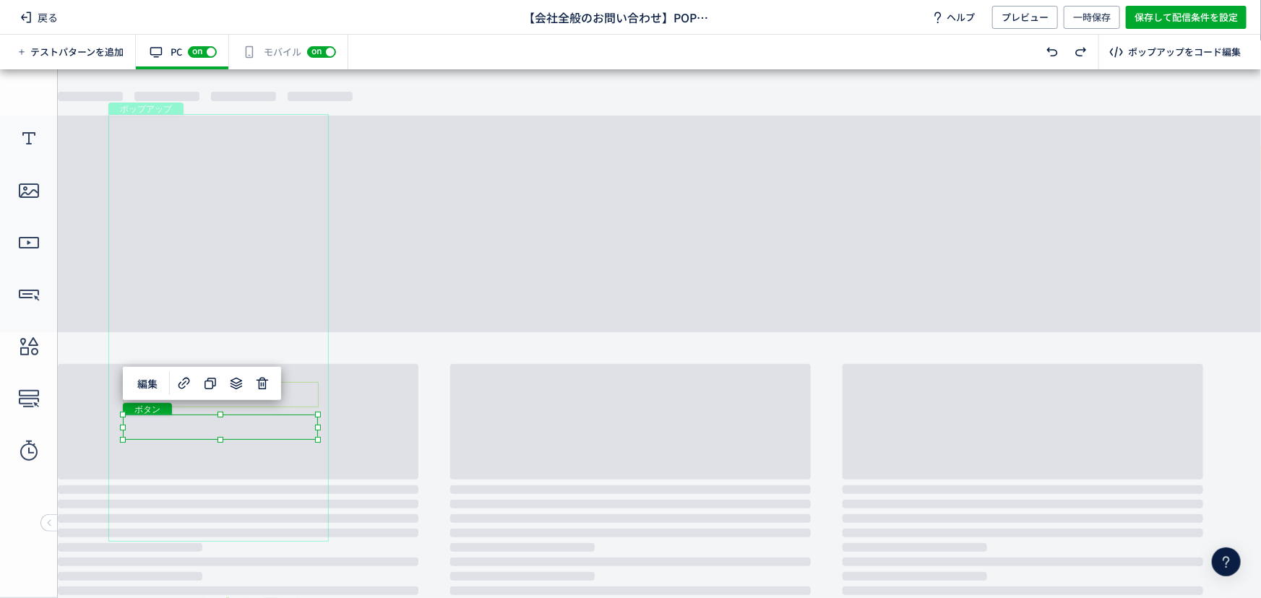
drag, startPoint x: 264, startPoint y: 400, endPoint x: 250, endPoint y: 402, distance: 13.9
click at [264, 401] on div "ボタン" at bounding box center [221, 393] width 195 height 25
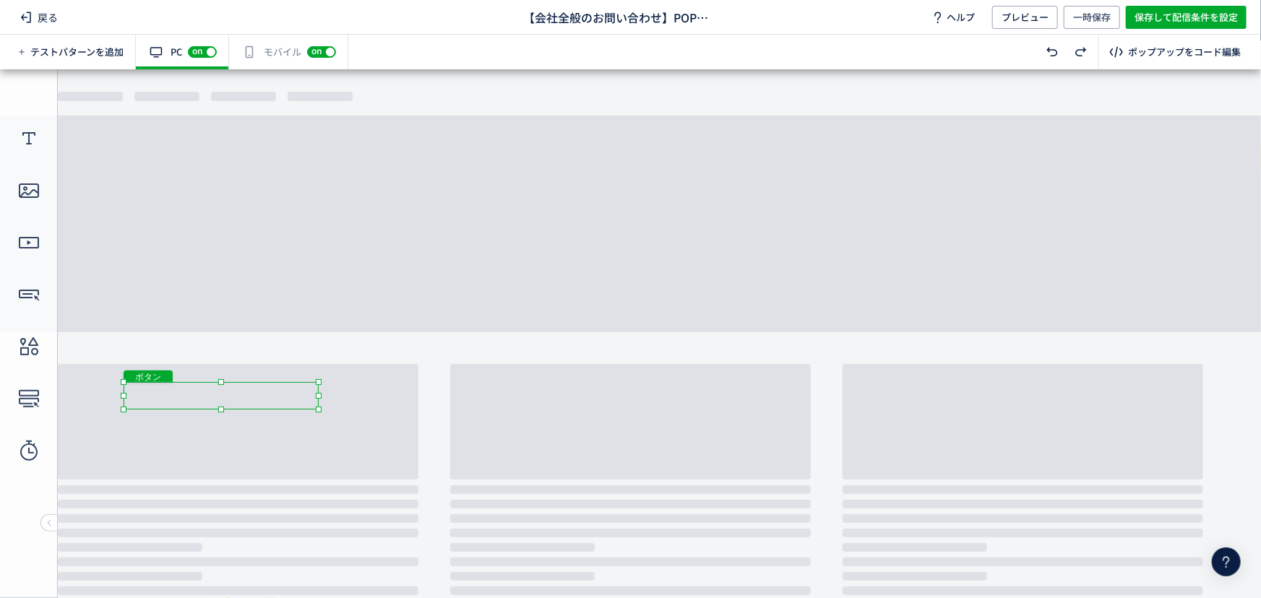
click at [225, 410] on body "undefined ポップアップ undefined ポップアップ テキスト ボタン ボタン ボタン クローズボタン ボタン" at bounding box center [630, 328] width 1261 height 519
click at [355, 402] on body "undefined ポップアップ undefined ポップアップ テキスト ボタン ボタン ボタン クローズボタン ボタン" at bounding box center [630, 328] width 1261 height 519
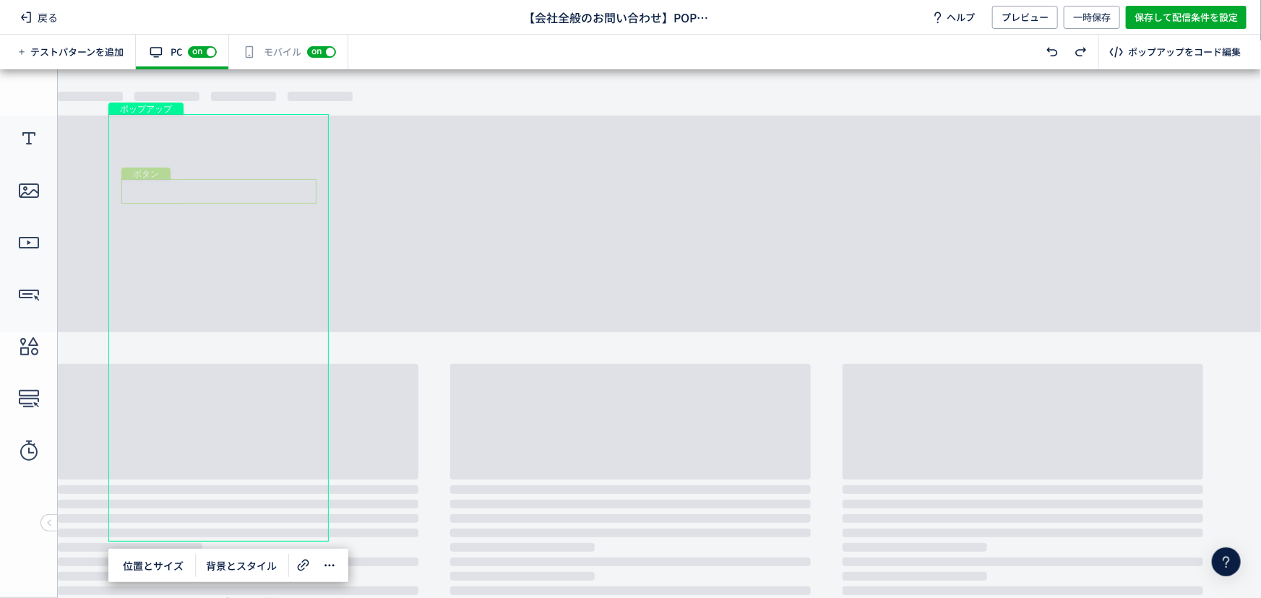
click at [267, 191] on div "ボタン" at bounding box center [218, 190] width 195 height 25
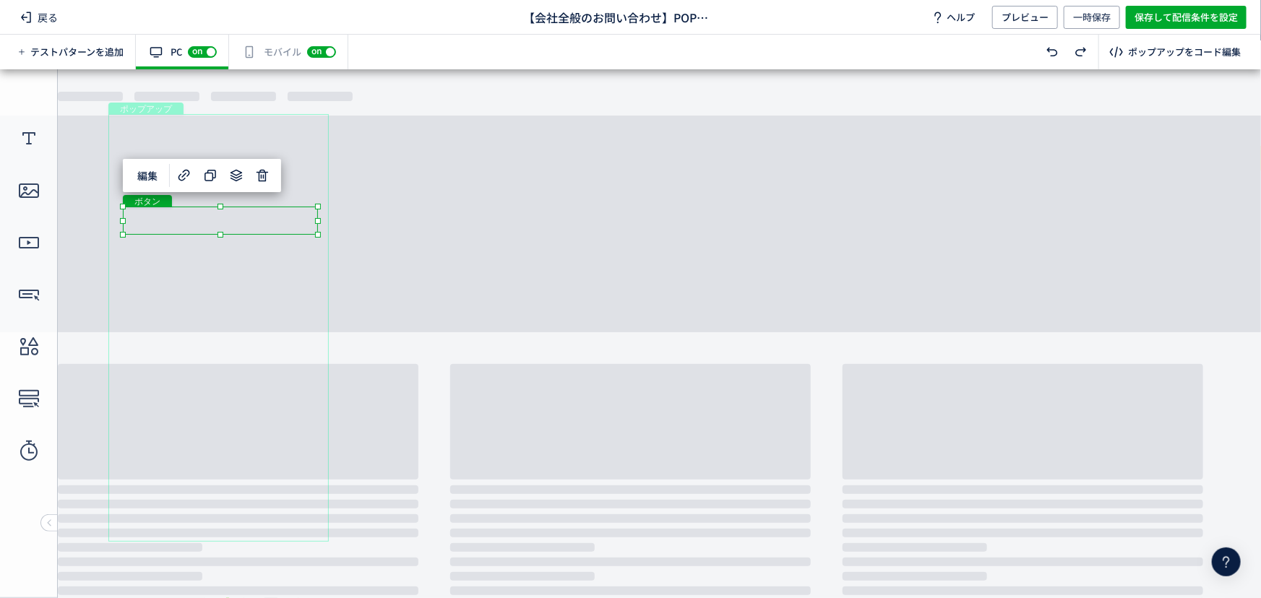
click at [258, 217] on div "ボタン" at bounding box center [220, 220] width 195 height 28
click at [220, 235] on div at bounding box center [220, 236] width 6 height 6
click at [480, 230] on body "undefined ポップアップ undefined ポップアップ テキスト ボタン ボタン ボタン クローズボタン ボタン" at bounding box center [630, 328] width 1261 height 519
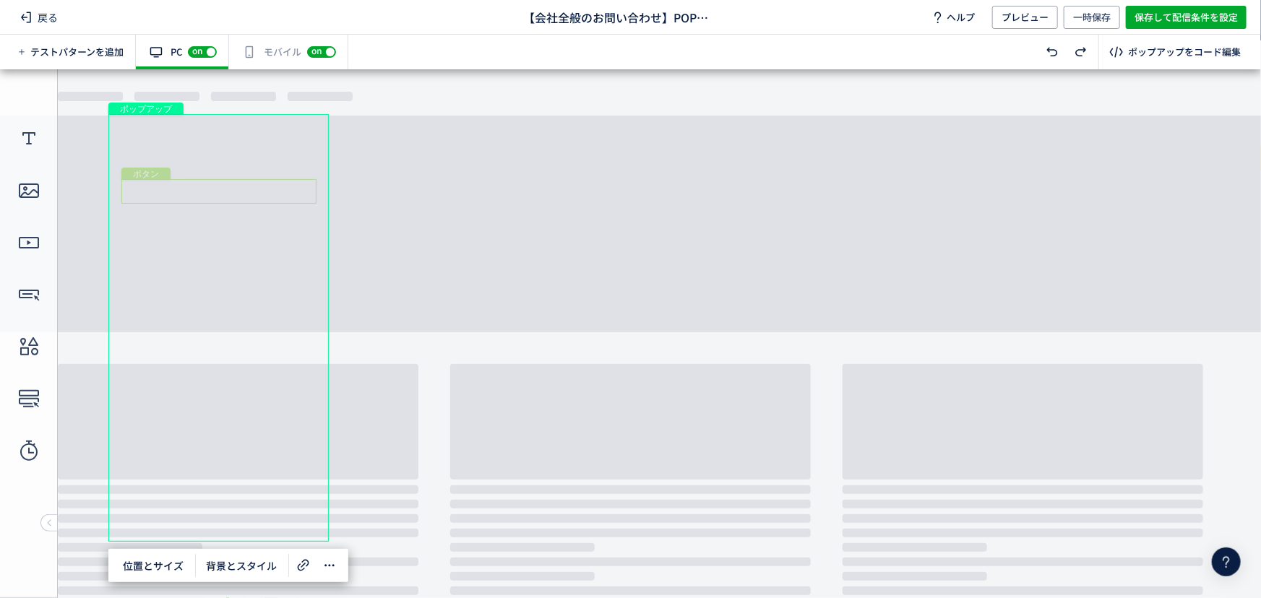
click at [275, 194] on div "ボタン" at bounding box center [218, 190] width 195 height 25
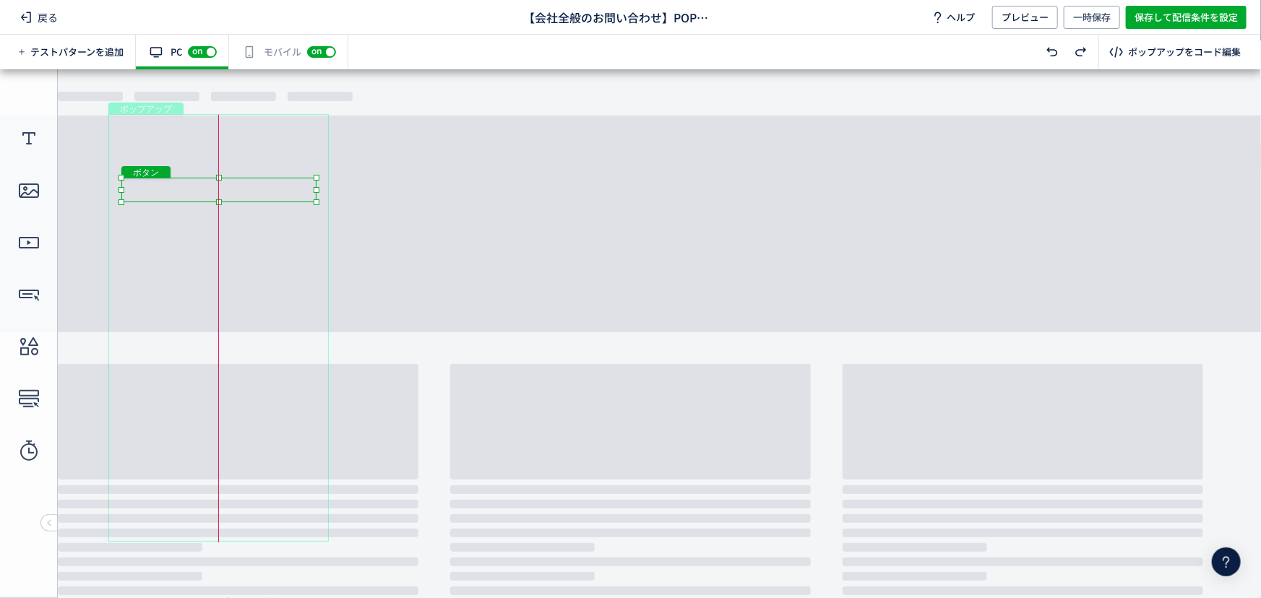
click at [276, 178] on div "ボタン" at bounding box center [218, 189] width 195 height 25
click at [223, 205] on body "undefined ポップアップ undefined ポップアップ テキスト ボタン ボタン ボタン クローズボタン ボタン" at bounding box center [630, 328] width 1261 height 519
click at [457, 209] on body "undefined ポップアップ undefined ポップアップ テキスト ボタン ボタン ボタン クローズボタン ボタン" at bounding box center [630, 328] width 1261 height 519
drag, startPoint x: 303, startPoint y: 193, endPoint x: 312, endPoint y: 197, distance: 10.1
click at [303, 194] on div "ボタン" at bounding box center [218, 189] width 195 height 25
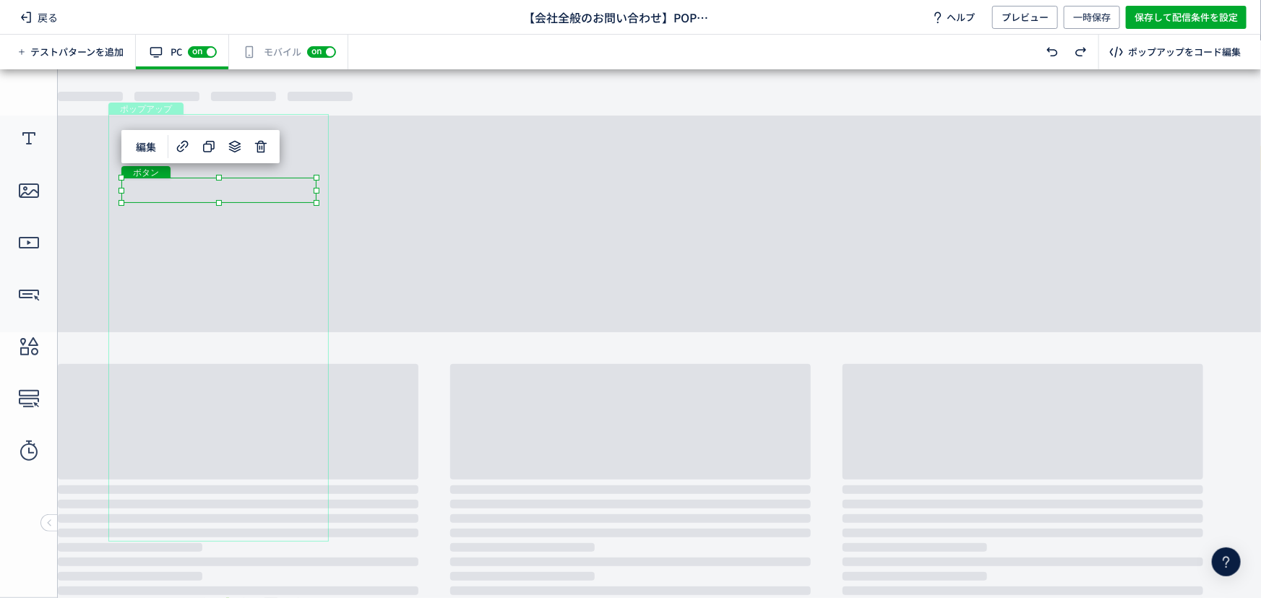
click at [435, 254] on body "undefined ポップアップ undefined ポップアップ テキスト ボタン ボタン ボタン クローズボタン ボタン" at bounding box center [630, 328] width 1261 height 519
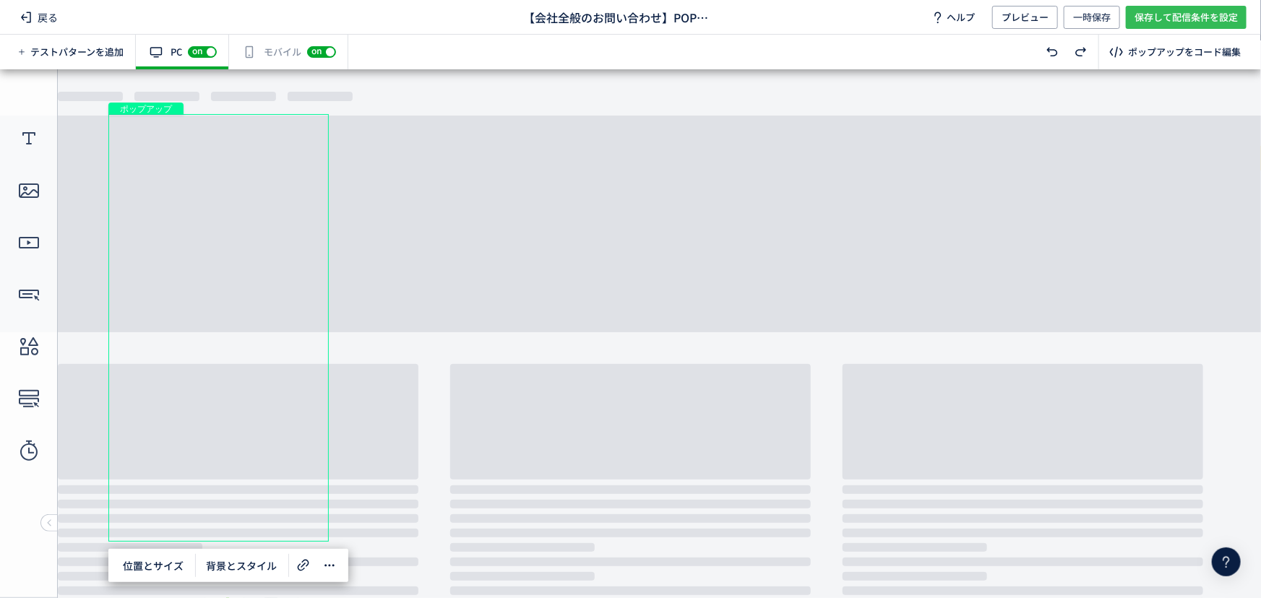
click at [1192, 14] on span "保存して配信条件を設定" at bounding box center [1185, 17] width 103 height 23
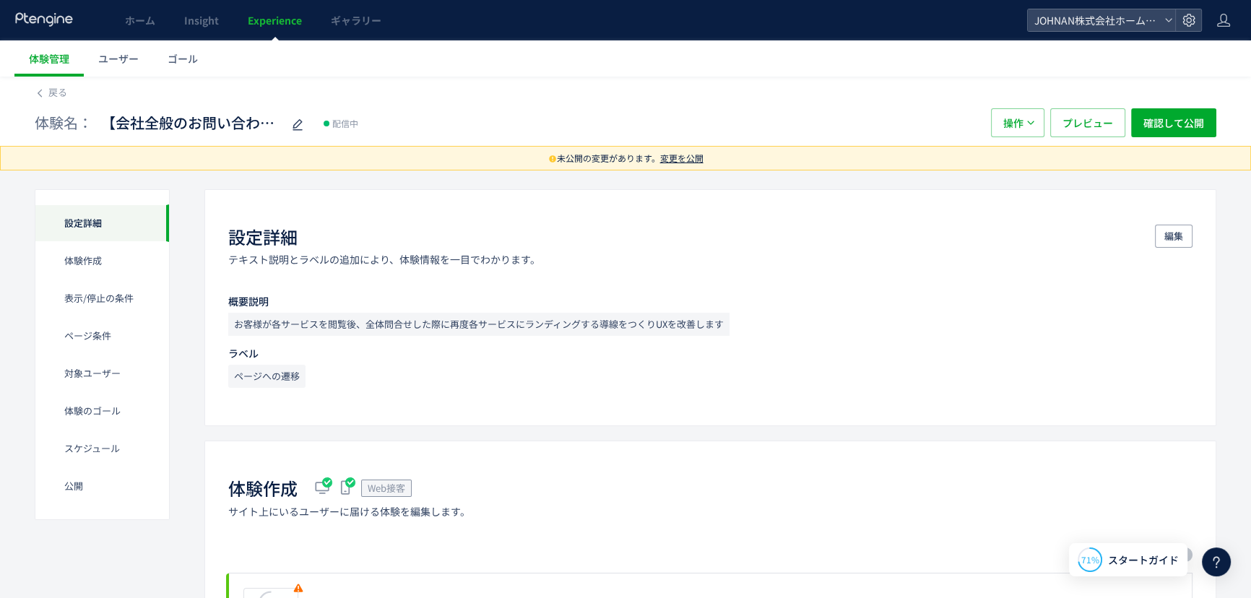
click at [700, 152] on span "変更を公開" at bounding box center [681, 158] width 43 height 12
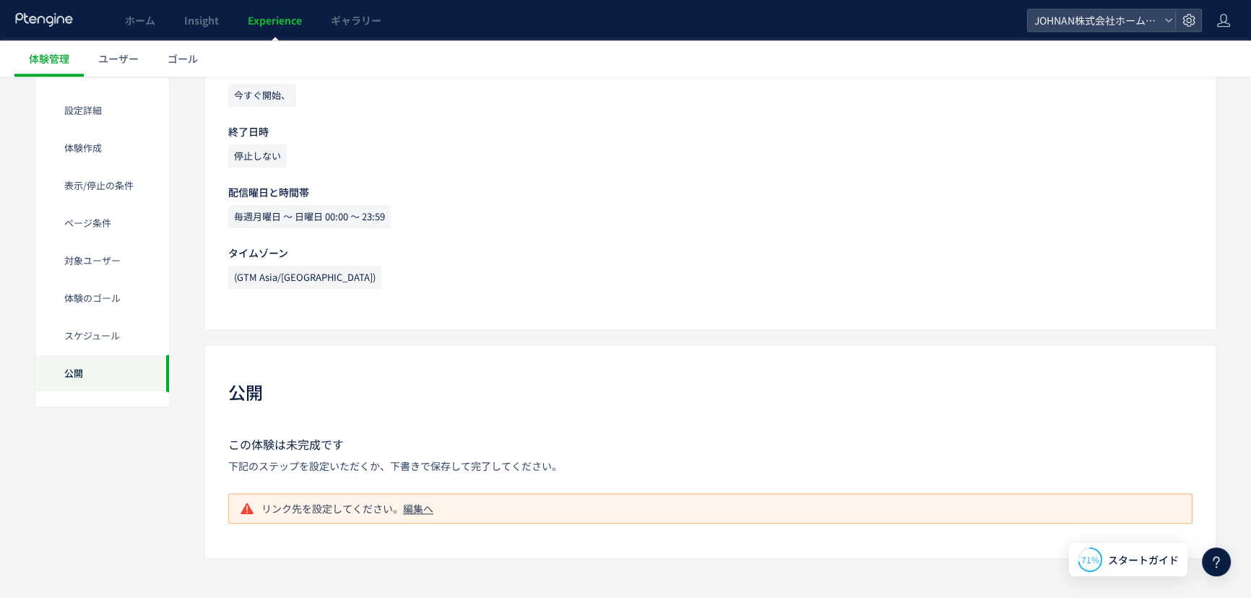
scroll to position [1635, 0]
click at [417, 509] on div "編集へ" at bounding box center [418, 506] width 30 height 14
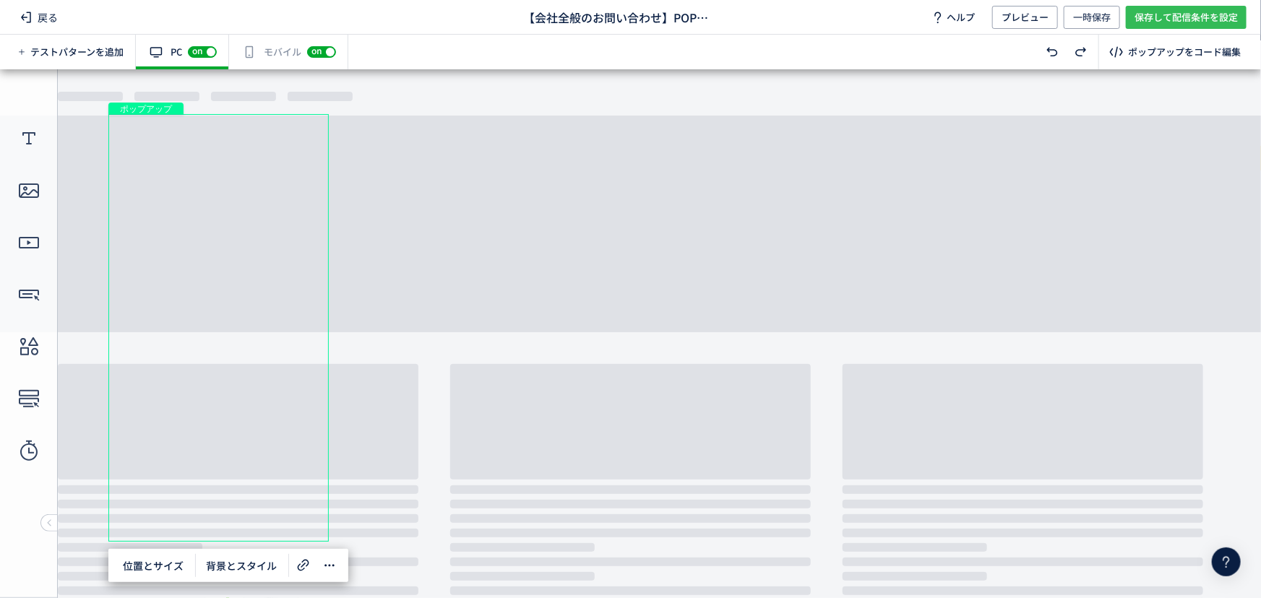
click at [1222, 14] on span "保存して配信条件を設定" at bounding box center [1185, 17] width 103 height 23
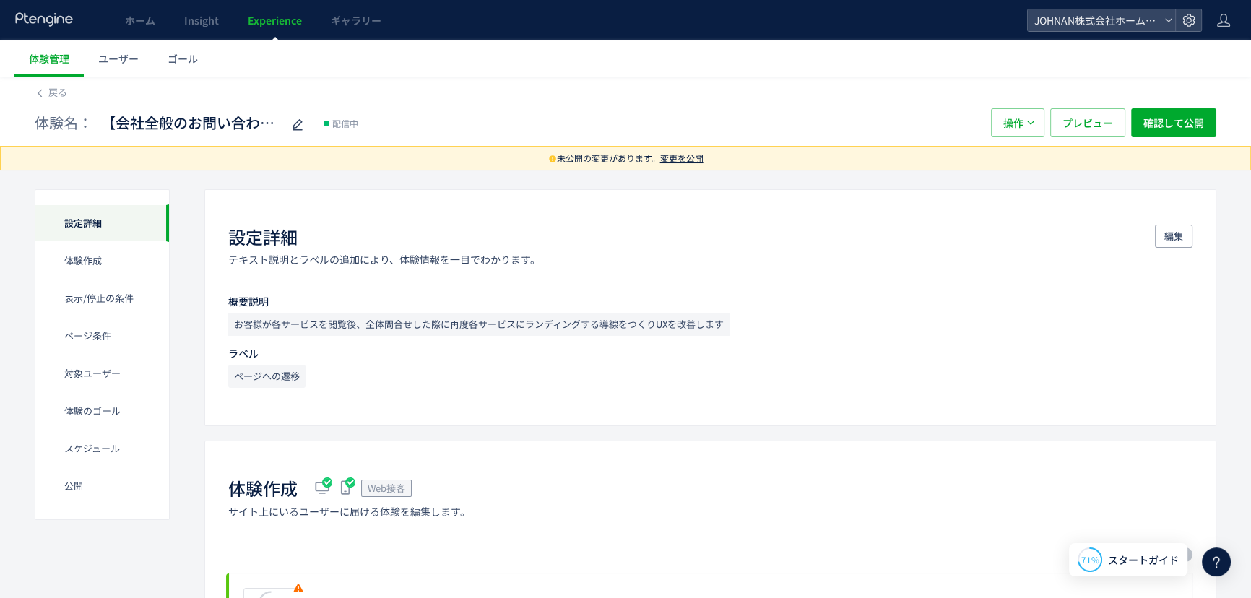
click at [686, 157] on span "変更を公開" at bounding box center [681, 158] width 43 height 12
click at [1031, 126] on icon "button" at bounding box center [1031, 122] width 9 height 9
click at [1090, 125] on span "プレビュー" at bounding box center [1088, 122] width 51 height 29
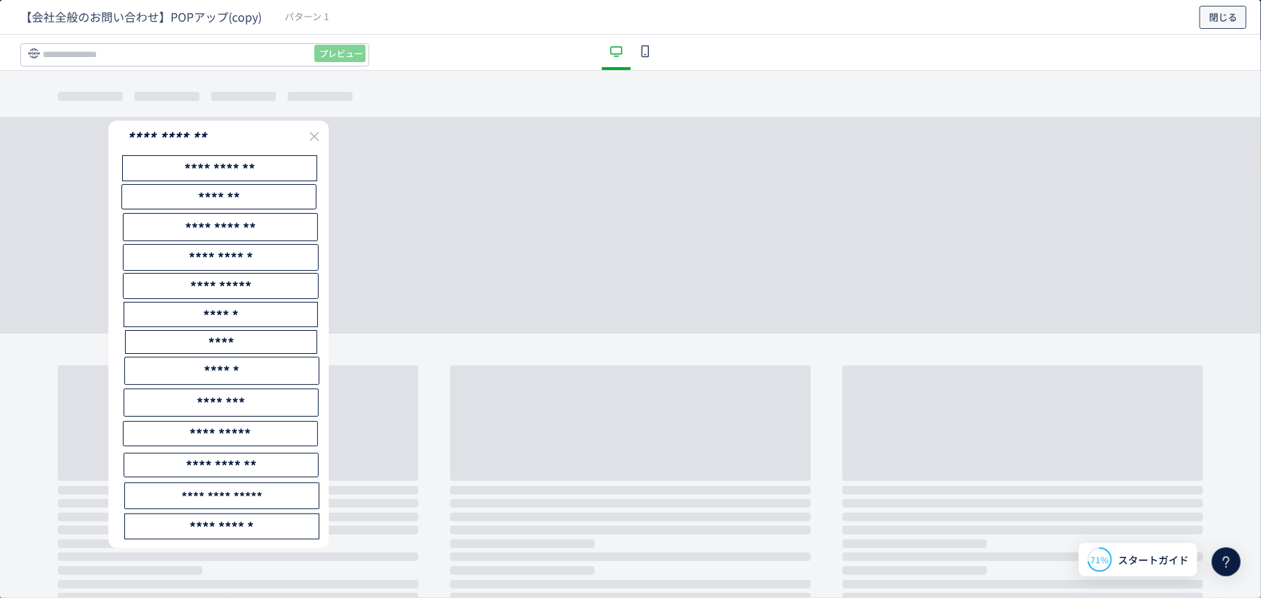
click at [1230, 22] on span "閉じる" at bounding box center [1223, 17] width 28 height 23
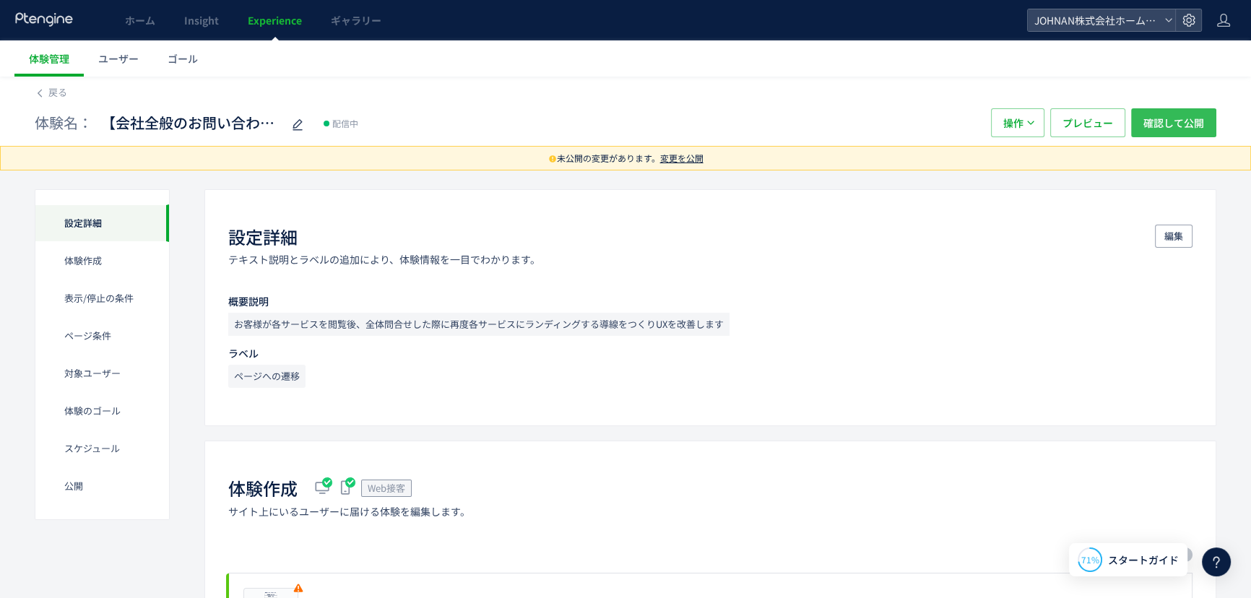
click at [1197, 118] on span "確認して公開" at bounding box center [1174, 122] width 61 height 29
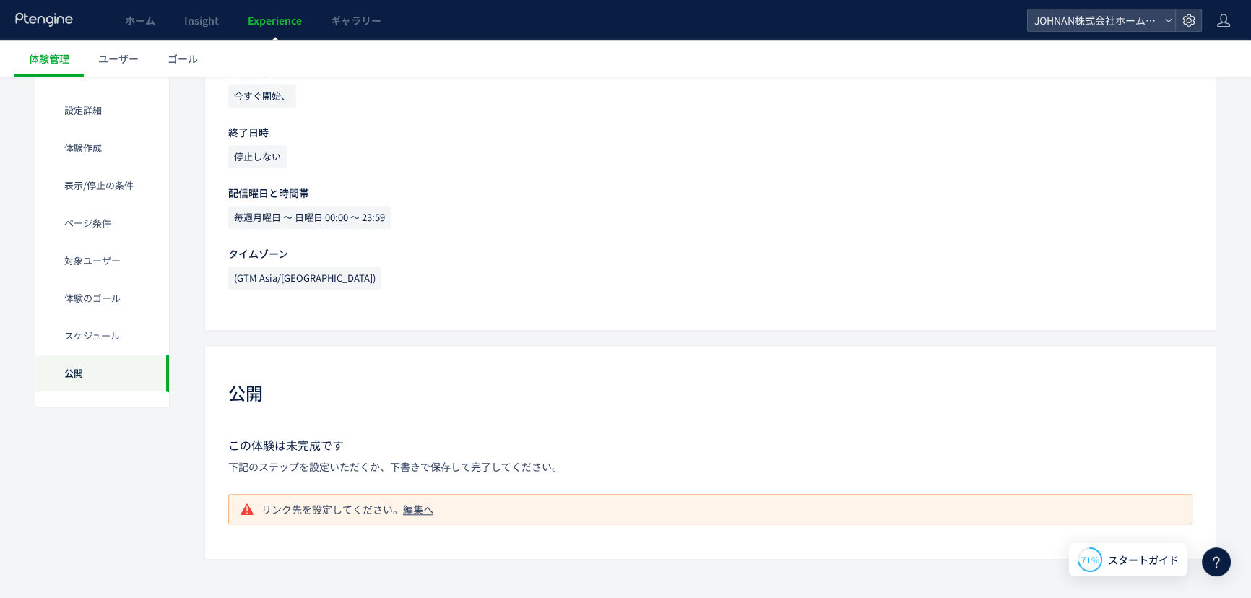
scroll to position [1635, 0]
click at [288, 20] on span "Experience" at bounding box center [275, 20] width 54 height 14
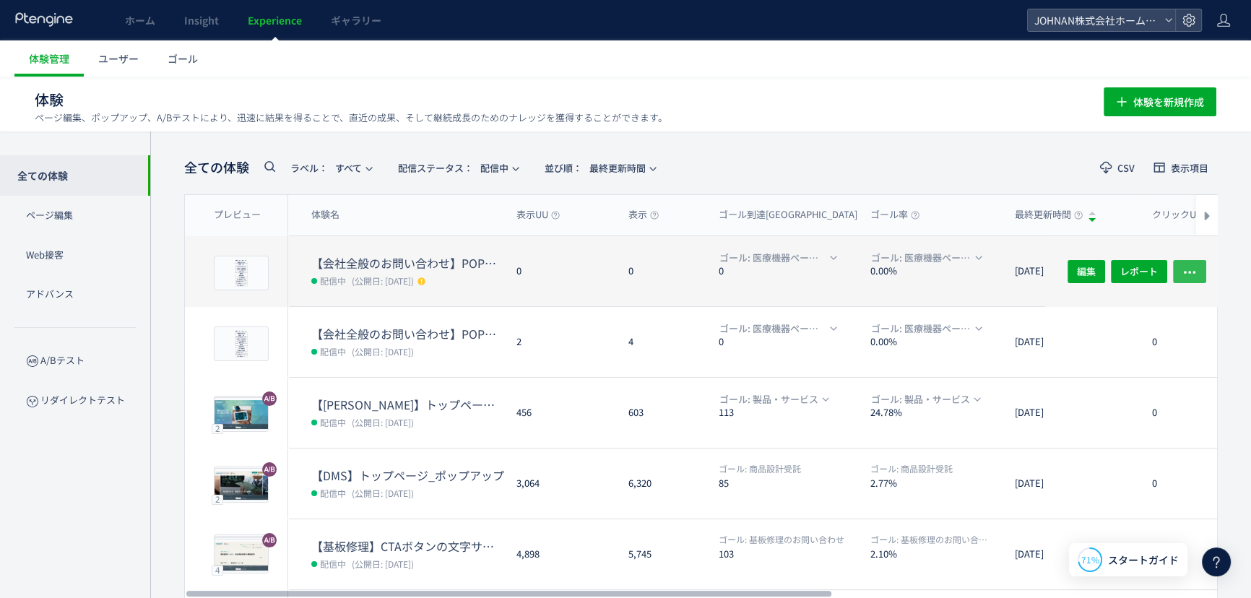
click at [1194, 272] on use "button" at bounding box center [1190, 272] width 12 height 3
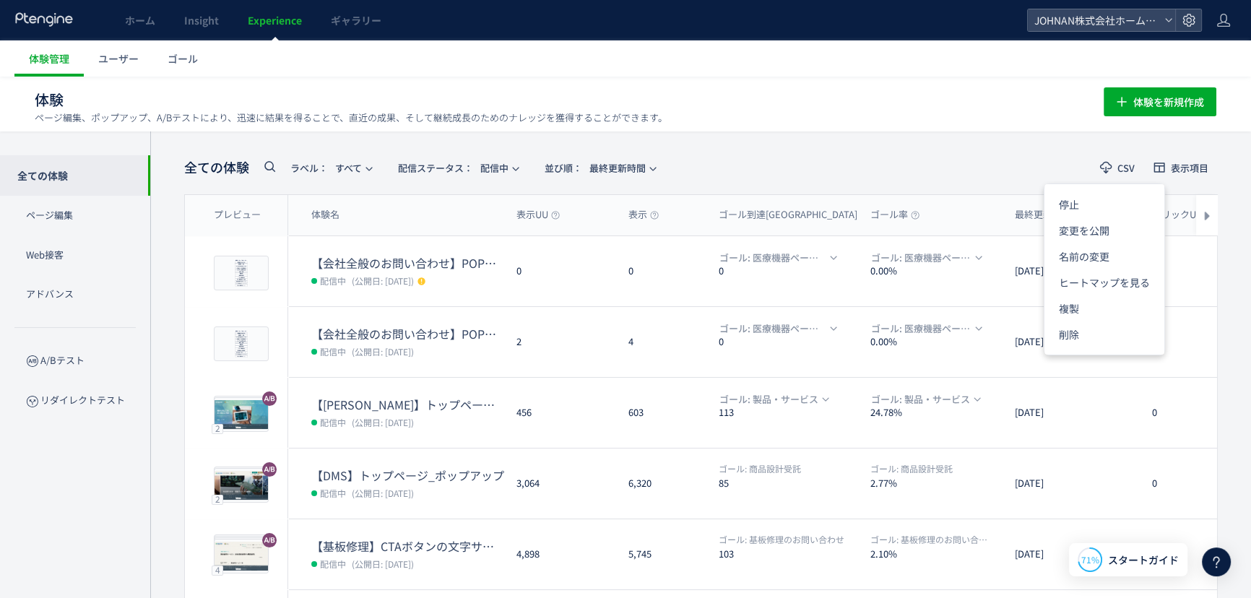
click at [1234, 273] on div "全ての体験 ラベル： すべて 配信ステータス​： 配信中 並び順： 最終更新時間 CSV 表示項目 プレビュー 体験名 表示UU 表示 ゴール到達UU ゴール…" at bounding box center [700, 458] width 1101 height 655
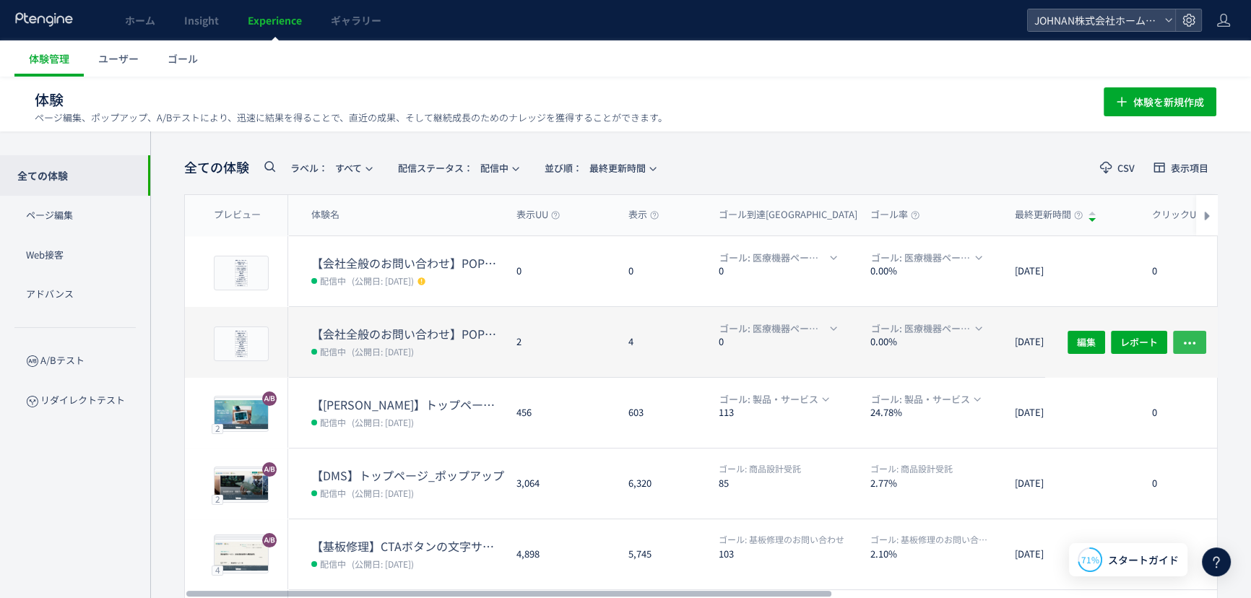
click at [1194, 342] on use "button" at bounding box center [1190, 343] width 12 height 3
click at [928, 355] on dl "ゴール: 医療機器ページの遷移 0.00%" at bounding box center [937, 349] width 133 height 56
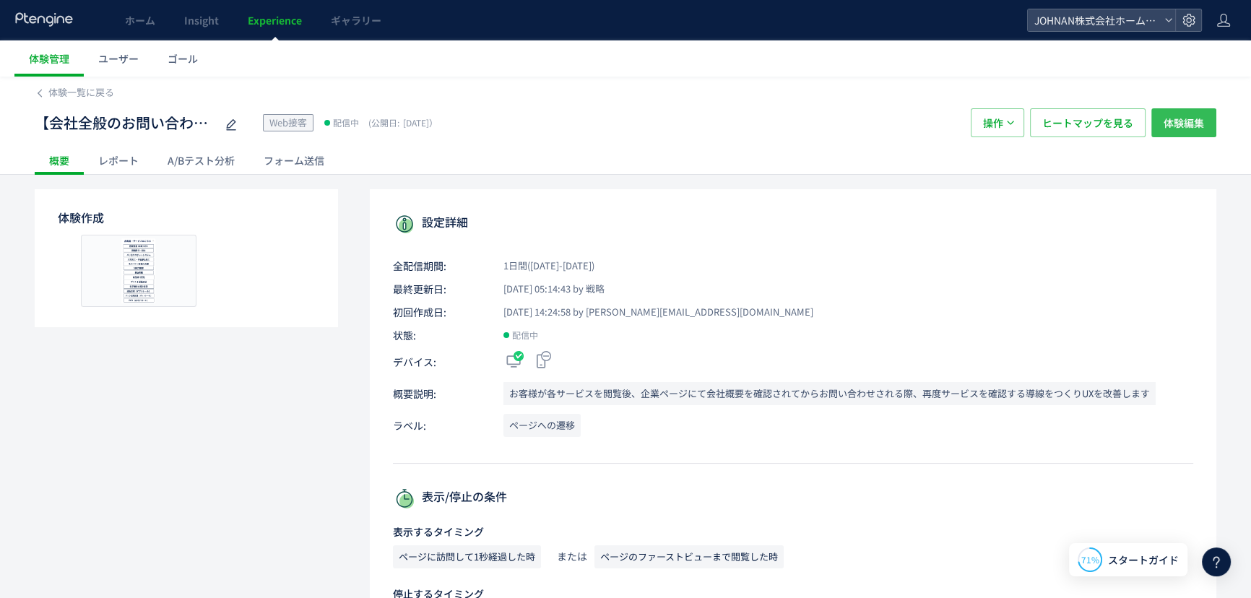
click at [1175, 116] on span "体験編集" at bounding box center [1184, 122] width 40 height 29
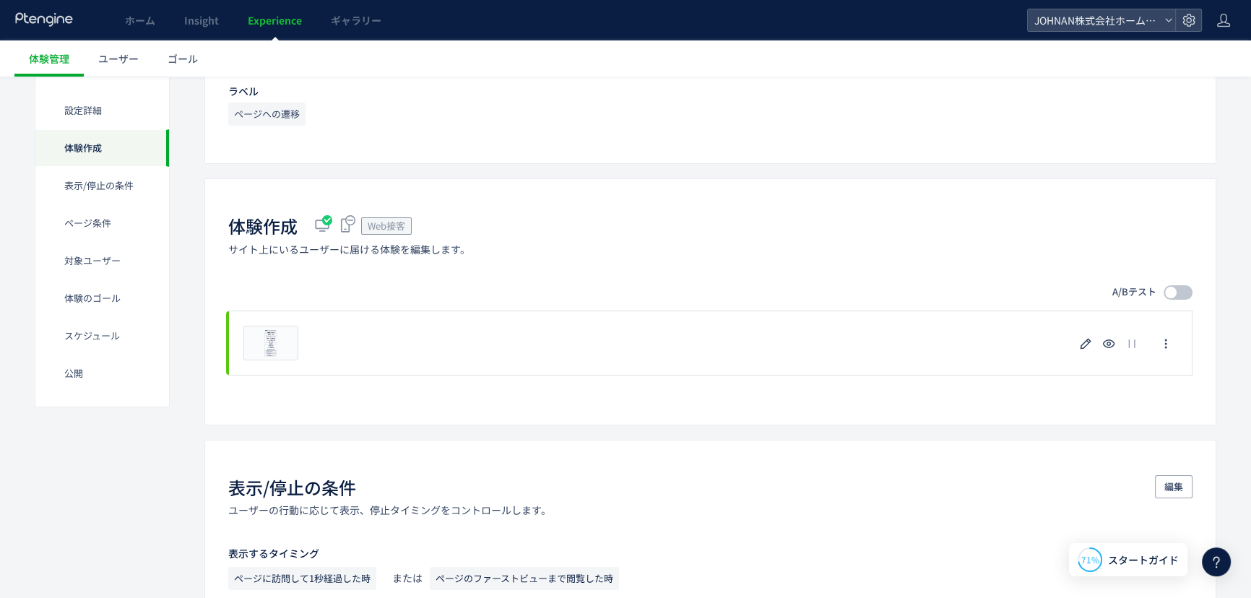
scroll to position [259, 0]
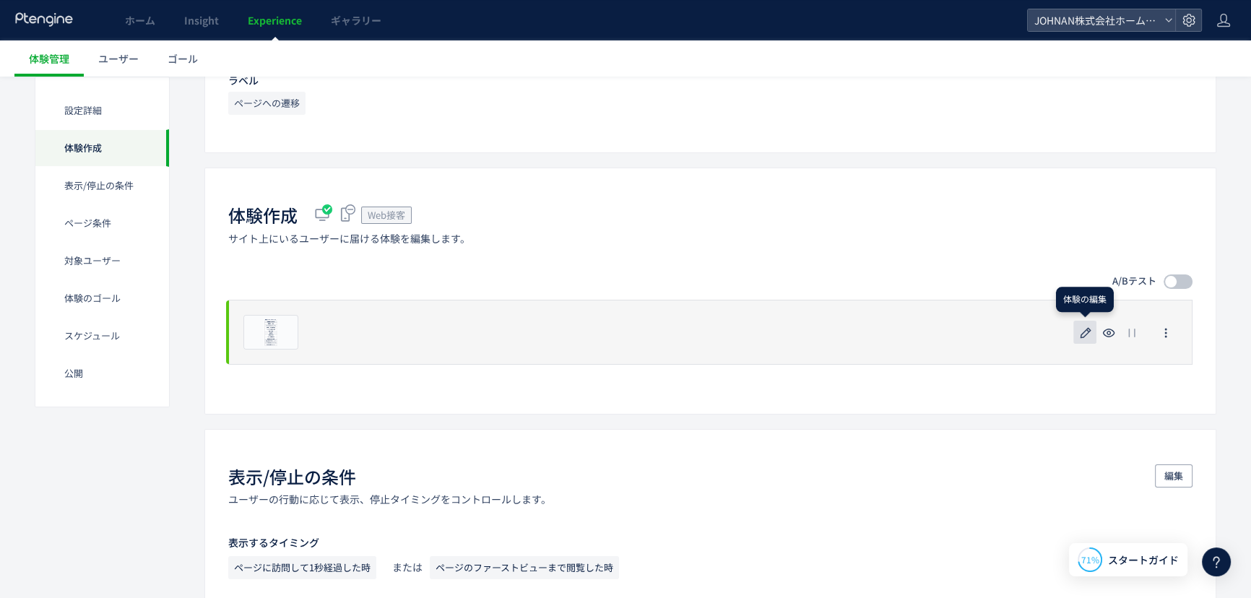
click at [1089, 334] on icon "button" at bounding box center [1085, 332] width 17 height 17
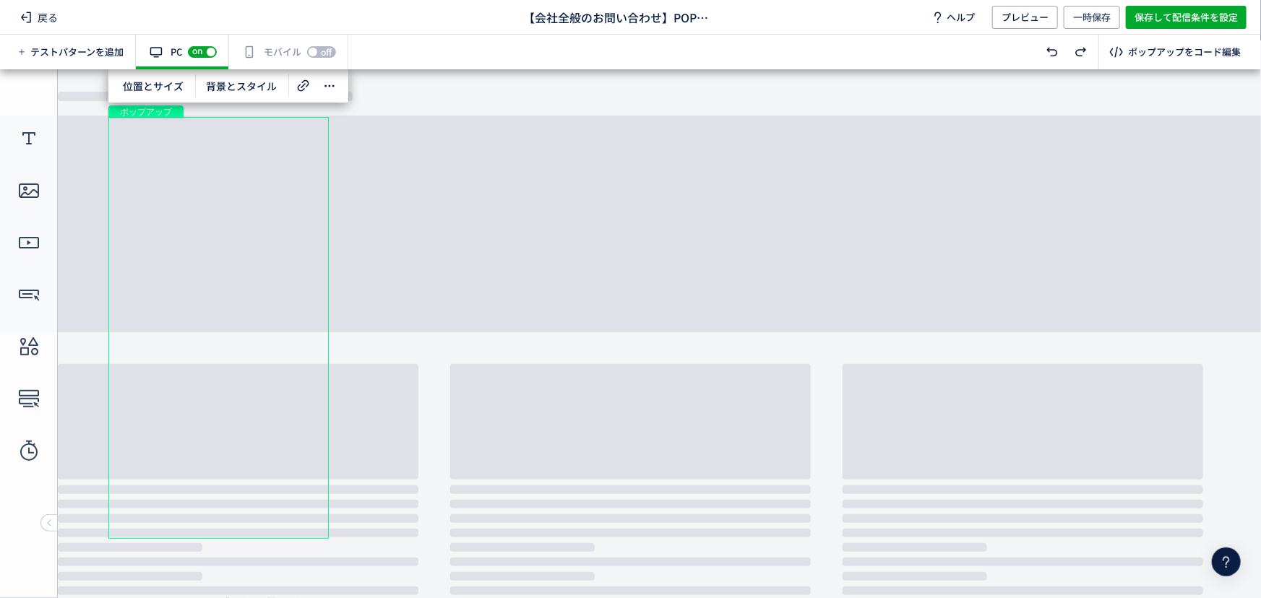
click at [328, 56] on span "off" at bounding box center [327, 52] width 11 height 9
click at [319, 48] on span "on" at bounding box center [316, 50] width 10 height 9
click at [1202, 9] on span "保存して配信条件を設定" at bounding box center [1185, 17] width 103 height 23
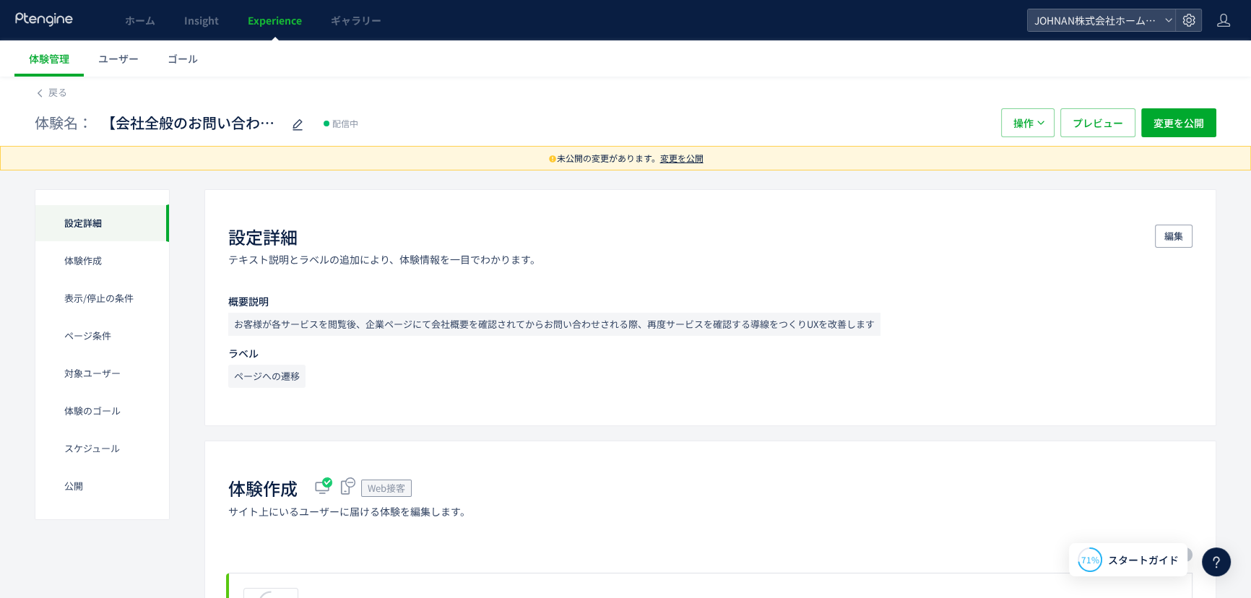
click at [689, 153] on span "変更を公開" at bounding box center [681, 158] width 43 height 12
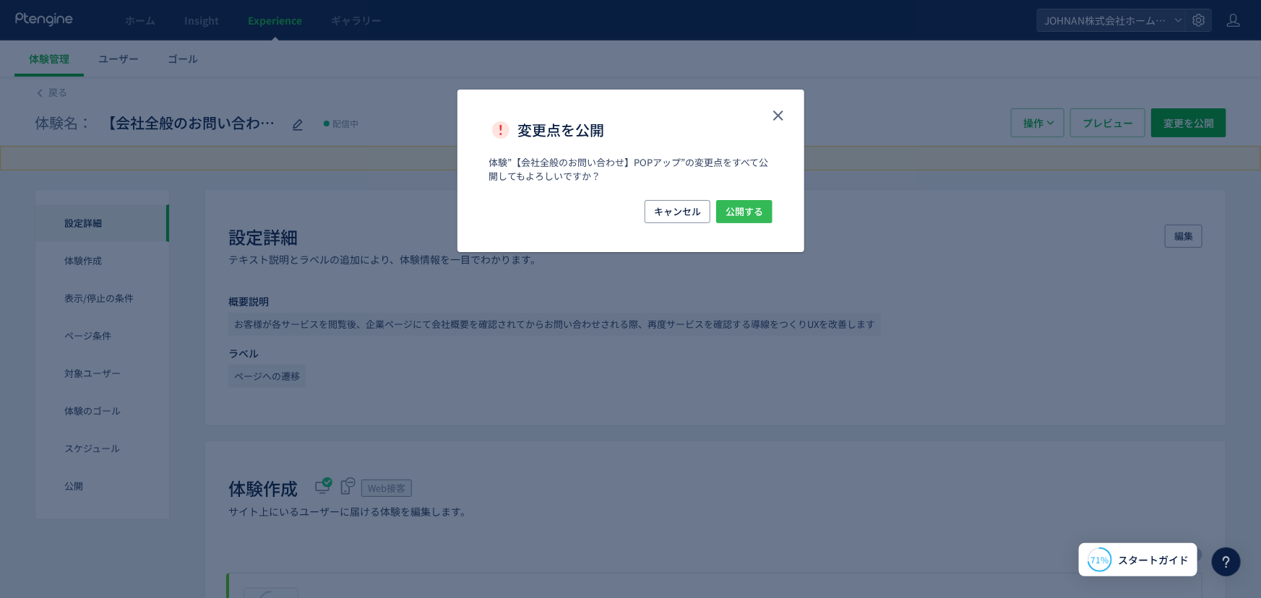
click at [750, 213] on span "公開する" at bounding box center [744, 211] width 38 height 23
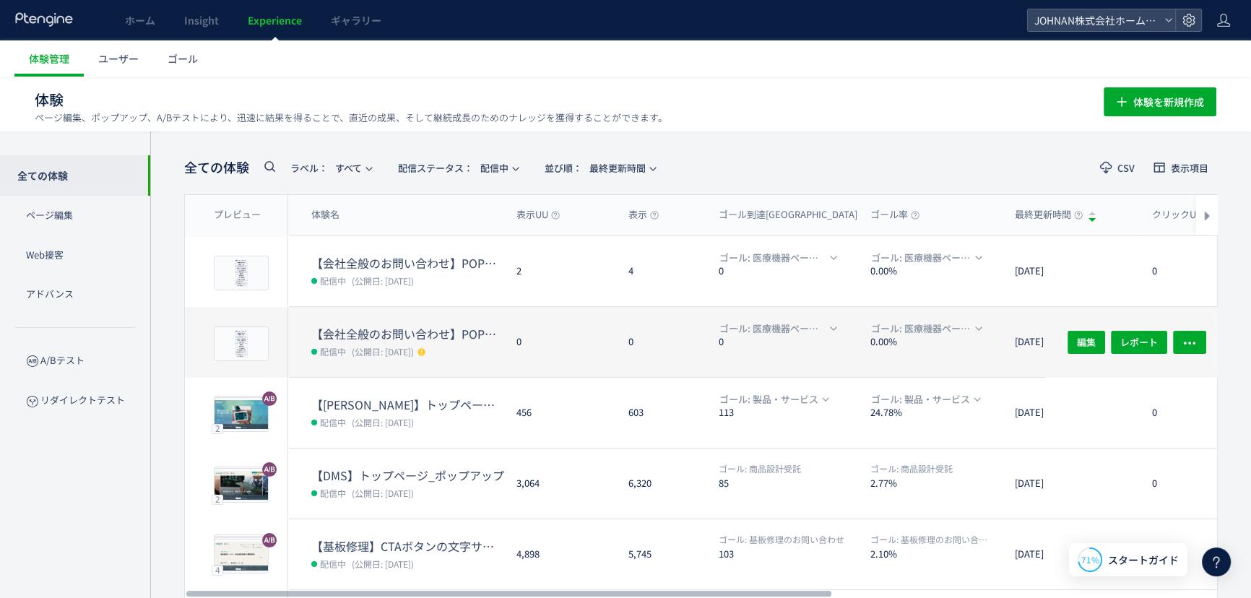
click at [329, 344] on span "配信中" at bounding box center [333, 351] width 26 height 14
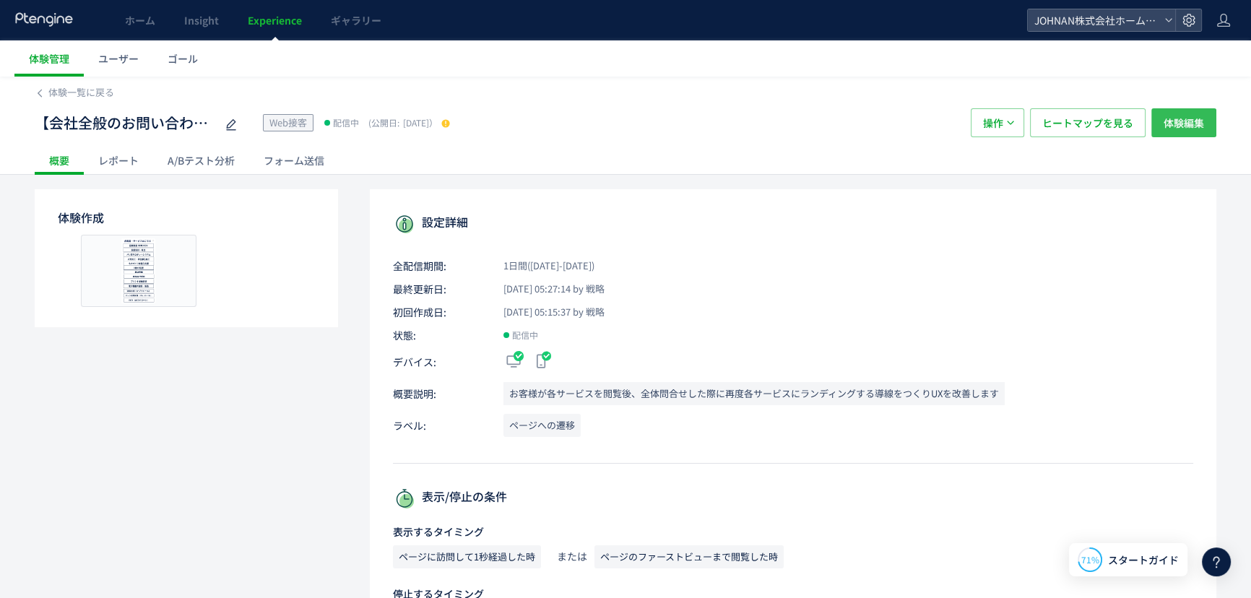
click at [1190, 119] on span "体験編集" at bounding box center [1184, 122] width 40 height 29
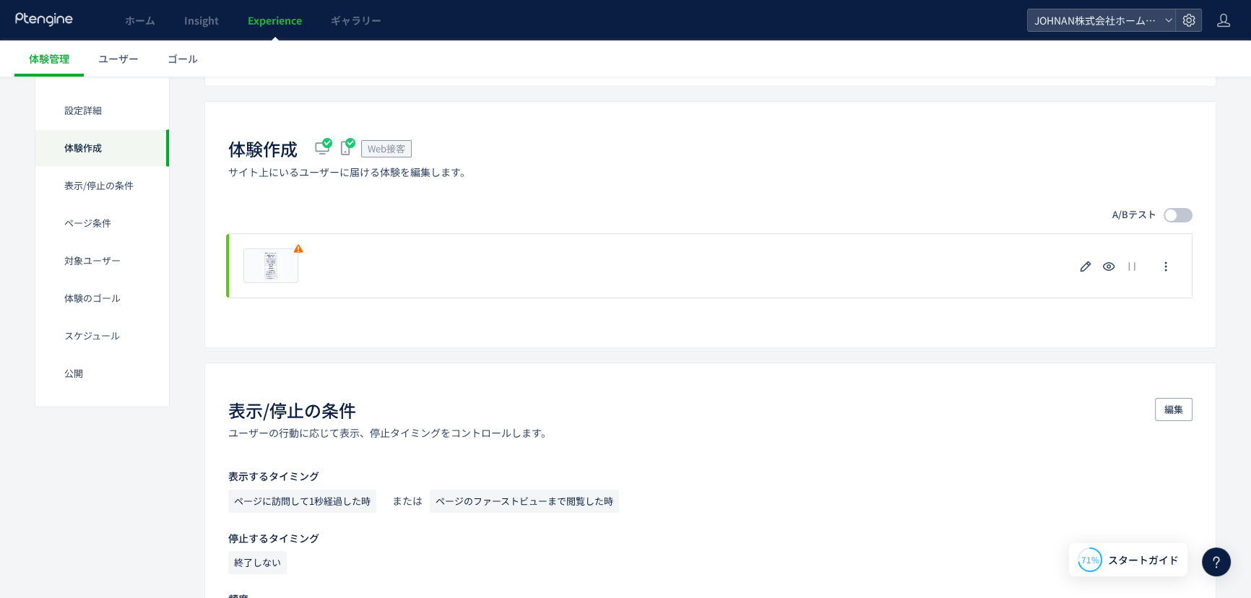
scroll to position [367, 0]
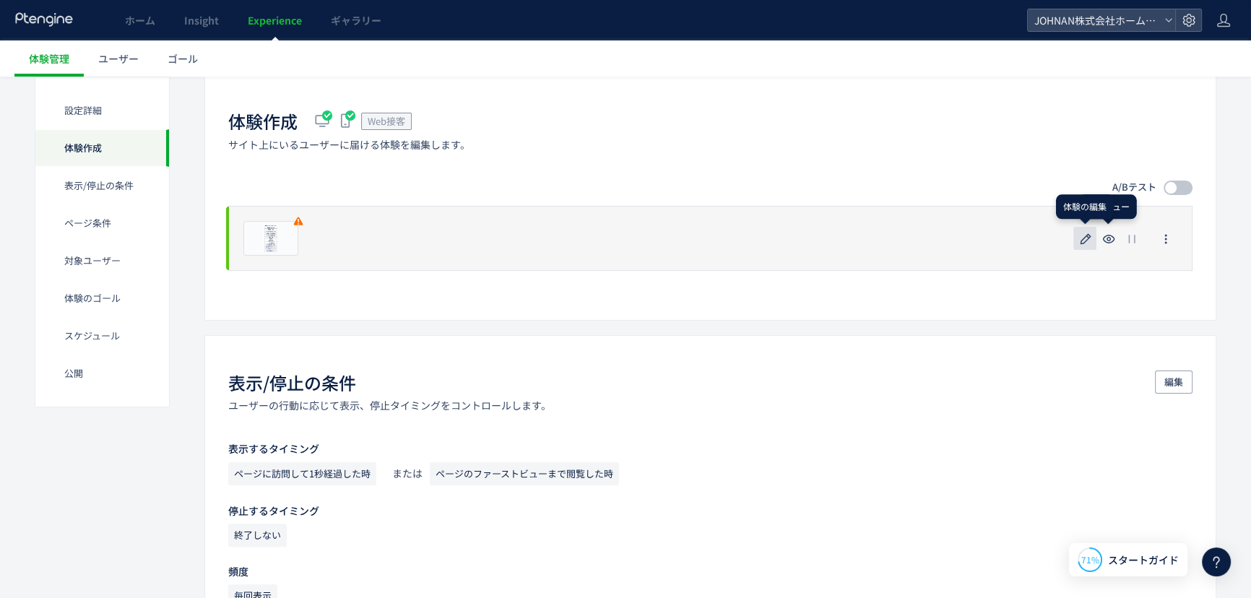
click at [1088, 236] on use "button" at bounding box center [1086, 238] width 11 height 11
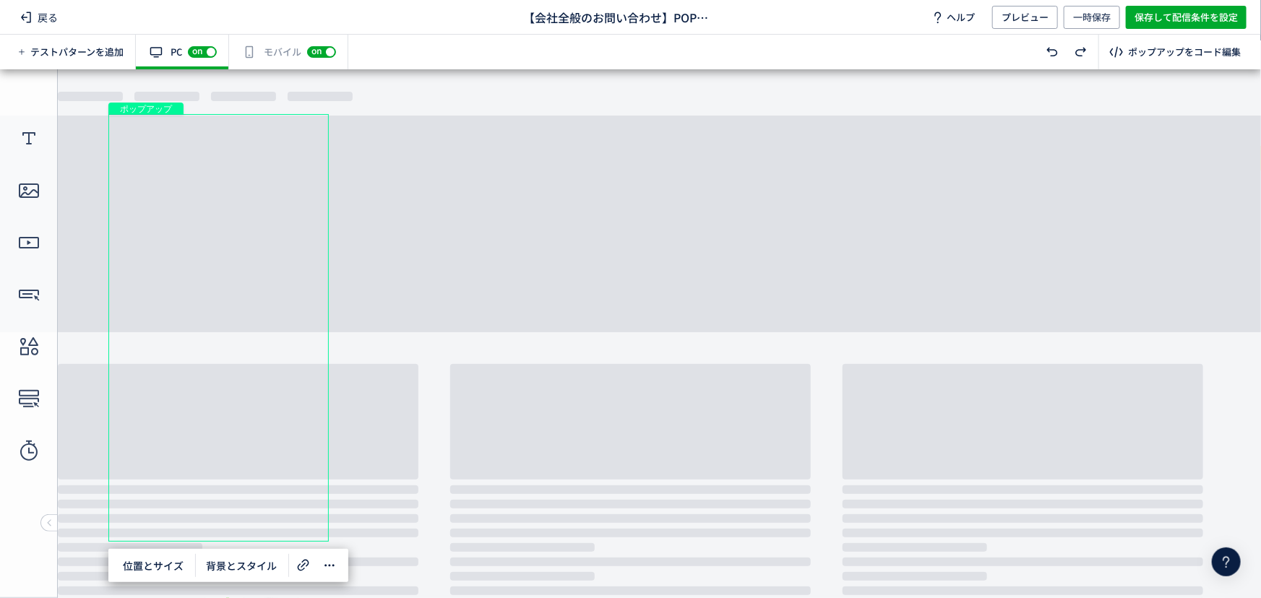
drag, startPoint x: 316, startPoint y: 51, endPoint x: 329, endPoint y: 65, distance: 19.9
click at [317, 53] on span "on" at bounding box center [316, 50] width 10 height 9
click at [1182, 9] on span "保存して配信条件を設定" at bounding box center [1185, 17] width 103 height 23
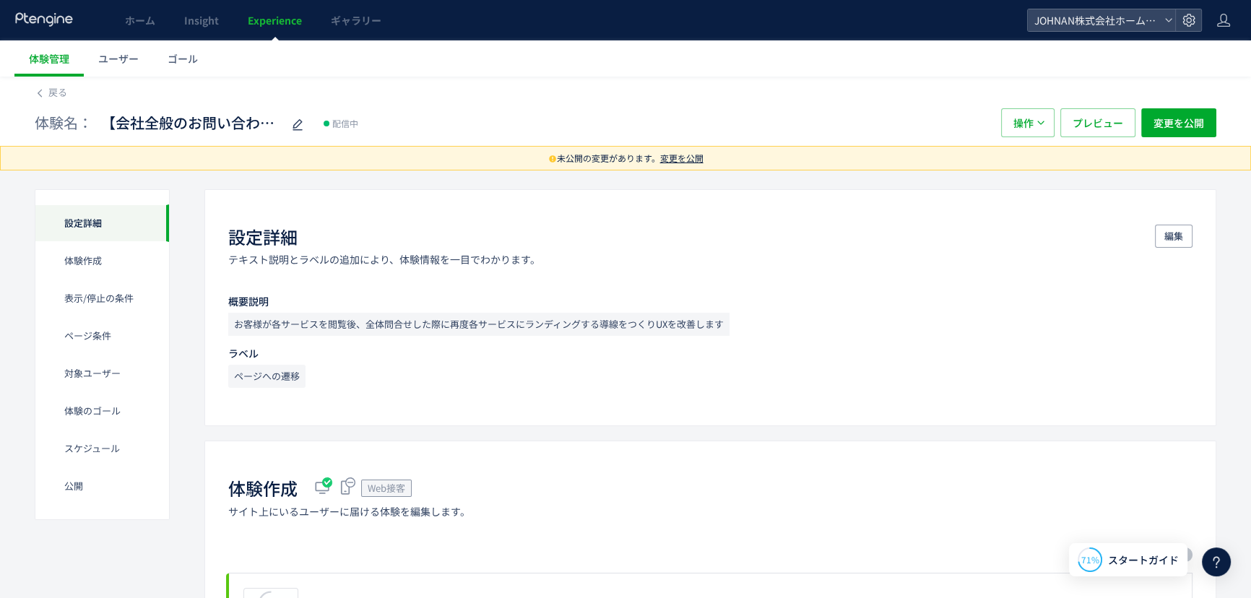
click at [691, 159] on span "変更を公開" at bounding box center [681, 158] width 43 height 12
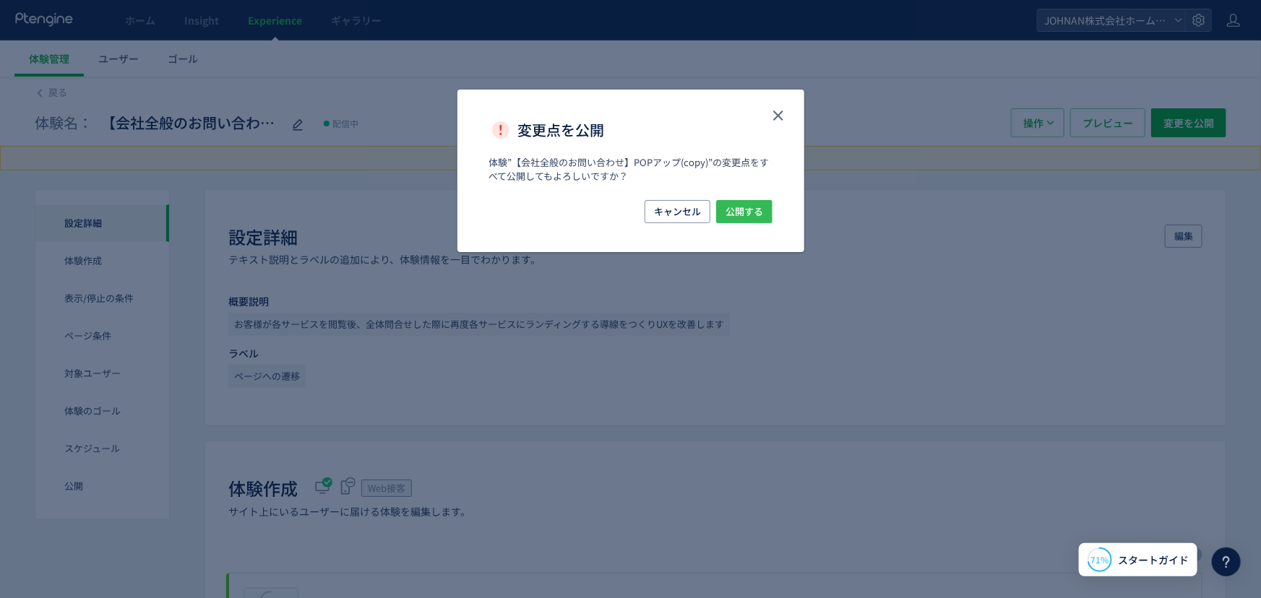
click at [740, 212] on span "公開する" at bounding box center [744, 211] width 38 height 23
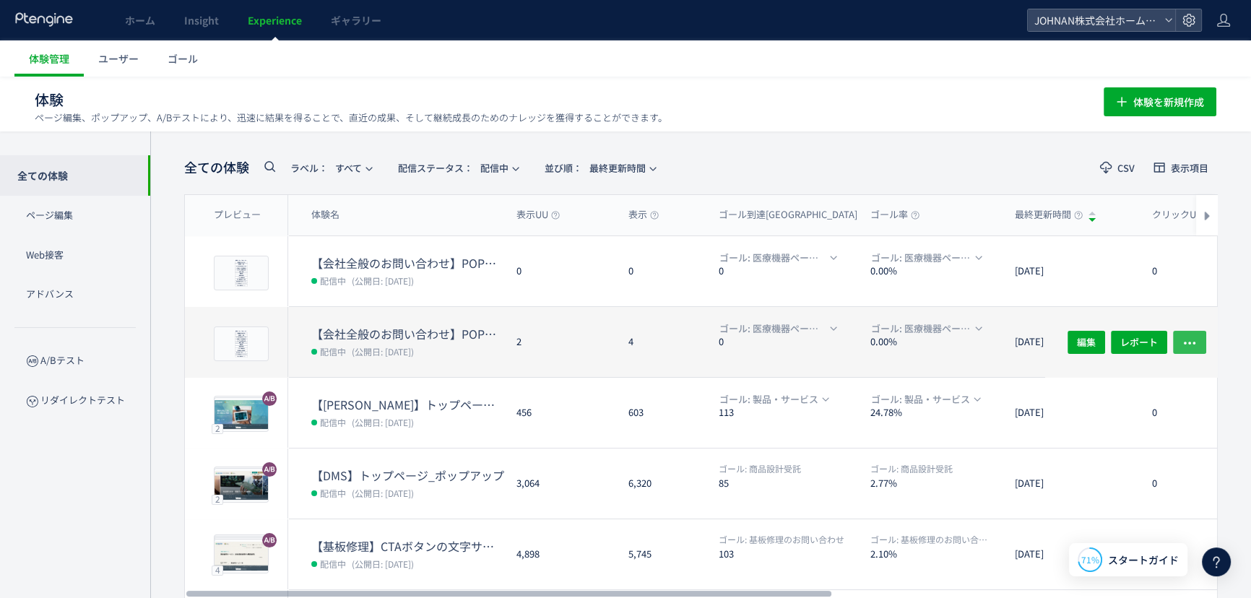
click at [1198, 342] on button "button" at bounding box center [1189, 341] width 33 height 23
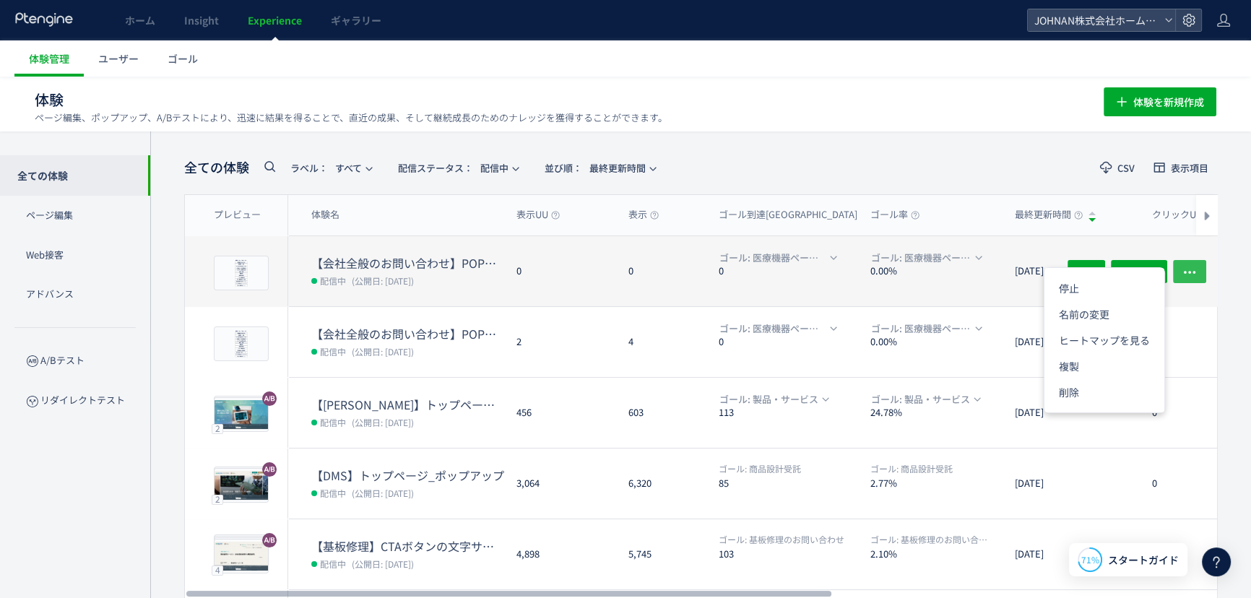
click at [1189, 266] on icon "button" at bounding box center [1190, 271] width 14 height 14
click at [749, 280] on dl "ゴール: 医療機器ページの遷移 0" at bounding box center [789, 278] width 140 height 56
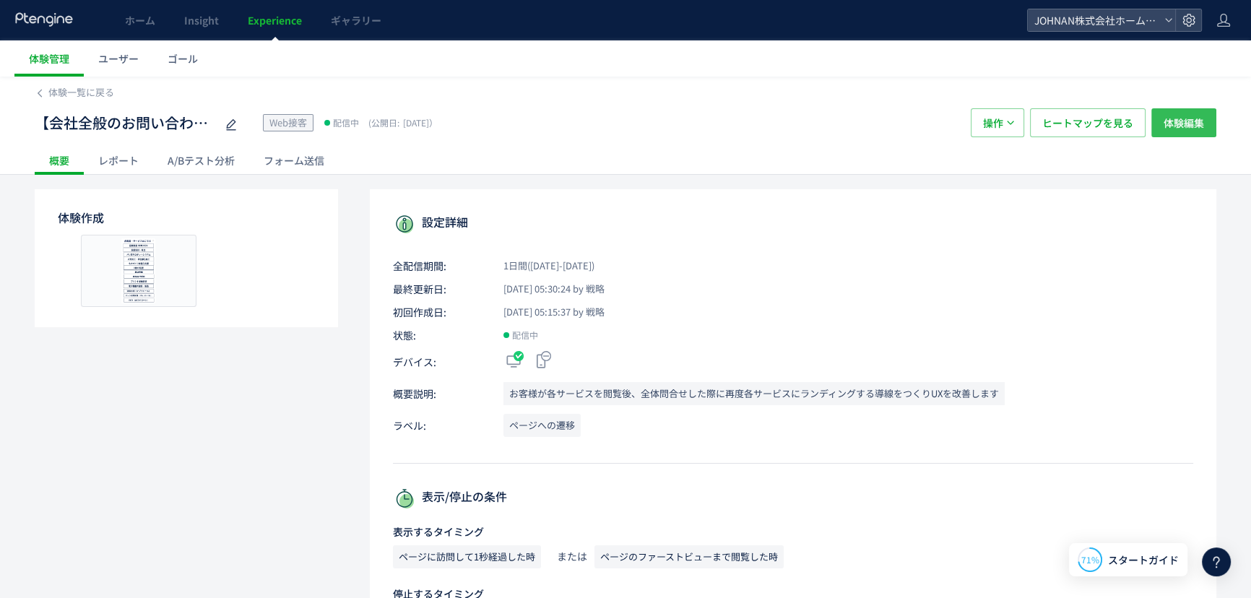
click at [1175, 123] on span "体験編集" at bounding box center [1184, 122] width 40 height 29
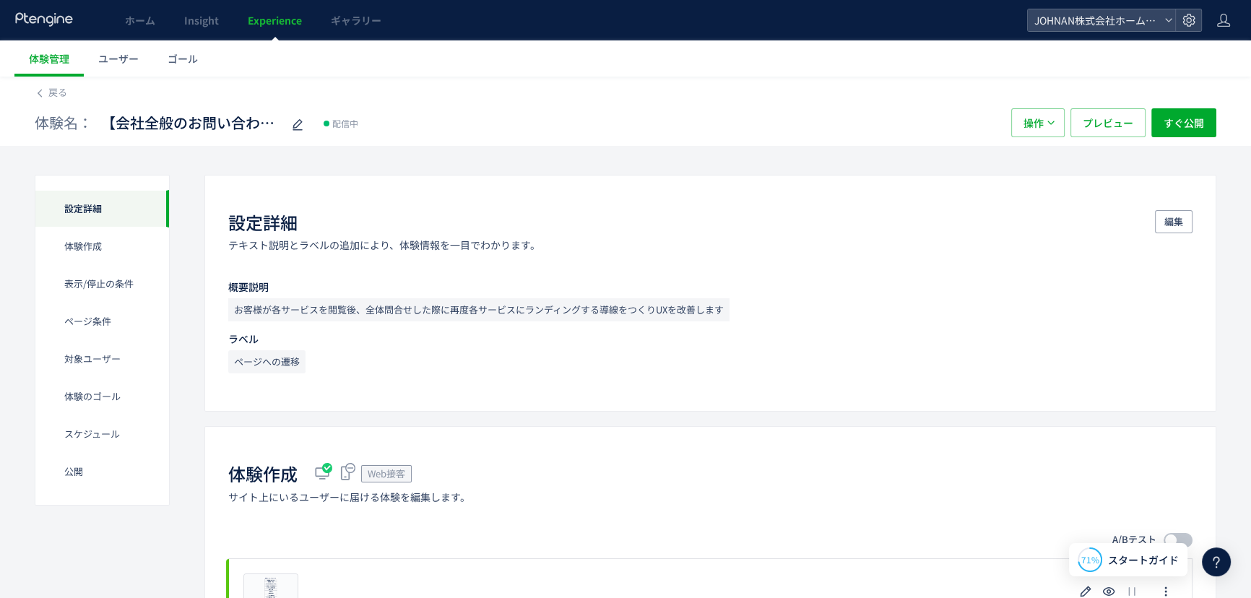
click at [288, 19] on span "Experience" at bounding box center [275, 20] width 54 height 14
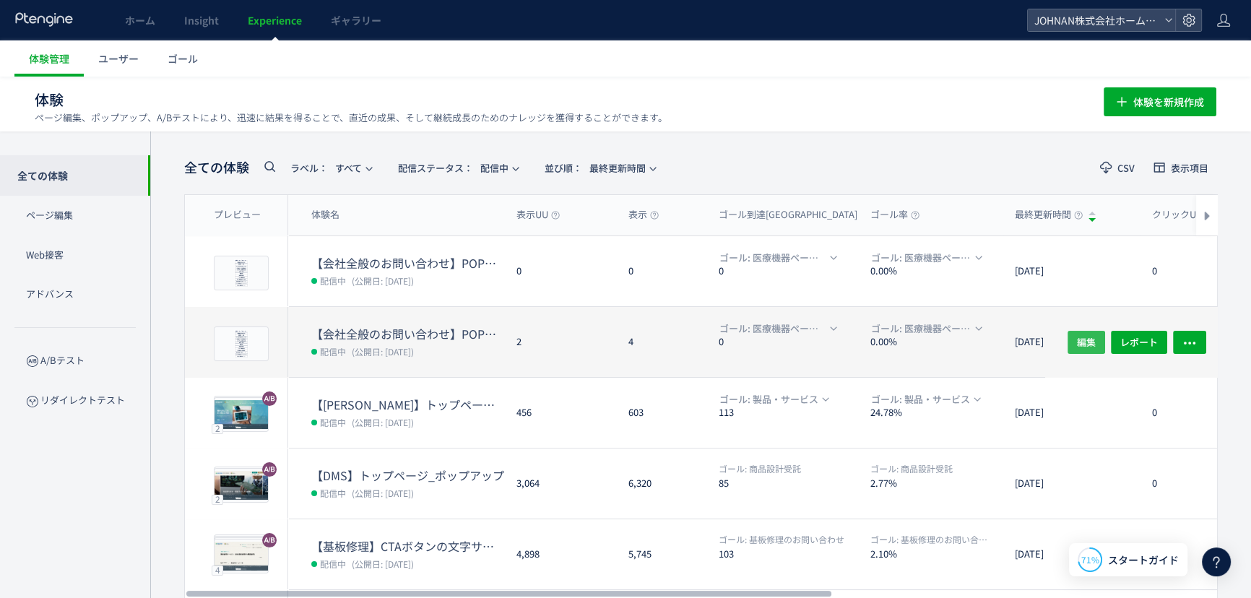
click at [1081, 342] on span "編集" at bounding box center [1086, 341] width 19 height 23
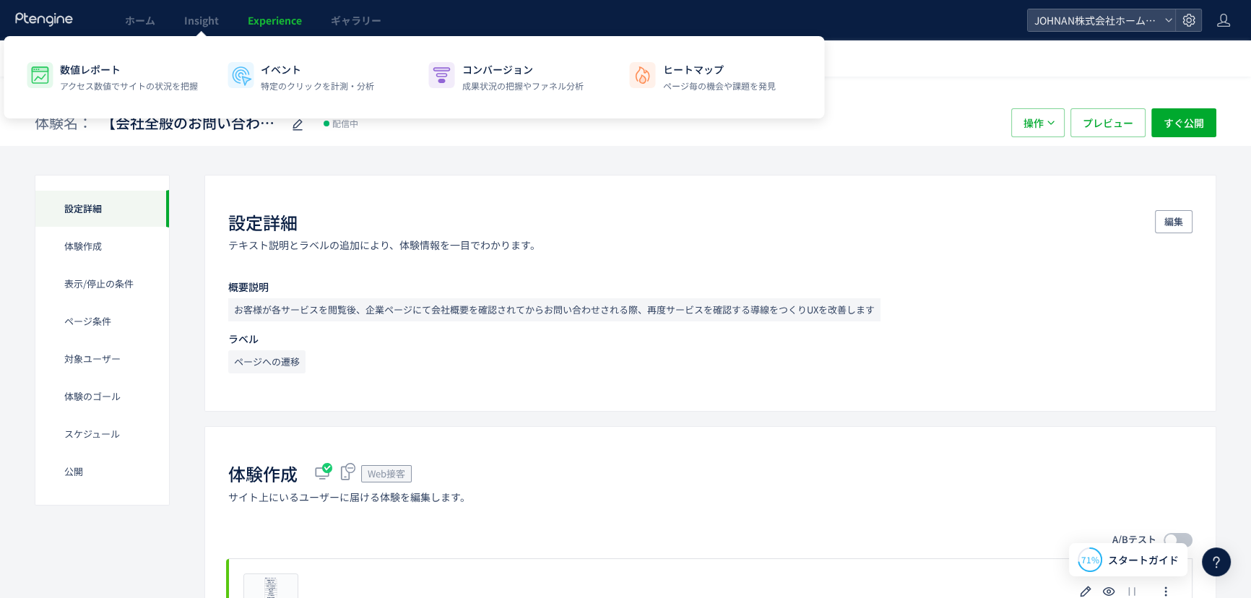
click at [254, 20] on span "Experience" at bounding box center [275, 20] width 54 height 14
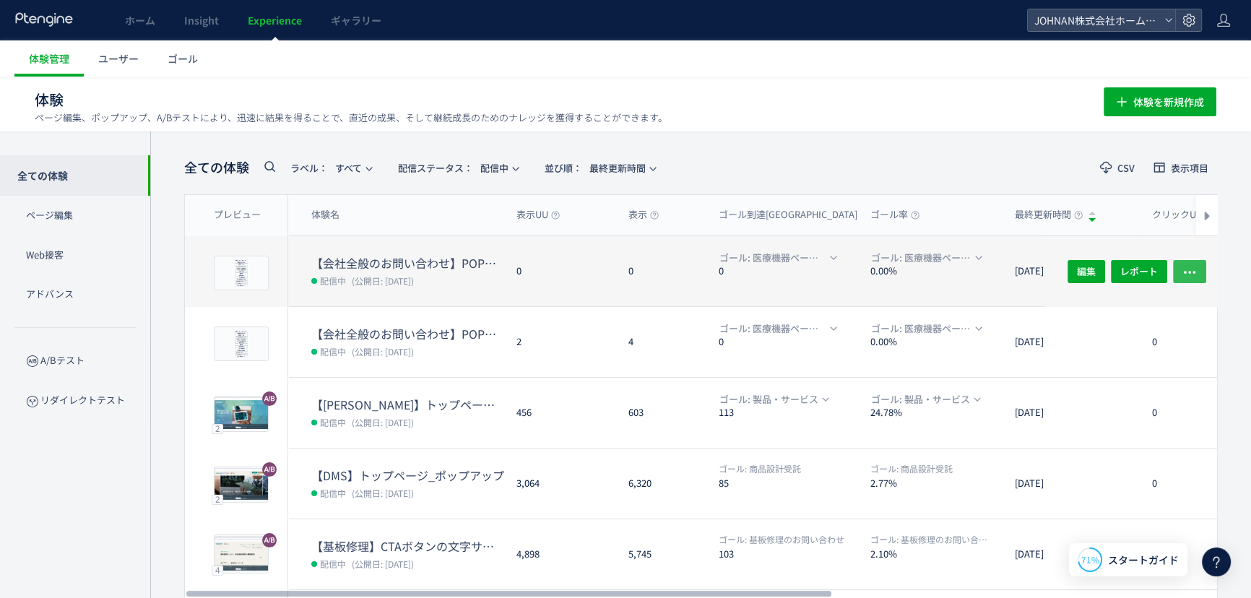
click at [1196, 271] on icon "button" at bounding box center [1190, 271] width 14 height 14
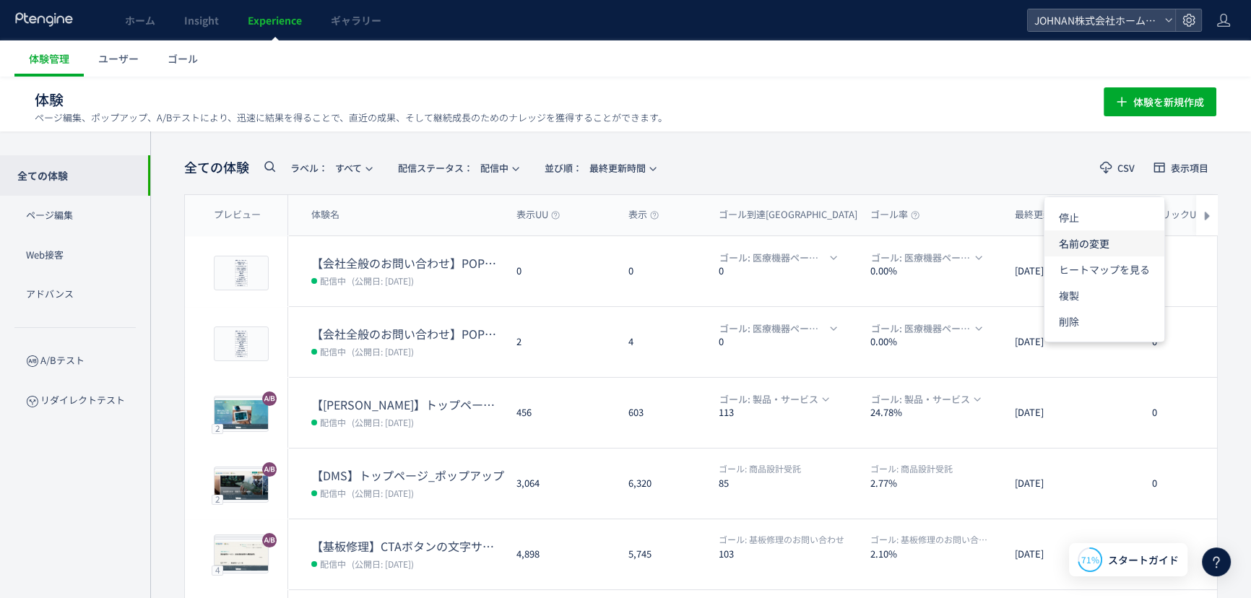
click at [1092, 249] on li "名前の変更" at bounding box center [1105, 243] width 120 height 26
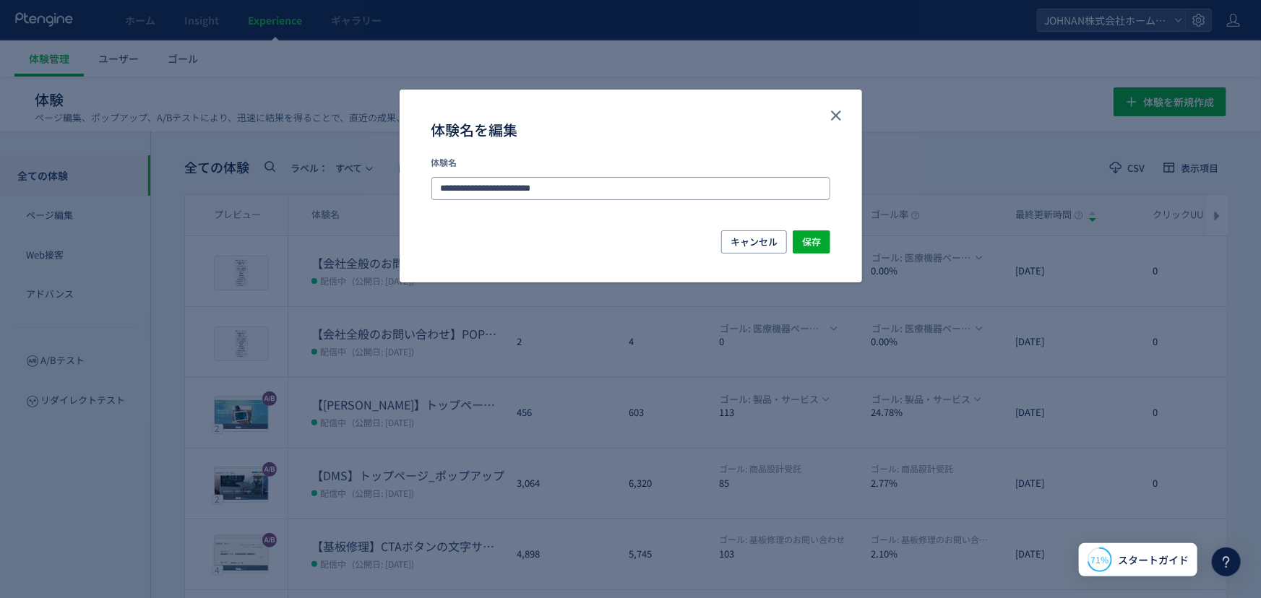
drag, startPoint x: 496, startPoint y: 185, endPoint x: 454, endPoint y: 188, distance: 42.0
click at [454, 188] on input "**********" at bounding box center [630, 188] width 399 height 23
type input "**********"
drag, startPoint x: 806, startPoint y: 238, endPoint x: 818, endPoint y: 285, distance: 48.5
click at [806, 238] on span "保存" at bounding box center [811, 241] width 19 height 23
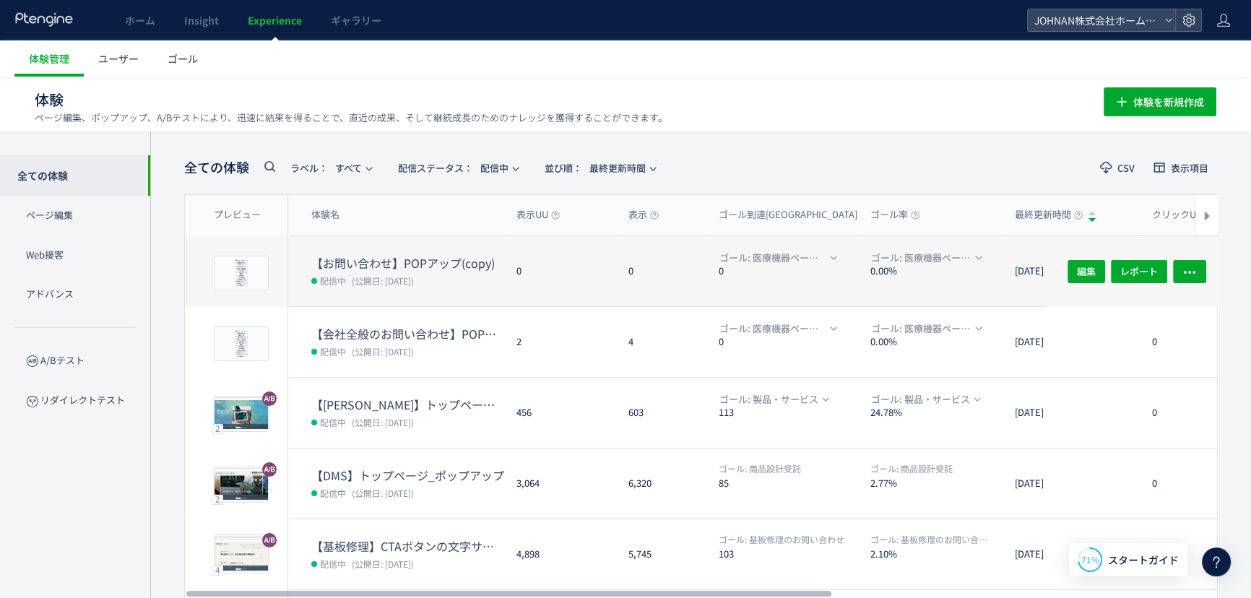
click at [571, 286] on div "0" at bounding box center [561, 271] width 112 height 70
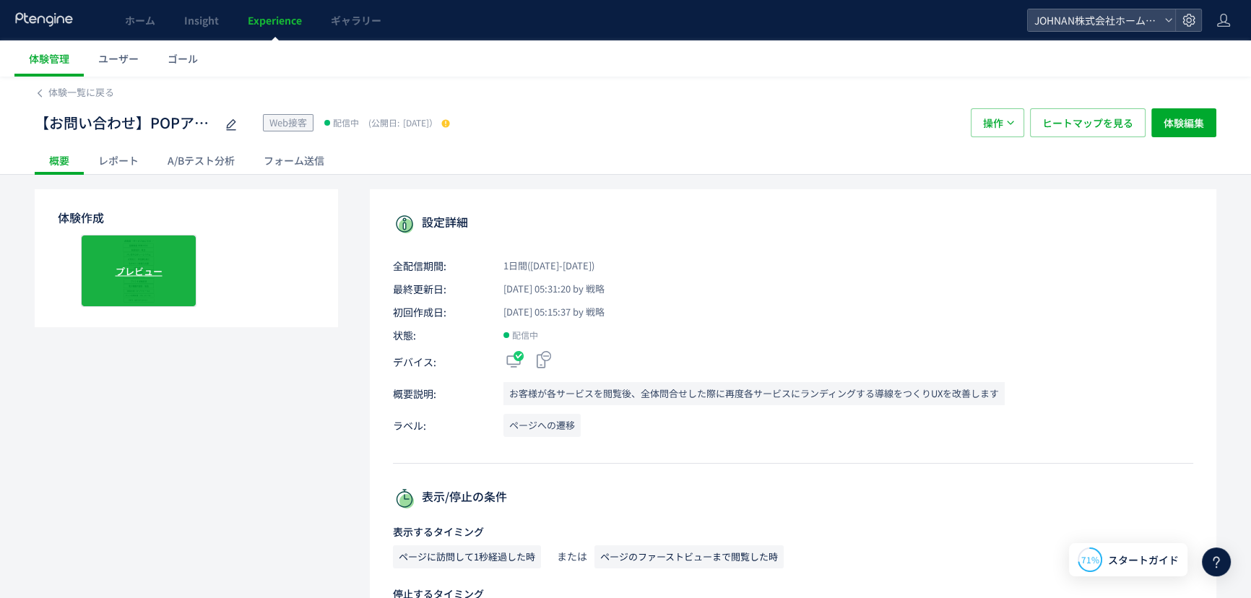
click at [192, 267] on div "プレビュー" at bounding box center [139, 271] width 116 height 72
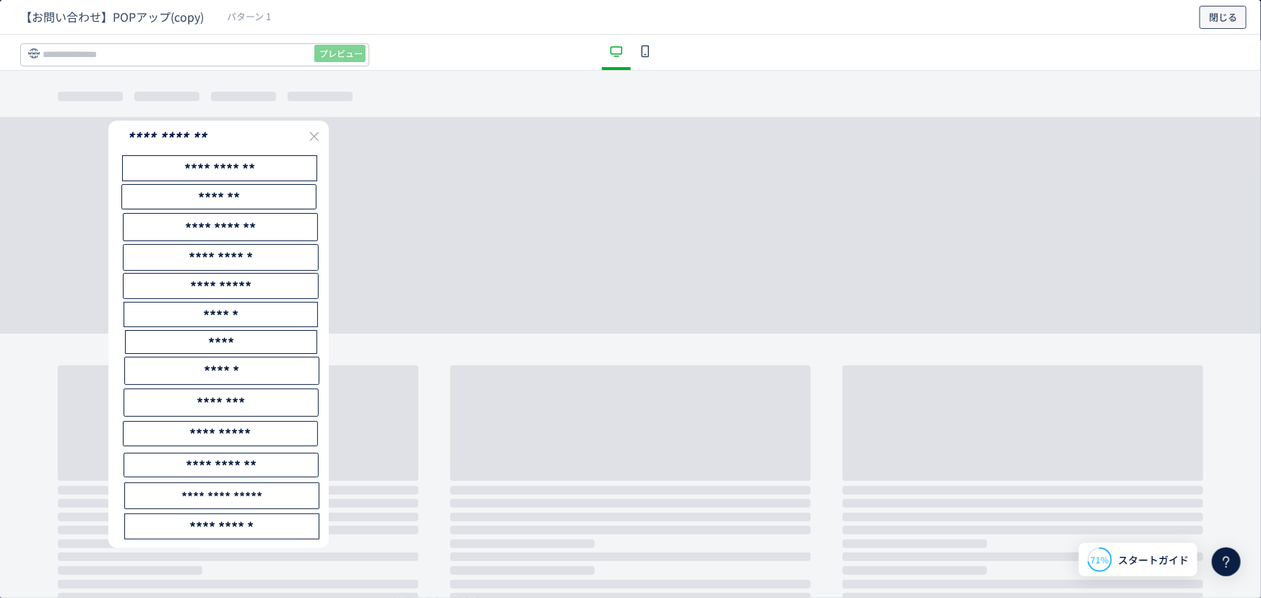
click at [1231, 19] on span "閉じる" at bounding box center [1223, 17] width 28 height 23
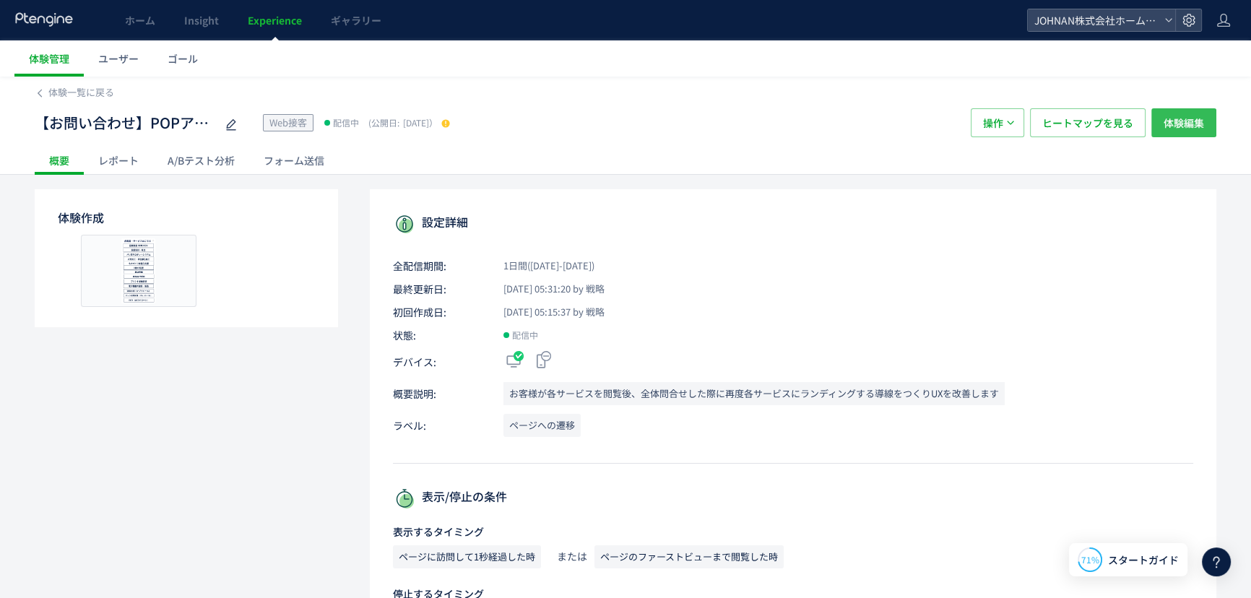
click at [1188, 125] on span "体験編集" at bounding box center [1184, 122] width 40 height 29
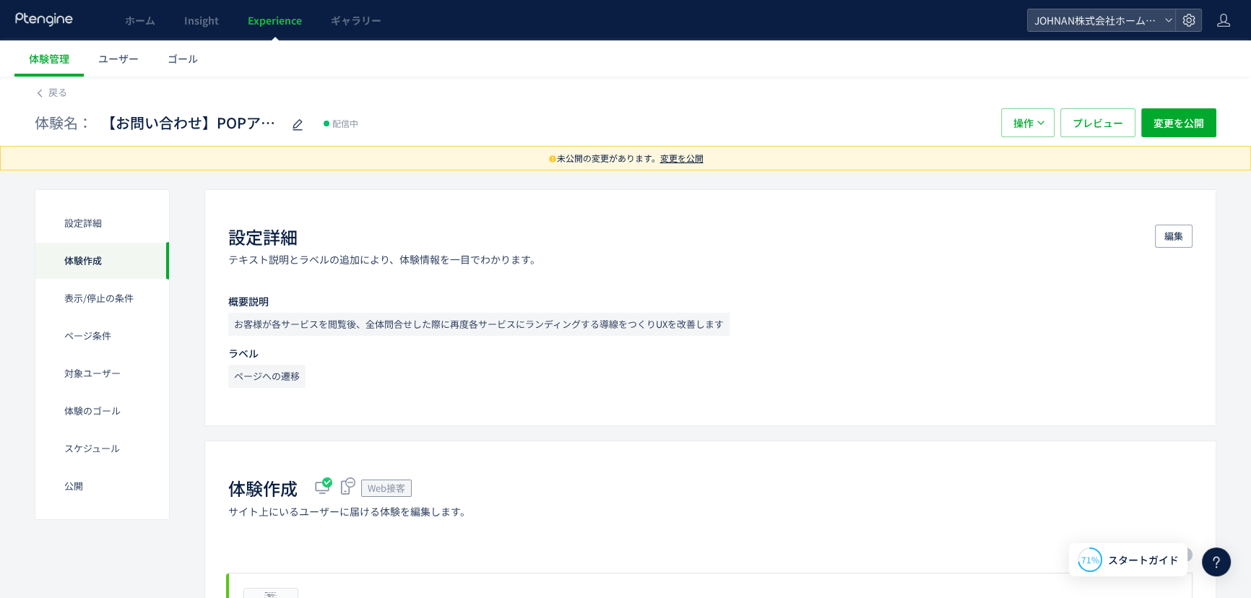
scroll to position [523, 0]
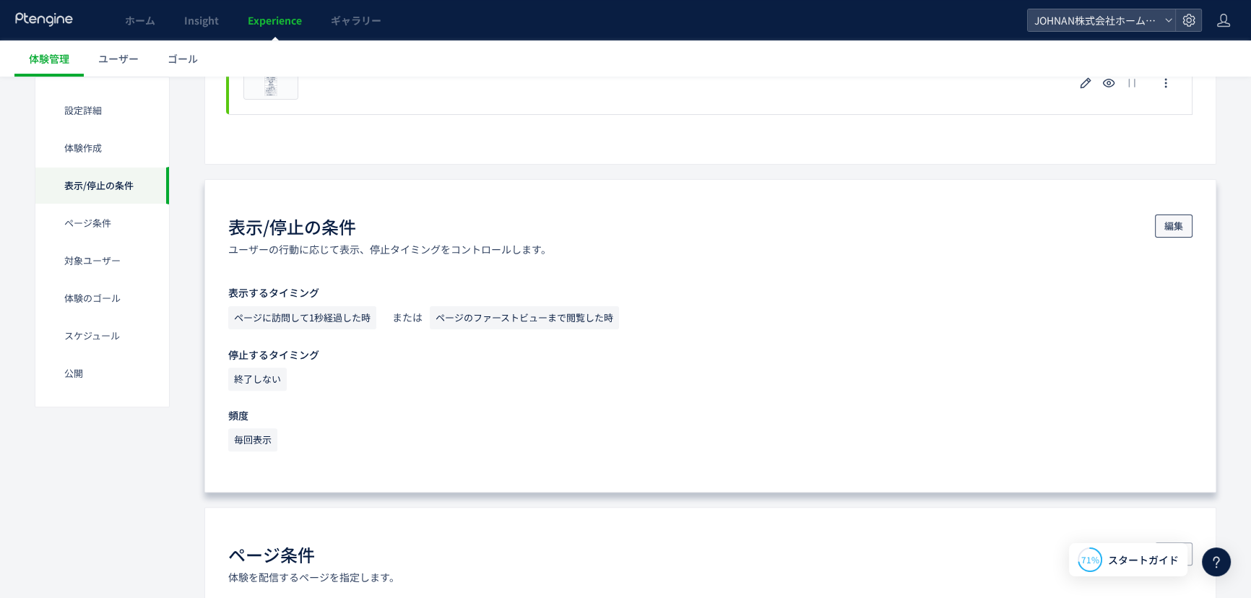
click at [1168, 227] on span "編集" at bounding box center [1174, 226] width 19 height 23
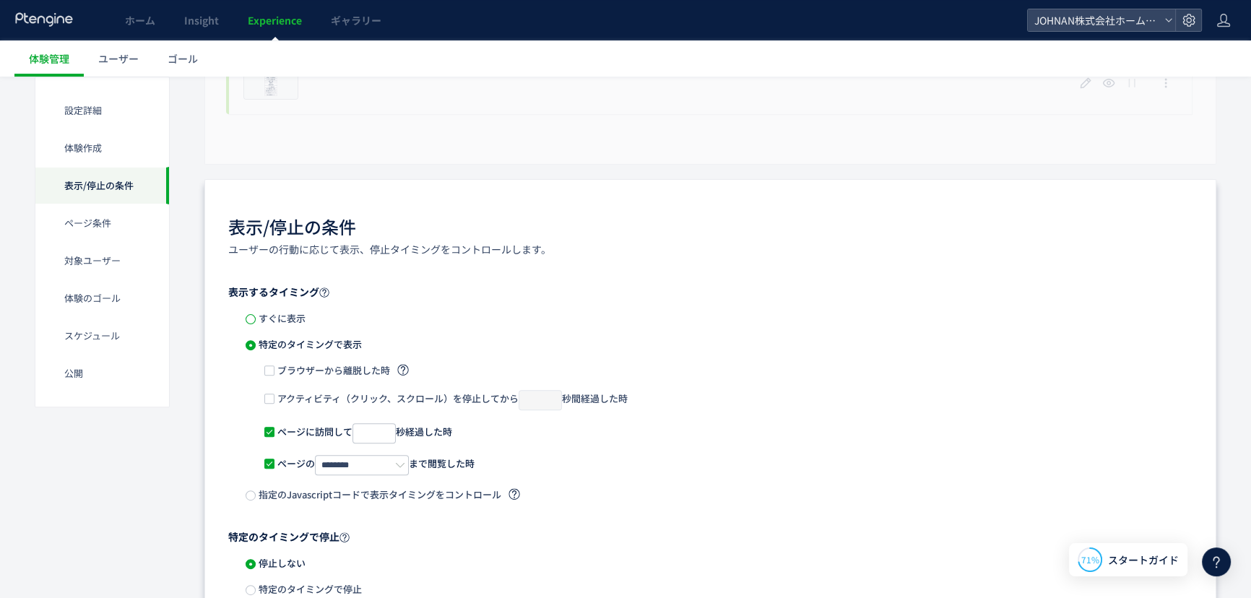
click at [249, 321] on span at bounding box center [251, 319] width 10 height 10
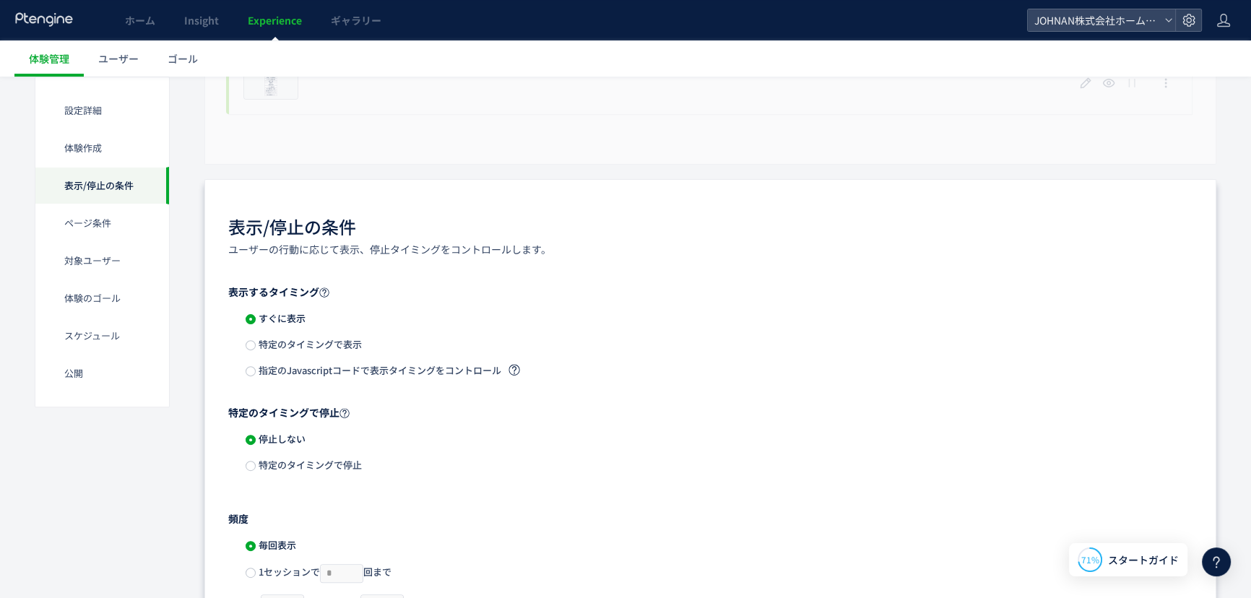
scroll to position [1047, 0]
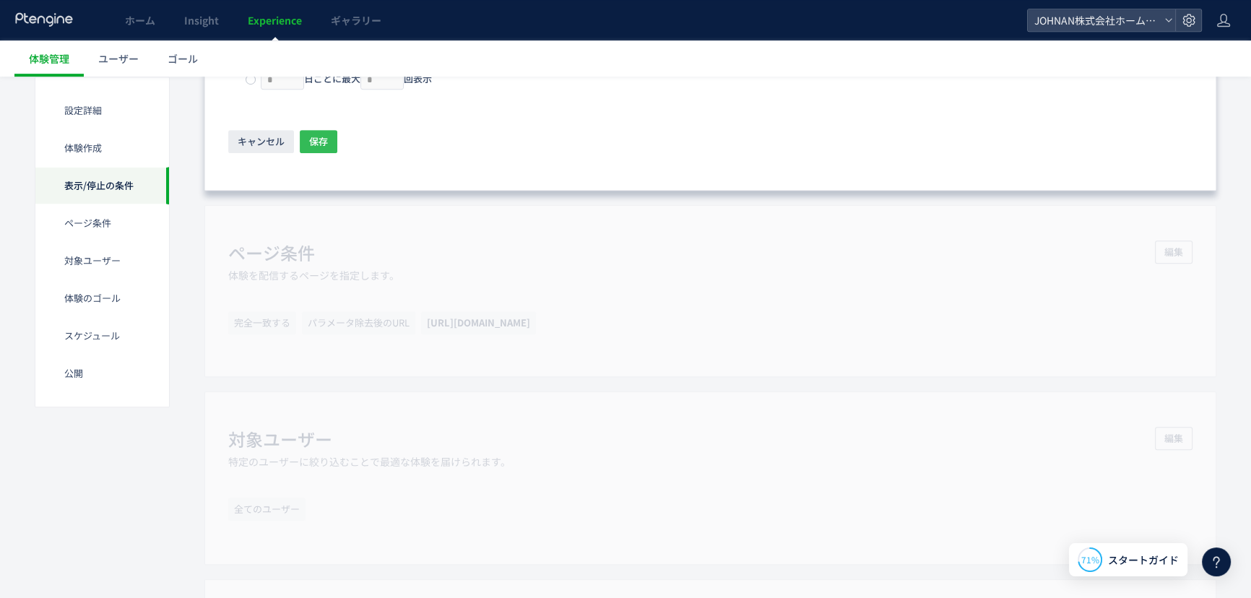
click at [305, 150] on button "保存" at bounding box center [319, 141] width 38 height 23
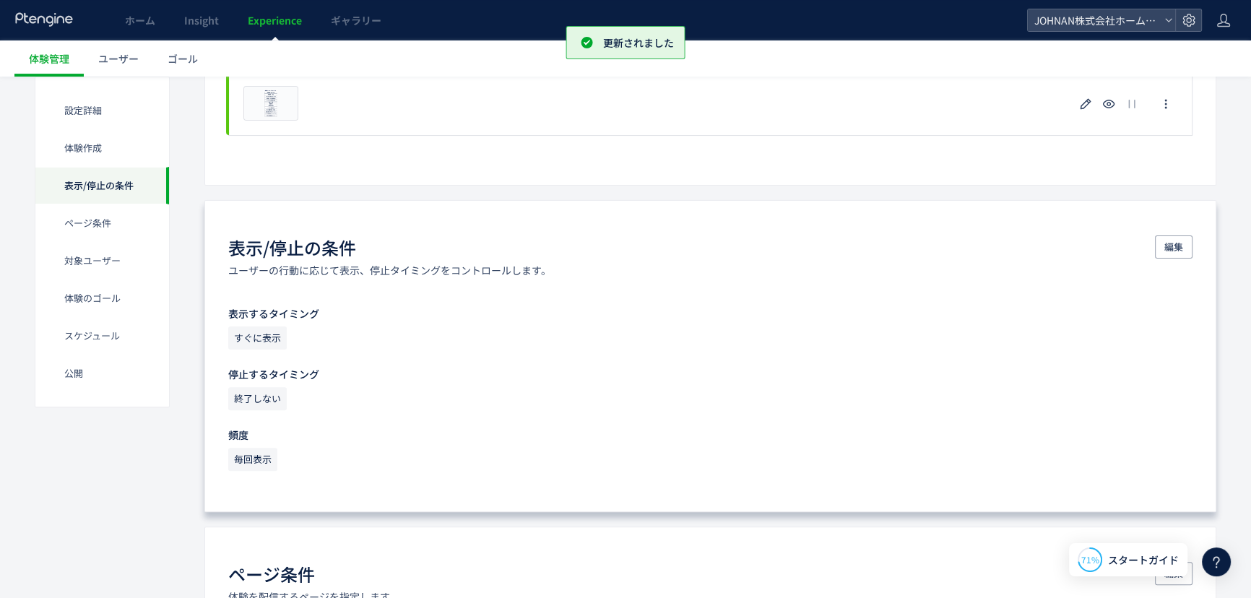
scroll to position [0, 0]
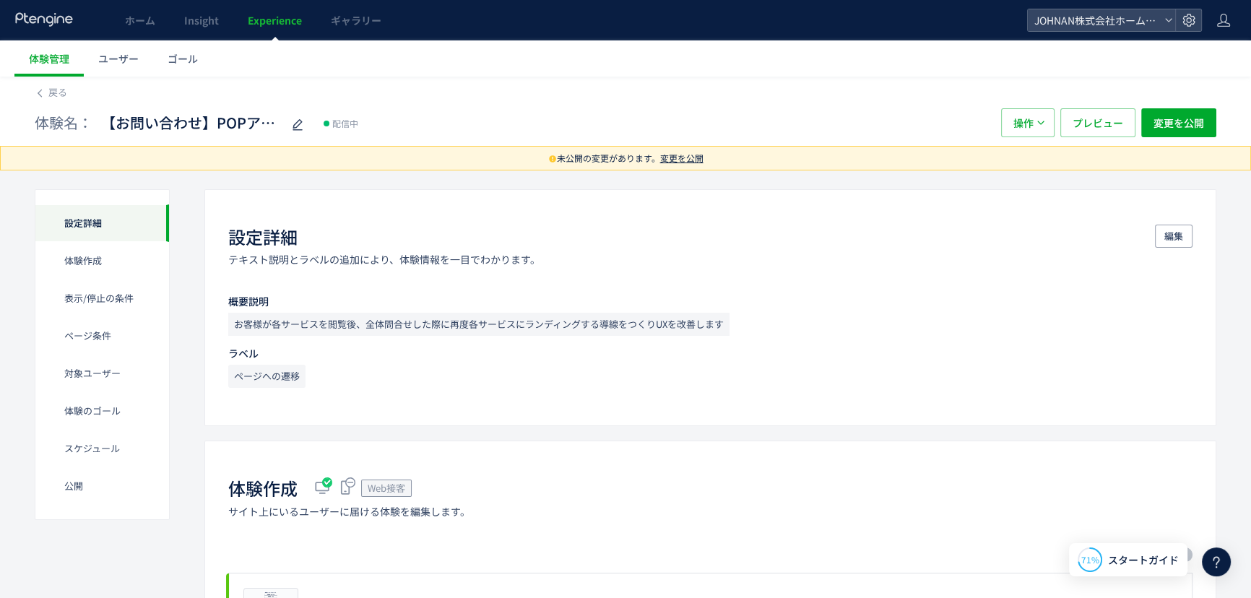
click at [678, 160] on span "変更を公開" at bounding box center [681, 158] width 43 height 12
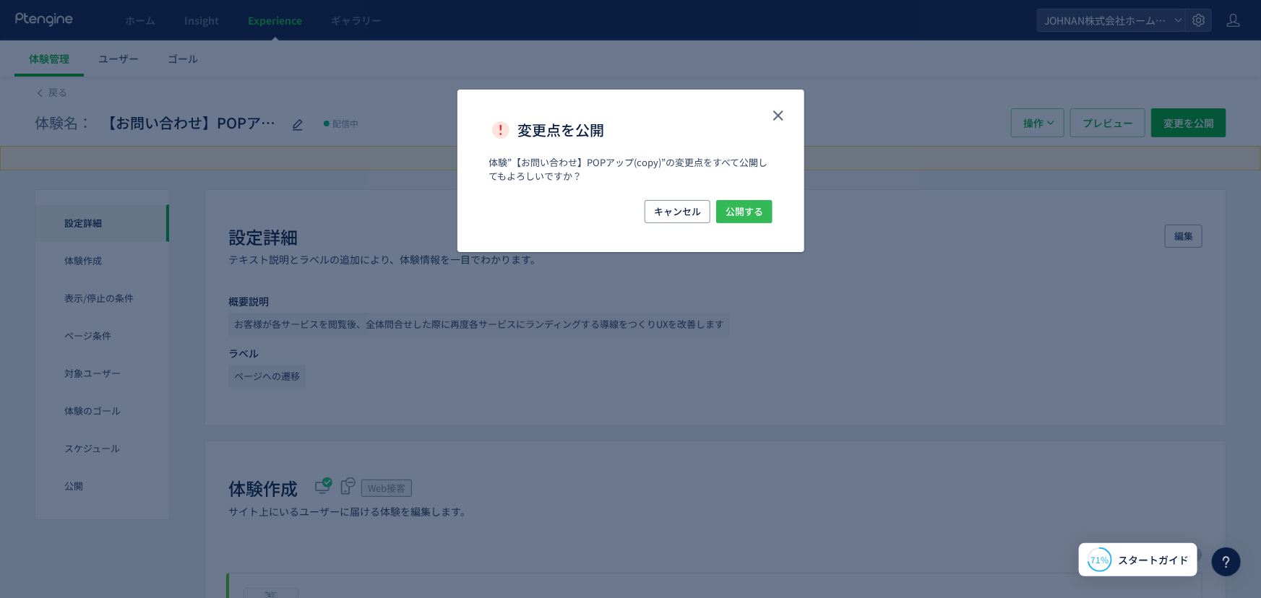
click at [746, 218] on span "公開する" at bounding box center [744, 211] width 38 height 23
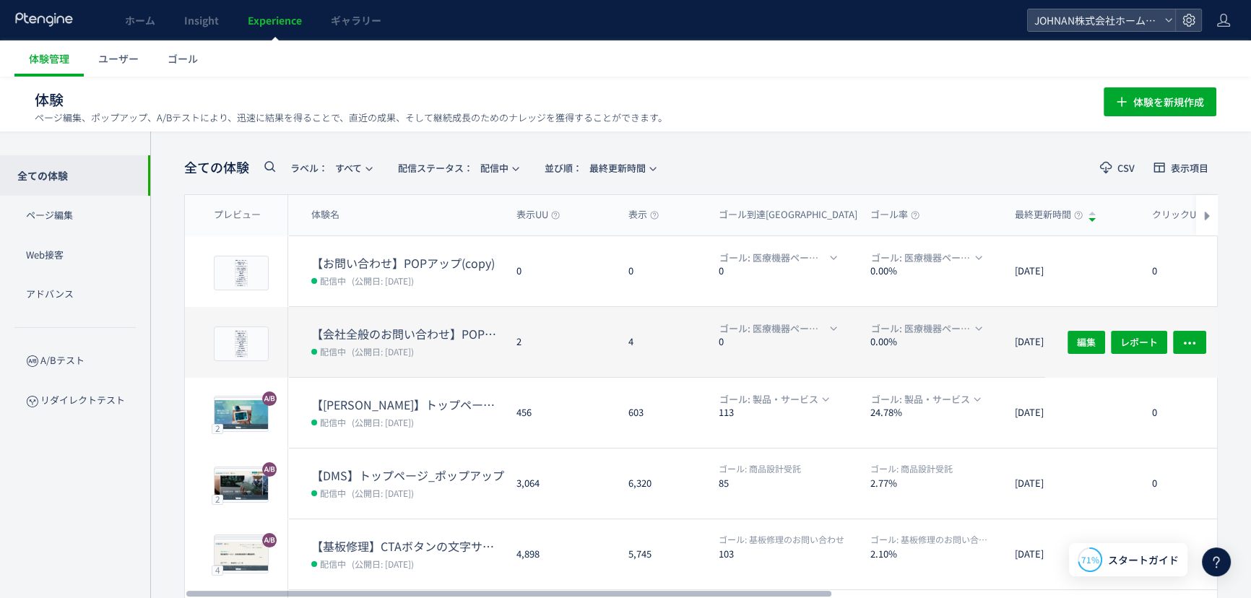
click at [845, 334] on div "ゴール: 医療機器ページの遷移" at bounding box center [789, 329] width 140 height 16
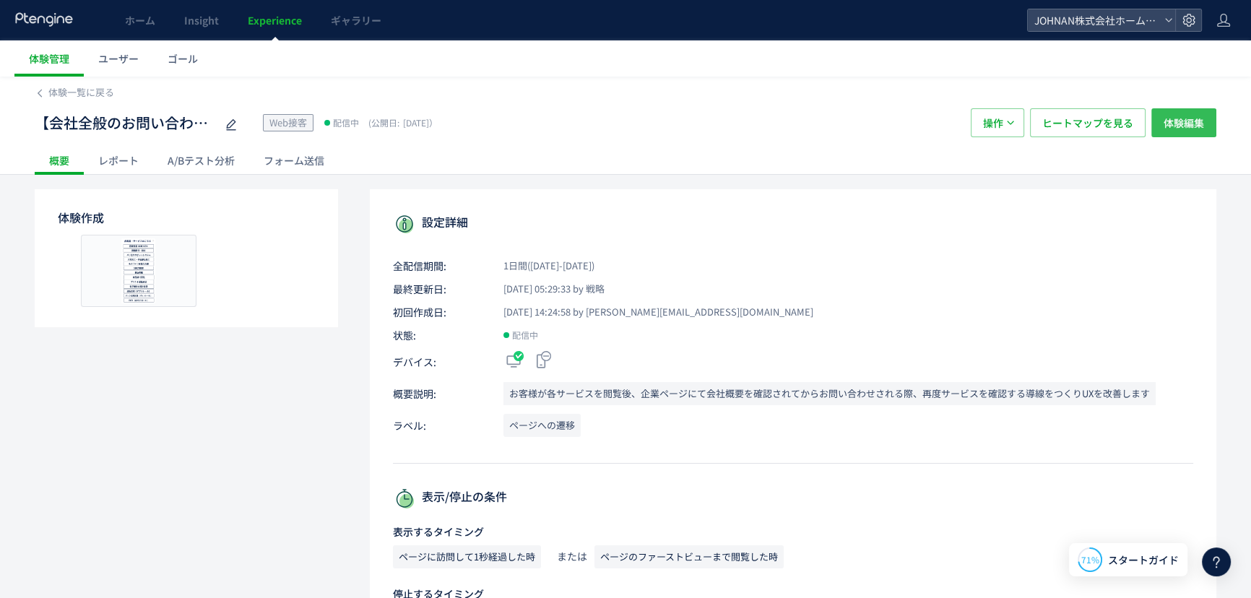
click at [1171, 124] on span "体験編集" at bounding box center [1184, 122] width 40 height 29
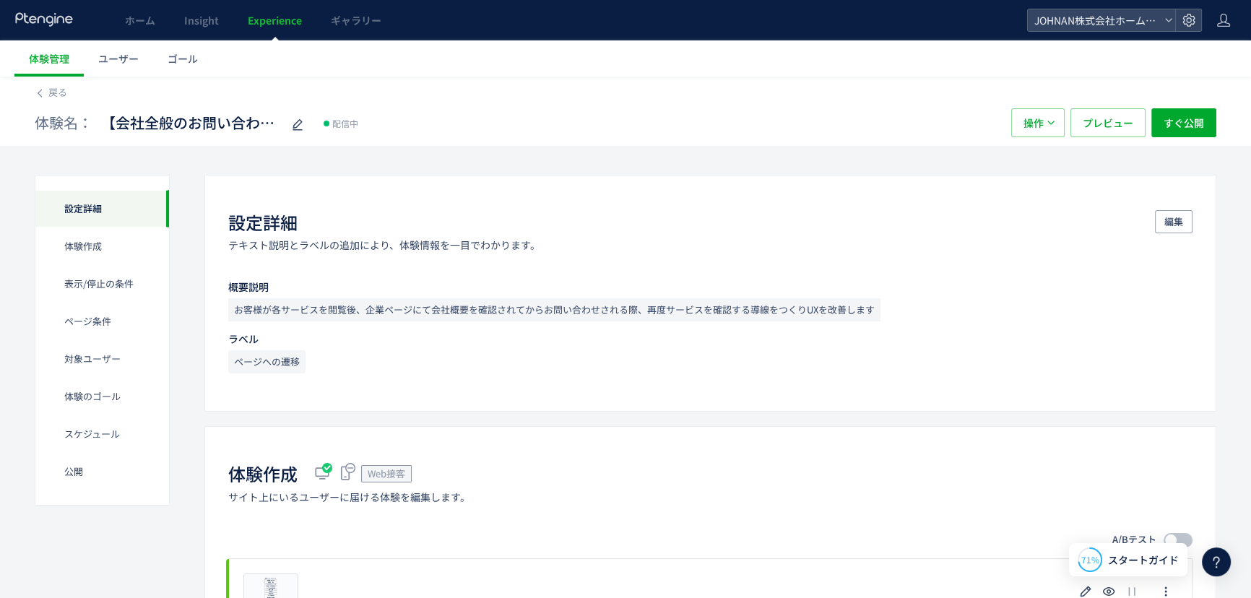
scroll to position [523, 0]
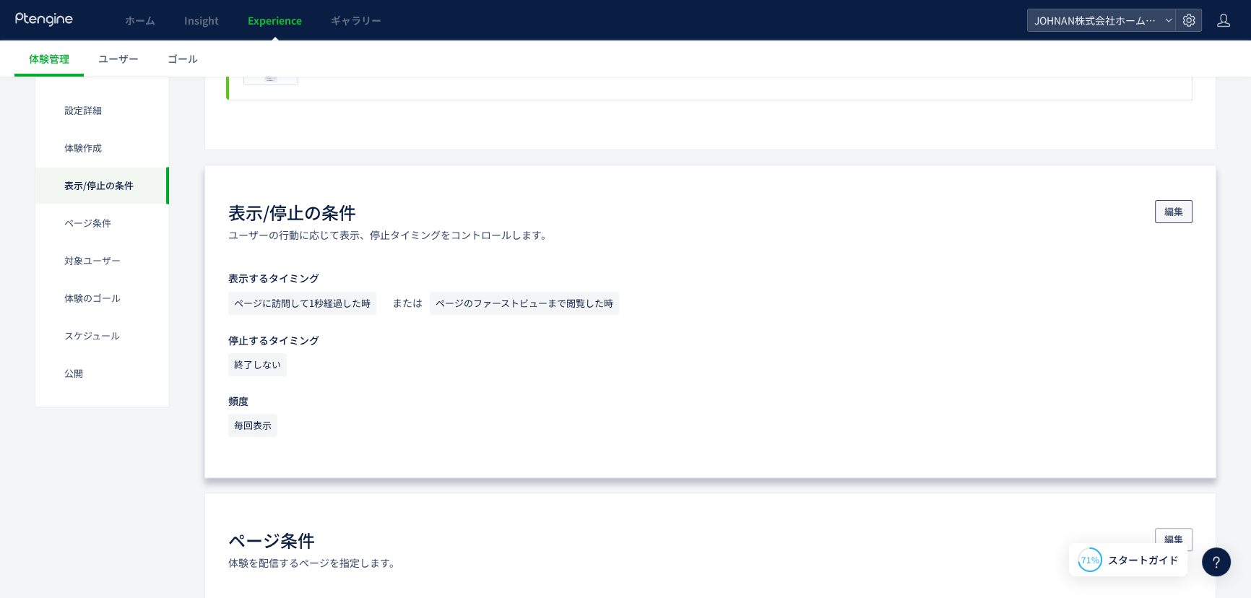
click at [1176, 209] on span "編集" at bounding box center [1174, 211] width 19 height 23
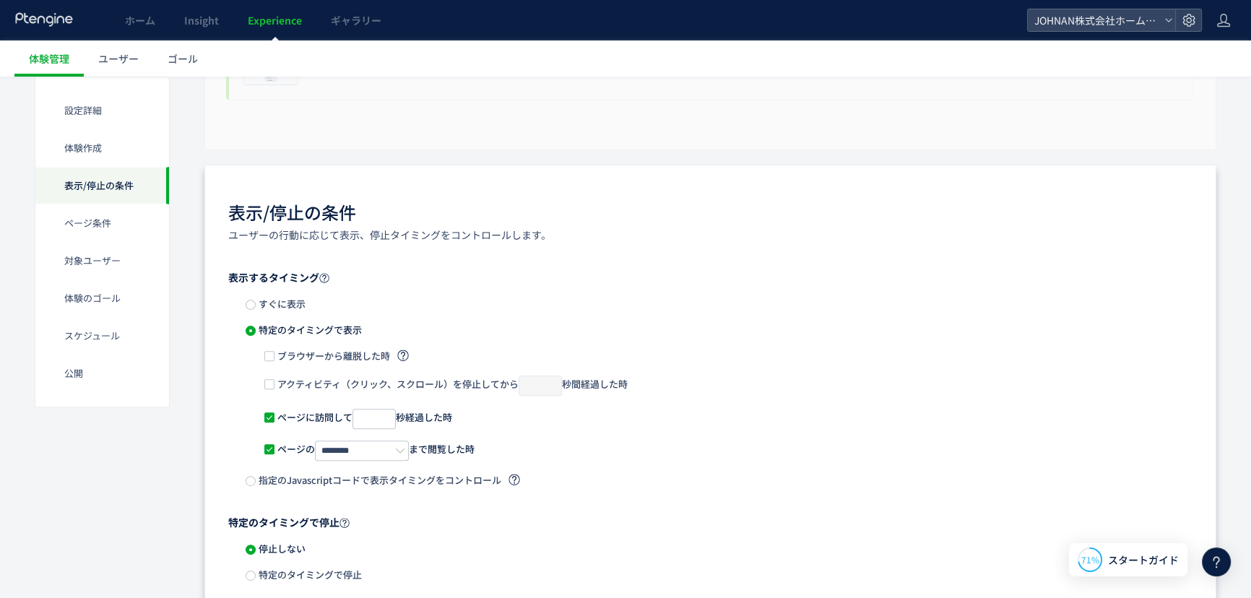
click at [286, 301] on span "すぐに表示" at bounding box center [281, 304] width 50 height 14
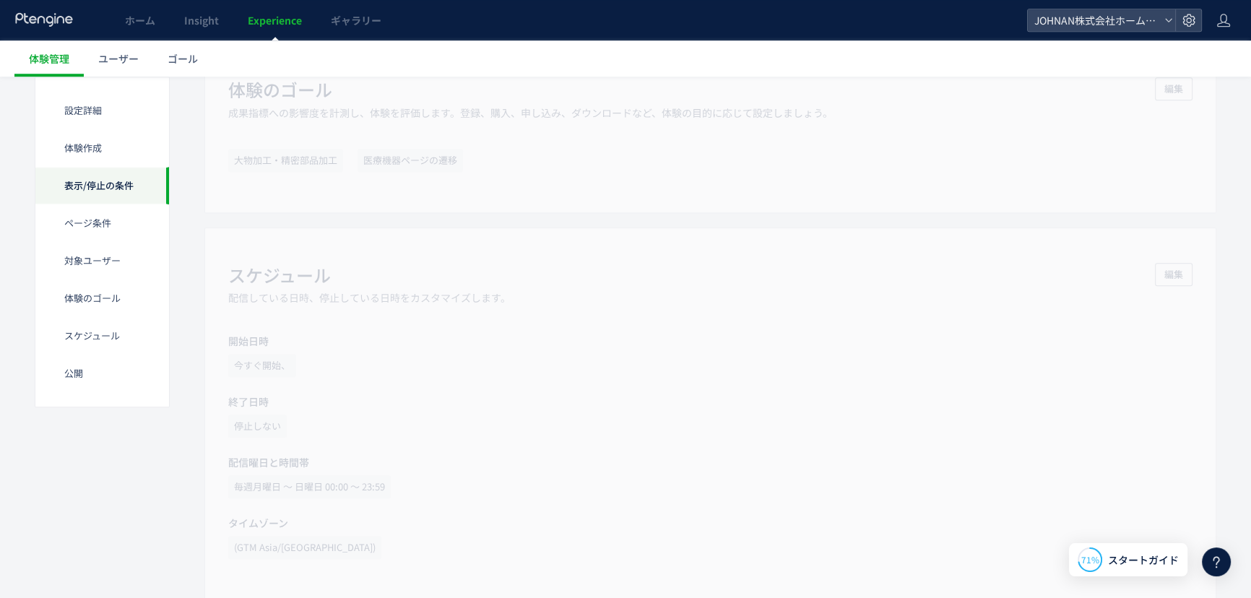
scroll to position [1047, 0]
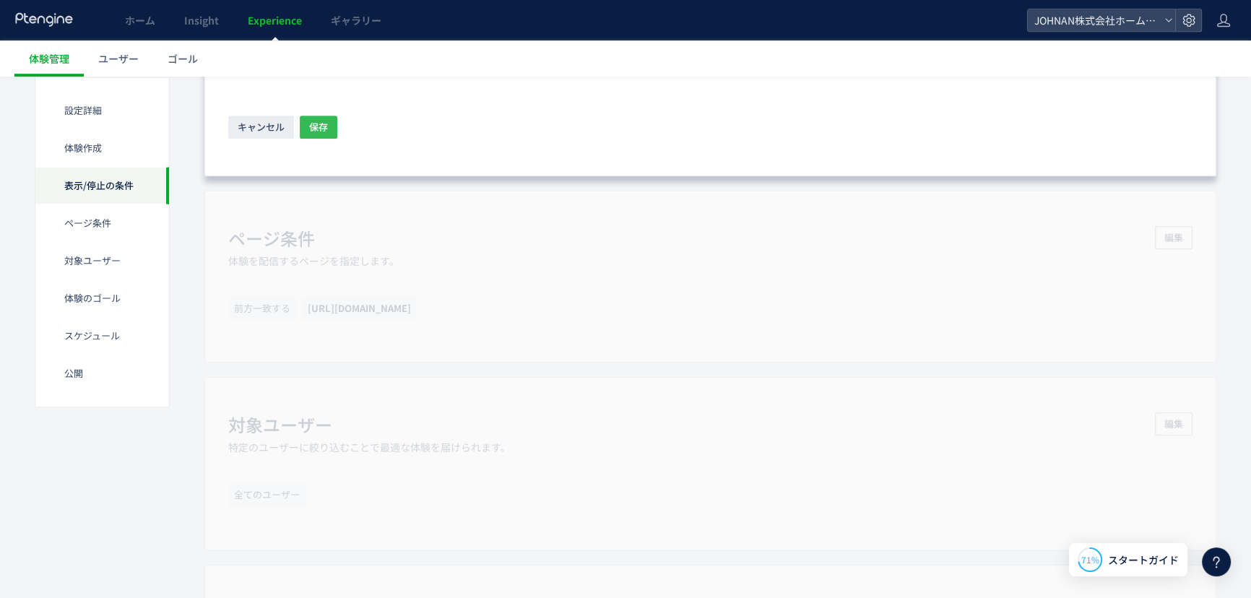
click at [324, 121] on span "保存" at bounding box center [318, 127] width 19 height 23
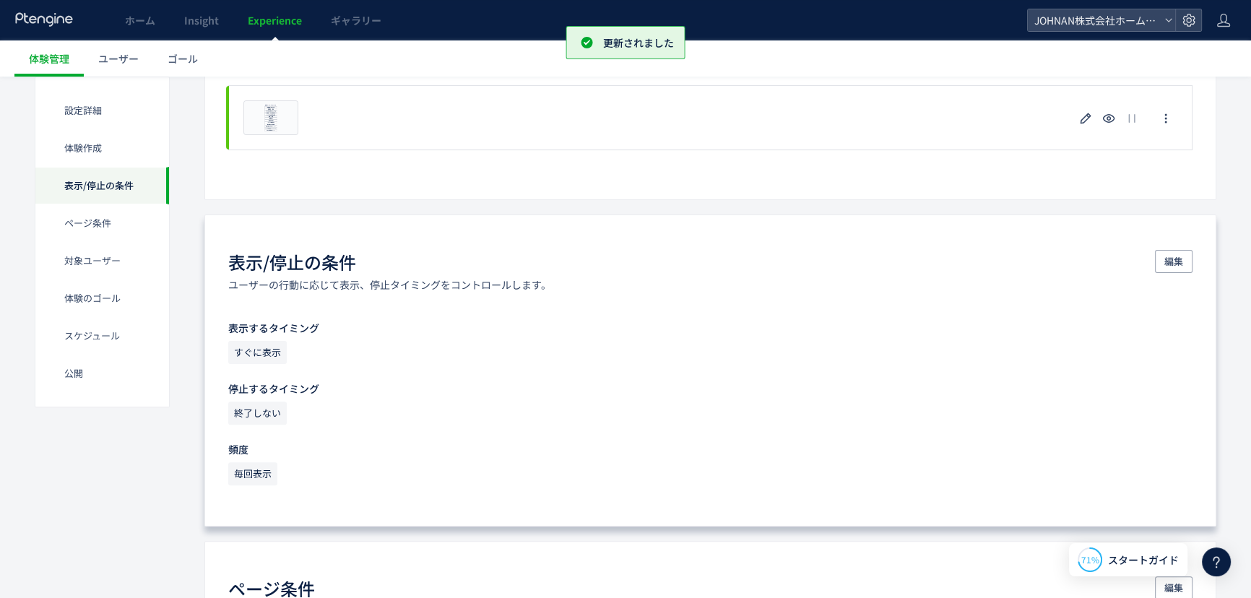
scroll to position [502, 0]
